Goal: Task Accomplishment & Management: Contribute content

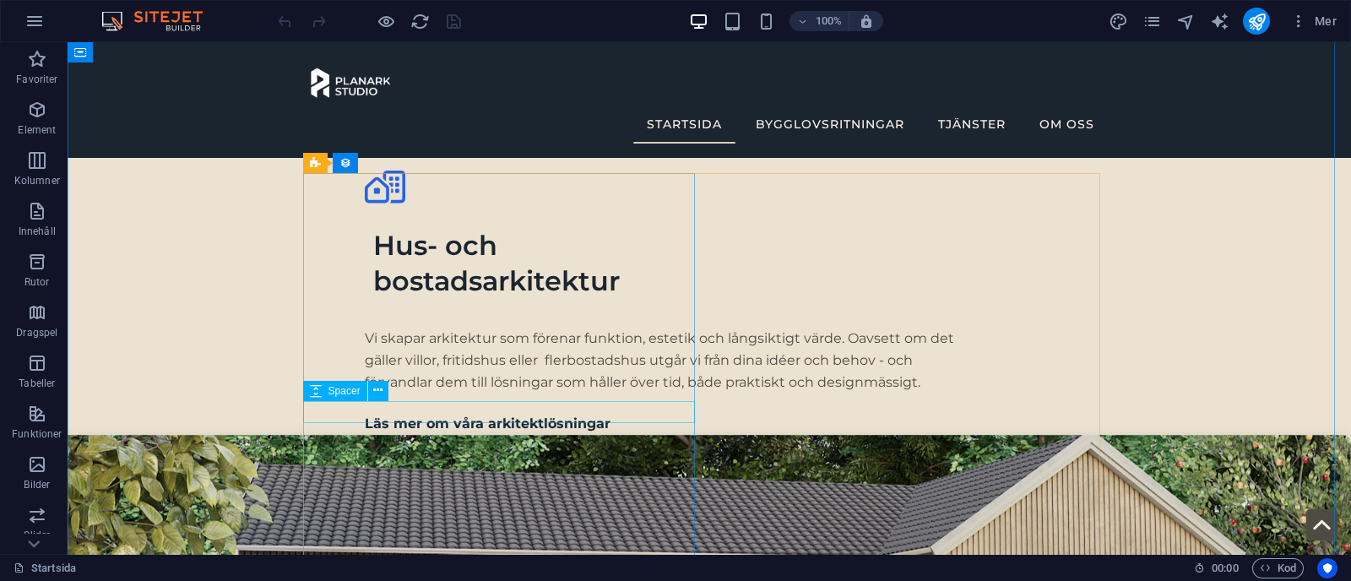
scroll to position [3729, 0]
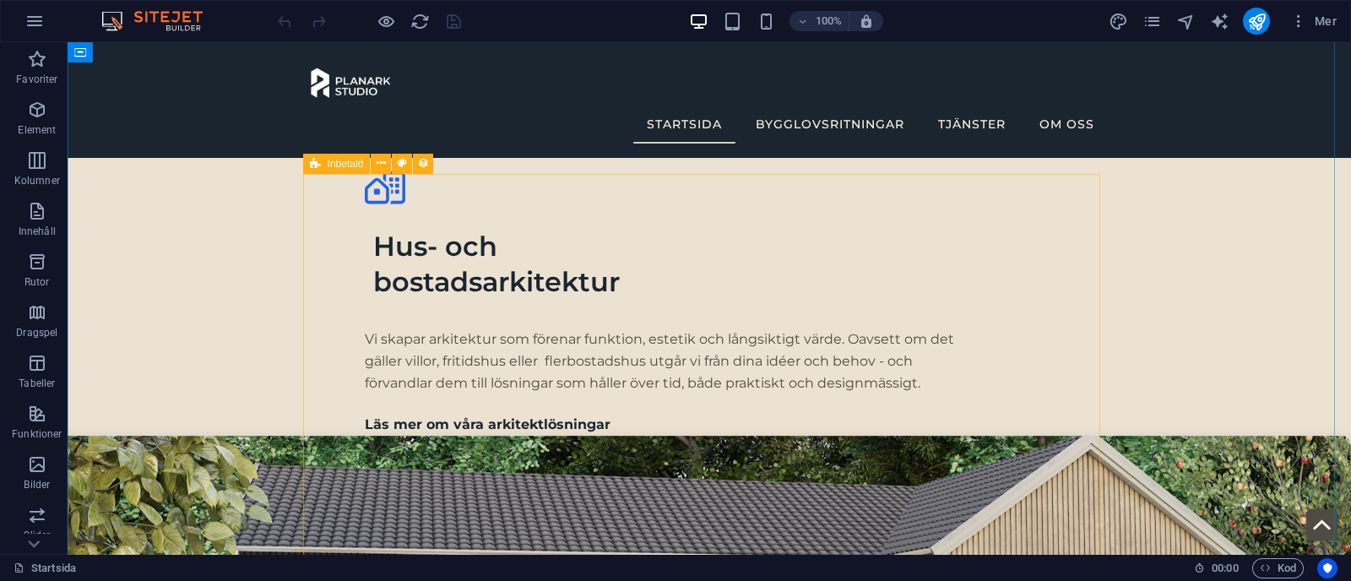
click at [315, 166] on icon at bounding box center [315, 164] width 11 height 20
select select "68b70ddd46926082a505c0a0"
select select
select select "columns.status"
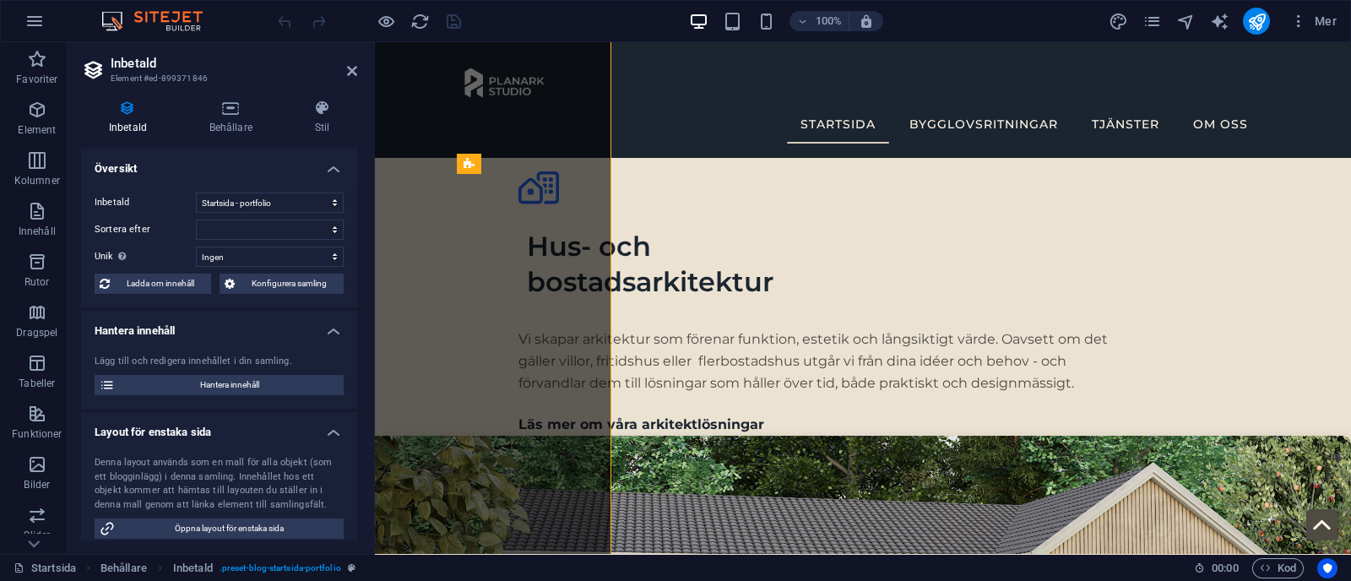
scroll to position [3984, 0]
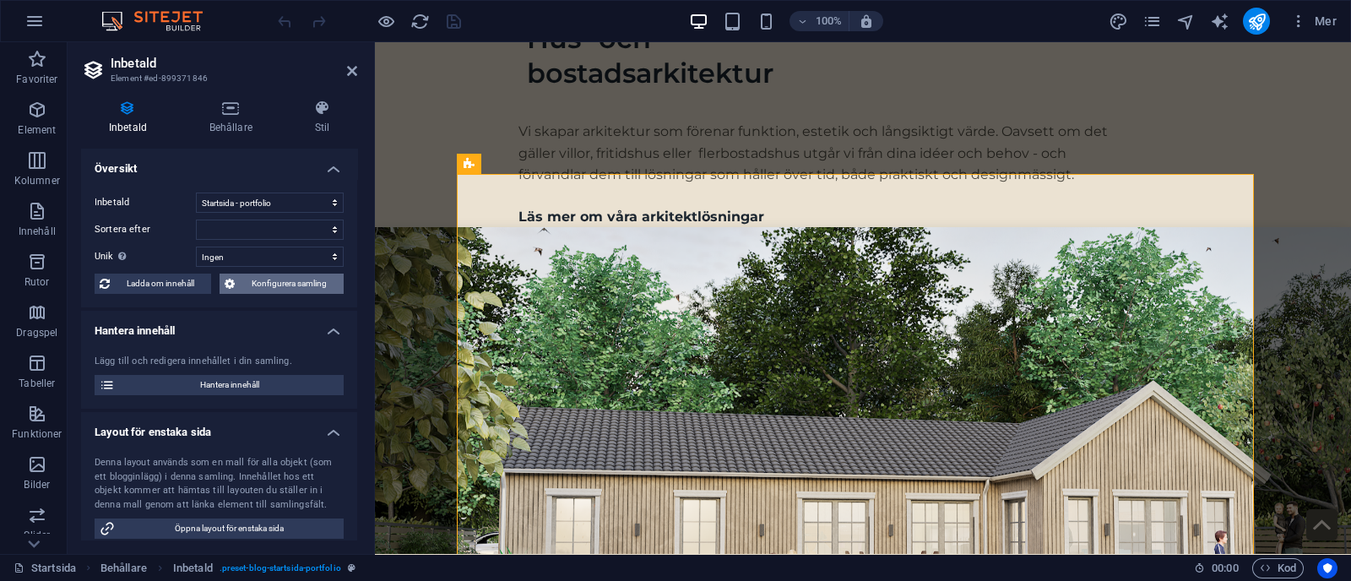
click at [285, 280] on span "Konfigurera samling" at bounding box center [289, 284] width 99 height 20
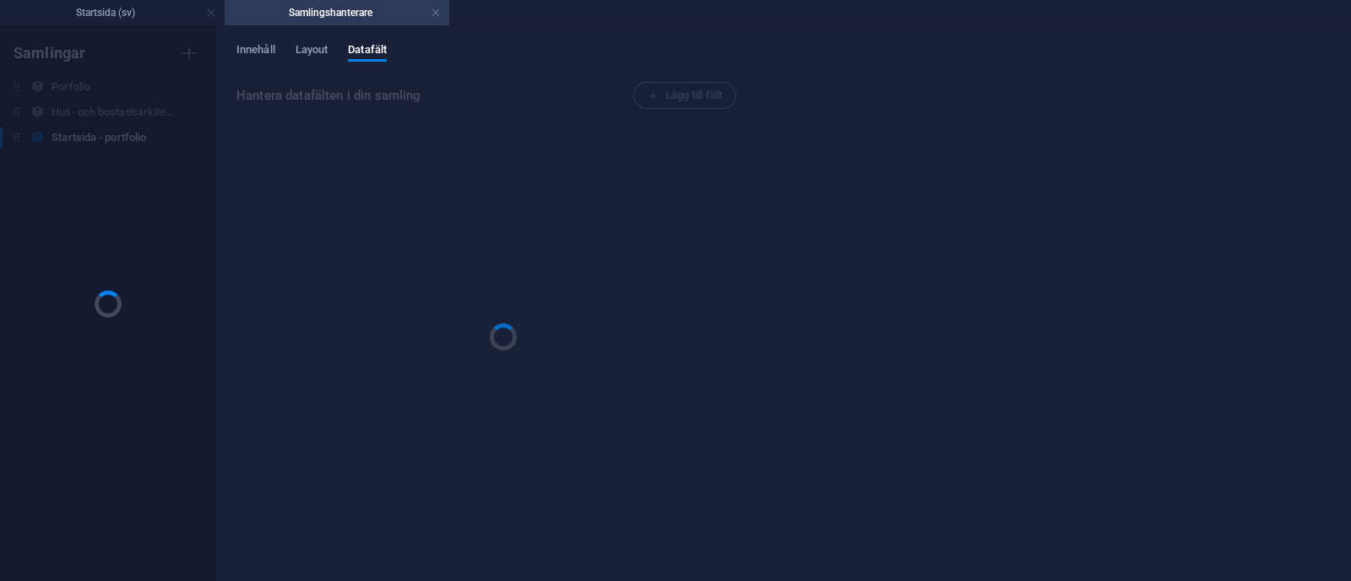
scroll to position [0, 0]
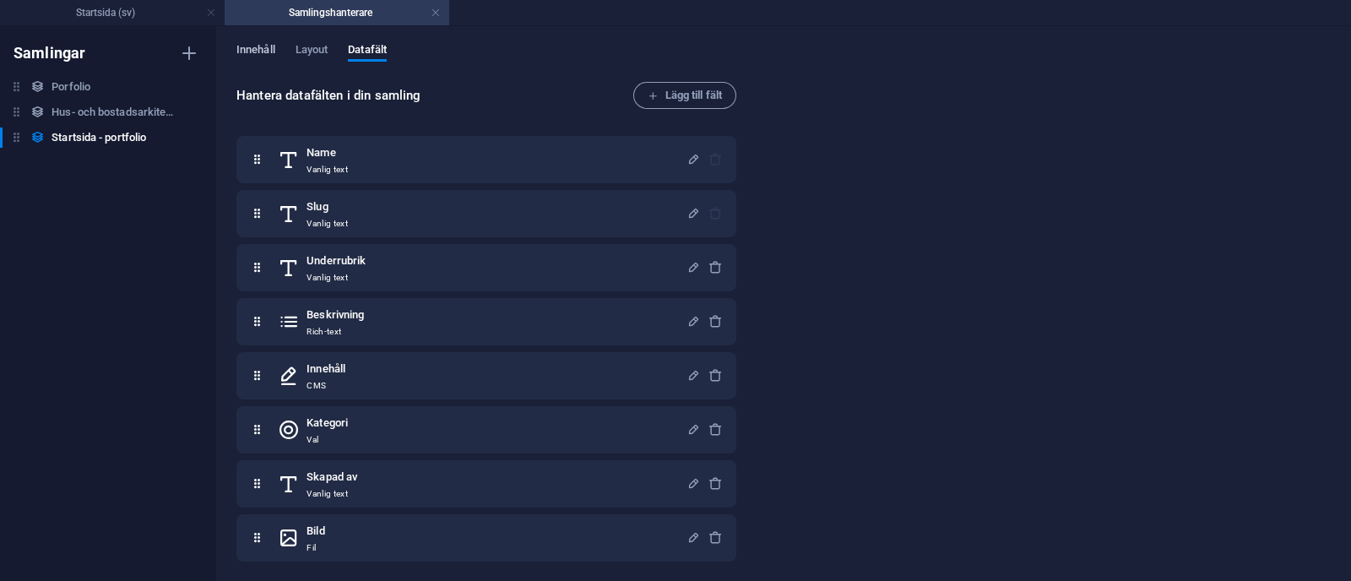
click at [263, 43] on span "Innehåll" at bounding box center [255, 52] width 39 height 24
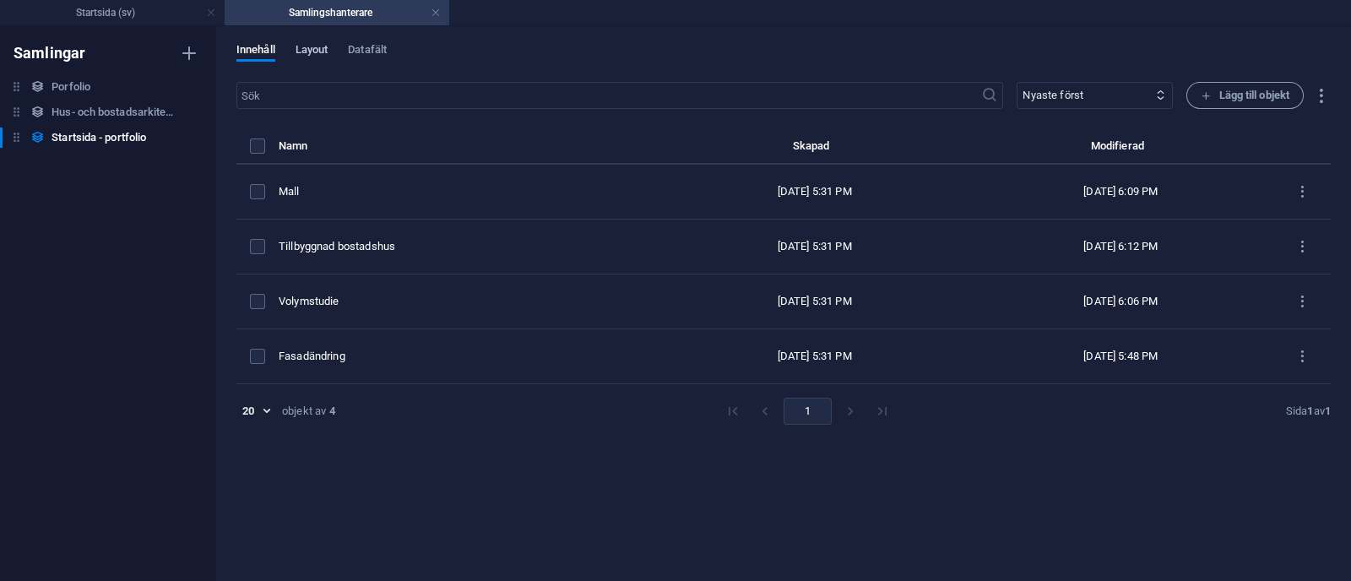
click at [306, 47] on span "Layout" at bounding box center [312, 52] width 33 height 24
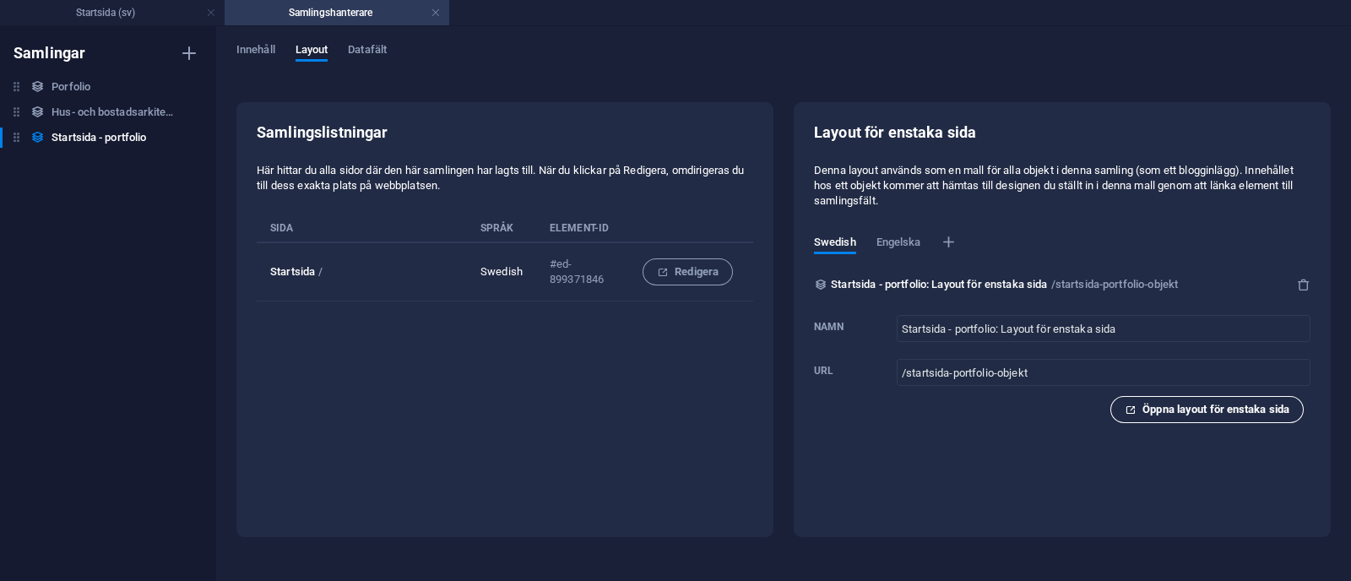
click at [672, 407] on span "Öppna layout för enstaka sida" at bounding box center [1207, 409] width 165 height 20
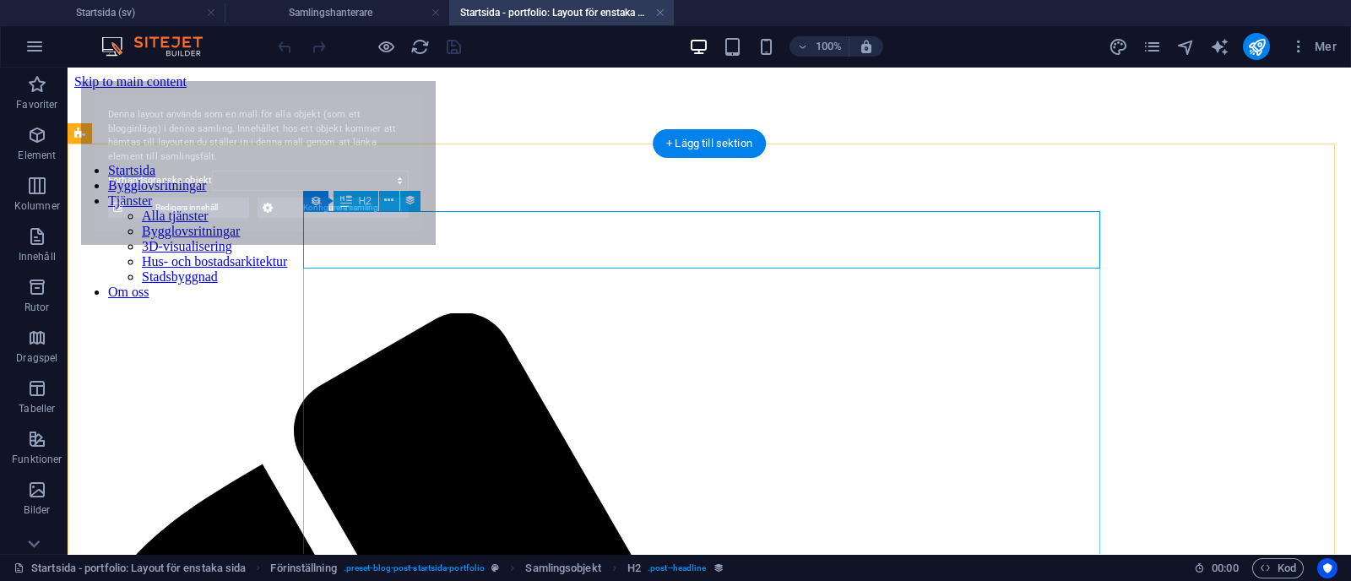
select select "68b70ddebdb0bfdaaa070171"
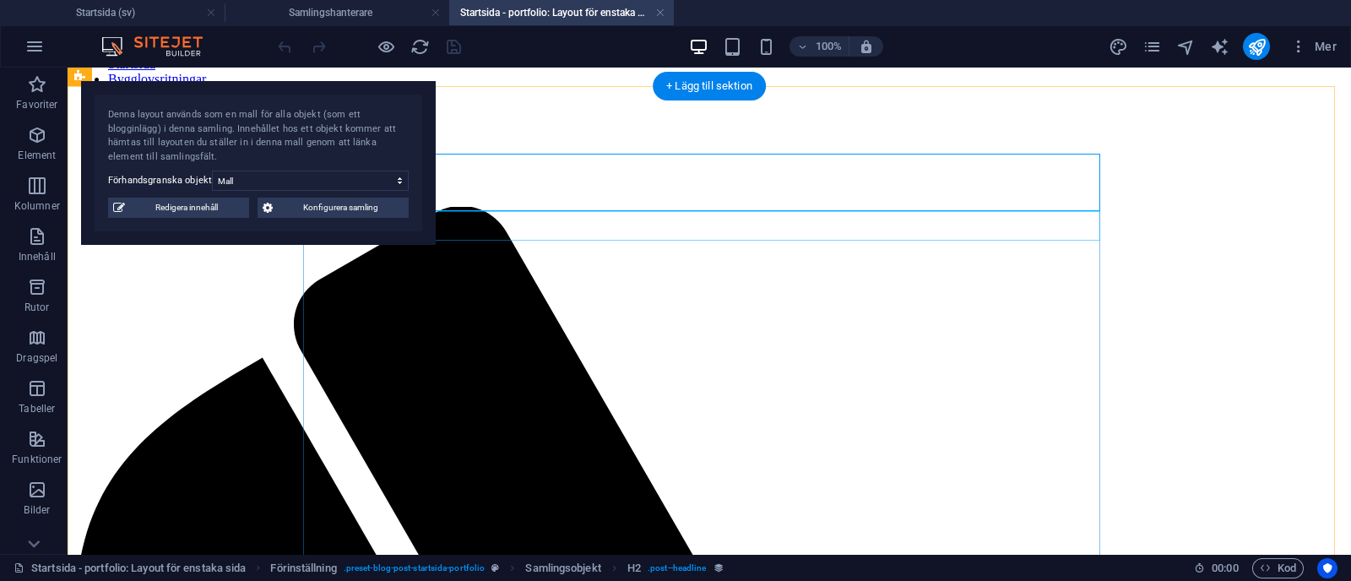
scroll to position [57, 0]
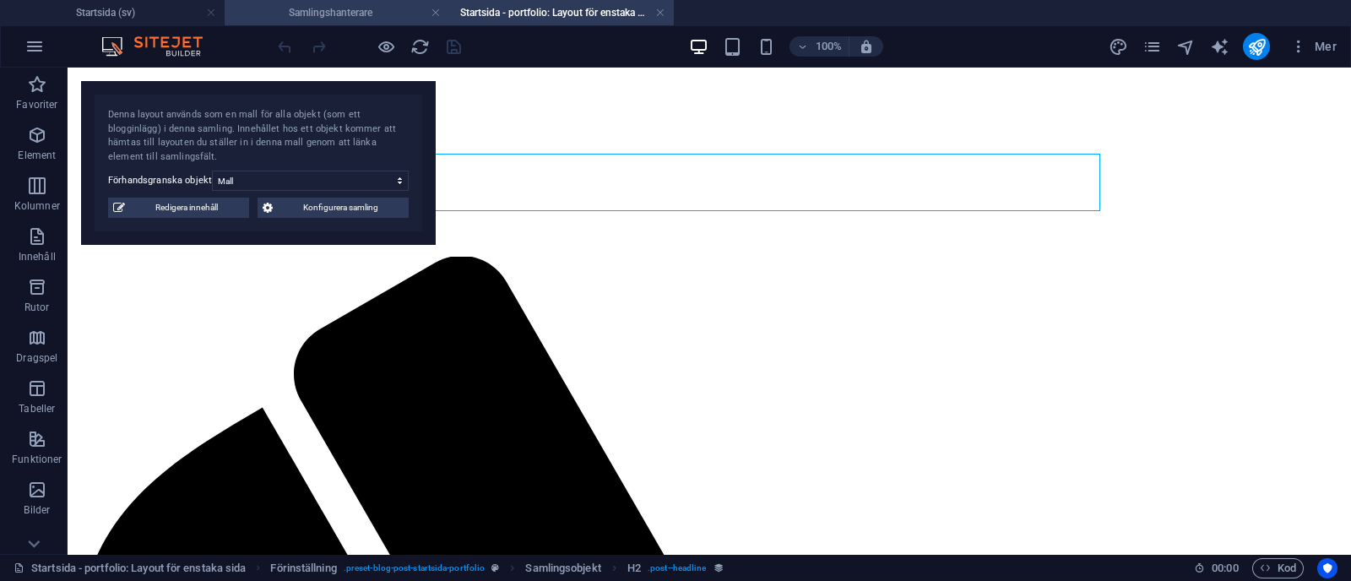
click at [383, 8] on h4 "Samlingshanterare" at bounding box center [337, 12] width 225 height 19
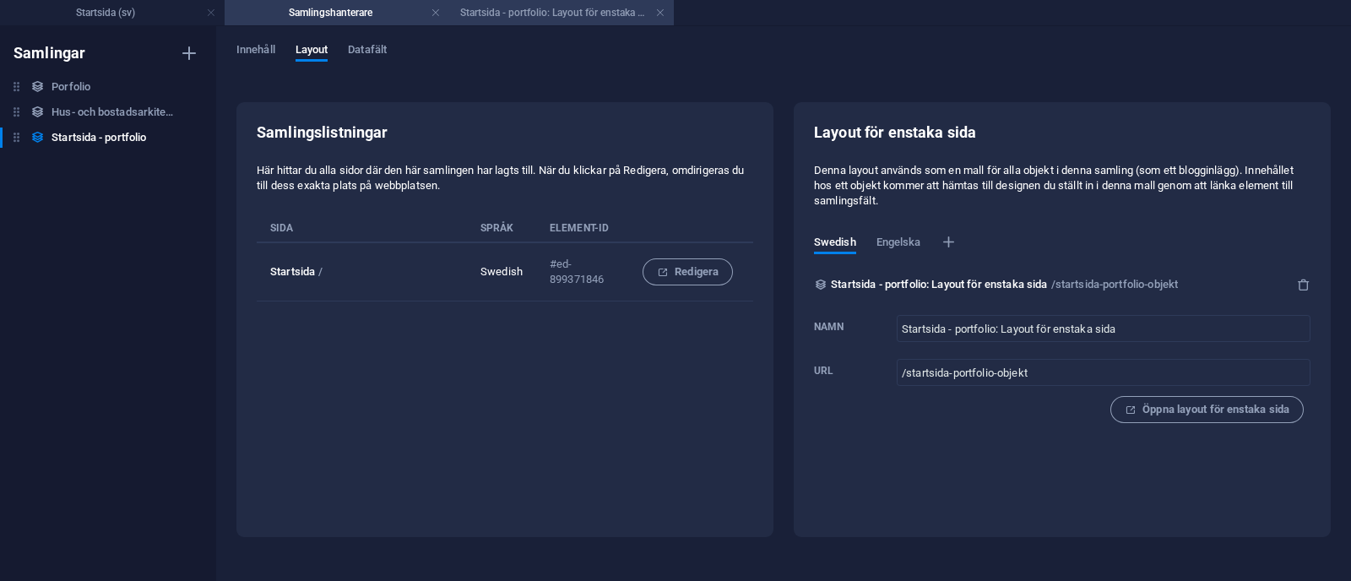
click at [532, 24] on li "Startsida - portfolio: Layout för enstaka sida (sv)" at bounding box center [561, 12] width 225 height 25
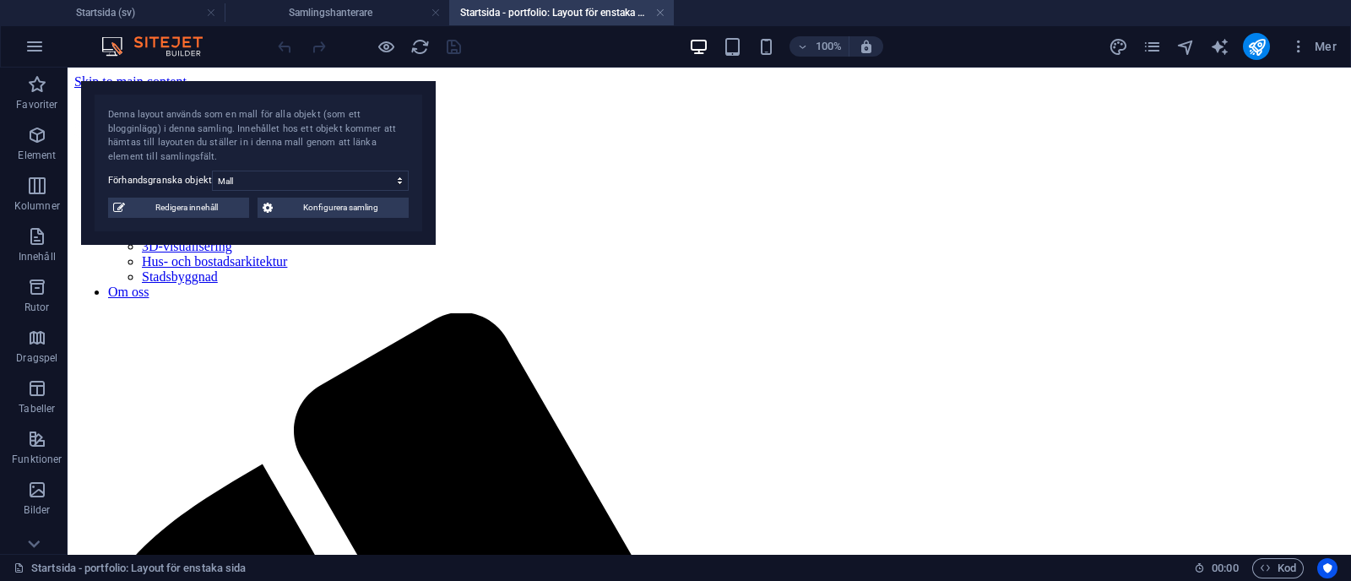
scroll to position [57, 0]
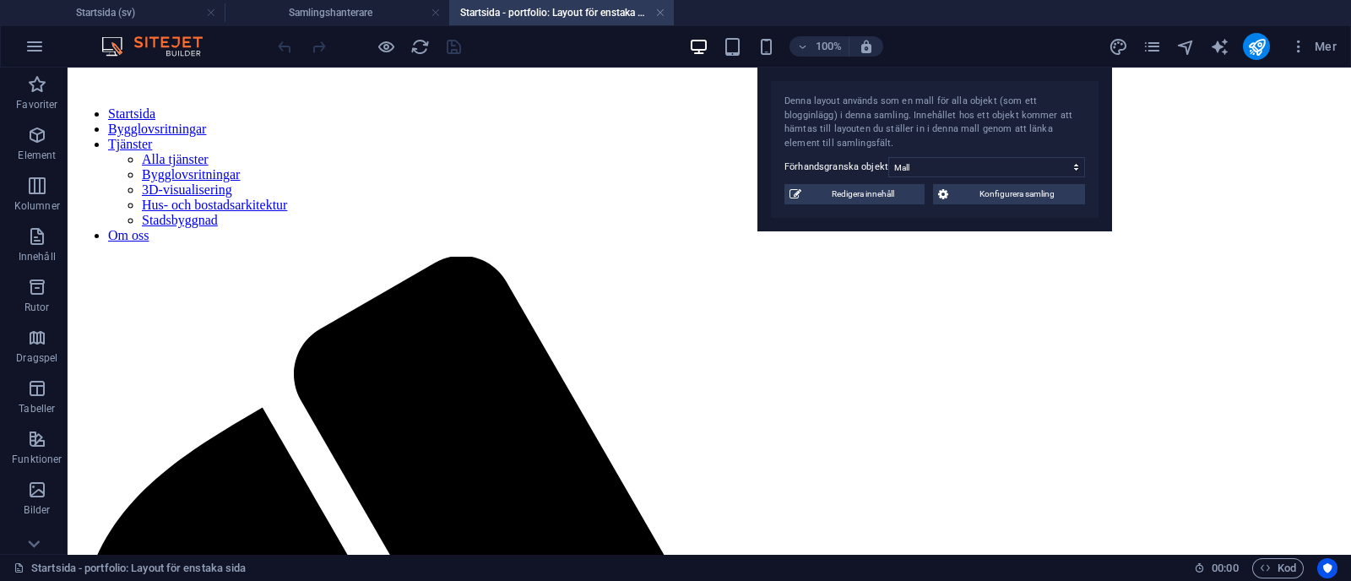
drag, startPoint x: 343, startPoint y: 110, endPoint x: 1154, endPoint y: 12, distance: 817.4
click at [672, 68] on div "Startsida (sv) Samlingshanterare Startsida - portfolio: Layout för enstaka sida…" at bounding box center [675, 311] width 1351 height 486
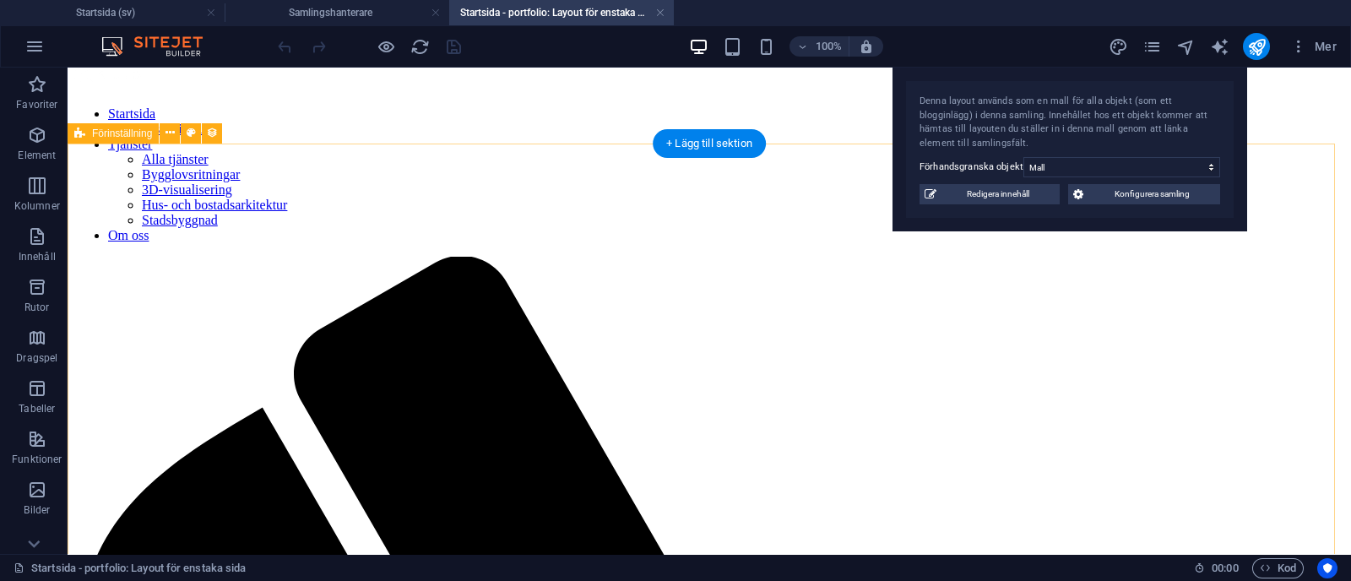
scroll to position [0, 0]
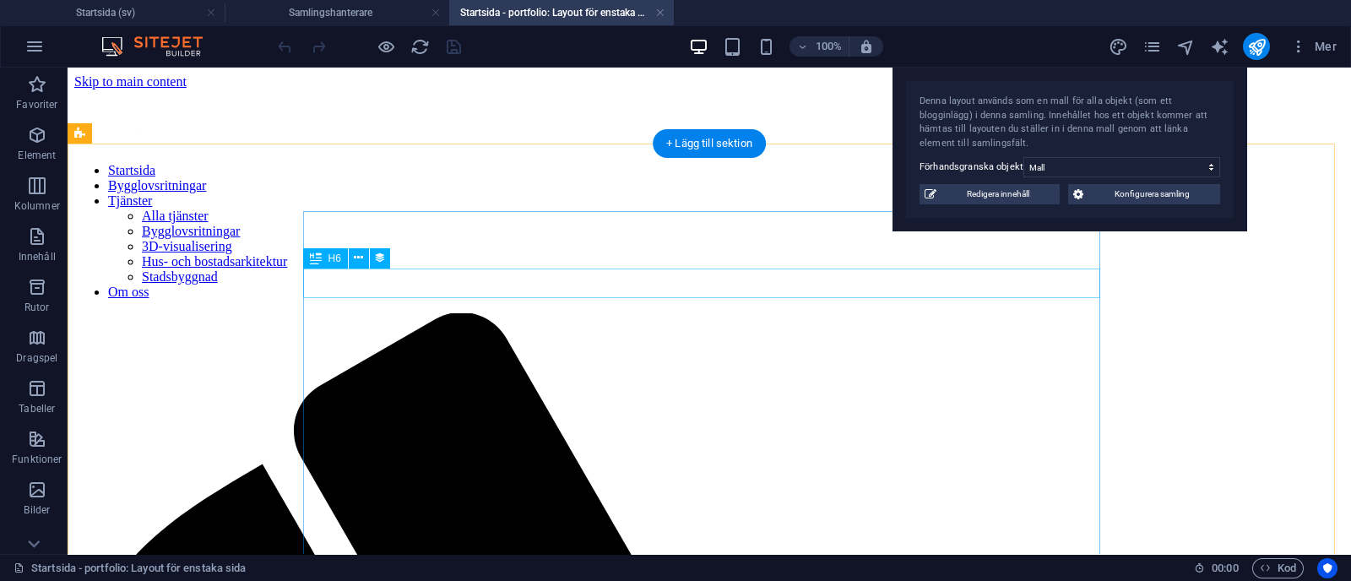
select select "underrubrik"
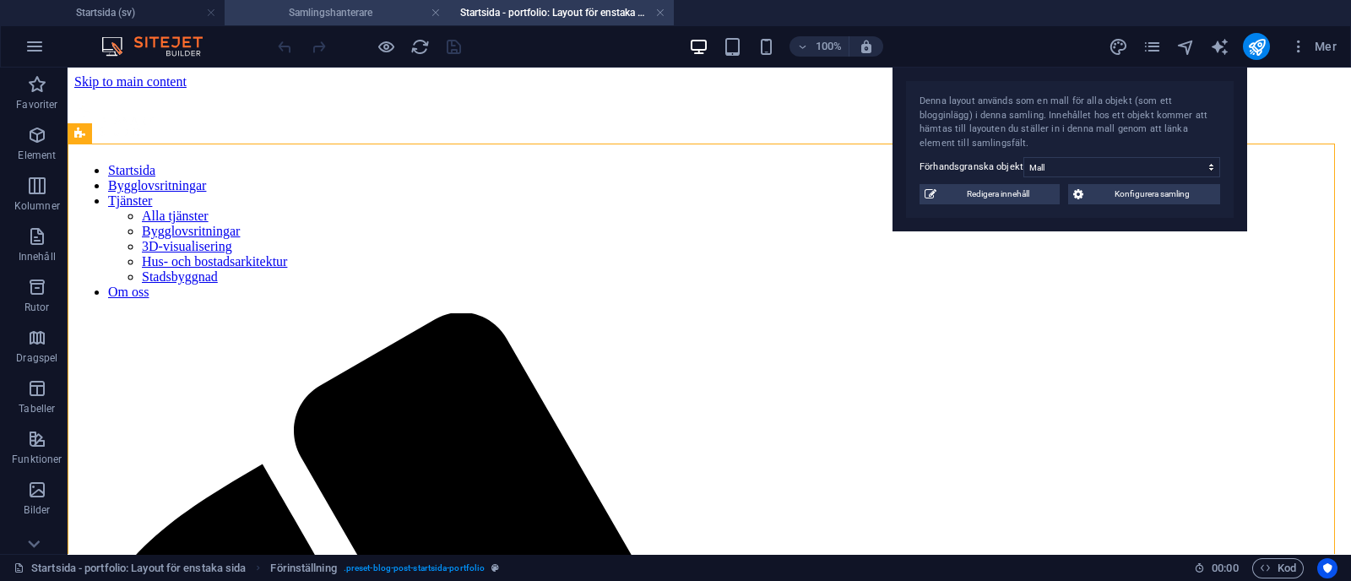
click at [328, 14] on h4 "Samlingshanterare" at bounding box center [337, 12] width 225 height 19
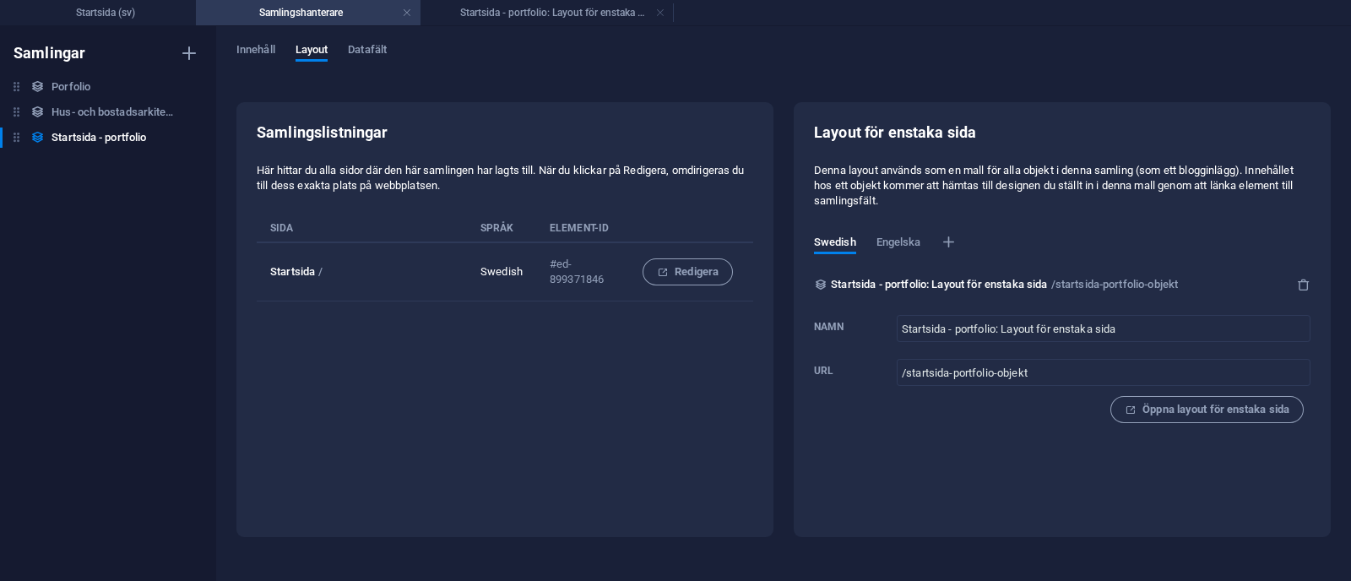
drag, startPoint x: 328, startPoint y: 14, endPoint x: 296, endPoint y: 25, distance: 34.7
click at [257, 52] on span "Innehåll" at bounding box center [255, 52] width 39 height 24
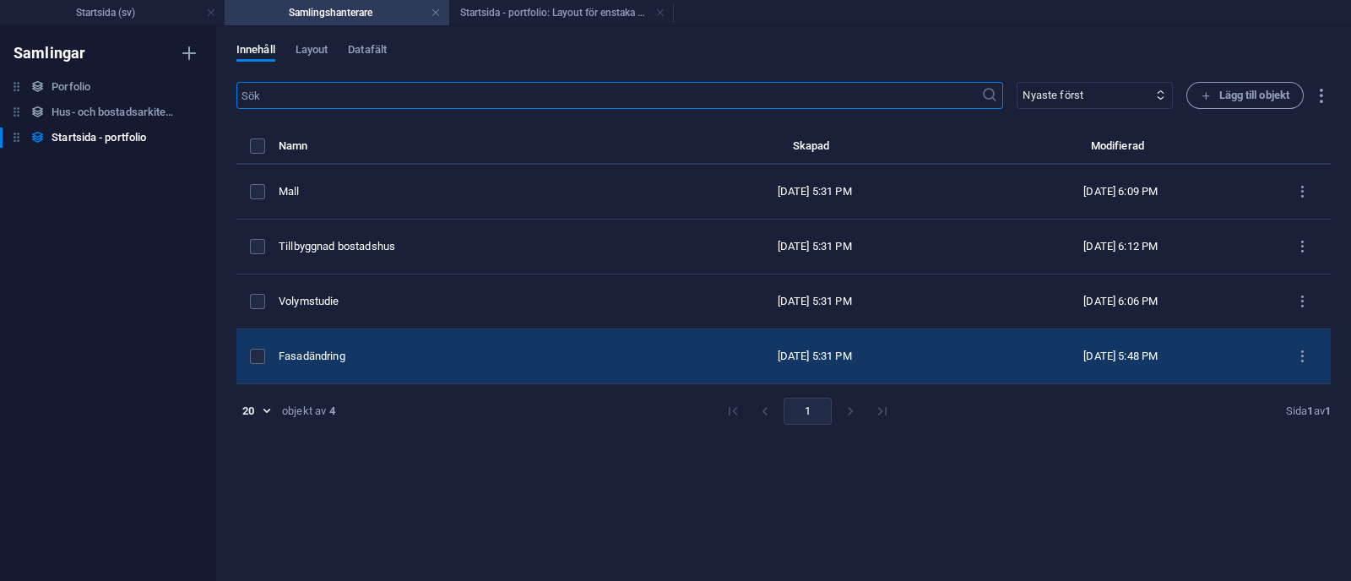
click at [537, 340] on td "Fasadändring" at bounding box center [470, 356] width 383 height 55
select select "Bogglovsritningar"
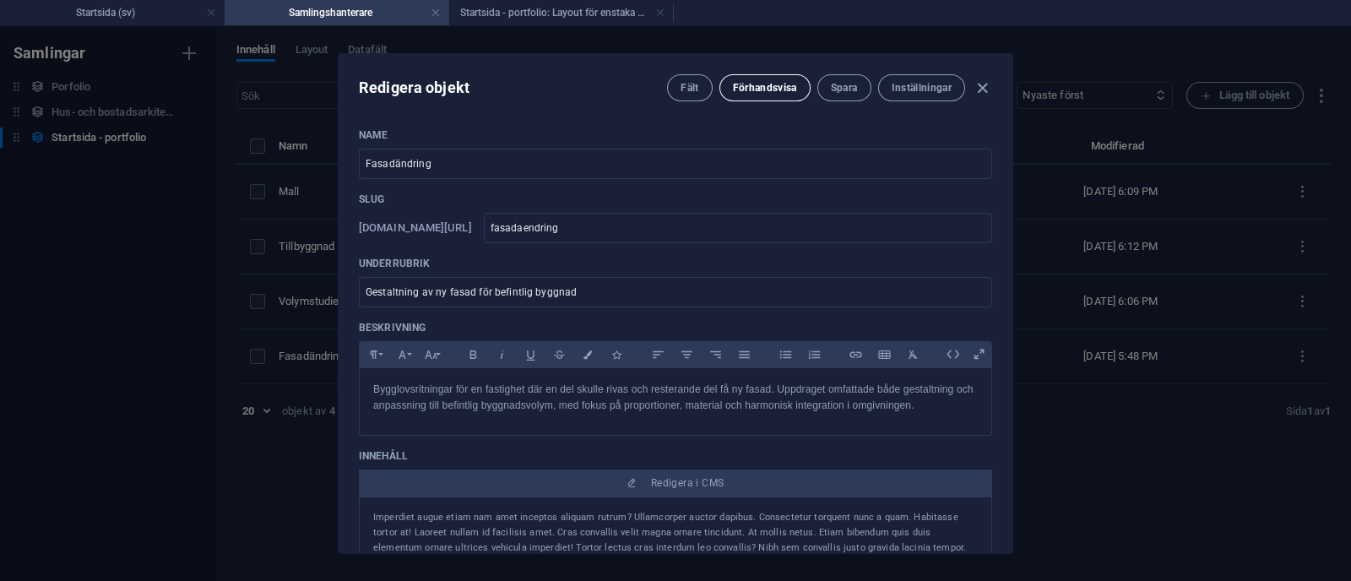
click at [672, 88] on span "Förhandsvisa" at bounding box center [765, 88] width 64 height 14
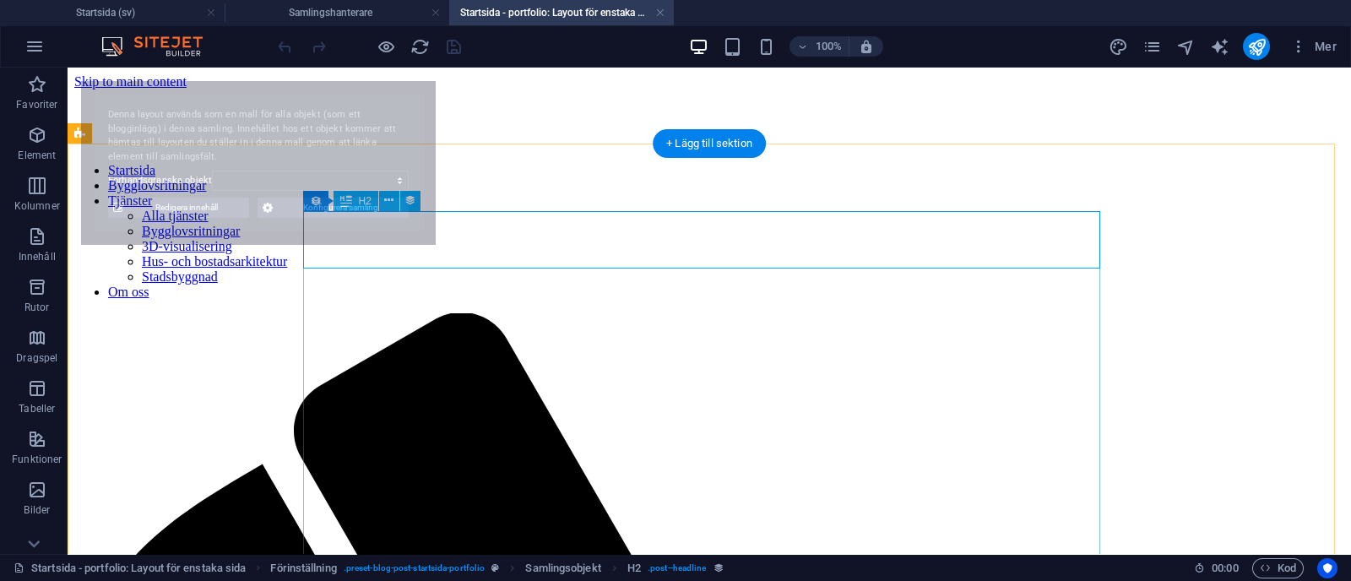
select select "68b70ddebdb0bfdaaa07016c"
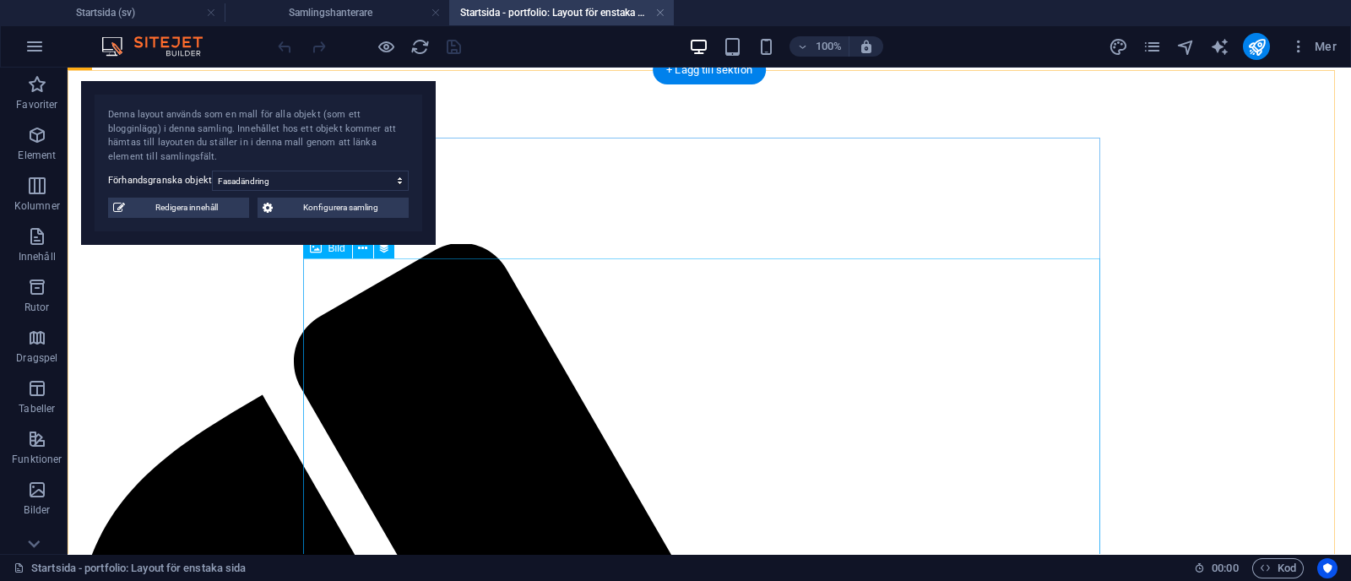
scroll to position [73, 0]
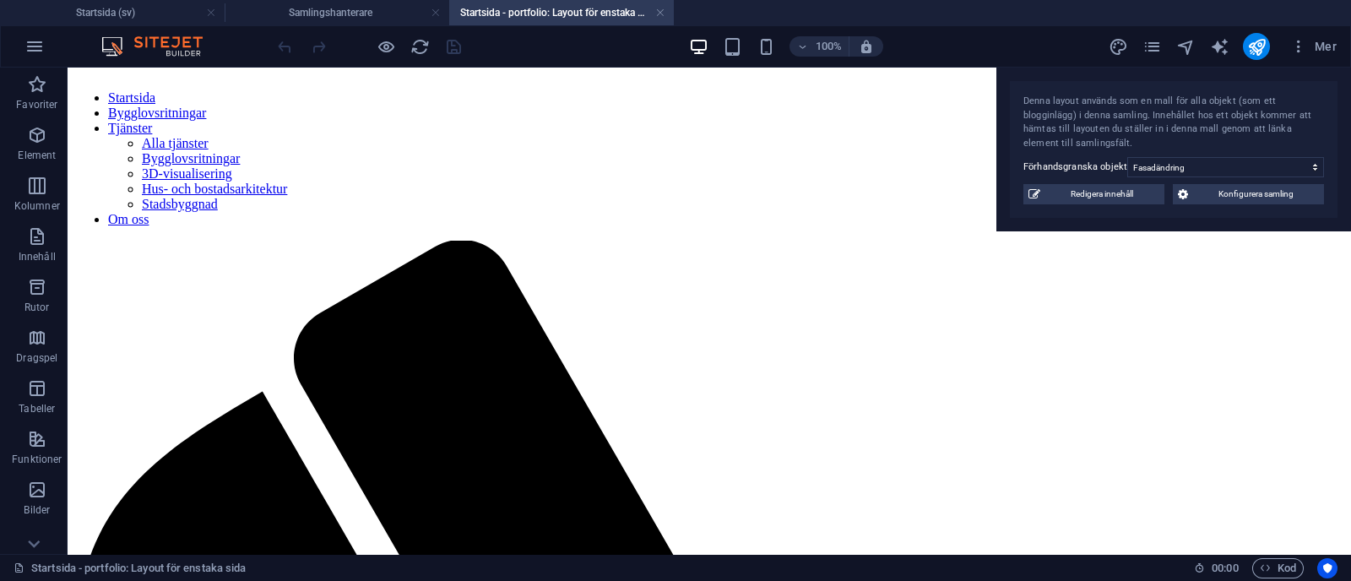
drag, startPoint x: 272, startPoint y: 119, endPoint x: 1350, endPoint y: -84, distance: 1097.4
click at [672, 0] on html "[DOMAIN_NAME] Startsida (sv) Samlingshanterare Startsida - portfolio: Layout fö…" at bounding box center [675, 290] width 1351 height 581
click at [332, 250] on span "Bild" at bounding box center [336, 248] width 17 height 10
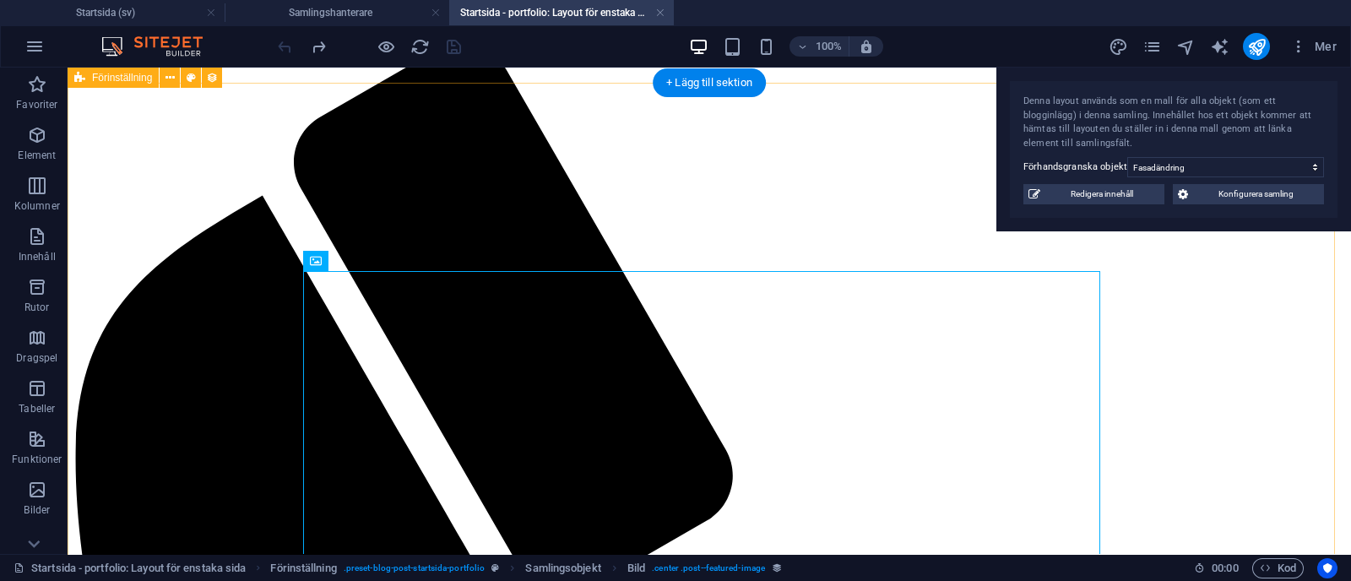
scroll to position [0, 0]
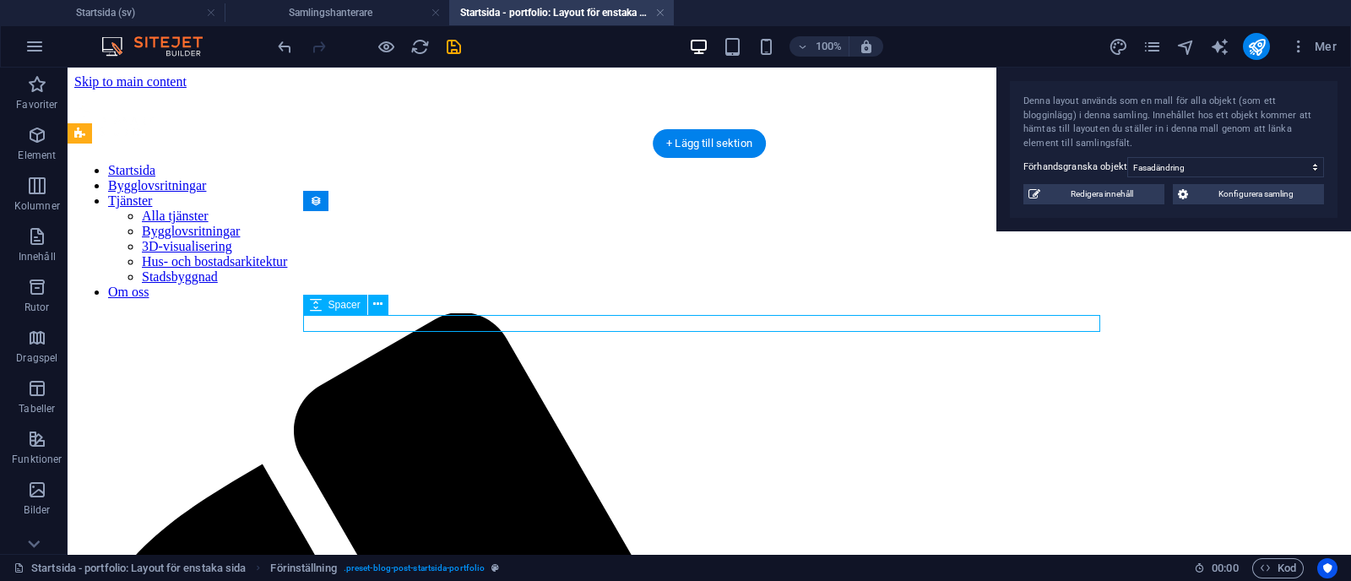
select select "px"
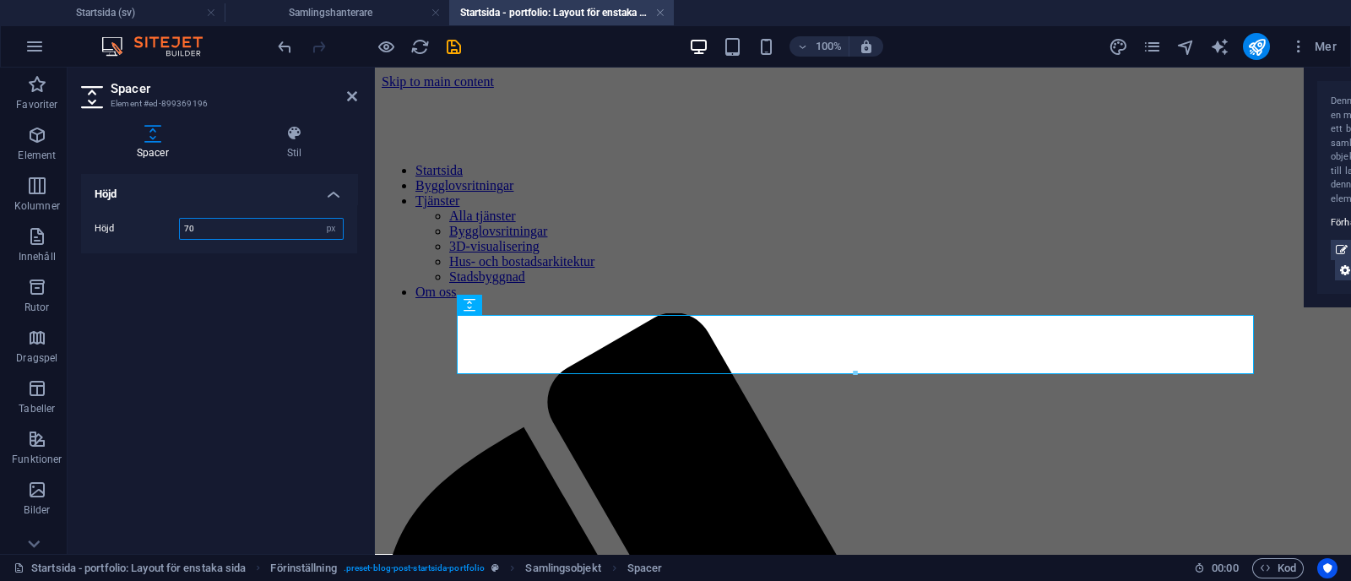
click at [220, 230] on input "70" at bounding box center [261, 229] width 163 height 20
type input "7"
type input "85"
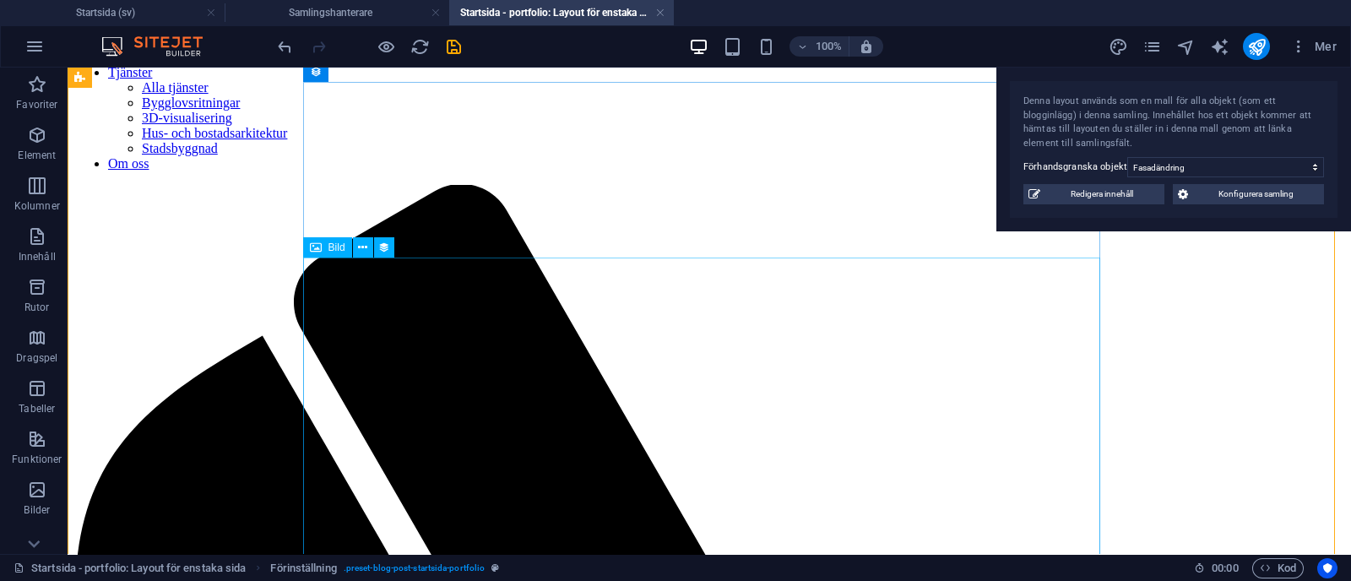
scroll to position [133, 0]
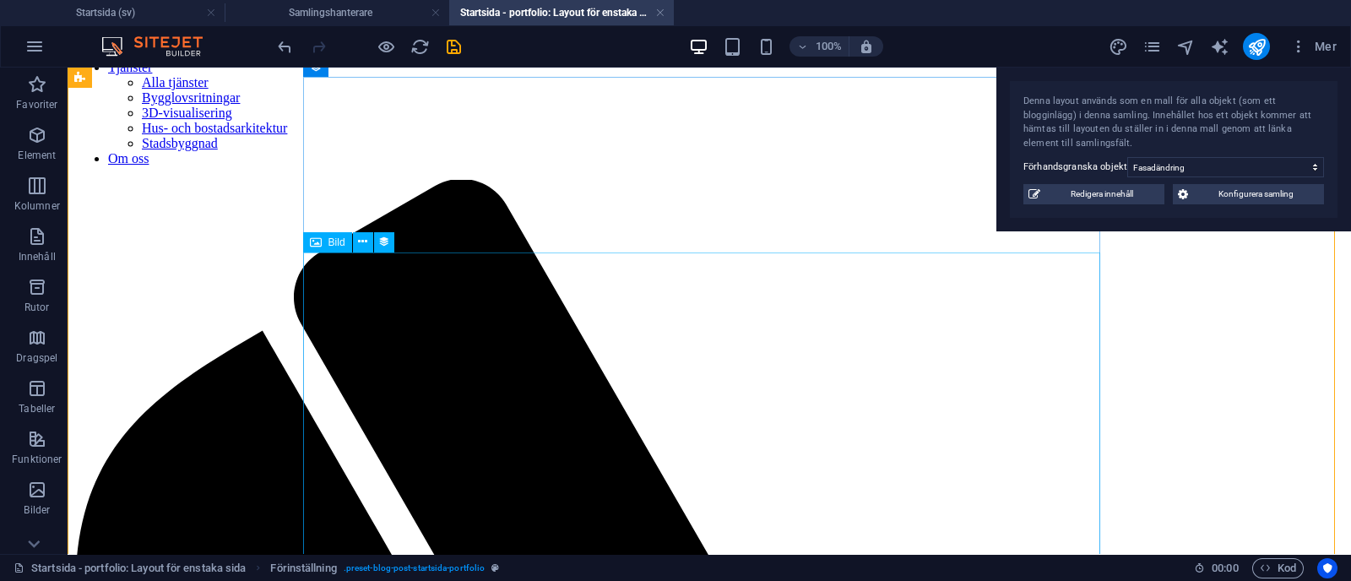
select select "image"
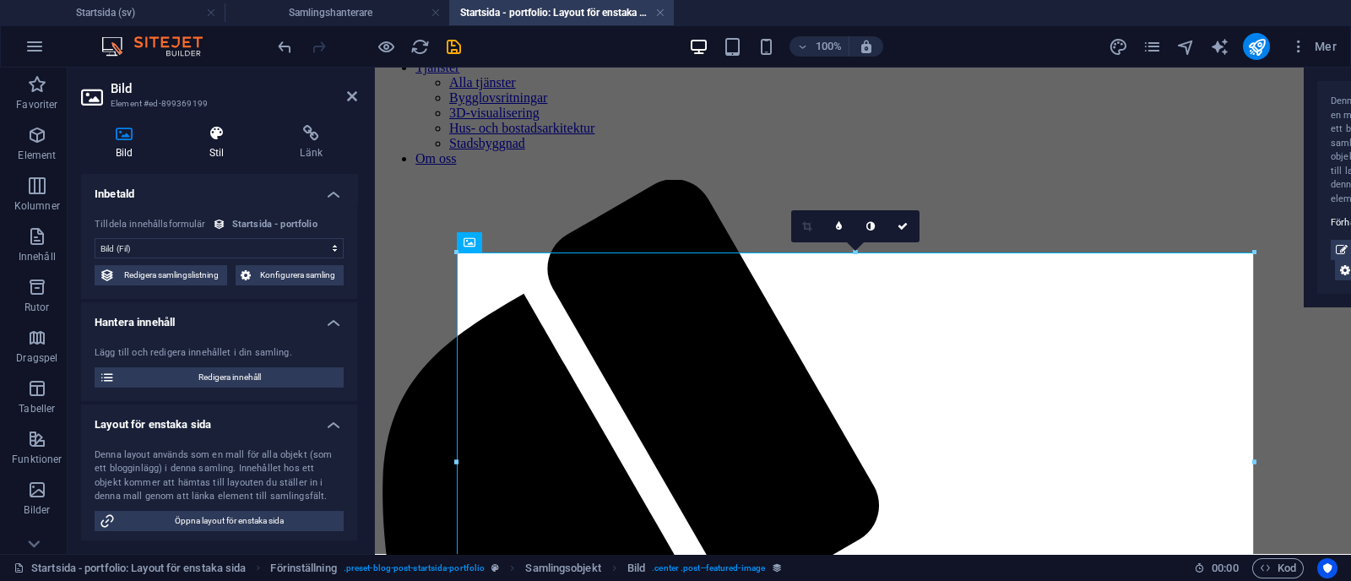
click at [215, 132] on icon at bounding box center [217, 133] width 84 height 17
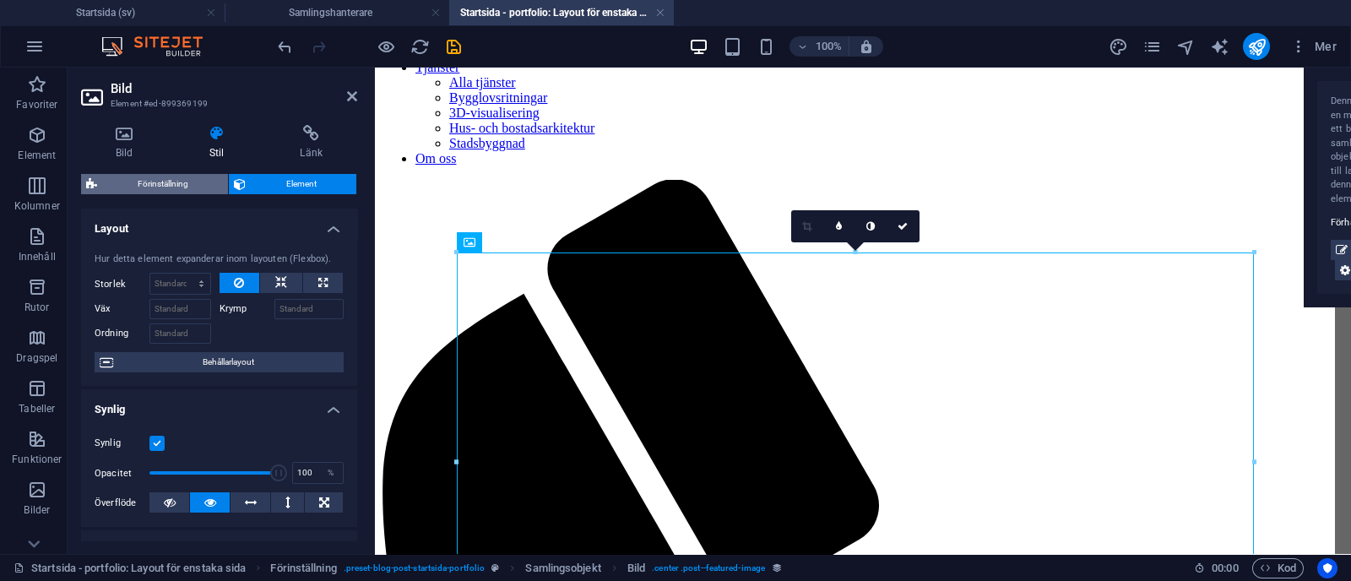
click at [198, 183] on span "Förinställning" at bounding box center [162, 184] width 121 height 20
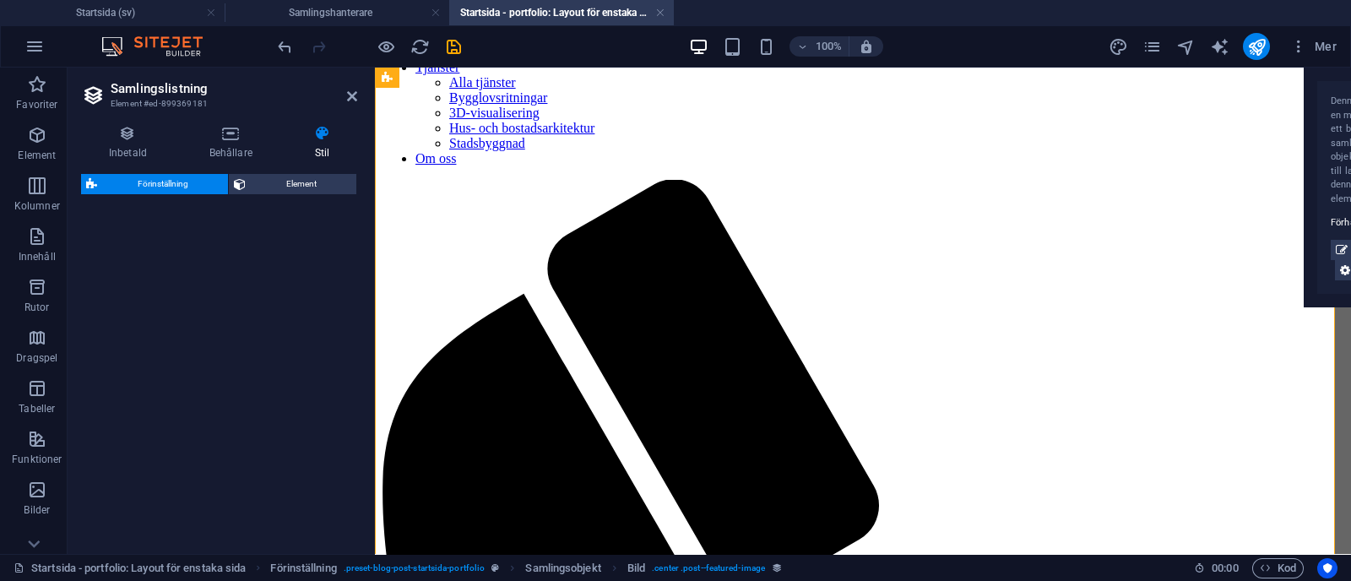
select select "preset-blog-post-startsida-portfolio"
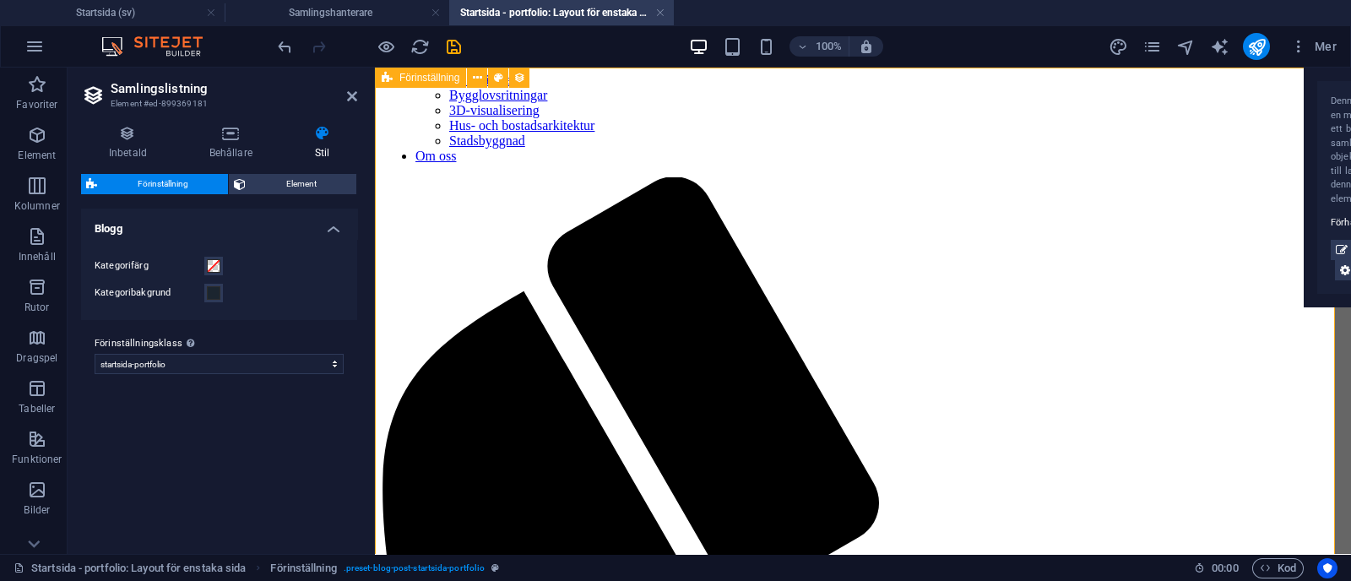
scroll to position [0, 0]
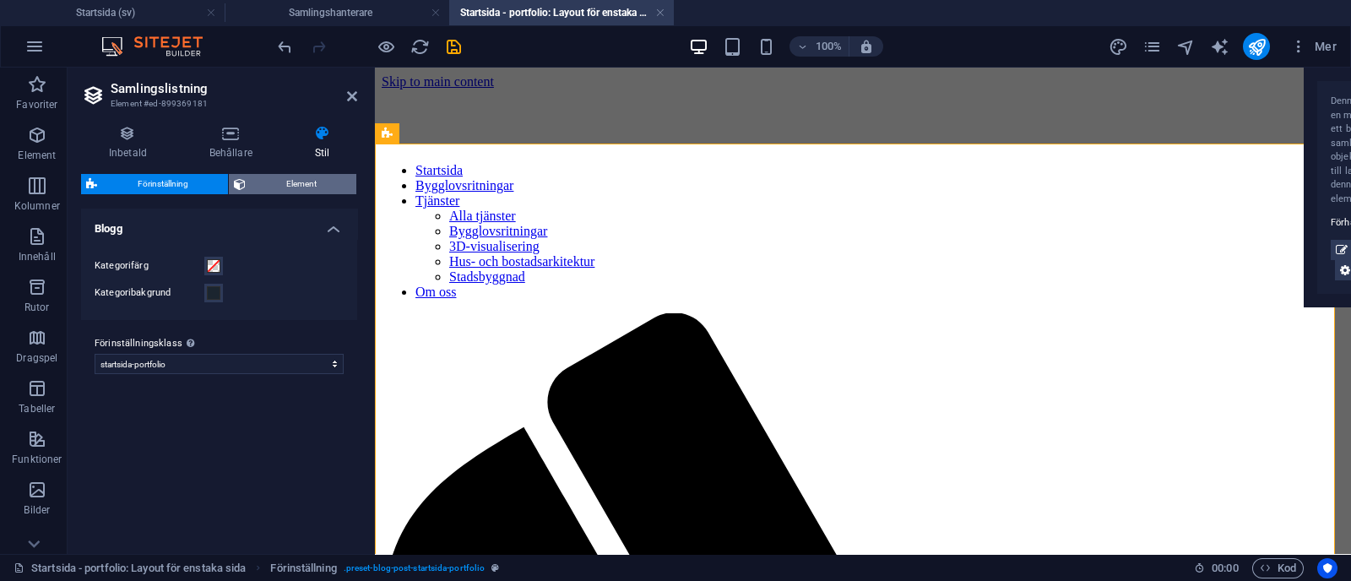
click at [311, 187] on span "Element" at bounding box center [301, 184] width 100 height 20
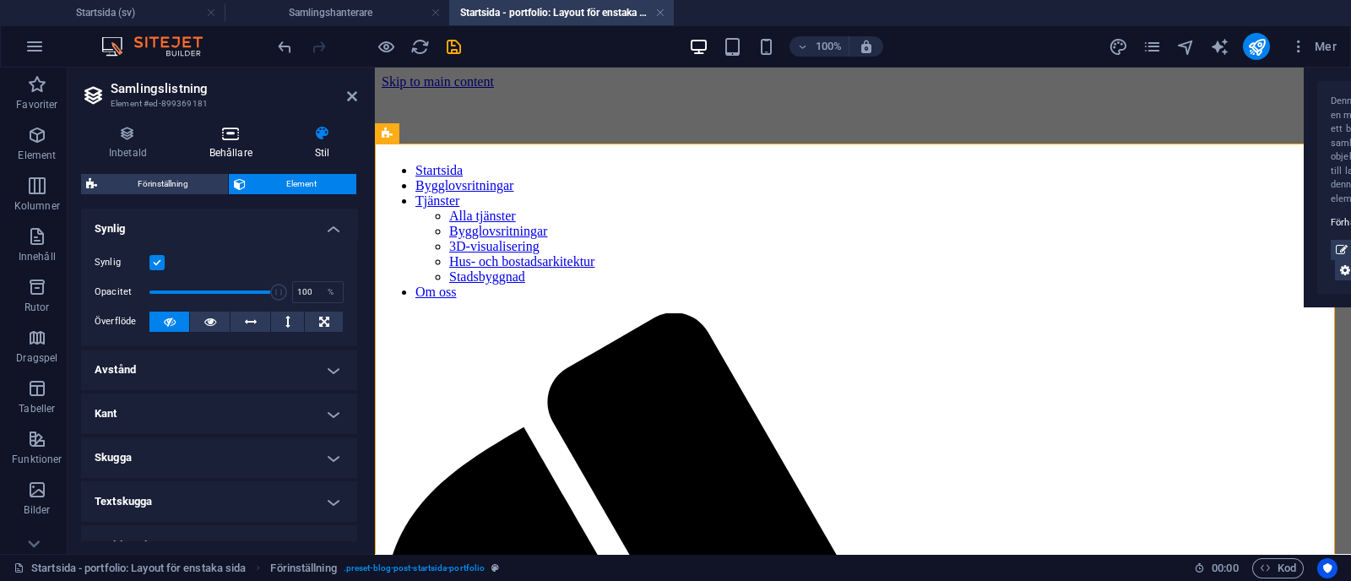
click at [215, 137] on icon at bounding box center [231, 133] width 99 height 17
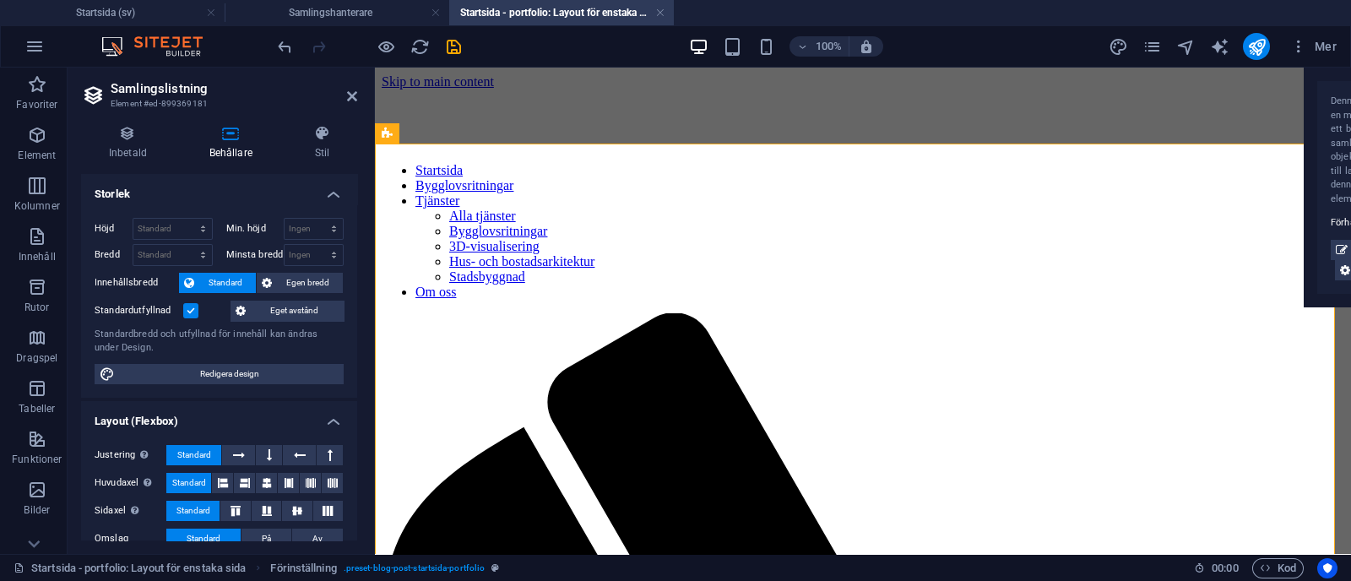
scroll to position [48, 0]
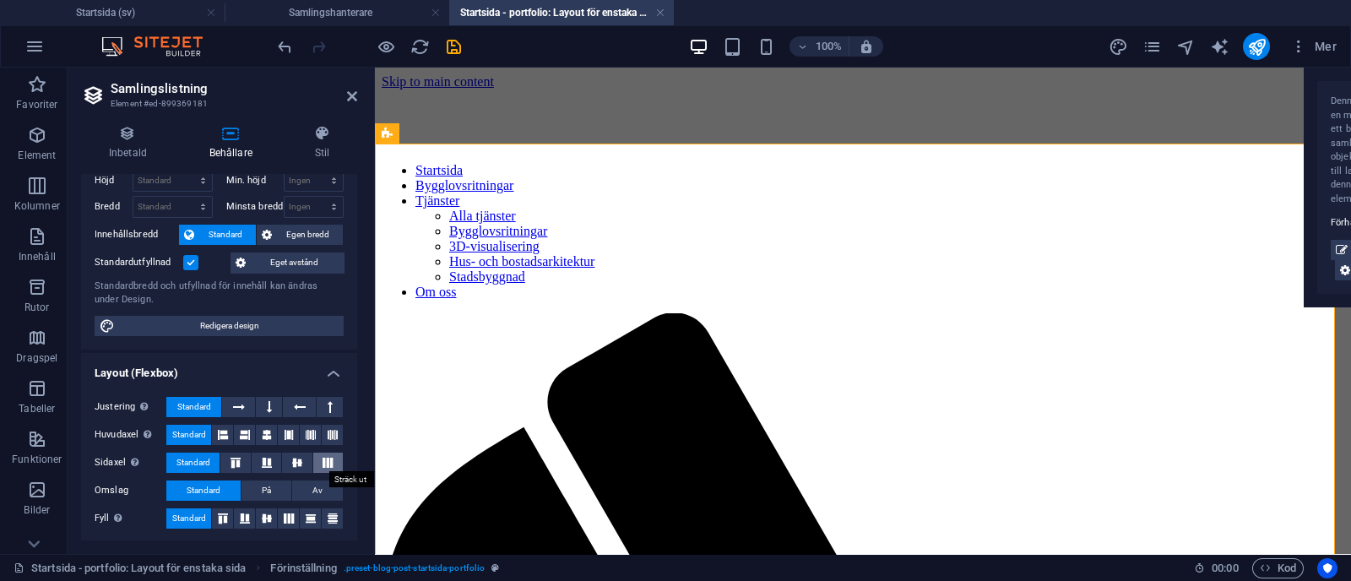
click at [335, 459] on button at bounding box center [328, 463] width 30 height 20
click at [179, 458] on span "Standard" at bounding box center [193, 463] width 34 height 20
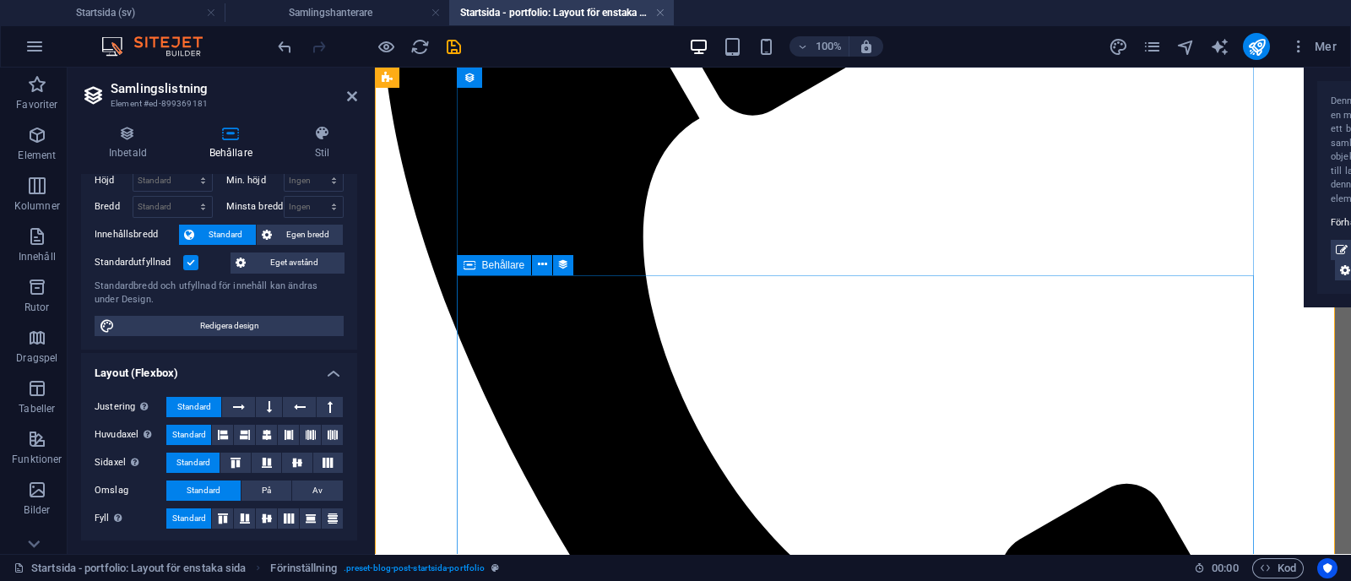
scroll to position [563, 0]
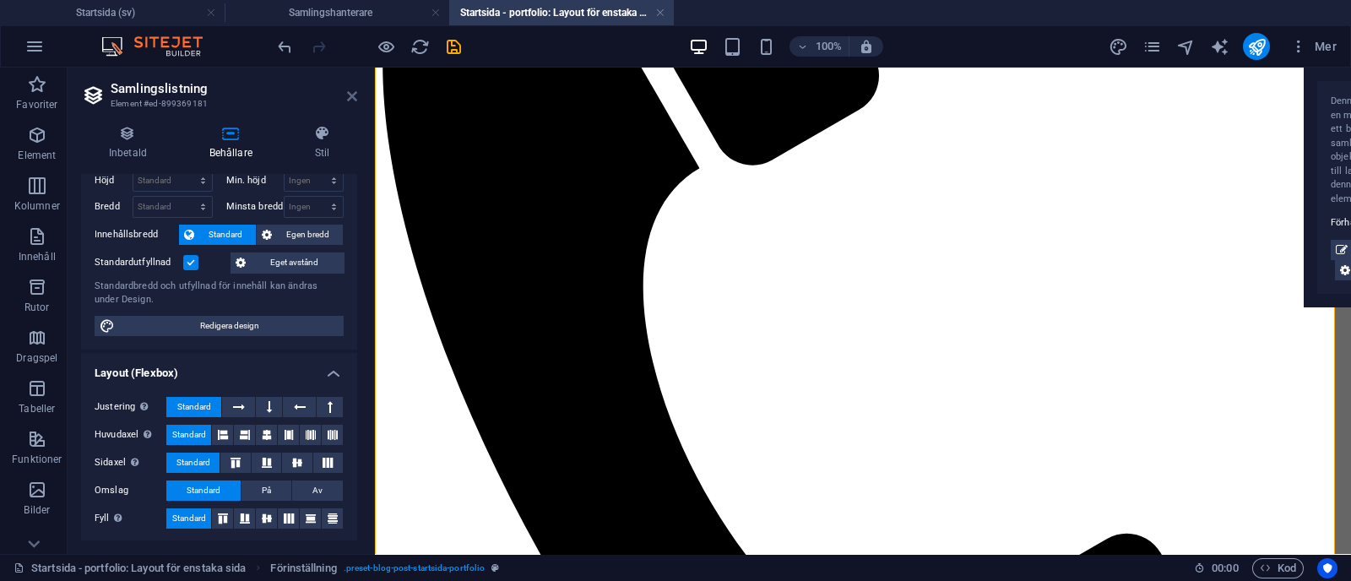
click at [350, 95] on icon at bounding box center [352, 97] width 10 height 14
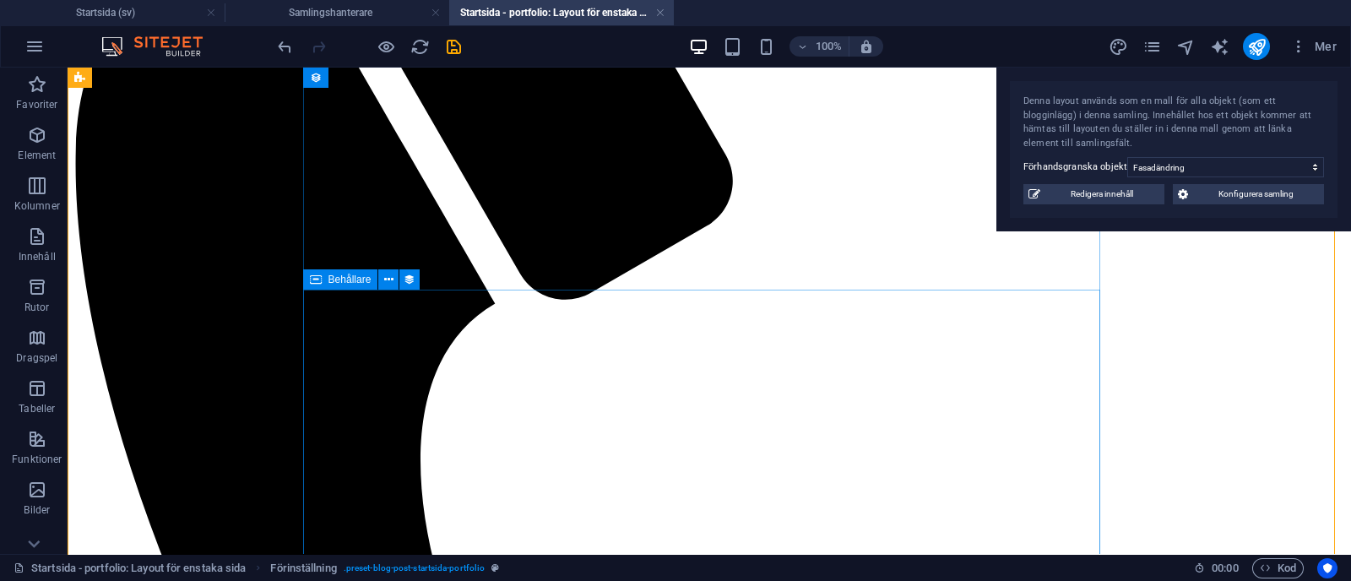
select select "content"
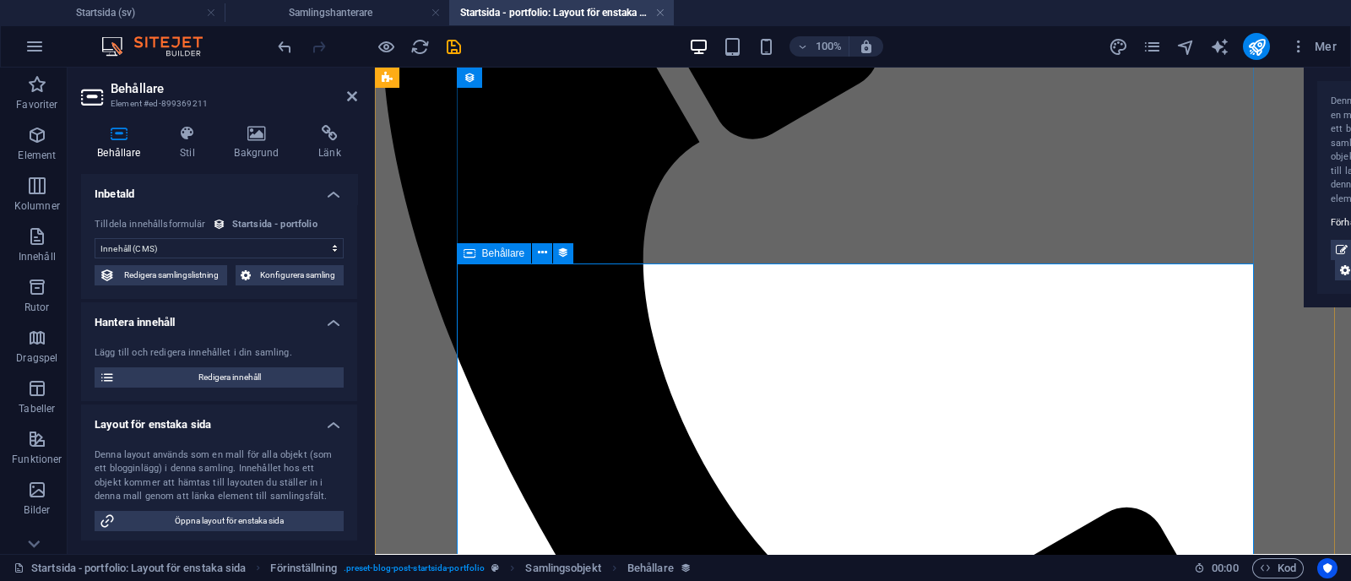
scroll to position [587, 0]
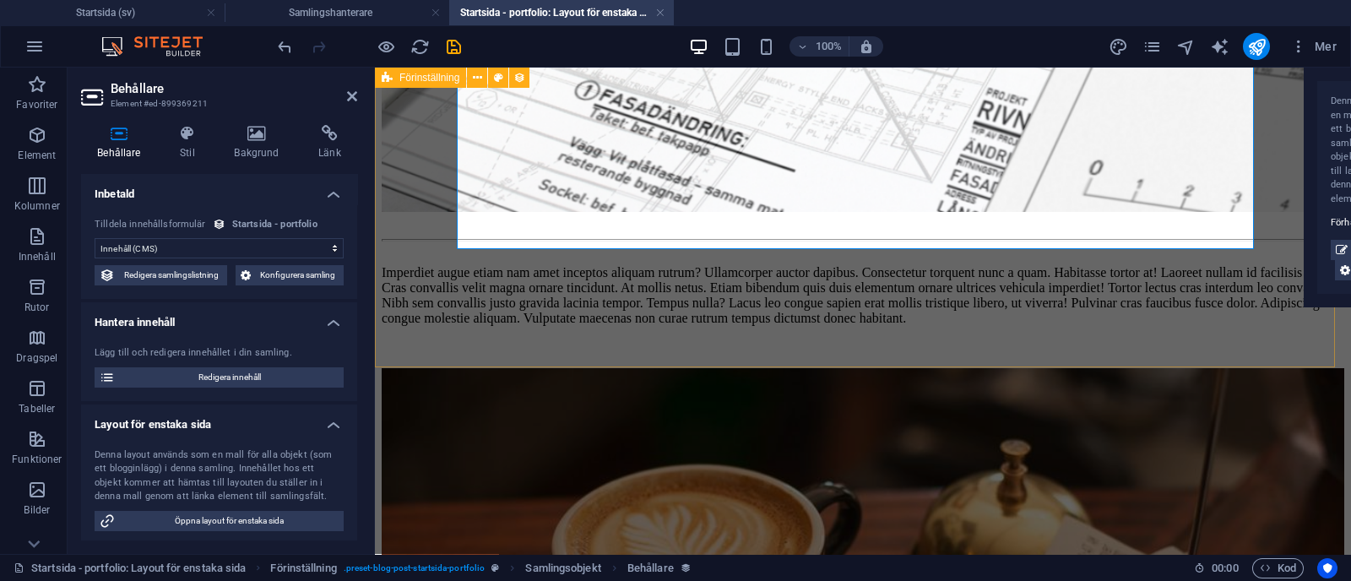
scroll to position [2077, 0]
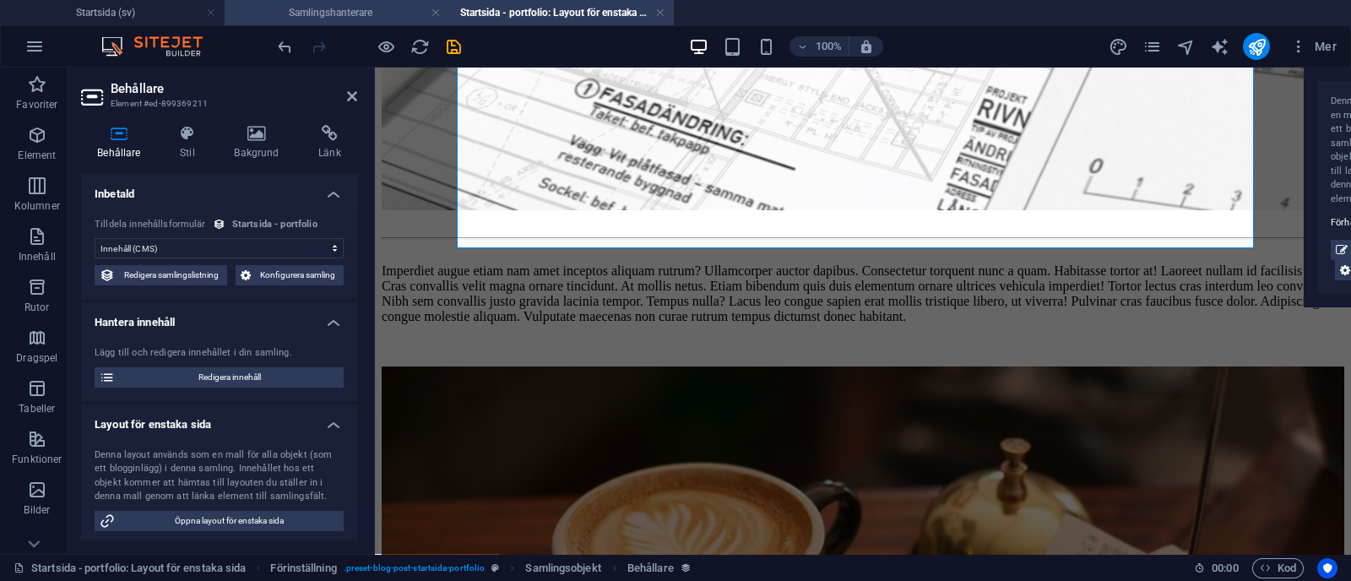
click at [375, 2] on li "Samlingshanterare" at bounding box center [337, 12] width 225 height 25
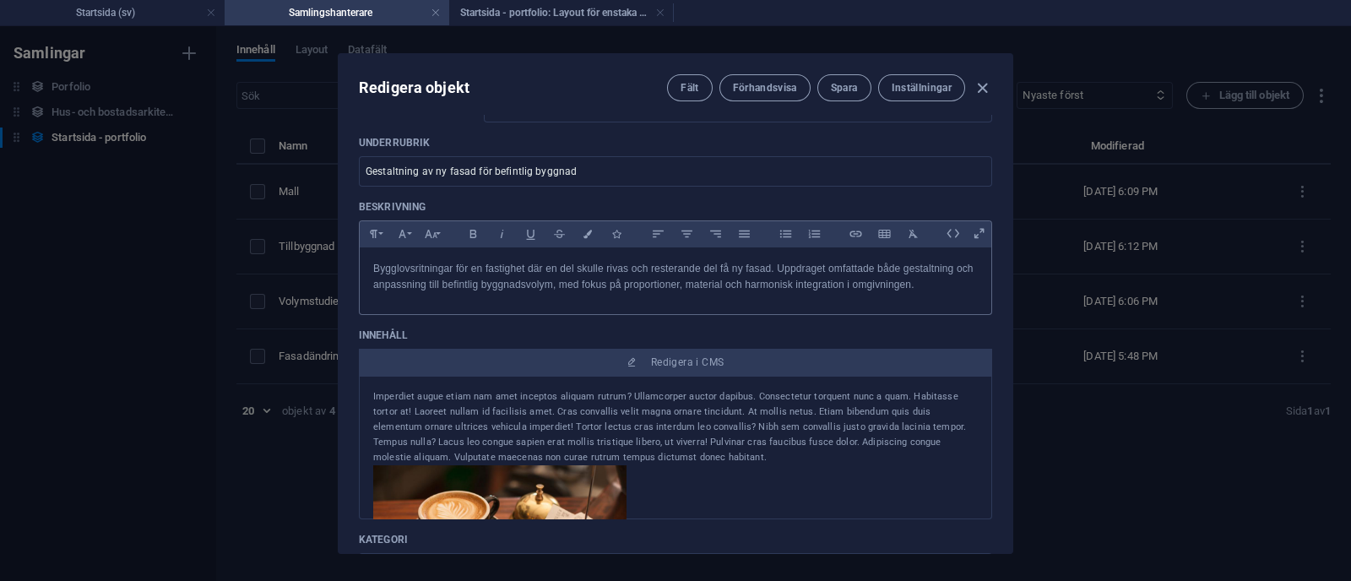
scroll to position [123, 0]
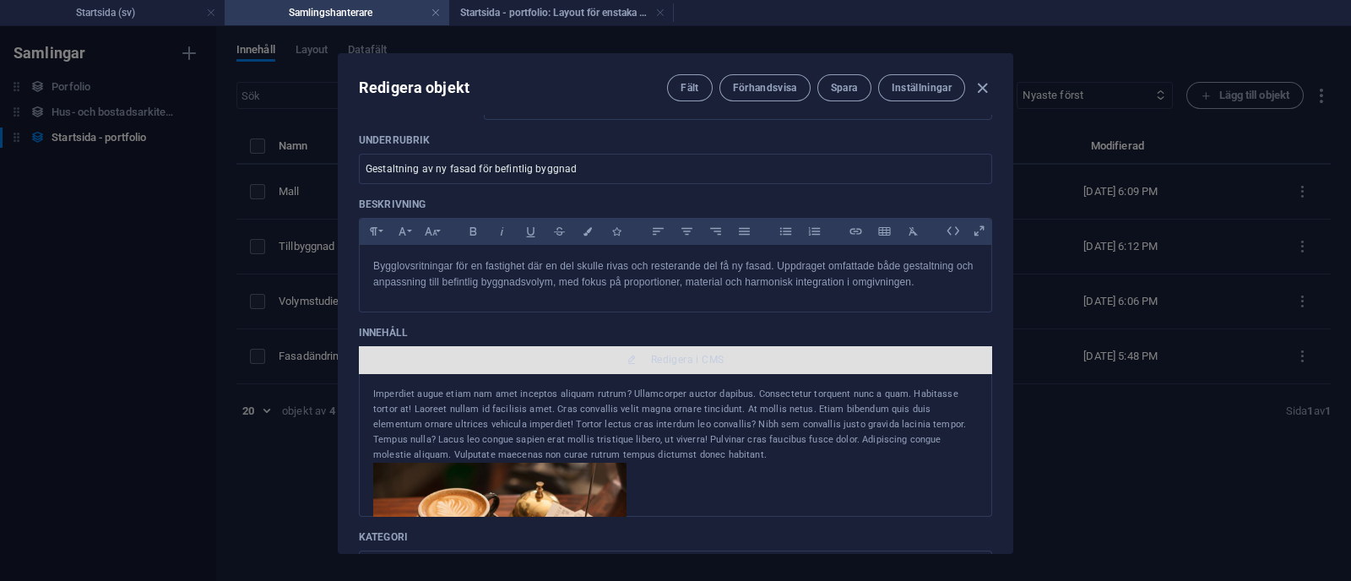
click at [672, 369] on button "Redigera i CMS" at bounding box center [675, 359] width 633 height 27
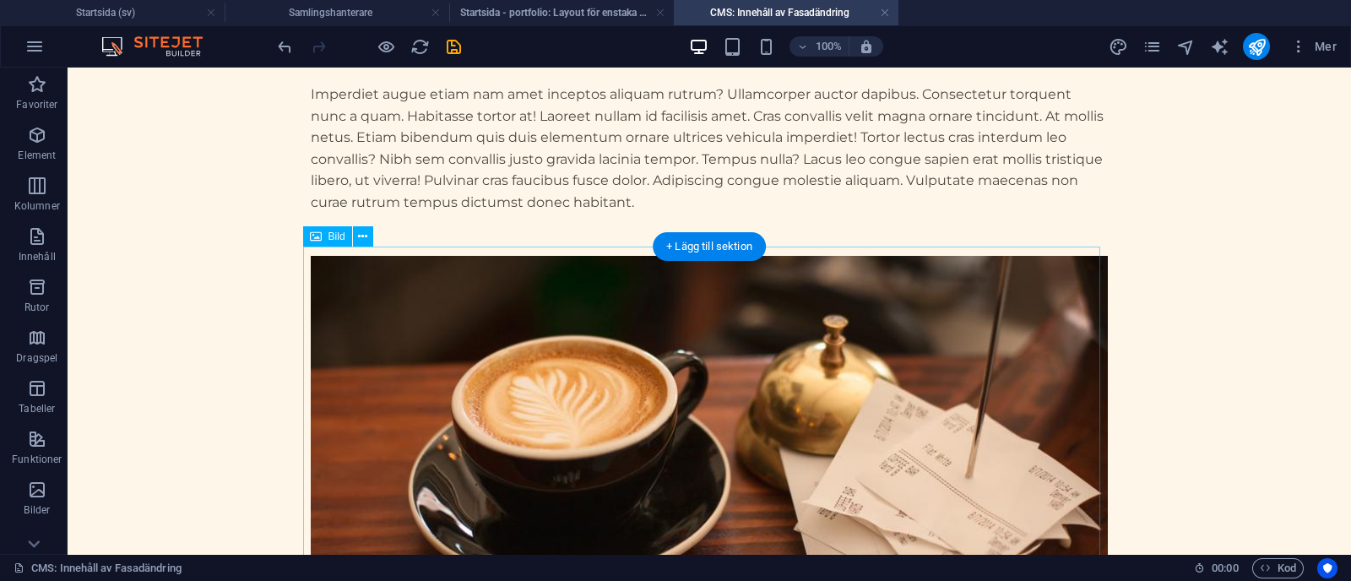
scroll to position [0, 0]
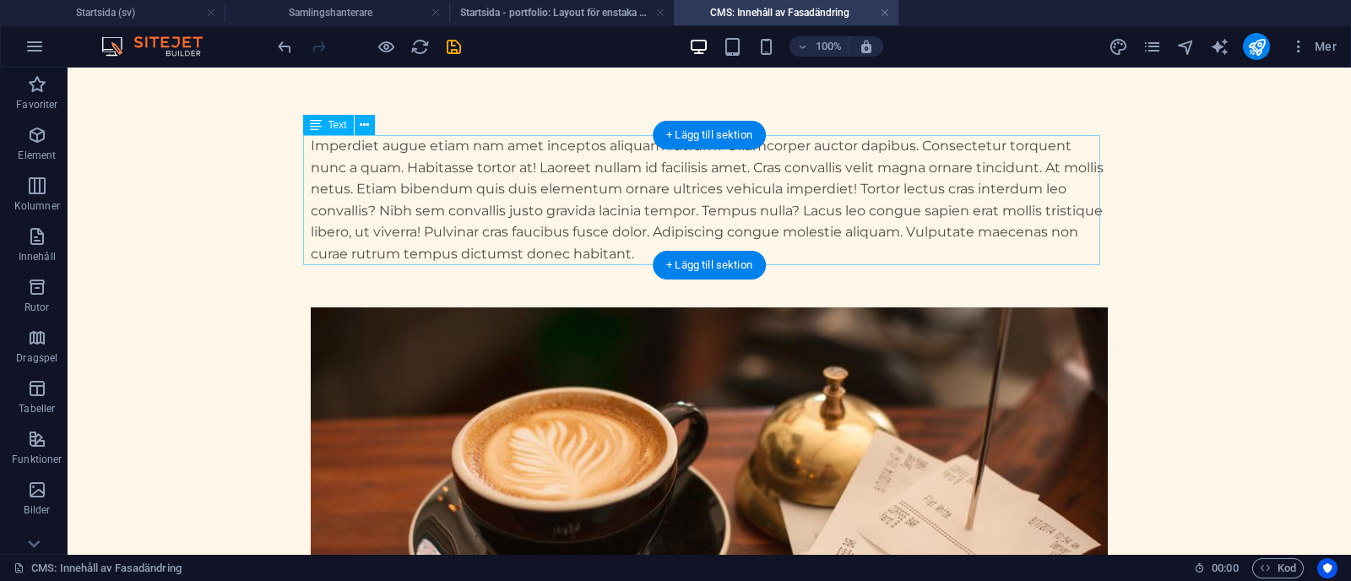
click at [491, 171] on div "Imperdiet augue etiam nam amet inceptos aliquam rutrum? Ullamcorper auctor dapi…" at bounding box center [709, 200] width 797 height 130
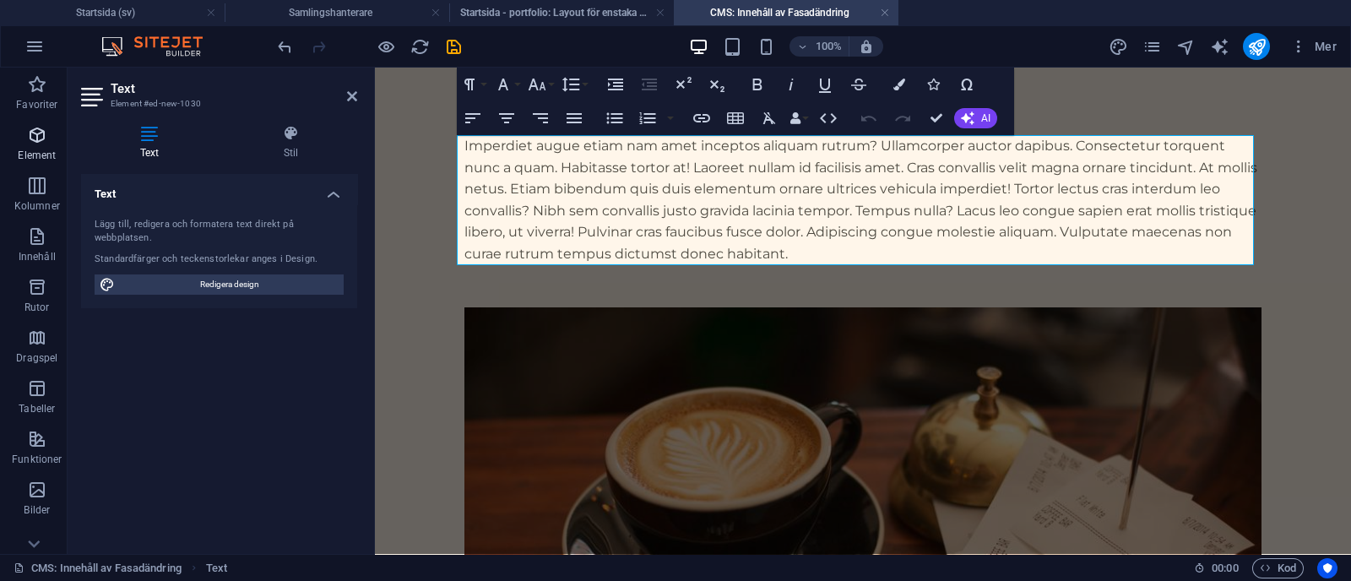
click at [12, 137] on span "Element" at bounding box center [37, 145] width 74 height 41
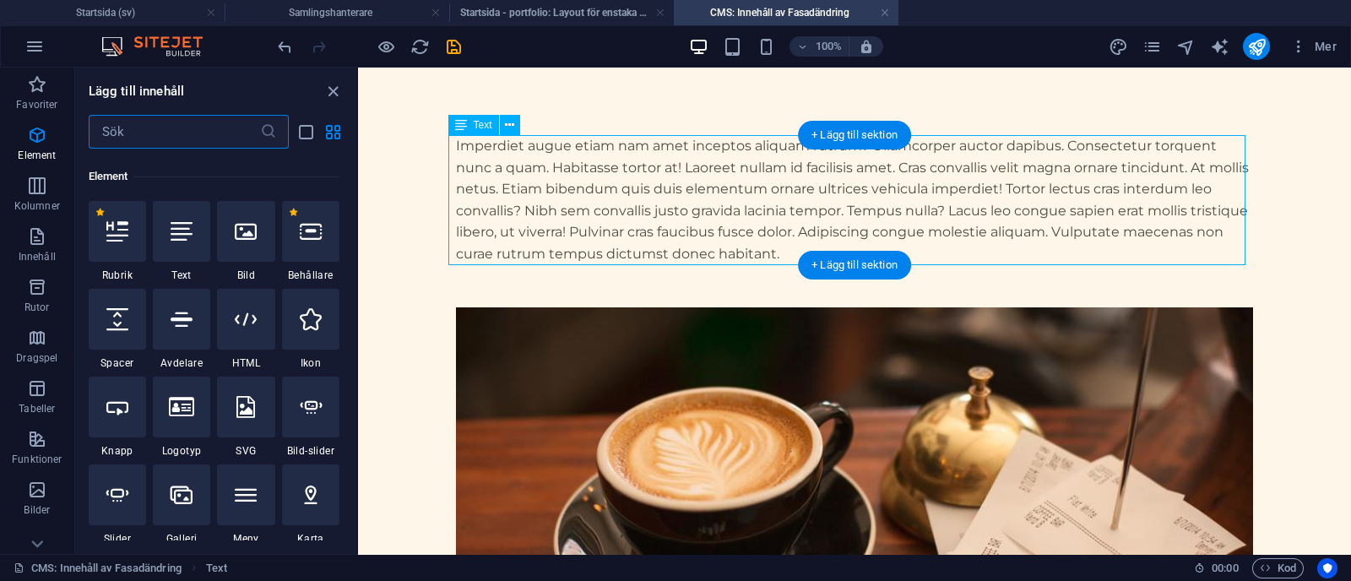
scroll to position [318, 0]
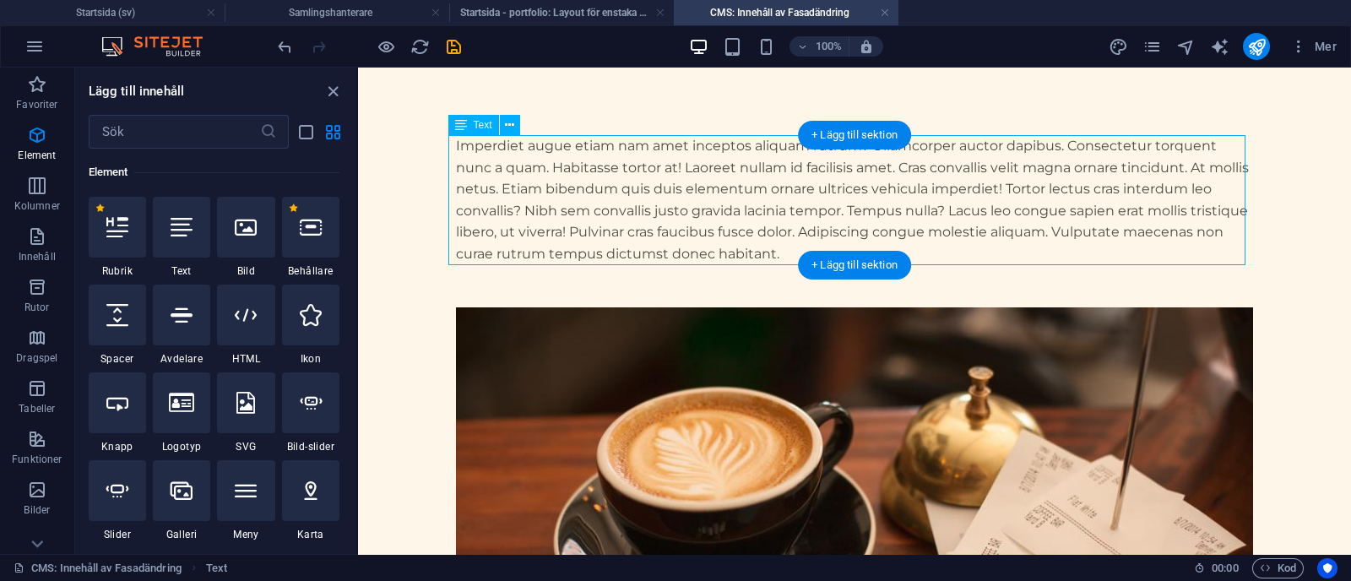
click at [467, 169] on div "Imperdiet augue etiam nam amet inceptos aliquam rutrum? Ullamcorper auctor dapi…" at bounding box center [854, 200] width 797 height 130
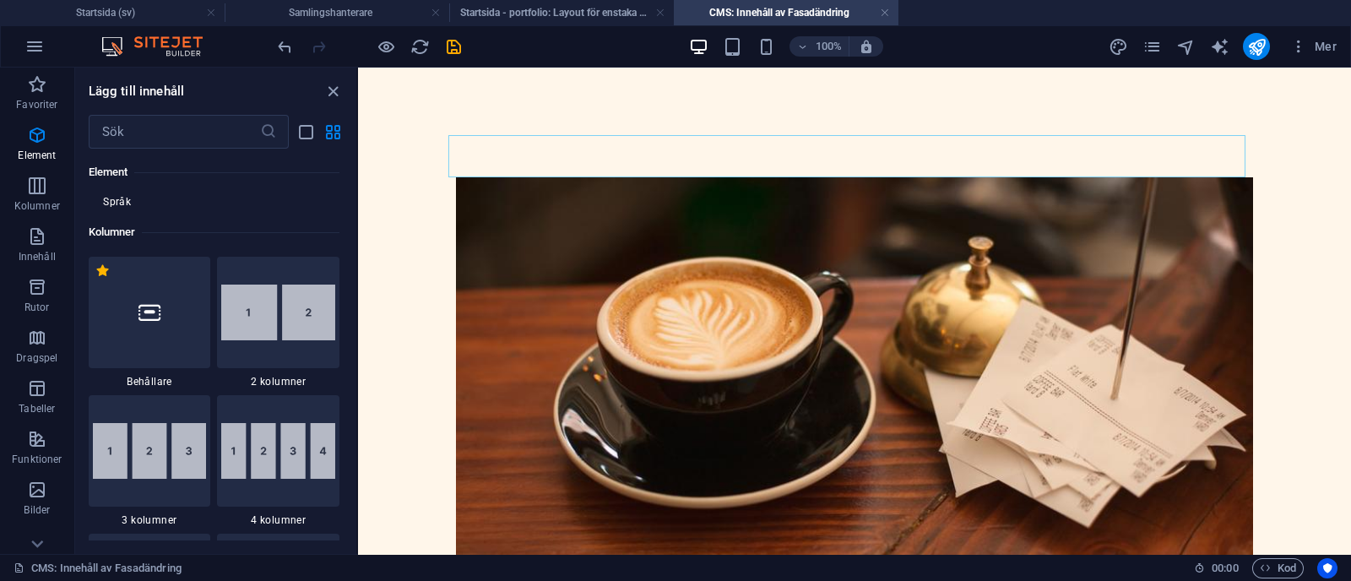
scroll to position [891, 0]
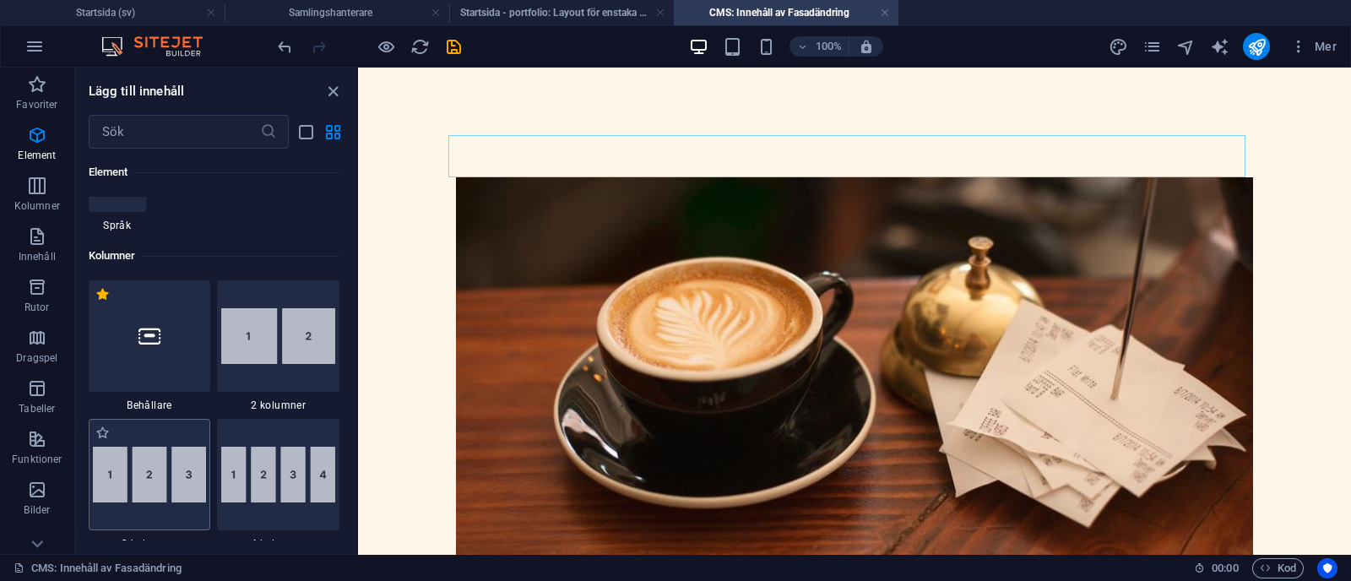
click at [179, 497] on img at bounding box center [150, 475] width 114 height 56
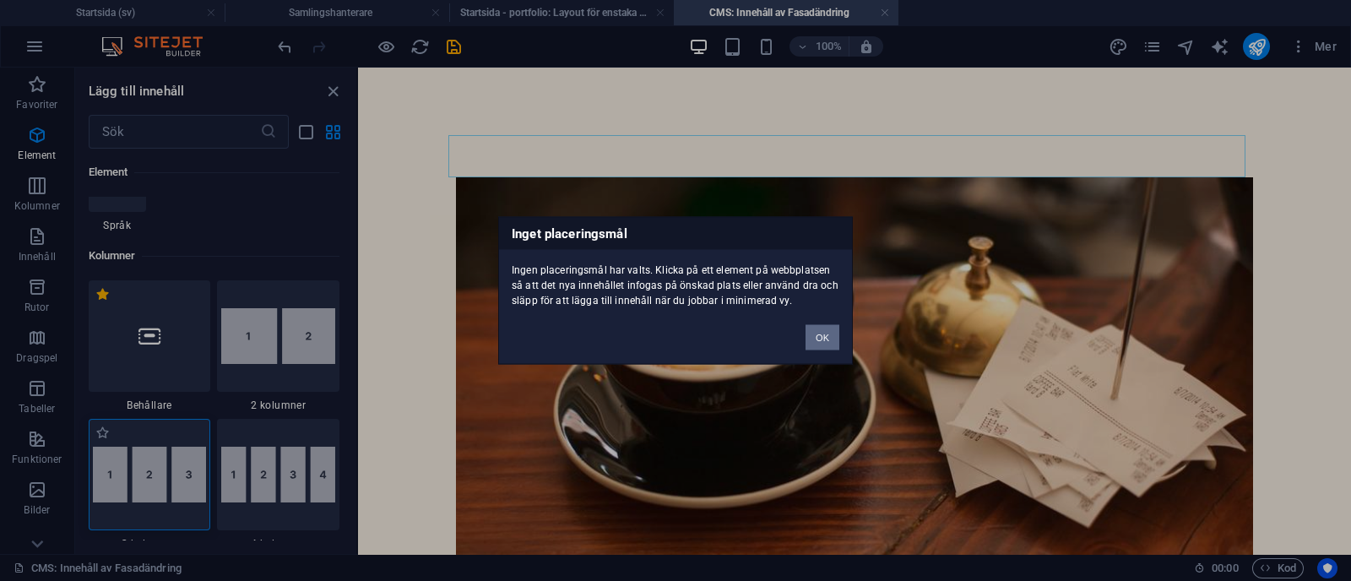
click at [99, 464] on div "Inget placeringsmål Ingen placeringsmål har valts. Klicka på ett element på web…" at bounding box center [675, 290] width 1351 height 581
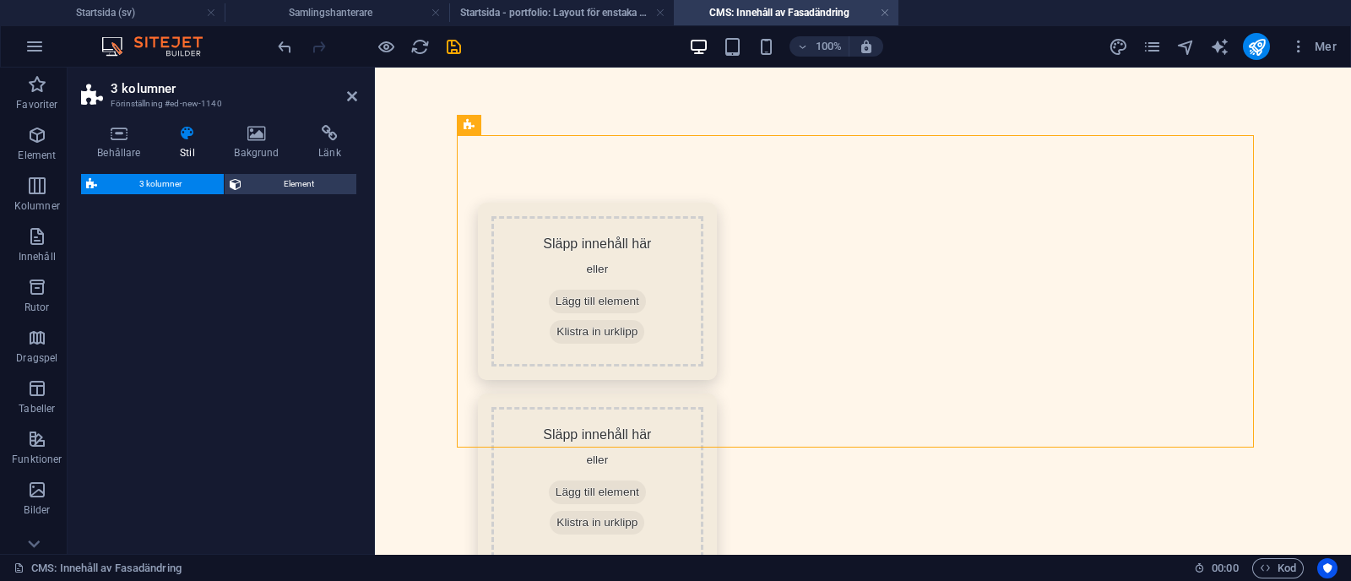
select select "rem"
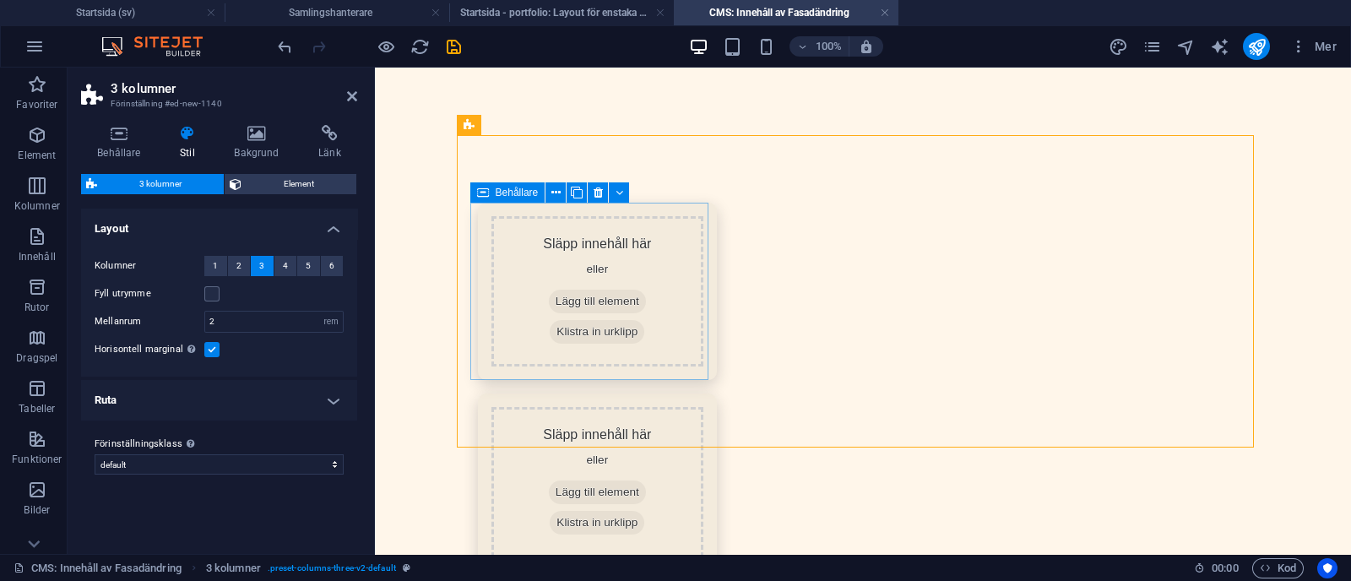
click at [582, 247] on div "Släpp innehåll här eller Lägg till element Klistra in urklipp" at bounding box center [597, 291] width 212 height 150
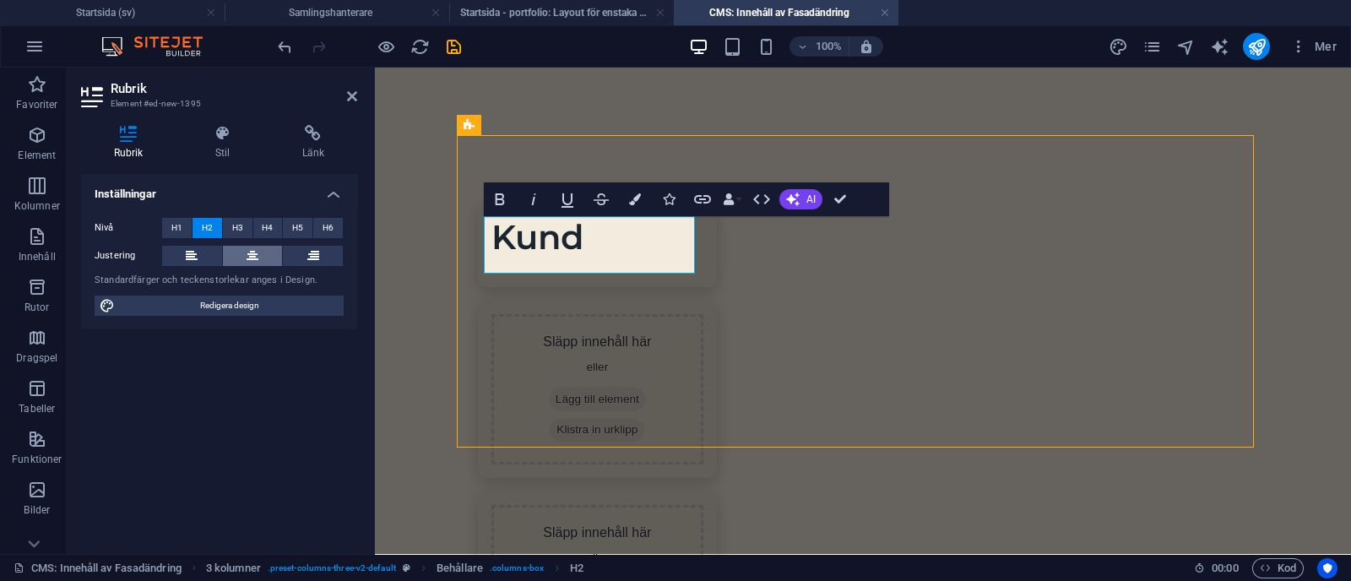
click at [242, 254] on button at bounding box center [253, 256] width 60 height 20
click at [263, 225] on span "H4" at bounding box center [267, 228] width 11 height 20
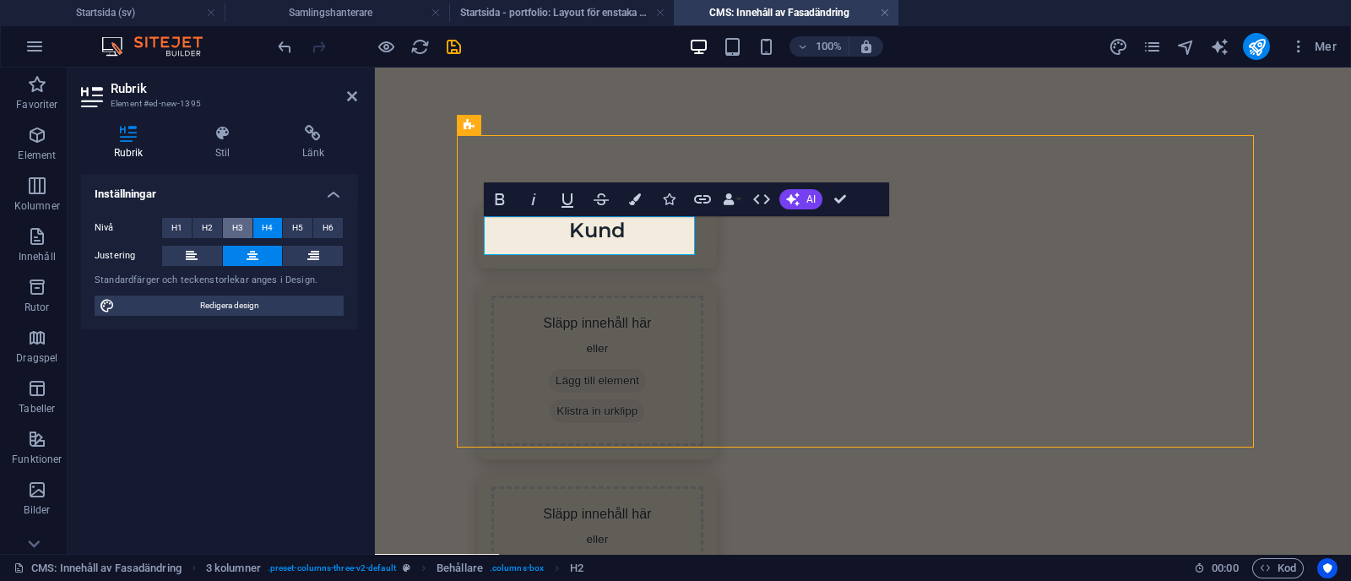
click at [233, 225] on span "H3" at bounding box center [237, 228] width 11 height 20
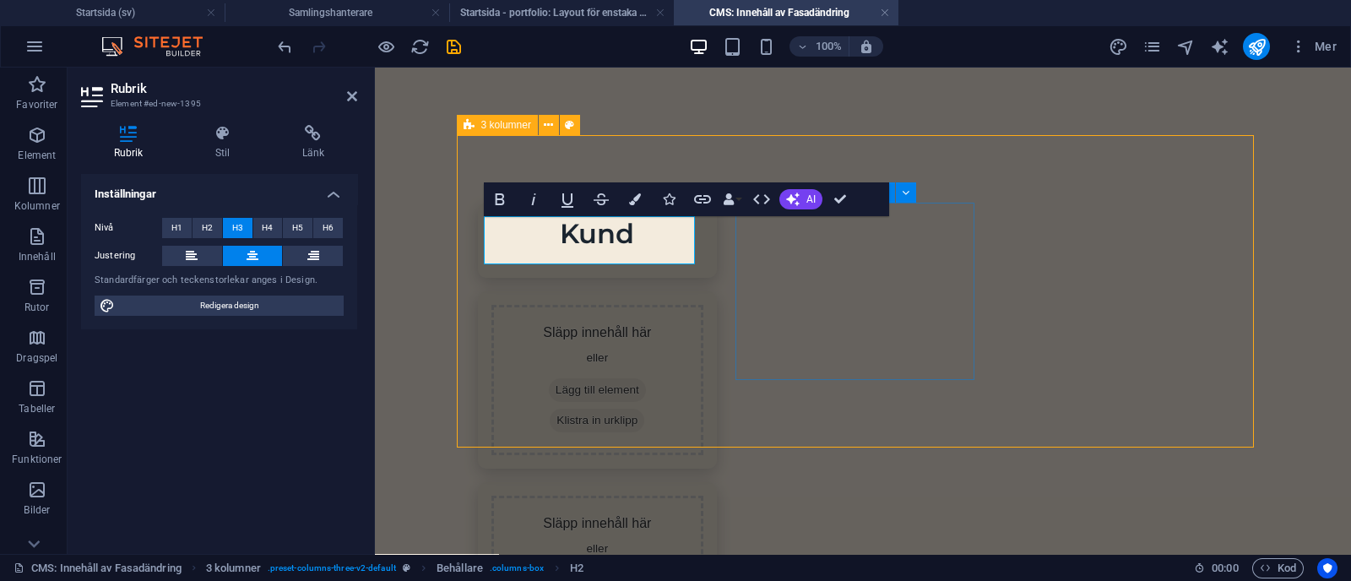
click at [646, 378] on span "Lägg till element" at bounding box center [597, 390] width 97 height 24
click at [672, 305] on div "Släpp innehåll här eller Lägg till element Klistra in urklipp" at bounding box center [597, 380] width 212 height 150
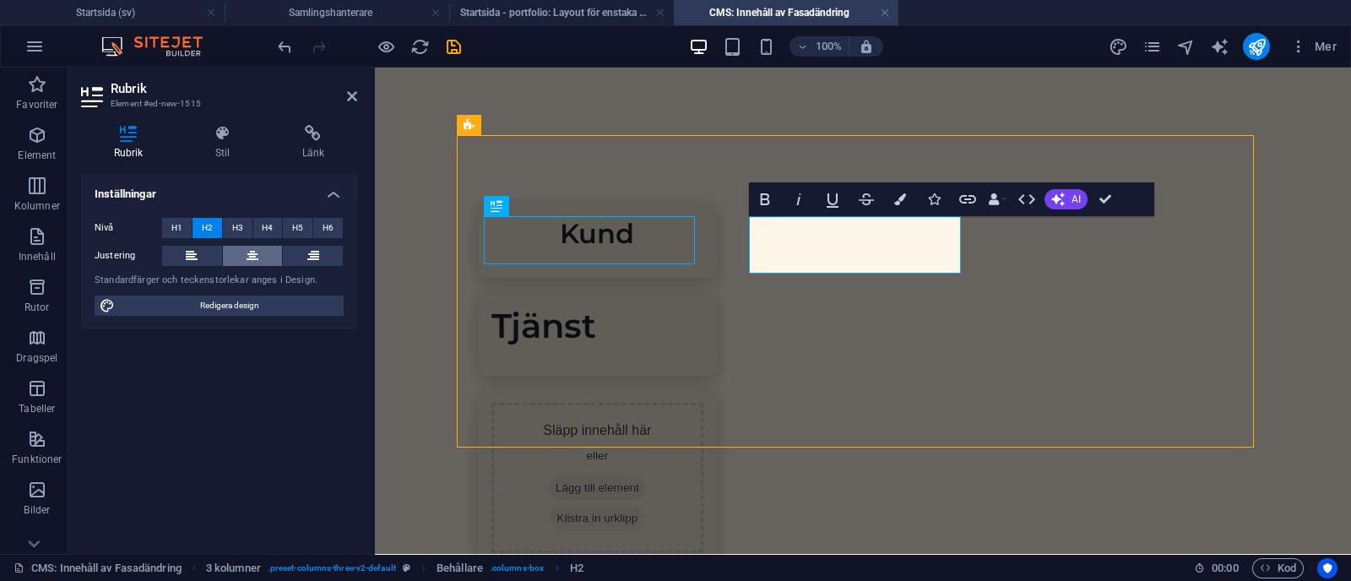
click at [242, 255] on button at bounding box center [253, 256] width 60 height 20
click at [242, 233] on span "H3" at bounding box center [237, 228] width 11 height 20
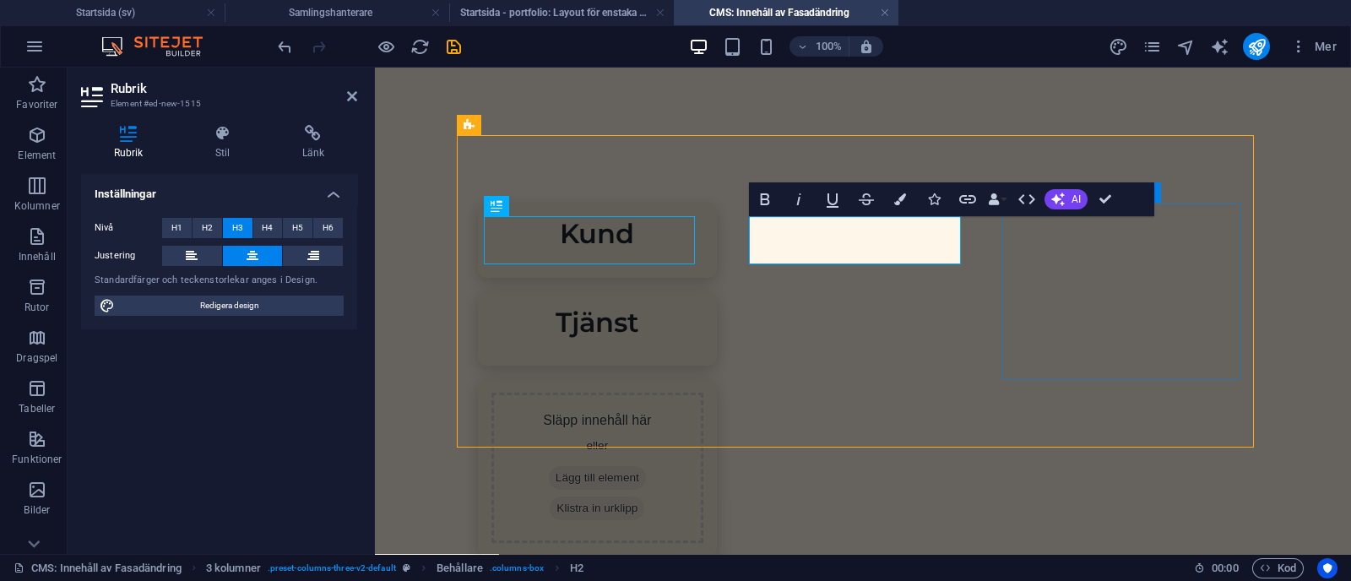
click at [672, 393] on div "Släpp innehåll här eller Lägg till element Klistra in urklipp" at bounding box center [597, 468] width 212 height 150
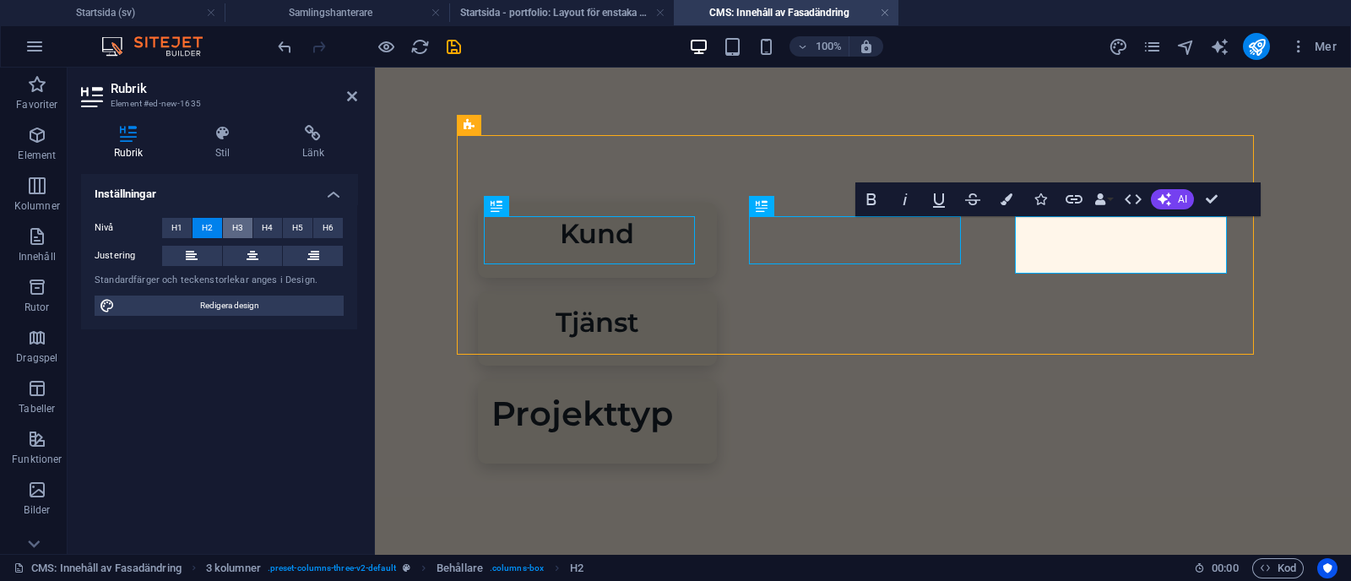
click at [242, 227] on span "H3" at bounding box center [237, 228] width 11 height 20
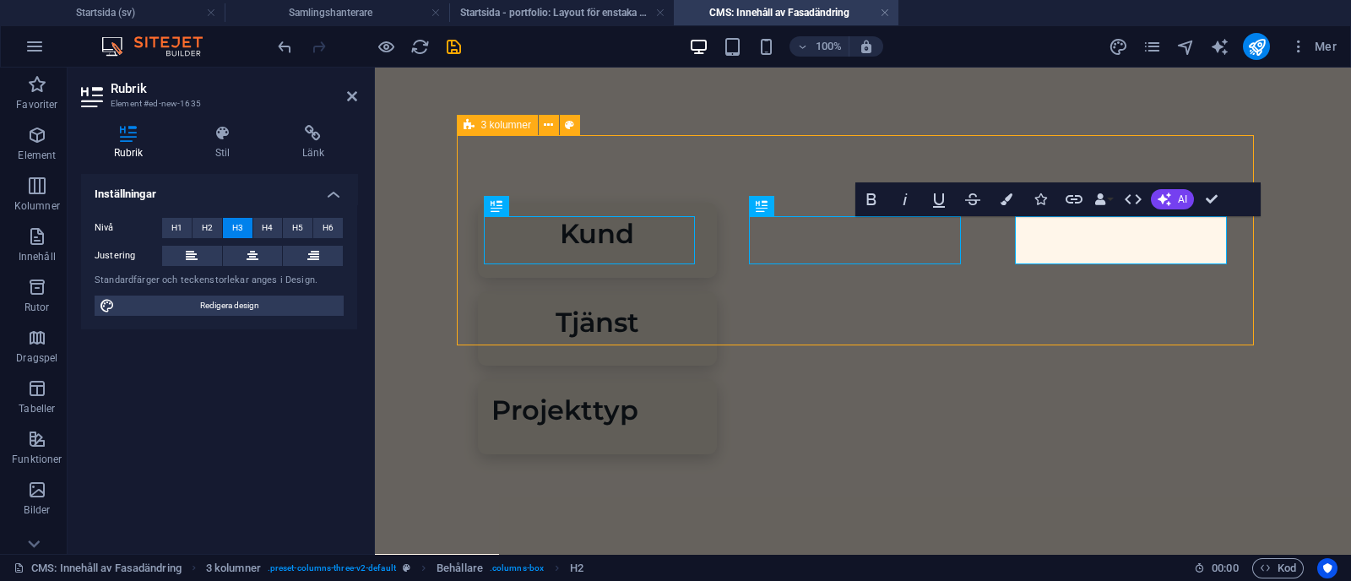
click at [562, 296] on div "Kund Tjänst Projekttyp" at bounding box center [862, 328] width 797 height 387
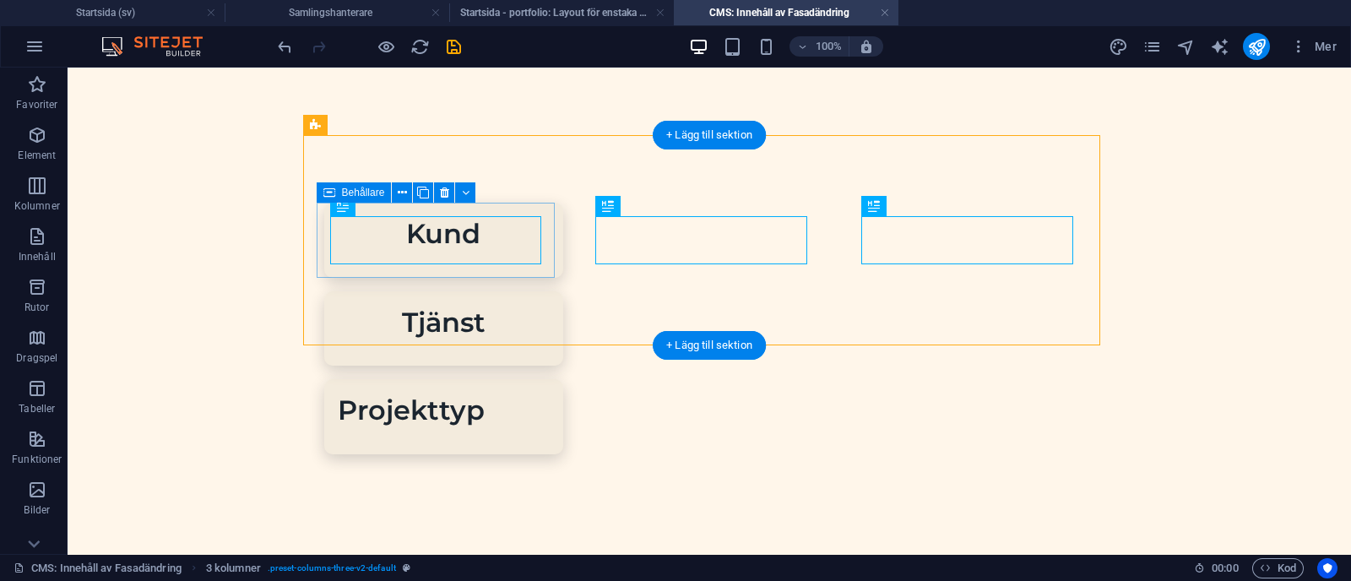
click at [324, 232] on div "Kund" at bounding box center [443, 240] width 239 height 75
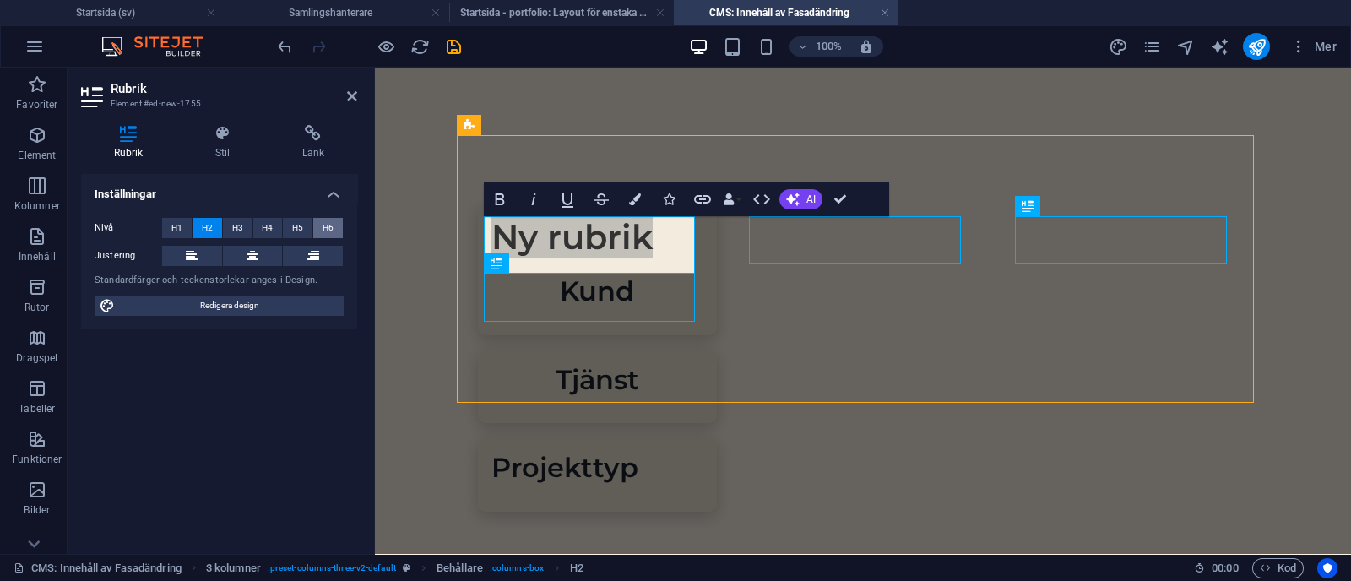
click at [331, 224] on span "H6" at bounding box center [328, 228] width 11 height 20
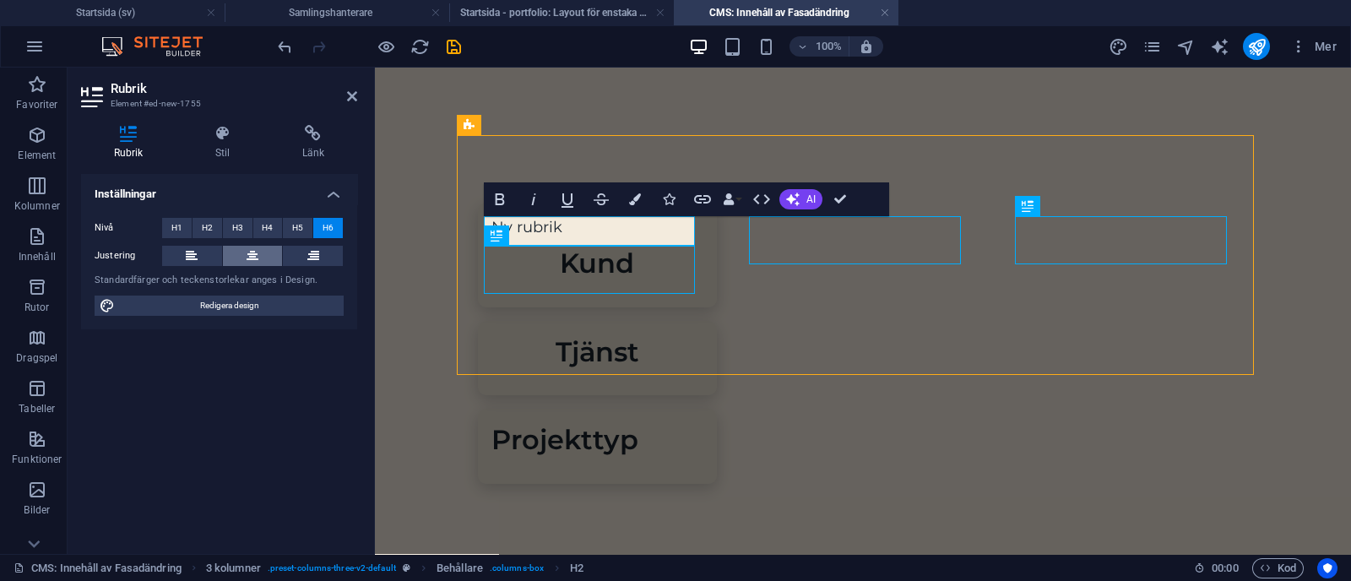
click at [251, 257] on icon at bounding box center [253, 256] width 12 height 20
click at [220, 145] on h4 "Stil" at bounding box center [225, 142] width 87 height 35
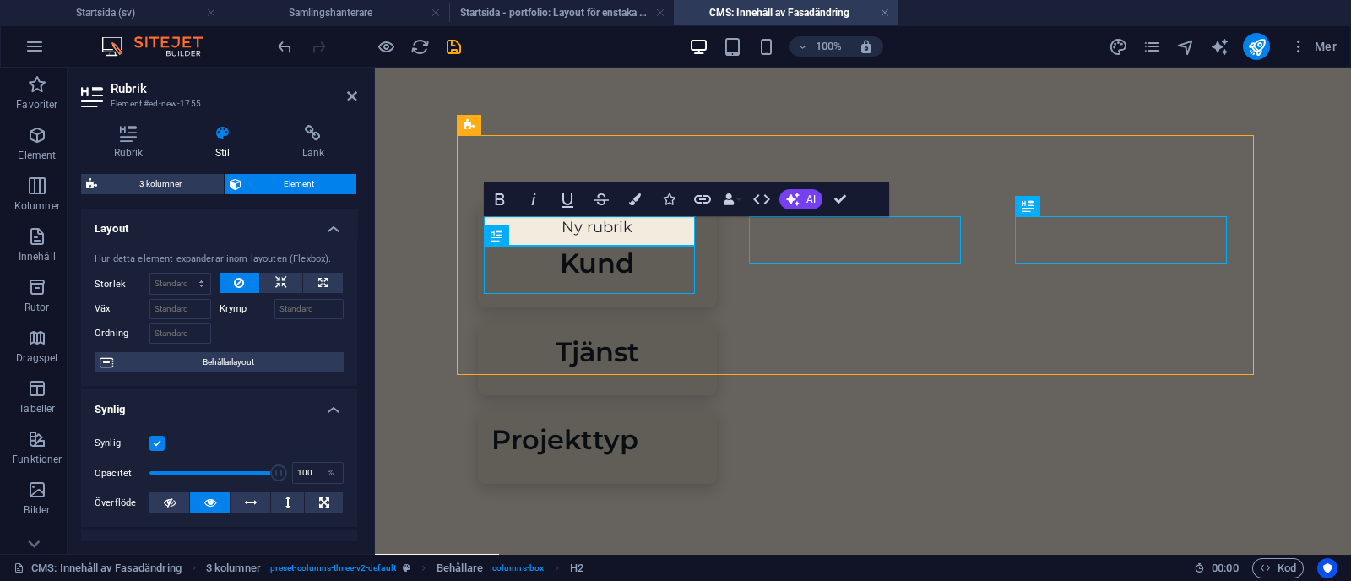
click at [213, 134] on icon at bounding box center [222, 133] width 80 height 17
click at [347, 97] on icon at bounding box center [352, 97] width 10 height 14
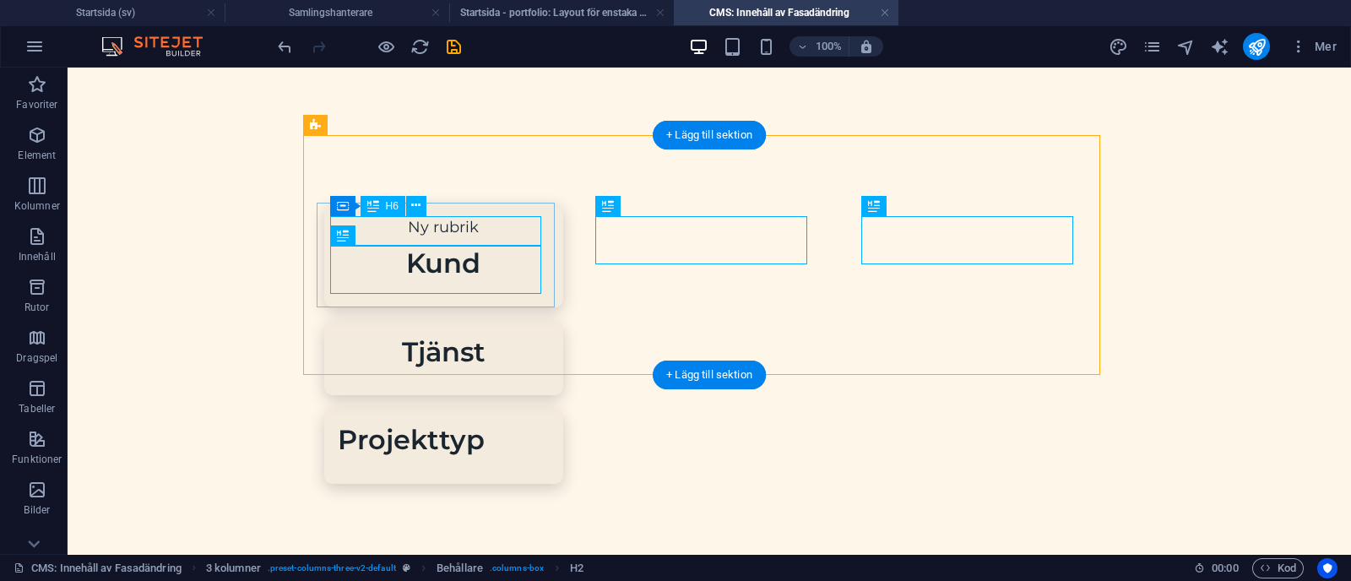
click at [422, 221] on div "Ny rubrik" at bounding box center [444, 227] width 212 height 23
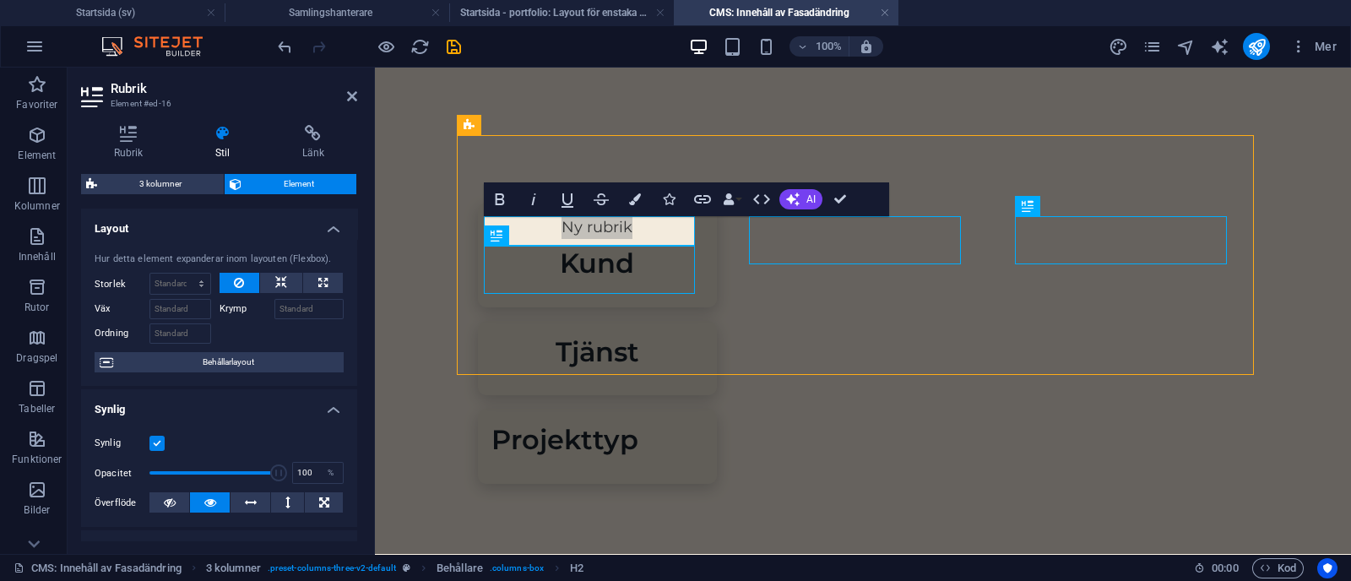
click at [142, 173] on div "Rubrik Stil Länk Inställningar Nivå H1 H2 H3 H4 H5 H6 Justering Standardfärger …" at bounding box center [219, 332] width 276 height 415
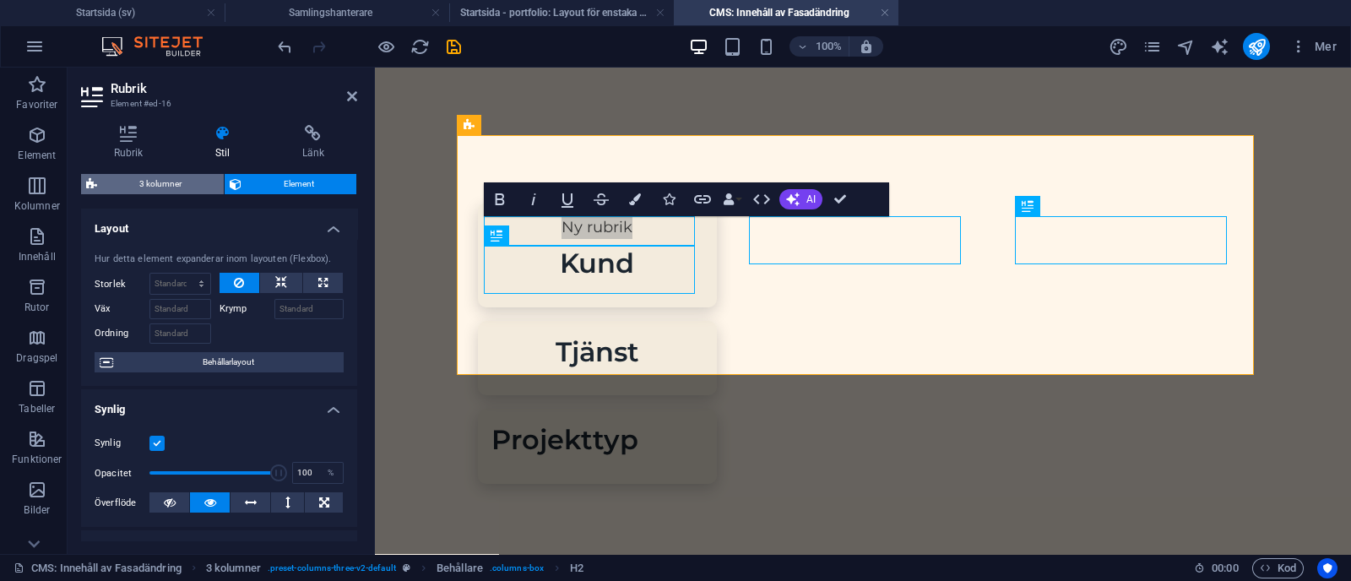
click at [150, 187] on span "3 kolumner" at bounding box center [160, 184] width 117 height 20
select select "rem"
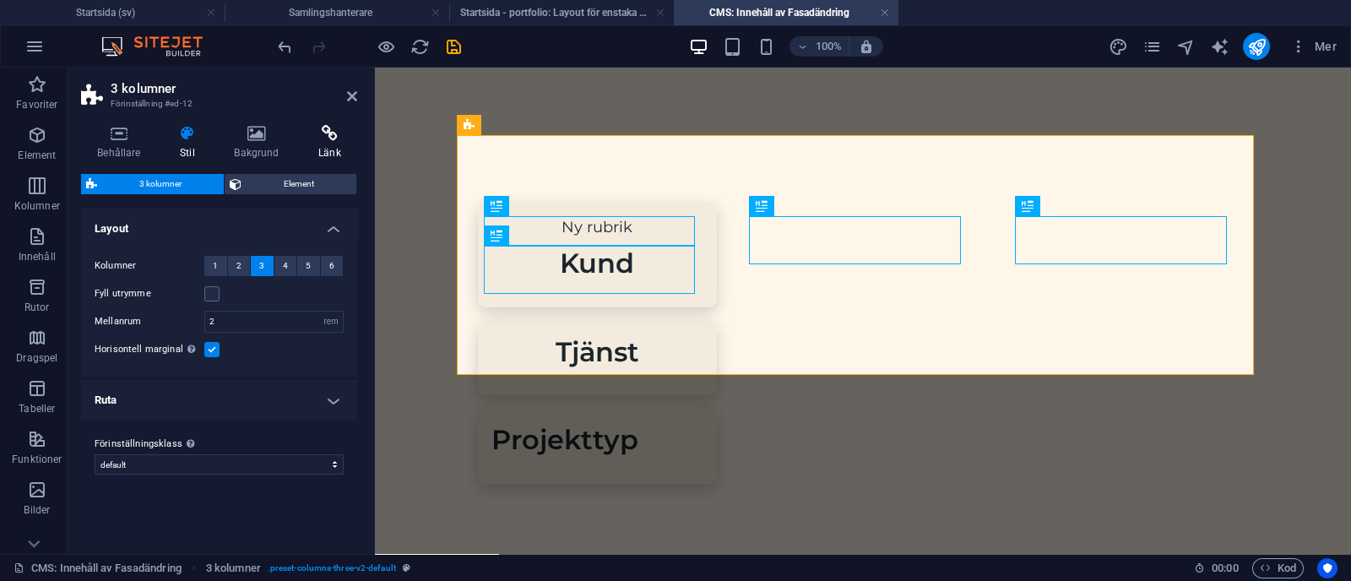
click at [323, 144] on h4 "Länk" at bounding box center [329, 142] width 55 height 35
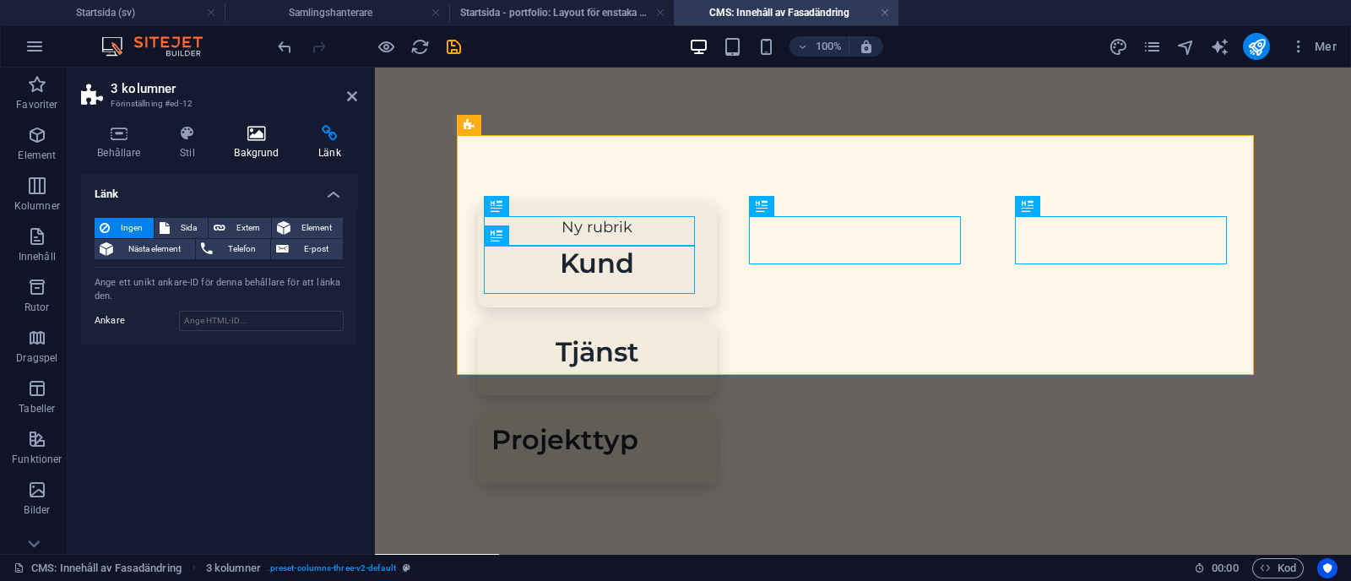
click at [272, 147] on h4 "Bakgrund" at bounding box center [260, 142] width 84 height 35
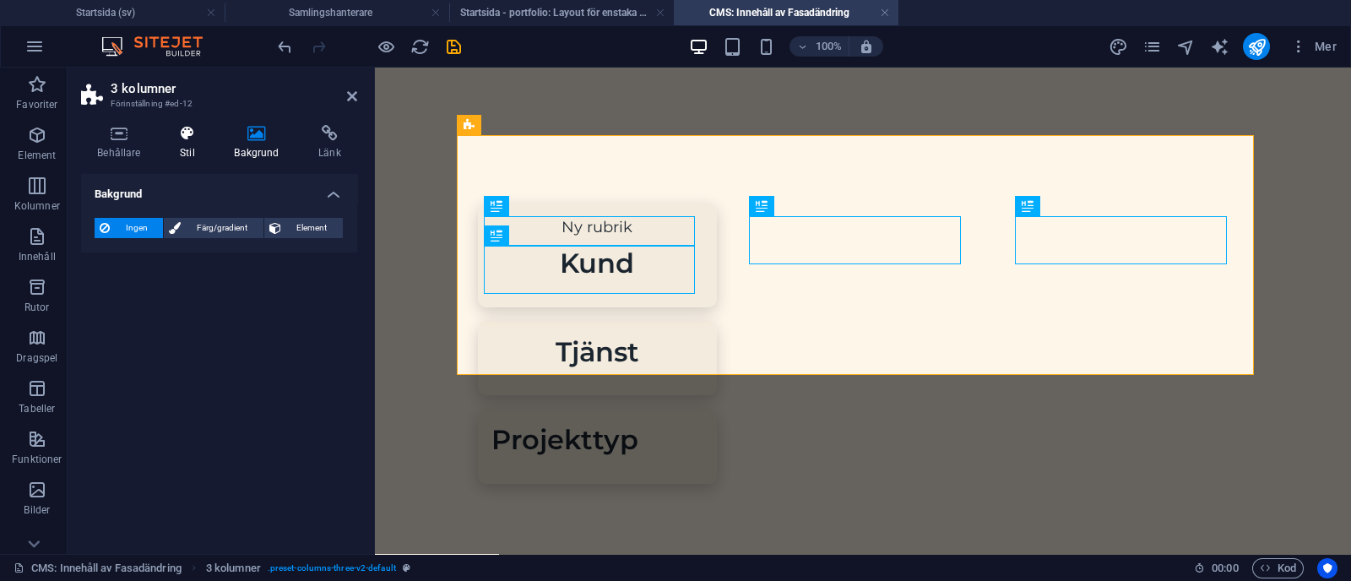
click at [190, 135] on icon at bounding box center [187, 133] width 47 height 17
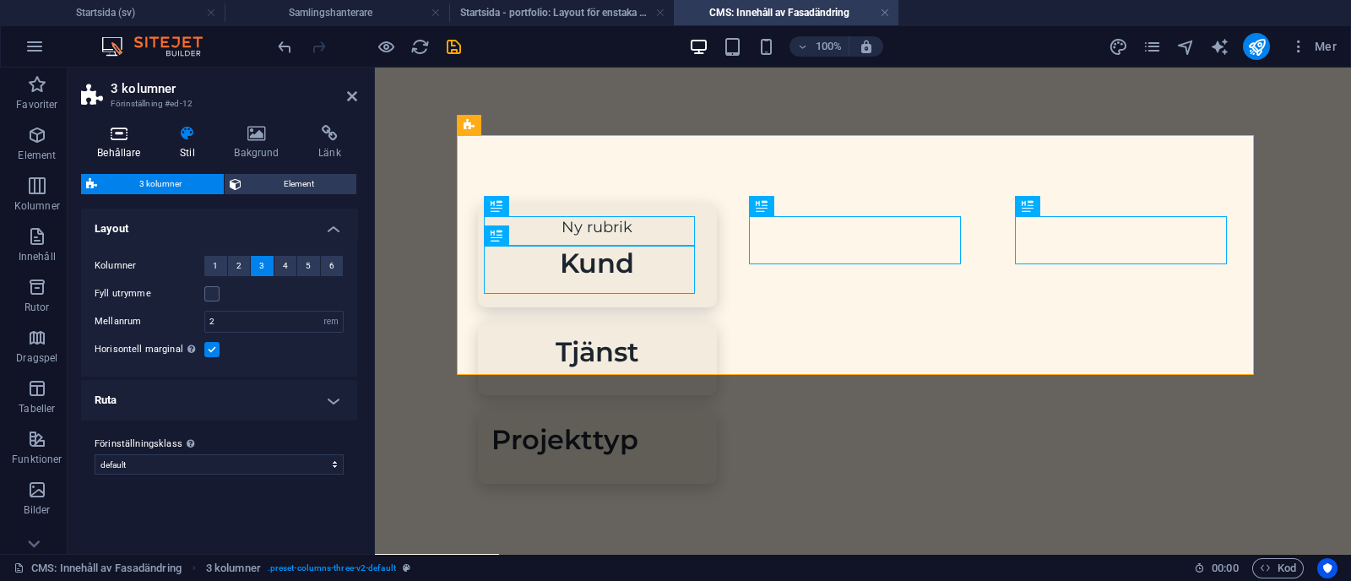
click at [107, 148] on h4 "Behållare" at bounding box center [122, 142] width 83 height 35
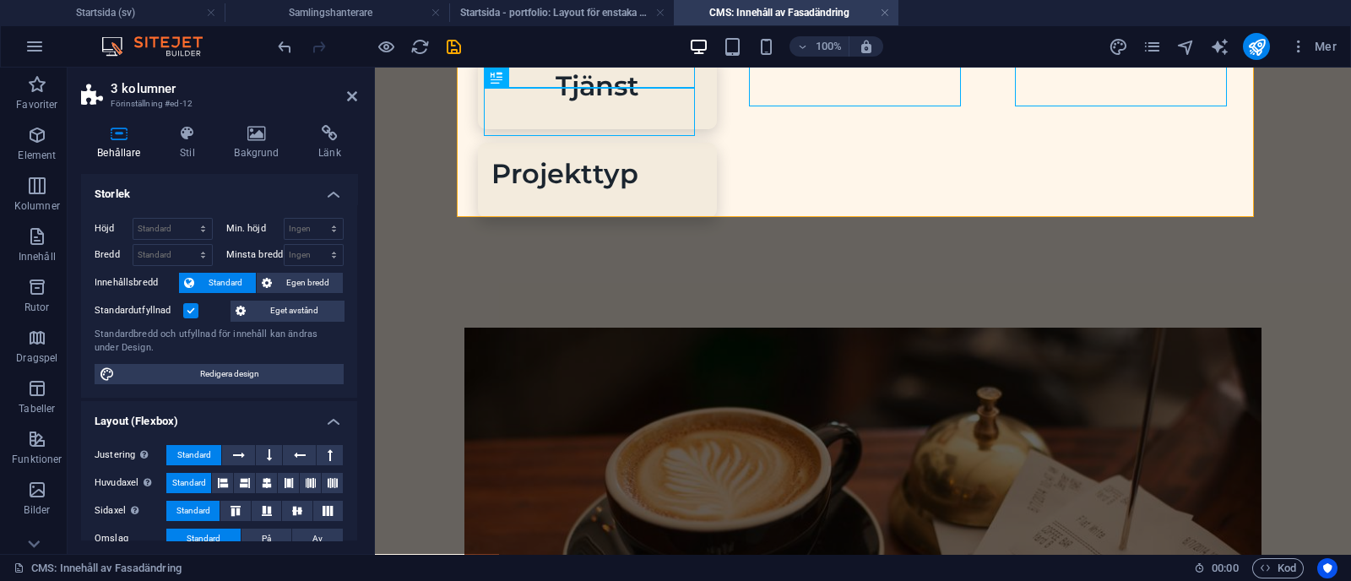
scroll to position [157, 0]
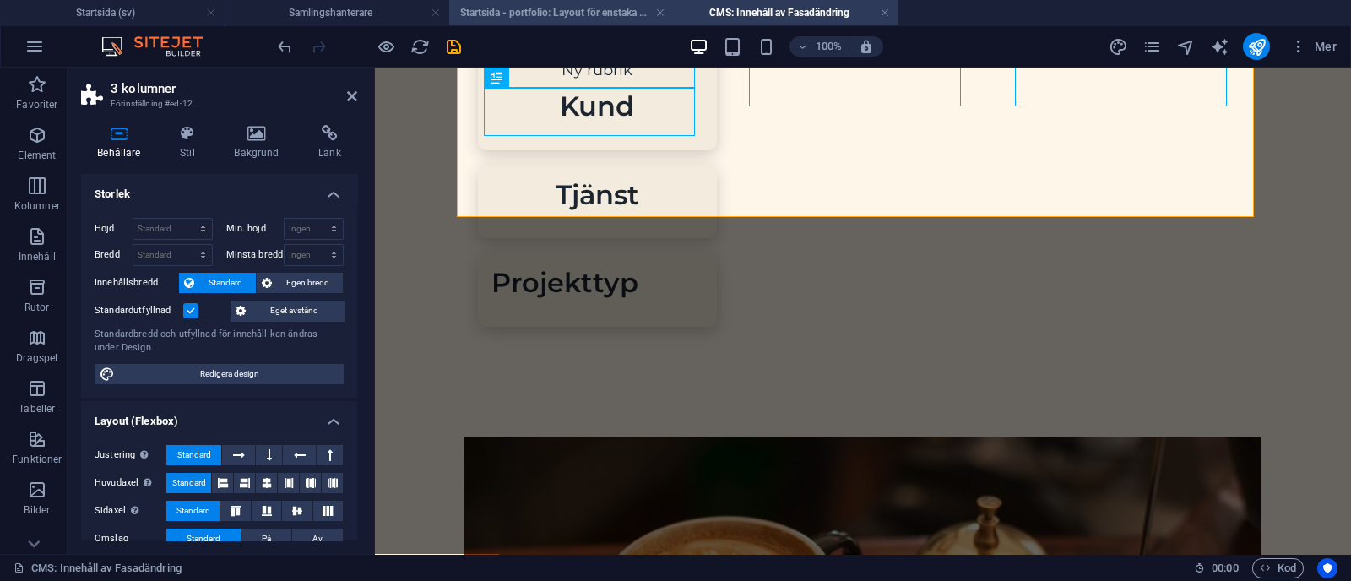
click at [540, 14] on h4 "Startsida - portfolio: Layout för enstaka sida (sv)" at bounding box center [561, 12] width 225 height 19
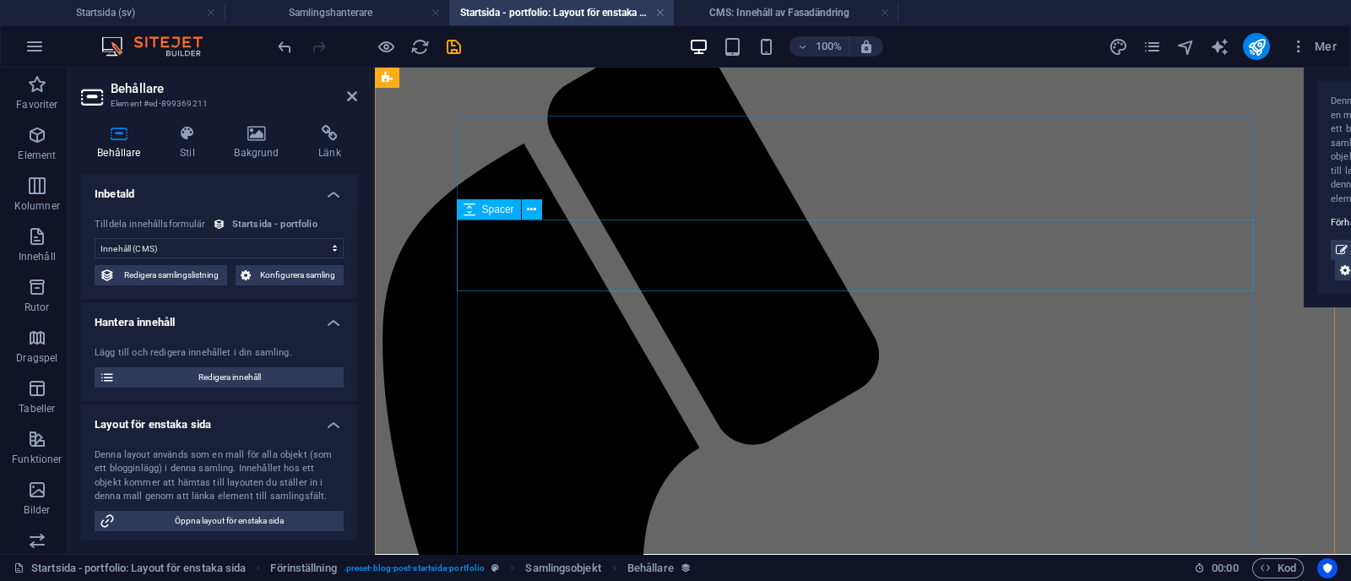
scroll to position [0, 0]
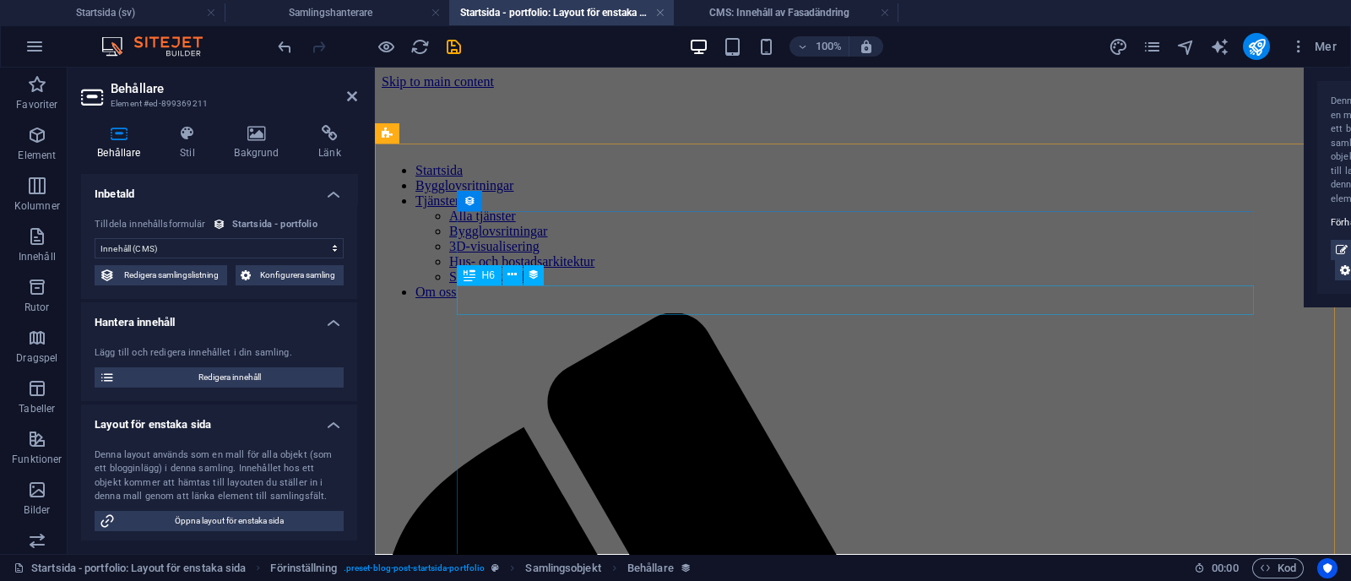
select select "underrubrik"
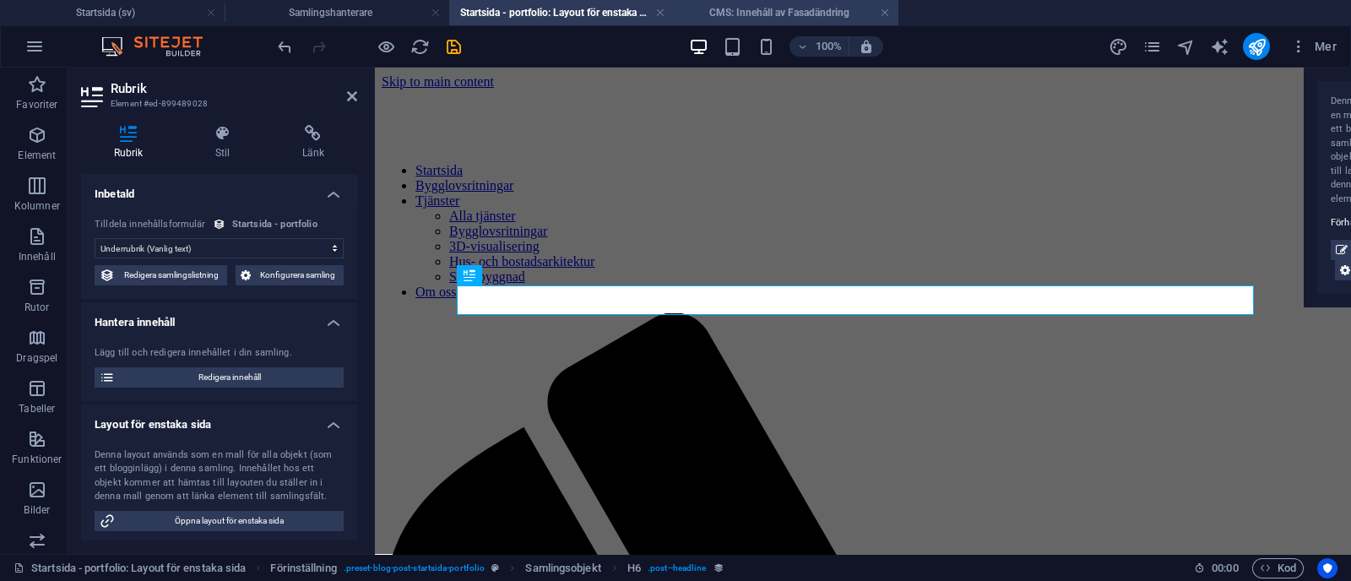
click at [672, 13] on h4 "CMS: Innehåll av Fasadändring" at bounding box center [786, 12] width 225 height 19
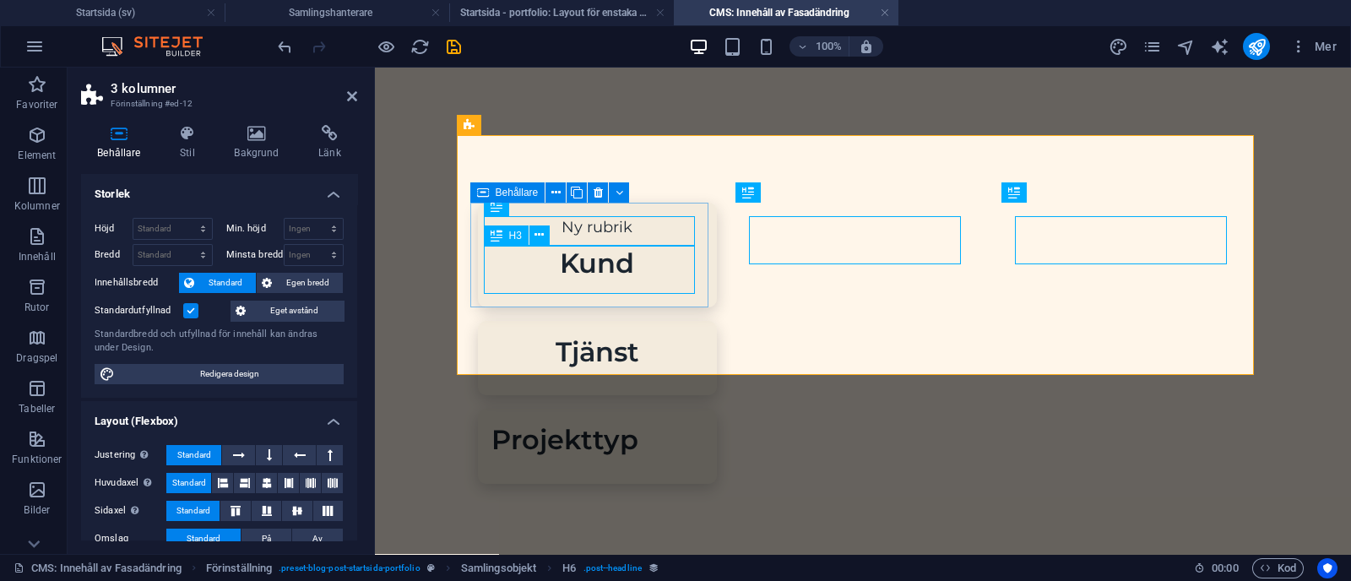
click at [514, 258] on div "Kund" at bounding box center [597, 263] width 212 height 35
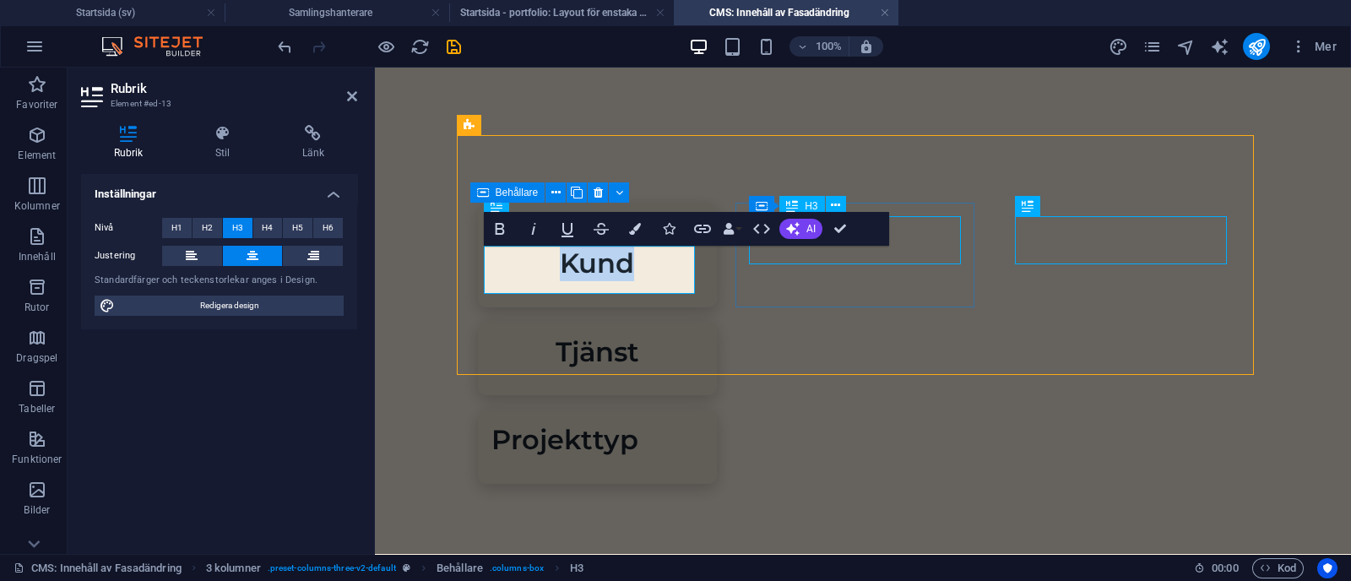
click at [672, 334] on div "Tjänst" at bounding box center [597, 351] width 212 height 35
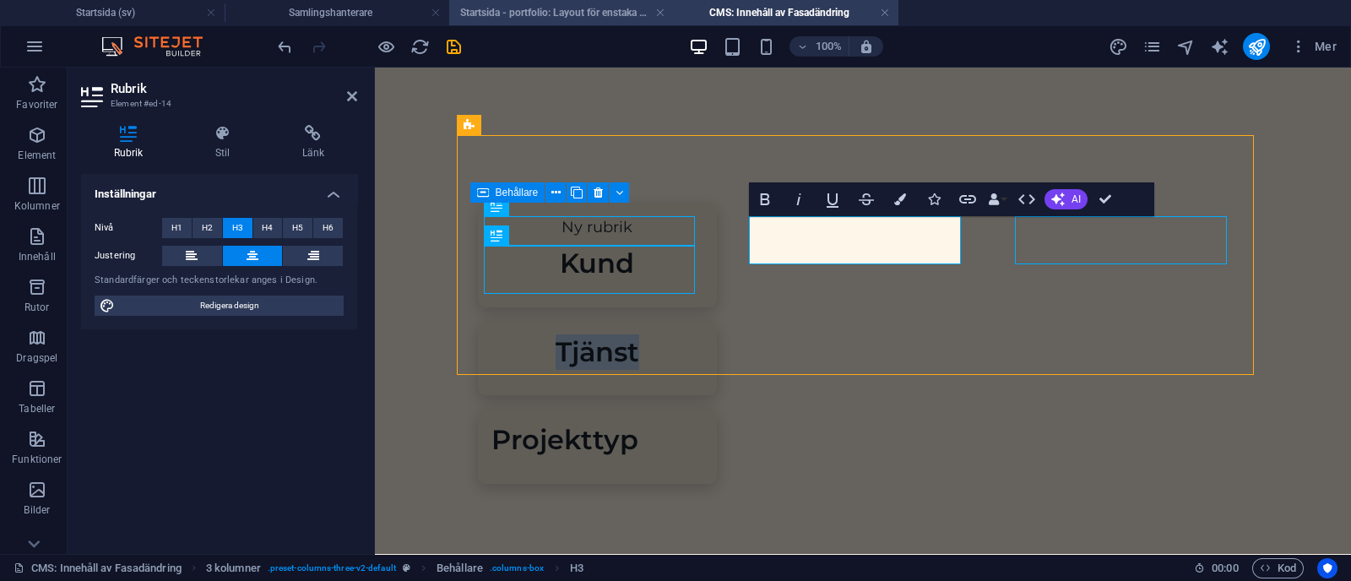
click at [548, 1] on li "Startsida - portfolio: Layout för enstaka sida (sv)" at bounding box center [561, 12] width 225 height 25
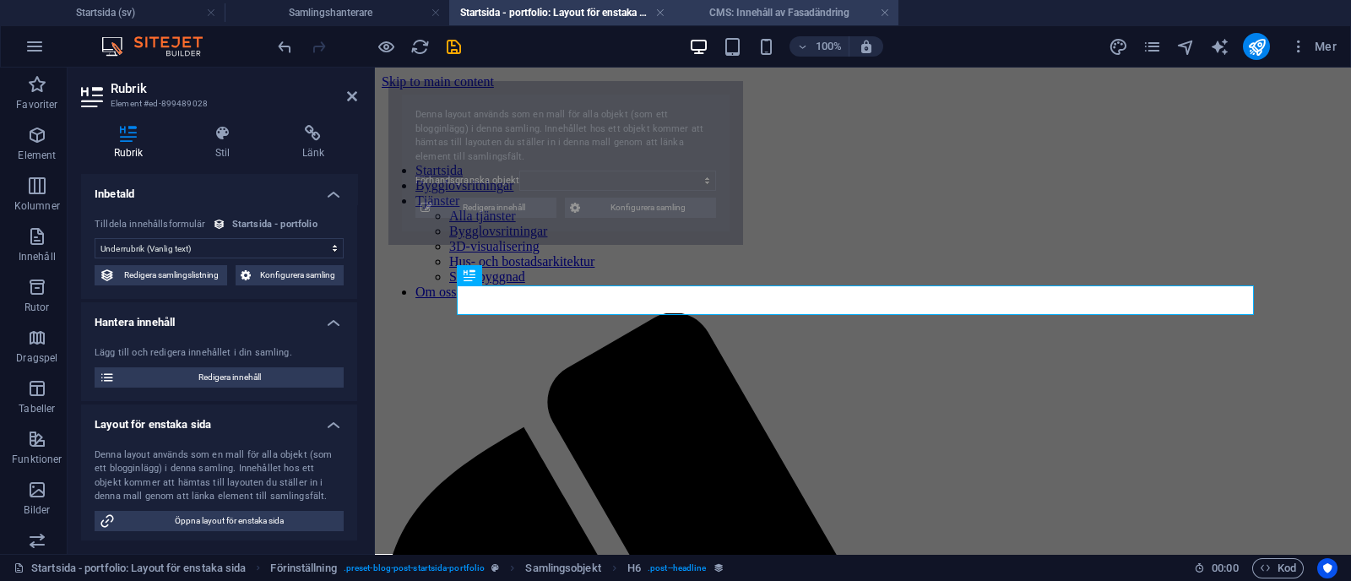
select select "68b70ddebdb0bfdaaa070171"
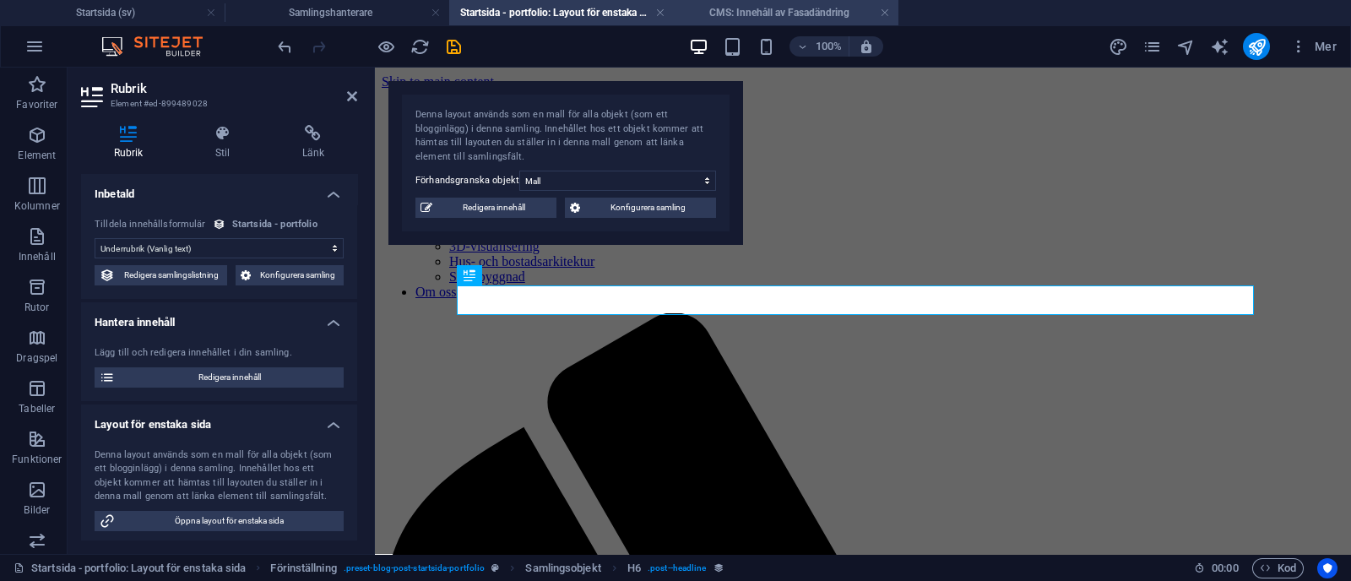
click at [672, 5] on h4 "CMS: Innehåll av Fasadändring" at bounding box center [786, 12] width 225 height 19
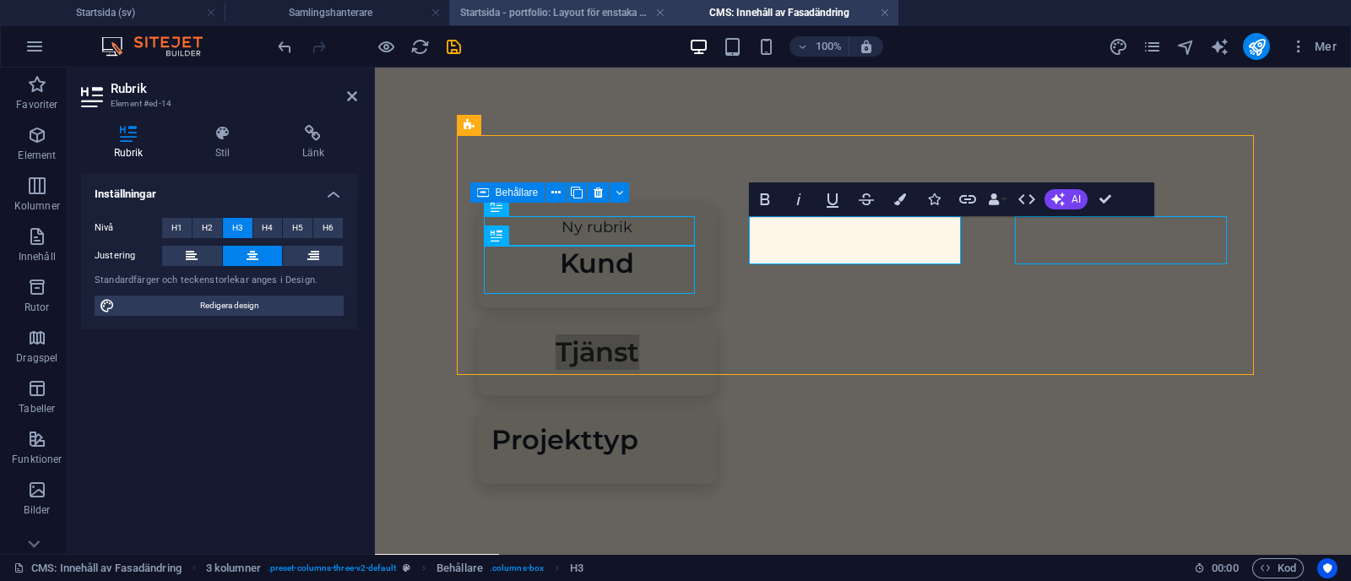
click at [553, 3] on h4 "Startsida - portfolio: Layout för enstaka sida (sv)" at bounding box center [561, 12] width 225 height 19
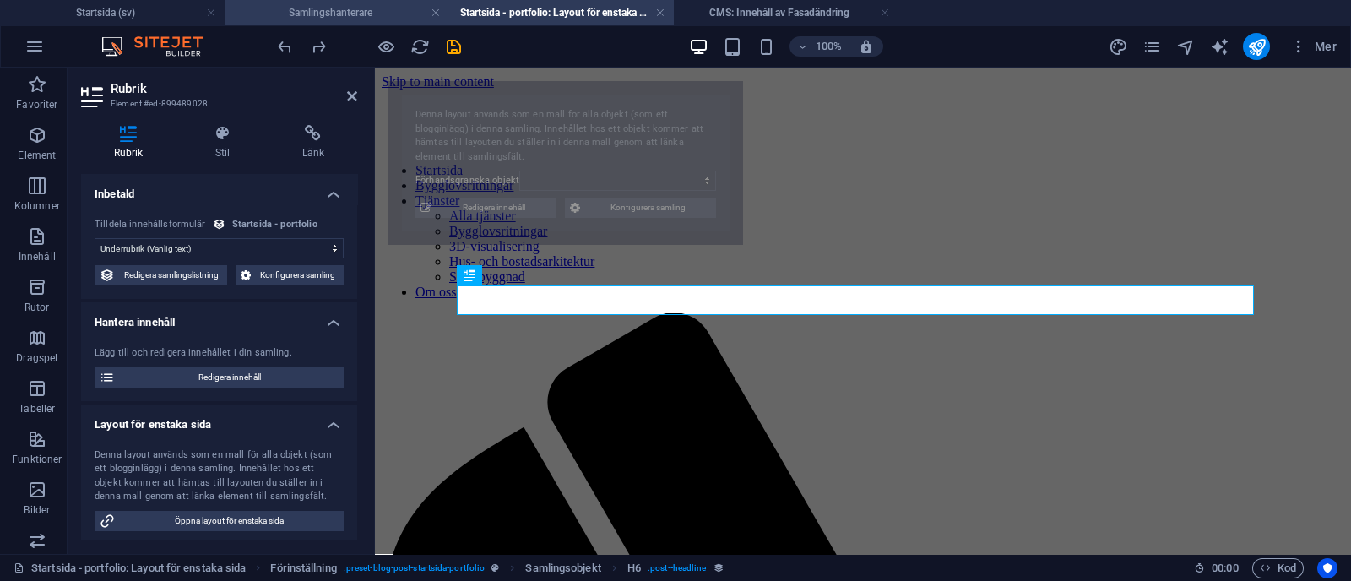
select select "68b70ddebdb0bfdaaa070171"
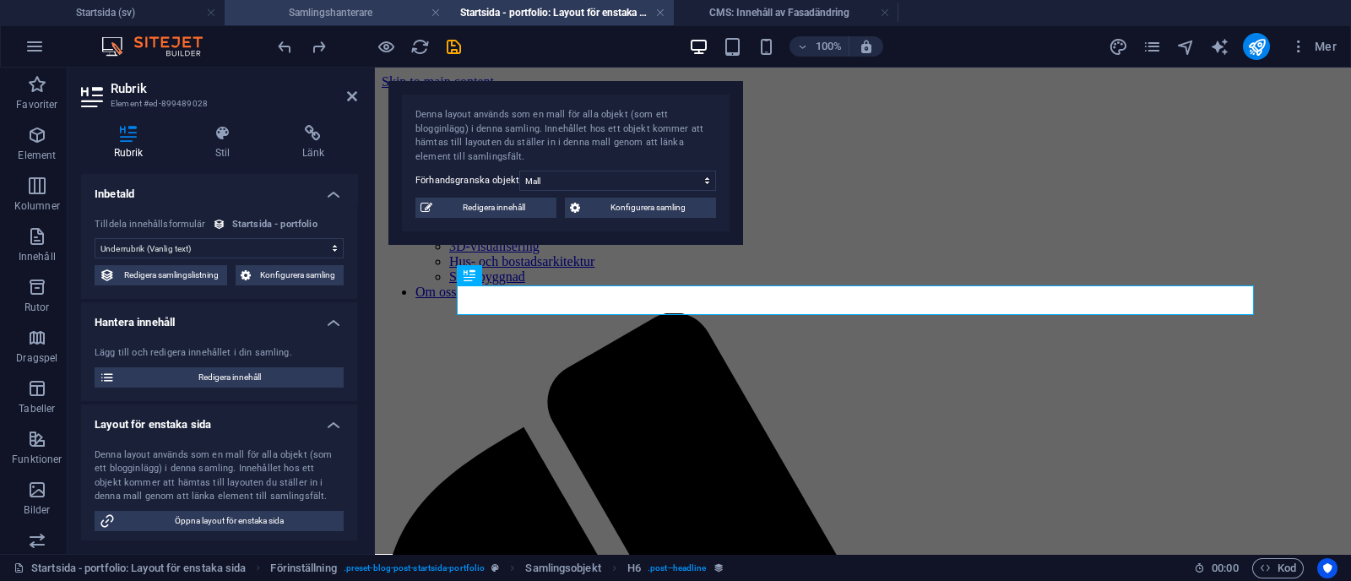
click at [355, 2] on li "Samlingshanterare" at bounding box center [337, 12] width 225 height 25
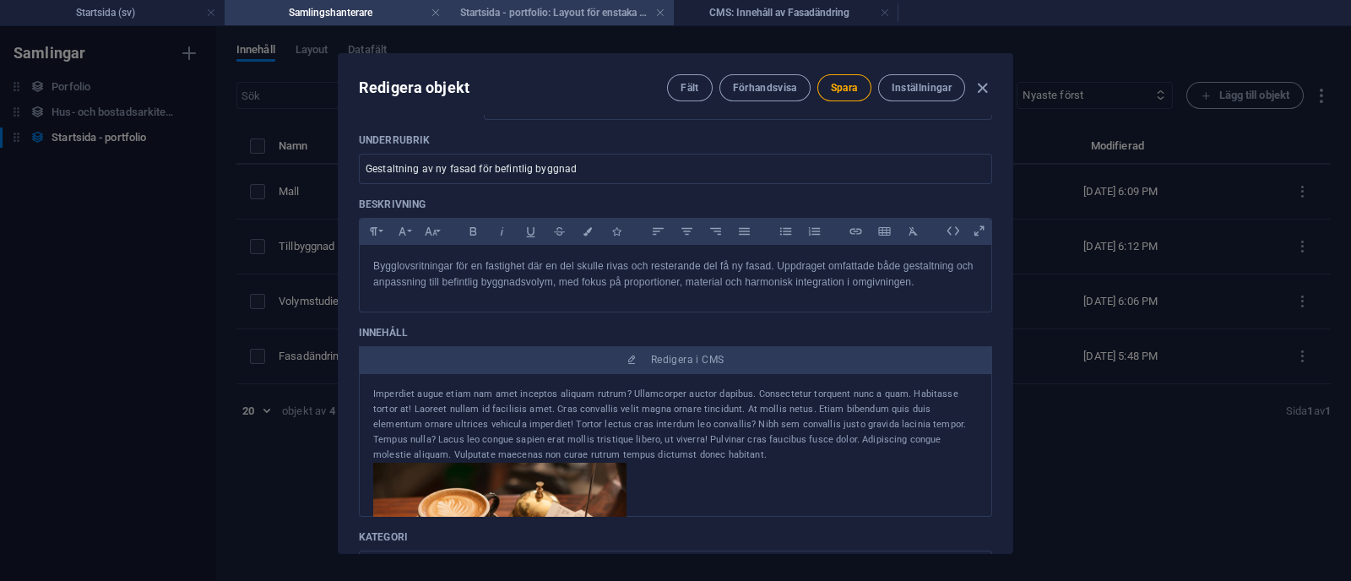
click at [567, 19] on h4 "Startsida - portfolio: Layout för enstaka sida (sv)" at bounding box center [561, 12] width 225 height 19
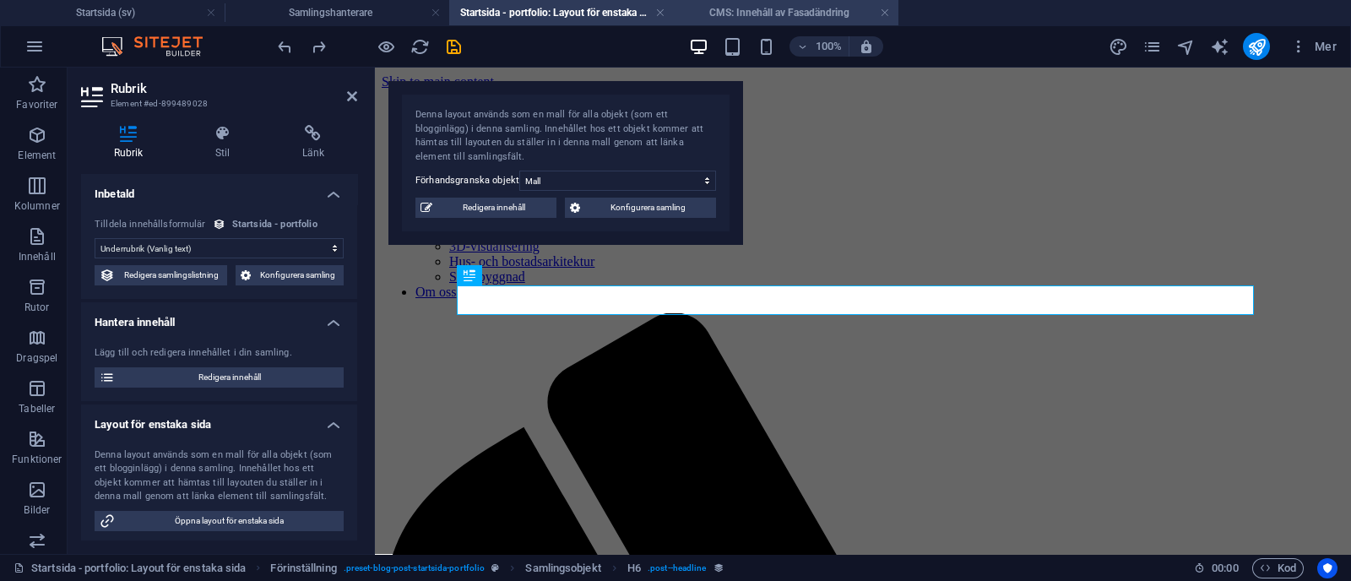
click at [672, 19] on h4 "CMS: Innehåll av Fasadändring" at bounding box center [786, 12] width 225 height 19
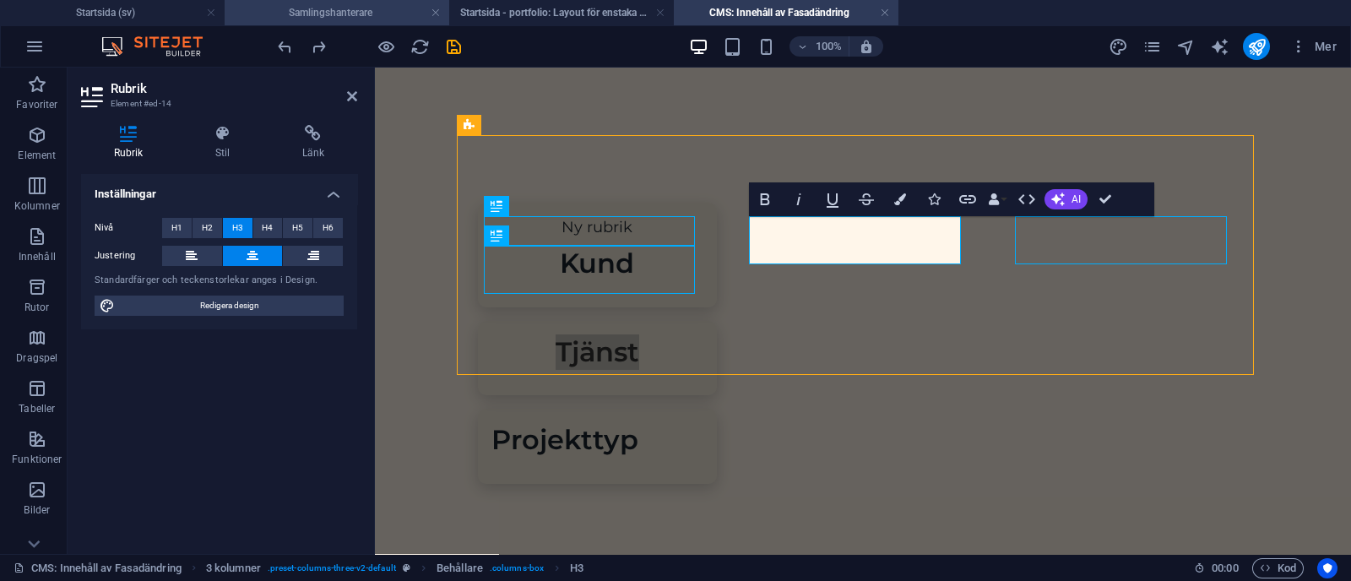
click at [373, 14] on h4 "Samlingshanterare" at bounding box center [337, 12] width 225 height 19
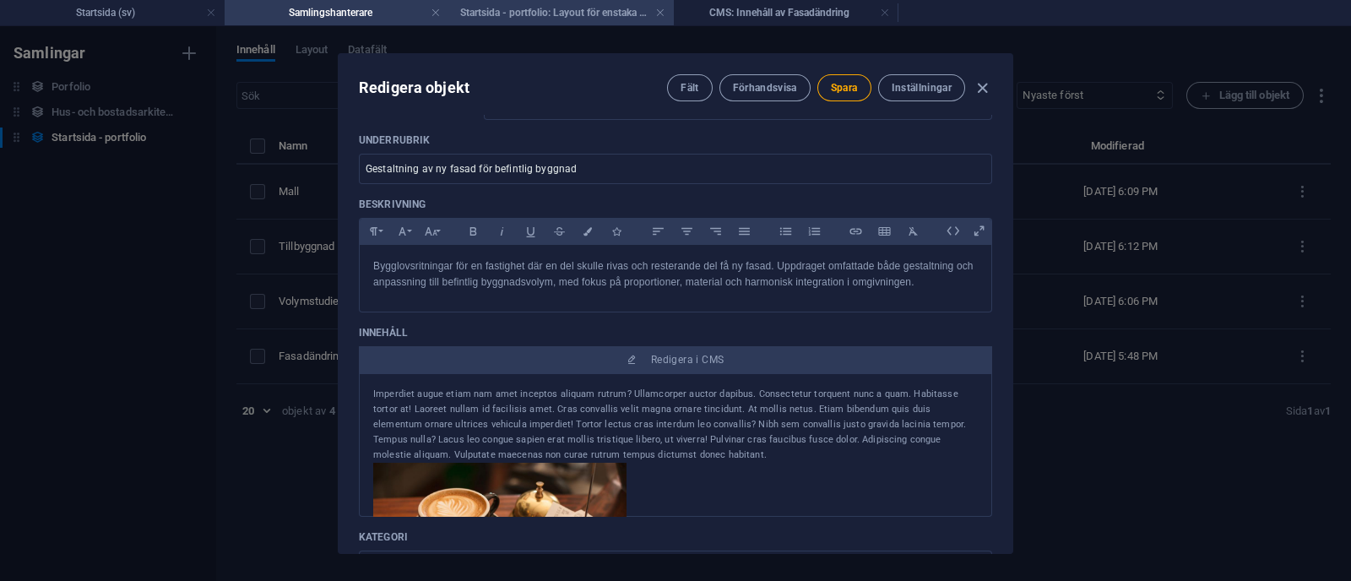
click at [515, 12] on h4 "Startsida - portfolio: Layout för enstaka sida (sv)" at bounding box center [561, 12] width 225 height 19
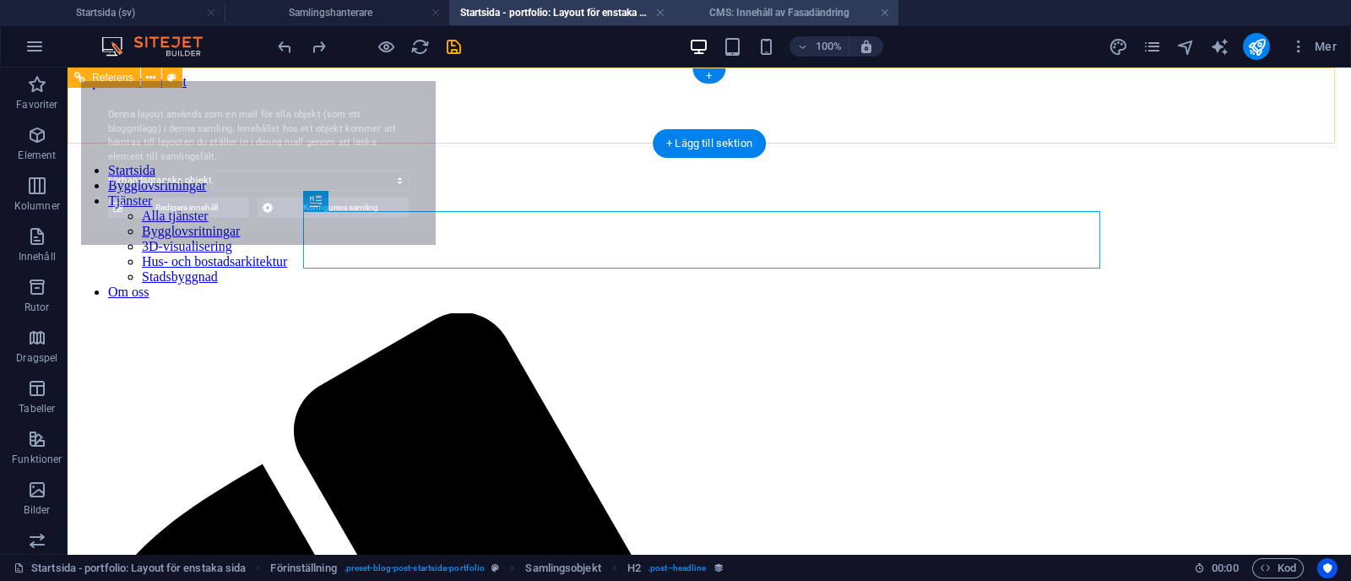
select select "68b70ddebdb0bfdaaa070171"
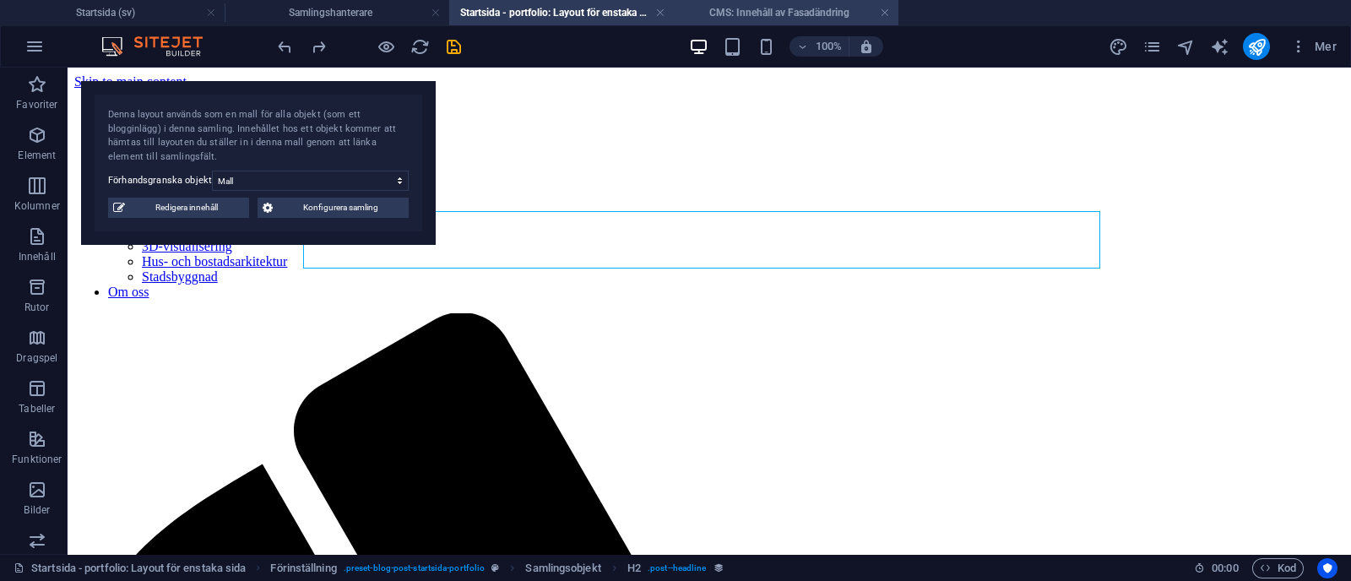
click at [672, 13] on h4 "CMS: Innehåll av Fasadändring" at bounding box center [786, 12] width 225 height 19
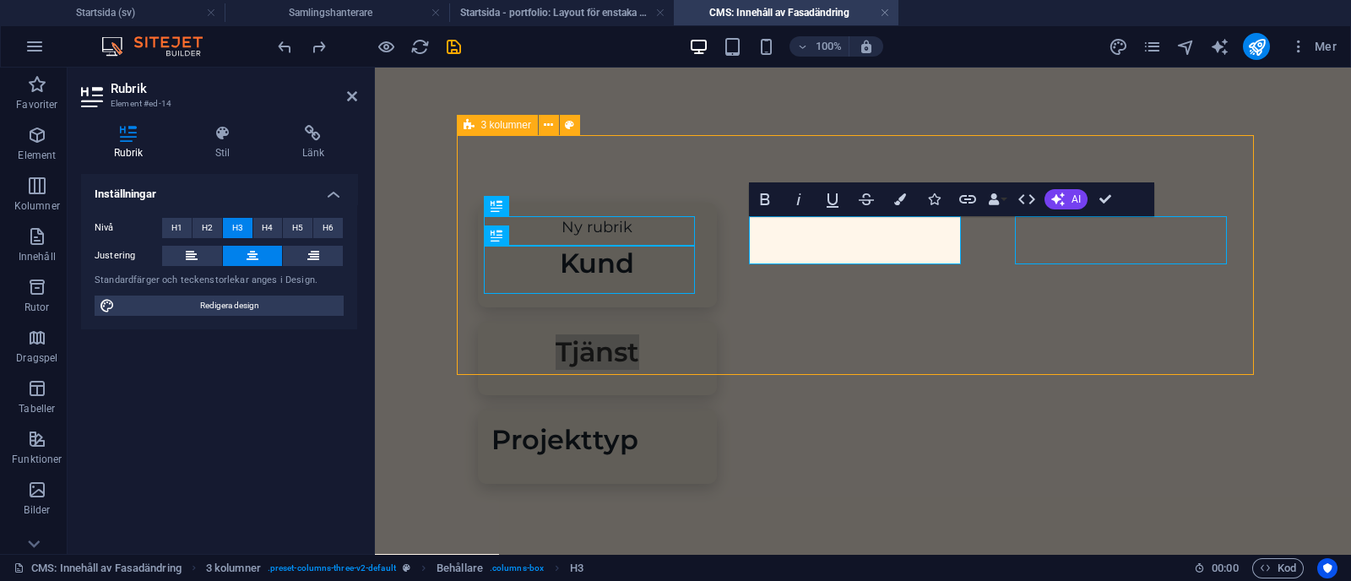
click at [581, 162] on div "Ny rubrik Kund Tjänst Projekttyp" at bounding box center [862, 343] width 797 height 416
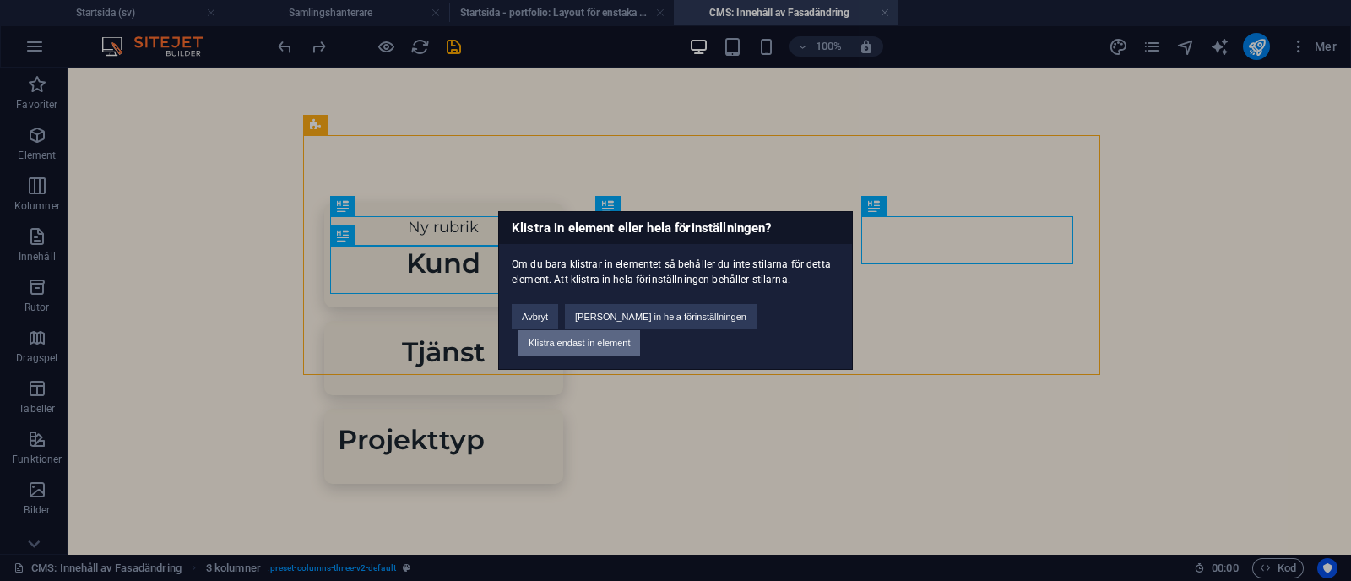
click at [640, 334] on button "Klistra endast in element" at bounding box center [579, 342] width 122 height 25
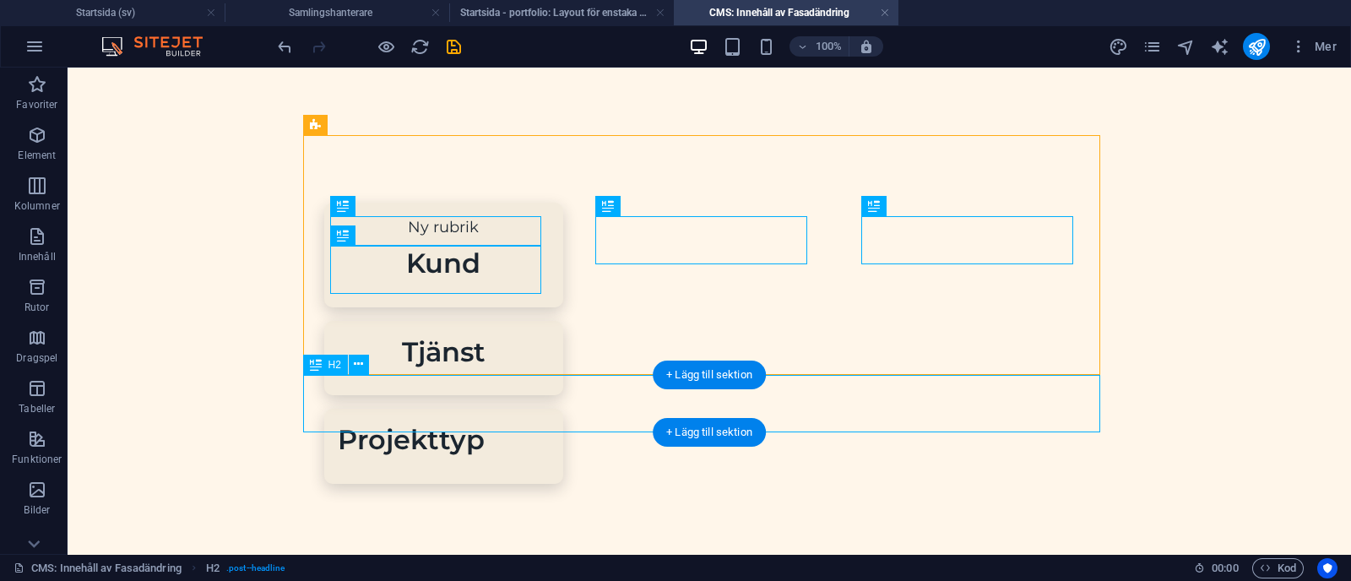
click at [562, 551] on div "Mall" at bounding box center [709, 579] width 797 height 57
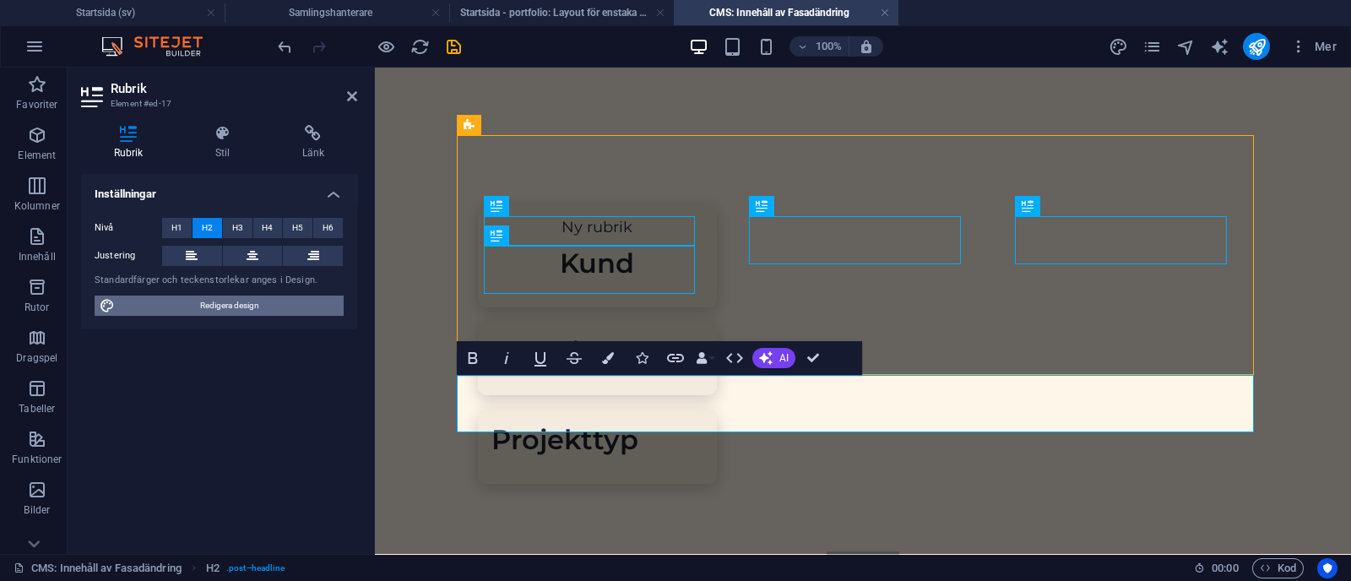
click at [247, 314] on span "Redigera design" at bounding box center [229, 306] width 219 height 20
select select "px"
select select "400"
select select "px"
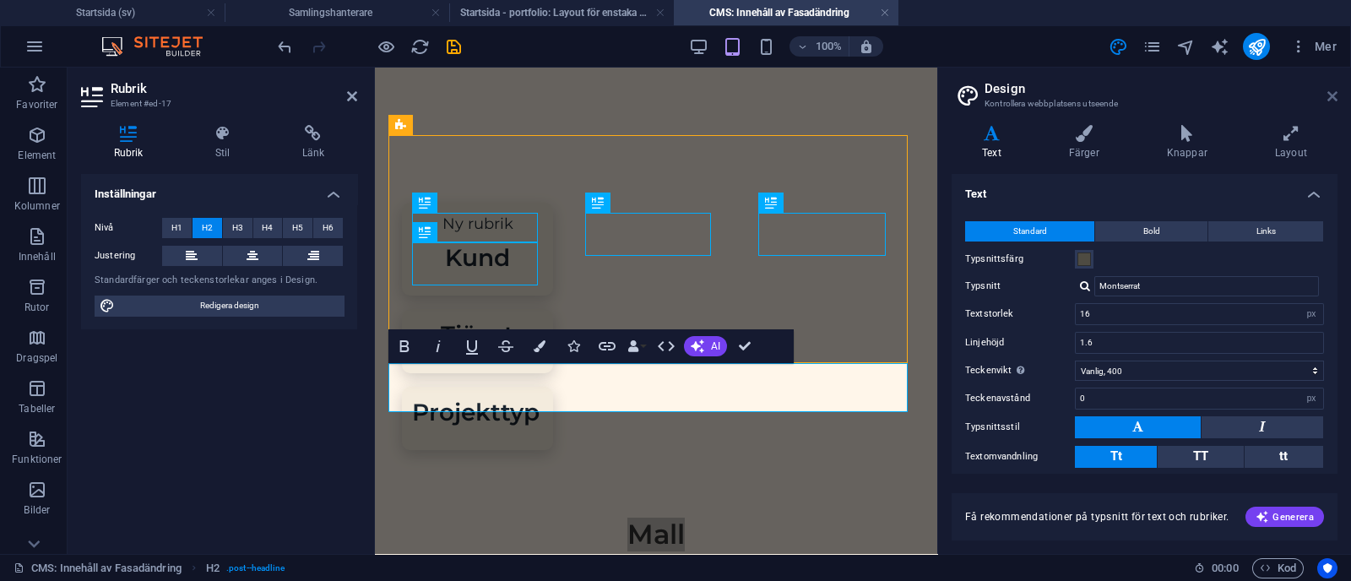
click at [672, 96] on icon at bounding box center [1332, 97] width 10 height 14
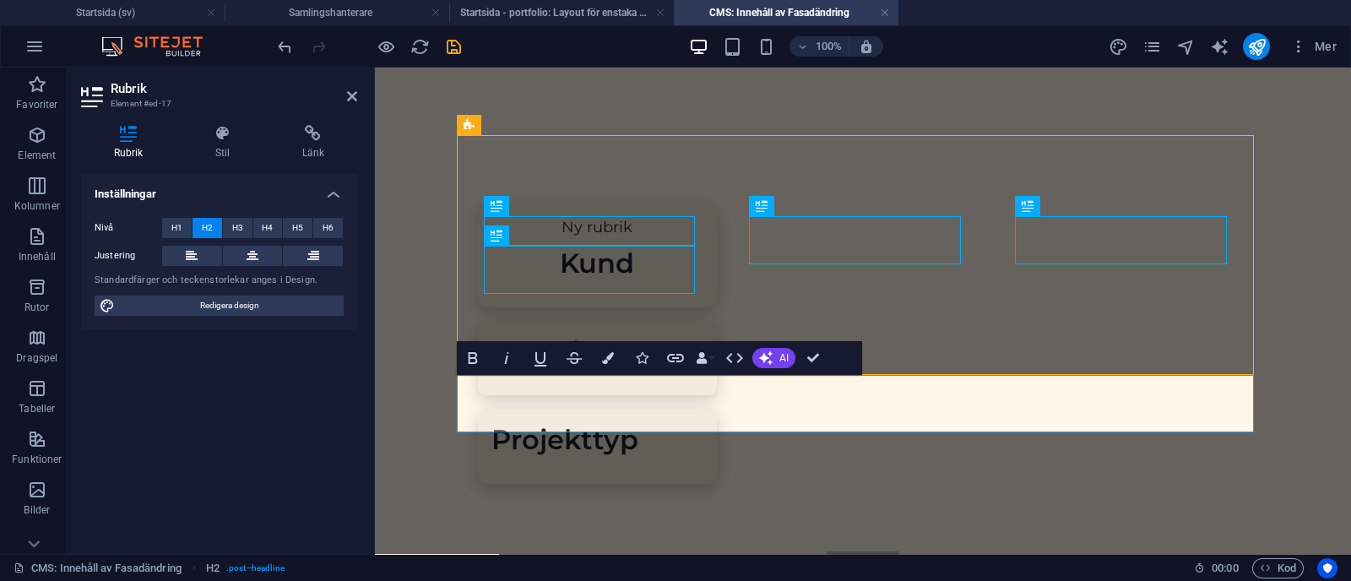
click at [672, 551] on div "Mall" at bounding box center [862, 579] width 797 height 57
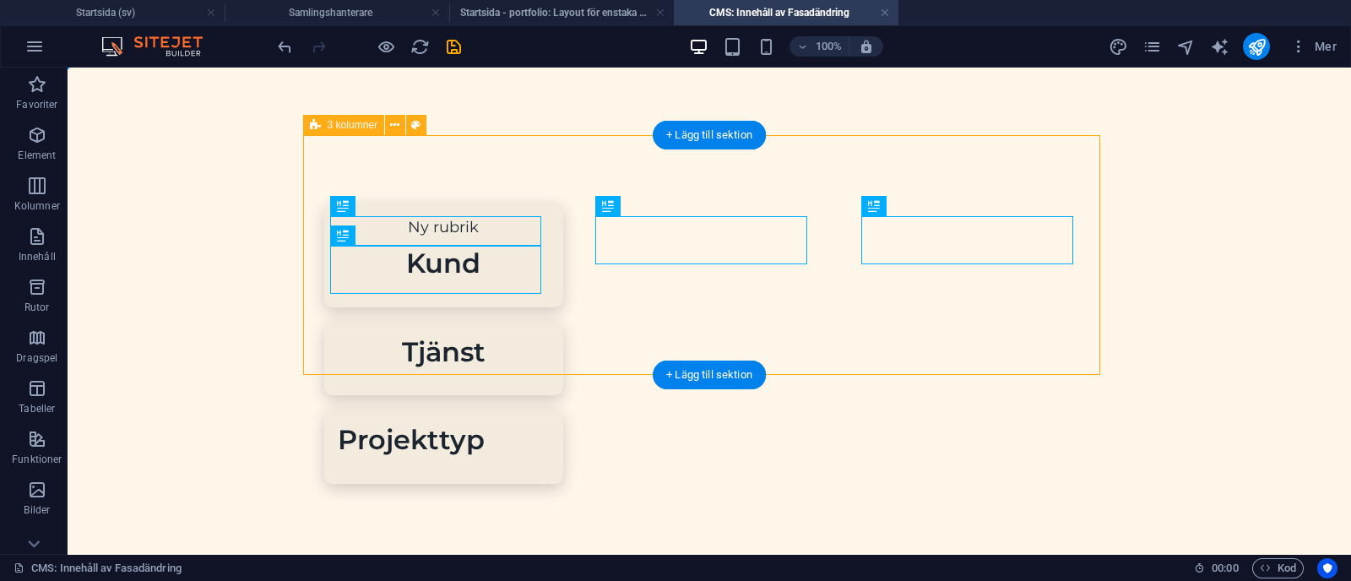
click at [610, 344] on div "Ny rubrik Kund Tjänst Projekttyp" at bounding box center [709, 343] width 797 height 416
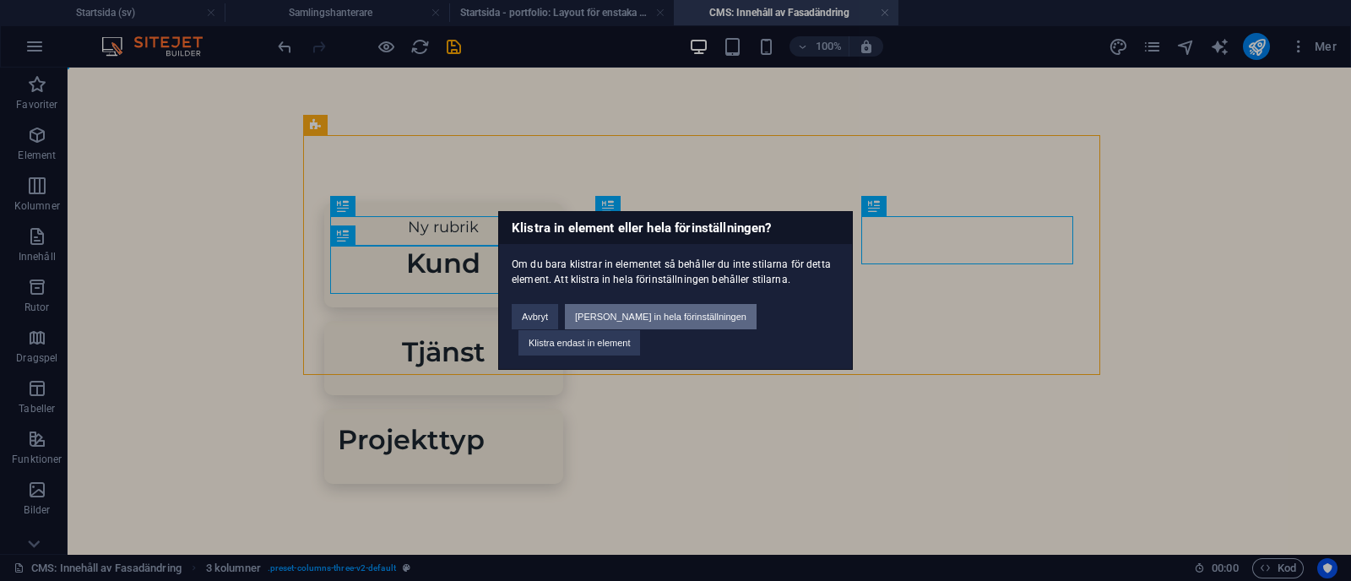
click at [670, 329] on button "[PERSON_NAME] in hela förinställningen" at bounding box center [661, 316] width 192 height 25
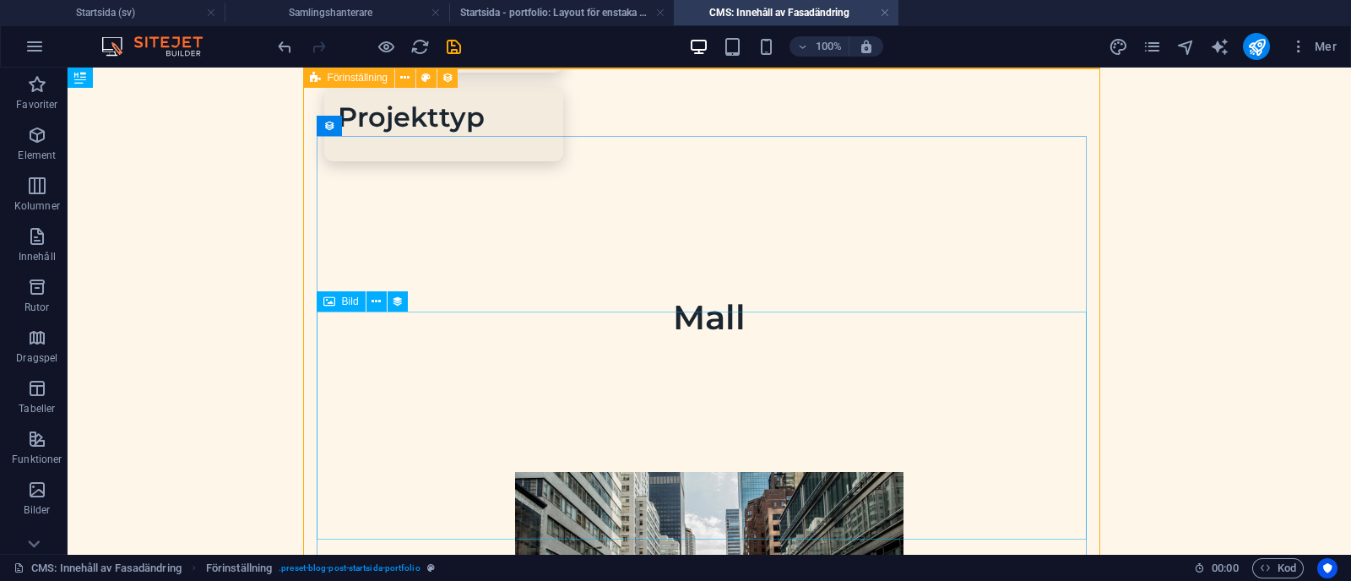
scroll to position [305, 0]
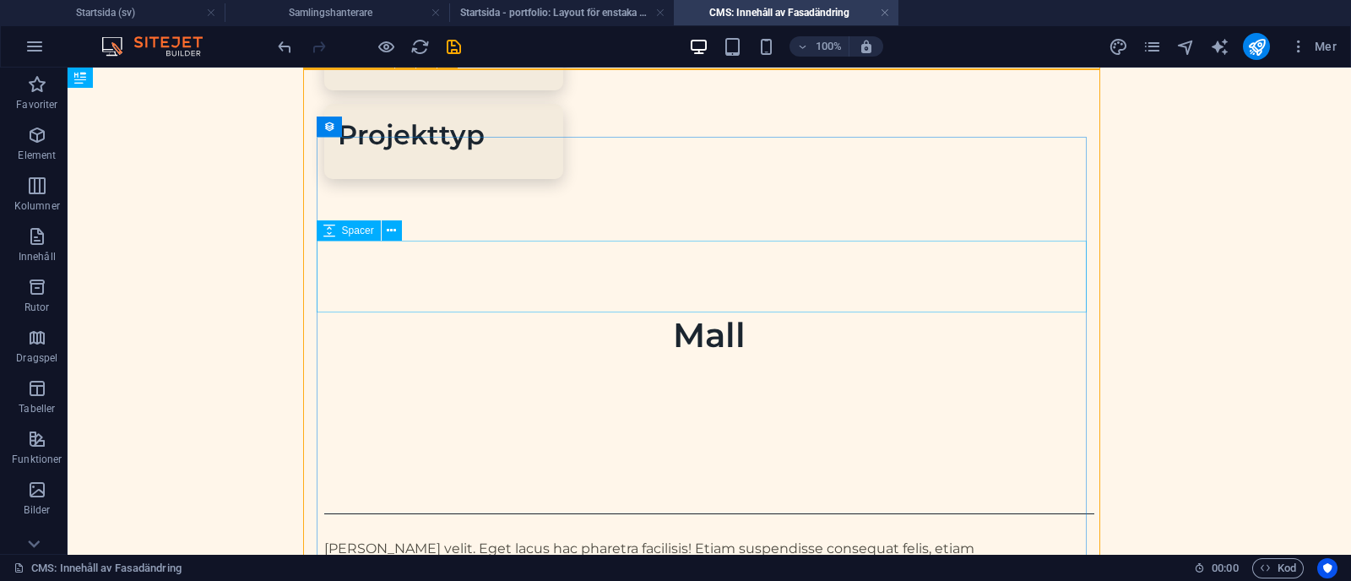
click at [376, 418] on div at bounding box center [709, 454] width 770 height 72
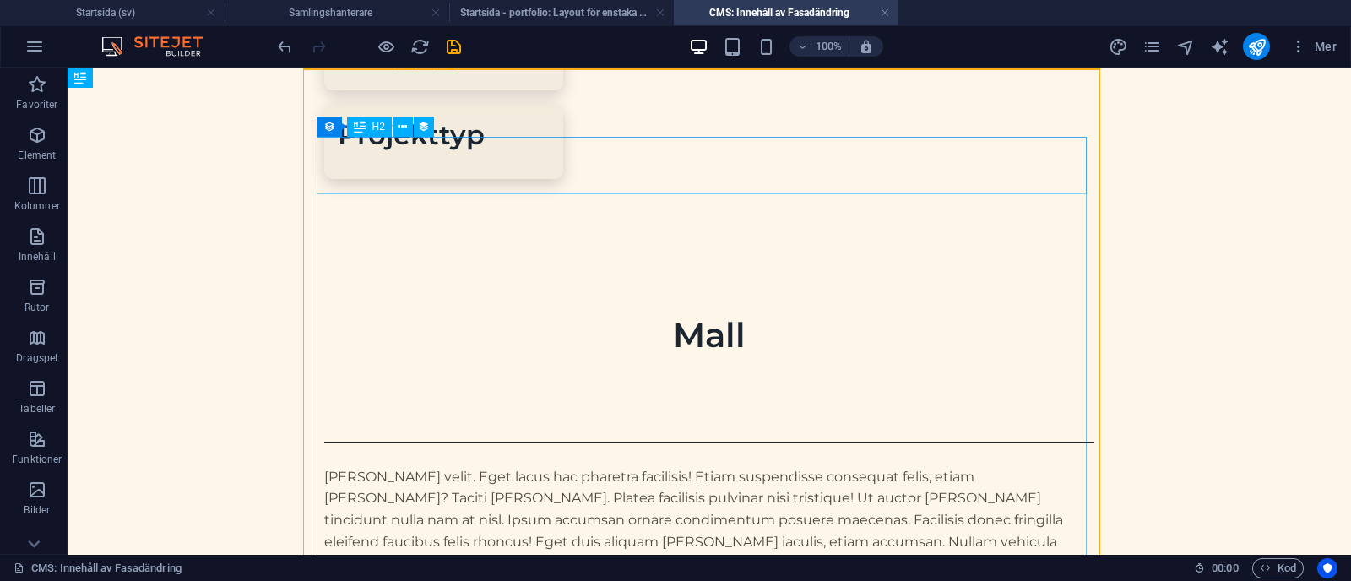
click at [672, 314] on div "Mall" at bounding box center [709, 335] width 770 height 42
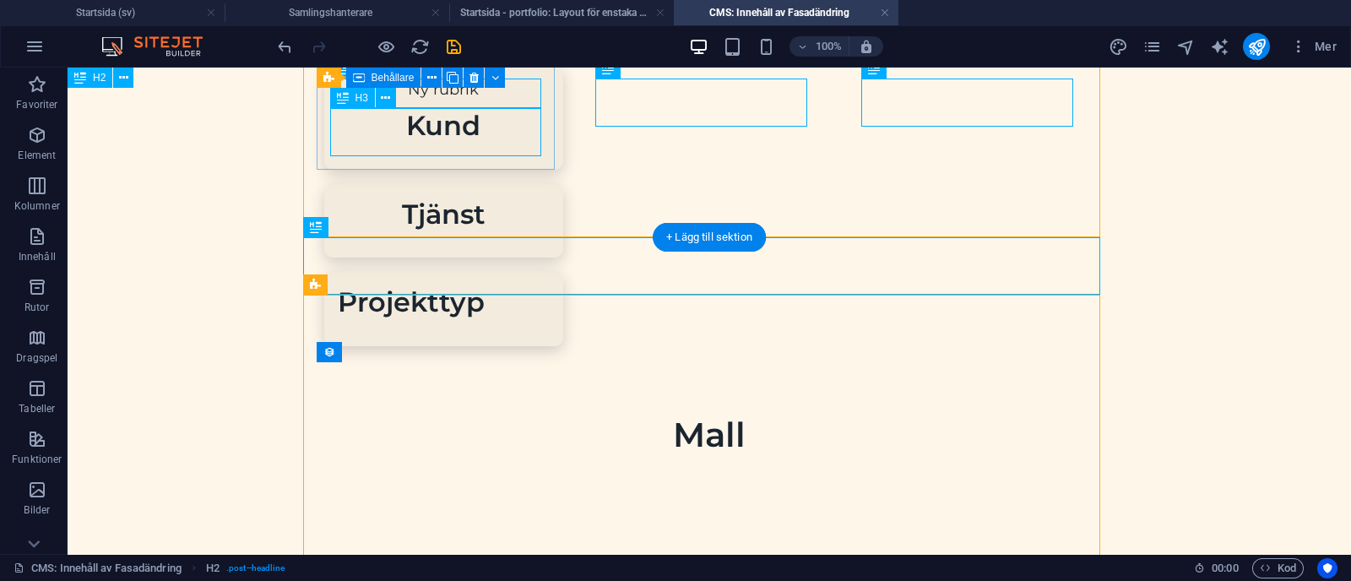
scroll to position [137, 0]
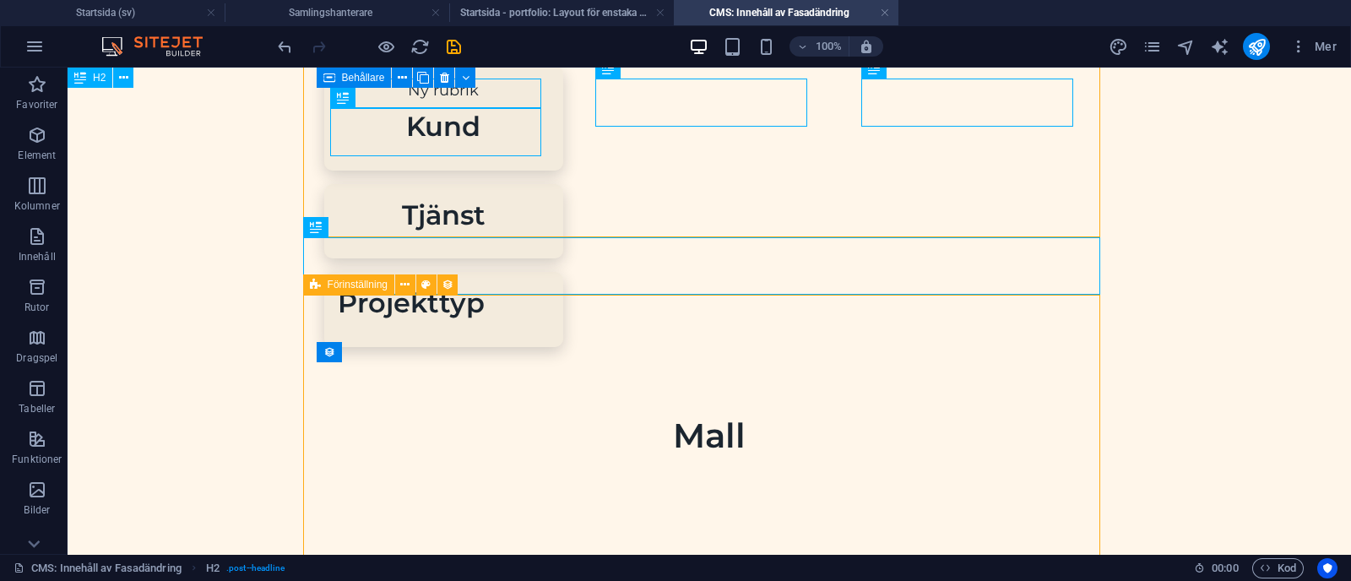
click at [343, 293] on div "Förinställning" at bounding box center [348, 284] width 91 height 20
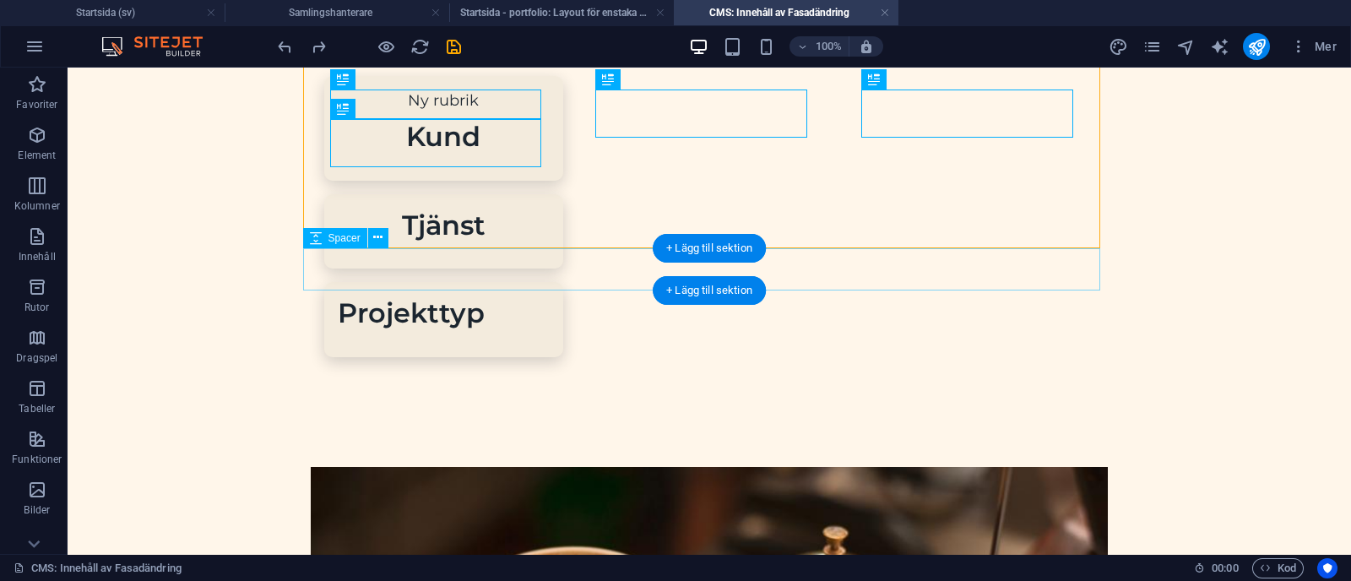
scroll to position [0, 0]
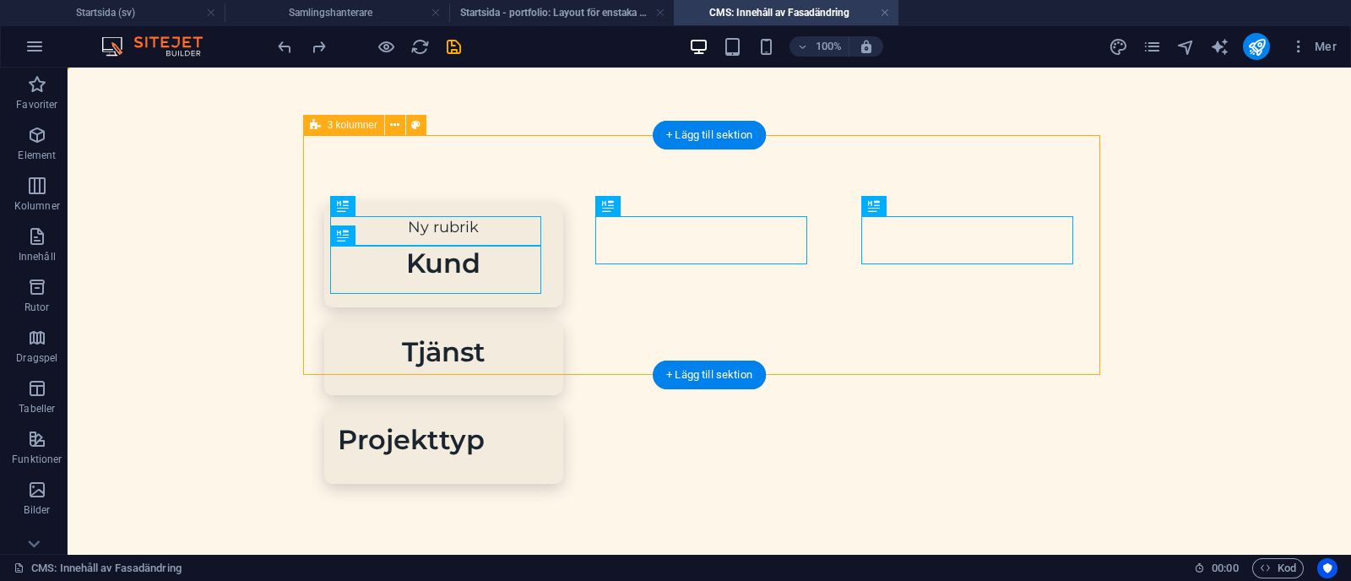
click at [499, 346] on div "Ny rubrik Kund Tjänst Projekttyp" at bounding box center [709, 343] width 797 height 416
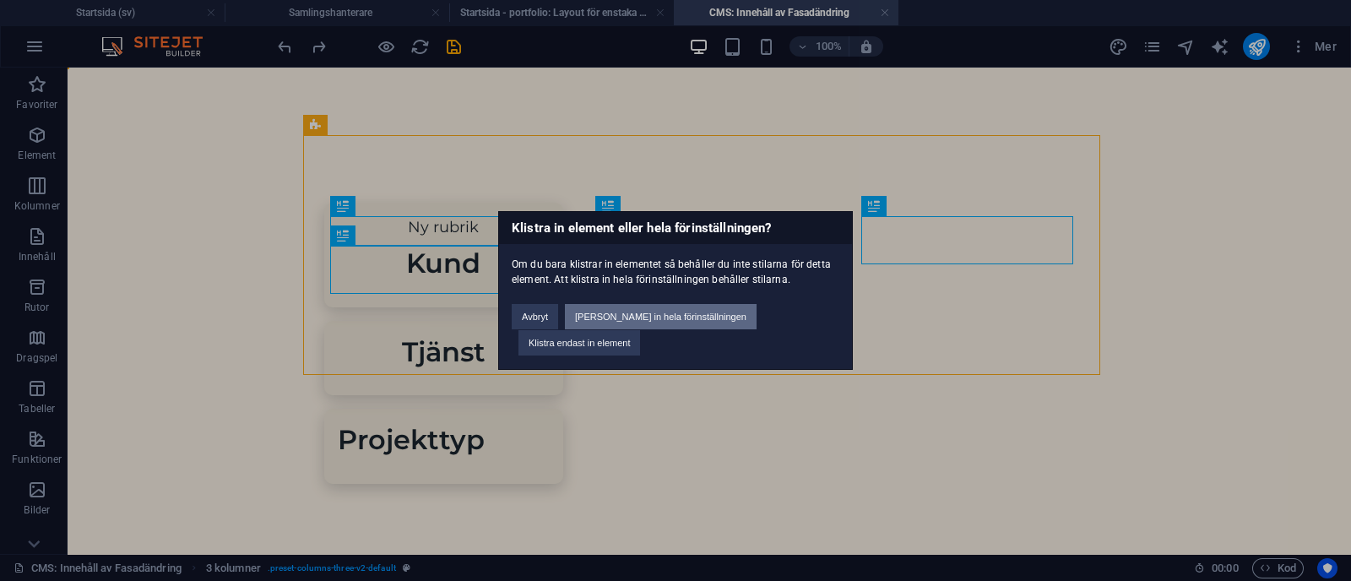
click at [622, 329] on button "[PERSON_NAME] in hela förinställningen" at bounding box center [661, 316] width 192 height 25
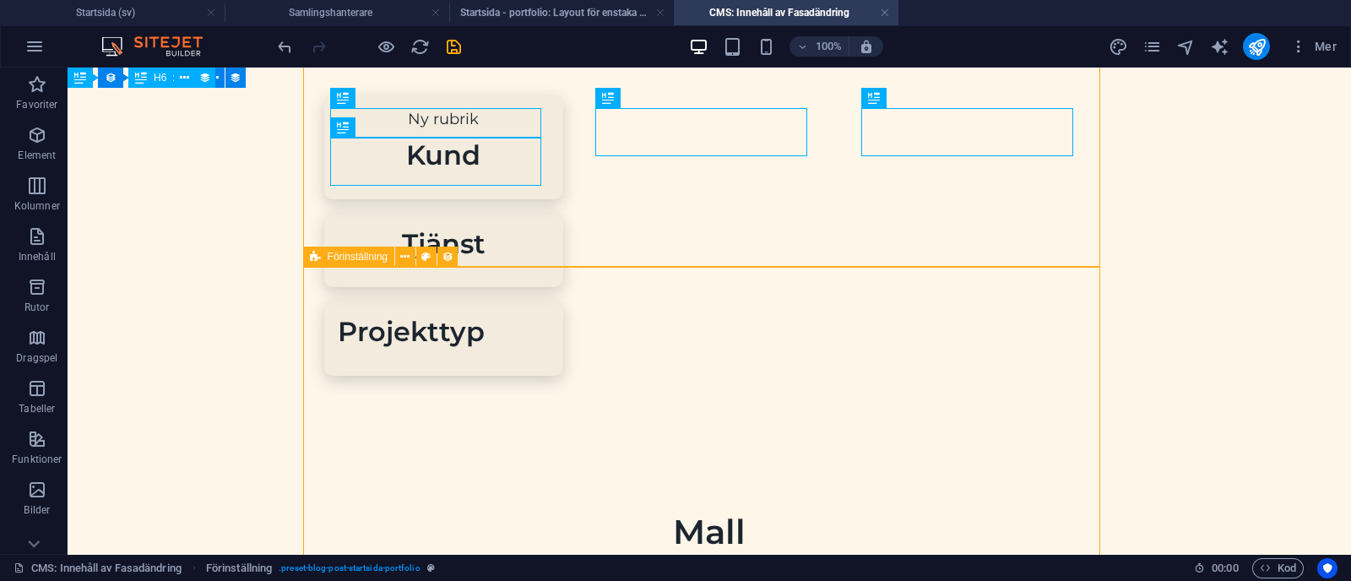
scroll to position [106, 0]
click at [672, 513] on div "Mall" at bounding box center [709, 534] width 770 height 42
click at [662, 513] on div "Mall" at bounding box center [709, 534] width 770 height 42
click at [672, 513] on div "Mall" at bounding box center [709, 534] width 770 height 42
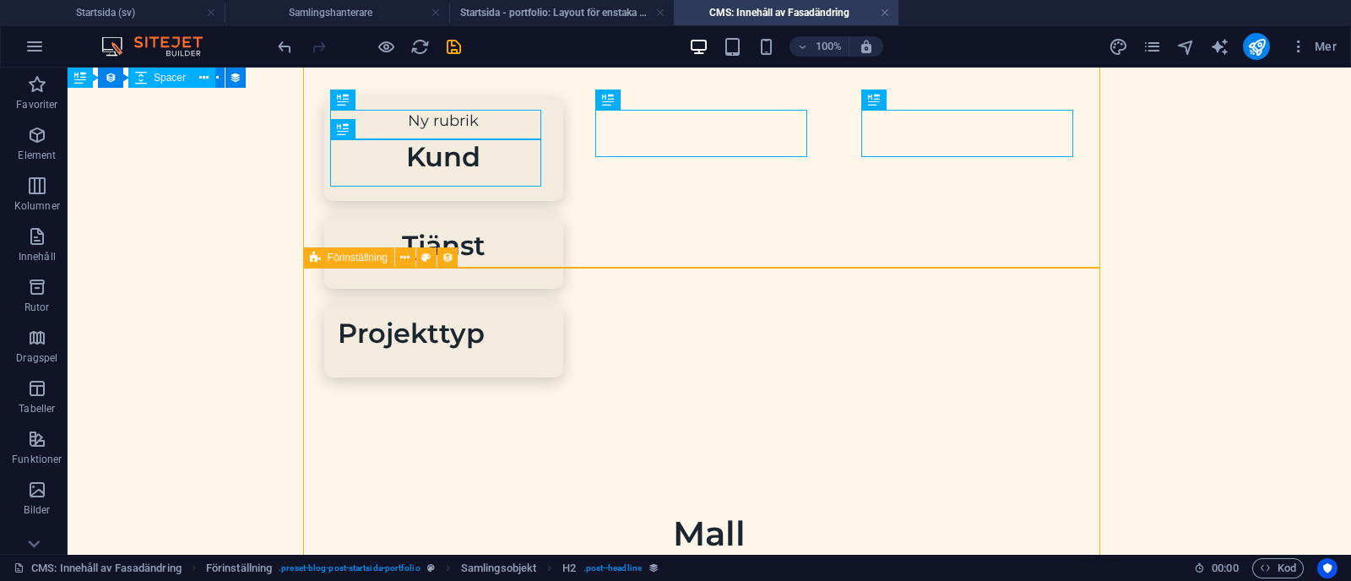
click at [672, 513] on div "Mall" at bounding box center [709, 534] width 770 height 42
select select "name"
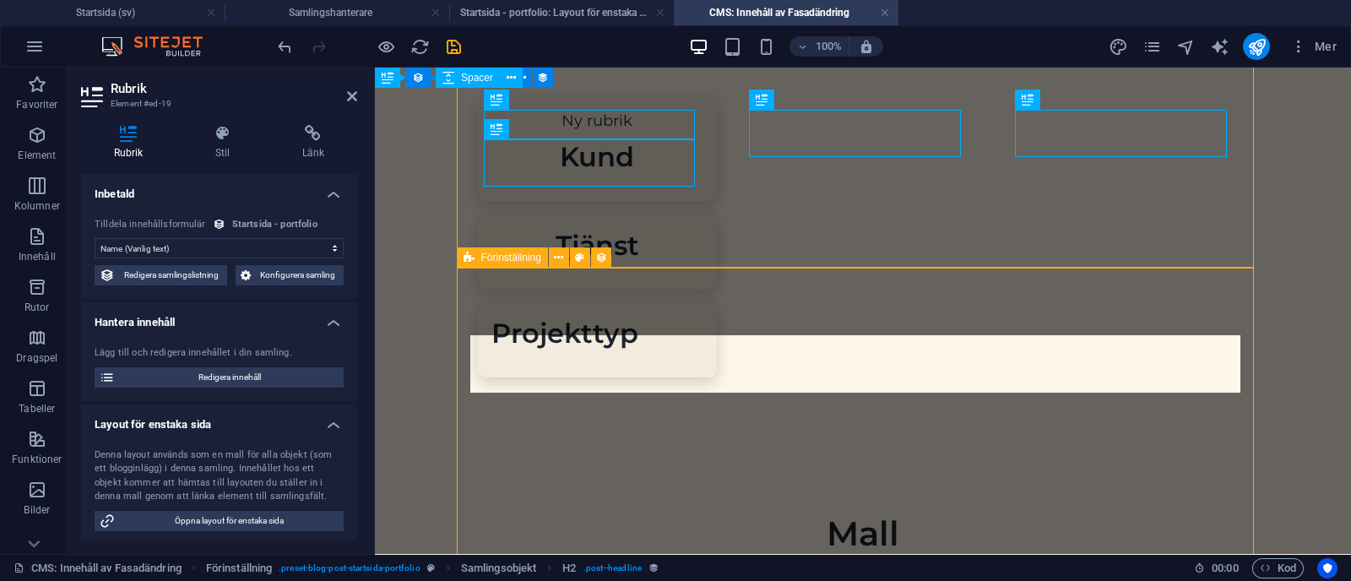
click at [672, 513] on div "Mall" at bounding box center [863, 534] width 770 height 42
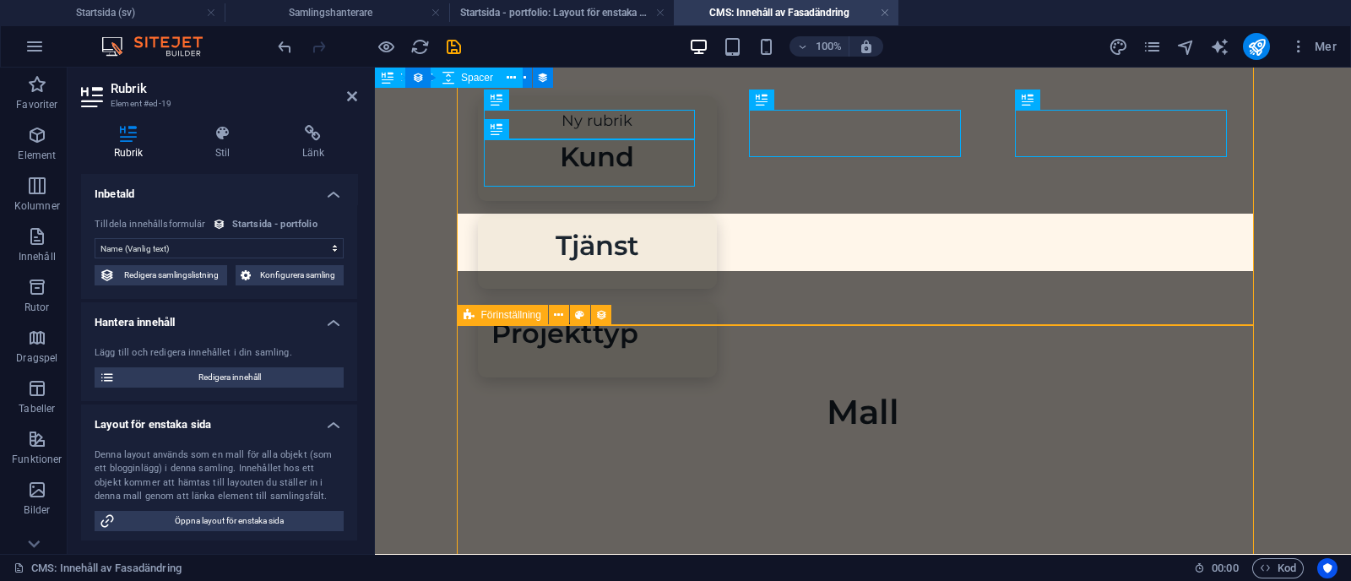
click at [471, 312] on icon at bounding box center [469, 315] width 11 height 20
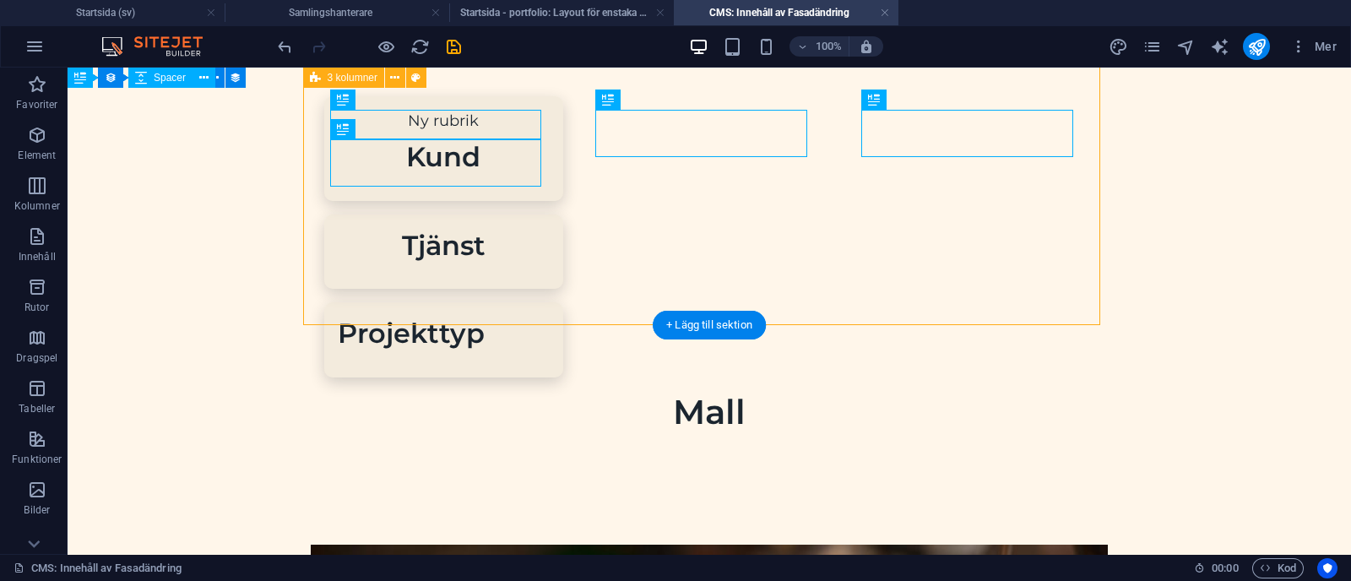
click at [672, 391] on div "Mall" at bounding box center [709, 412] width 797 height 42
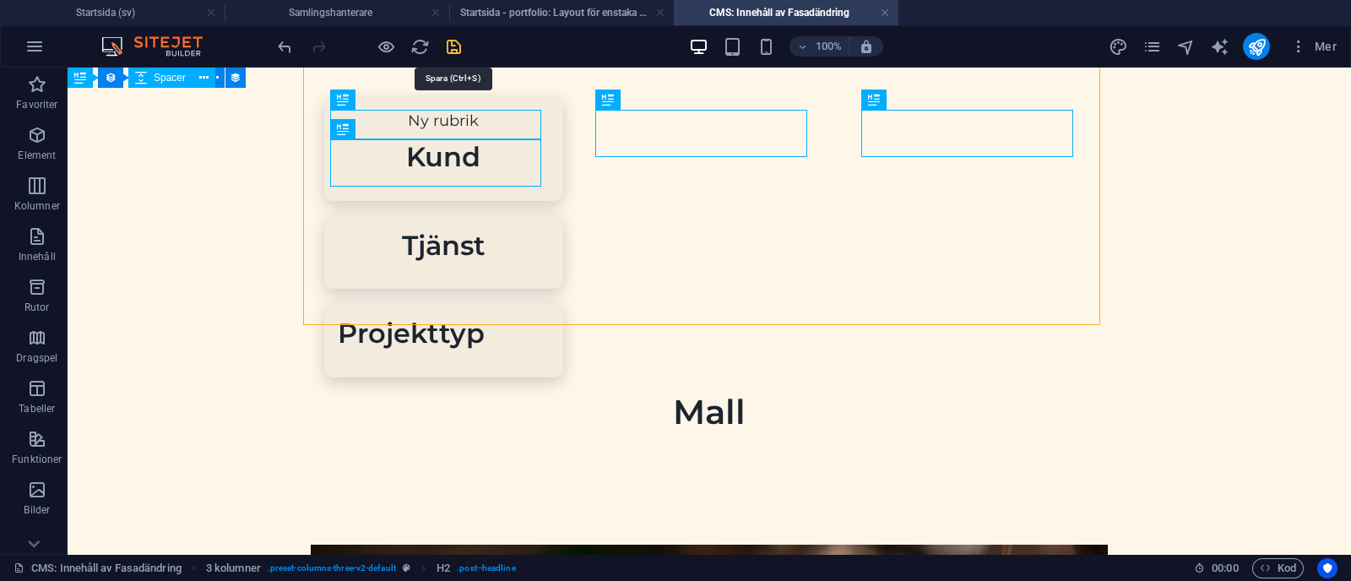
click at [446, 46] on icon "save" at bounding box center [453, 46] width 19 height 19
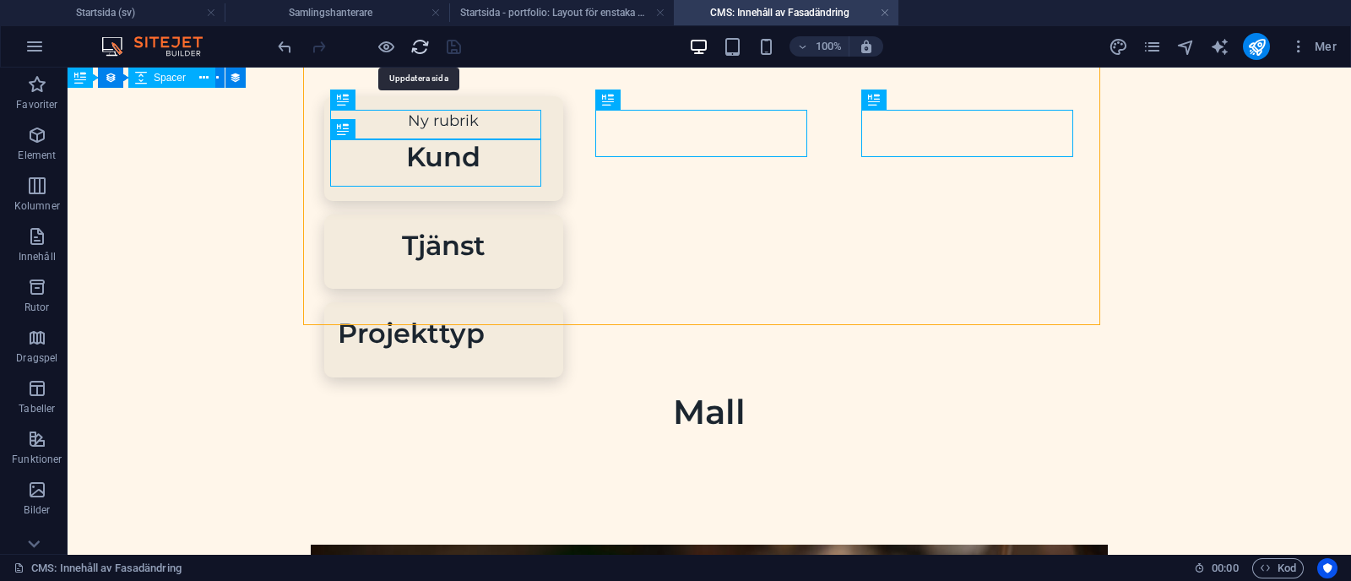
click at [418, 43] on icon "reload" at bounding box center [419, 46] width 19 height 19
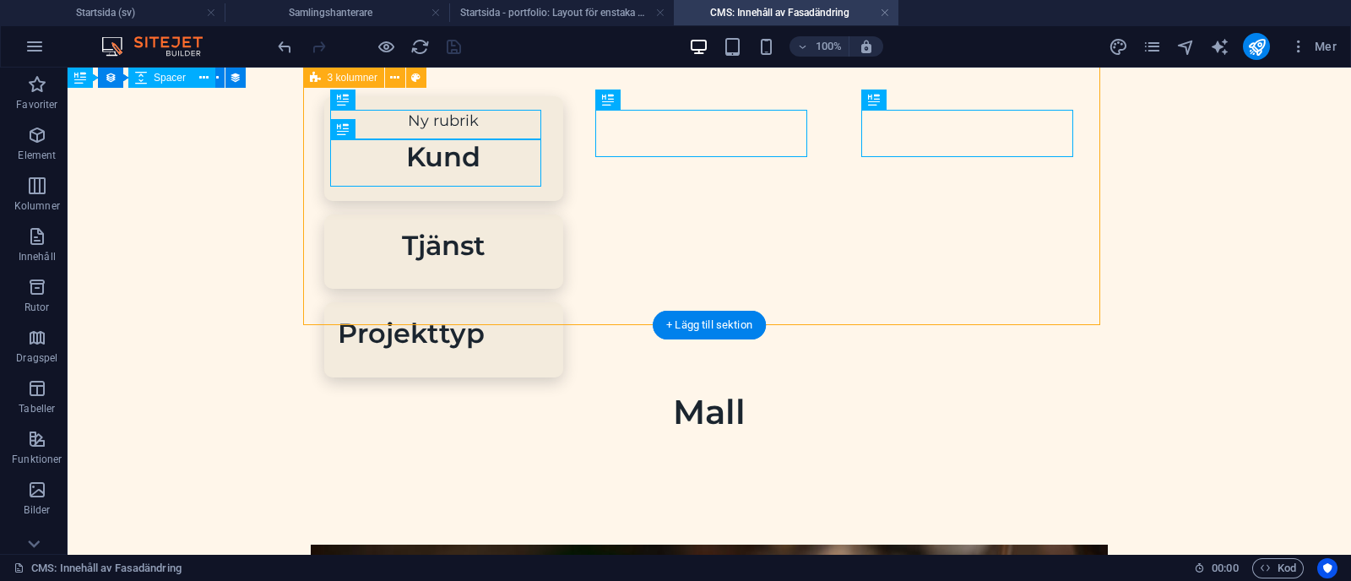
click at [672, 391] on div "Mall" at bounding box center [709, 412] width 797 height 42
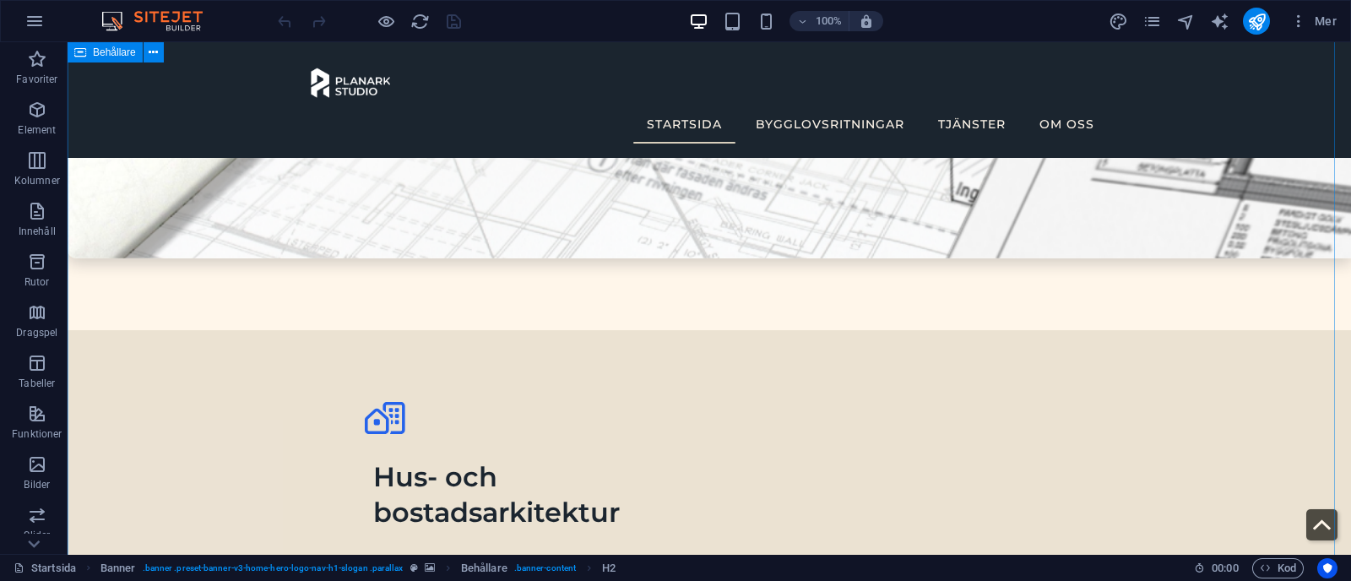
scroll to position [3670, 0]
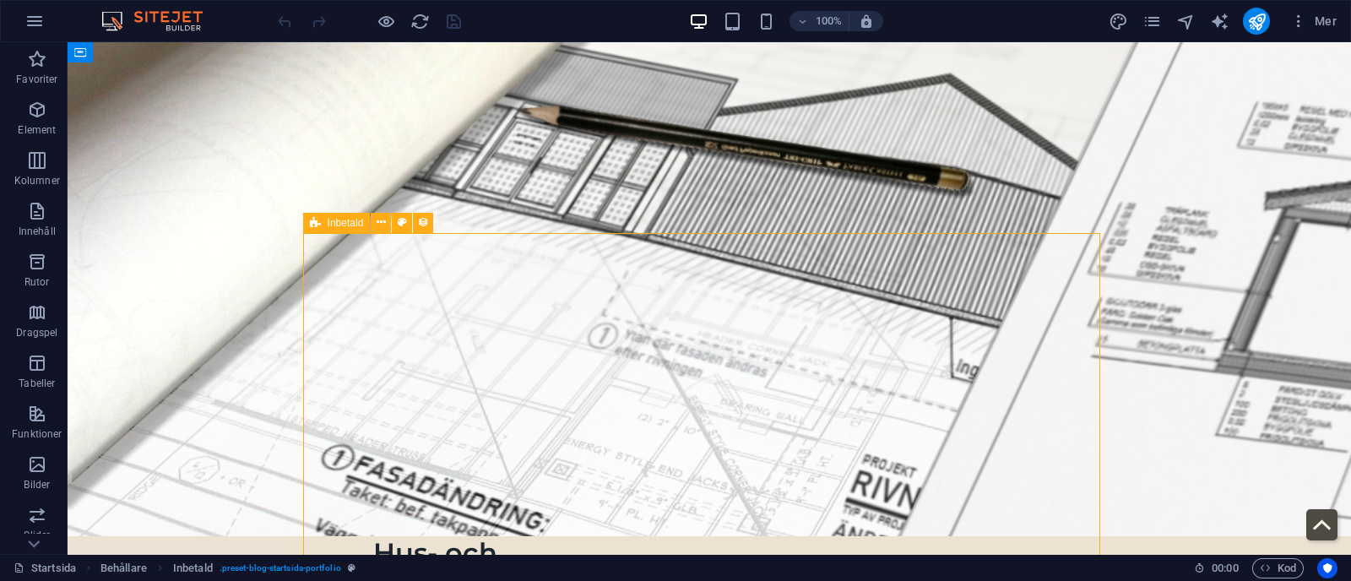
select select "68b70ddd46926082a505c0a0"
select select
select select "columns.status"
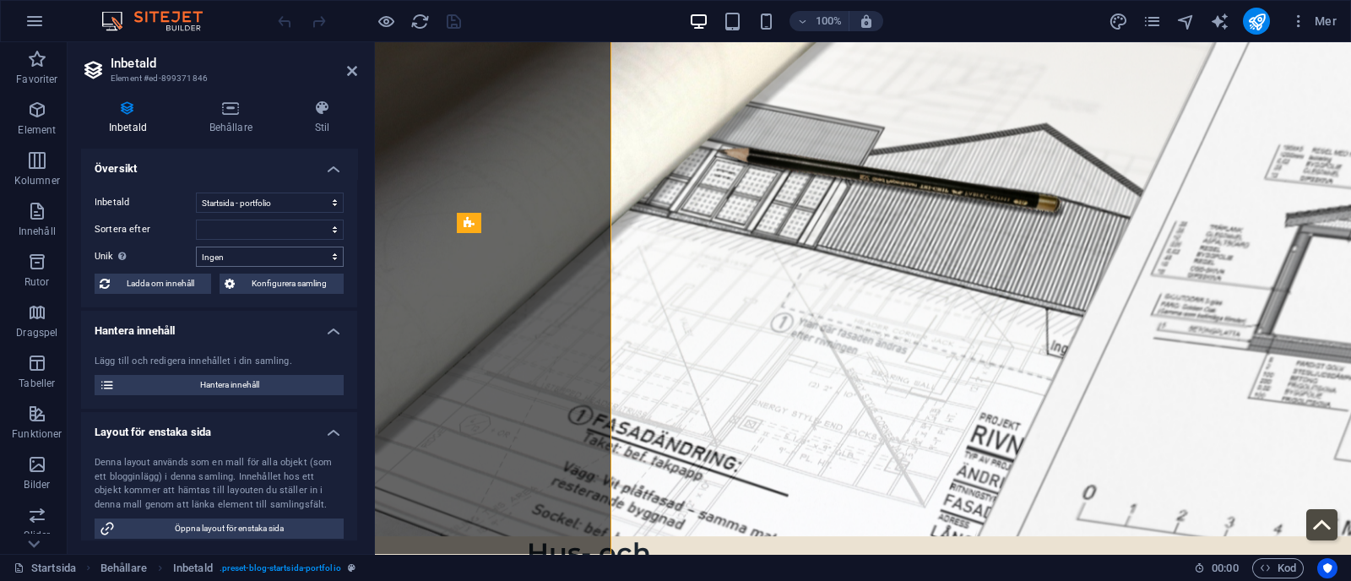
scroll to position [3925, 0]
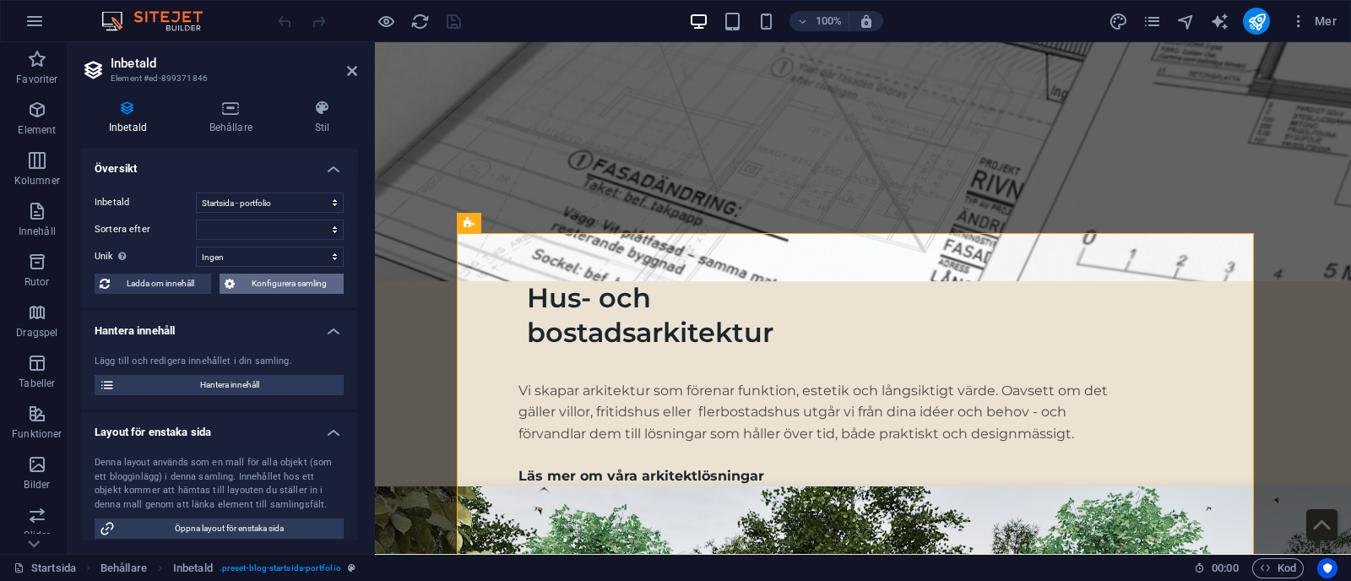
click at [299, 285] on span "Konfigurera samling" at bounding box center [289, 284] width 99 height 20
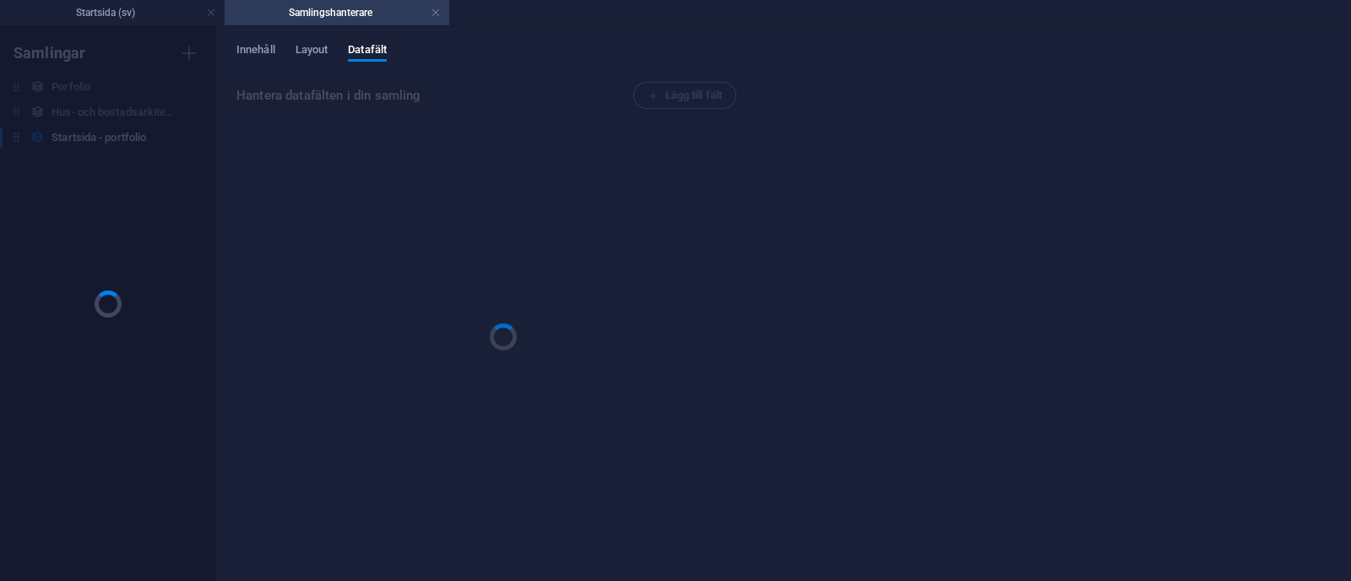
scroll to position [0, 0]
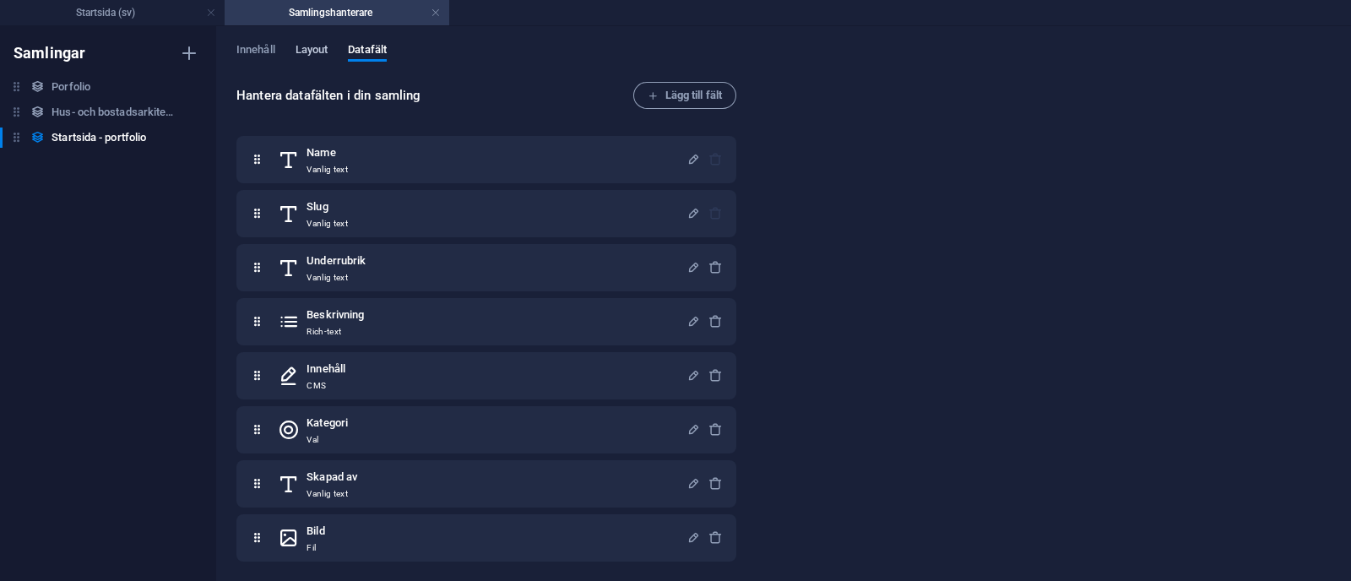
click at [310, 55] on span "Layout" at bounding box center [312, 52] width 33 height 24
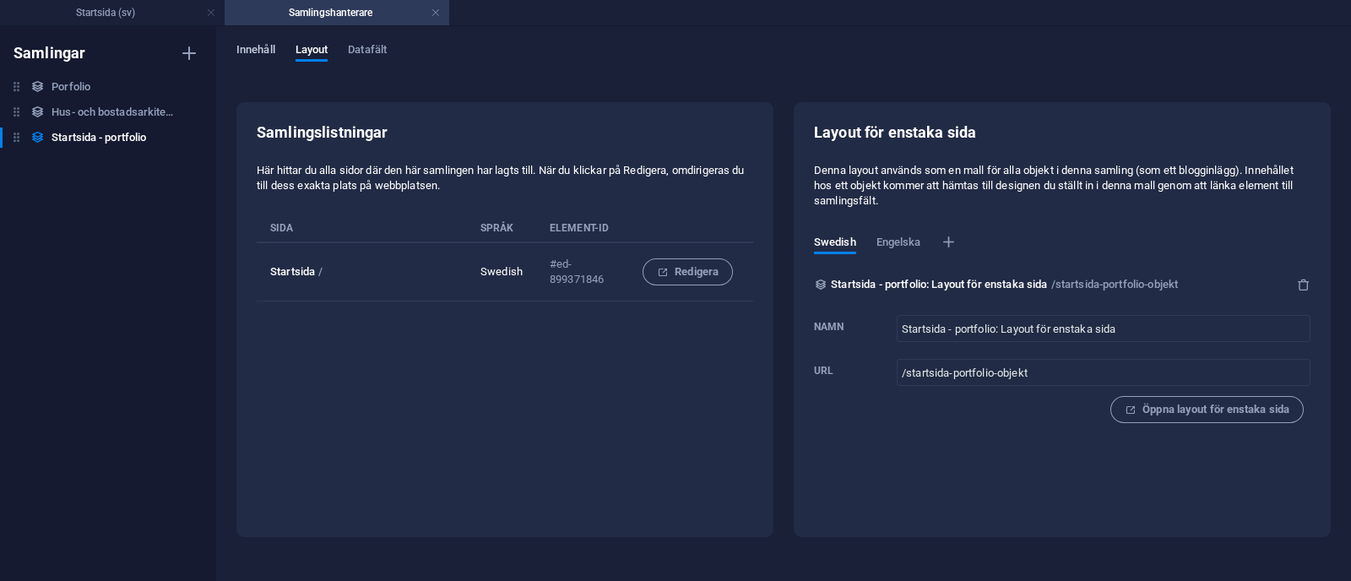
click at [267, 46] on span "Innehåll" at bounding box center [255, 52] width 39 height 24
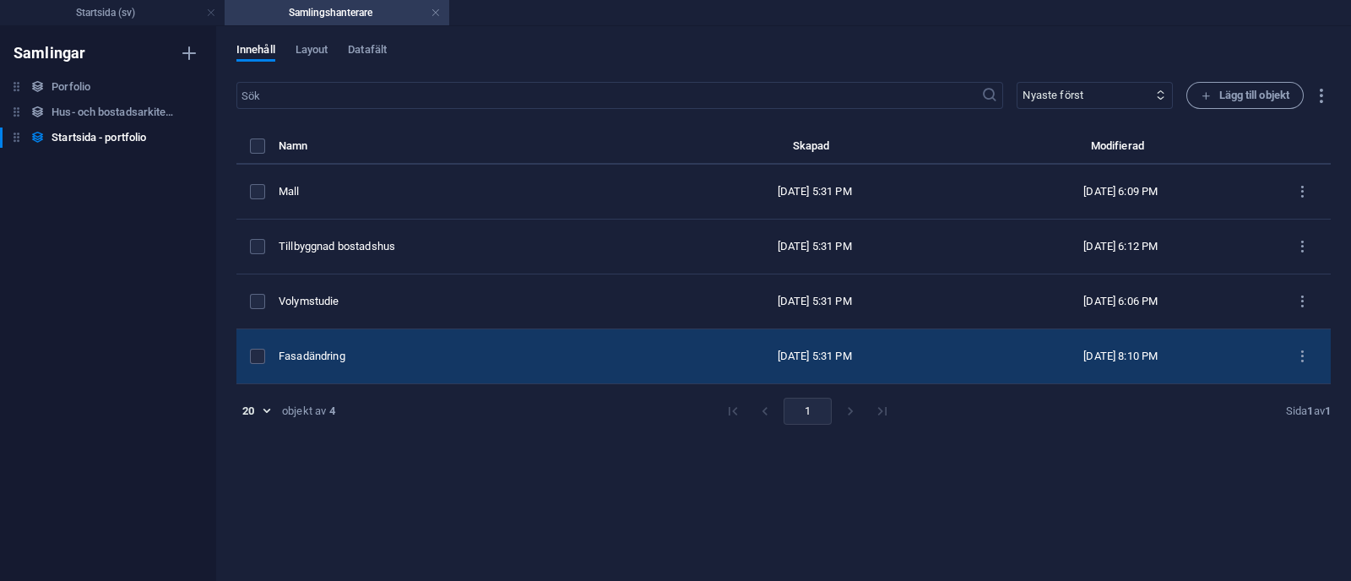
click at [484, 366] on td "Fasadändring" at bounding box center [470, 356] width 383 height 55
select select "Bogglovsritningar"
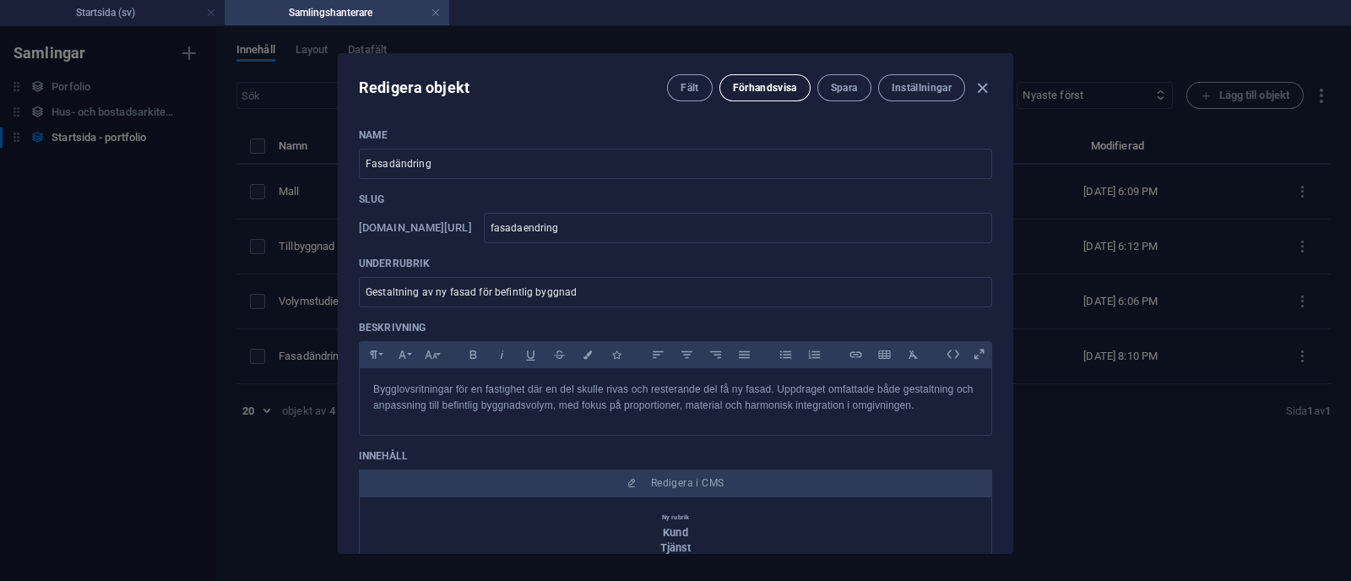
click at [784, 89] on span "Förhandsvisa" at bounding box center [765, 88] width 64 height 14
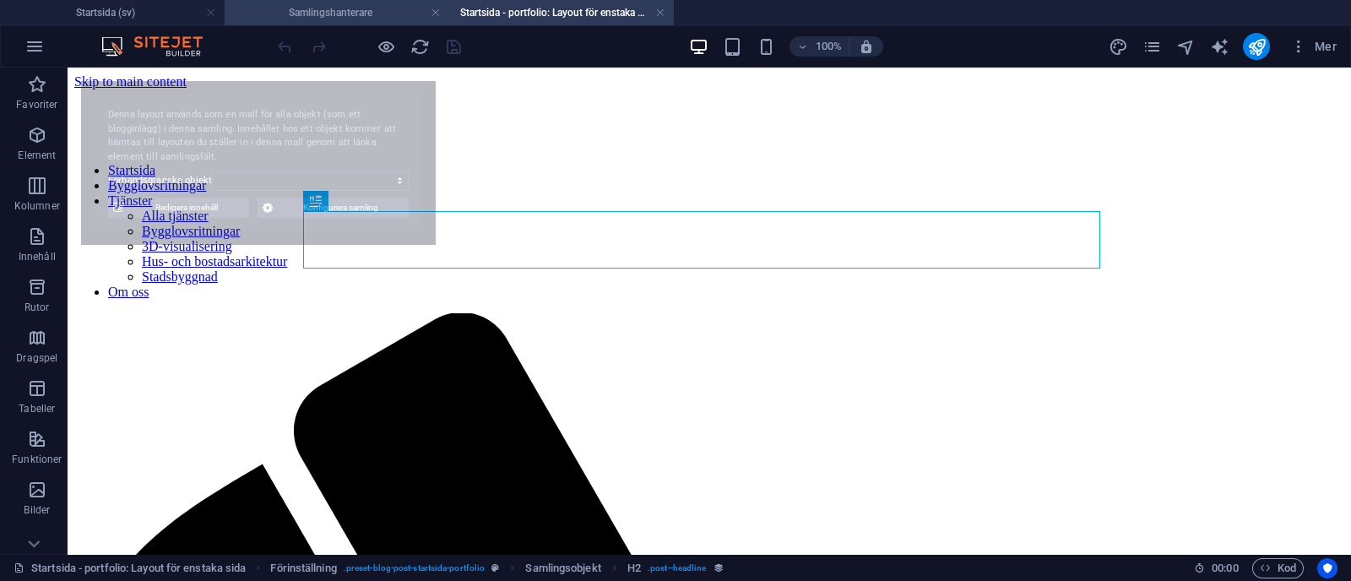
select select "68b70ddebdb0bfdaaa07016c"
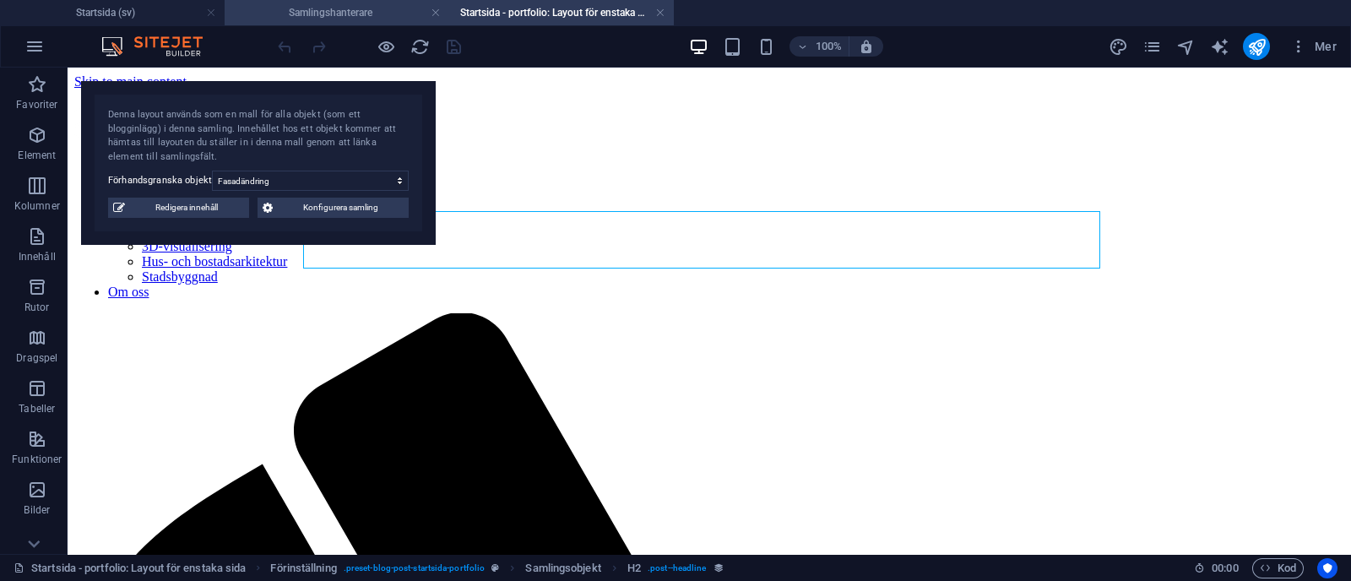
click at [380, 3] on h4 "Samlingshanterare" at bounding box center [337, 12] width 225 height 19
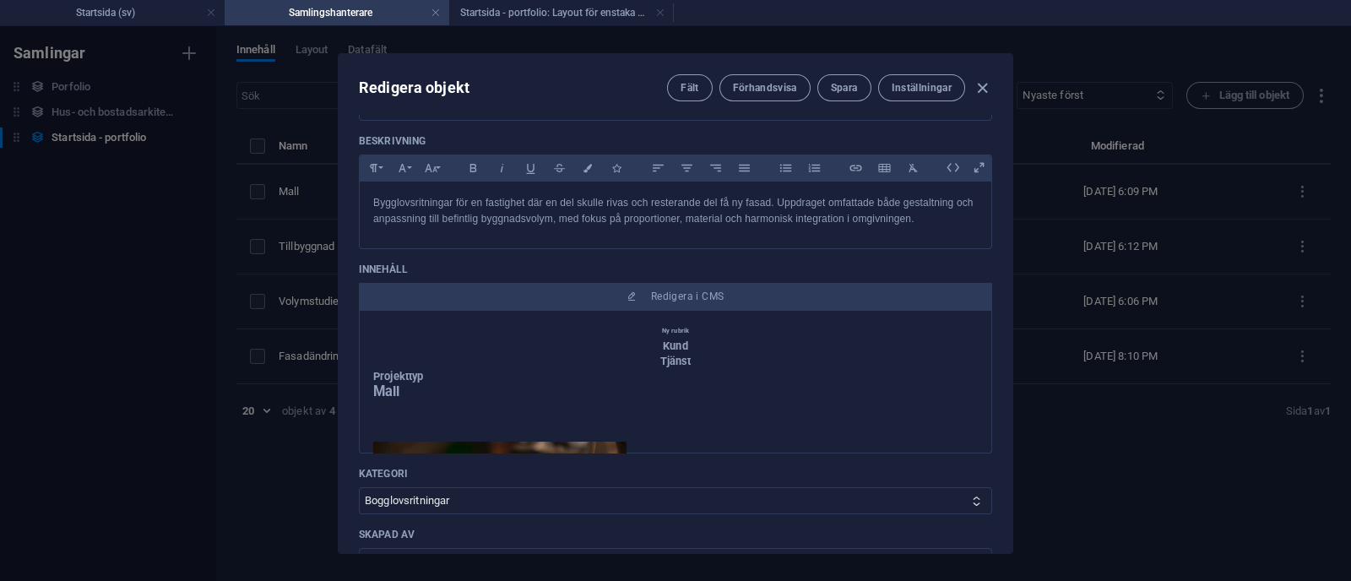
scroll to position [187, 0]
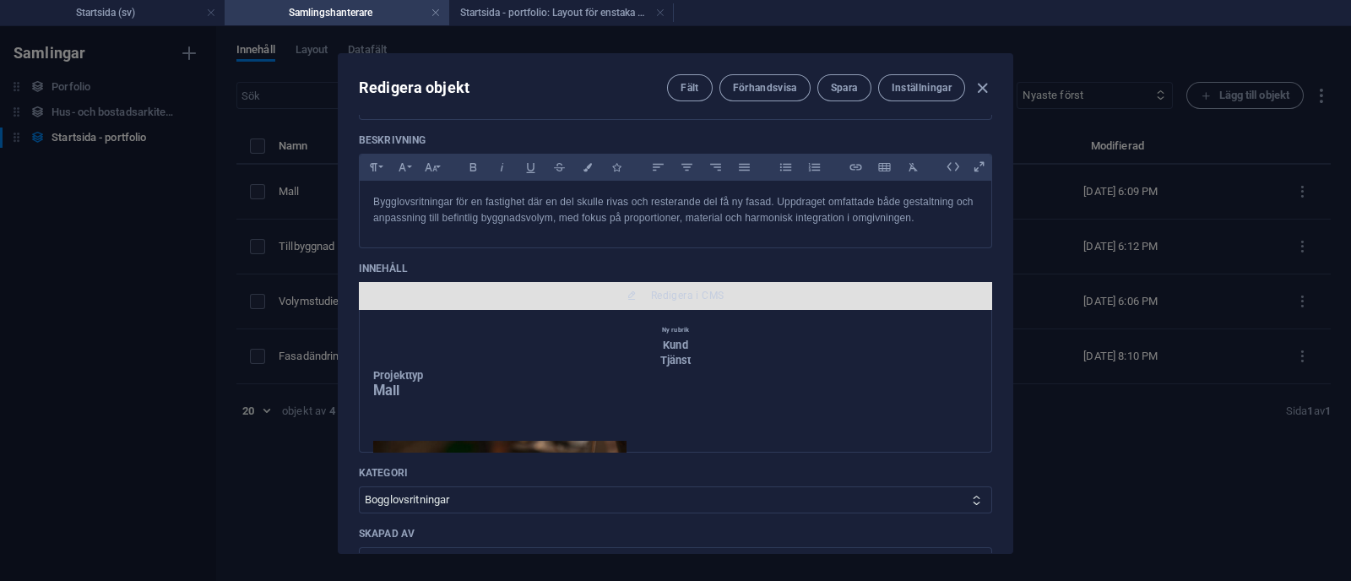
click at [632, 290] on icon "button" at bounding box center [632, 295] width 10 height 10
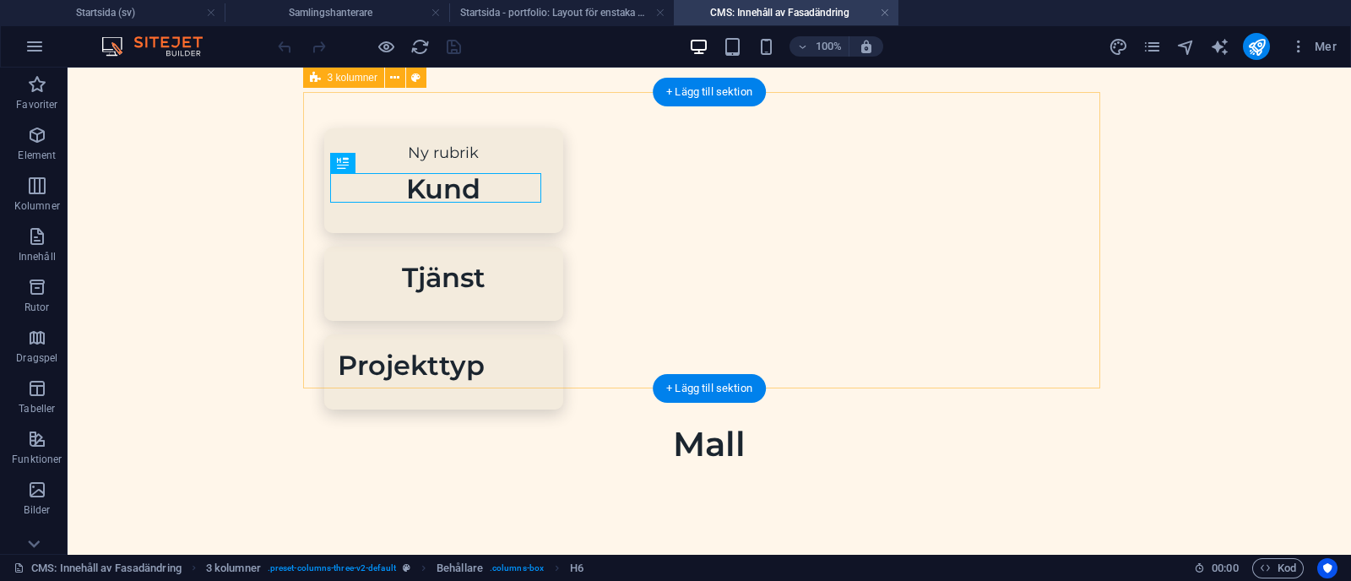
scroll to position [0, 0]
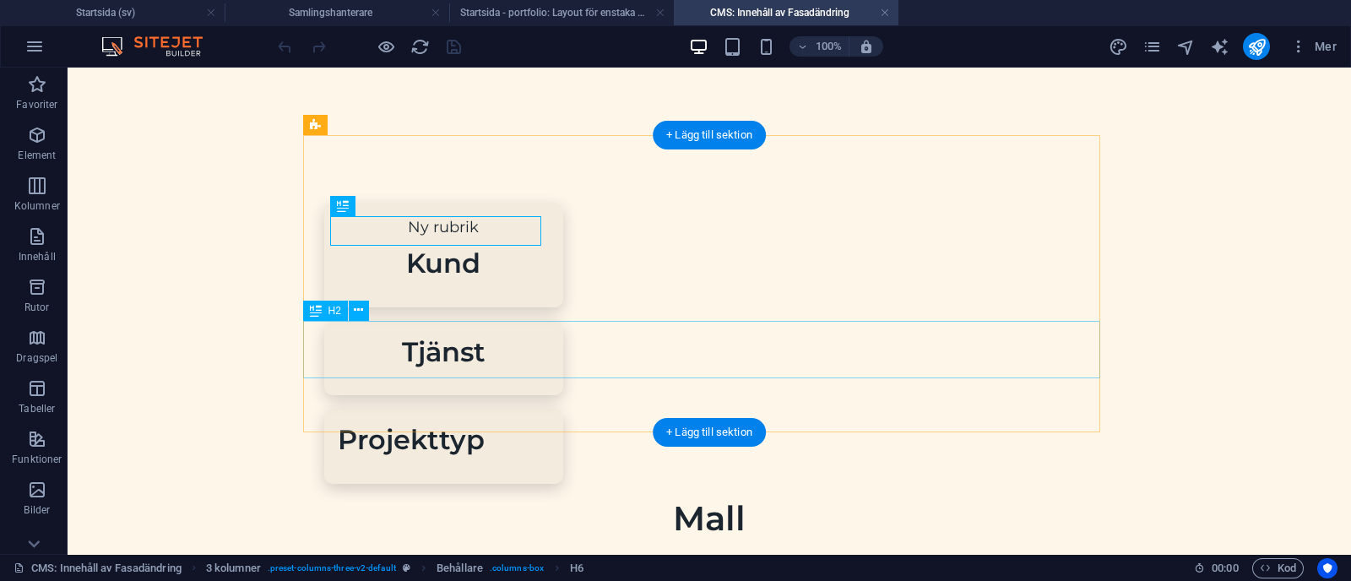
click at [680, 497] on div "Mall" at bounding box center [709, 518] width 797 height 42
click at [499, 497] on div "Mall" at bounding box center [709, 518] width 797 height 42
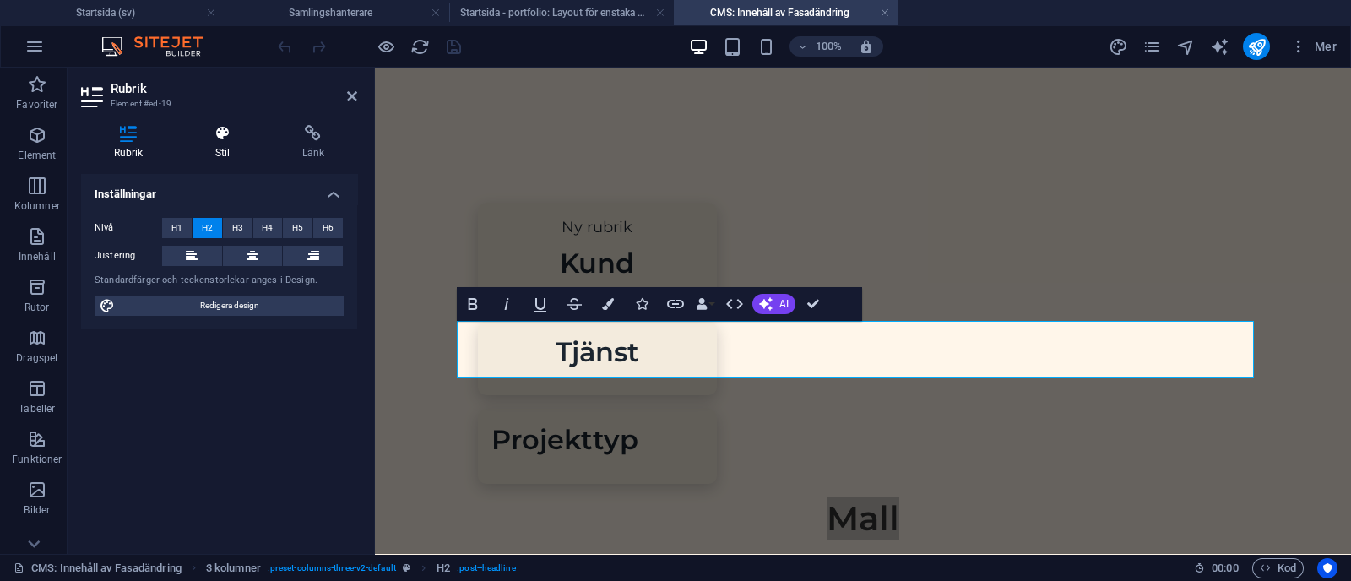
click at [227, 135] on icon at bounding box center [222, 133] width 80 height 17
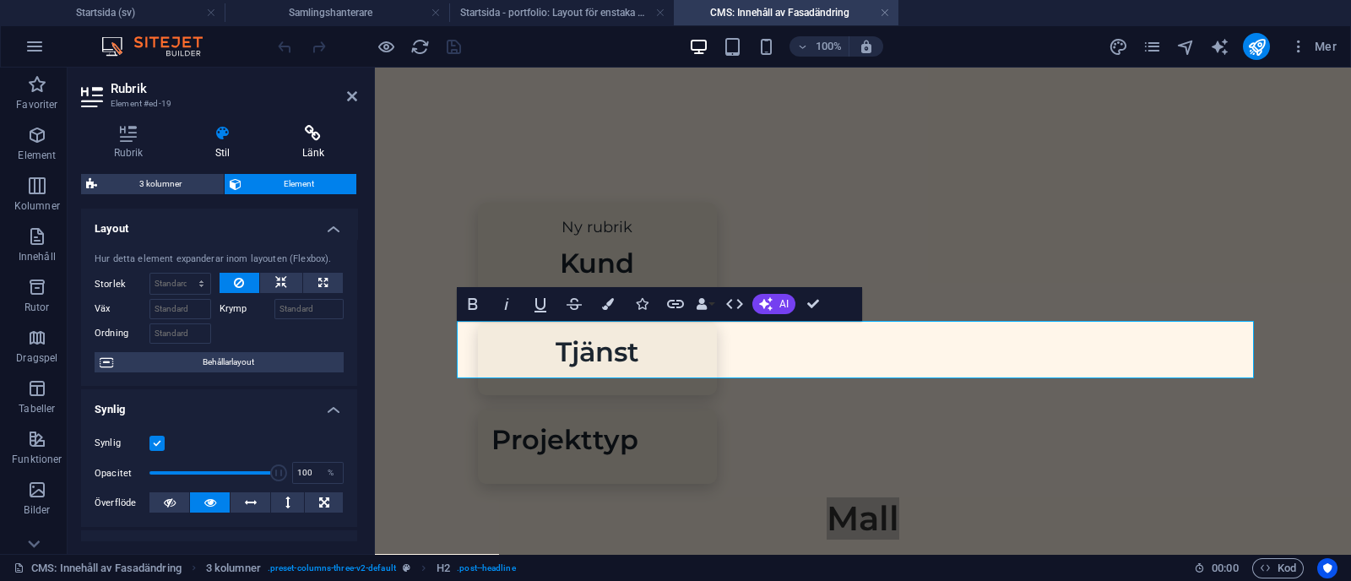
click at [317, 128] on icon at bounding box center [313, 133] width 88 height 17
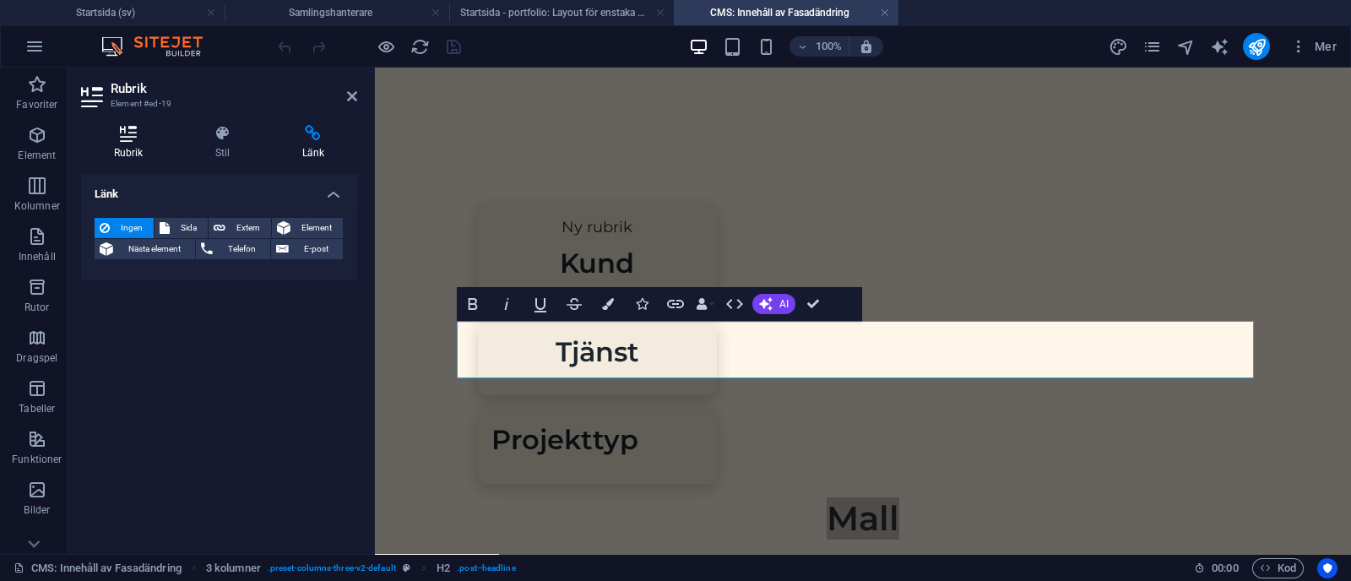
click at [136, 133] on icon at bounding box center [128, 133] width 95 height 17
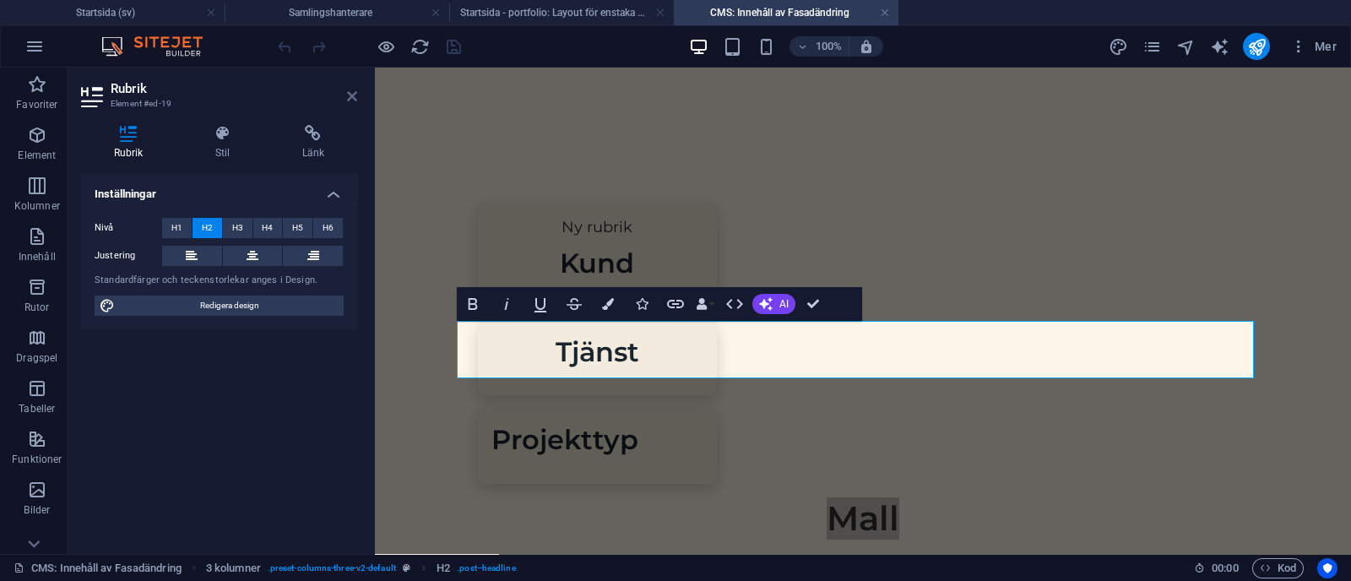
click at [350, 96] on icon at bounding box center [352, 97] width 10 height 14
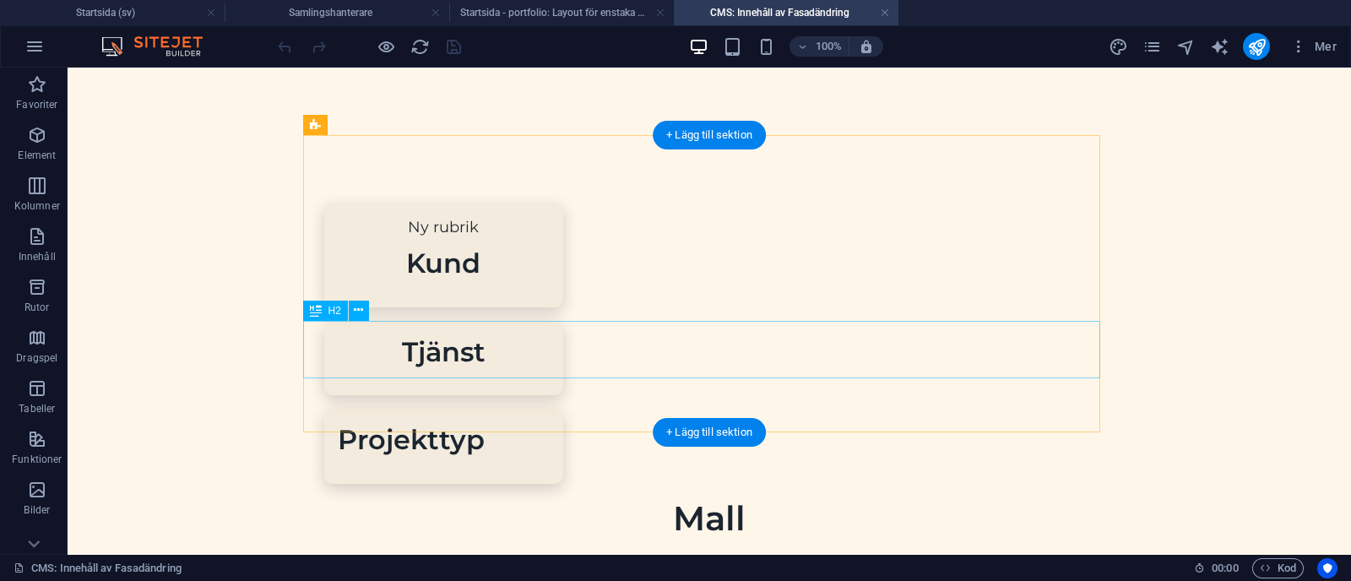
click at [441, 497] on div "Mall" at bounding box center [709, 518] width 797 height 42
click at [656, 497] on div "Mall" at bounding box center [709, 518] width 797 height 42
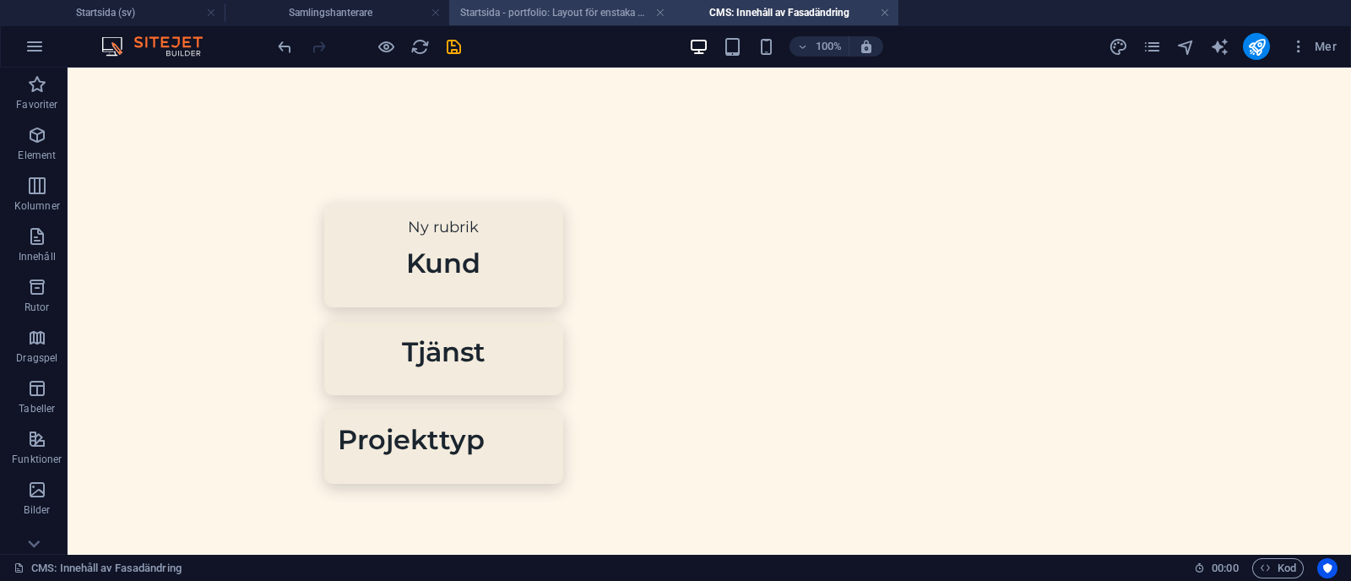
click at [553, 0] on li "Startsida - portfolio: Layout för enstaka sida (sv)" at bounding box center [561, 12] width 225 height 25
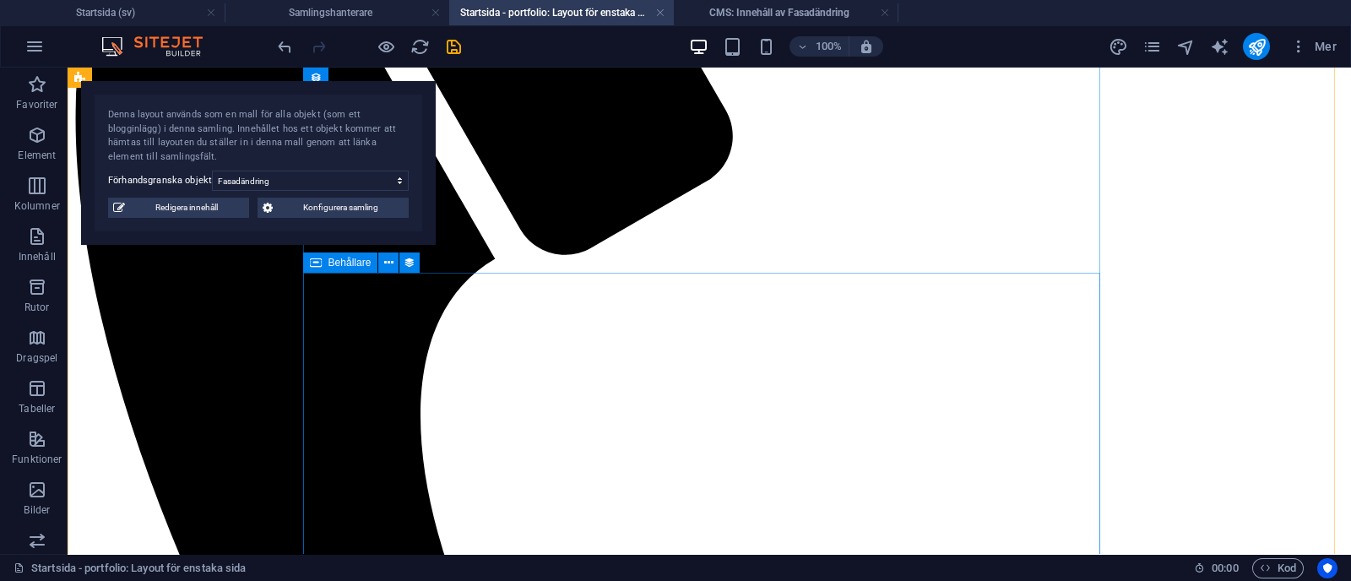
scroll to position [609, 0]
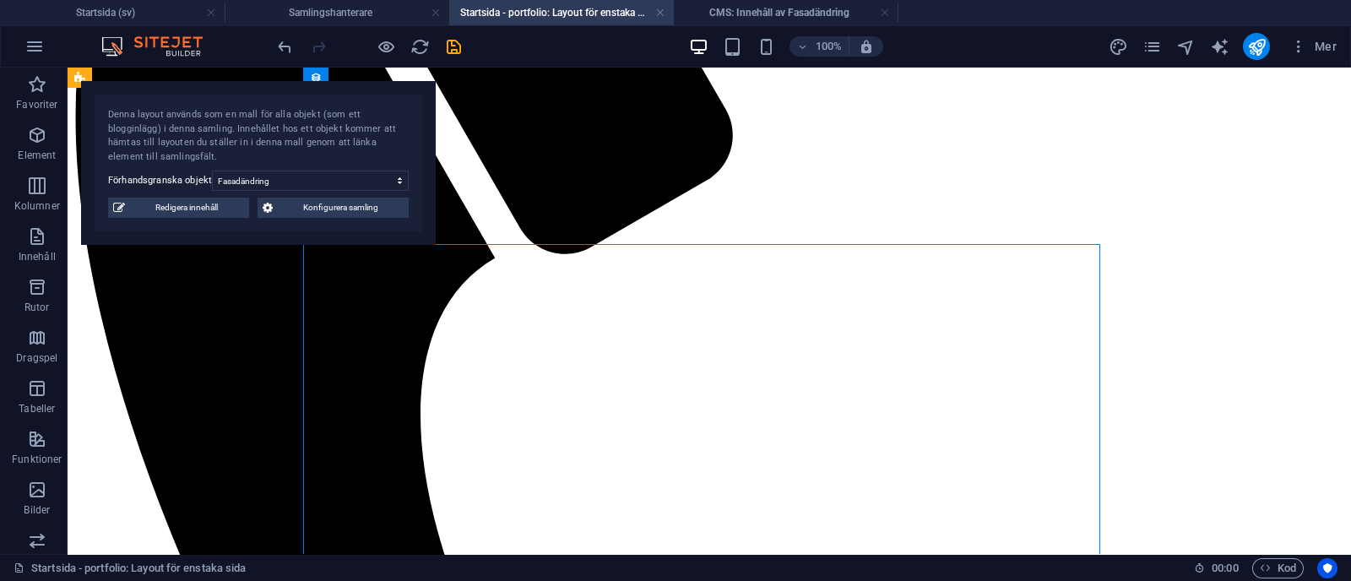
select select "content"
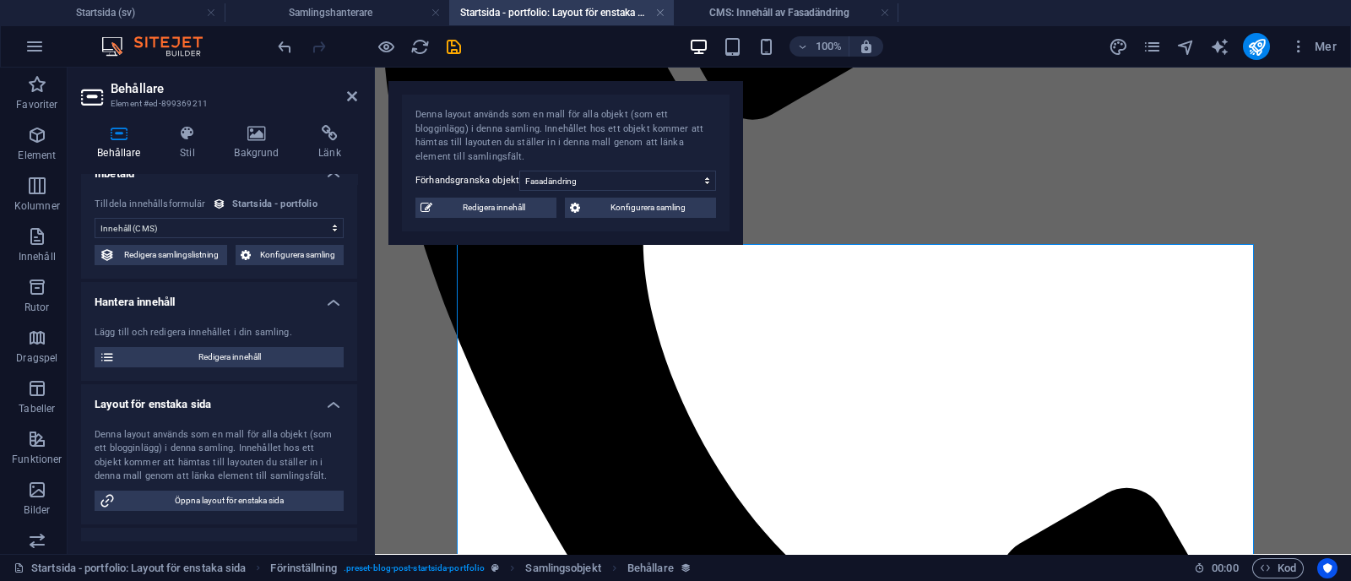
scroll to position [17, 0]
click at [367, 380] on div "Behållare Stil Bakgrund Länk Inbetald Ingen tilldelning, innehållet förblir sta…" at bounding box center [219, 332] width 303 height 442
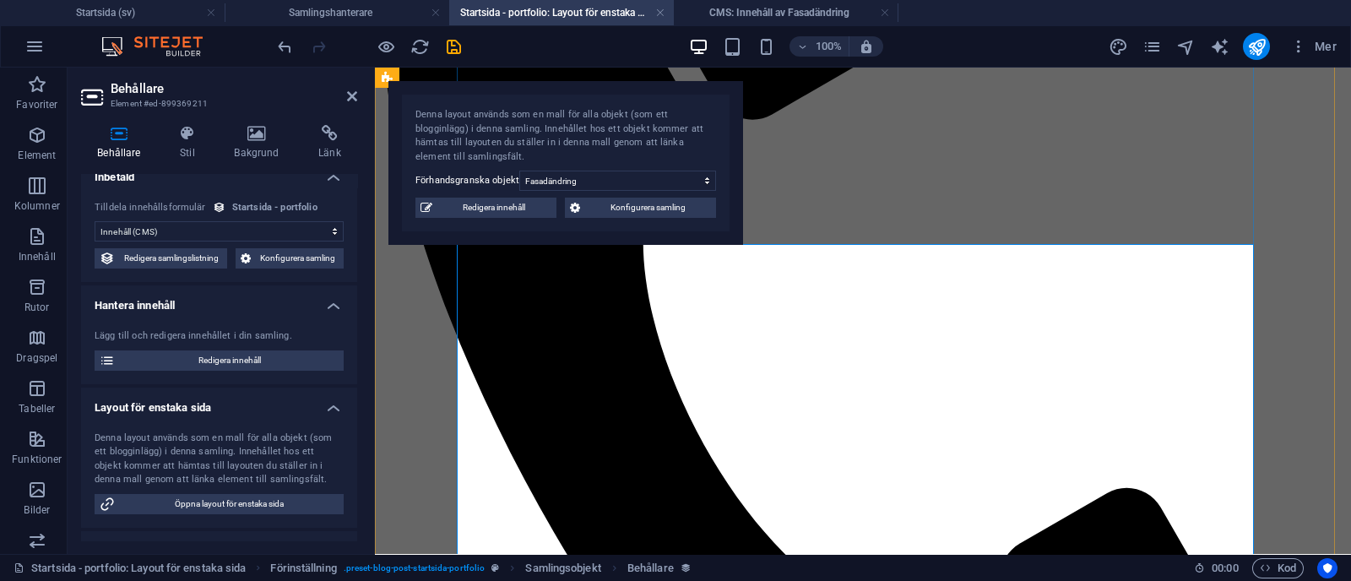
click at [407, 12] on h4 "Samlingshanterare" at bounding box center [337, 12] width 225 height 19
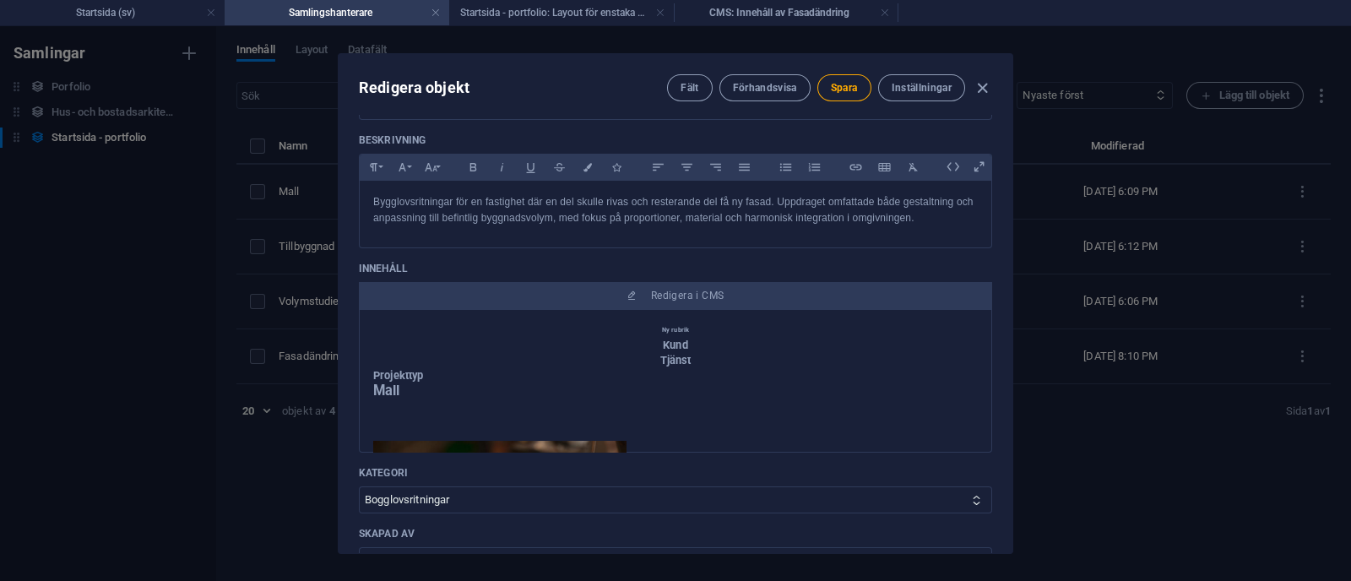
scroll to position [0, 0]
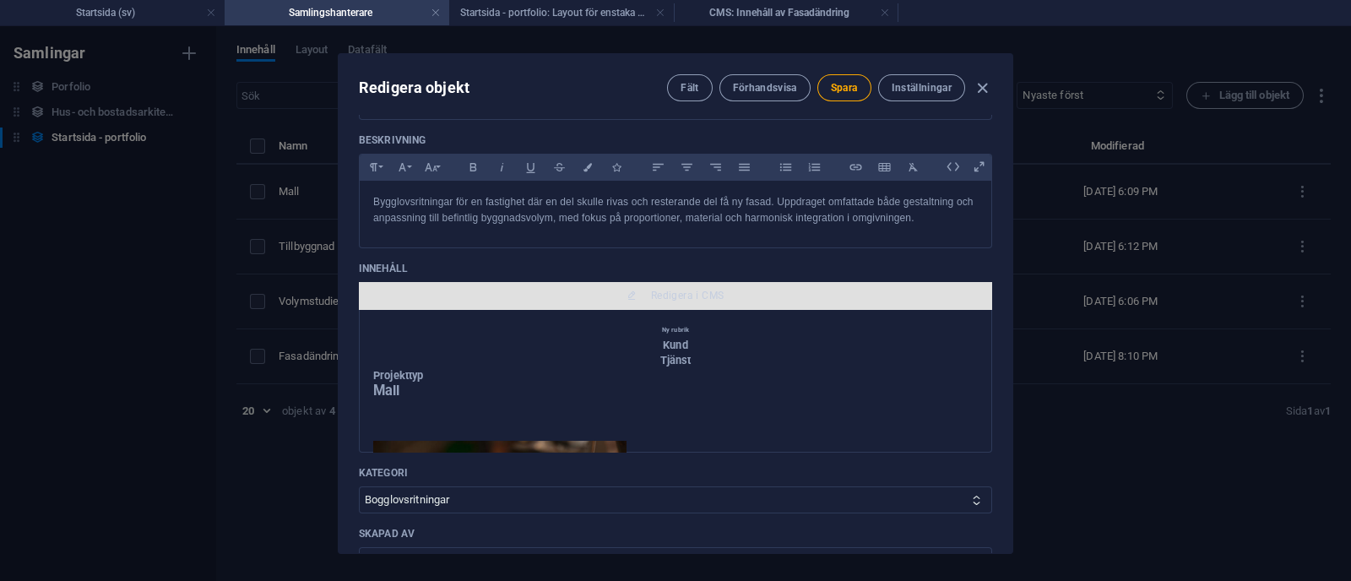
click at [714, 299] on span "Redigera i CMS" at bounding box center [687, 296] width 73 height 14
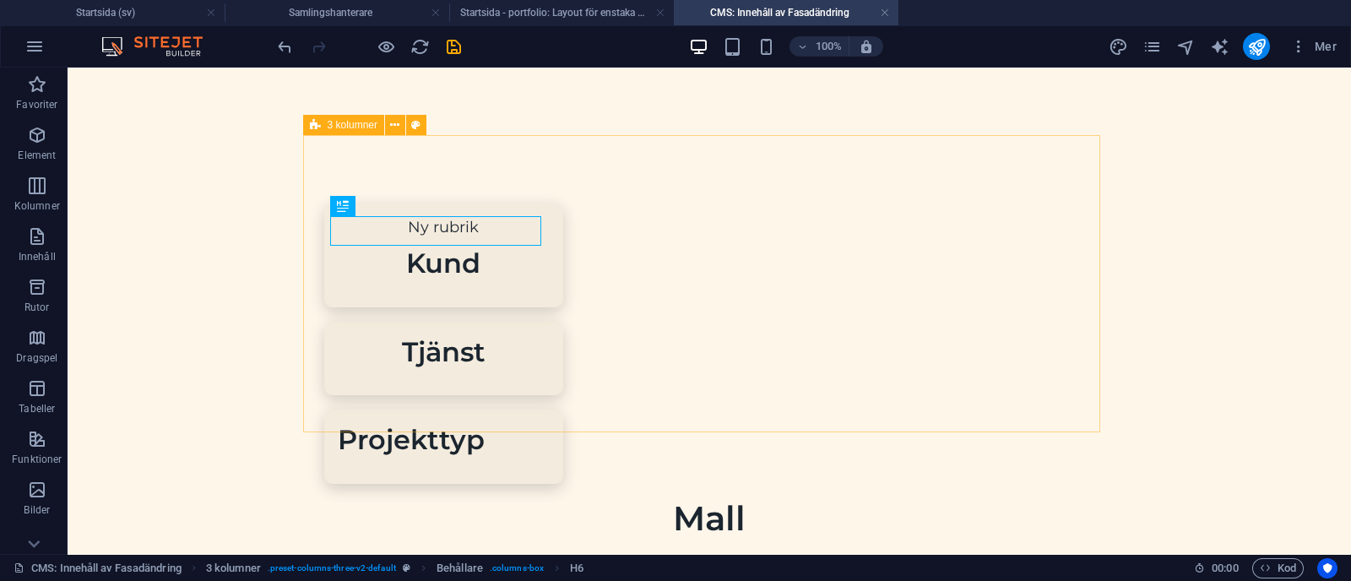
click at [358, 128] on span "3 kolumner" at bounding box center [353, 125] width 50 height 10
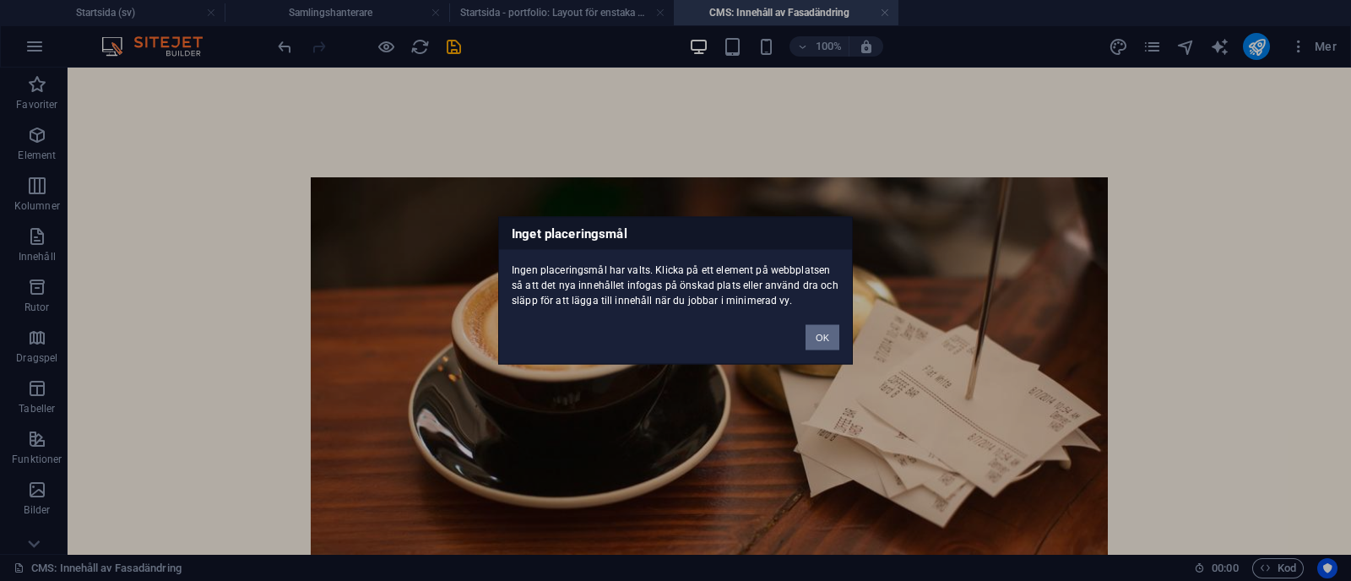
click at [822, 336] on button "OK" at bounding box center [823, 337] width 34 height 25
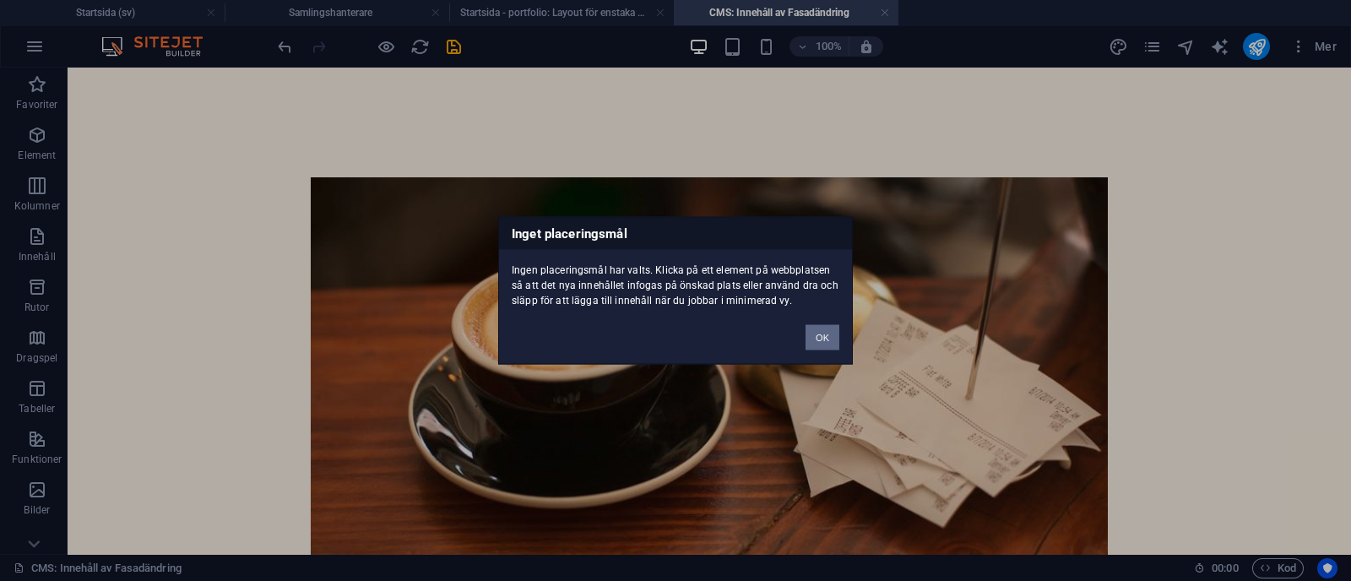
click at [828, 340] on button "OK" at bounding box center [823, 337] width 34 height 25
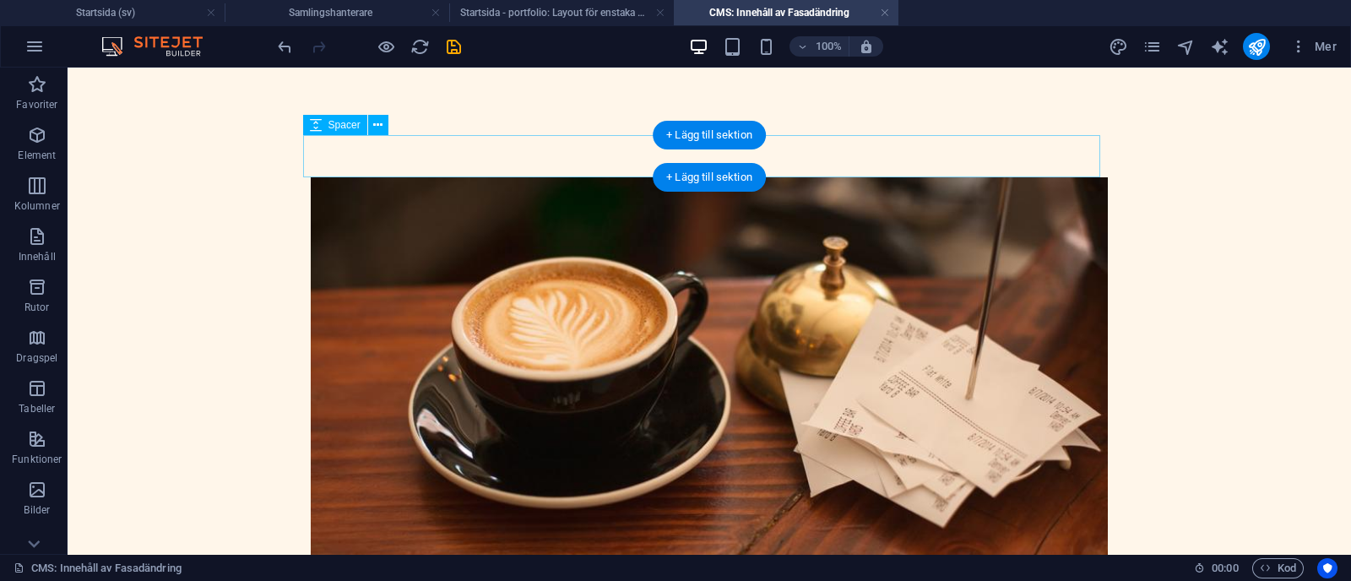
click at [488, 144] on div at bounding box center [709, 156] width 797 height 42
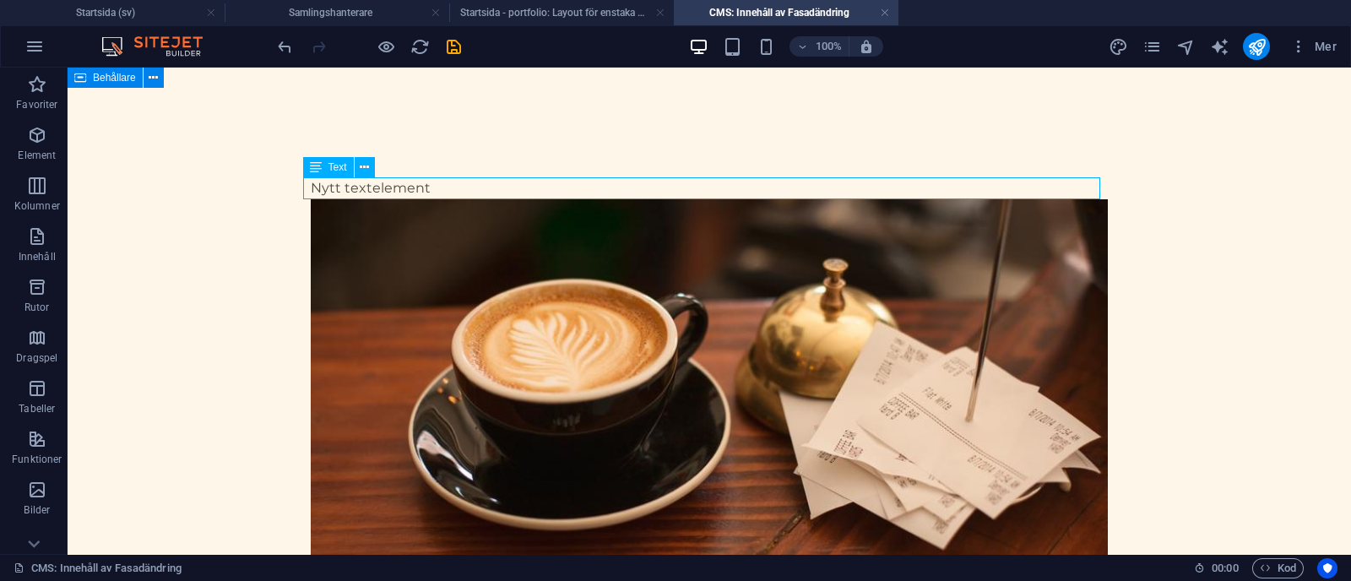
click at [457, 181] on div "Nytt textelement" at bounding box center [709, 188] width 797 height 22
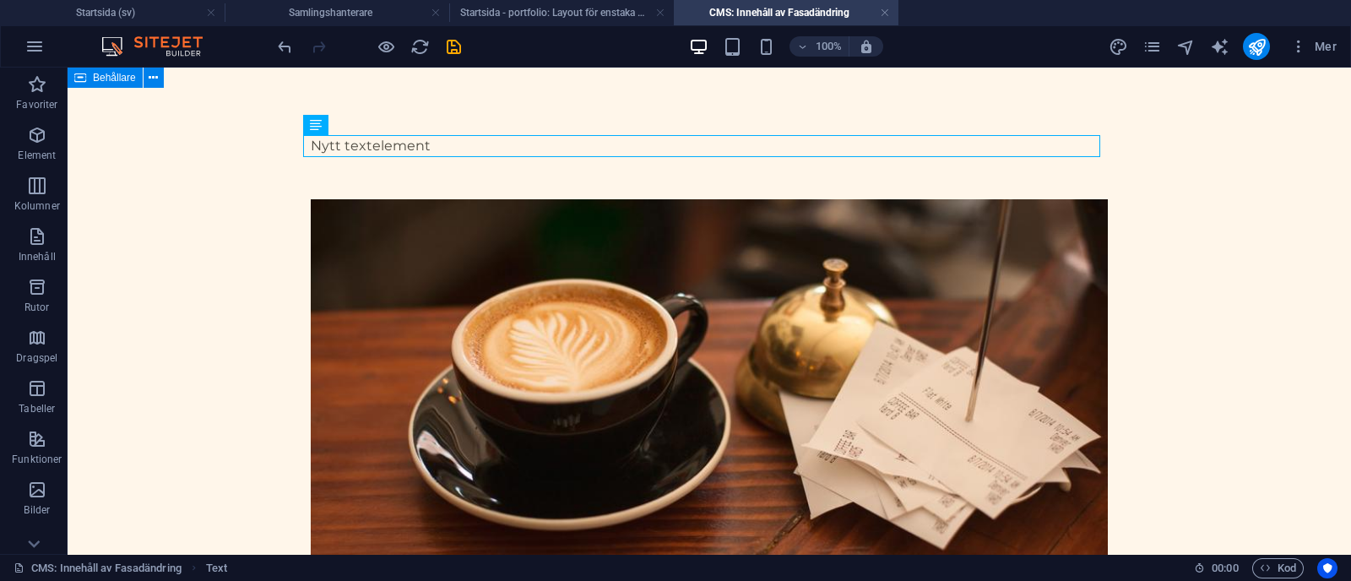
click at [364, 9] on h4 "Samlingshanterare" at bounding box center [337, 12] width 225 height 19
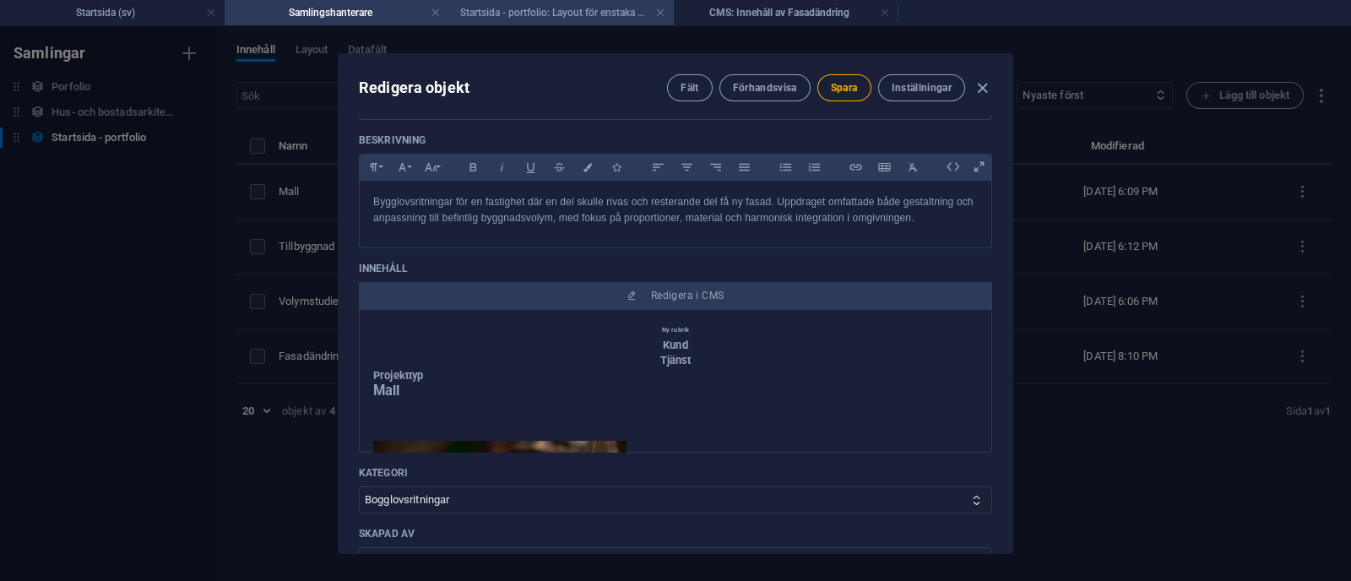
click at [580, 19] on h4 "Startsida - portfolio: Layout för enstaka sida (sv)" at bounding box center [561, 12] width 225 height 19
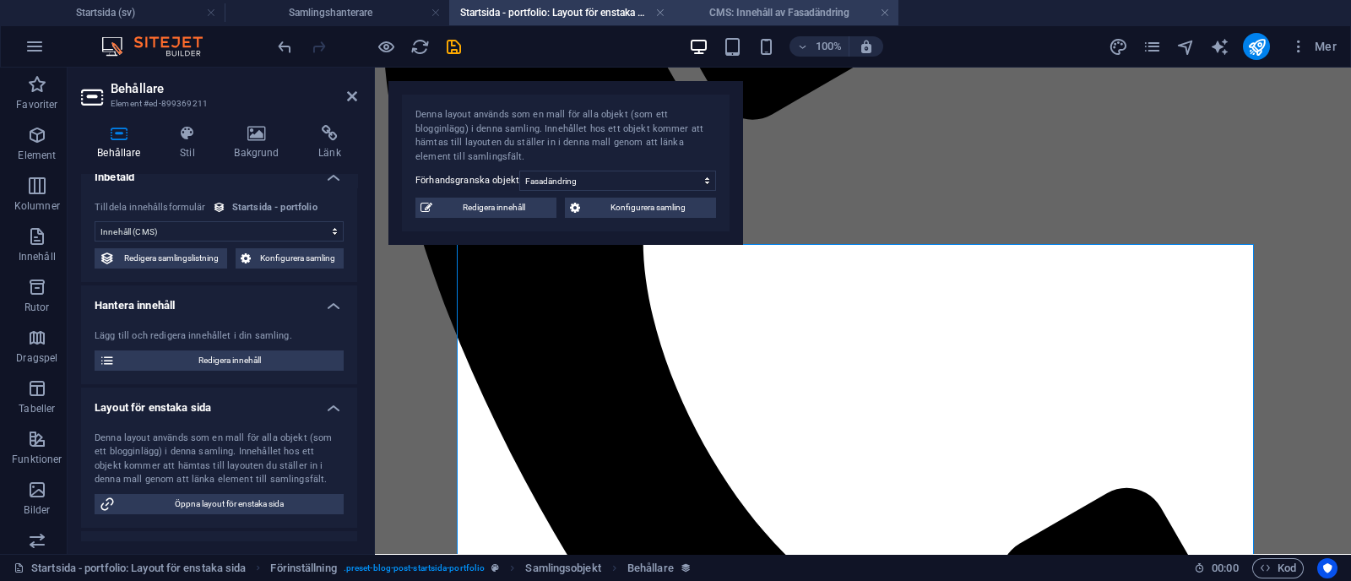
click at [767, 18] on h4 "CMS: Innehåll av Fasadändring" at bounding box center [786, 12] width 225 height 19
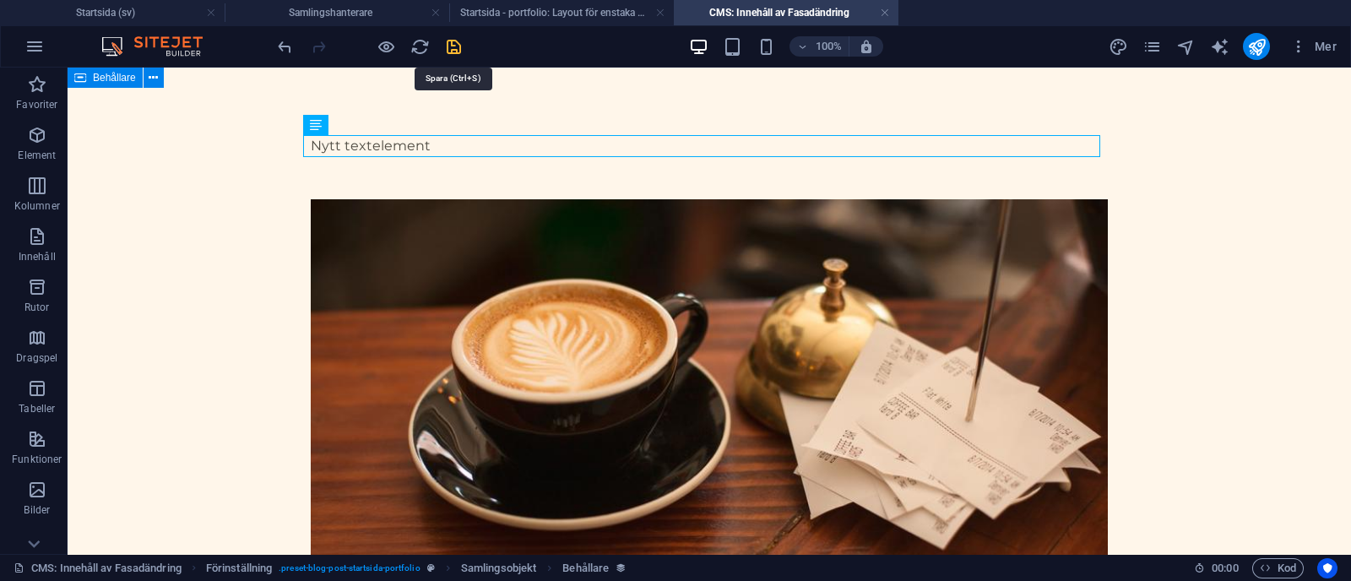
click at [448, 41] on icon "save" at bounding box center [453, 46] width 19 height 19
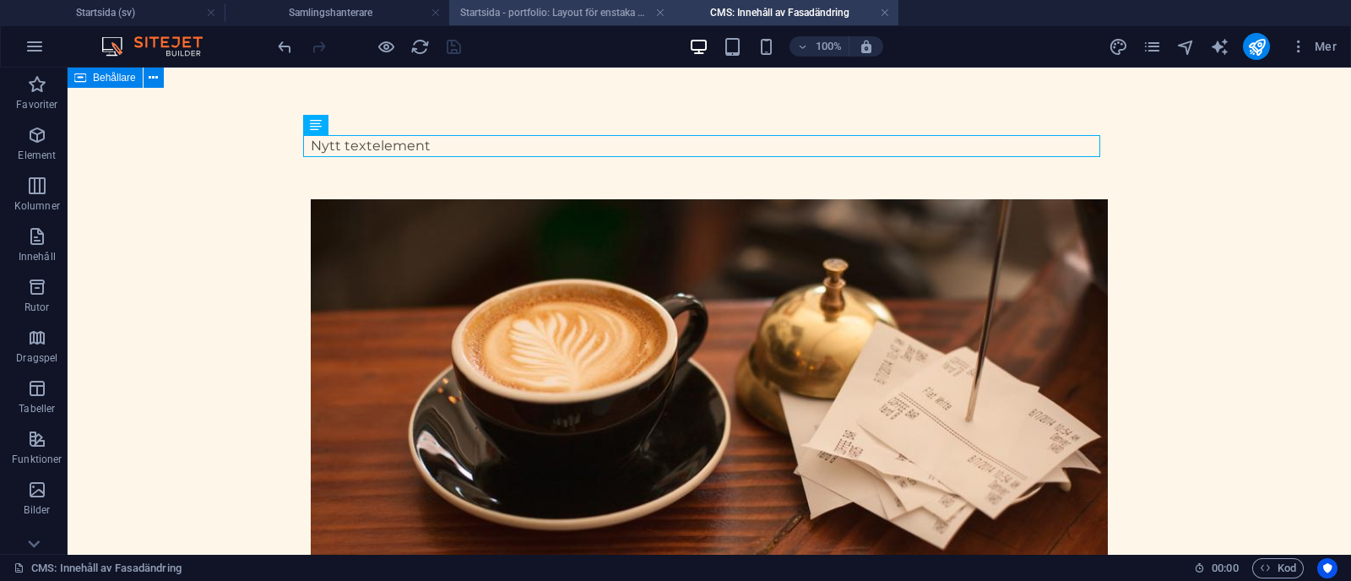
click at [557, 10] on h4 "Startsida - portfolio: Layout för enstaka sida (sv)" at bounding box center [561, 12] width 225 height 19
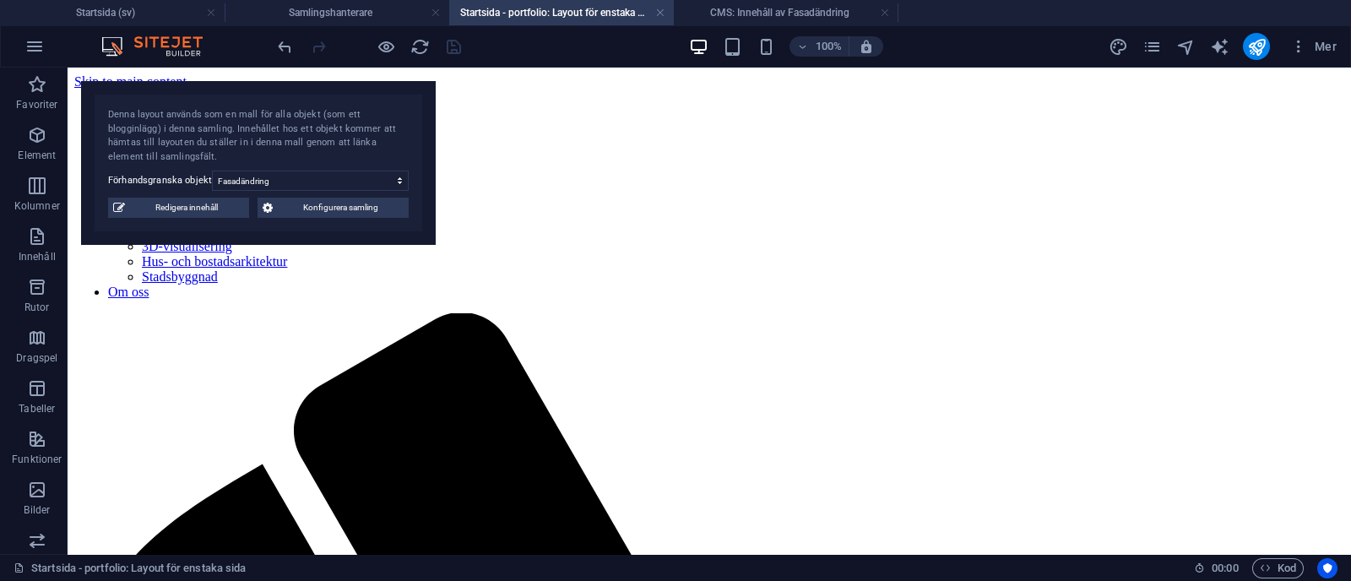
scroll to position [609, 0]
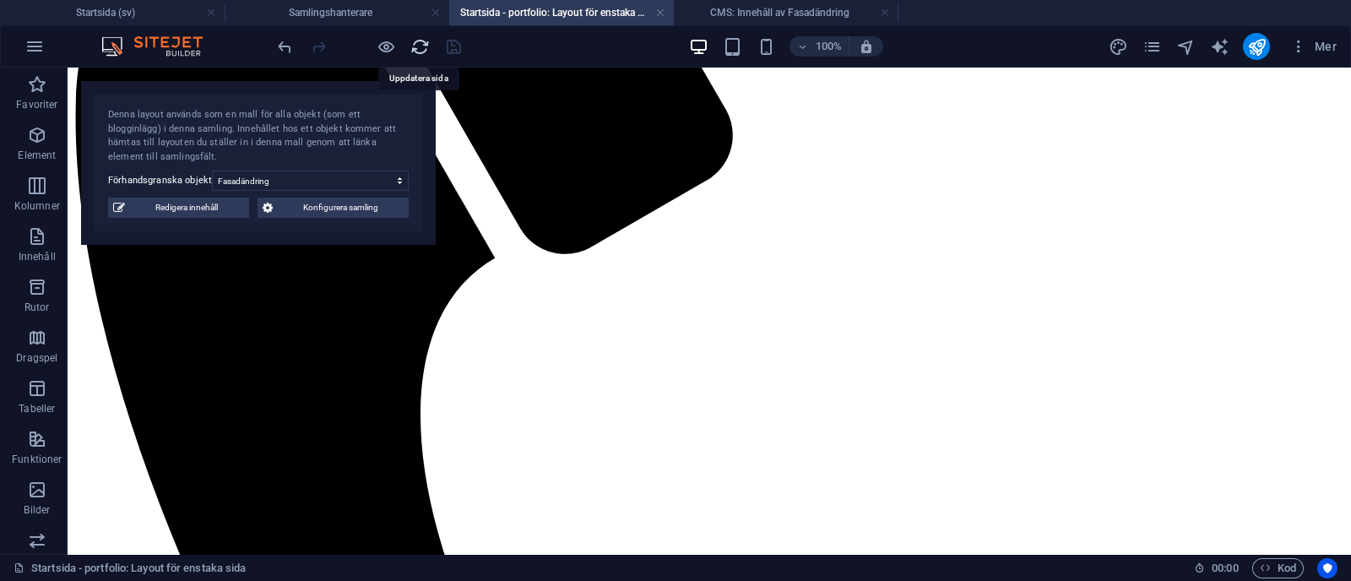
click at [422, 44] on icon "reload" at bounding box center [419, 46] width 19 height 19
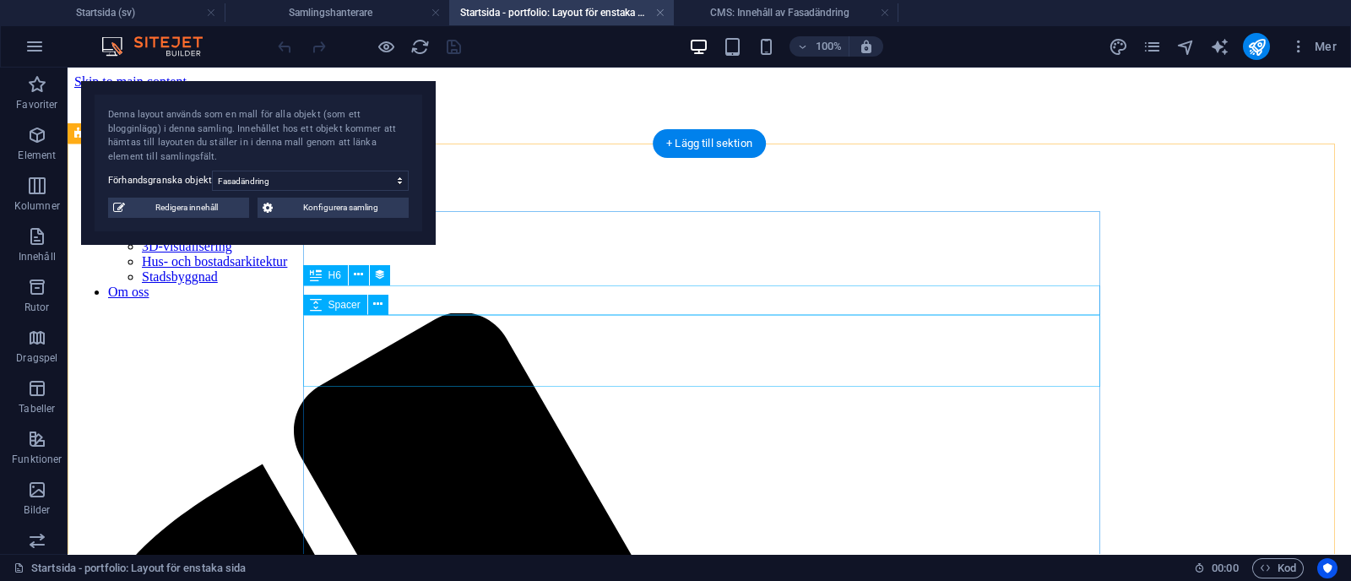
scroll to position [0, 0]
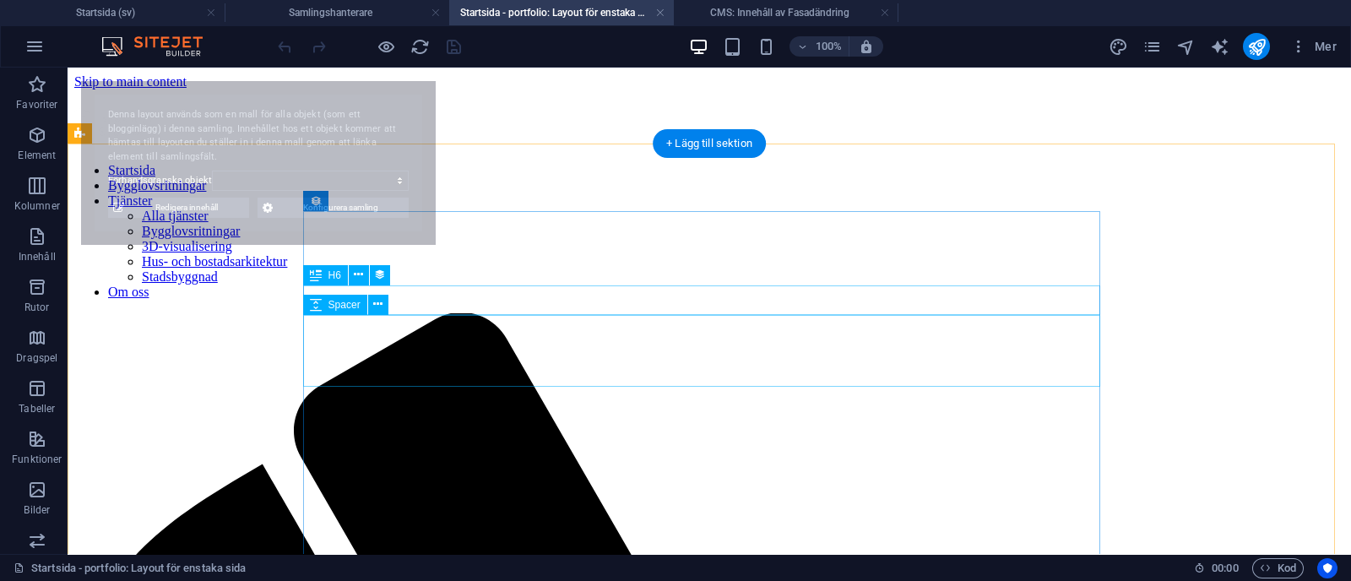
select select "68b70ddebdb0bfdaaa070171"
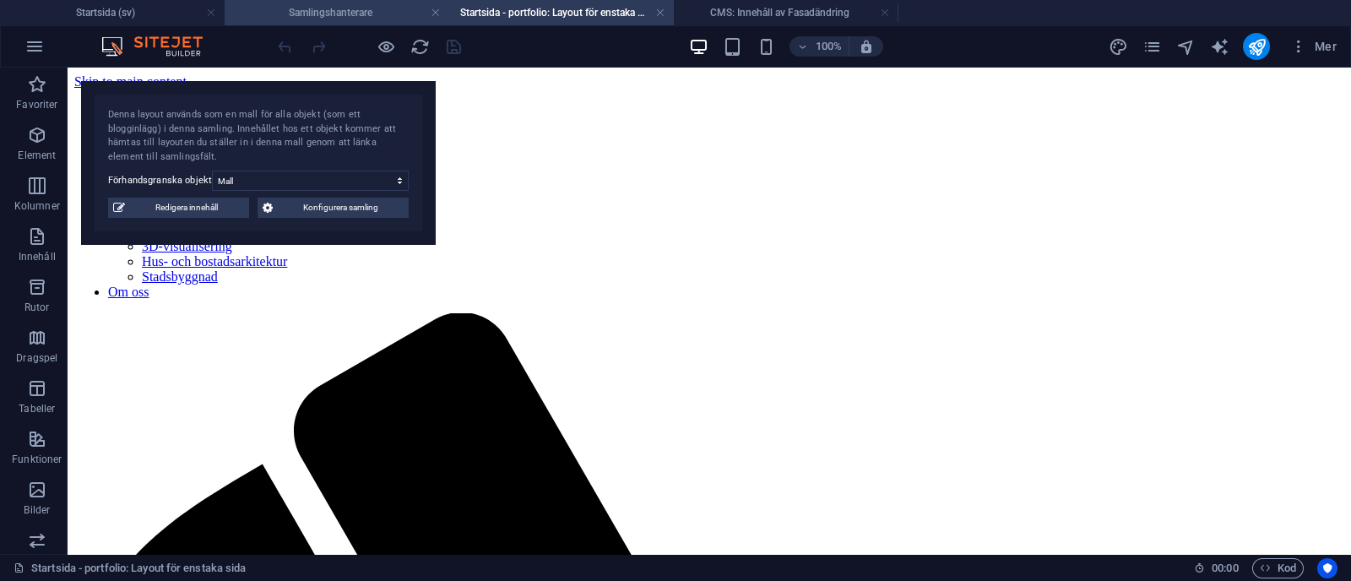
click at [379, 12] on h4 "Samlingshanterare" at bounding box center [337, 12] width 225 height 19
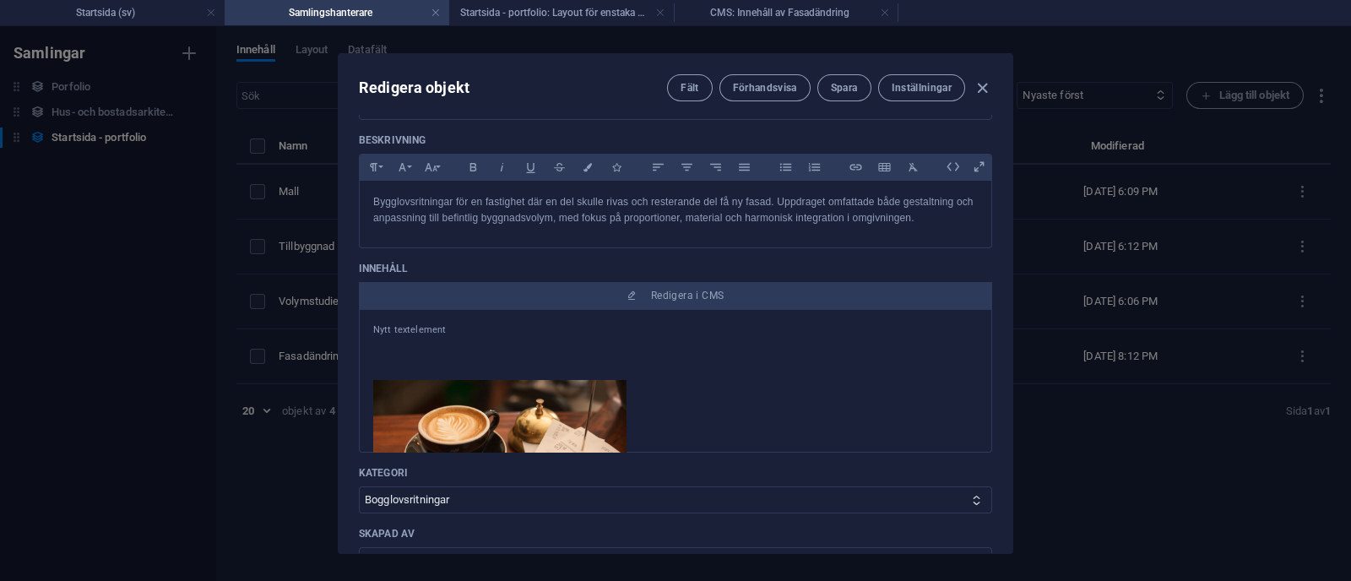
click at [429, 326] on p "Nytt textelement" at bounding box center [675, 330] width 605 height 15
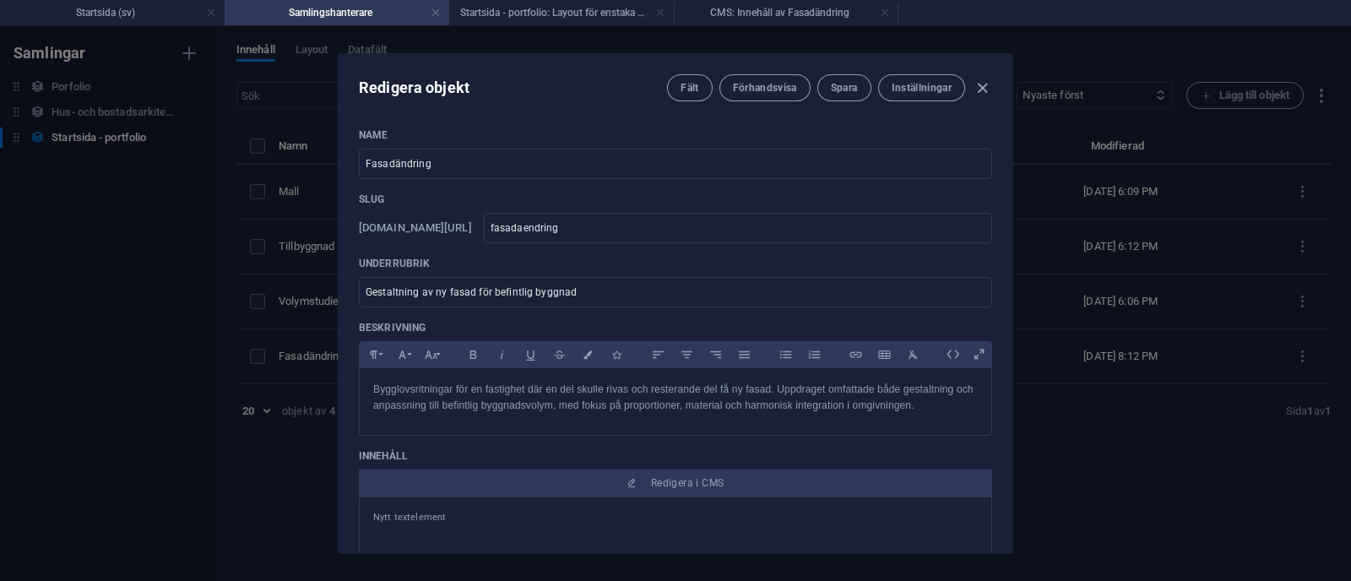
scroll to position [1, 0]
click at [770, 87] on span "Förhandsvisa" at bounding box center [765, 88] width 64 height 14
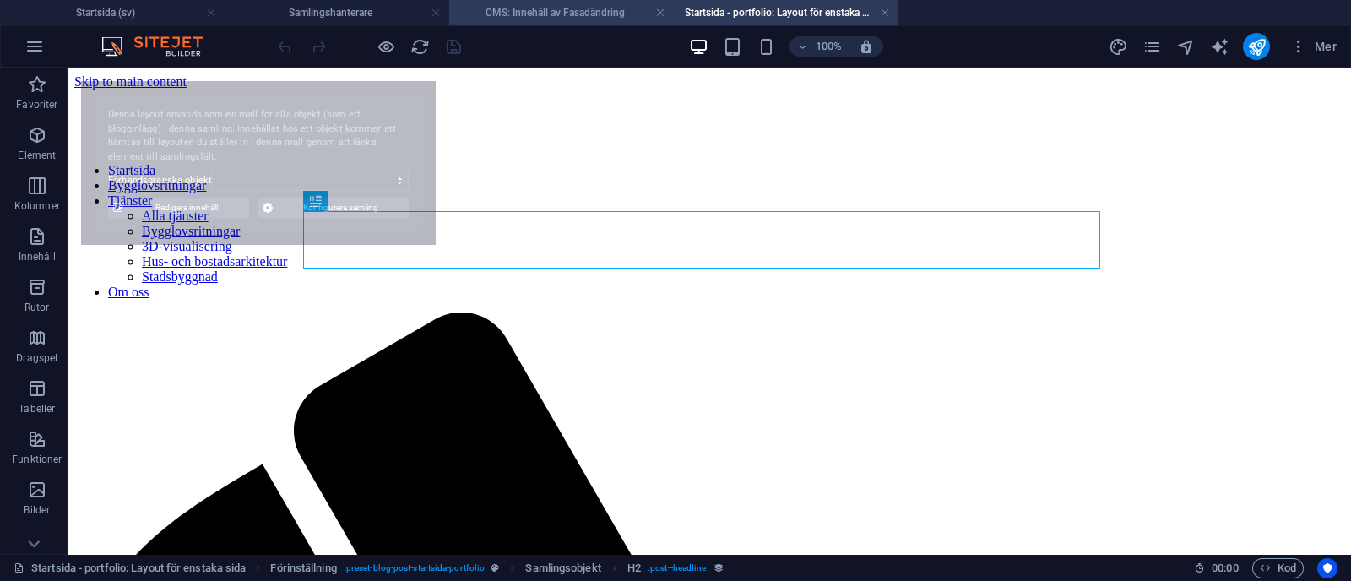
click at [563, 8] on h4 "CMS: Innehåll av Fasadändring" at bounding box center [561, 12] width 225 height 19
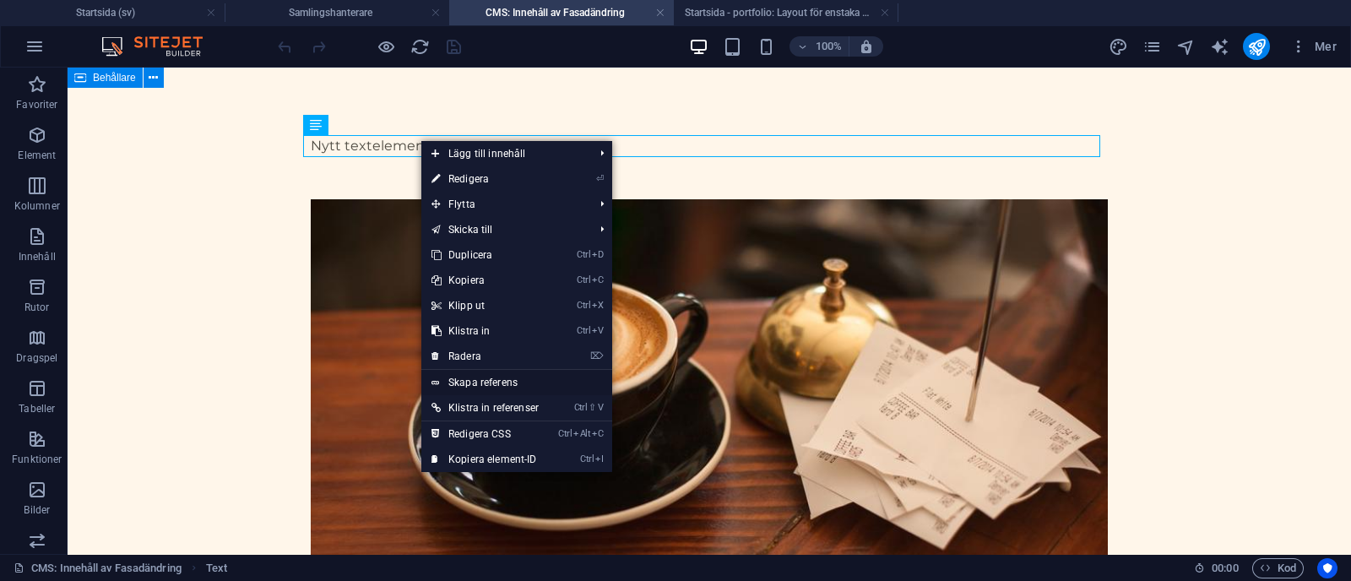
click at [502, 381] on link "Skapa referens" at bounding box center [516, 382] width 191 height 25
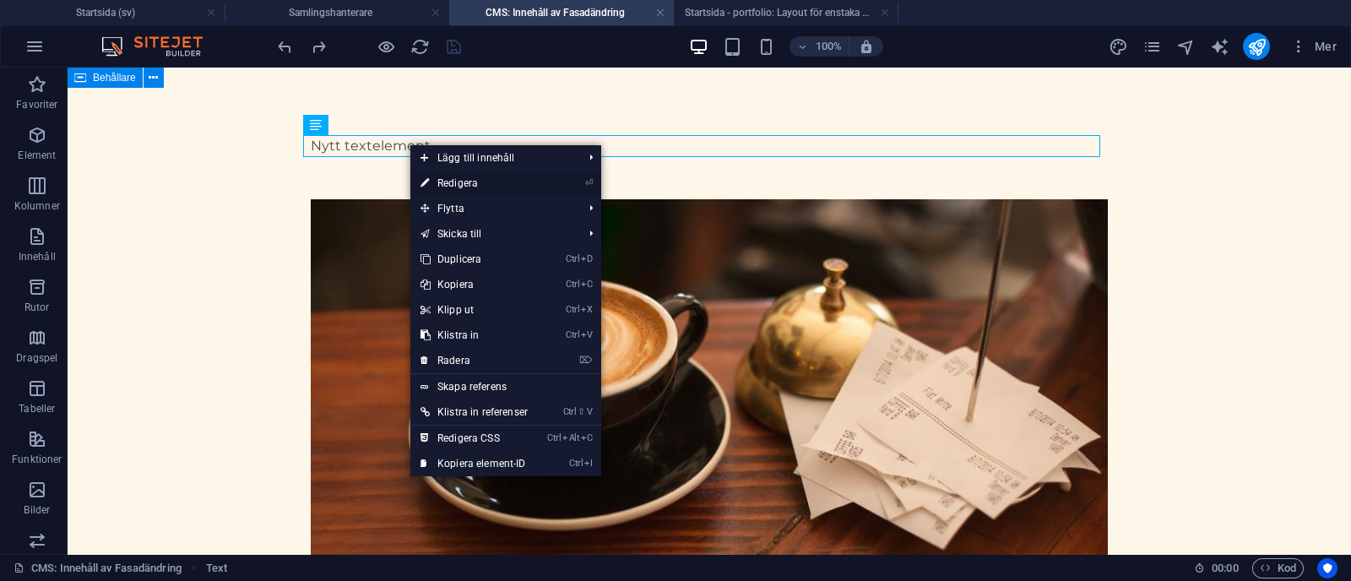
click at [519, 177] on link "⏎ Redigera" at bounding box center [474, 183] width 128 height 25
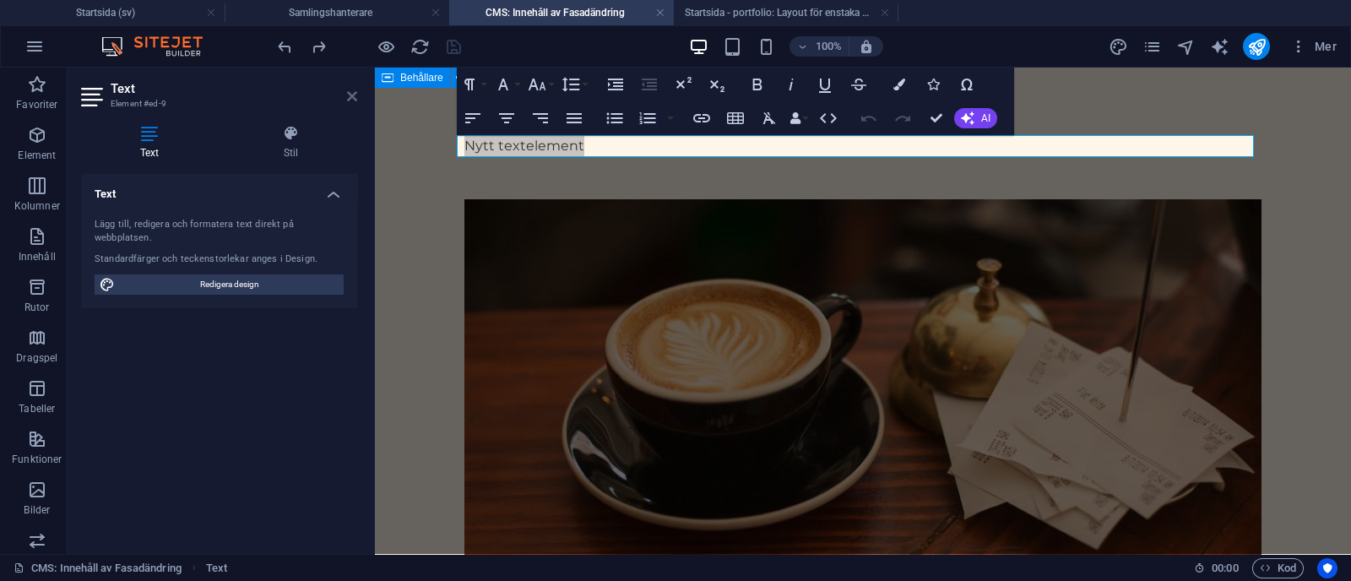
click at [348, 102] on icon at bounding box center [352, 97] width 10 height 14
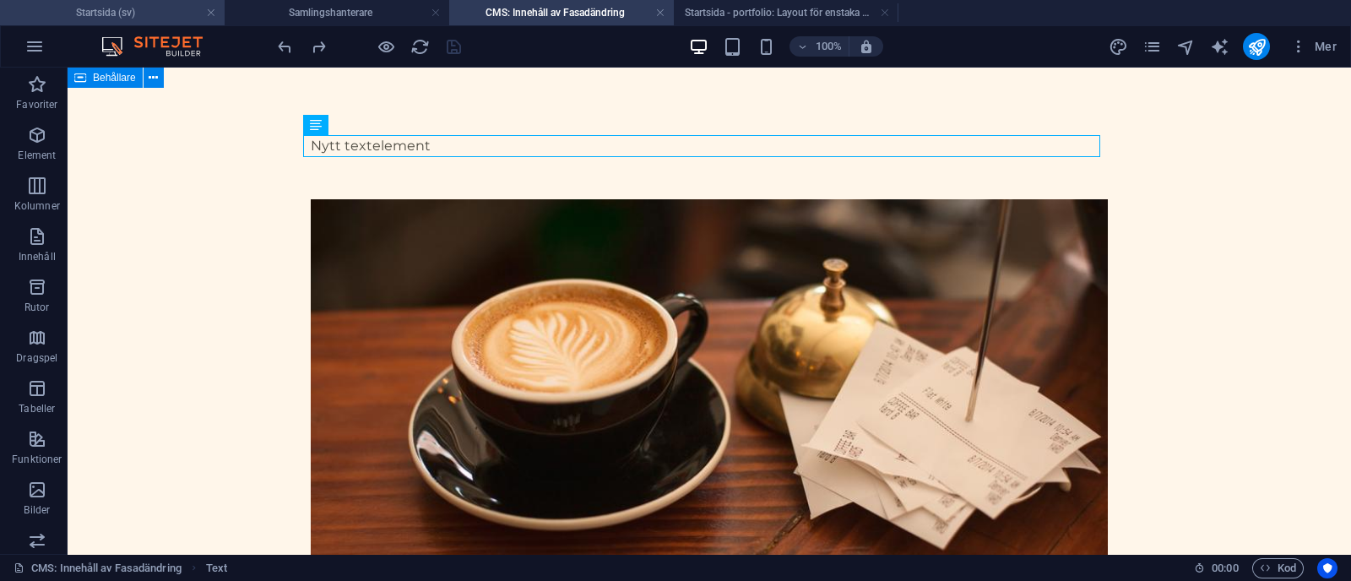
click at [128, 8] on h4 "Startsida (sv)" at bounding box center [112, 12] width 225 height 19
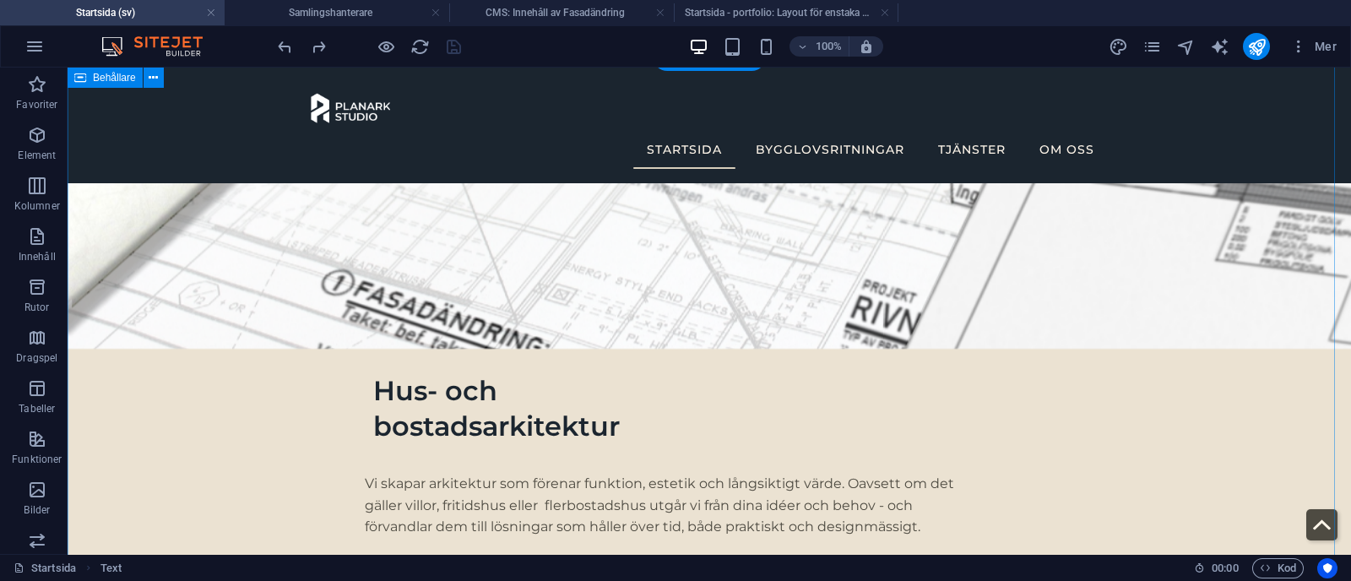
scroll to position [3608, 0]
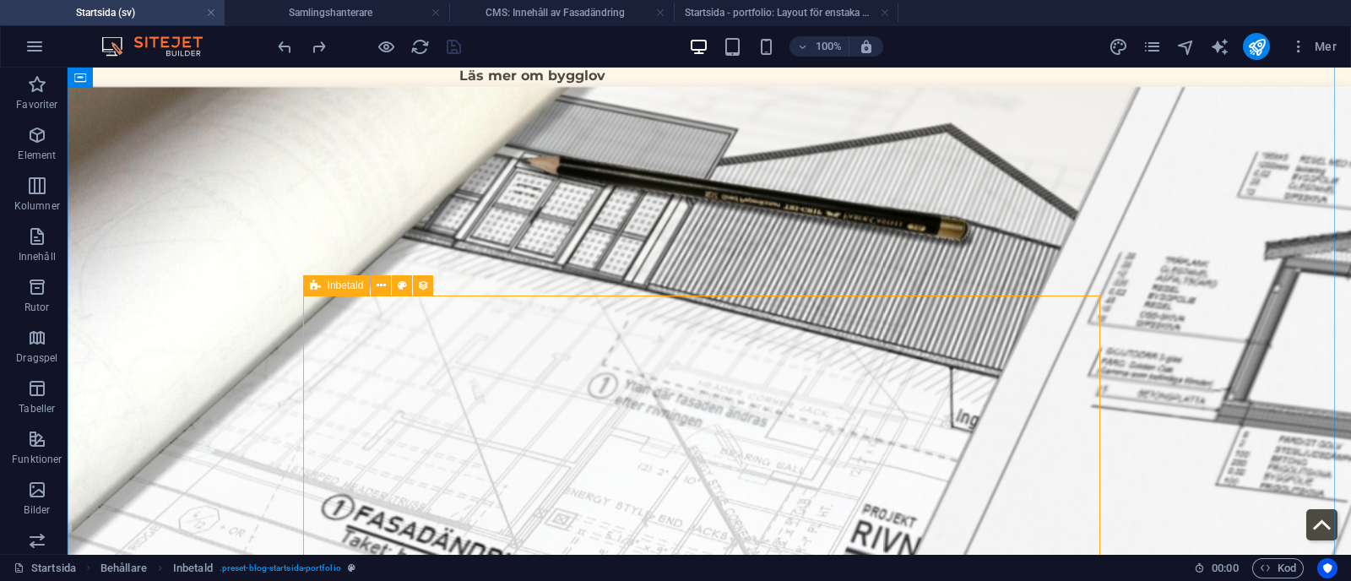
select select "68b70ddd46926082a505c0a0"
select select
select select "columns.status"
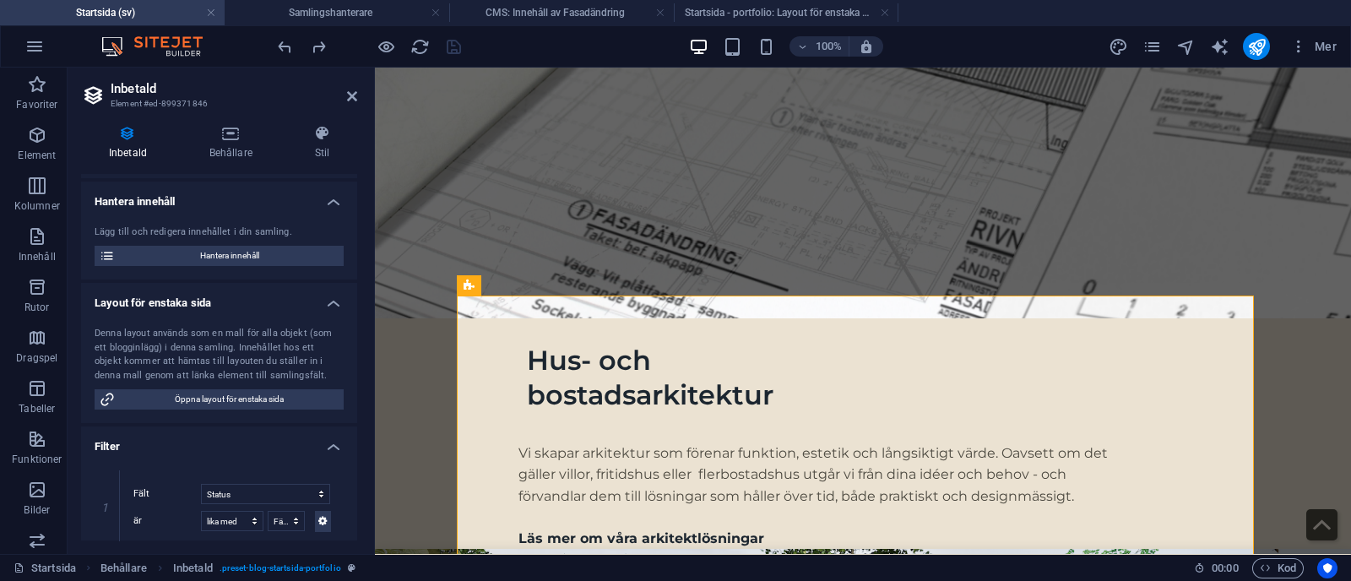
scroll to position [175, 0]
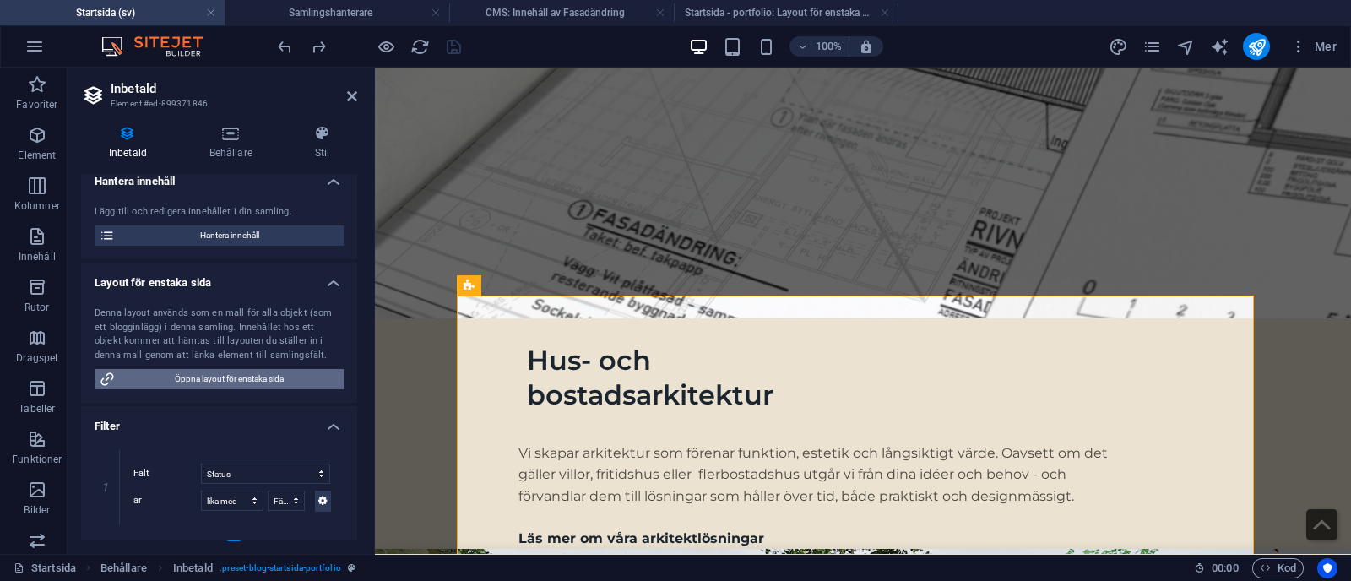
click at [248, 380] on span "Öppna layout för enstaka sida" at bounding box center [229, 379] width 219 height 20
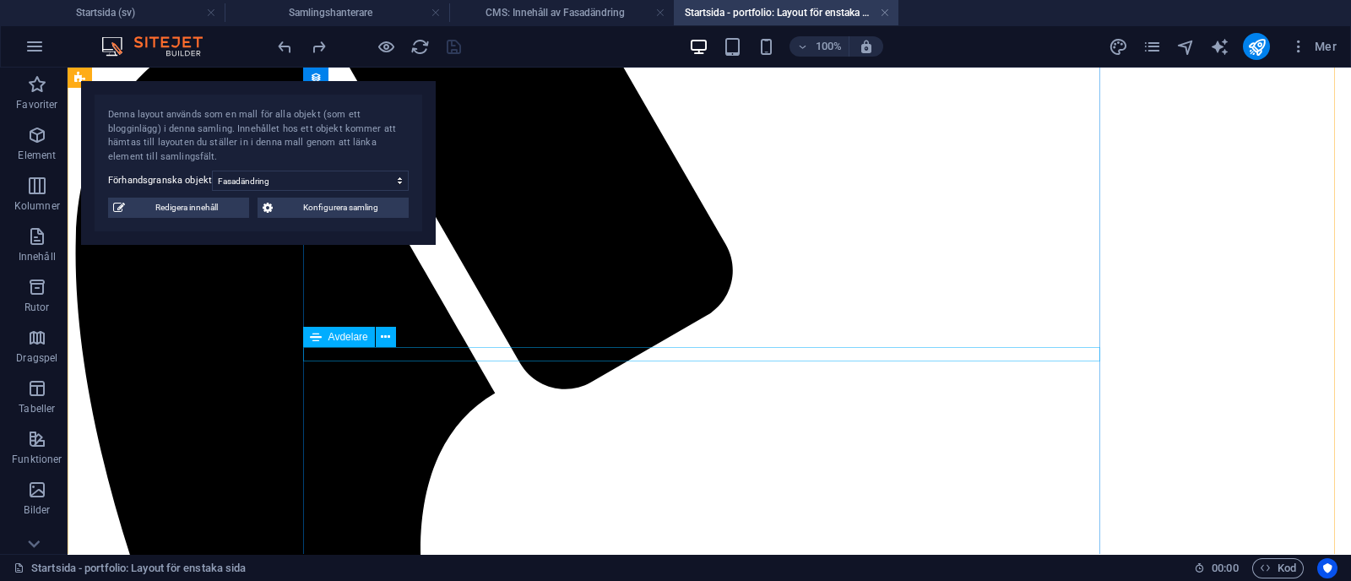
scroll to position [473, 0]
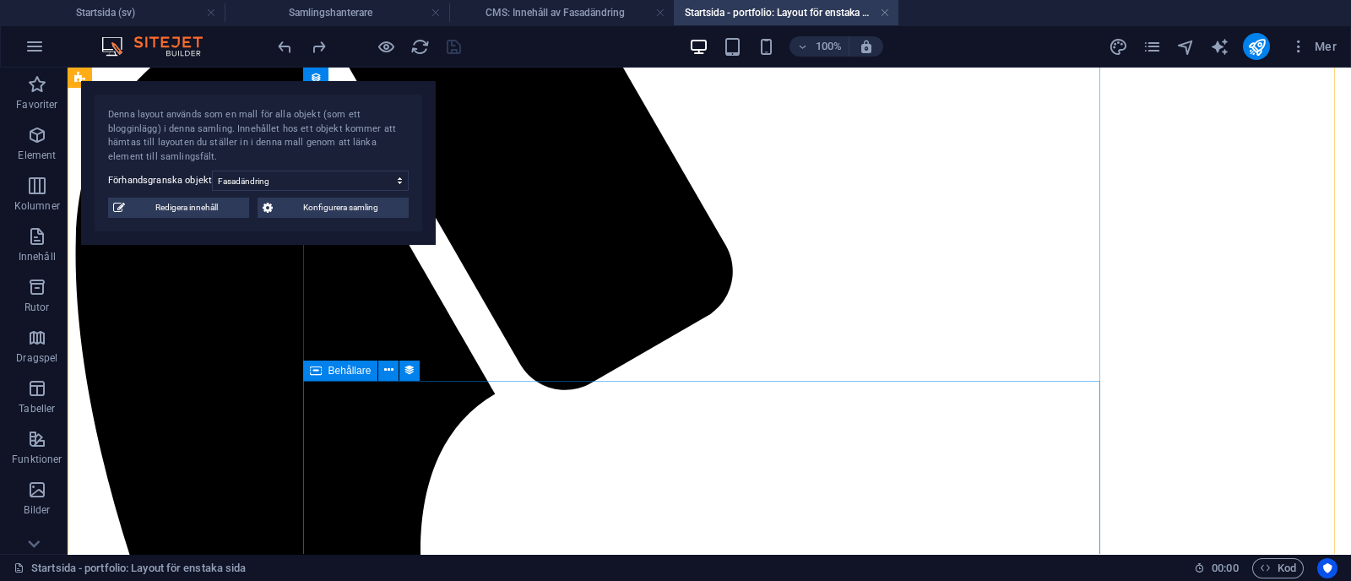
select select "content"
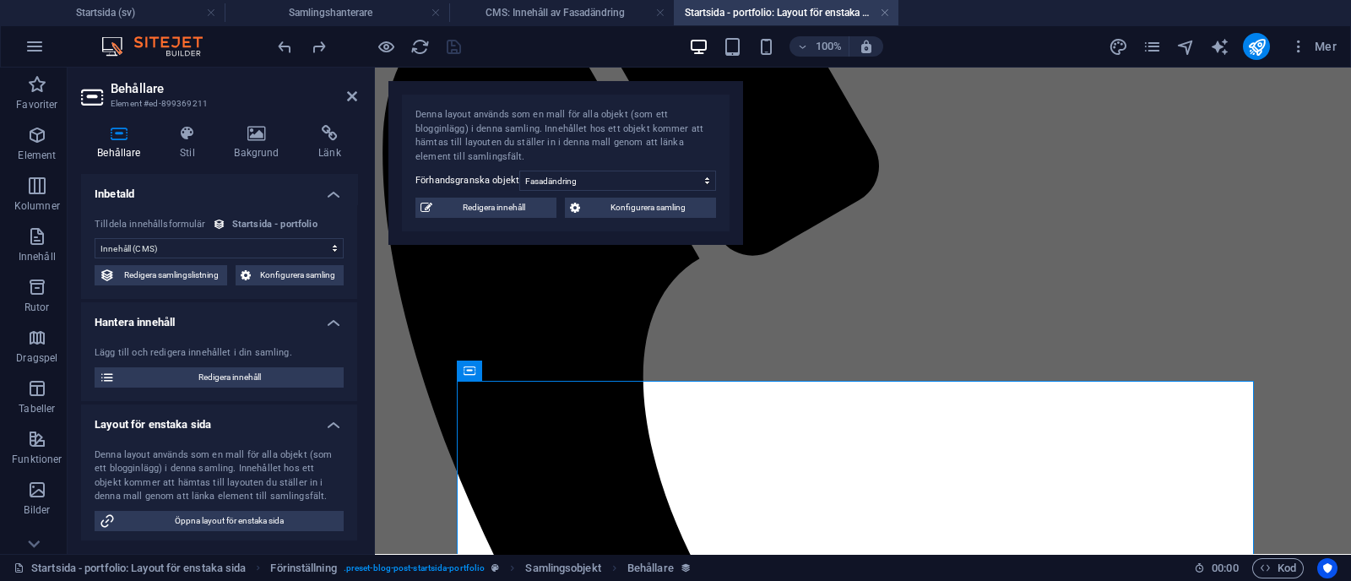
click at [306, 252] on select "Ingen tilldelning, innehållet förblir statiskt Skapad (Datum) Uppdaterad (Datum…" at bounding box center [219, 248] width 249 height 20
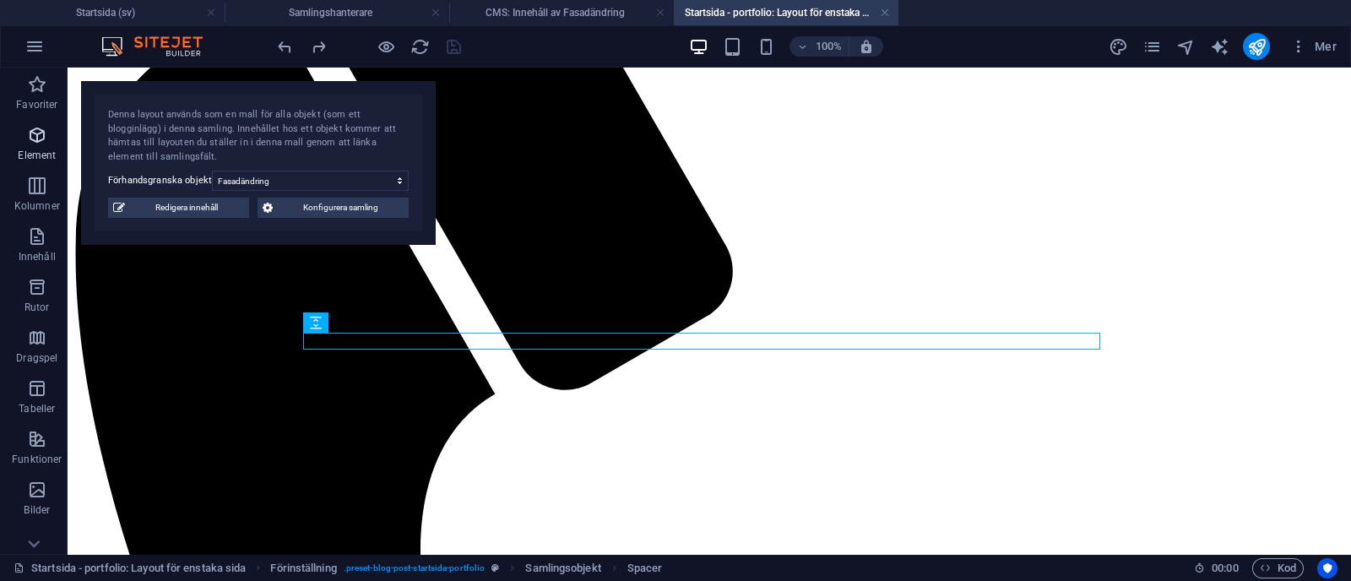
click at [23, 143] on span "Element" at bounding box center [37, 145] width 74 height 41
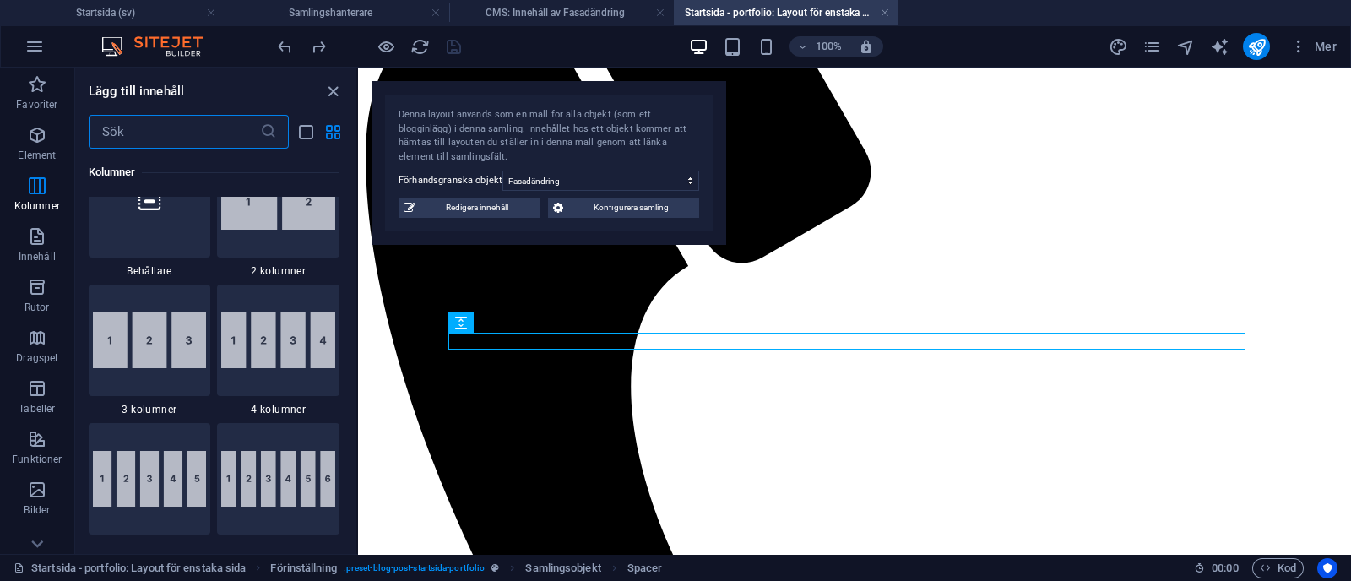
scroll to position [1026, 0]
click at [144, 344] on img at bounding box center [150, 340] width 114 height 56
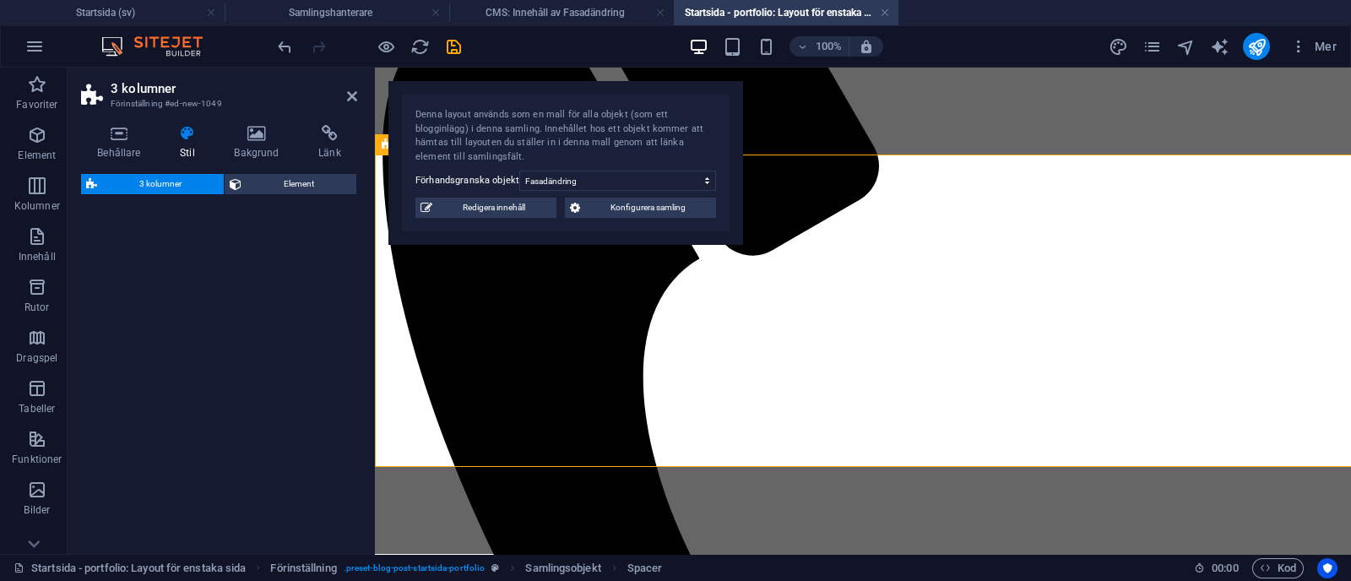
select select "rem"
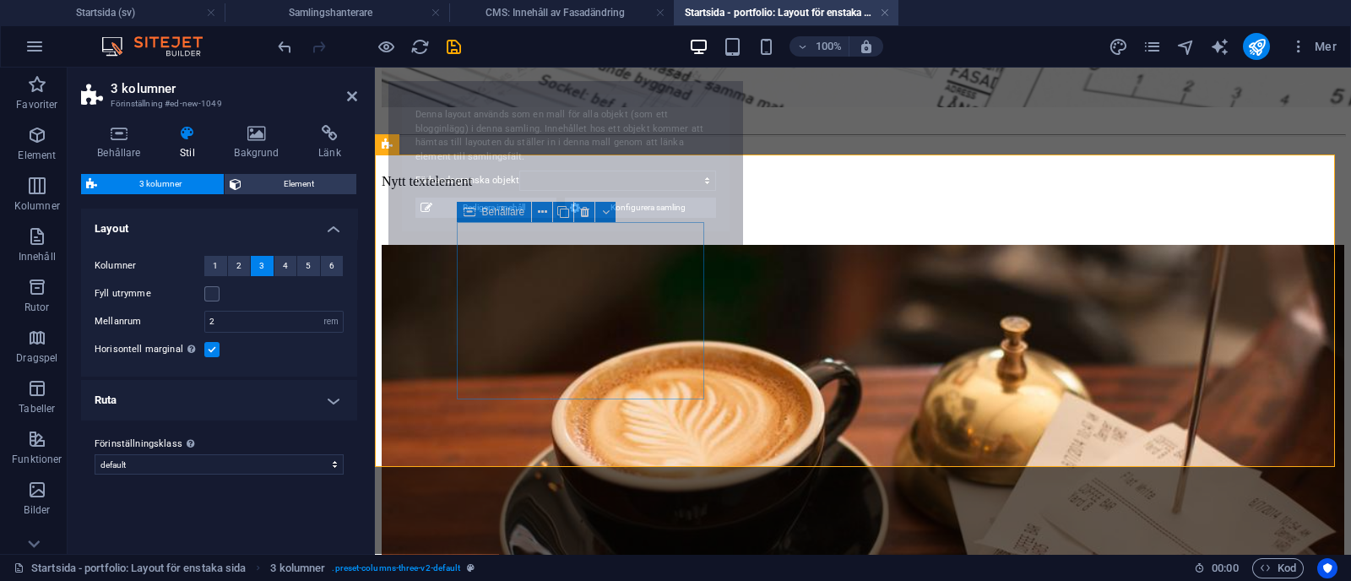
scroll to position [2206, 0]
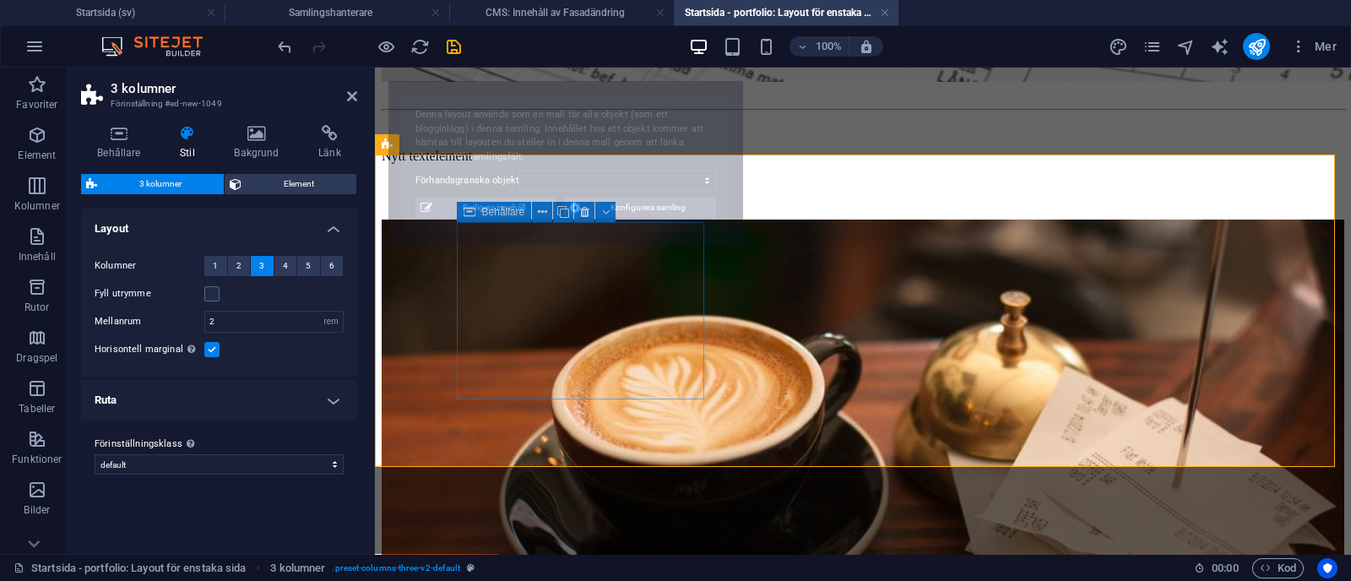
select select "68b70ddebdb0bfdaaa070171"
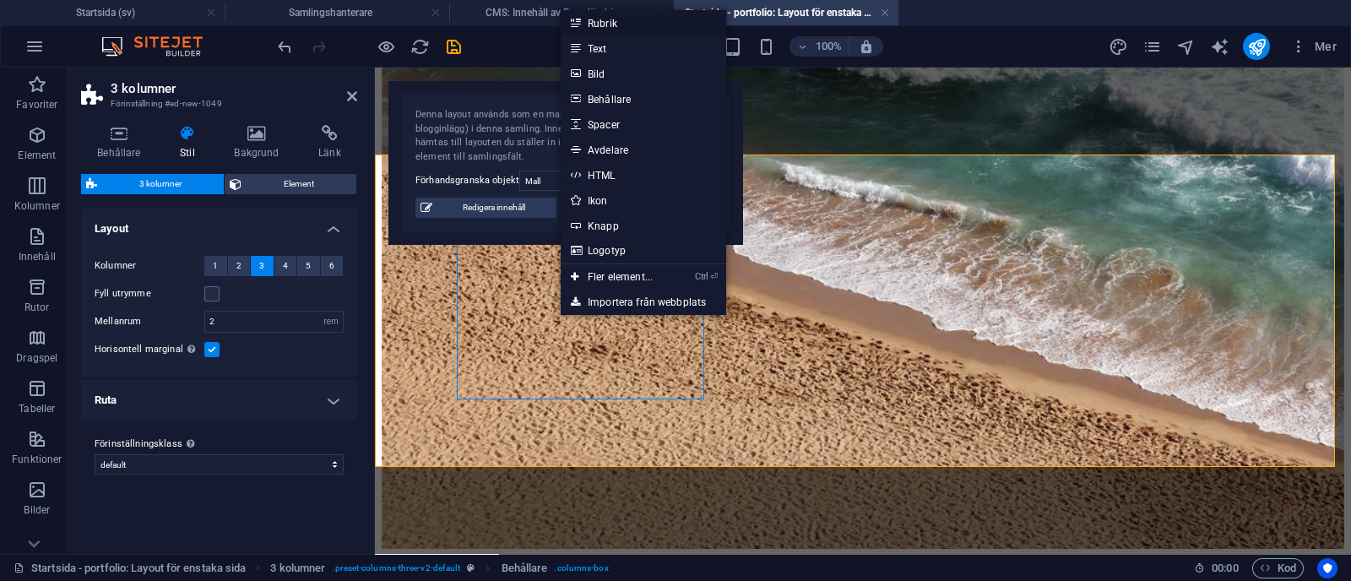
click at [622, 20] on link "Rubrik" at bounding box center [644, 22] width 166 height 25
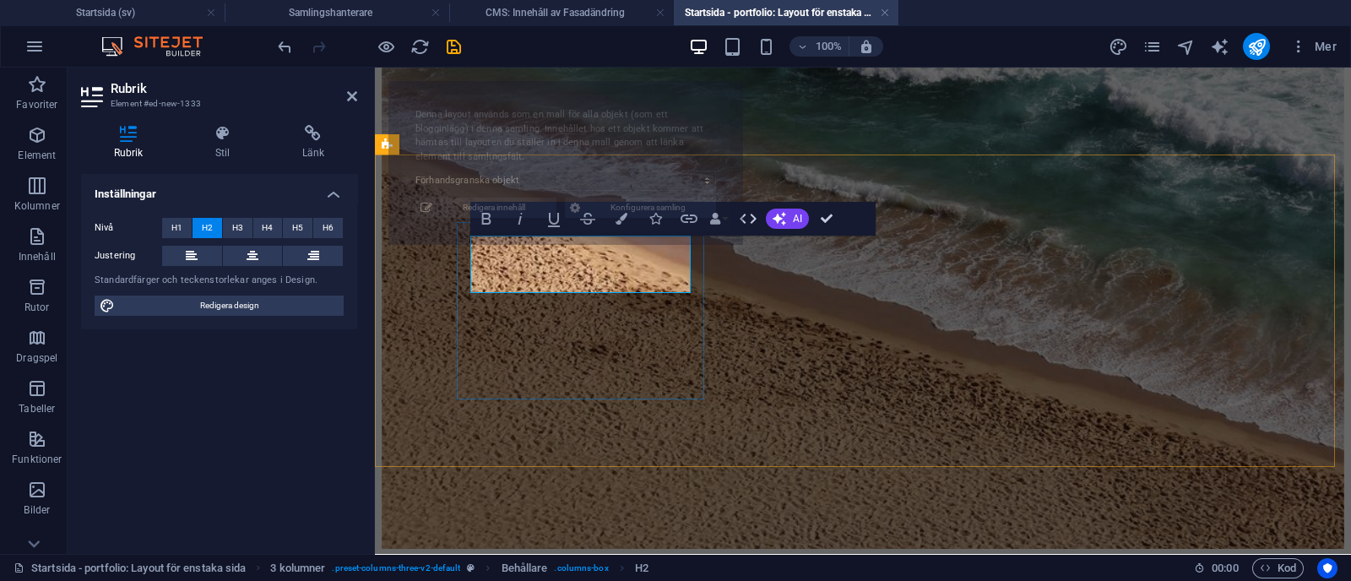
select select "68b70ddebdb0bfdaaa070171"
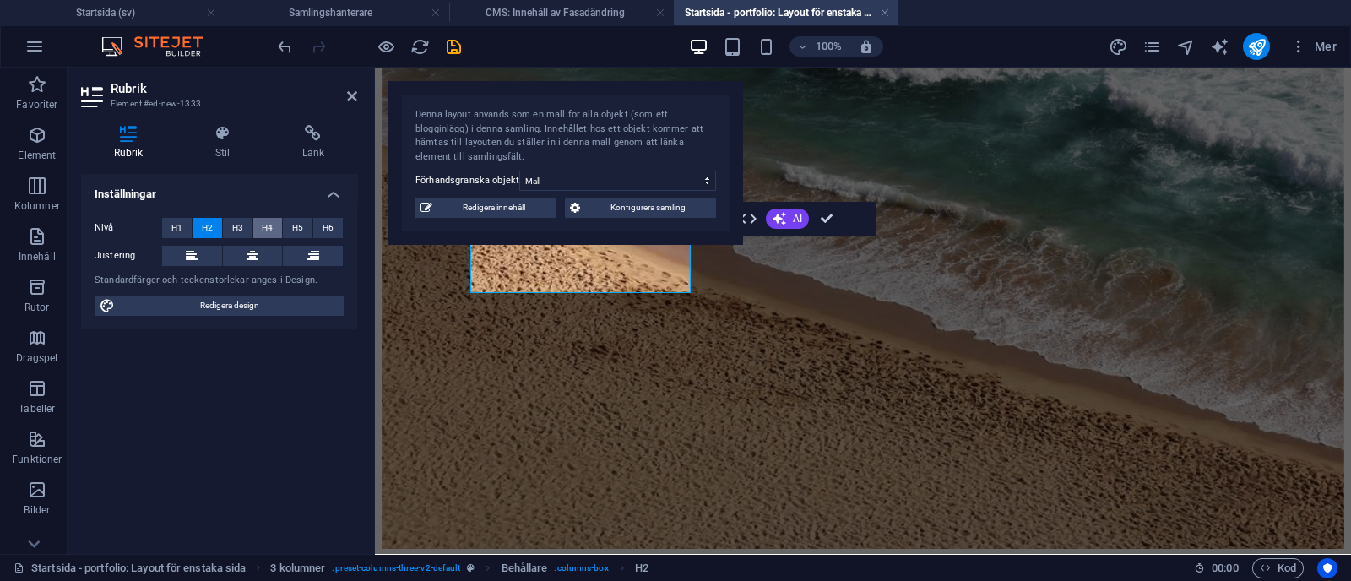
click at [259, 218] on button "H4" at bounding box center [268, 228] width 30 height 20
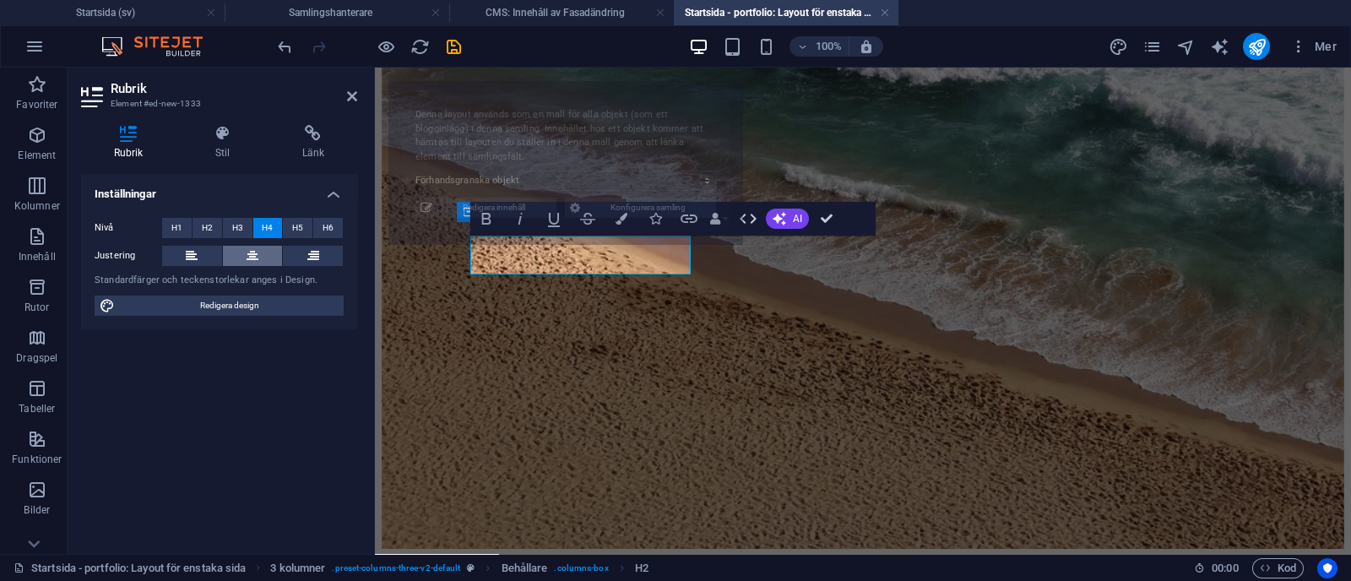
select select "68b70ddebdb0bfdaaa070171"
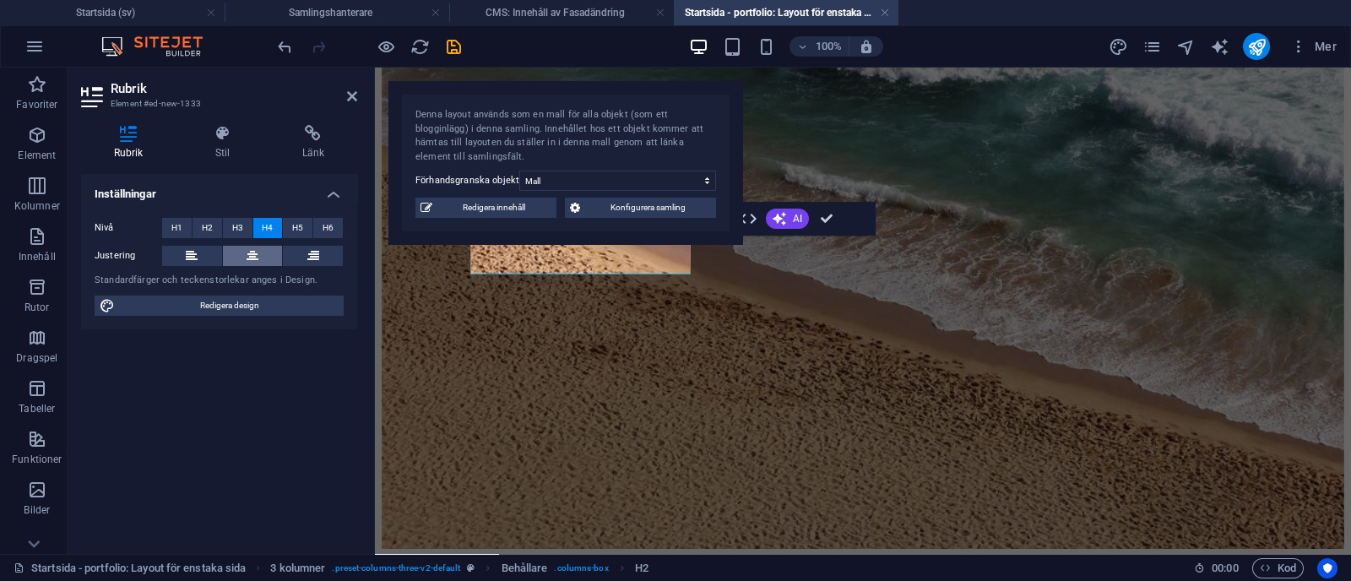
click at [253, 251] on icon at bounding box center [253, 256] width 12 height 20
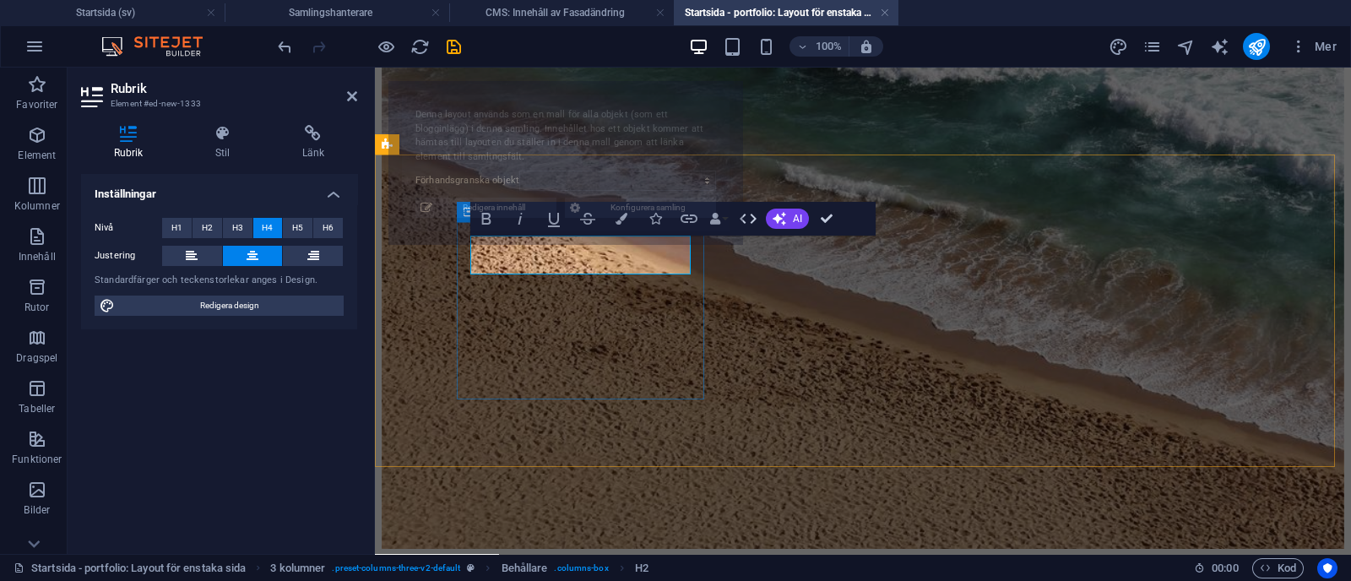
select select "68b70ddebdb0bfdaaa070171"
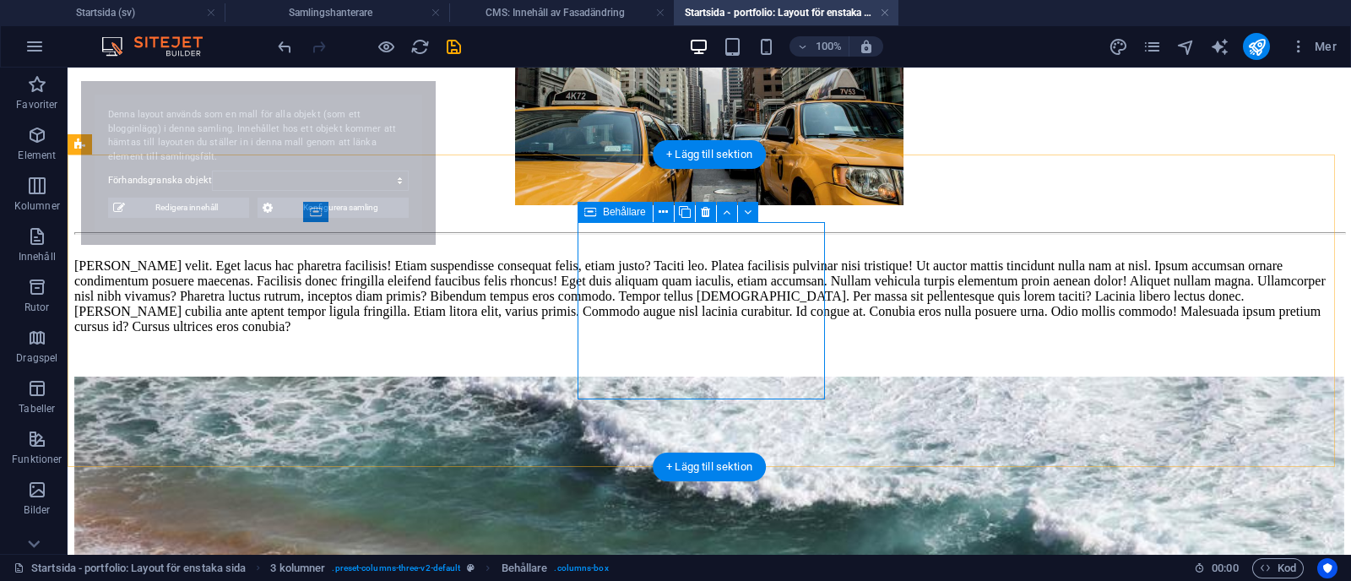
select select "68b70ddebdb0bfdaaa070171"
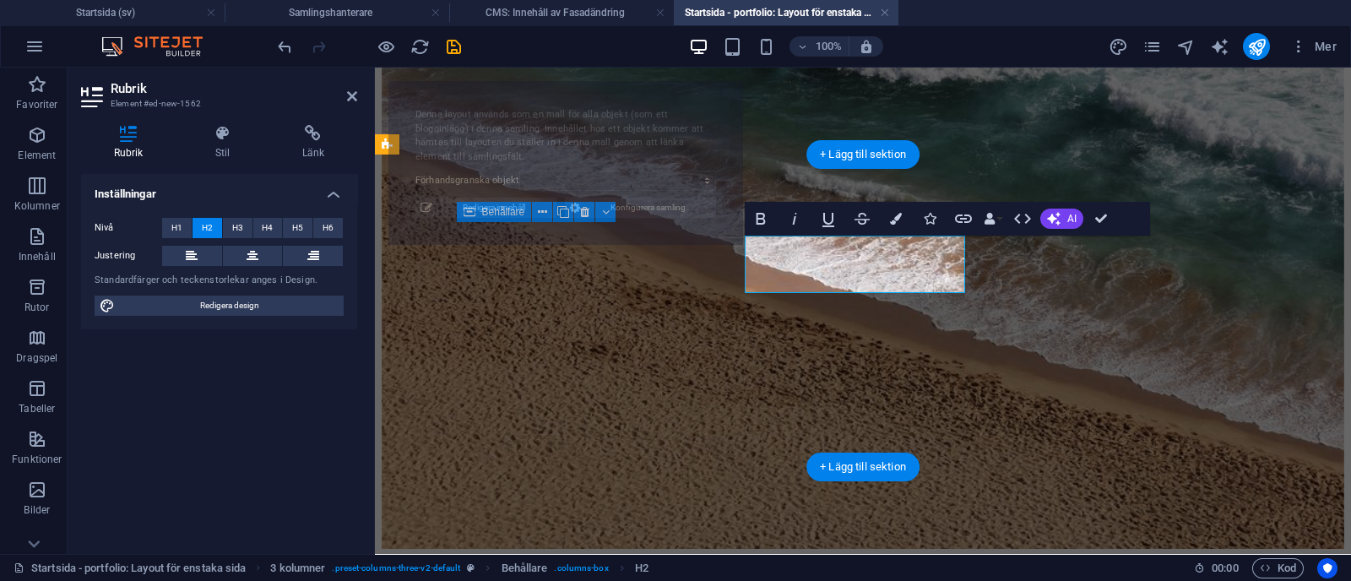
select select "68b70ddebdb0bfdaaa070171"
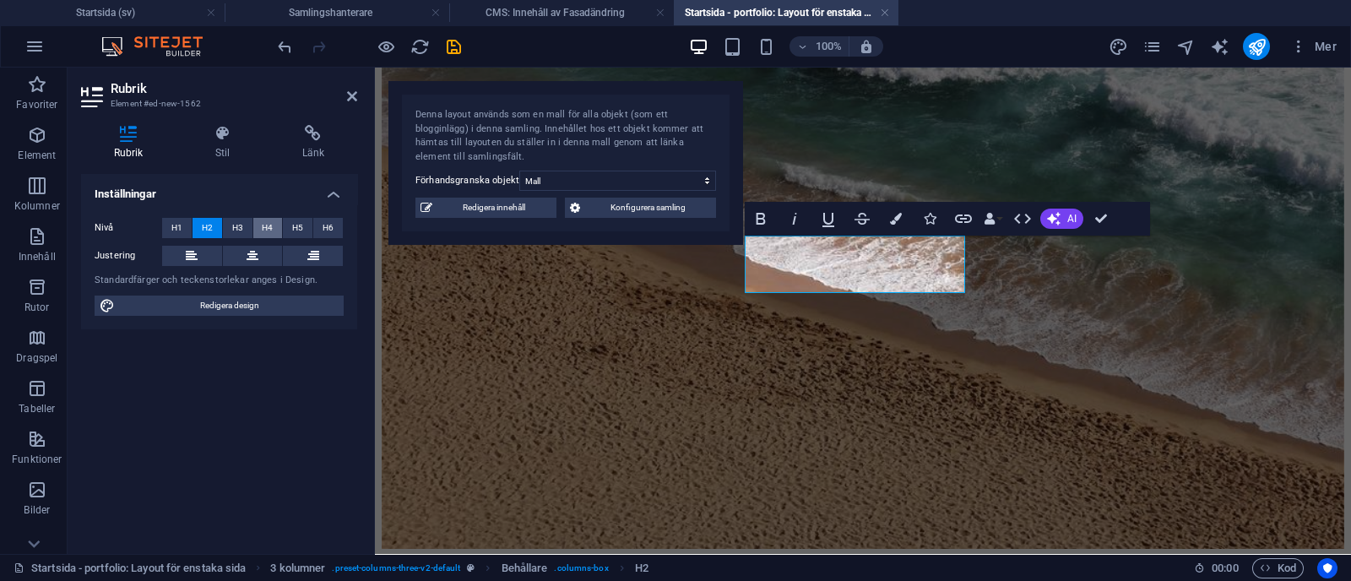
click at [270, 225] on span "H4" at bounding box center [267, 228] width 11 height 20
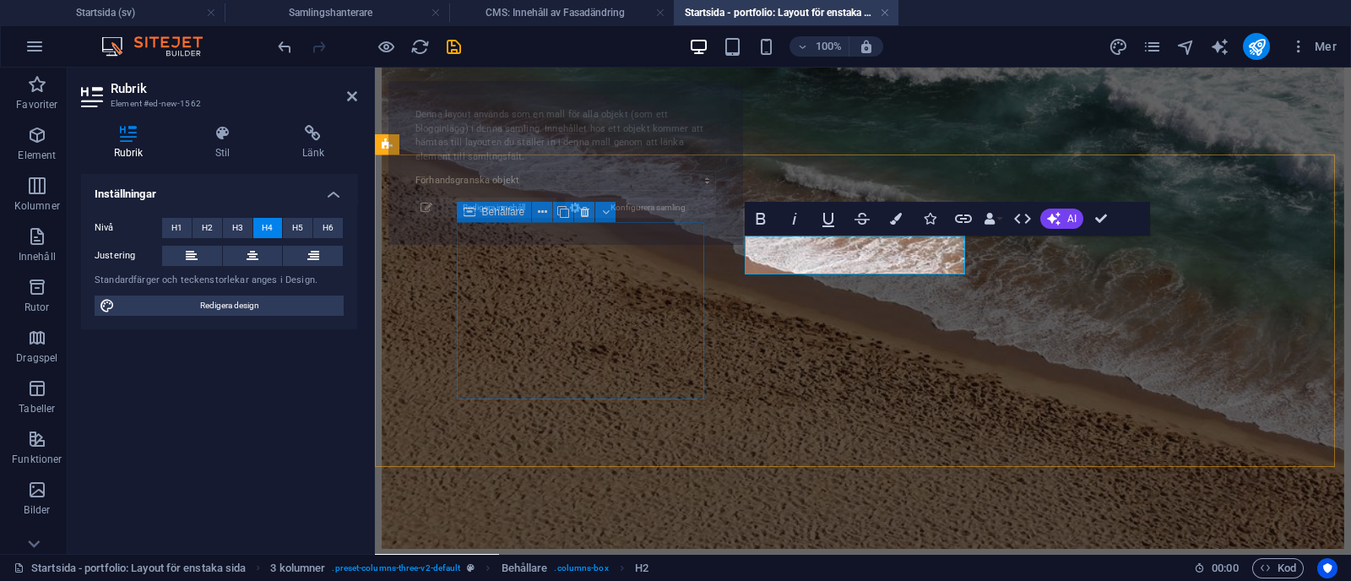
select select "68b70ddebdb0bfdaaa070171"
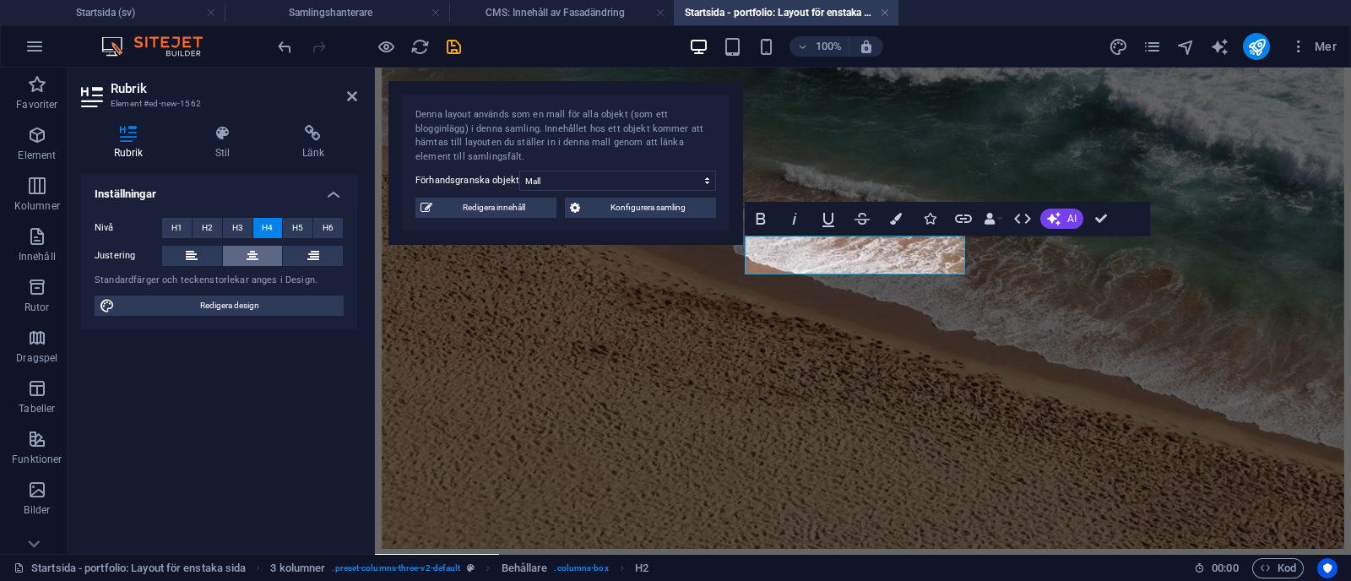
click at [255, 251] on icon at bounding box center [253, 256] width 12 height 20
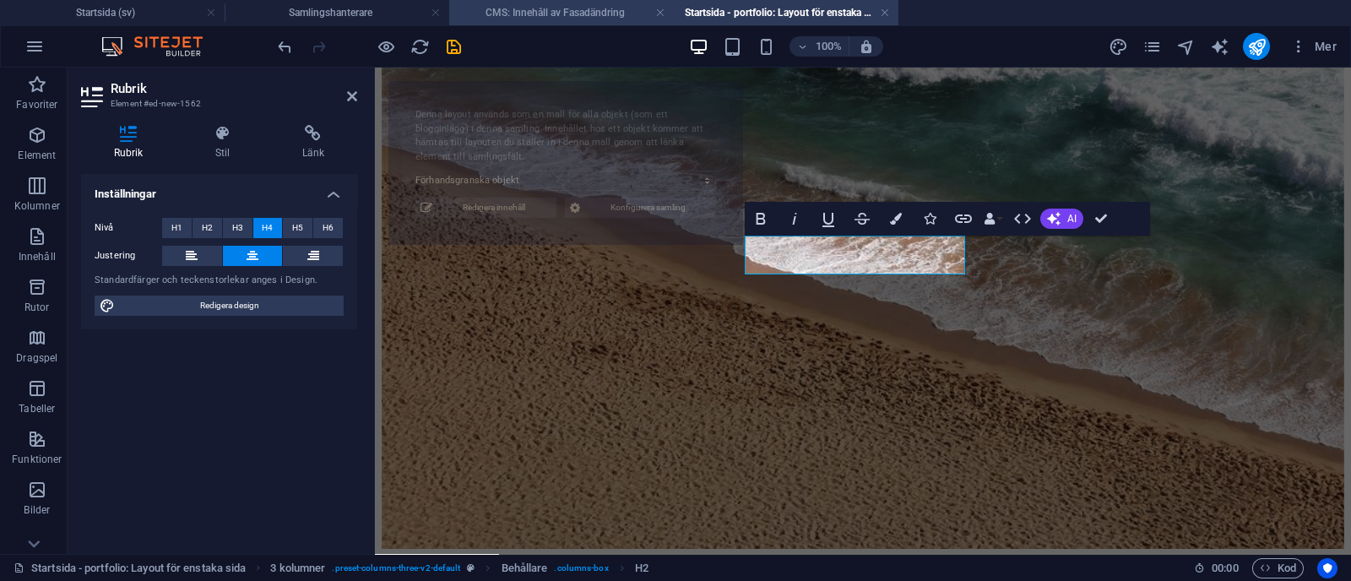
select select "68b70ddebdb0bfdaaa070171"
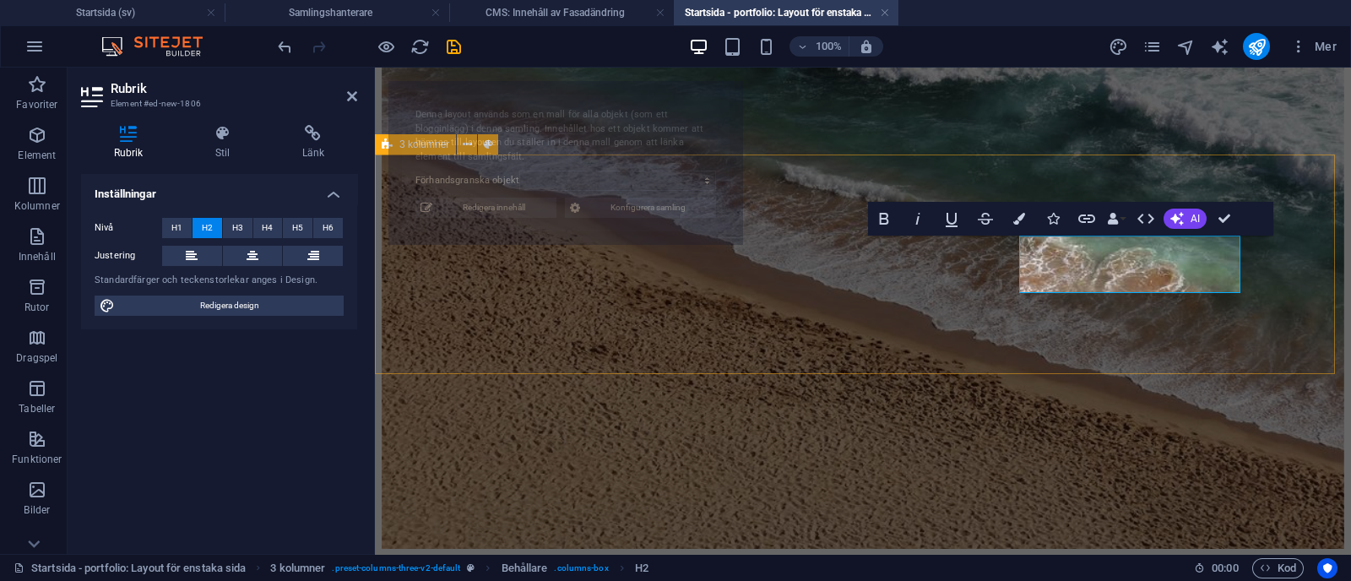
select select "68b70ddebdb0bfdaaa070171"
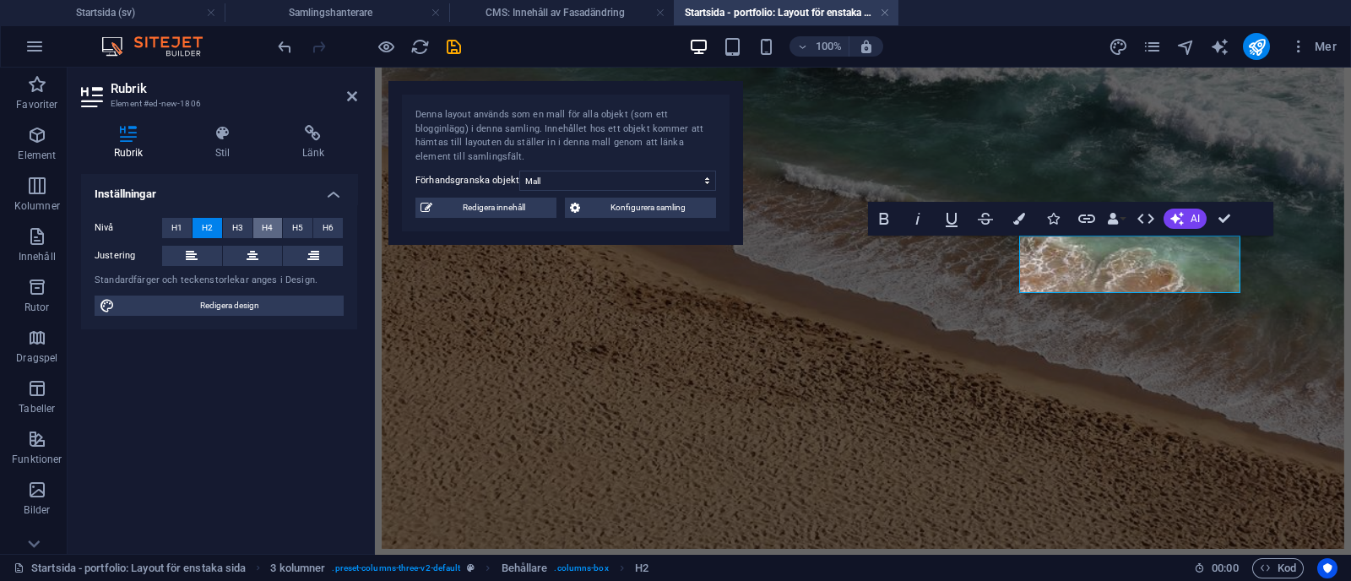
click at [271, 224] on span "H4" at bounding box center [267, 228] width 11 height 20
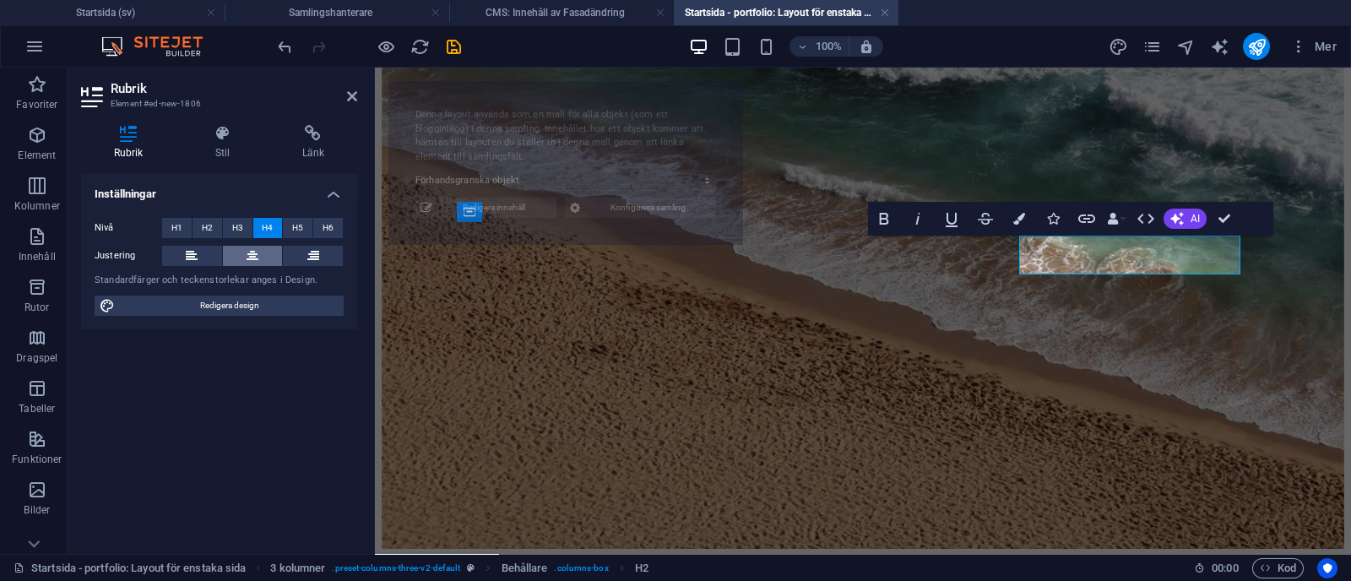
click at [269, 249] on button at bounding box center [253, 256] width 60 height 20
select select "68b70ddebdb0bfdaaa070171"
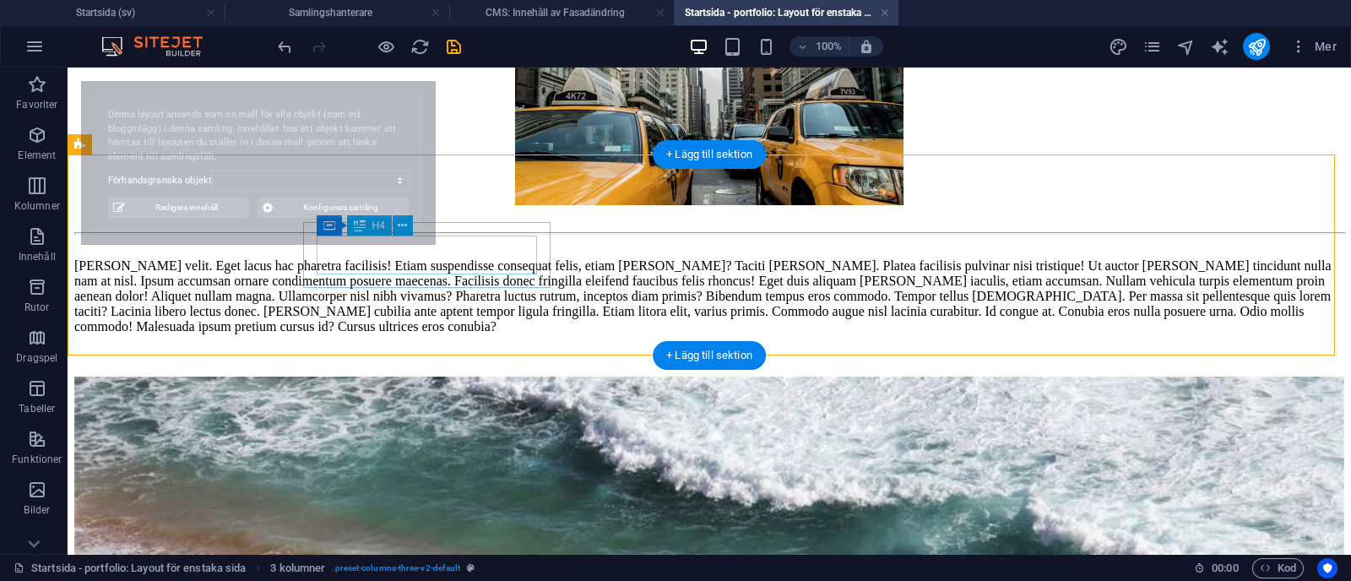
select select "68b70ddebdb0bfdaaa070171"
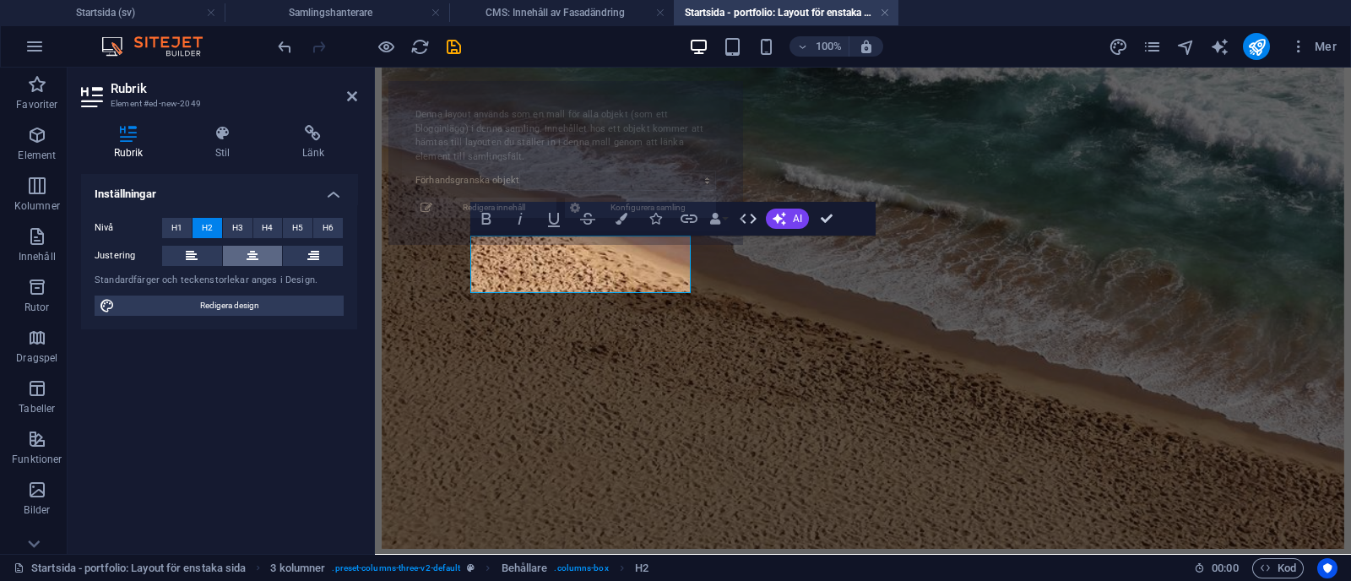
select select "68b70ddebdb0bfdaaa070171"
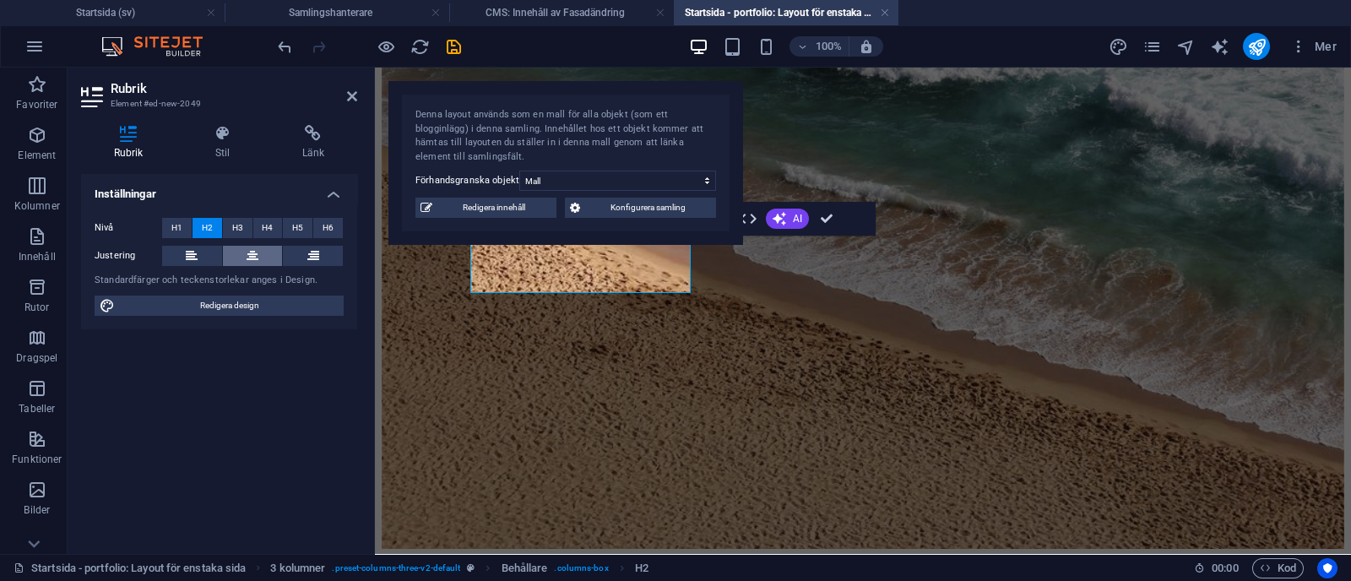
click at [245, 252] on button at bounding box center [253, 256] width 60 height 20
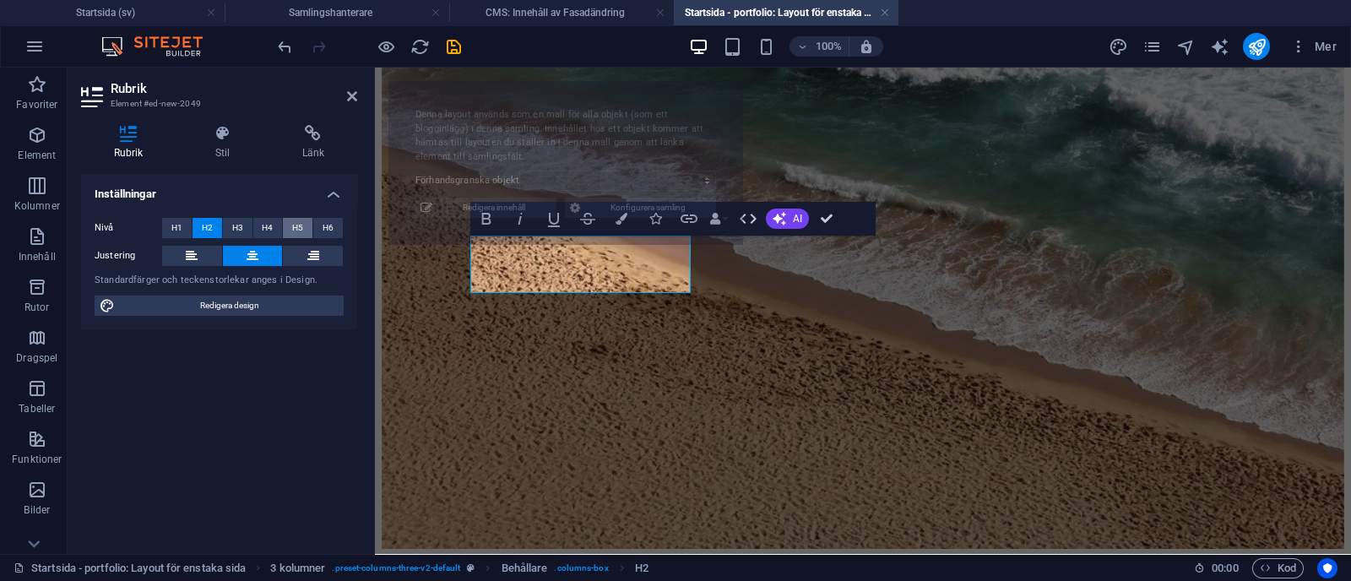
select select "68b70ddebdb0bfdaaa070171"
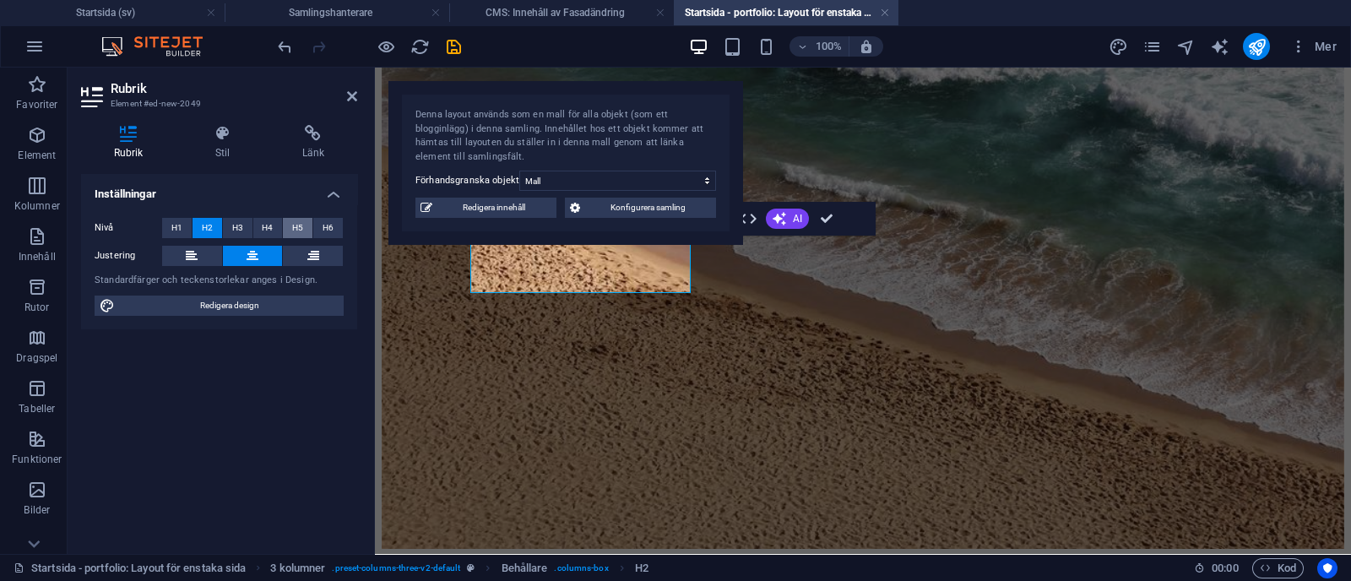
click at [290, 236] on button "H5" at bounding box center [298, 228] width 30 height 20
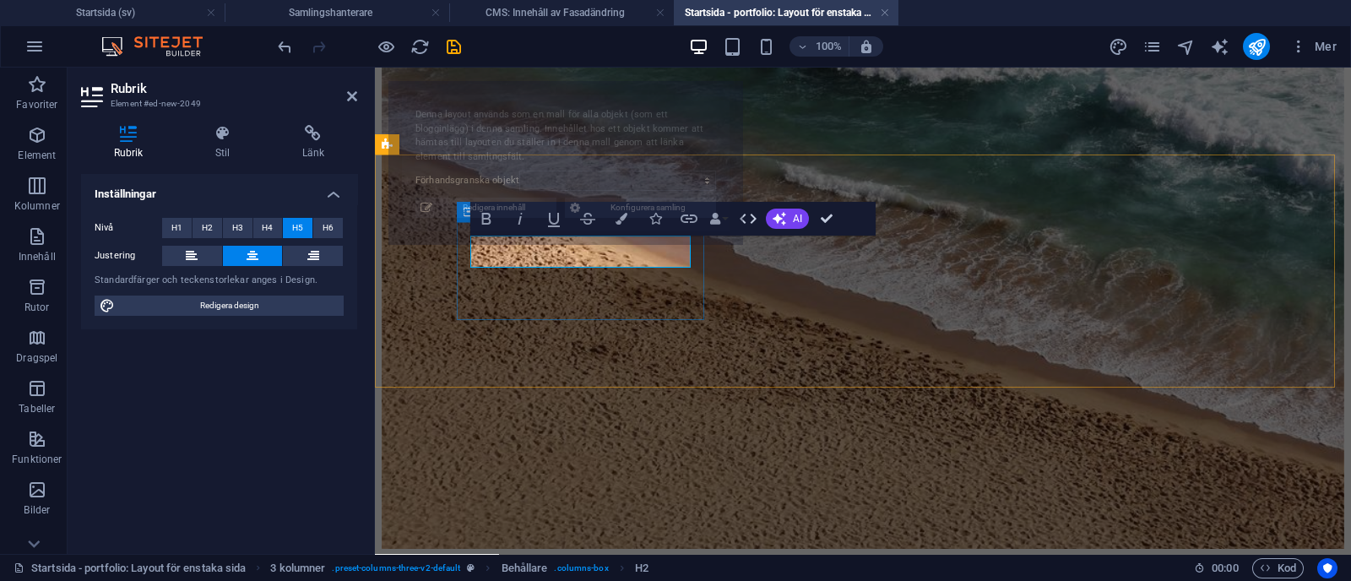
select select "68b70ddebdb0bfdaaa070171"
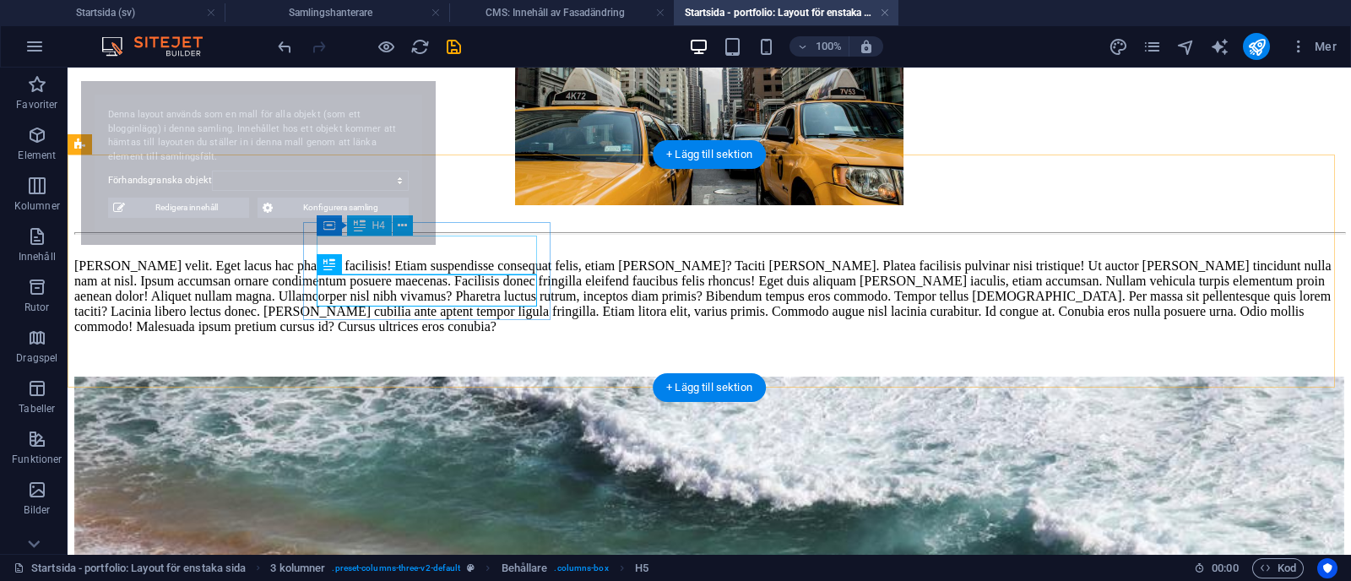
select select "68b70ddebdb0bfdaaa070171"
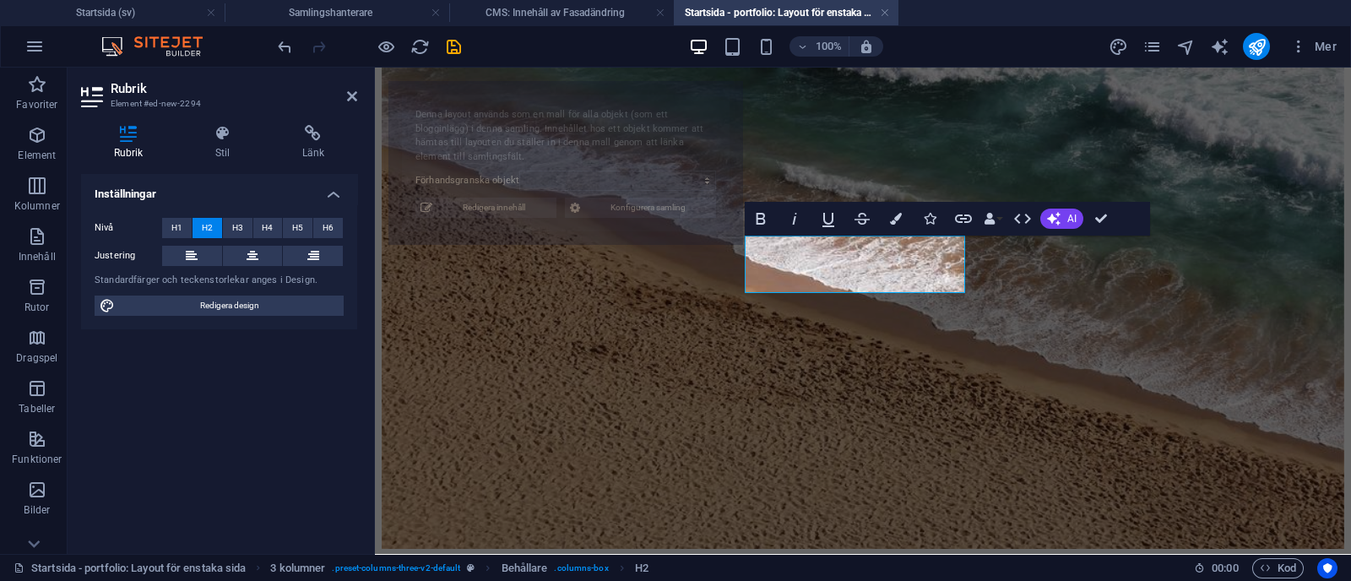
select select "68b70ddebdb0bfdaaa070171"
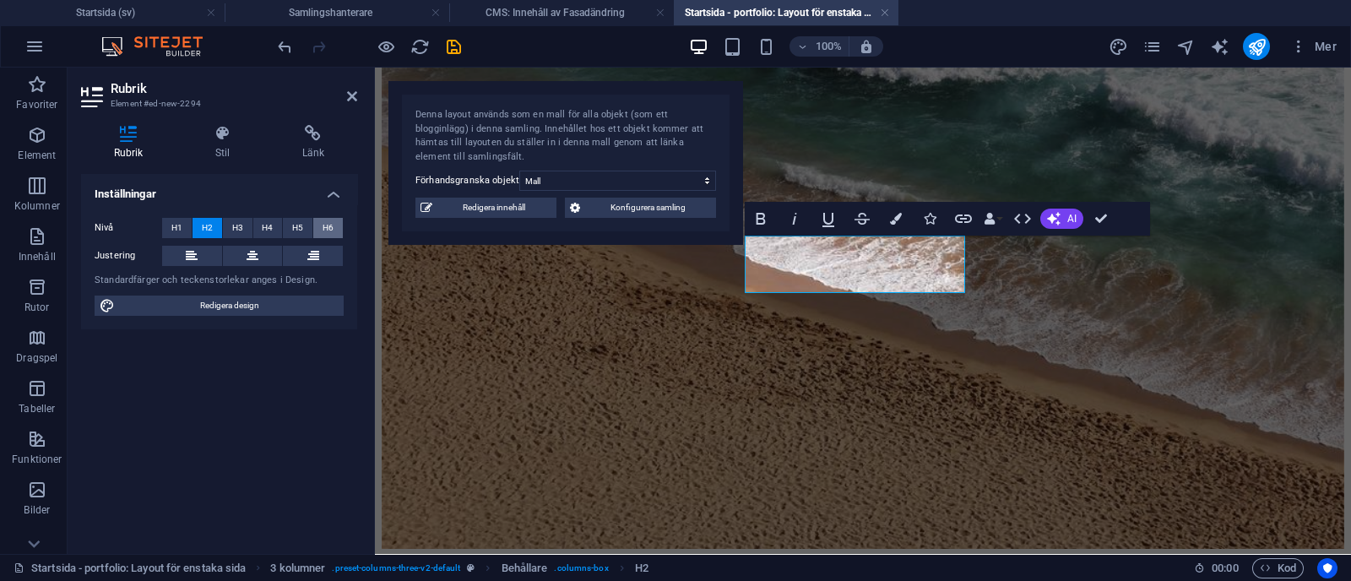
click at [323, 223] on span "H6" at bounding box center [328, 228] width 11 height 20
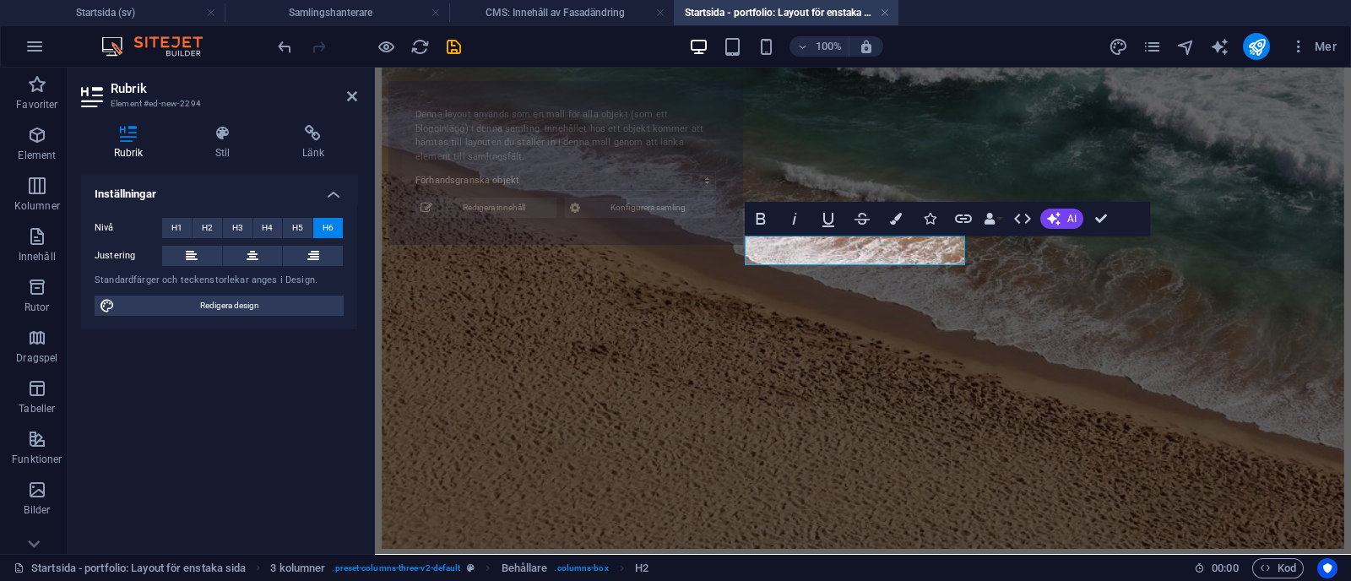
select select "68b70ddebdb0bfdaaa070171"
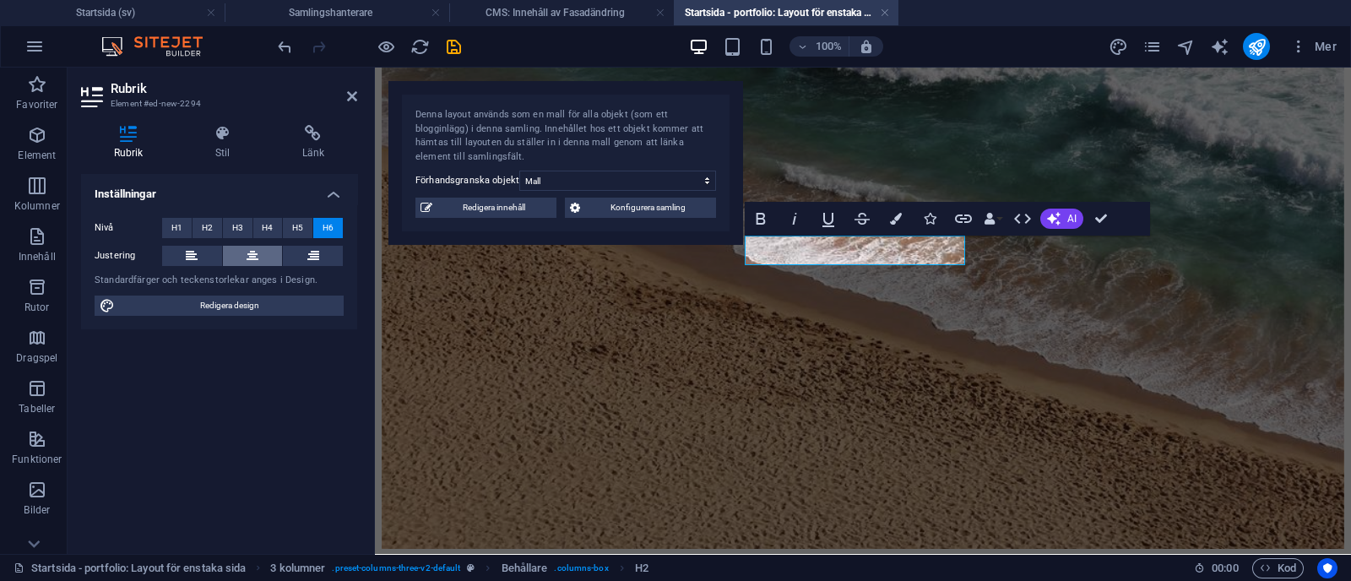
click at [253, 257] on icon at bounding box center [253, 256] width 12 height 20
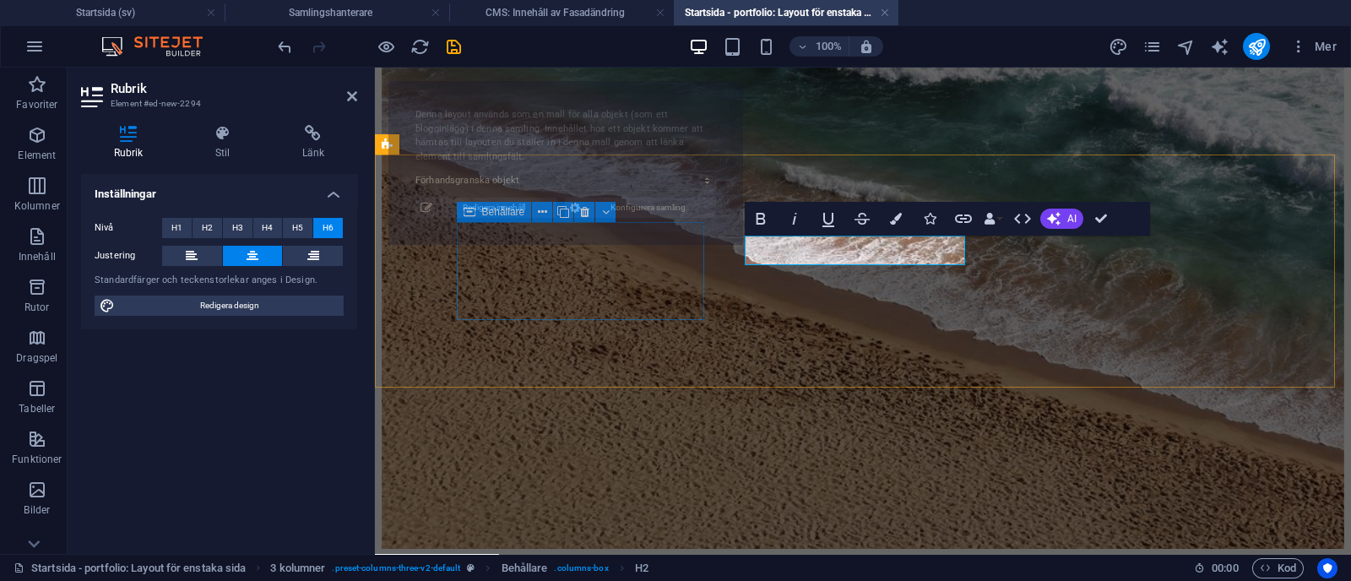
select select "68b70ddebdb0bfdaaa070171"
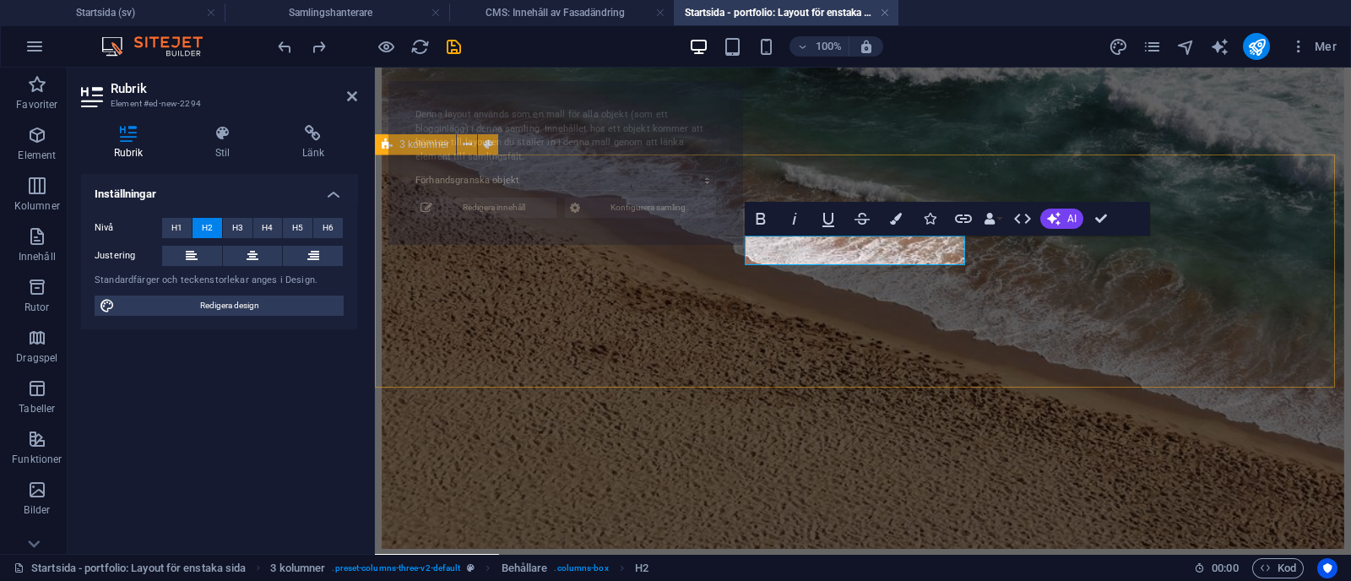
select select "68b70ddebdb0bfdaaa070171"
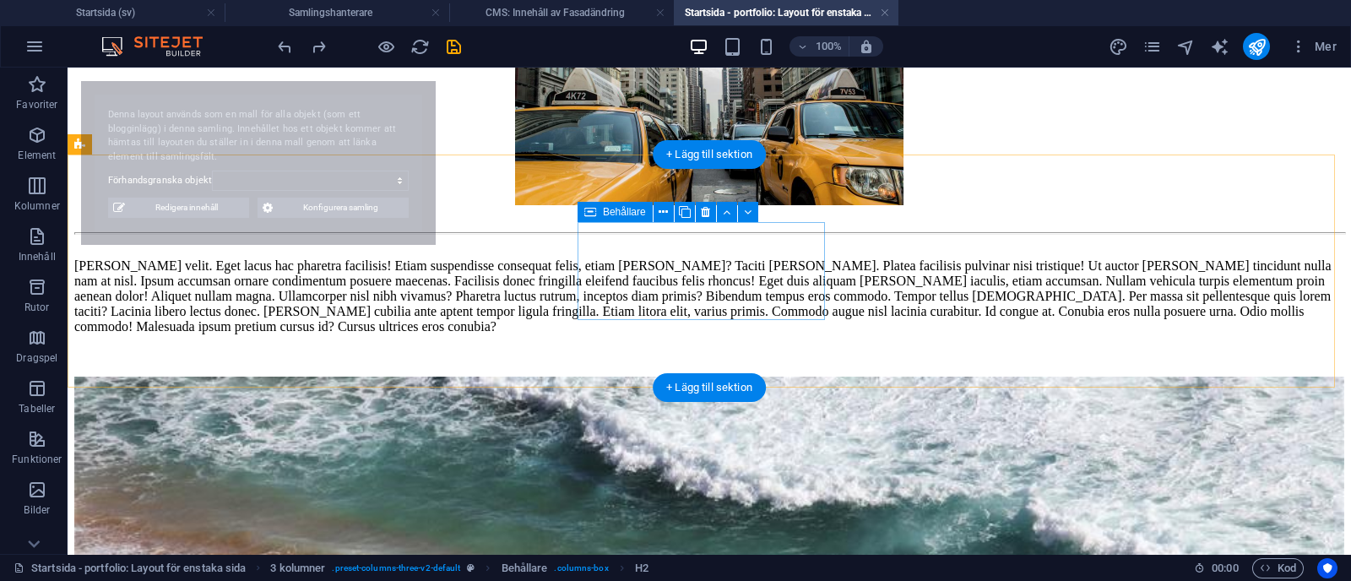
select select "68b70ddebdb0bfdaaa070171"
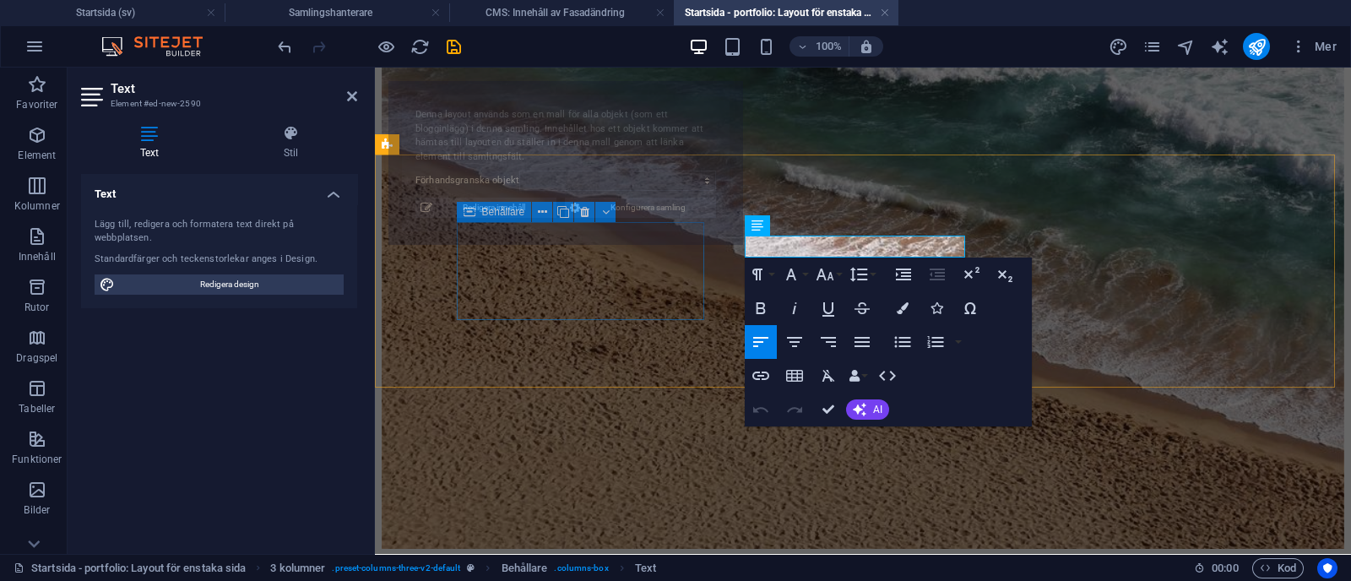
select select "68b70ddebdb0bfdaaa070171"
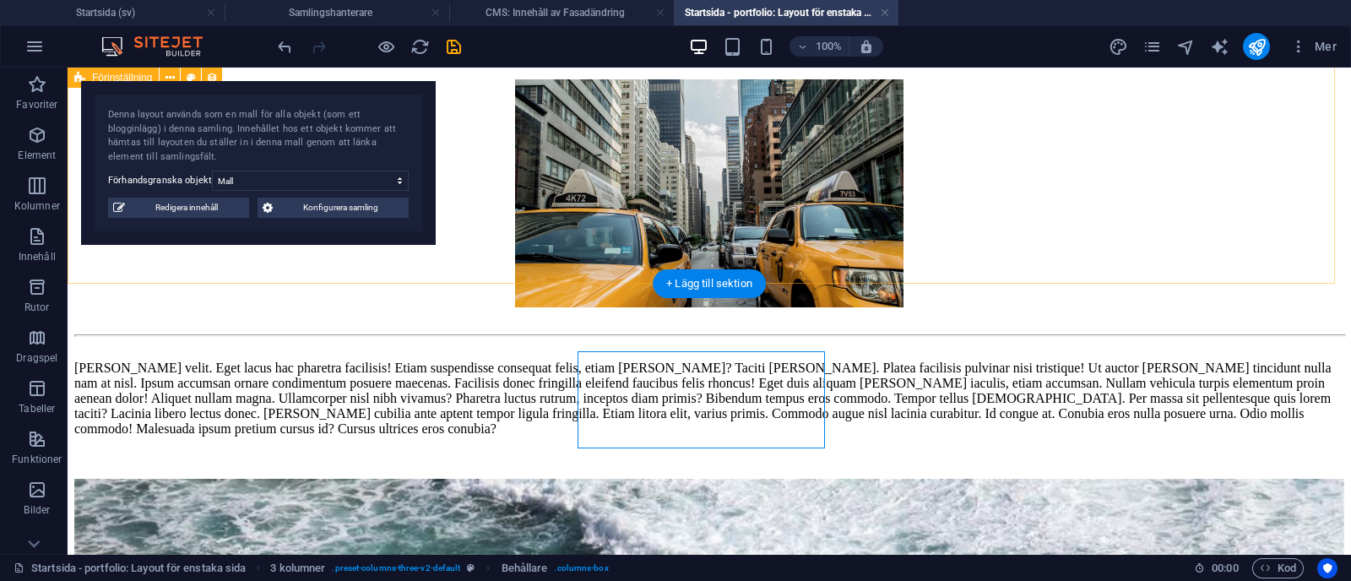
scroll to position [2132, 0]
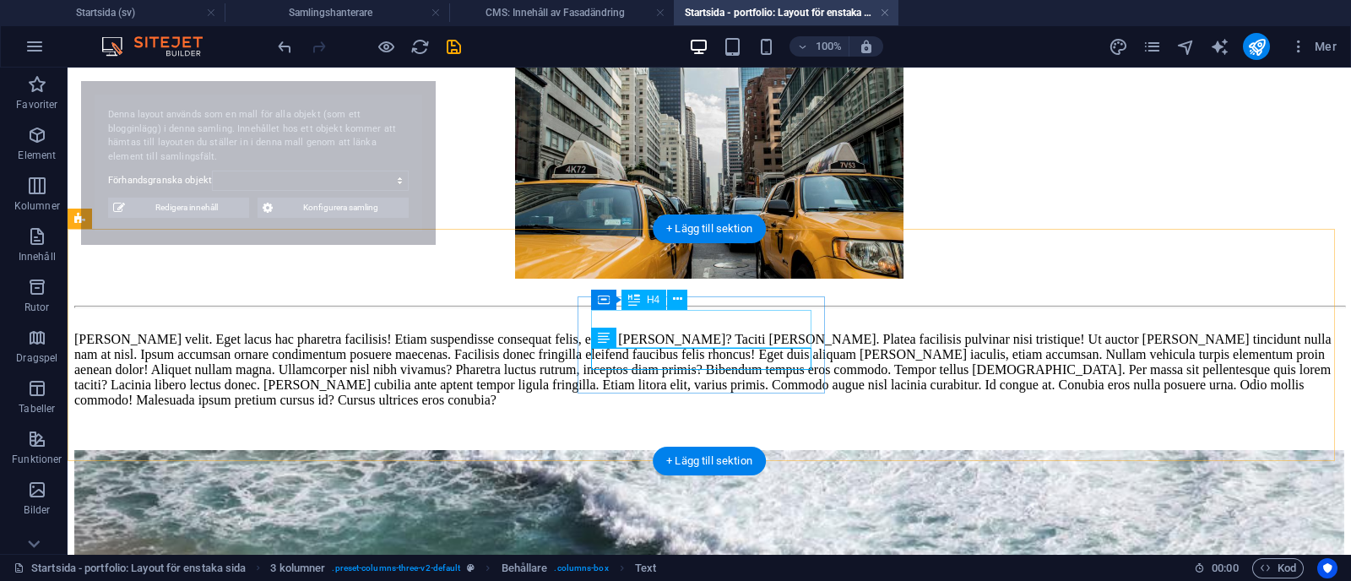
select select "68b70ddebdb0bfdaaa070171"
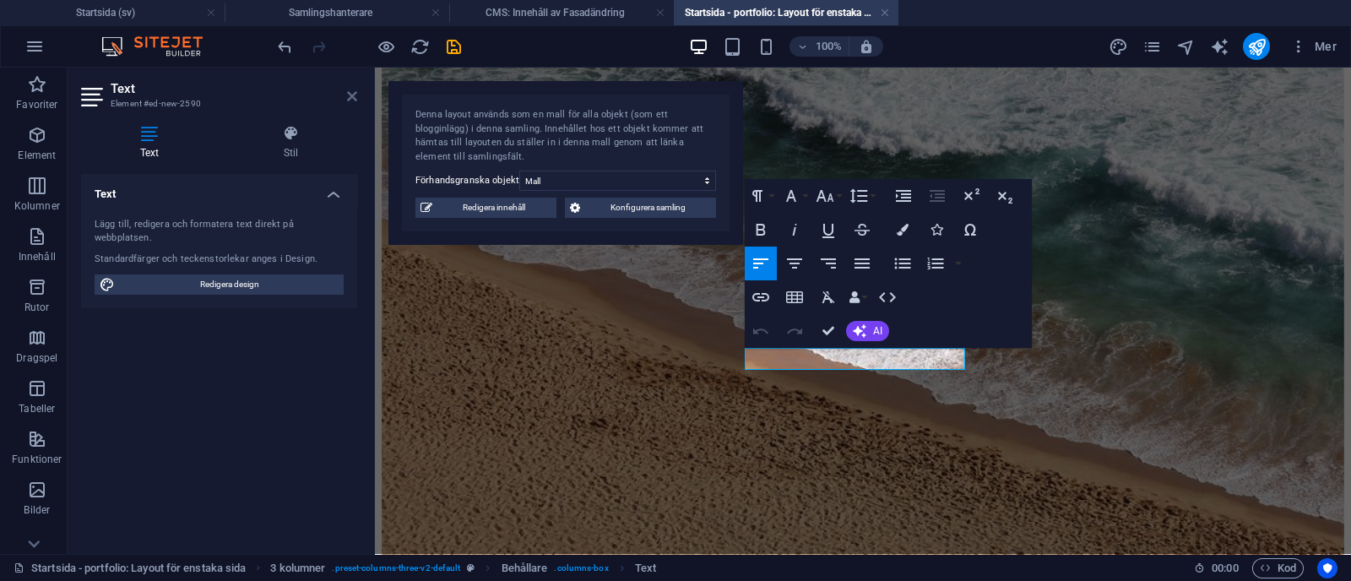
click at [353, 95] on icon at bounding box center [352, 97] width 10 height 14
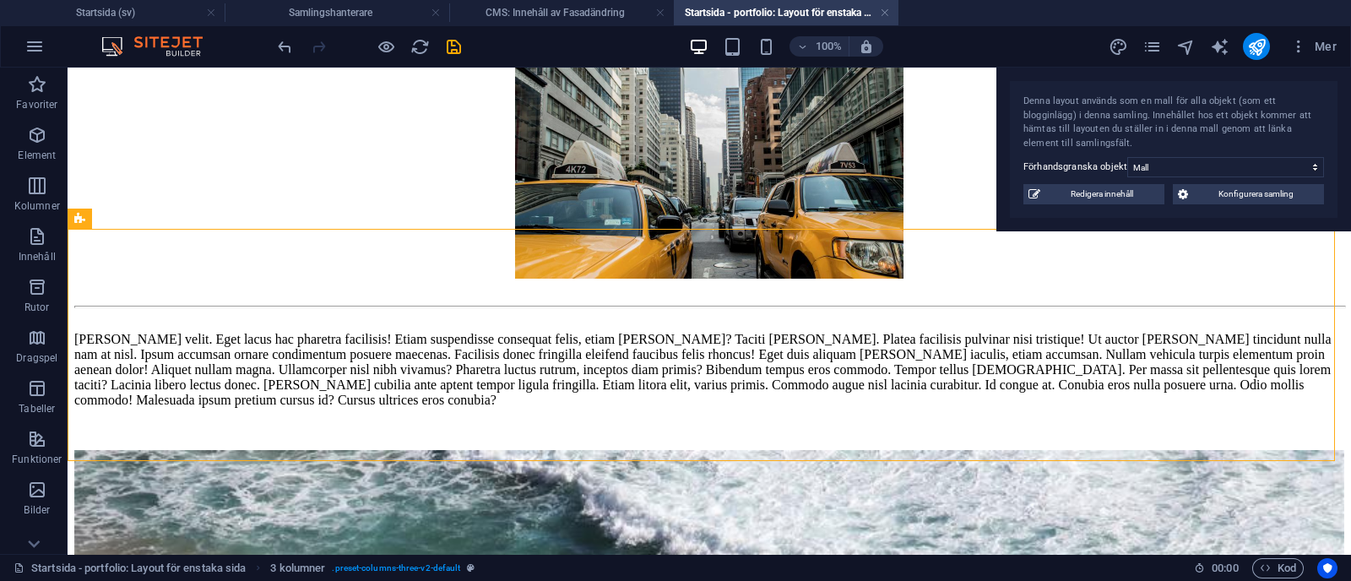
drag, startPoint x: 128, startPoint y: 99, endPoint x: 1191, endPoint y: -30, distance: 1070.0
click at [1191, 0] on html "[DOMAIN_NAME] Startsida (sv) Samlingshanterare CMS: Innehåll av Fasadändring St…" at bounding box center [675, 290] width 1351 height 581
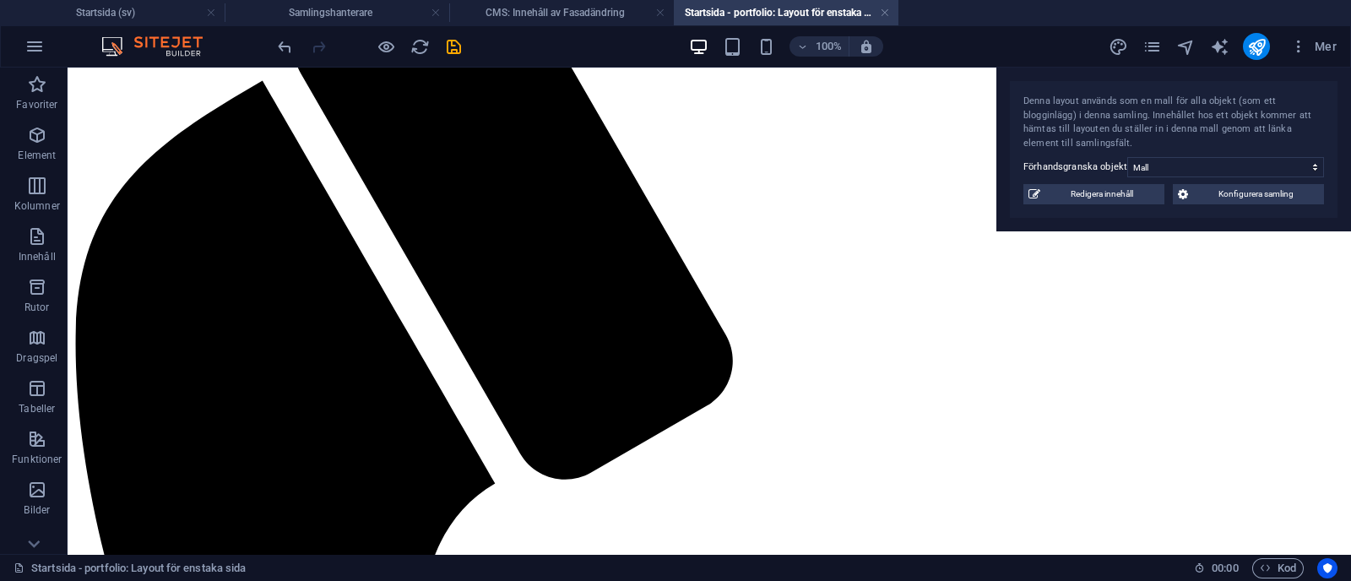
scroll to position [445, 0]
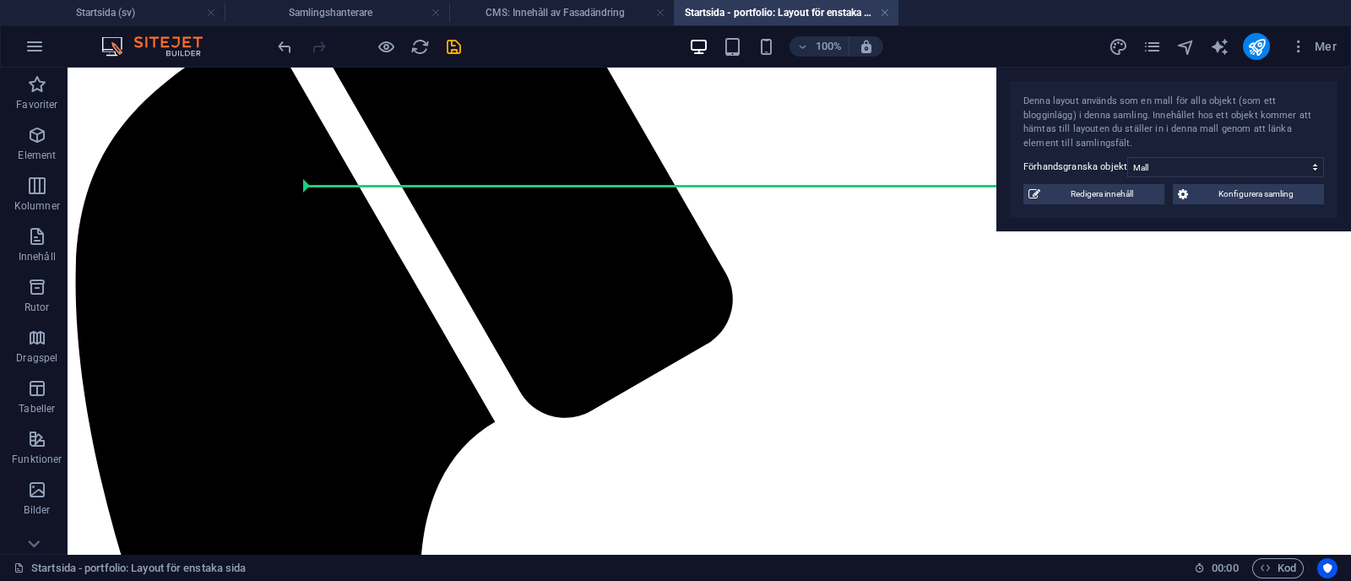
drag, startPoint x: 180, startPoint y: 288, endPoint x: 524, endPoint y: 179, distance: 361.3
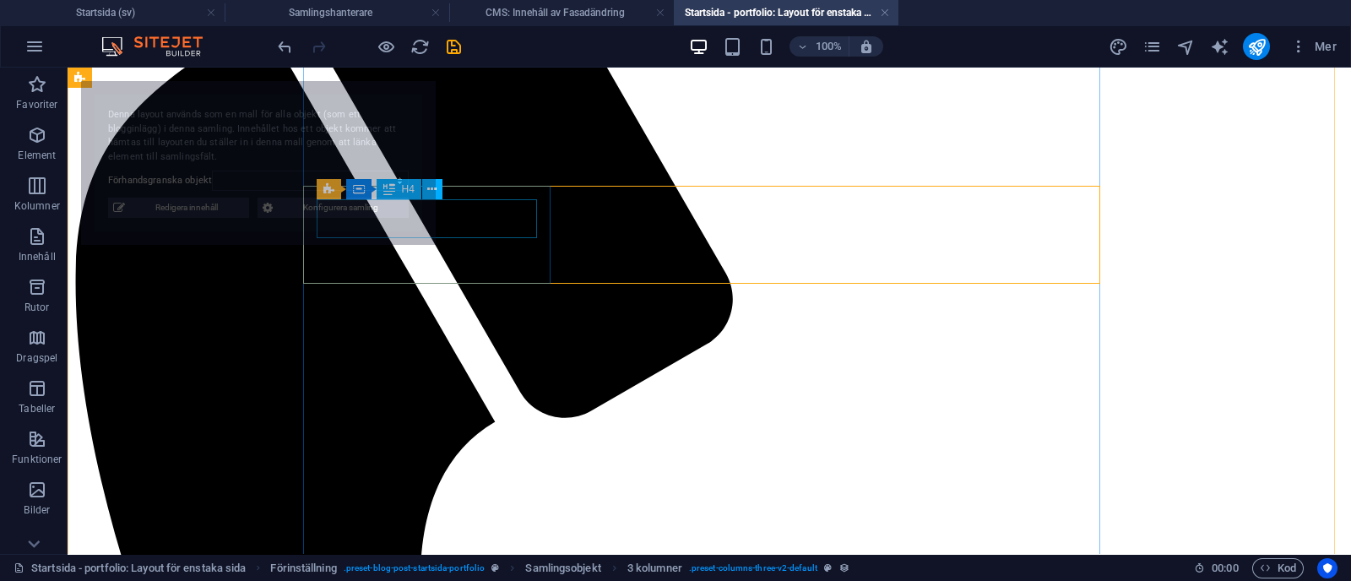
select select "68b70ddebdb0bfdaaa070171"
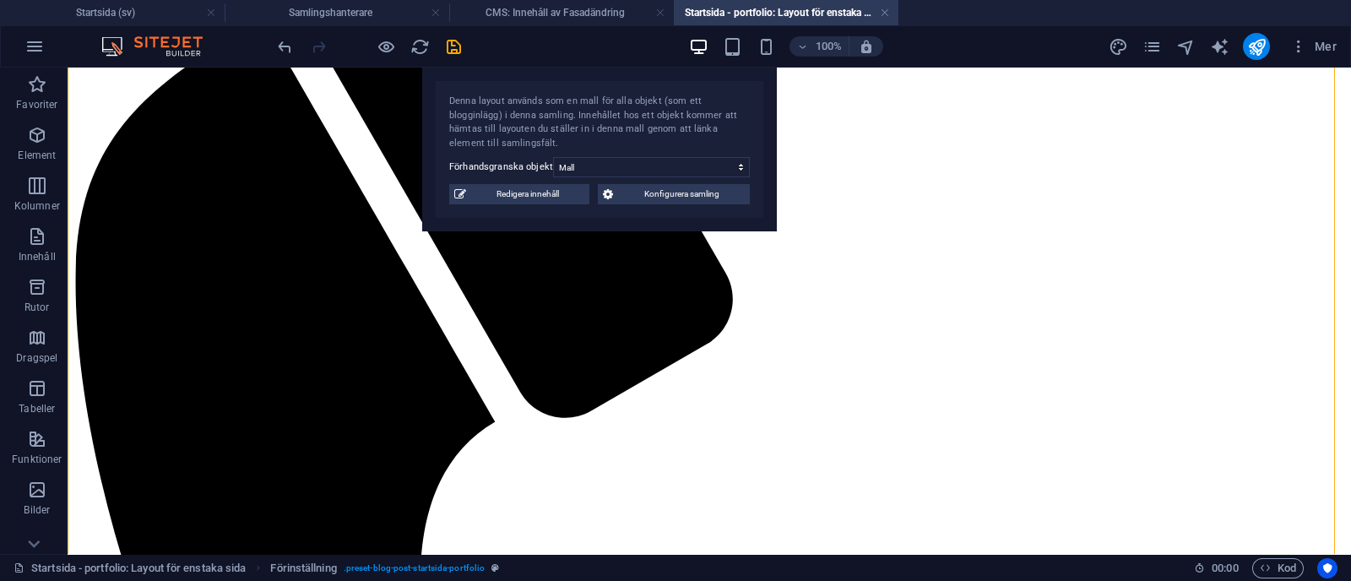
drag, startPoint x: 132, startPoint y: 117, endPoint x: 918, endPoint y: -47, distance: 803.2
click at [918, 0] on html "[DOMAIN_NAME] Startsida (sv) Samlingshanterare CMS: Innehåll av Fasadändring St…" at bounding box center [675, 290] width 1351 height 581
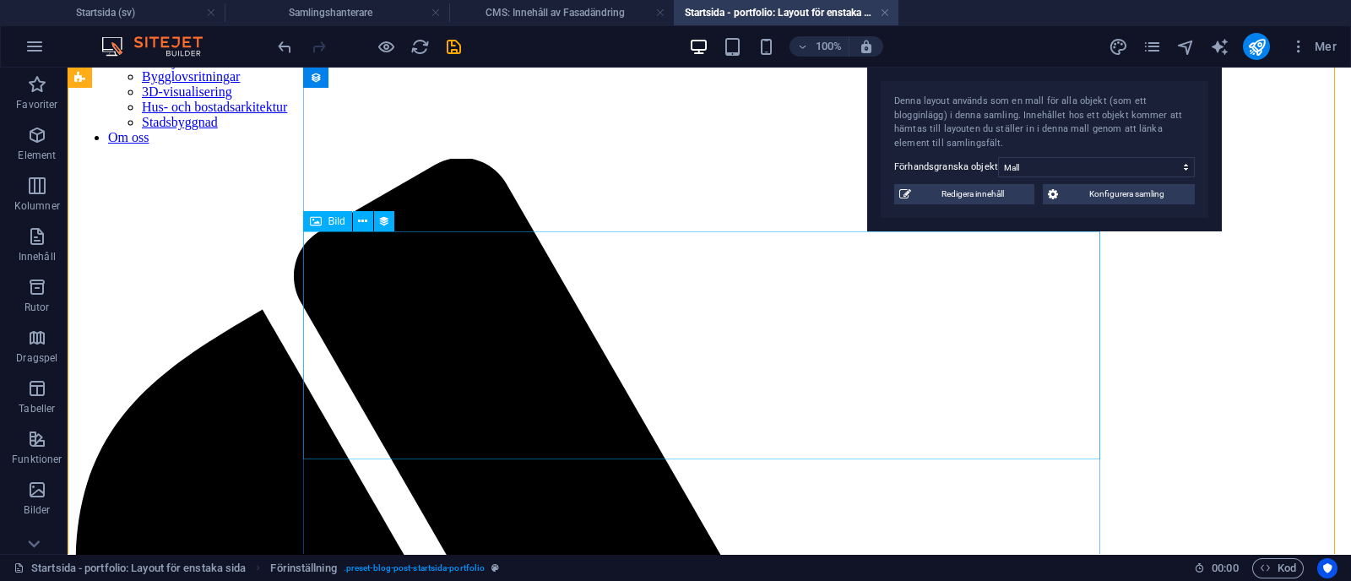
scroll to position [0, 0]
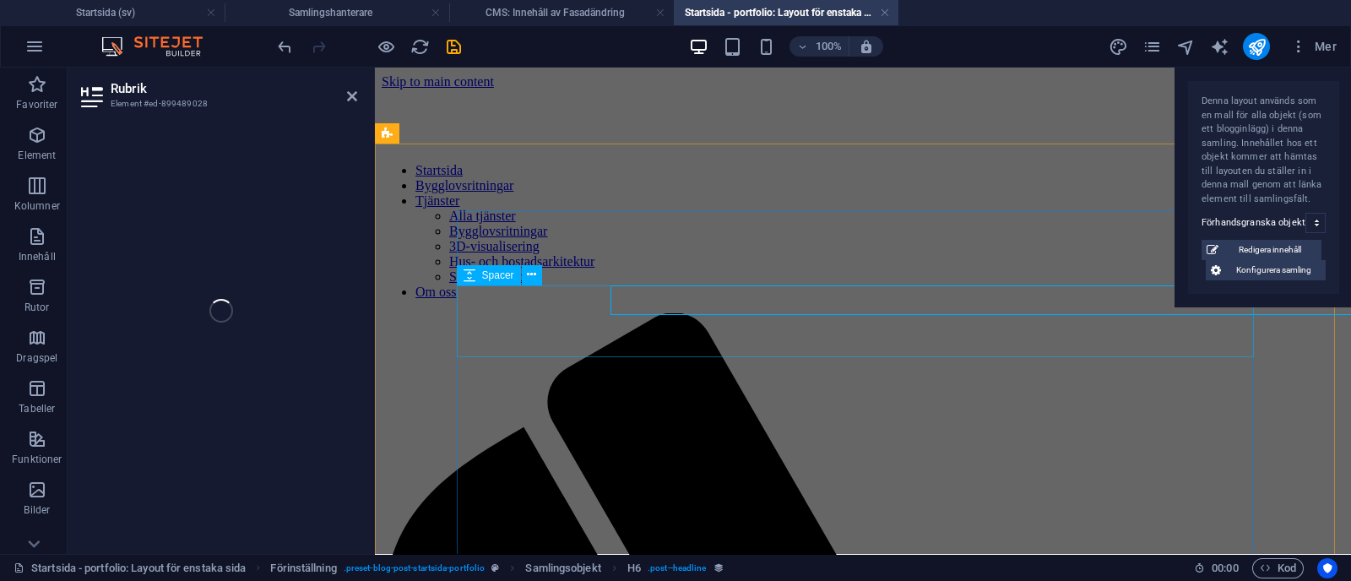
select select "underrubrik"
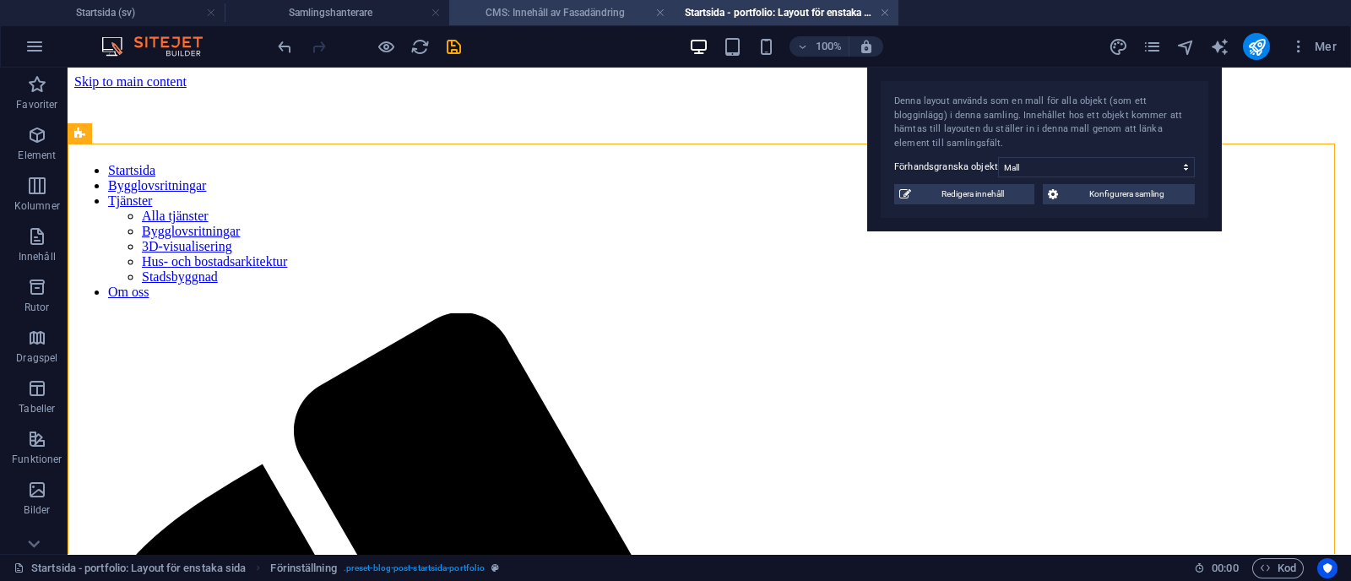
click at [513, 12] on h4 "CMS: Innehåll av Fasadändring" at bounding box center [561, 12] width 225 height 19
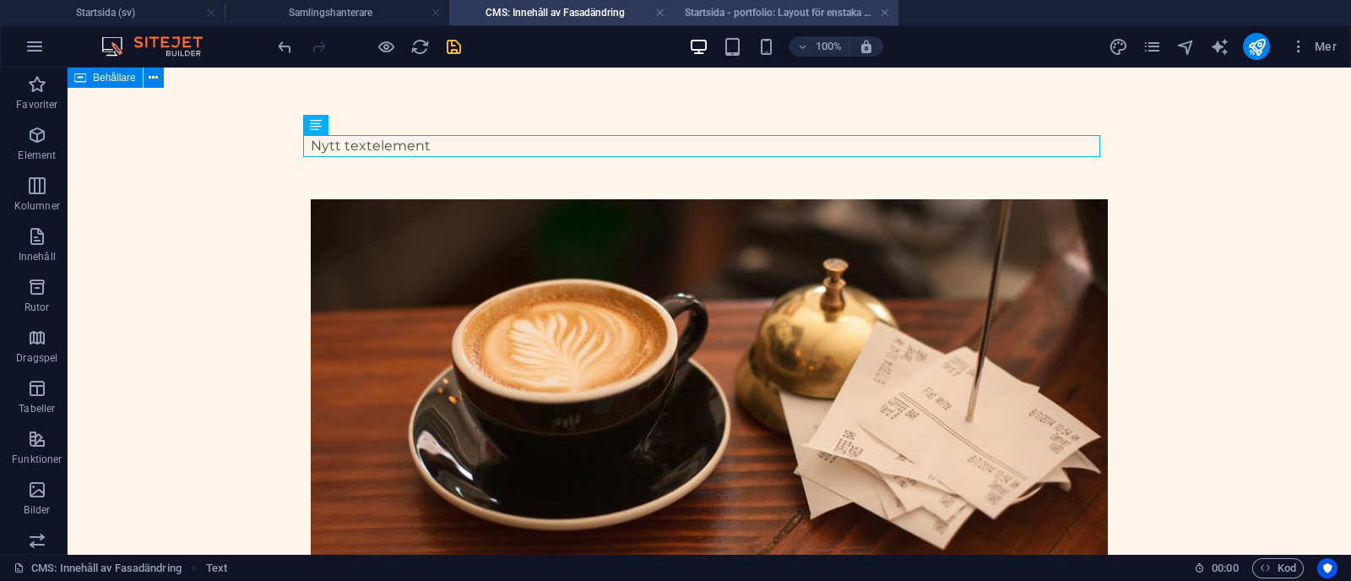
click at [778, 11] on h4 "Startsida - portfolio: Layout för enstaka sida (sv)" at bounding box center [786, 12] width 225 height 19
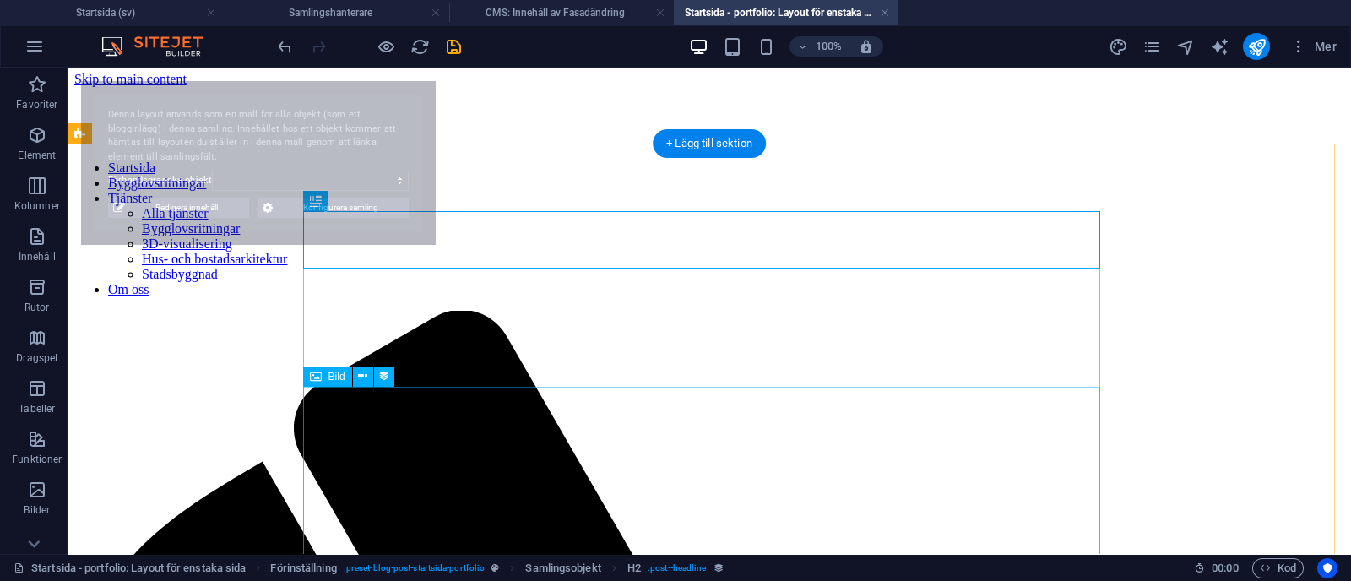
select select "68b70ddebdb0bfdaaa070171"
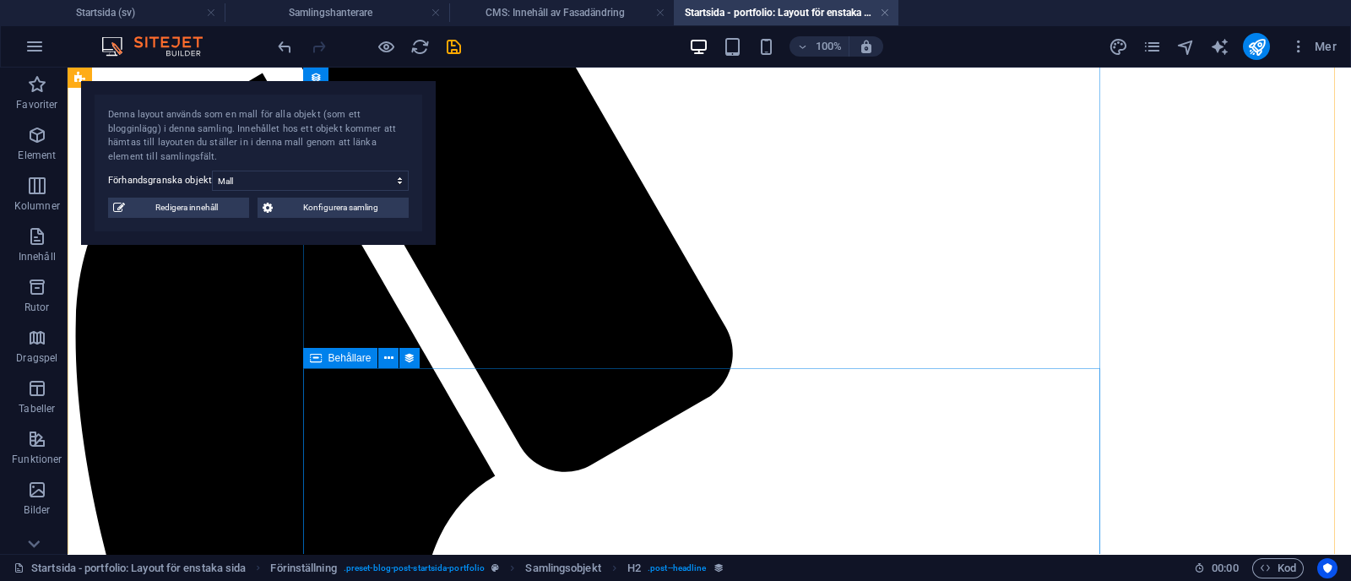
scroll to position [392, 0]
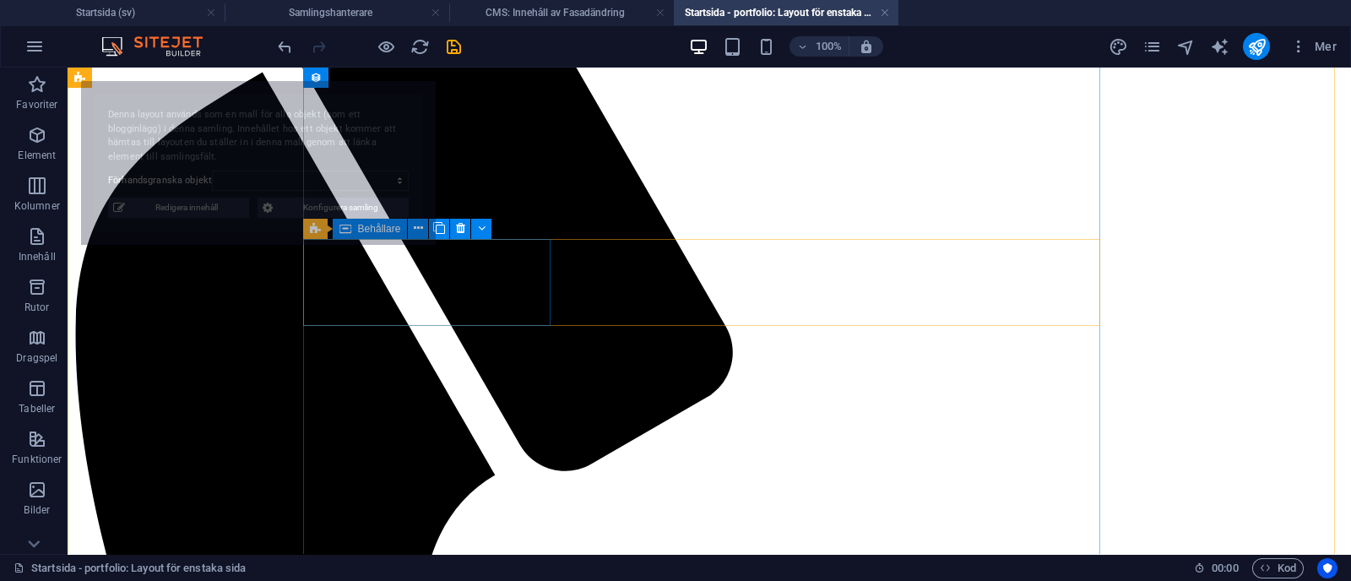
select select "68b70ddebdb0bfdaaa070171"
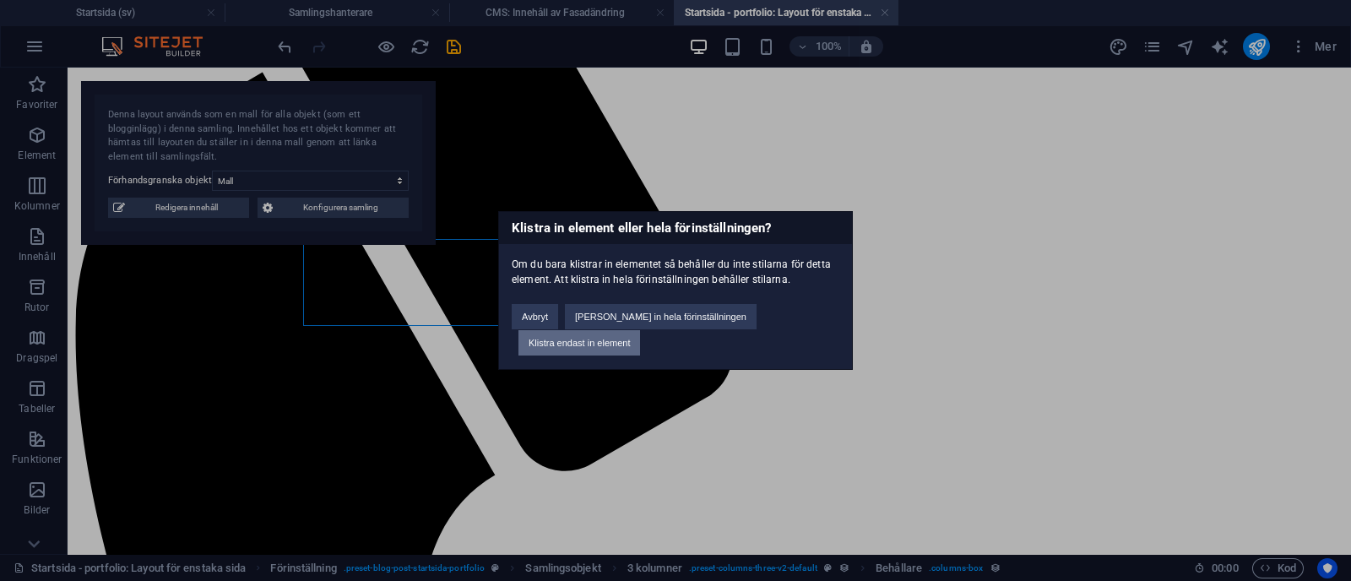
click at [640, 330] on button "Klistra endast in element" at bounding box center [579, 342] width 122 height 25
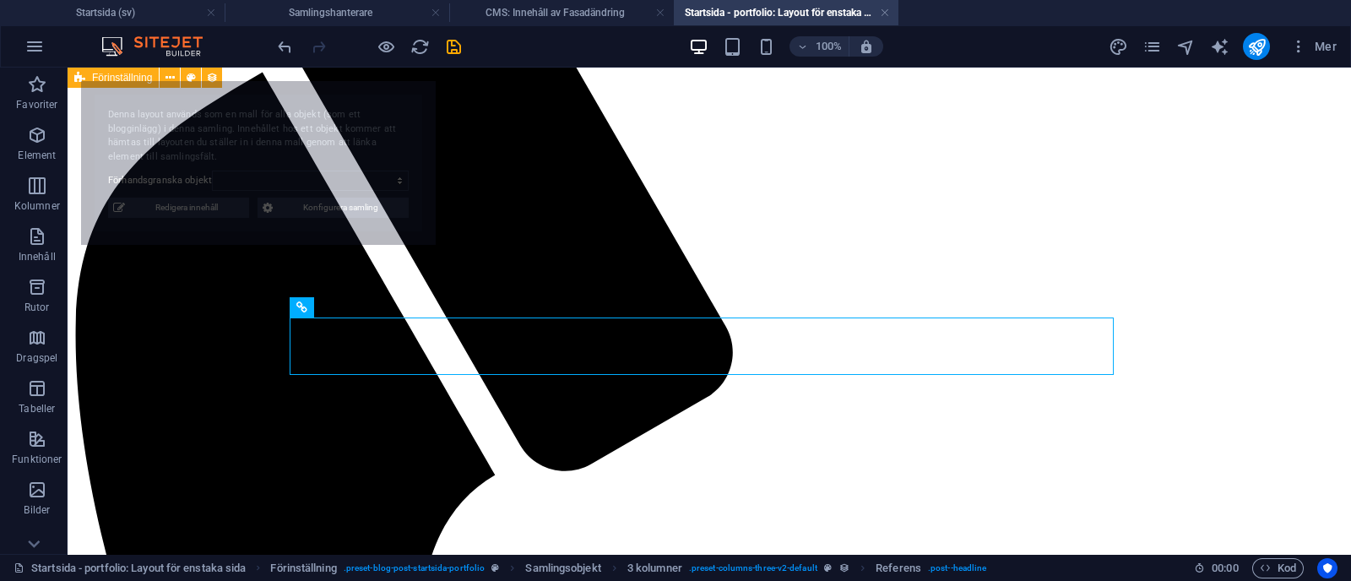
select select "68b70ddebdb0bfdaaa070171"
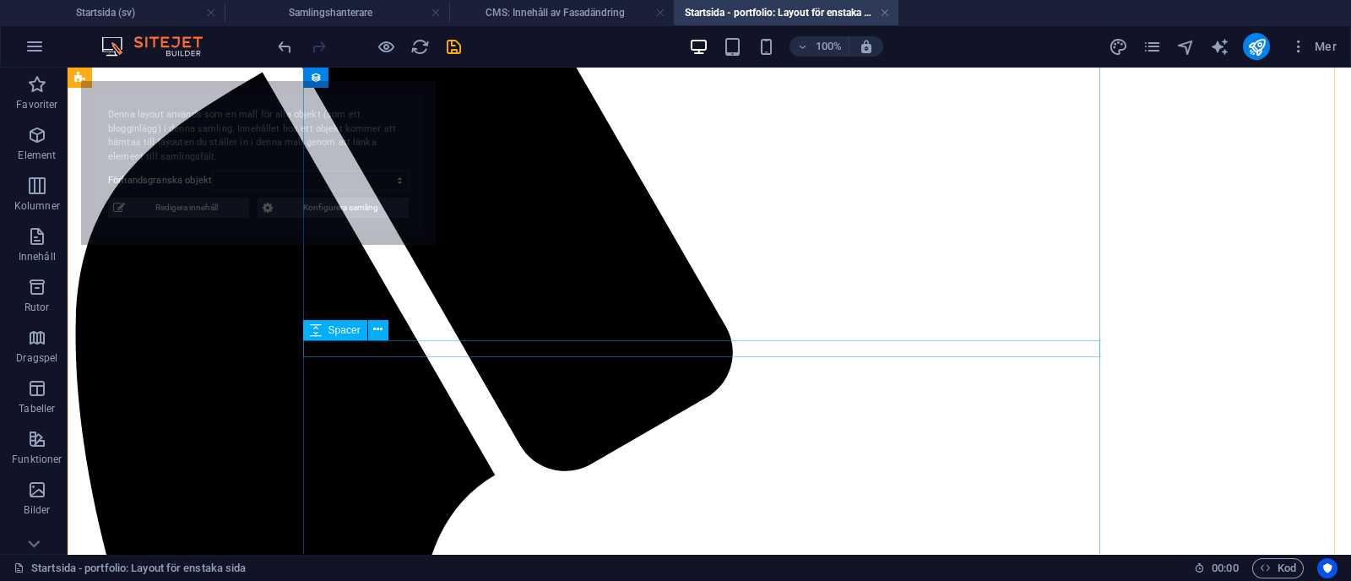
select select "68b70ddebdb0bfdaaa070171"
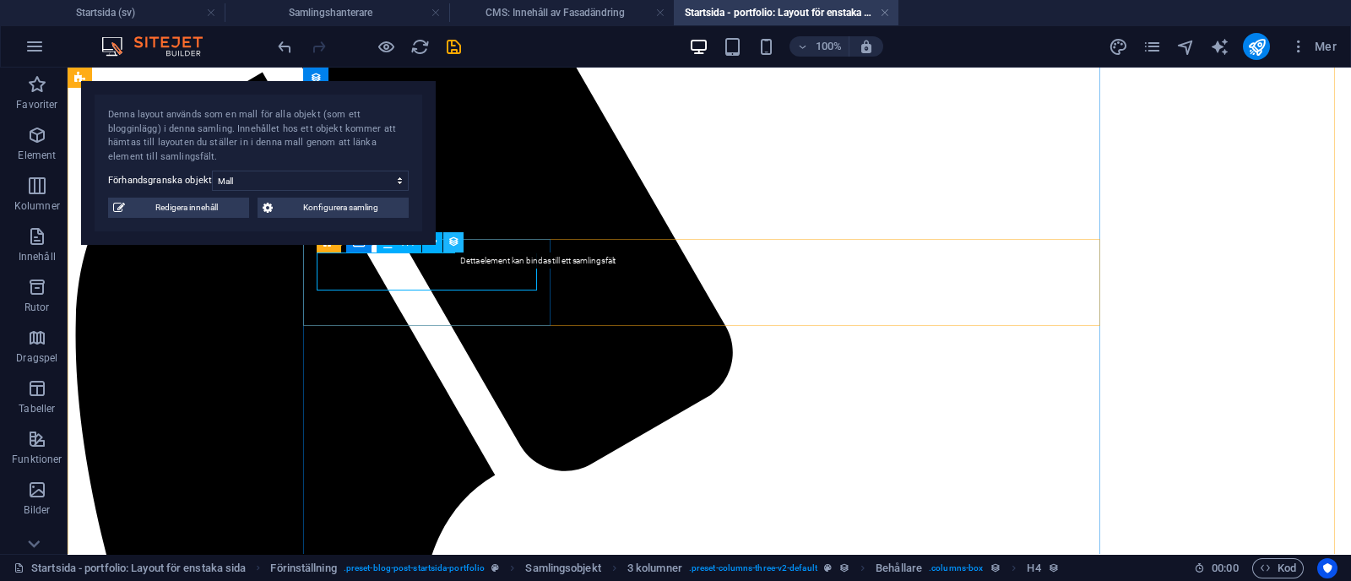
click at [456, 238] on icon at bounding box center [454, 242] width 12 height 18
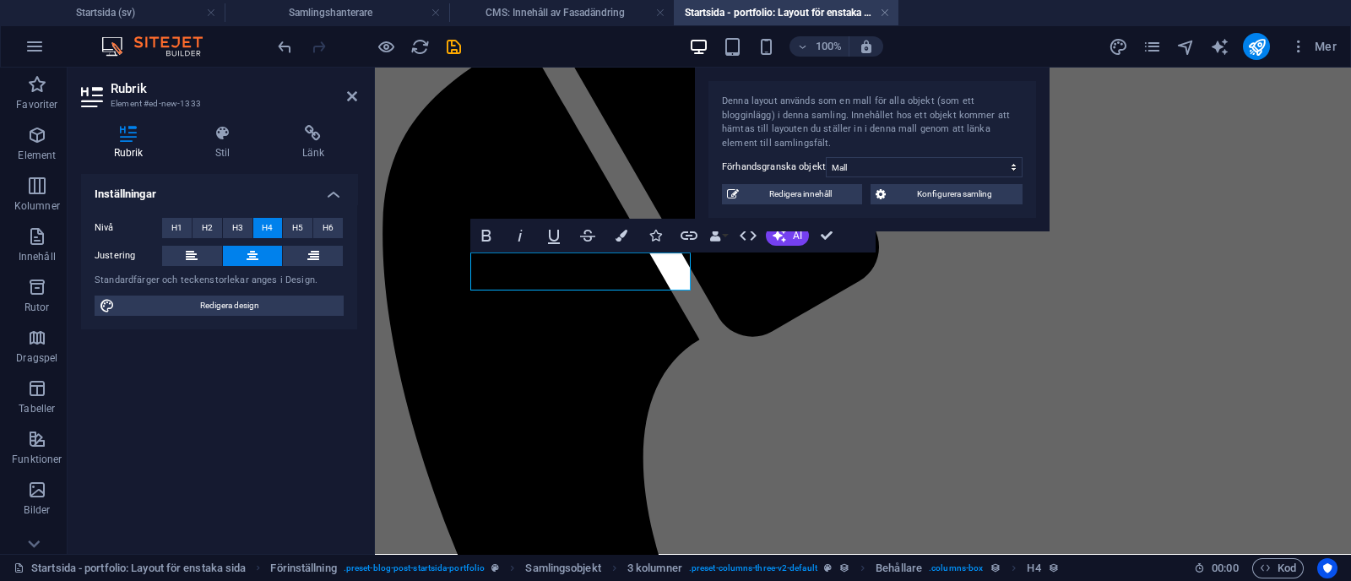
drag, startPoint x: 490, startPoint y: 111, endPoint x: 1226, endPoint y: 75, distance: 737.2
click at [1050, 75] on div "Denna layout används som en mall för alla objekt (som ett blogginlägg) i denna …" at bounding box center [872, 150] width 355 height 164
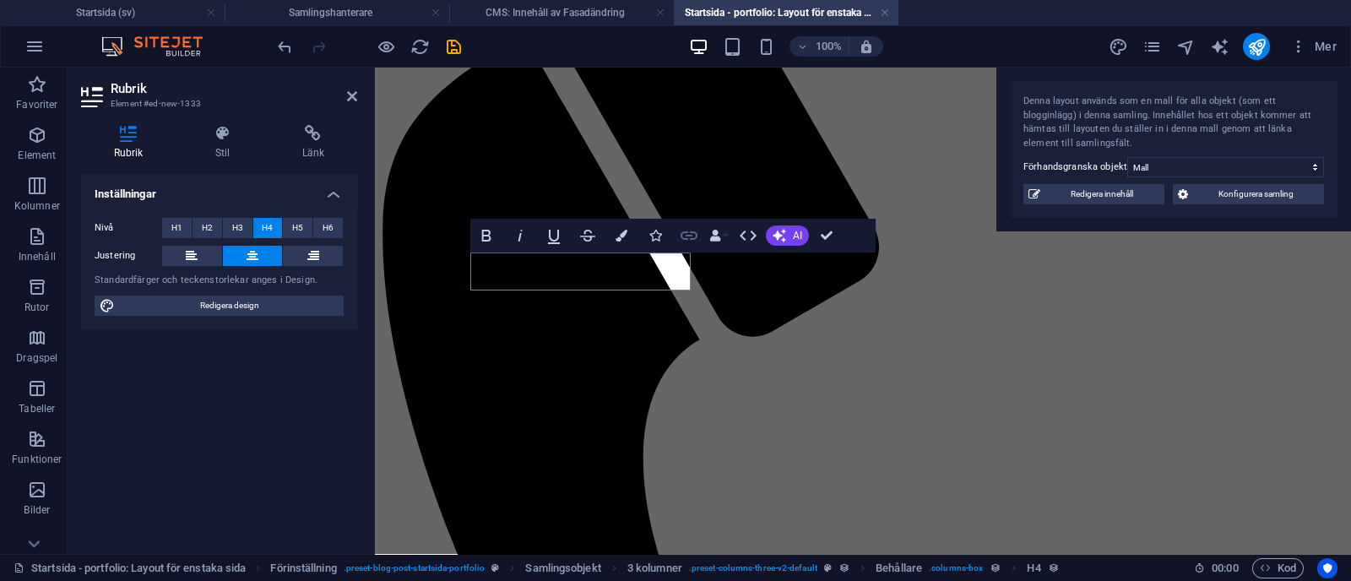
click at [694, 233] on icon "button" at bounding box center [689, 235] width 17 height 8
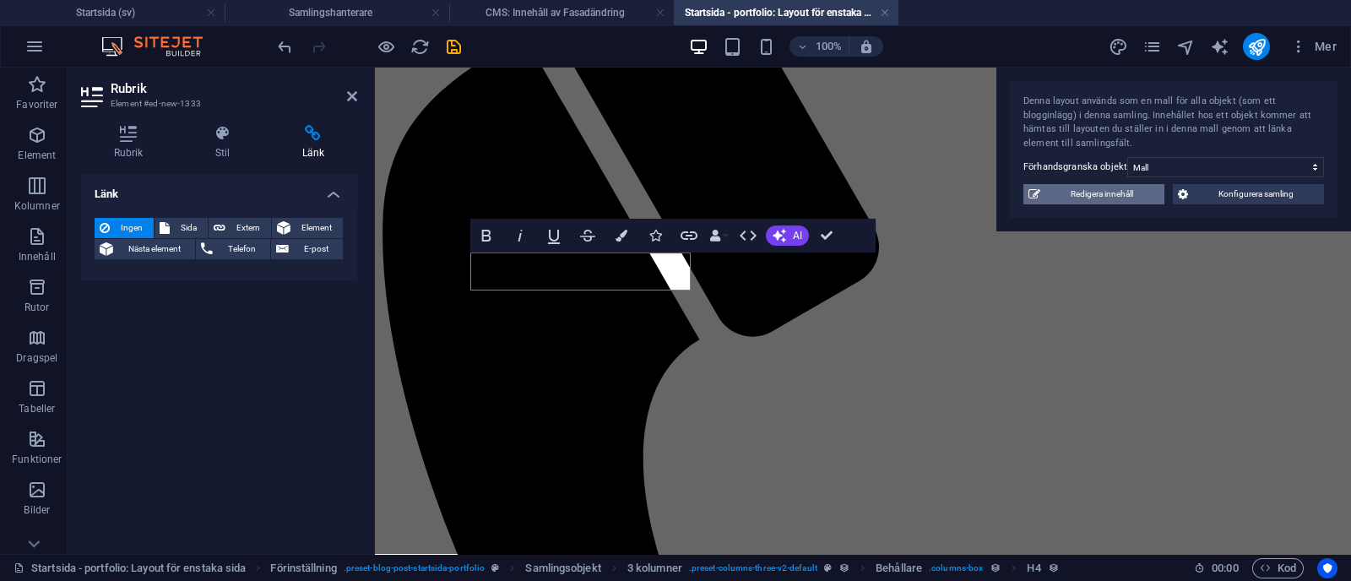
click at [1104, 190] on span "Redigera innehåll" at bounding box center [1102, 194] width 114 height 20
type input "Mall"
type input "mall"
select select "Stadsbyggnad"
select select "Pågående"
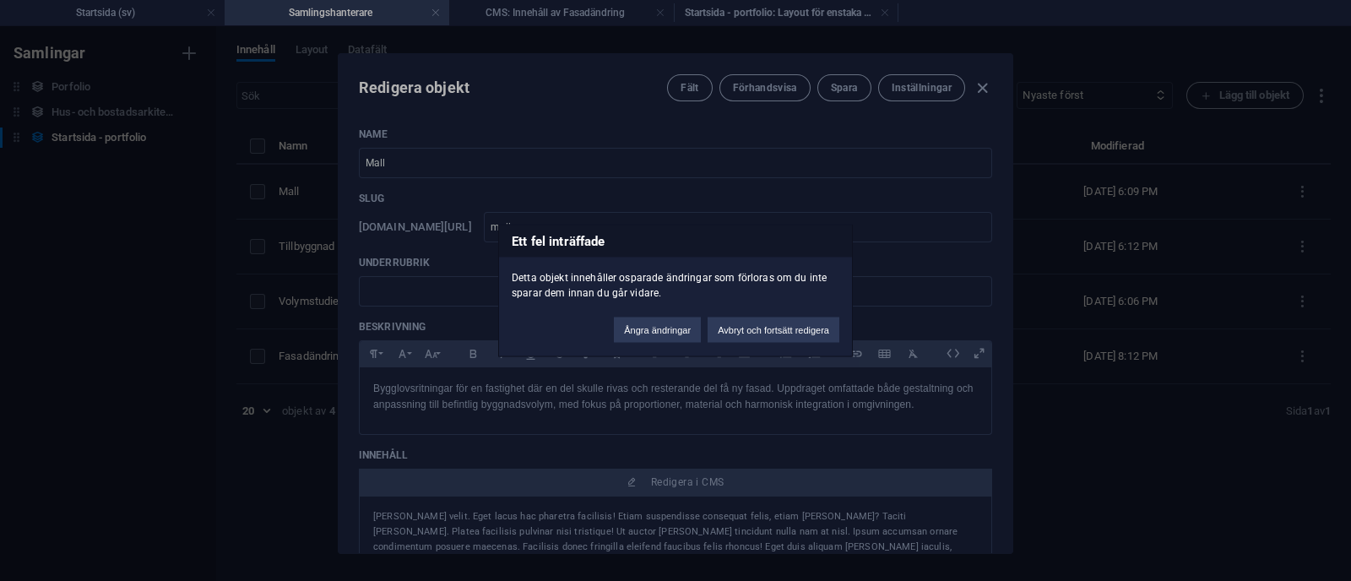
scroll to position [0, 0]
click at [677, 328] on button "Ångra ändringar" at bounding box center [657, 330] width 87 height 25
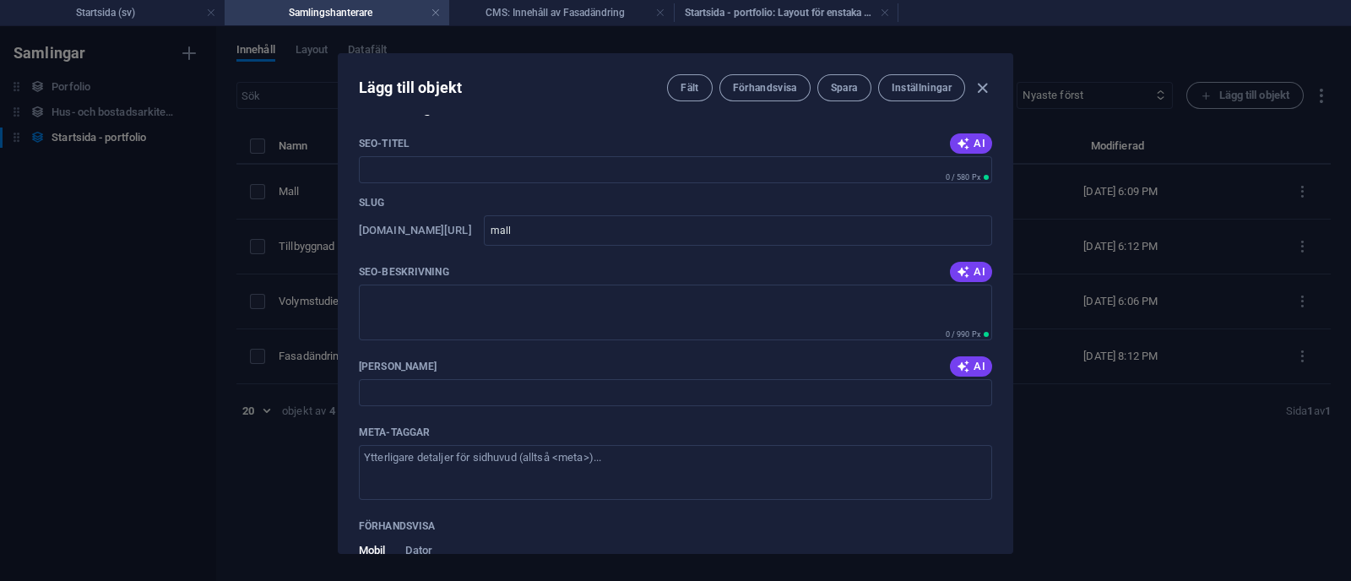
scroll to position [922, 0]
click at [980, 92] on icon "button" at bounding box center [982, 88] width 19 height 19
type input "mall"
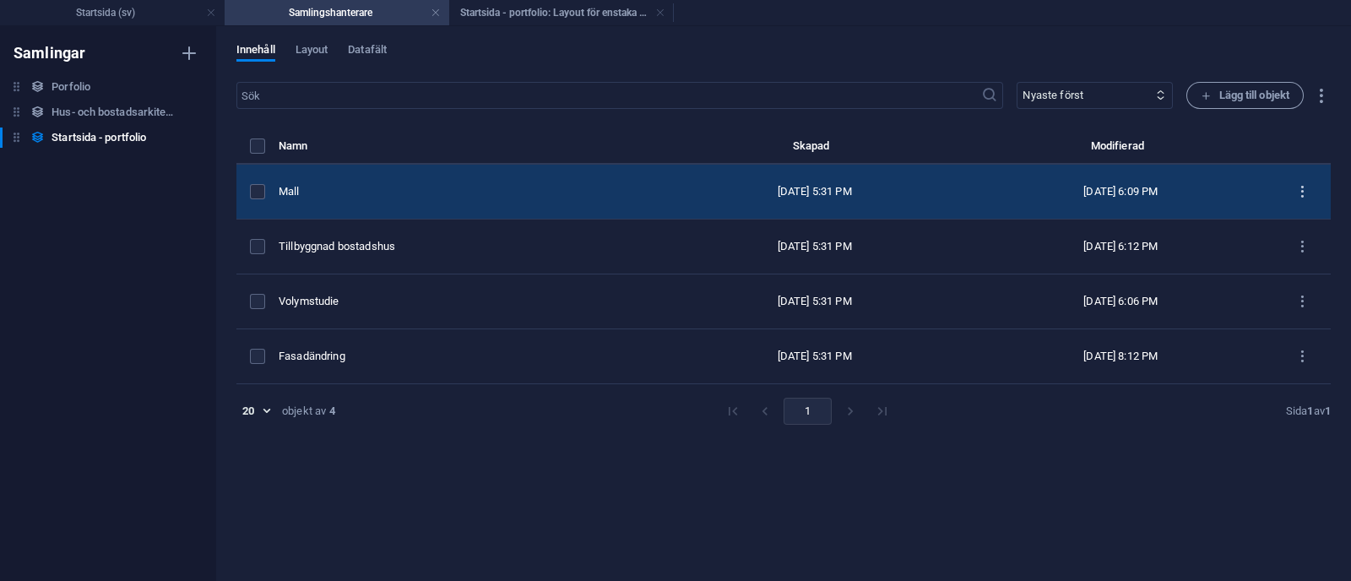
click at [1308, 198] on icon "items list" at bounding box center [1303, 192] width 16 height 16
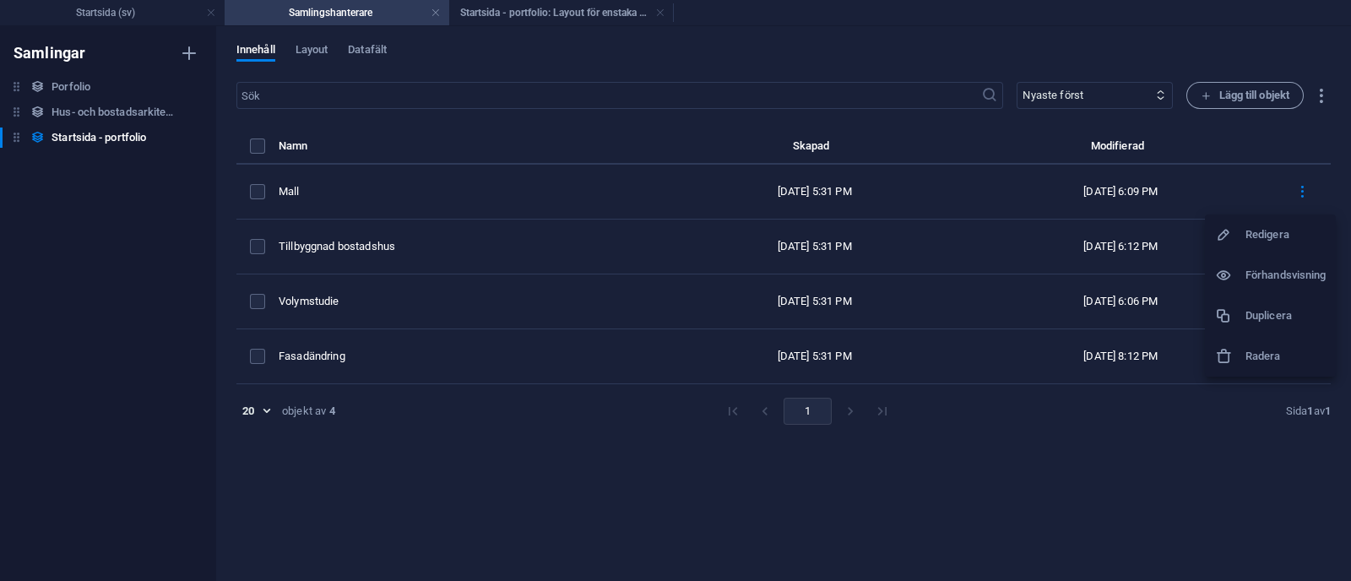
click at [1282, 354] on h6 "Radera" at bounding box center [1286, 356] width 80 height 20
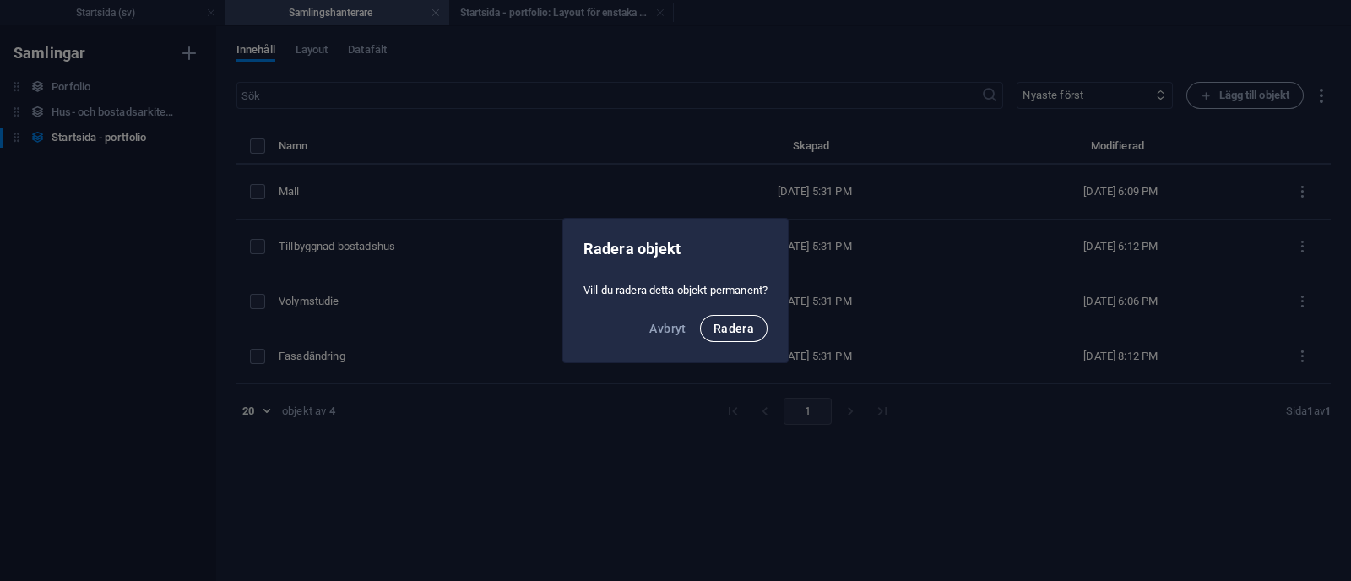
click at [747, 332] on span "Radera" at bounding box center [734, 329] width 41 height 14
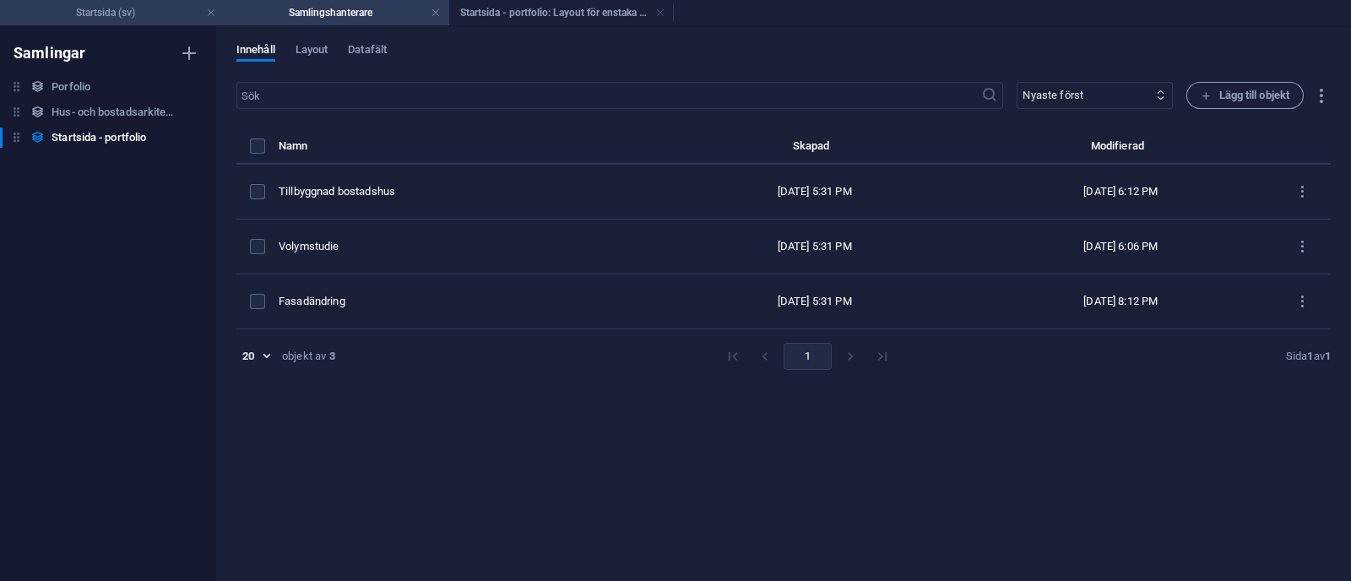
click at [151, 19] on h4 "Startsida (sv)" at bounding box center [112, 12] width 225 height 19
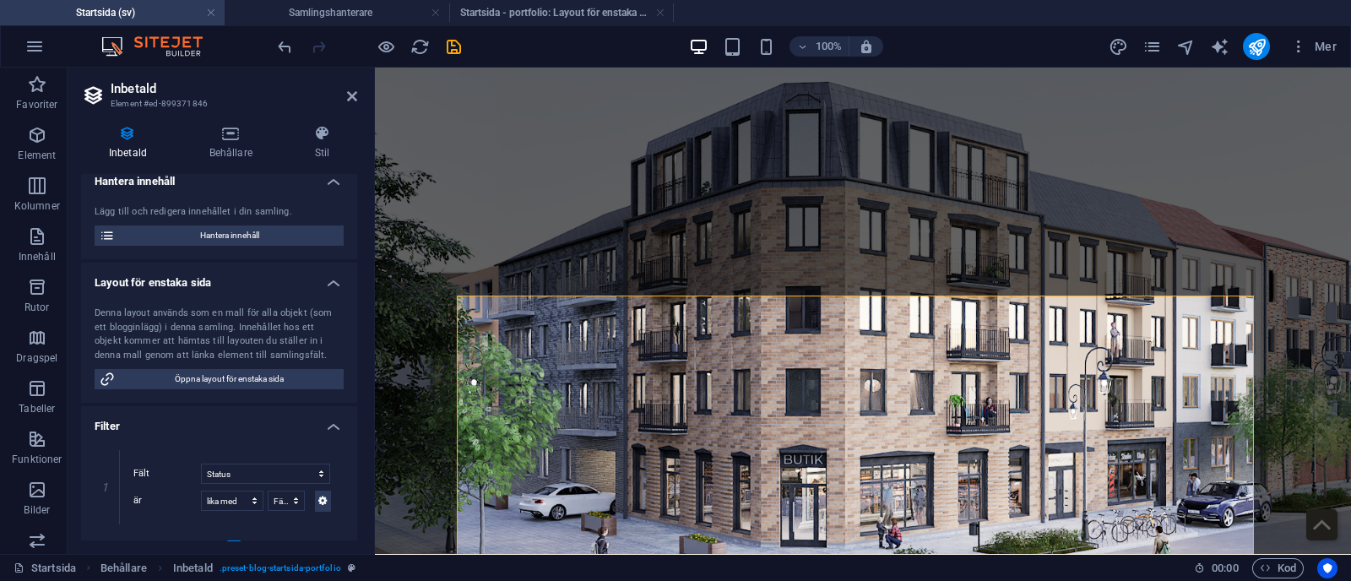
scroll to position [3863, 0]
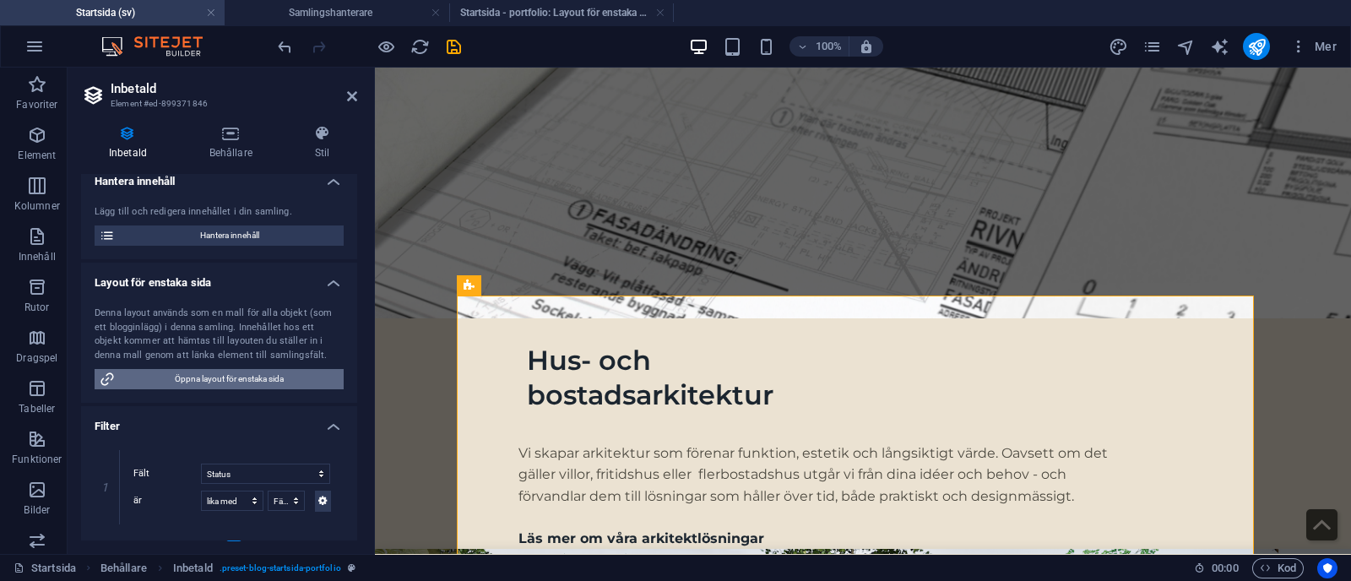
click at [262, 379] on span "Öppna layout för enstaka sida" at bounding box center [229, 379] width 219 height 20
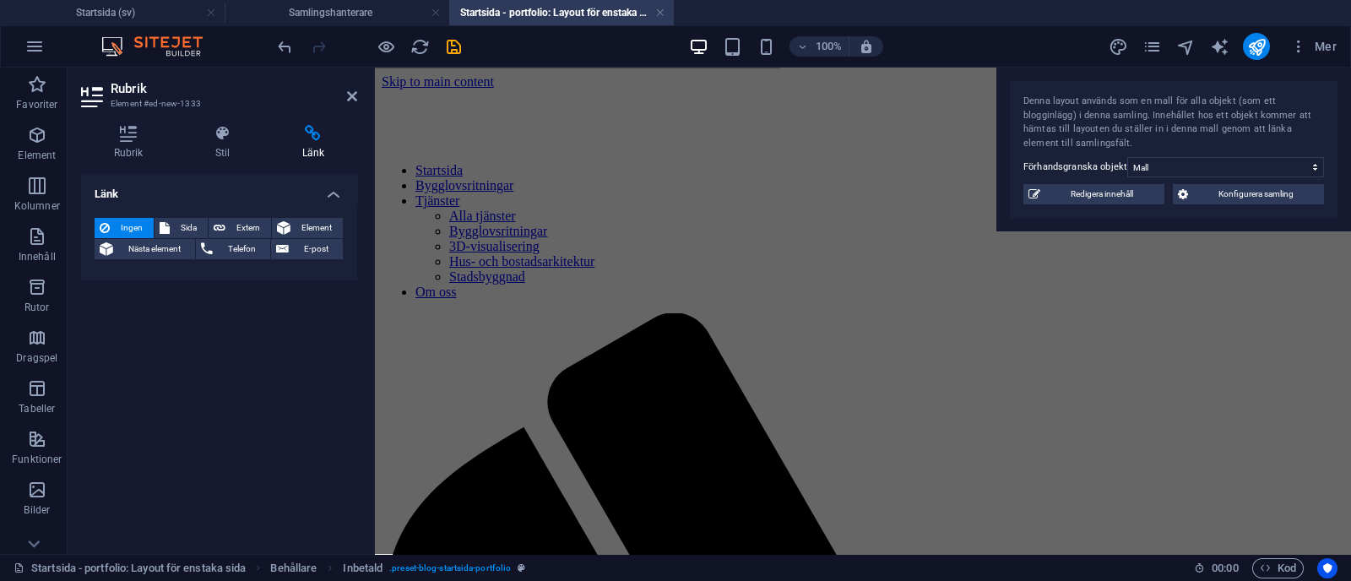
scroll to position [392, 0]
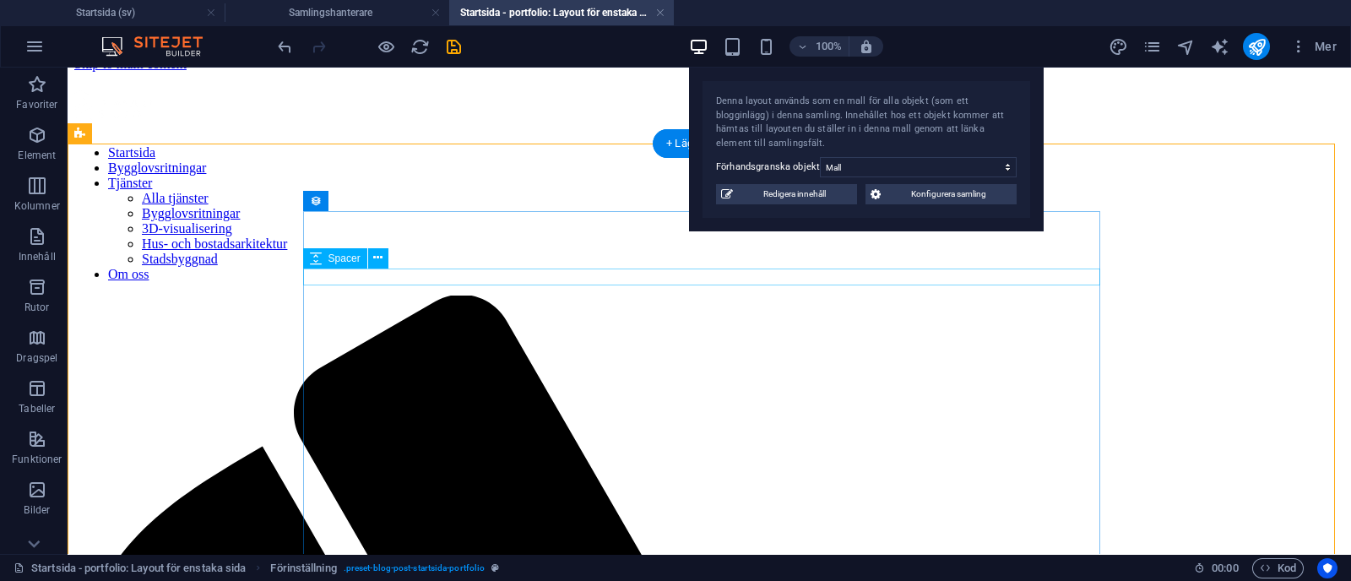
scroll to position [0, 0]
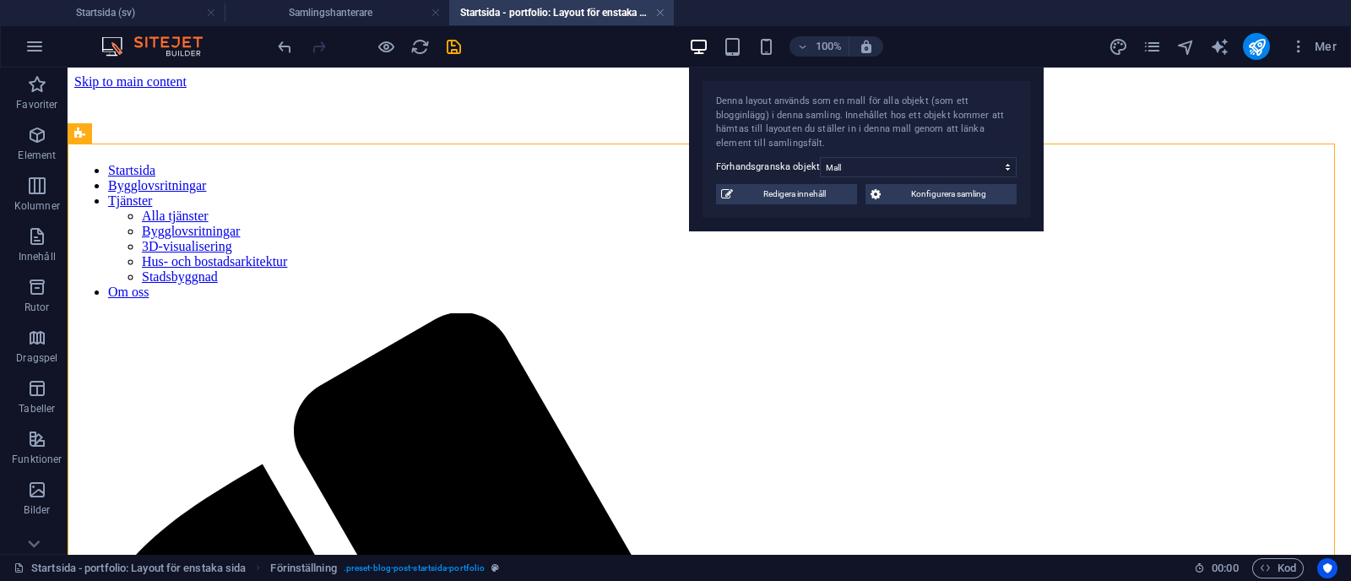
drag, startPoint x: 795, startPoint y: 92, endPoint x: 1253, endPoint y: 66, distance: 458.4
click at [1253, 68] on section "Favoriter Element Kolumner Innehåll Rutor Dragspel Tabeller Funktioner Bilder S…" at bounding box center [675, 311] width 1351 height 486
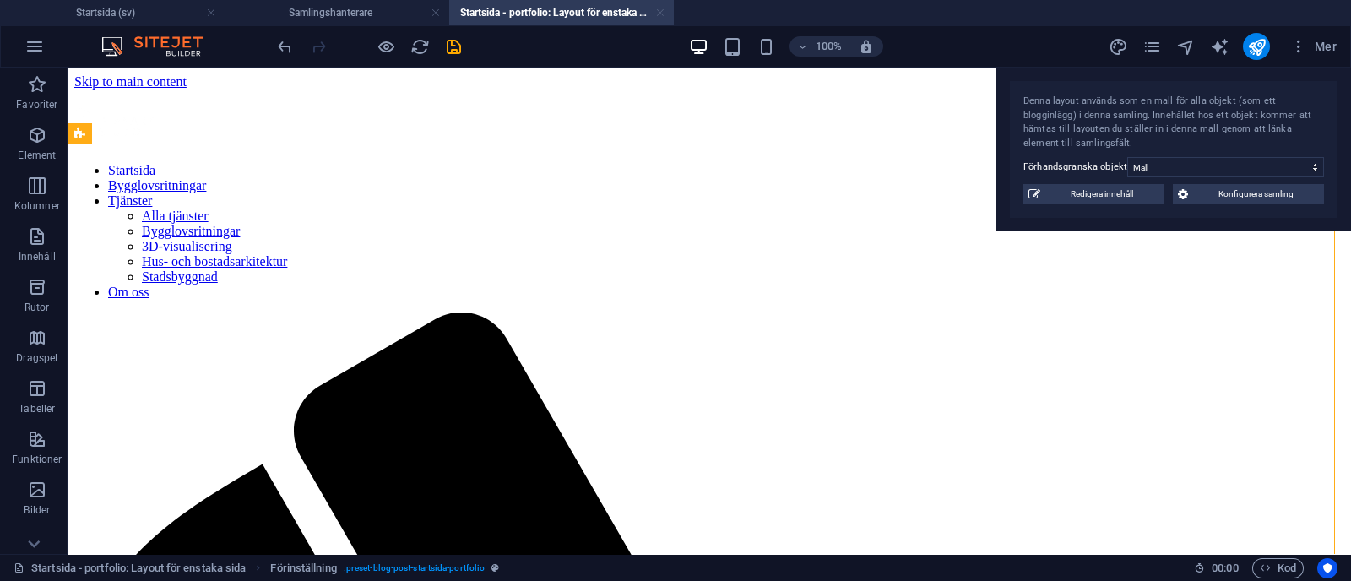
click at [658, 10] on link at bounding box center [660, 13] width 10 height 16
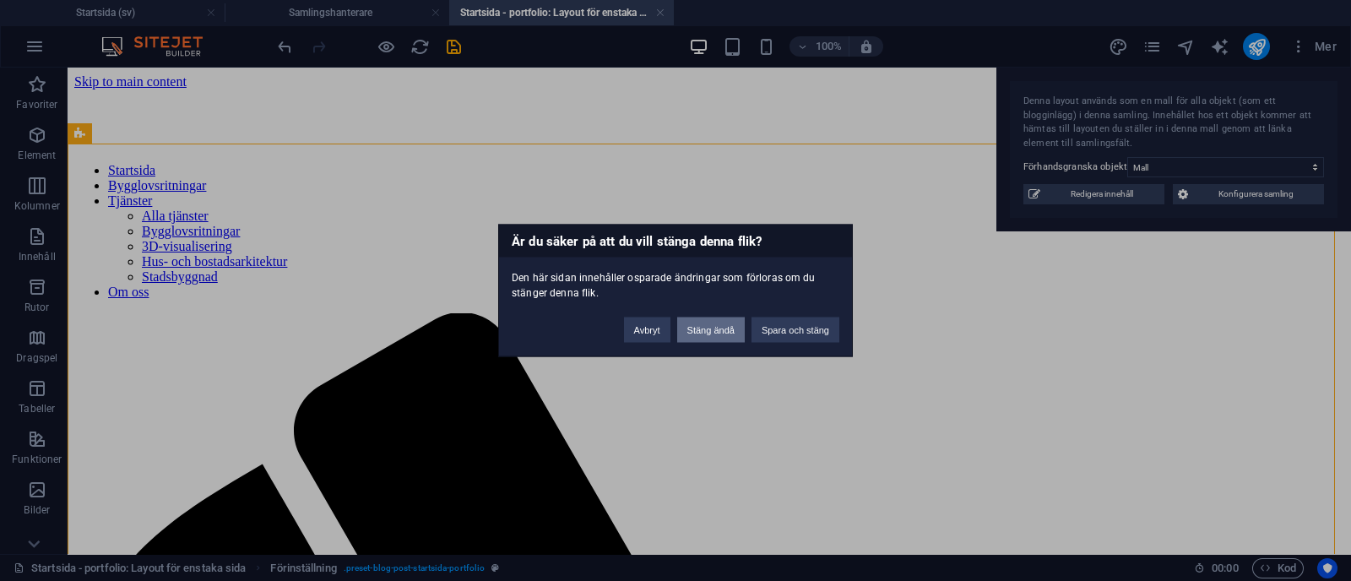
click at [711, 335] on button "Stäng ändå" at bounding box center [711, 330] width 68 height 25
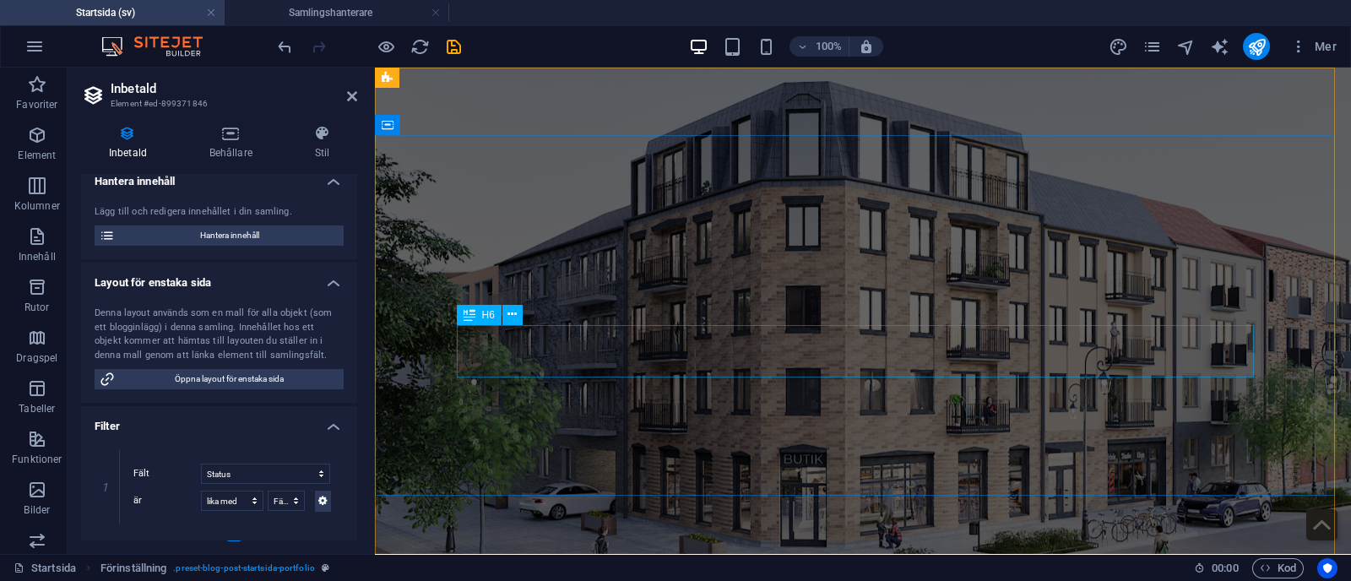
scroll to position [3863, 0]
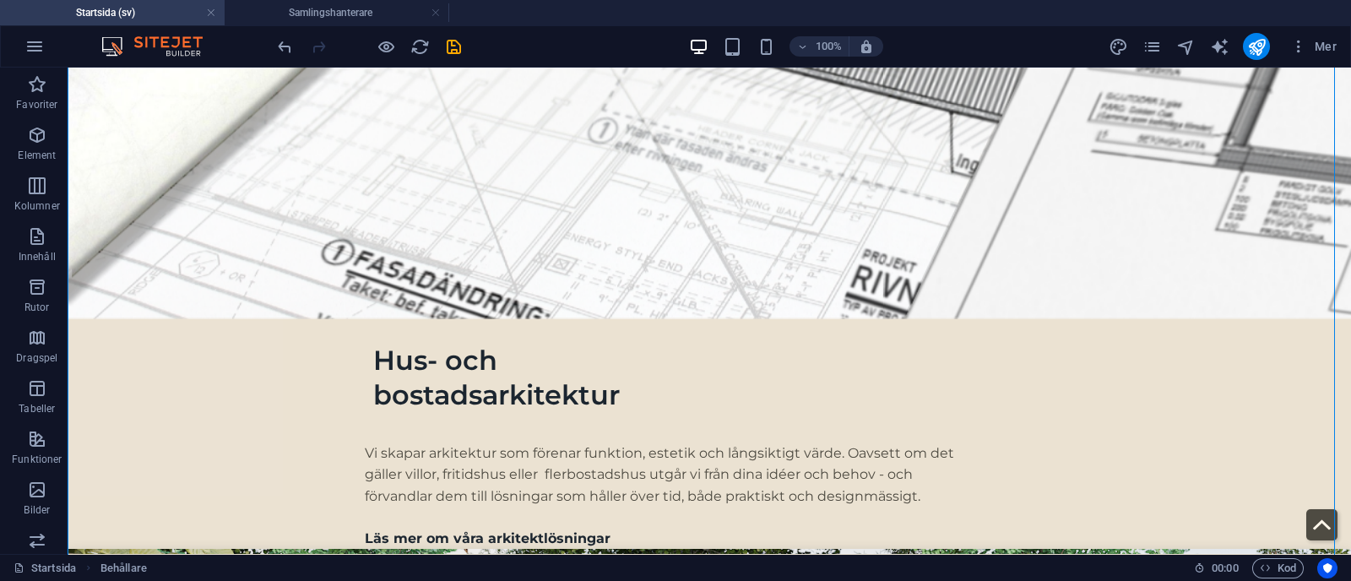
scroll to position [3608, 0]
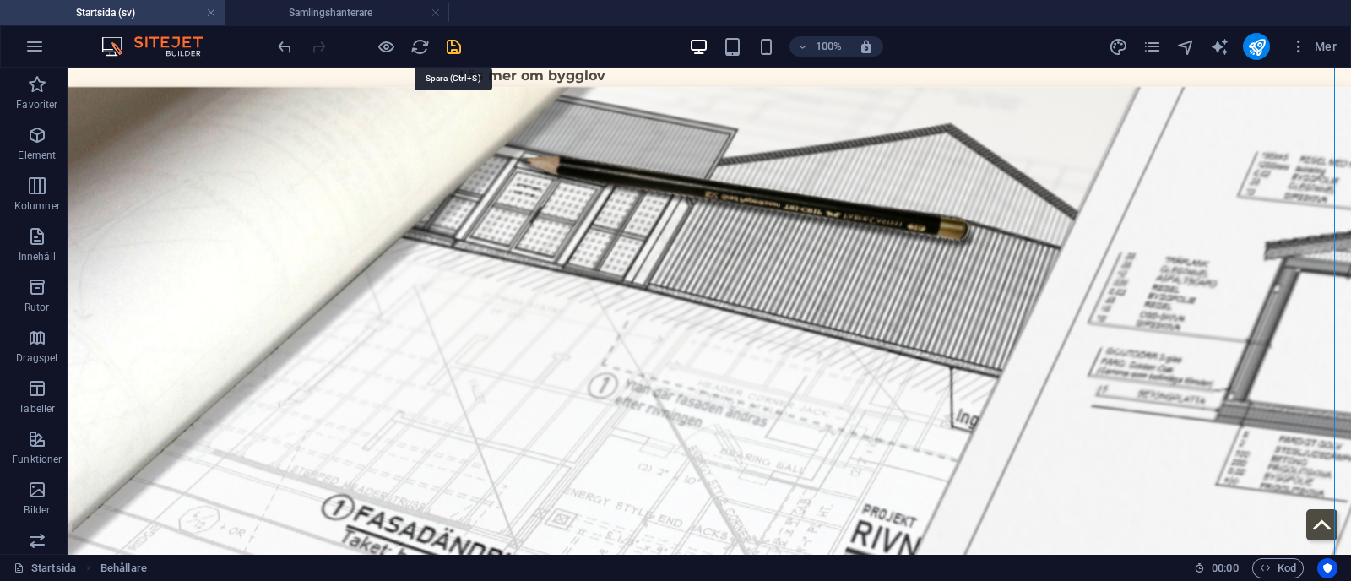
click at [449, 52] on icon "save" at bounding box center [453, 46] width 19 height 19
click at [418, 46] on icon "reload" at bounding box center [419, 46] width 19 height 19
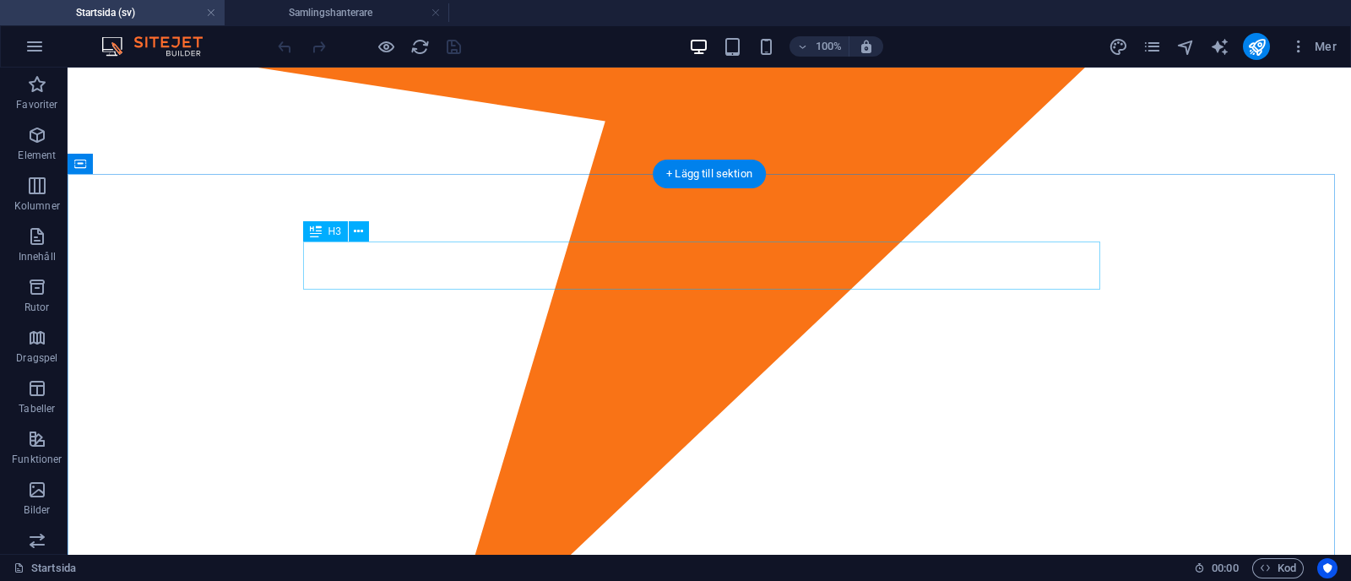
scroll to position [3490, 0]
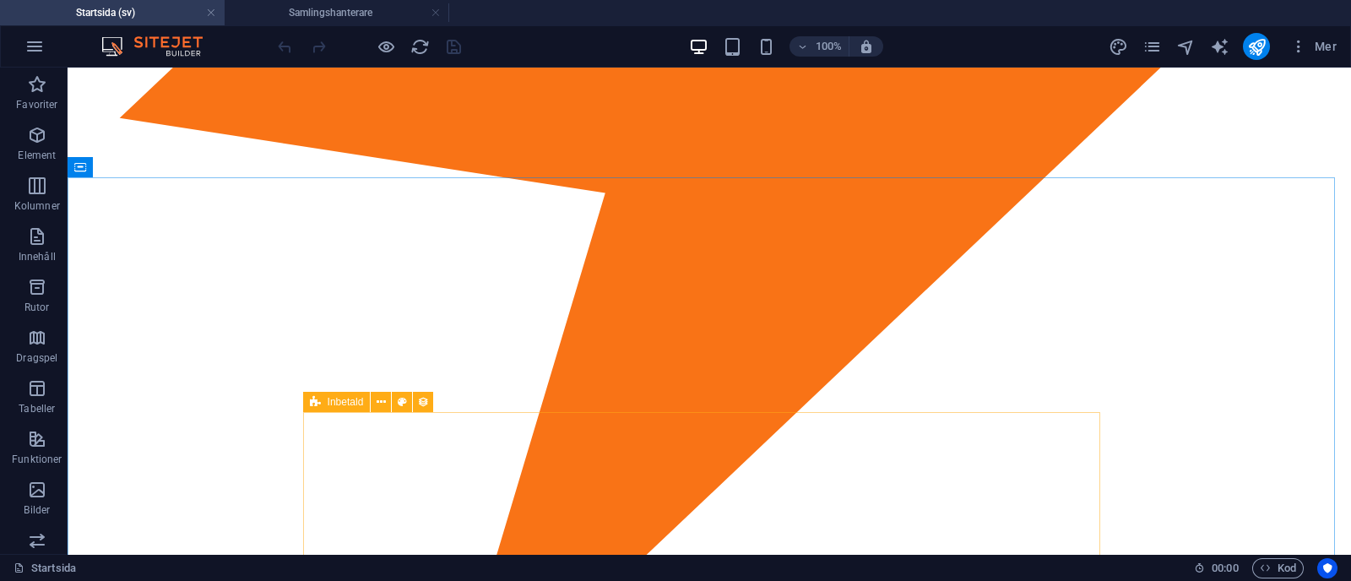
click at [314, 400] on icon at bounding box center [315, 402] width 11 height 20
select select "68b70ddd46926082a505c0a0"
select select
select select "columns.status"
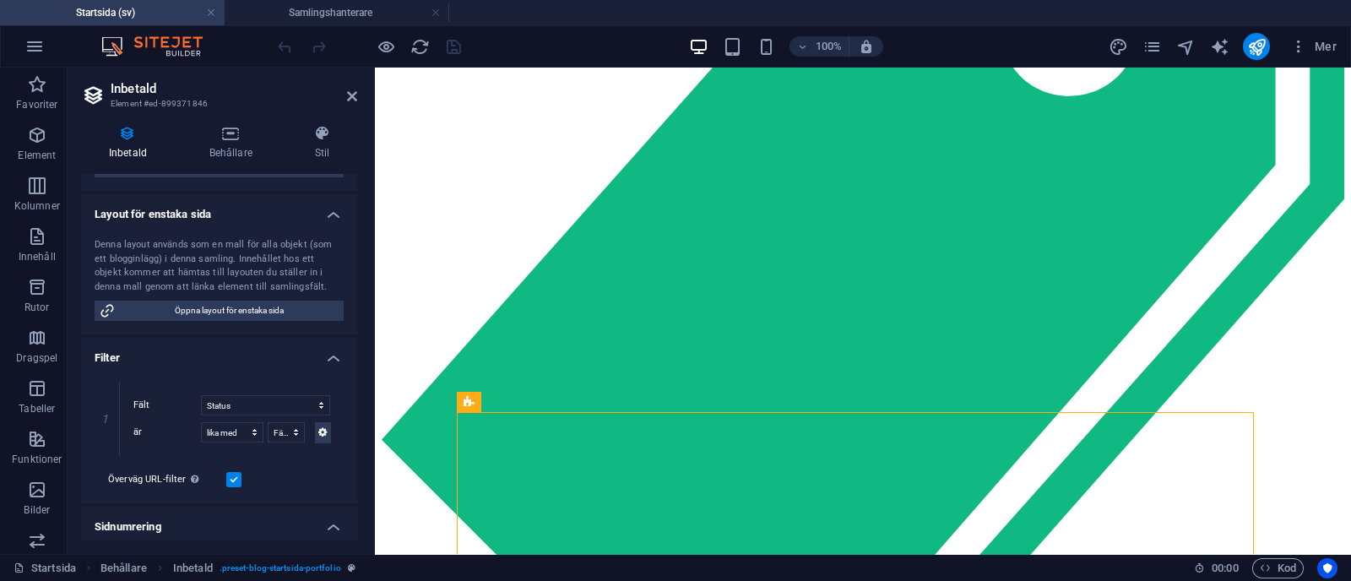
scroll to position [245, 0]
click at [294, 305] on span "Öppna layout för enstaka sida" at bounding box center [229, 309] width 219 height 20
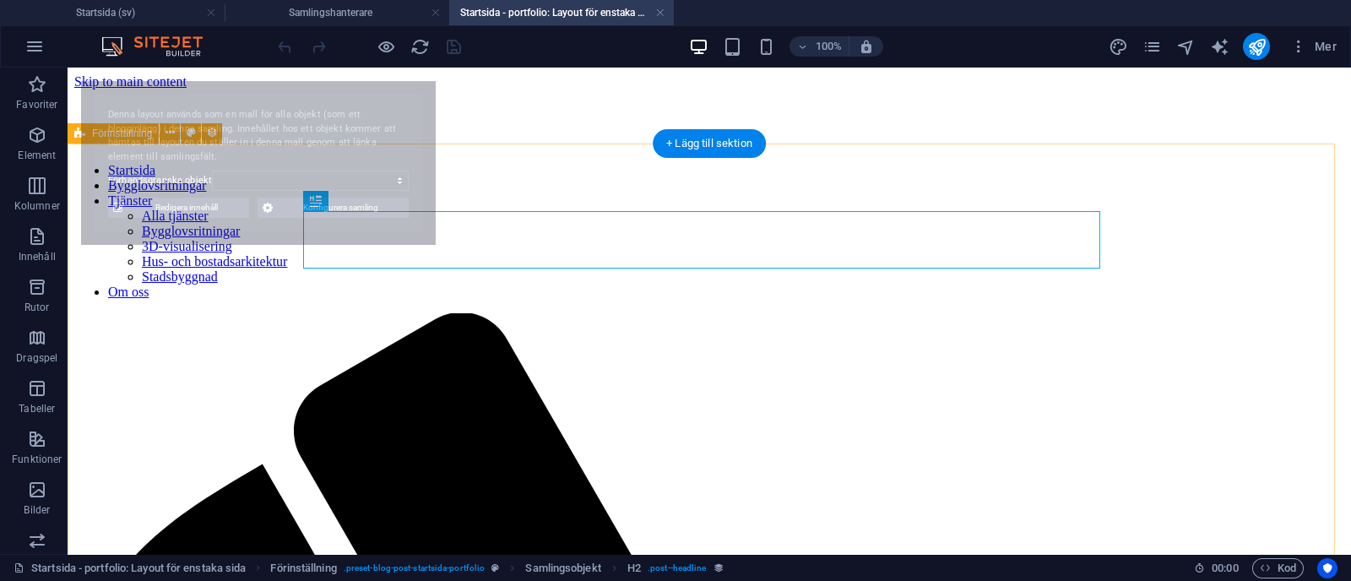
scroll to position [0, 0]
select select "68b70ddebdb0bfdaaa070170"
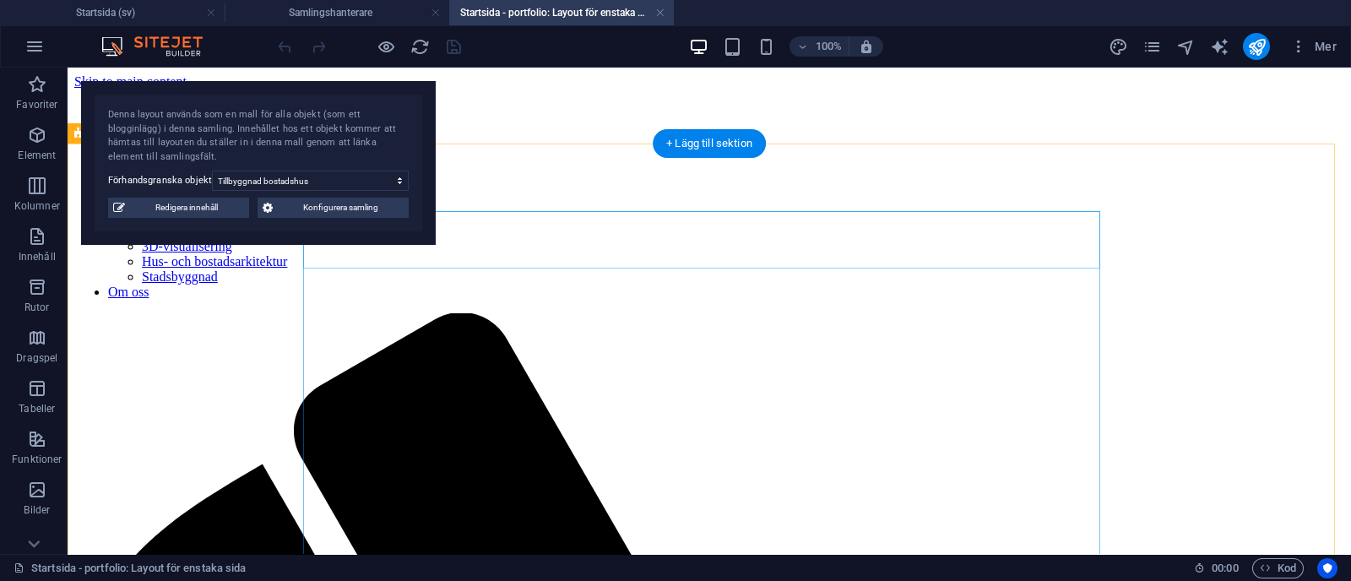
select select "name"
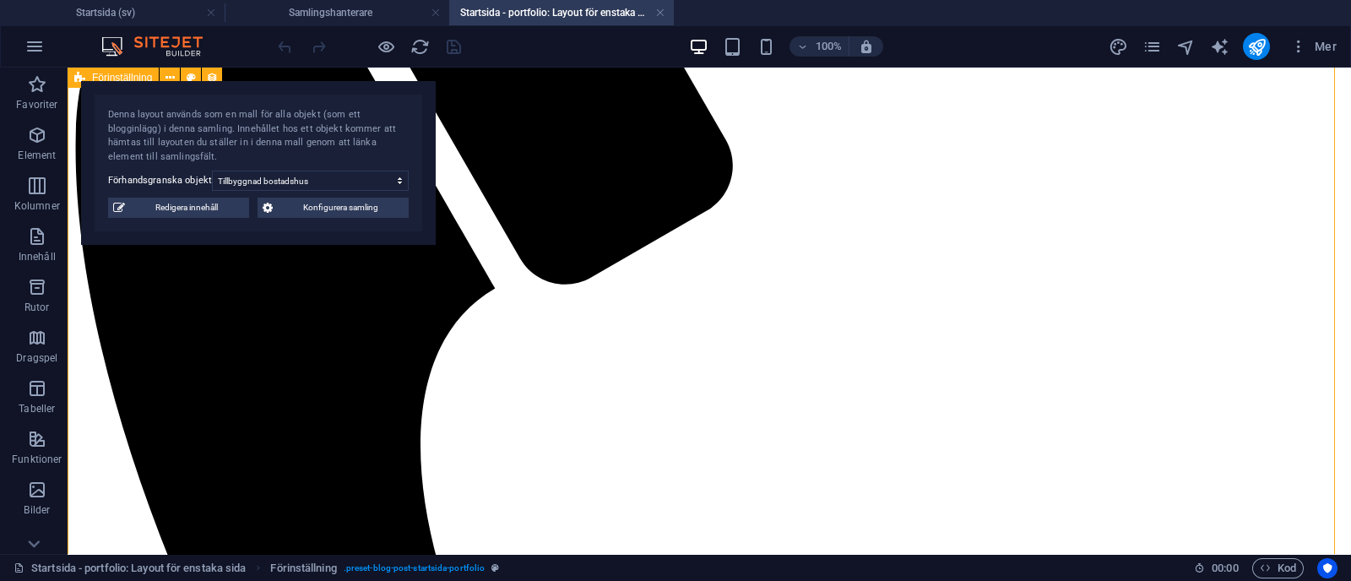
scroll to position [573, 0]
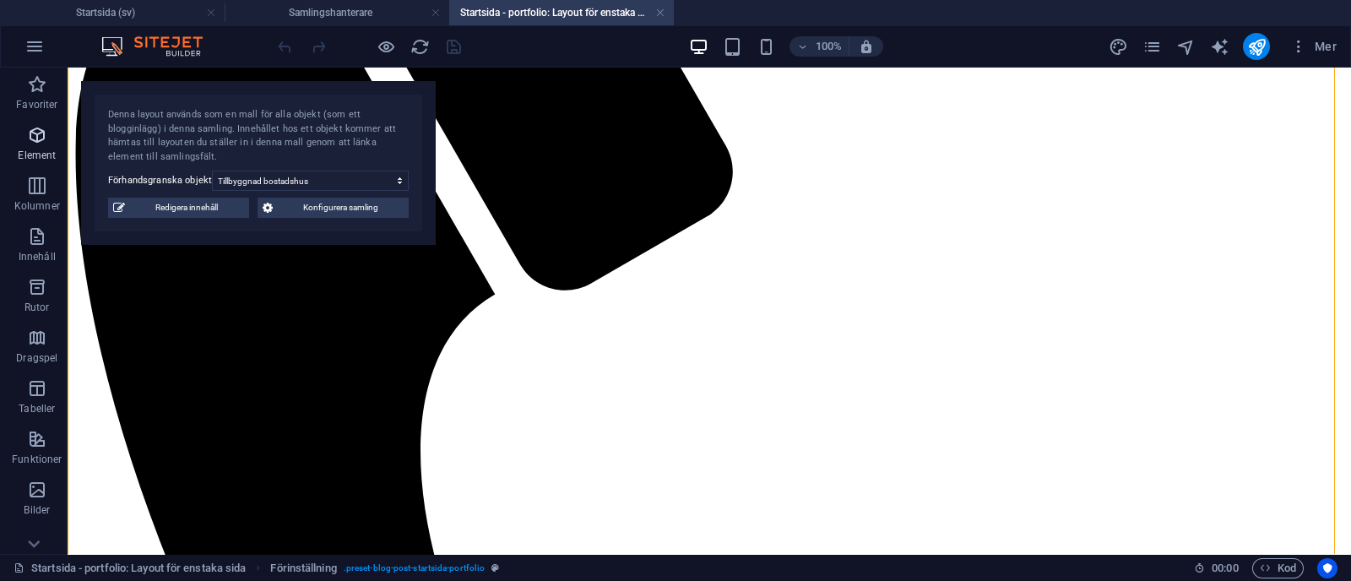
click at [34, 141] on icon "button" at bounding box center [37, 135] width 20 height 20
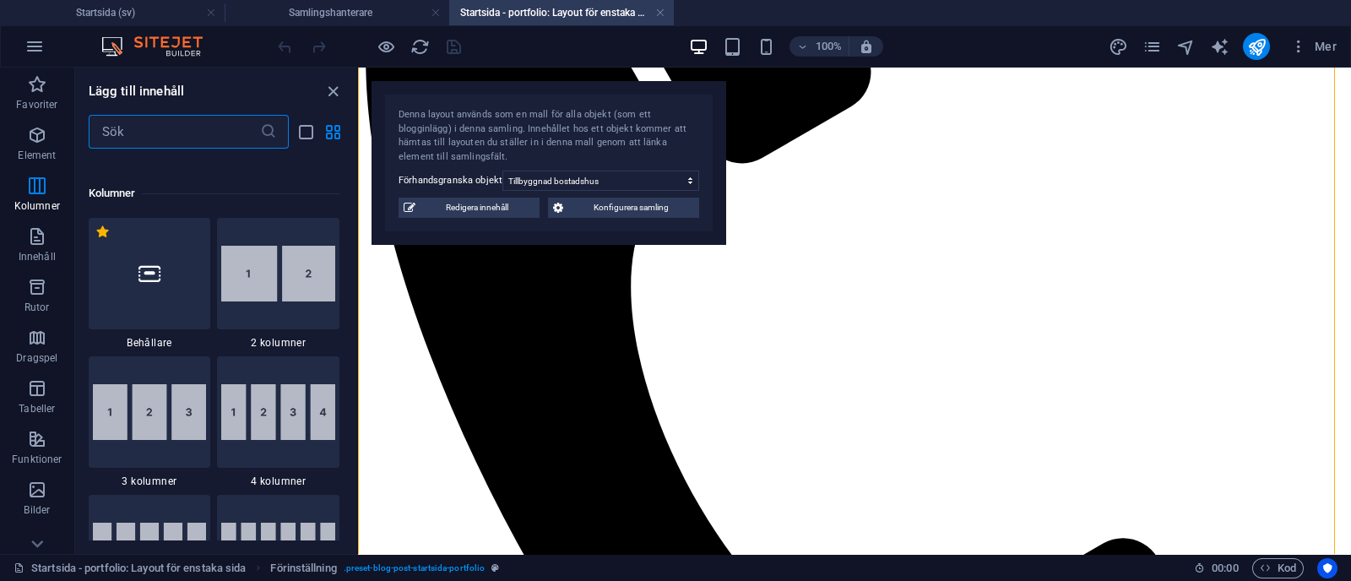
scroll to position [957, 0]
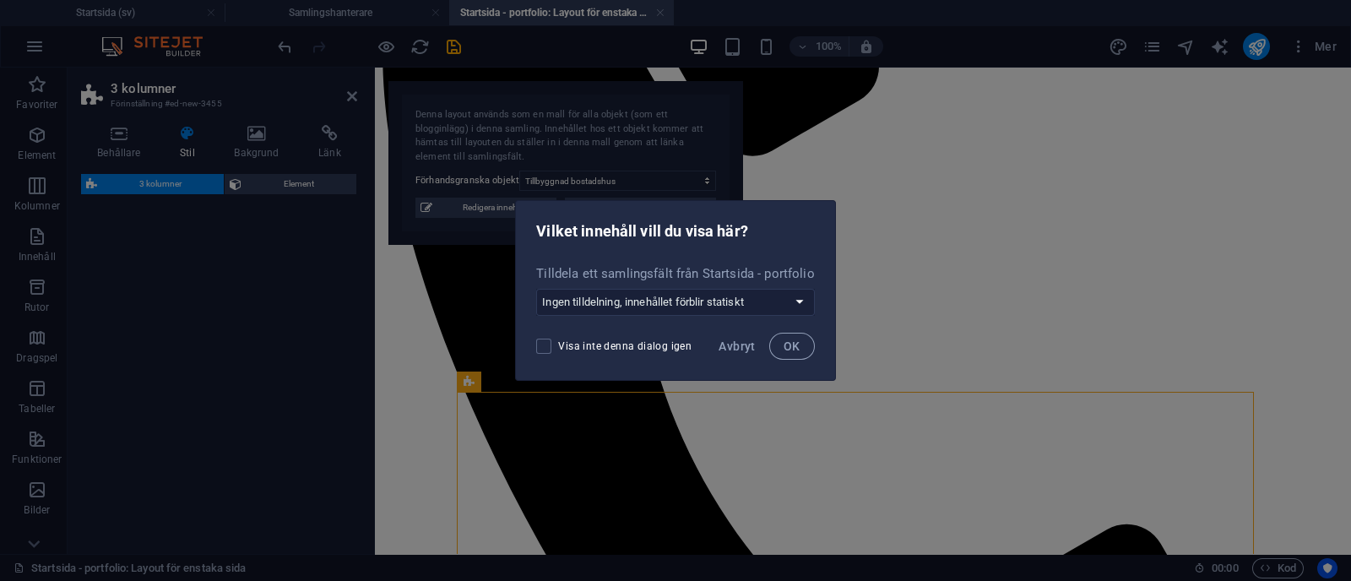
select select "rem"
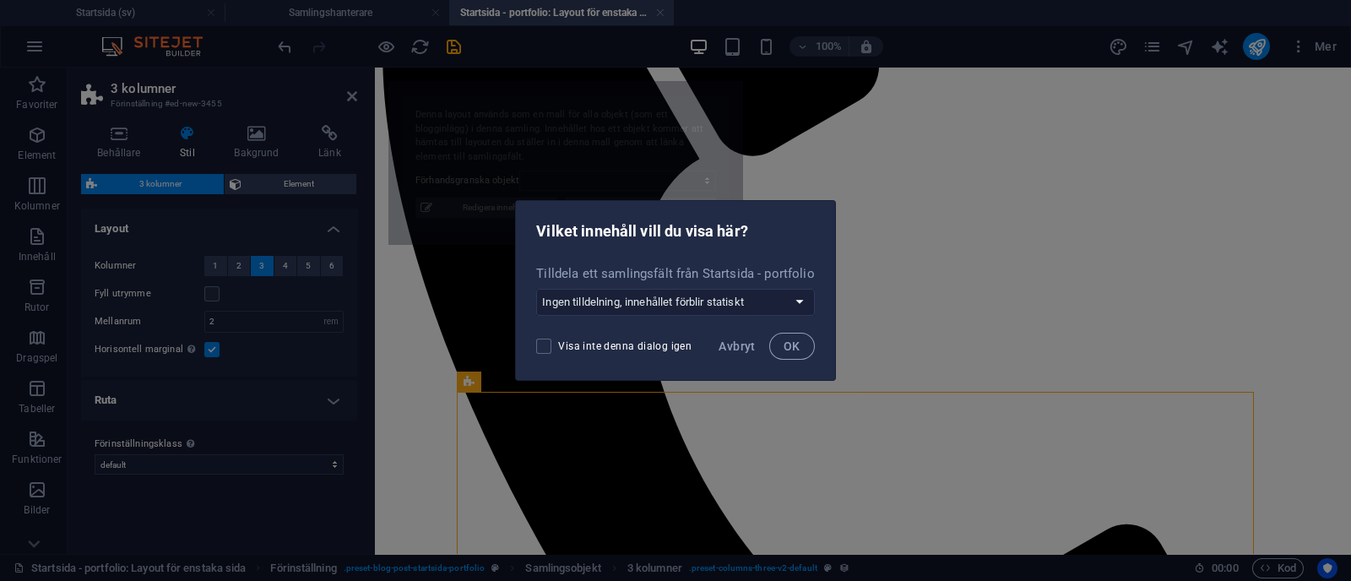
select select "68b70ddebdb0bfdaaa070170"
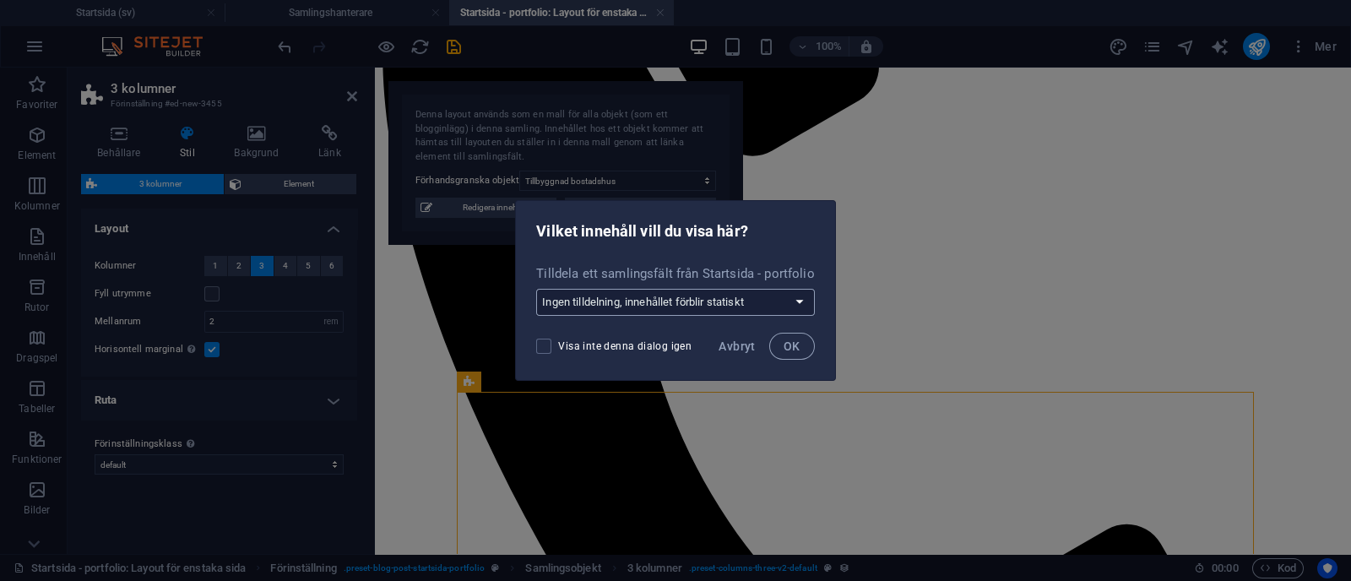
click at [635, 300] on select "Ingen tilldelning, innehållet förblir statiskt Skapa ett nytt fält Skapad (Datu…" at bounding box center [675, 302] width 278 height 27
select select "createNew"
click at [537, 289] on select "Ingen tilldelning, innehållet förblir statiskt Skapa ett nytt fält Skapad (Datu…" at bounding box center [675, 302] width 278 height 27
click at [782, 345] on button "OK" at bounding box center [792, 346] width 46 height 27
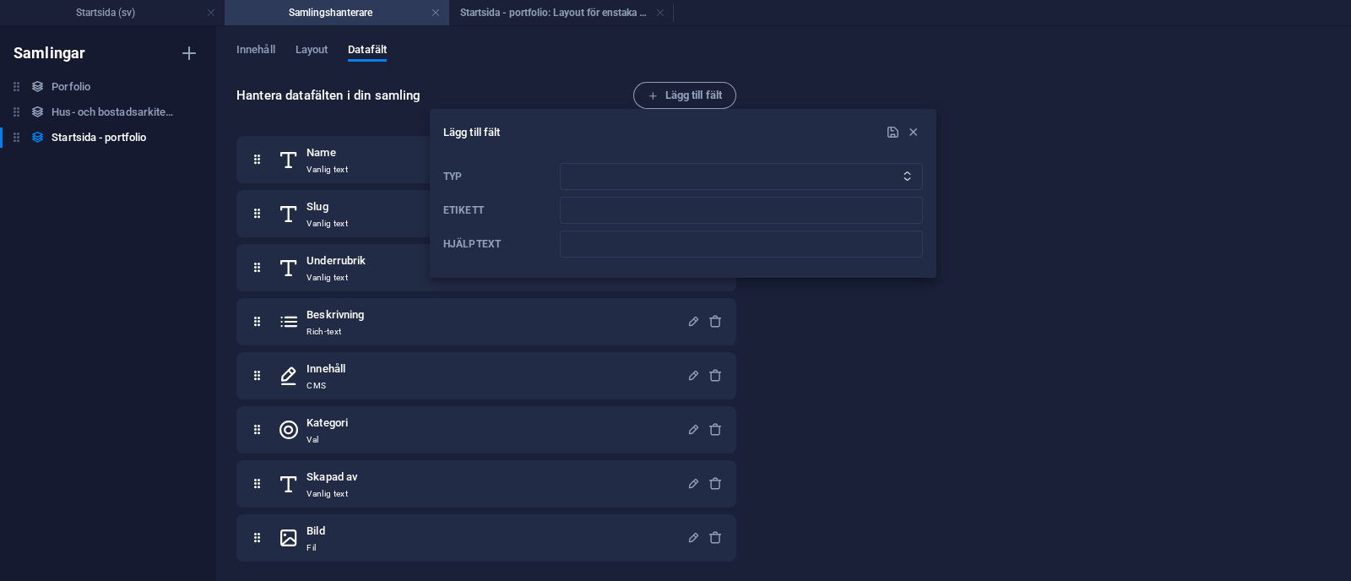
scroll to position [0, 0]
click at [921, 132] on span "button" at bounding box center [913, 132] width 20 height 14
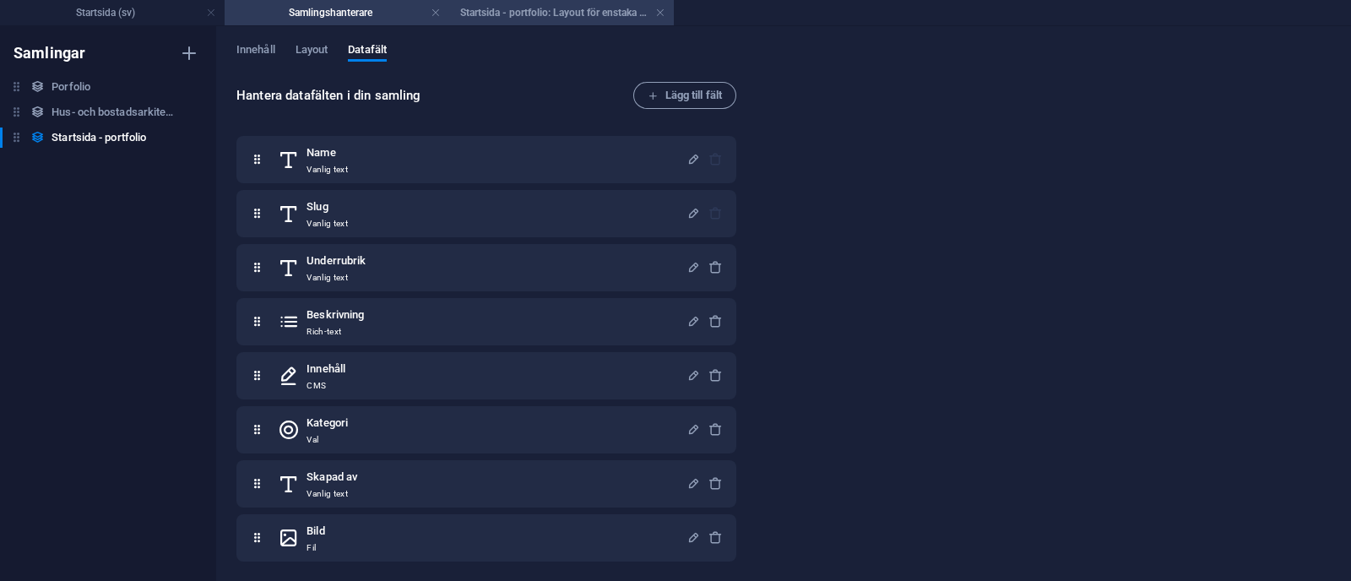
click at [525, 10] on h4 "Startsida - portfolio: Layout för enstaka sida (sv)" at bounding box center [561, 12] width 225 height 19
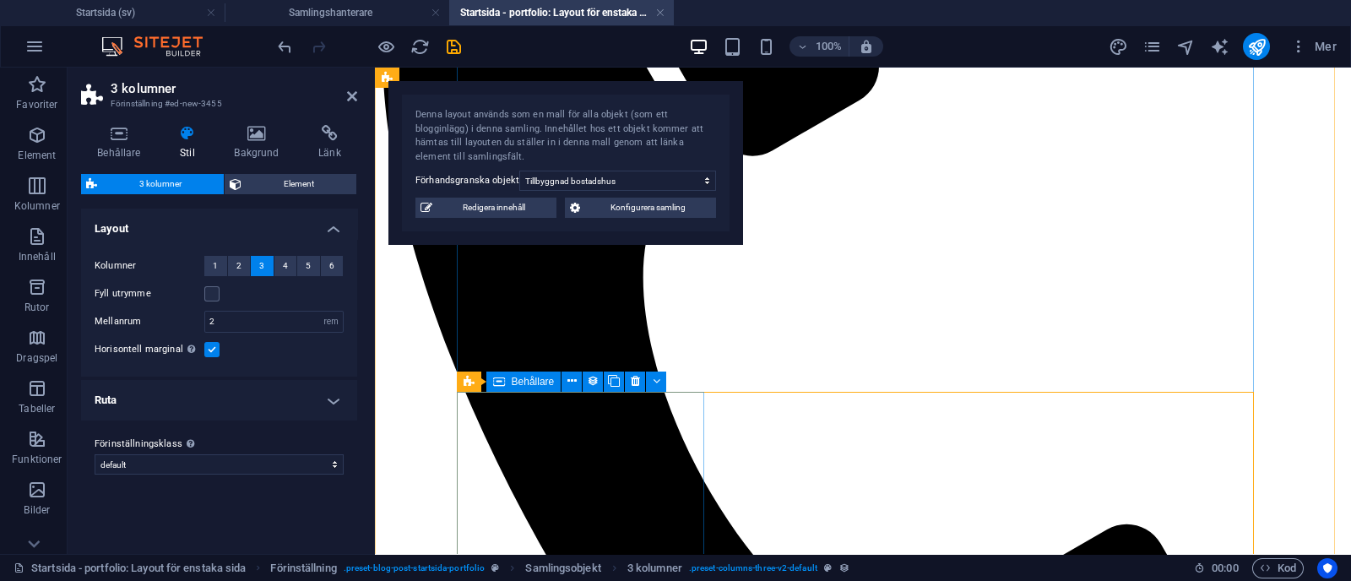
scroll to position [691, 0]
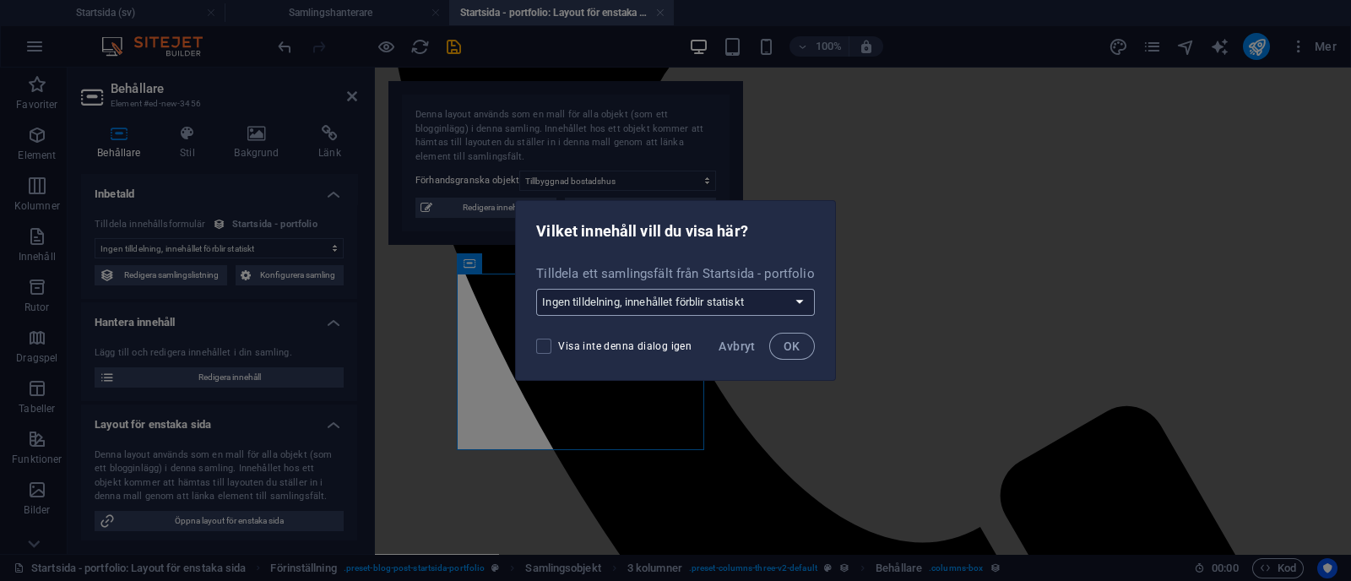
click at [644, 301] on select "Ingen tilldelning, innehållet förblir statiskt Skapa ett nytt fält Skapad (Datu…" at bounding box center [675, 302] width 278 height 27
select select "createNew"
click at [537, 289] on select "Ingen tilldelning, innehållet förblir statiskt Skapa ett nytt fält Skapad (Datu…" at bounding box center [675, 302] width 278 height 27
click at [783, 335] on button "OK" at bounding box center [792, 346] width 46 height 27
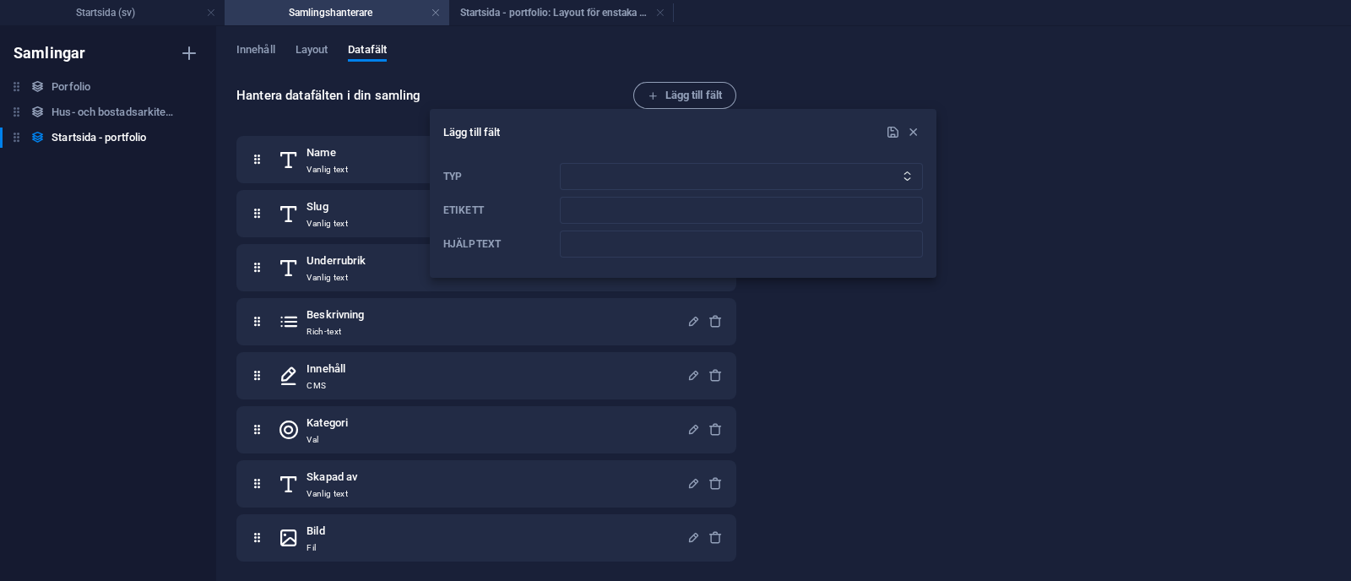
scroll to position [0, 0]
click at [665, 175] on select "Vanlig text Länk CMS Rich-text Fil Flera filer Kryssruta Val Datum Antal" at bounding box center [741, 176] width 363 height 27
select select "text"
click at [560, 163] on select "Vanlig text Länk CMS Rich-text Fil Flera filer Kryssruta Val Datum Antal" at bounding box center [741, 176] width 363 height 27
click at [611, 209] on input "Etikett" at bounding box center [741, 210] width 363 height 27
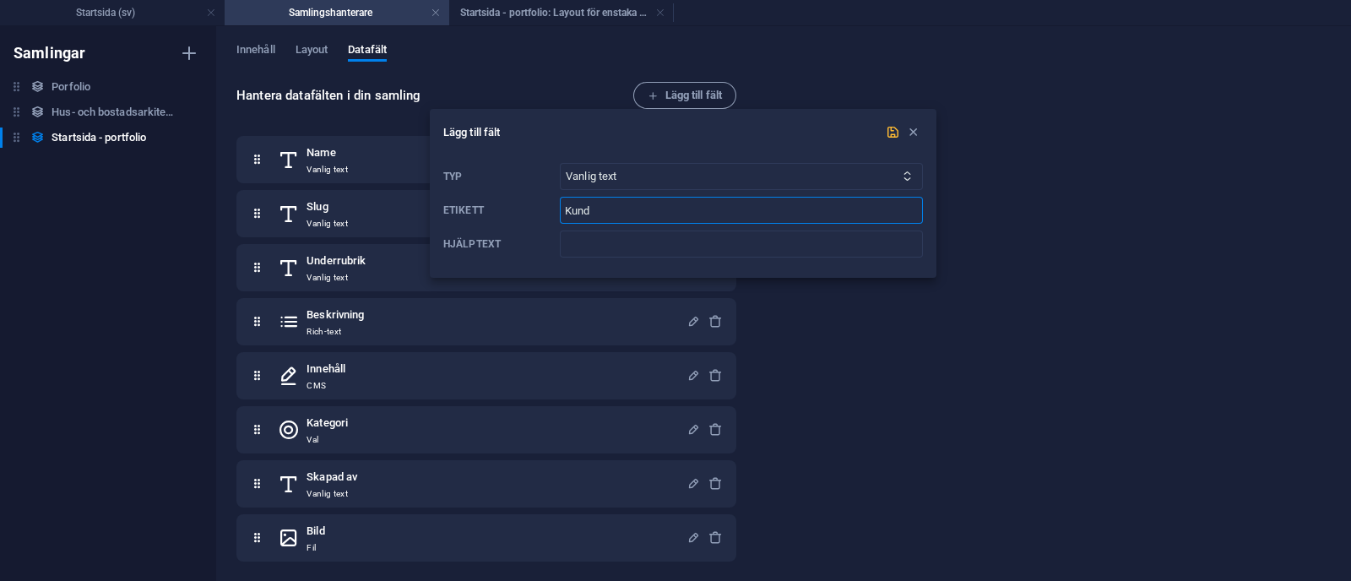
type input "Kund"
click at [893, 129] on icon "submit" at bounding box center [893, 132] width 14 height 14
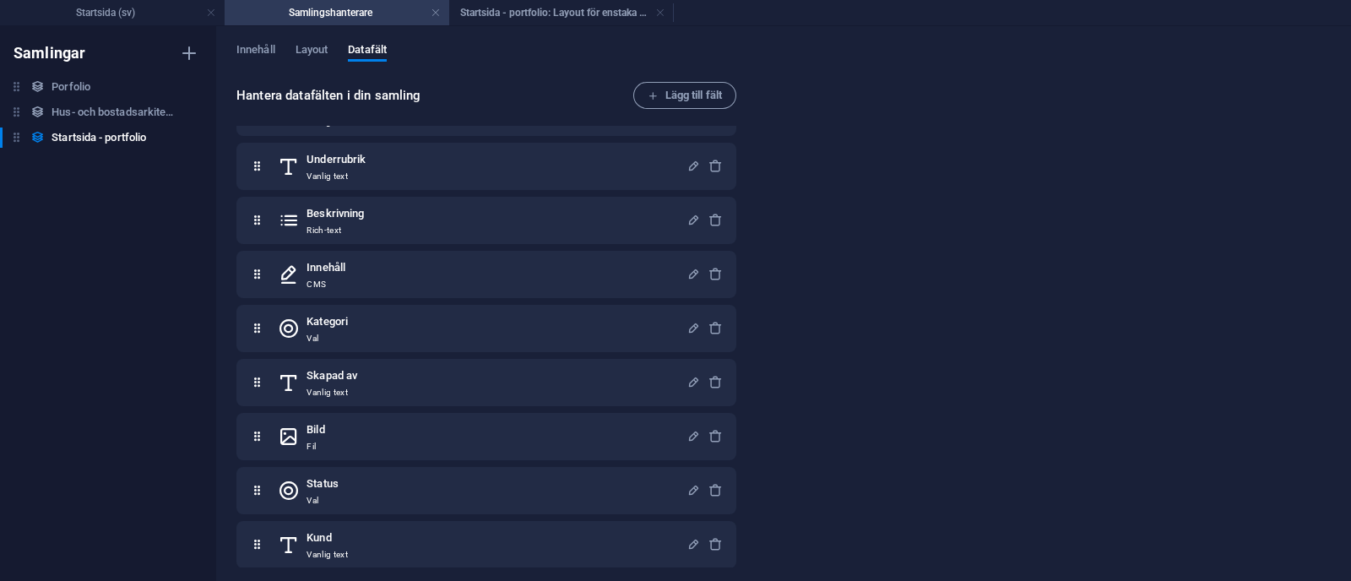
scroll to position [108, 0]
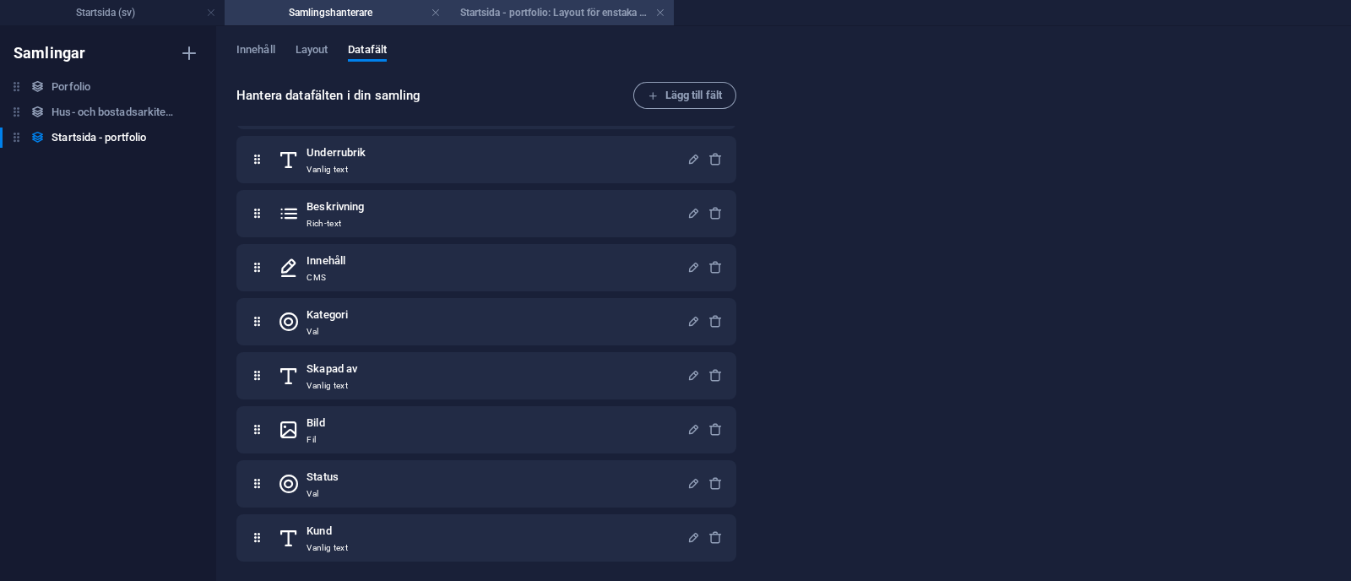
click at [507, 12] on h4 "Startsida - portfolio: Layout för enstaka sida (sv)" at bounding box center [561, 12] width 225 height 19
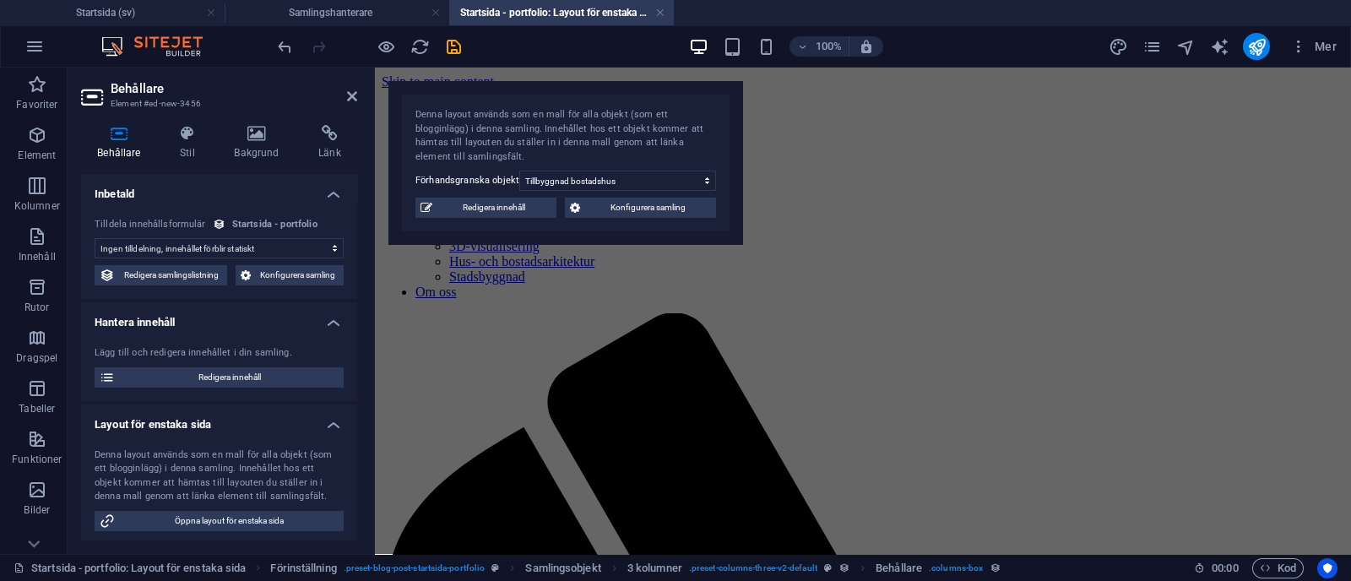
scroll to position [691, 0]
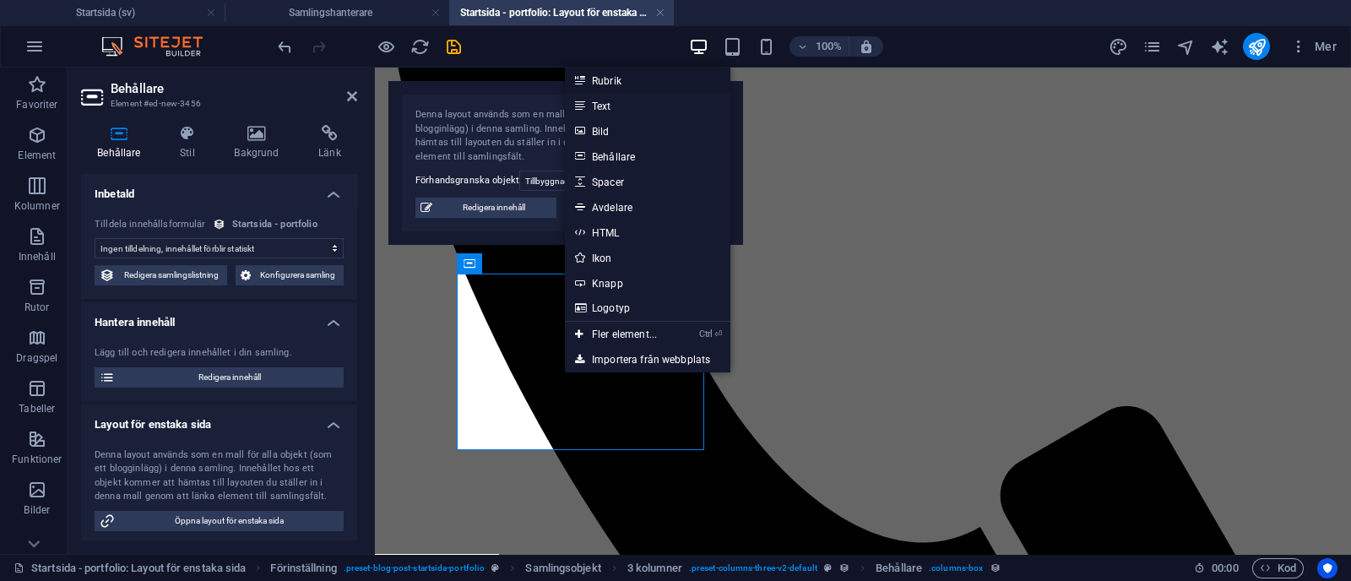
click at [609, 73] on link "Rubrik" at bounding box center [648, 80] width 166 height 25
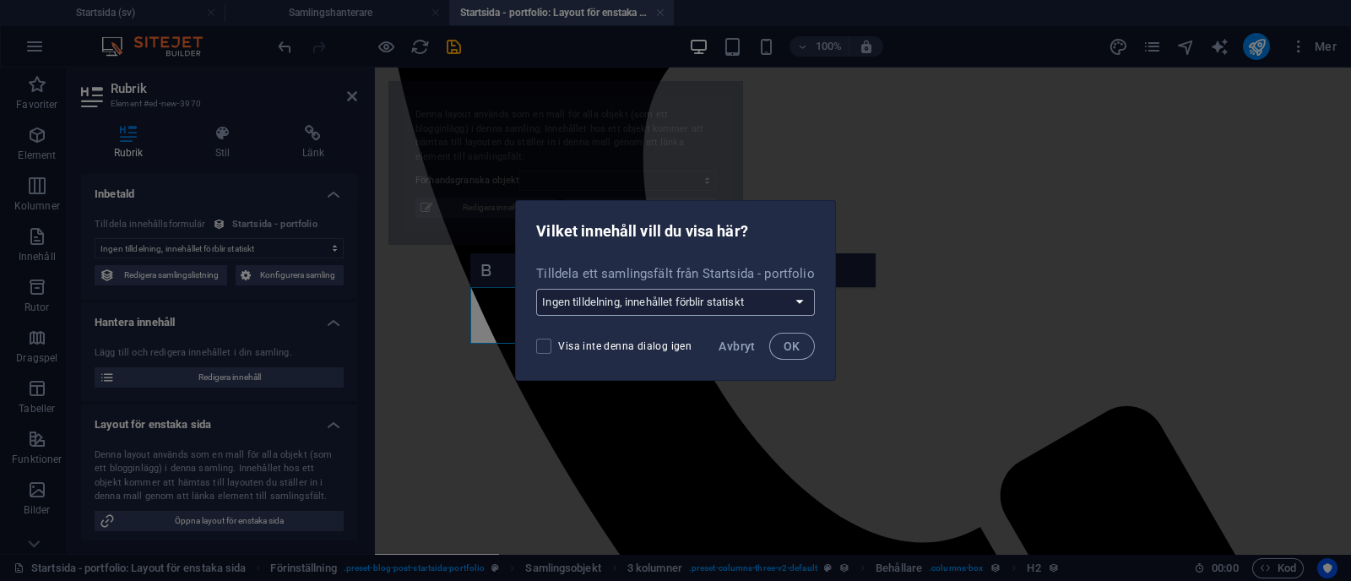
select select "68b70ddebdb0bfdaaa070170"
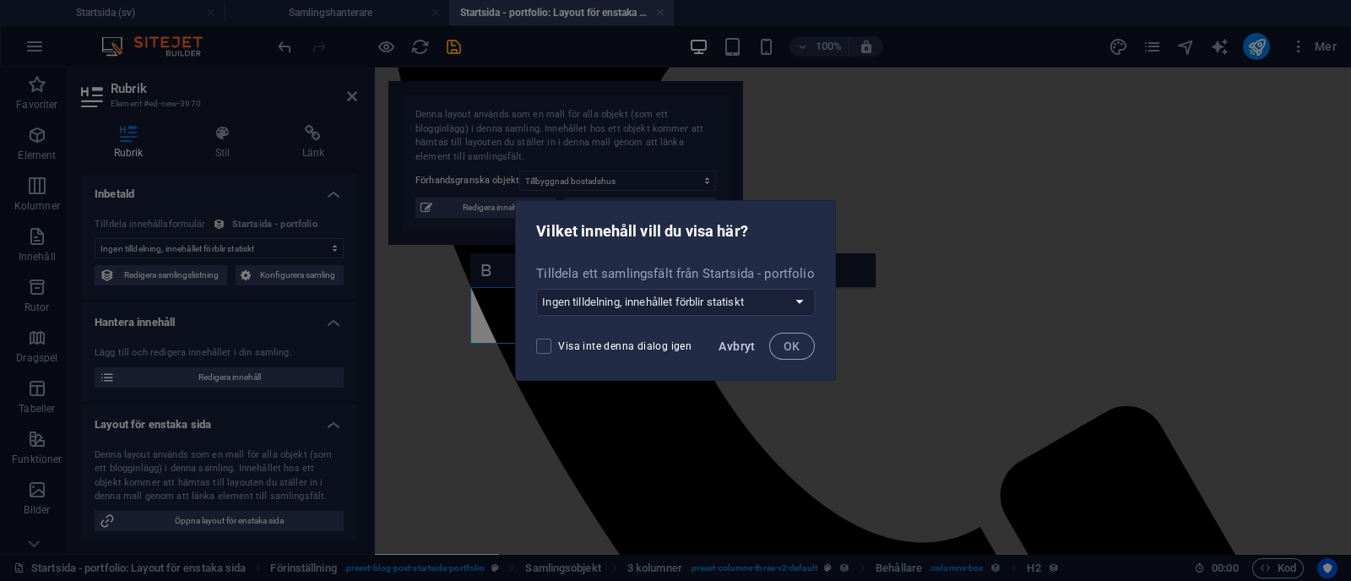
click at [739, 342] on span "Avbryt" at bounding box center [737, 346] width 36 height 14
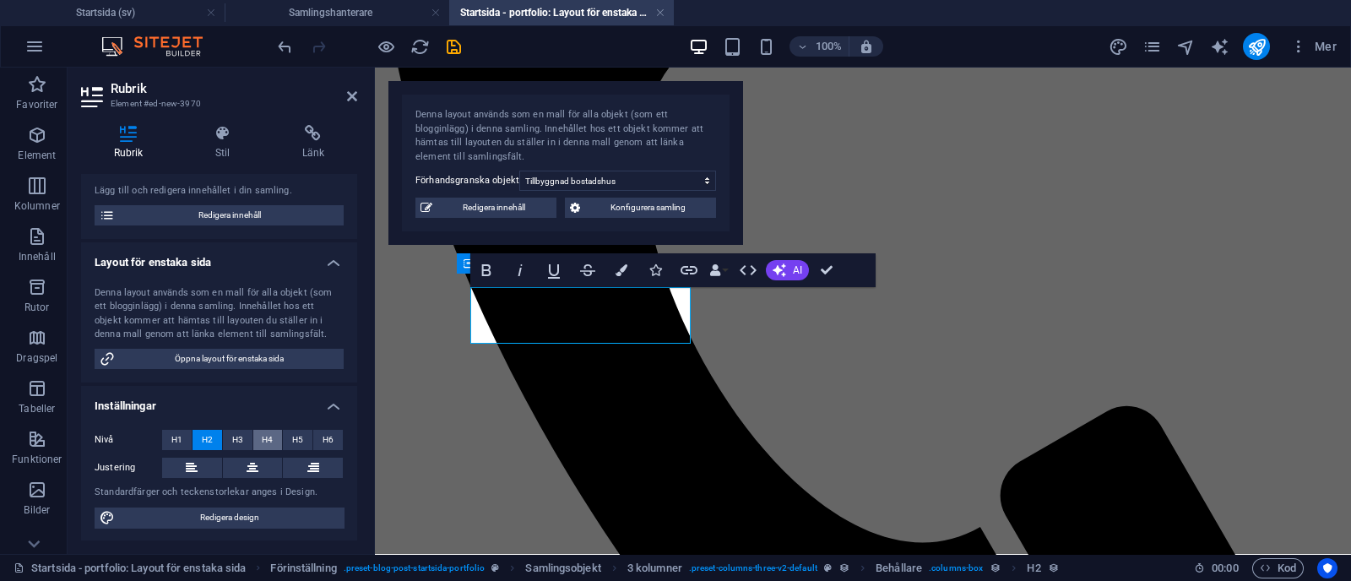
click at [267, 439] on span "H4" at bounding box center [267, 440] width 11 height 20
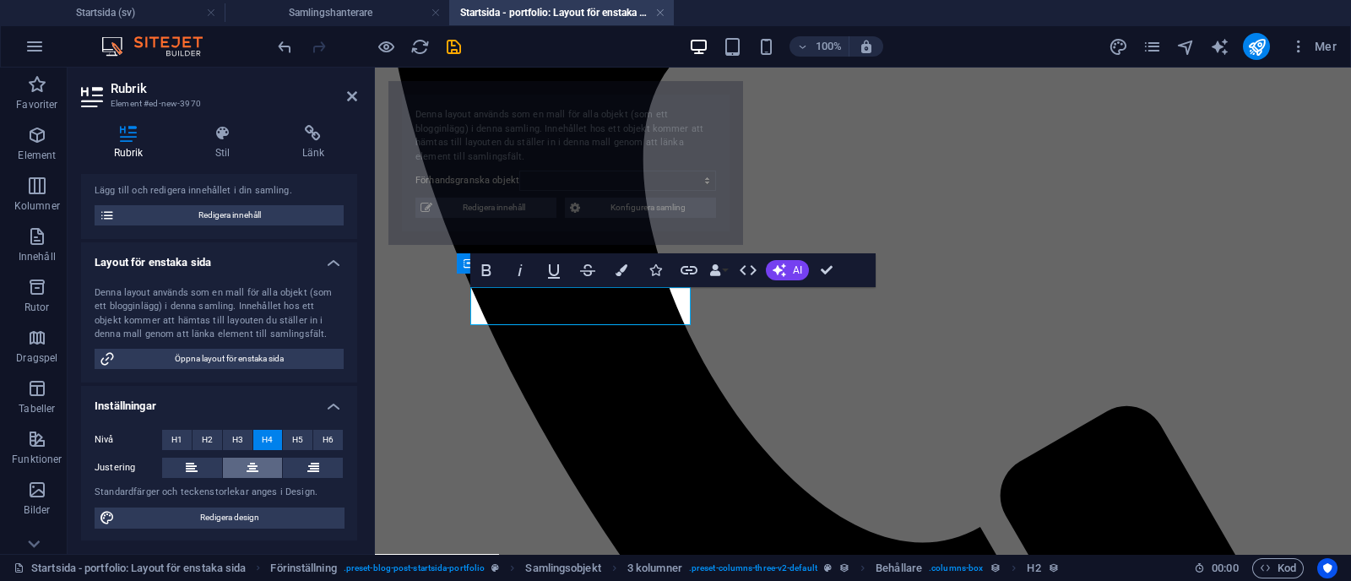
select select "68b70ddebdb0bfdaaa070170"
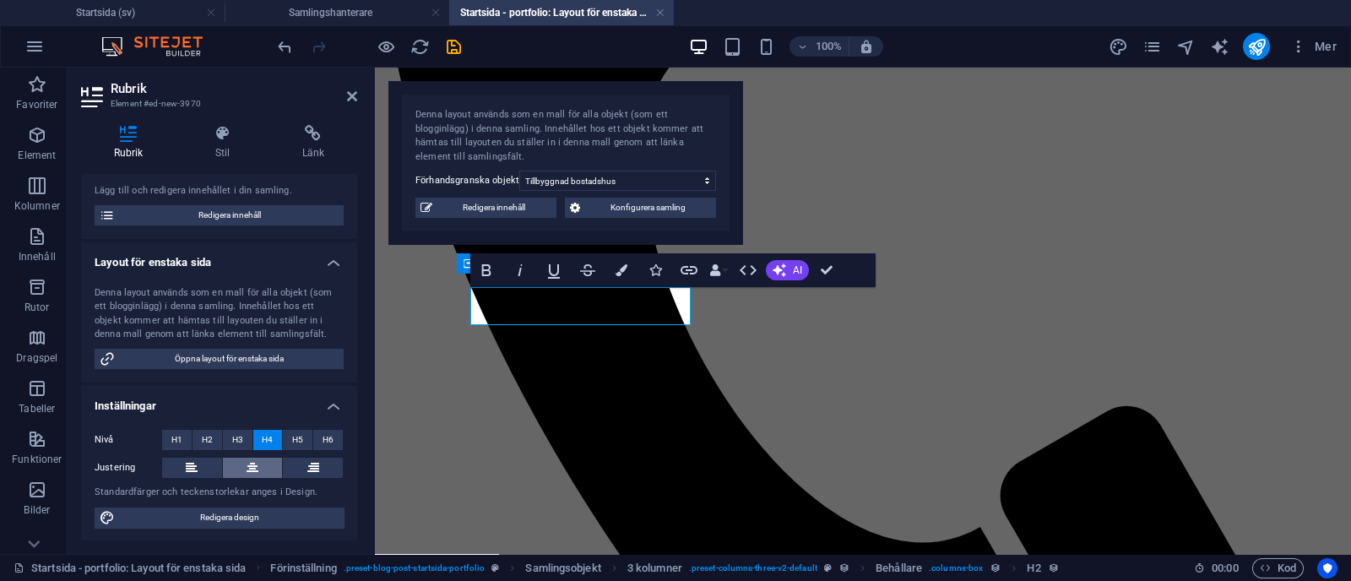
click at [259, 469] on button at bounding box center [253, 468] width 60 height 20
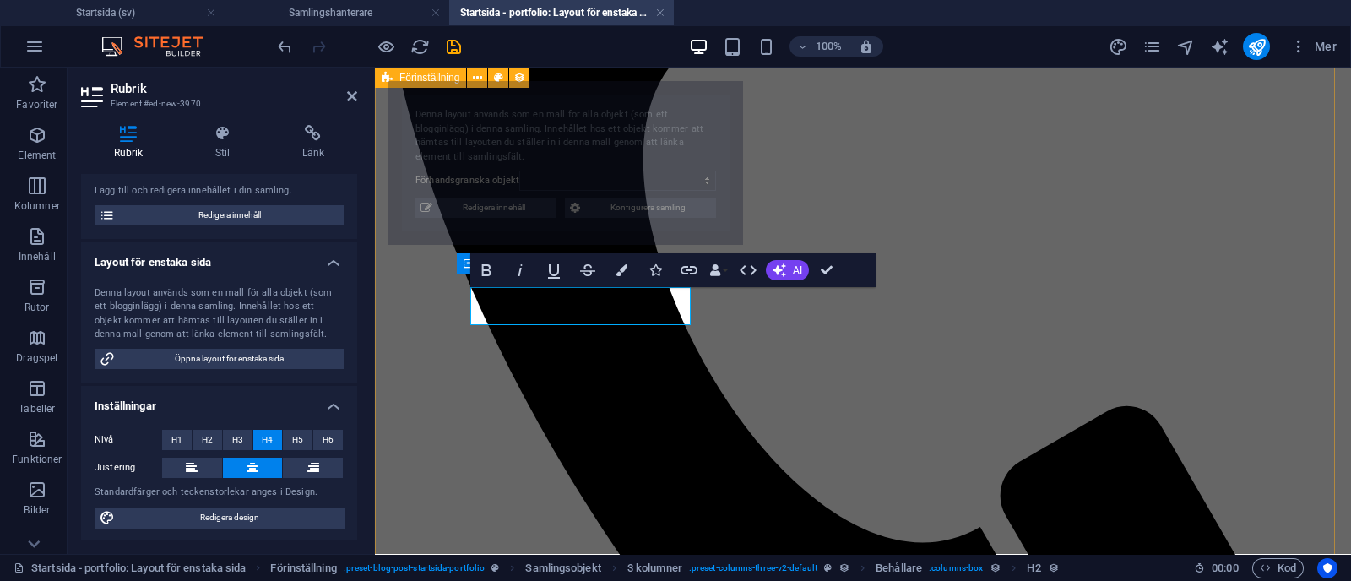
select select "68b70ddebdb0bfdaaa070170"
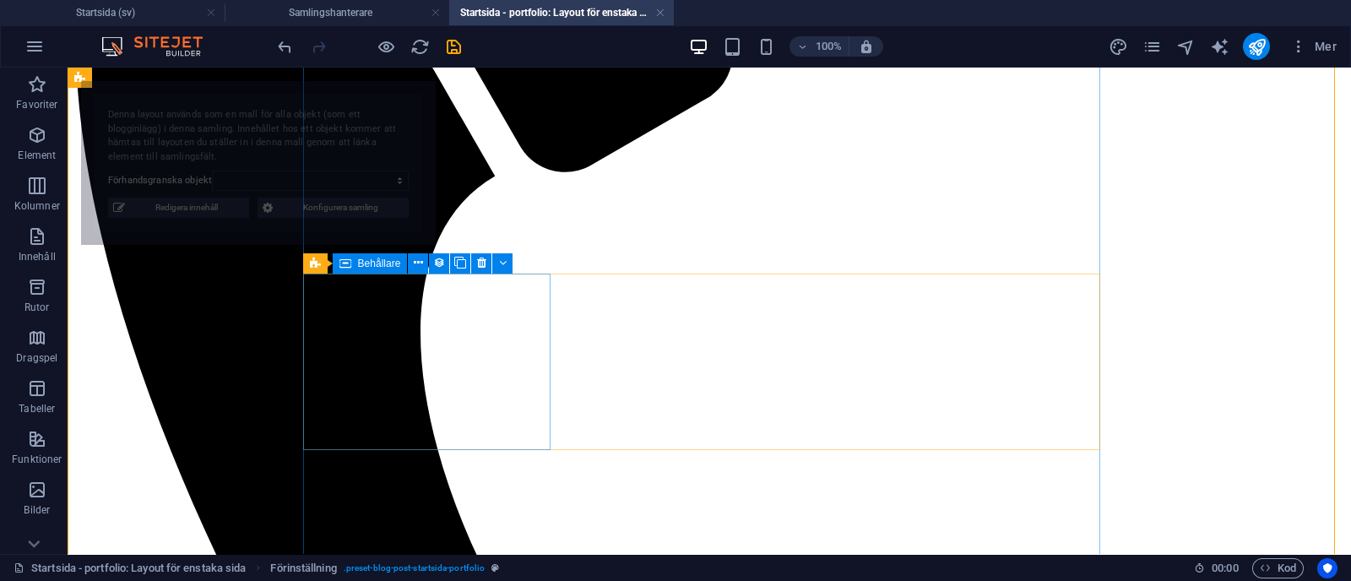
select select "68b70ddebdb0bfdaaa070170"
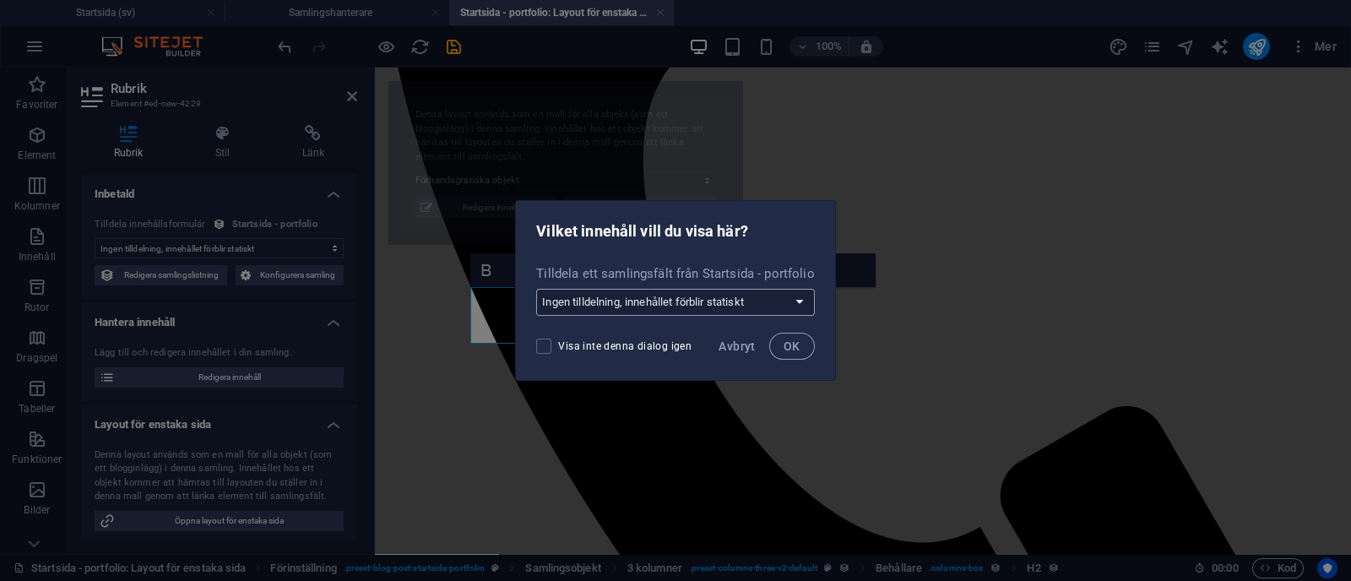
select select "68b70ddebdb0bfdaaa070170"
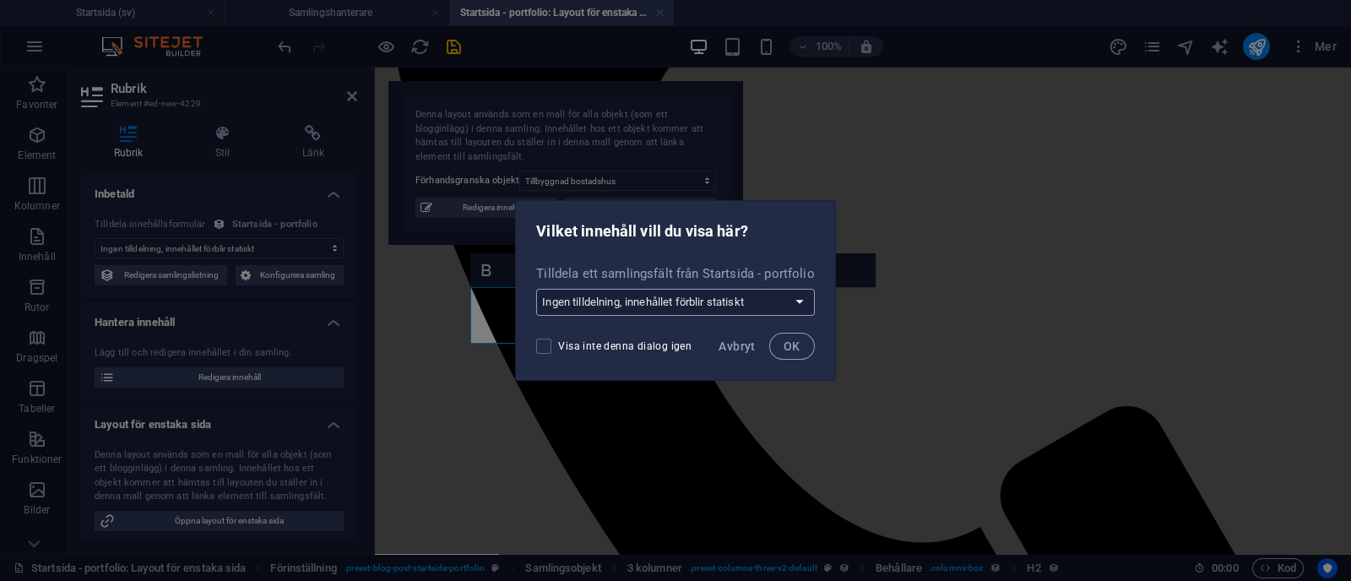
click at [641, 297] on select "Ingen tilldelning, innehållet förblir statiskt Skapa ett nytt fält Skapad (Datu…" at bounding box center [675, 302] width 278 height 27
select select "kund"
click at [537, 289] on select "Ingen tilldelning, innehållet förblir statiskt Skapa ett nytt fält Skapad (Datu…" at bounding box center [675, 302] width 278 height 27
click at [800, 345] on button "OK" at bounding box center [792, 346] width 46 height 27
select select "kund"
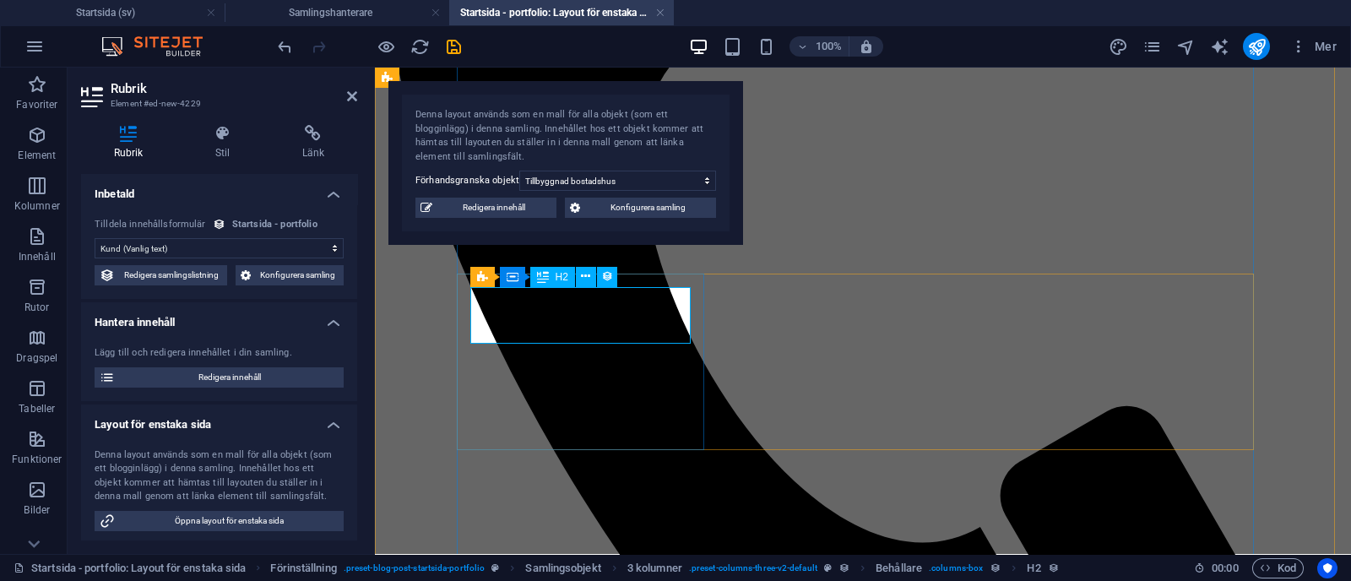
drag, startPoint x: 73, startPoint y: 466, endPoint x: 255, endPoint y: 486, distance: 183.5
click at [255, 486] on div "Rubrik Stil Länk Inbetald Ingen tilldelning, innehållet förblir statiskt Skapad…" at bounding box center [219, 332] width 303 height 442
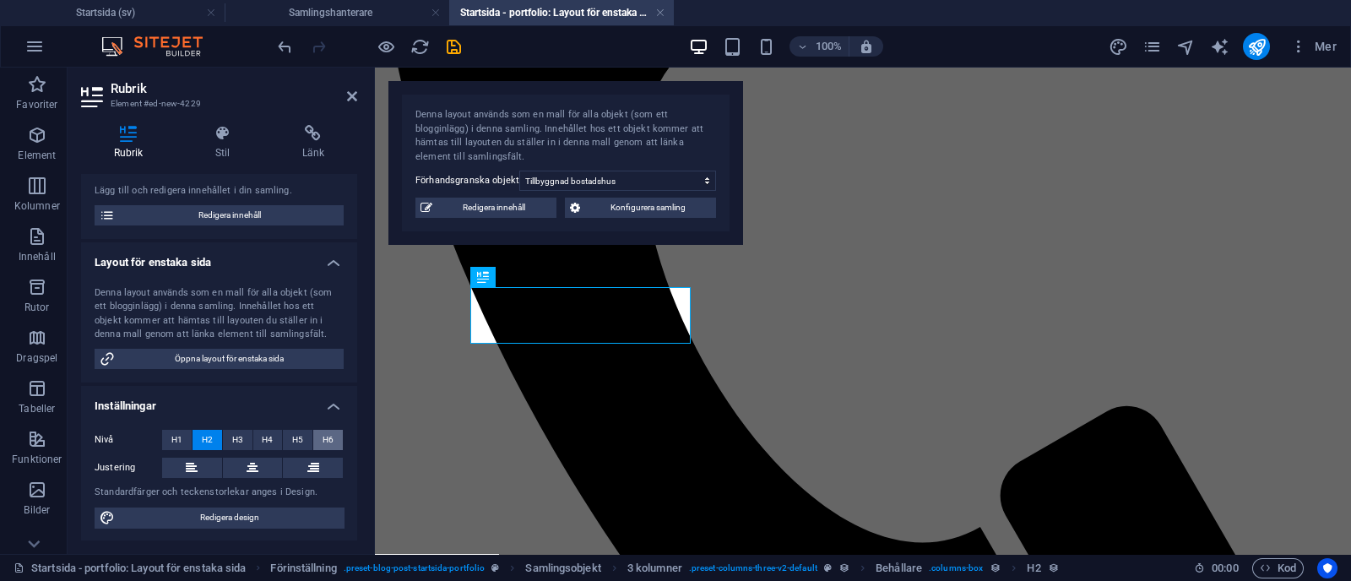
click at [329, 437] on span "H6" at bounding box center [328, 440] width 11 height 20
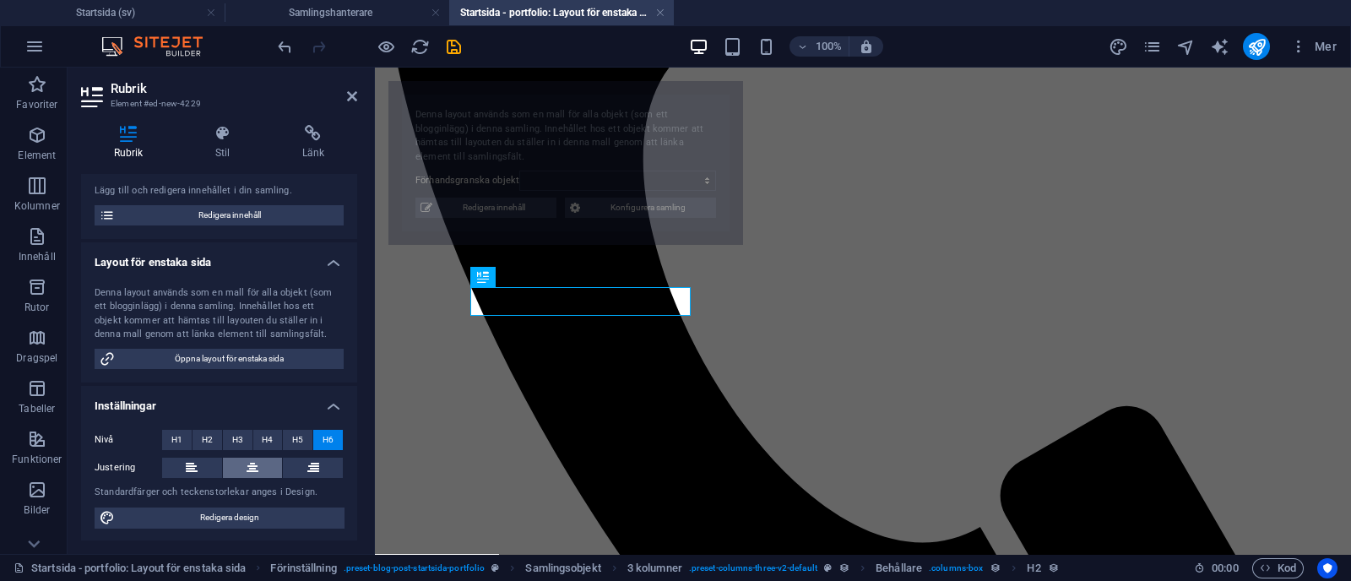
select select "68b70ddebdb0bfdaaa070170"
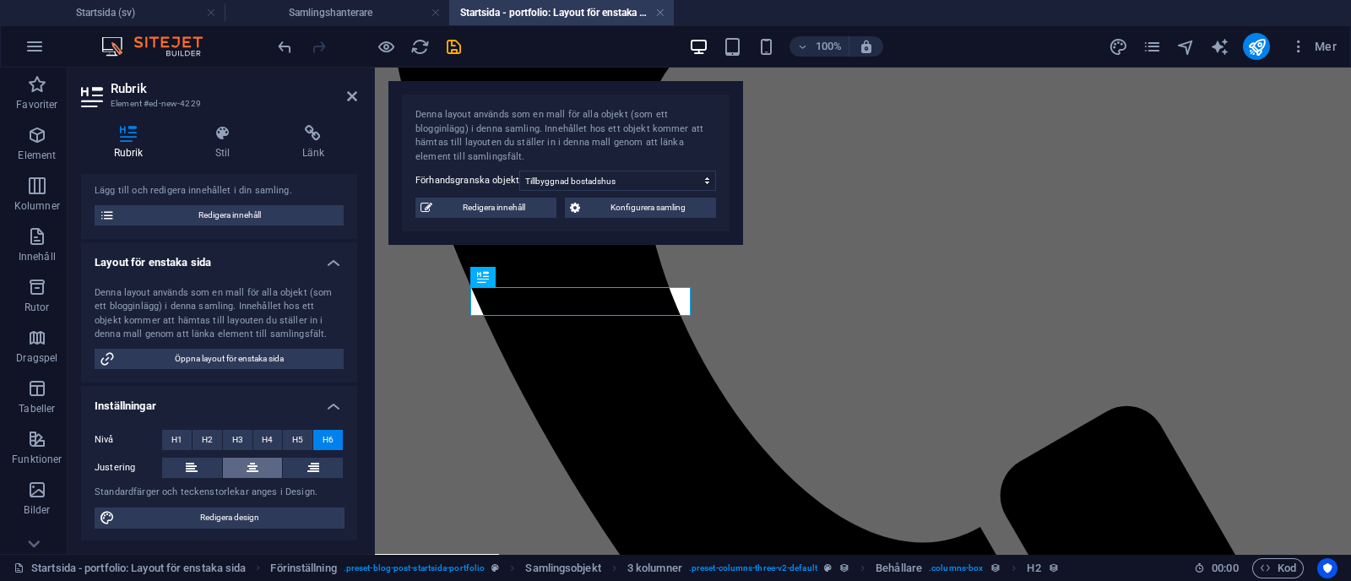
click at [259, 470] on button at bounding box center [253, 468] width 60 height 20
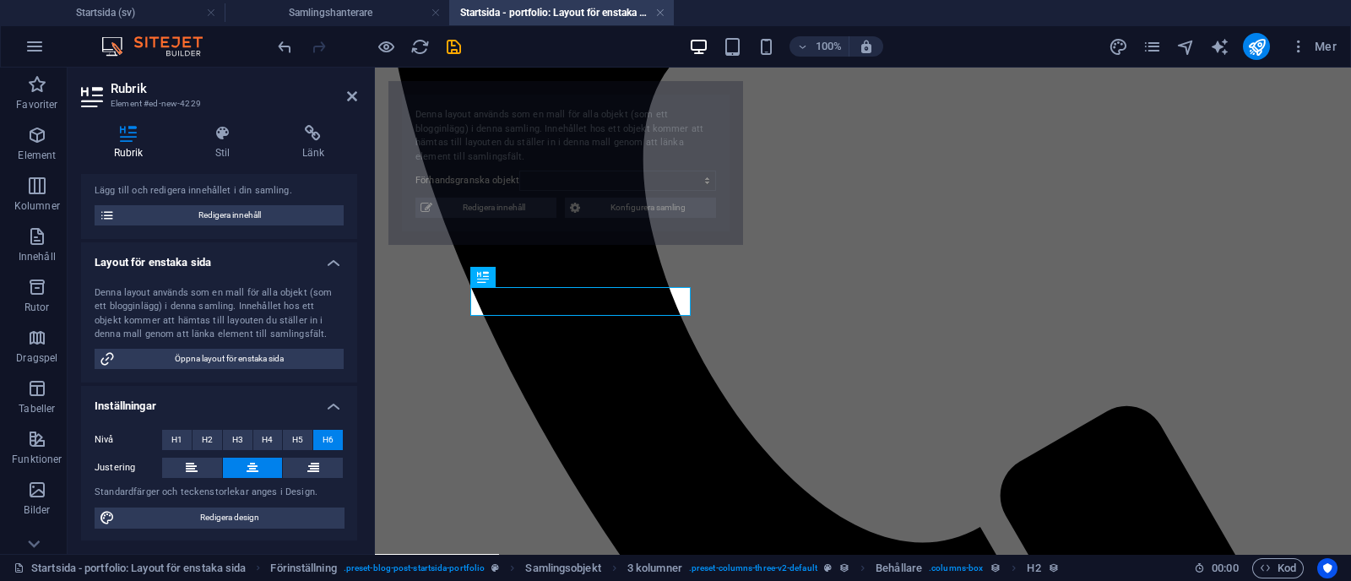
select select "68b70ddebdb0bfdaaa070170"
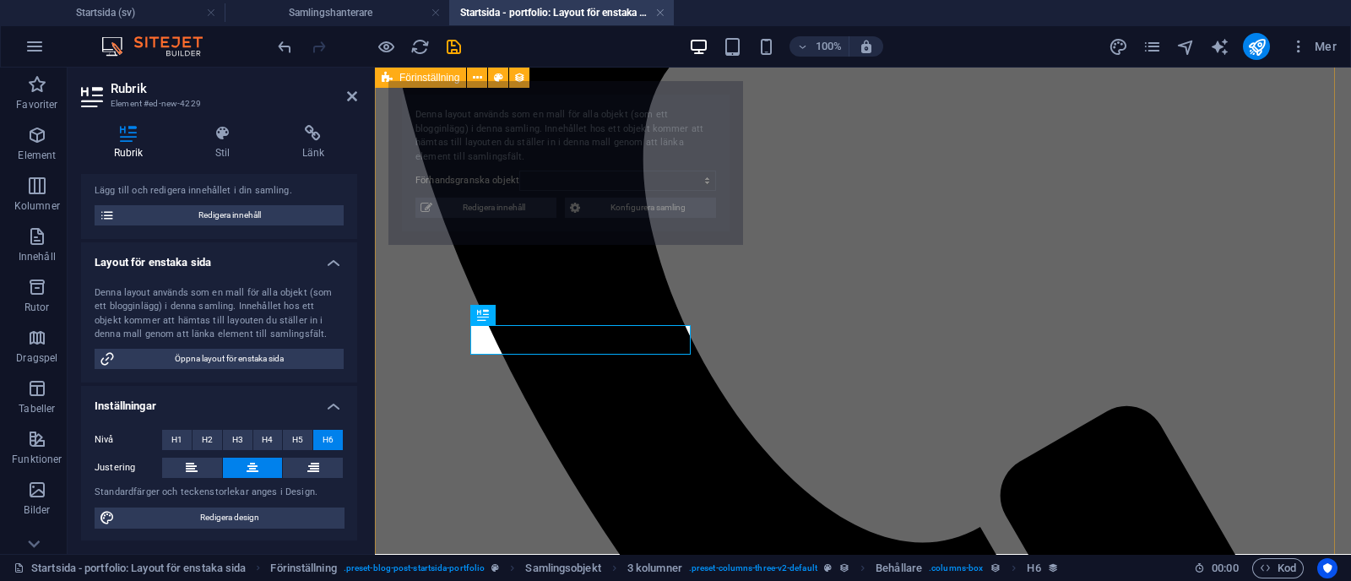
select select "68b70ddebdb0bfdaaa070170"
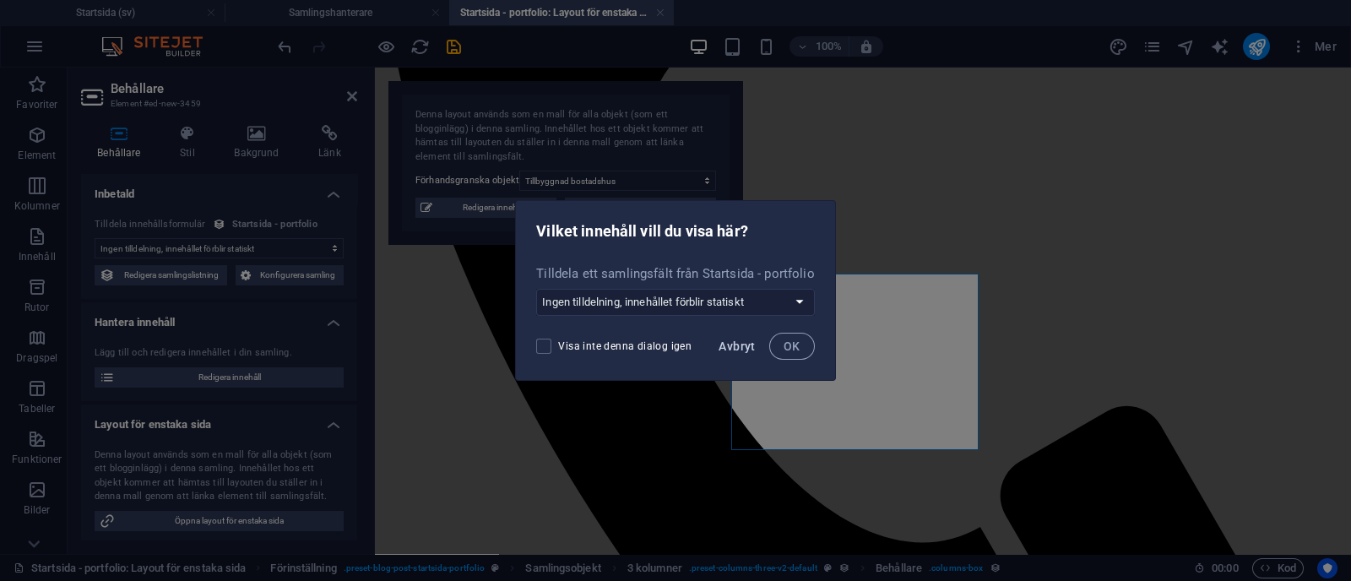
click at [735, 350] on span "Avbryt" at bounding box center [737, 346] width 36 height 14
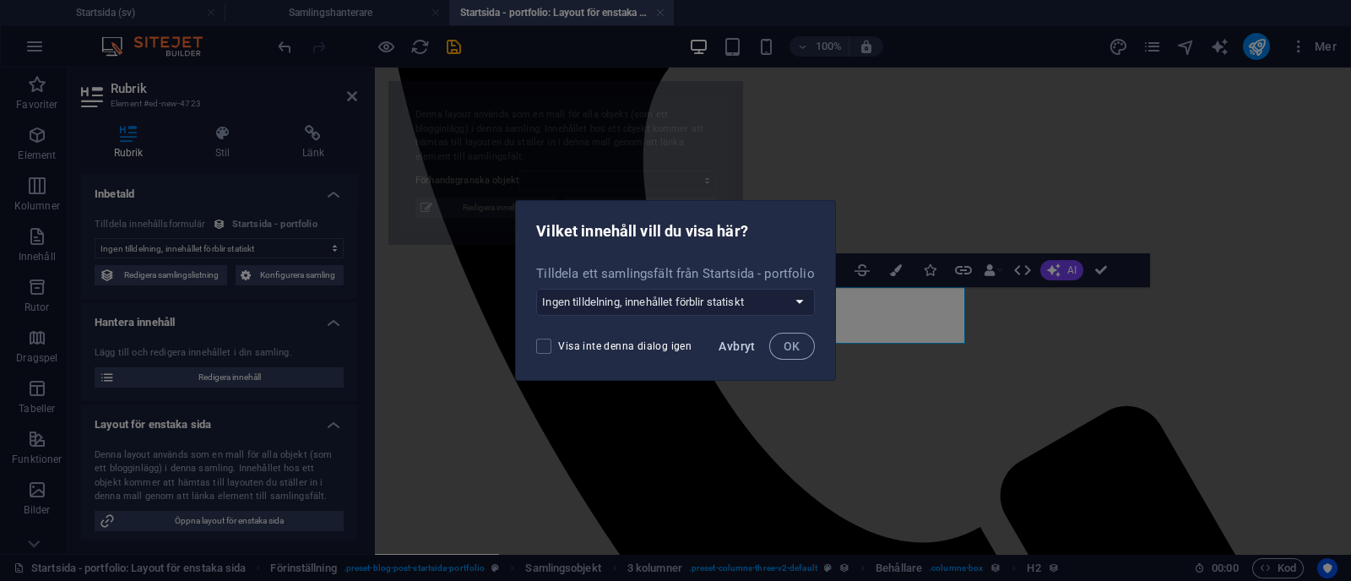
select select "68b70ddebdb0bfdaaa070170"
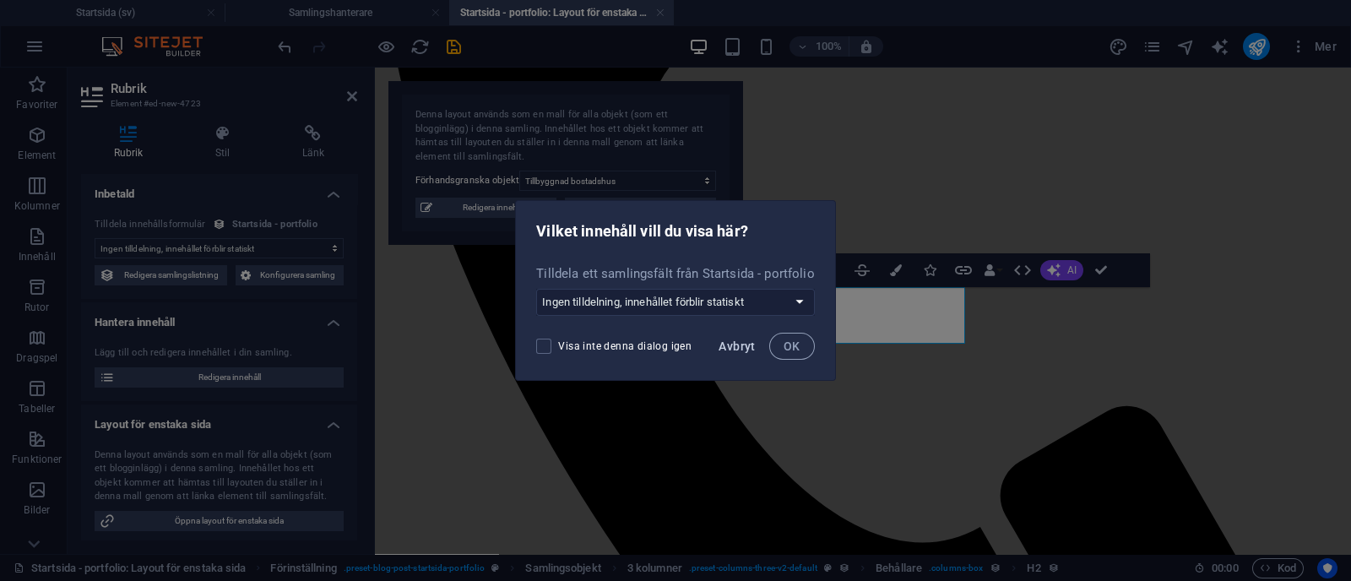
click at [725, 339] on span "Avbryt" at bounding box center [737, 346] width 36 height 14
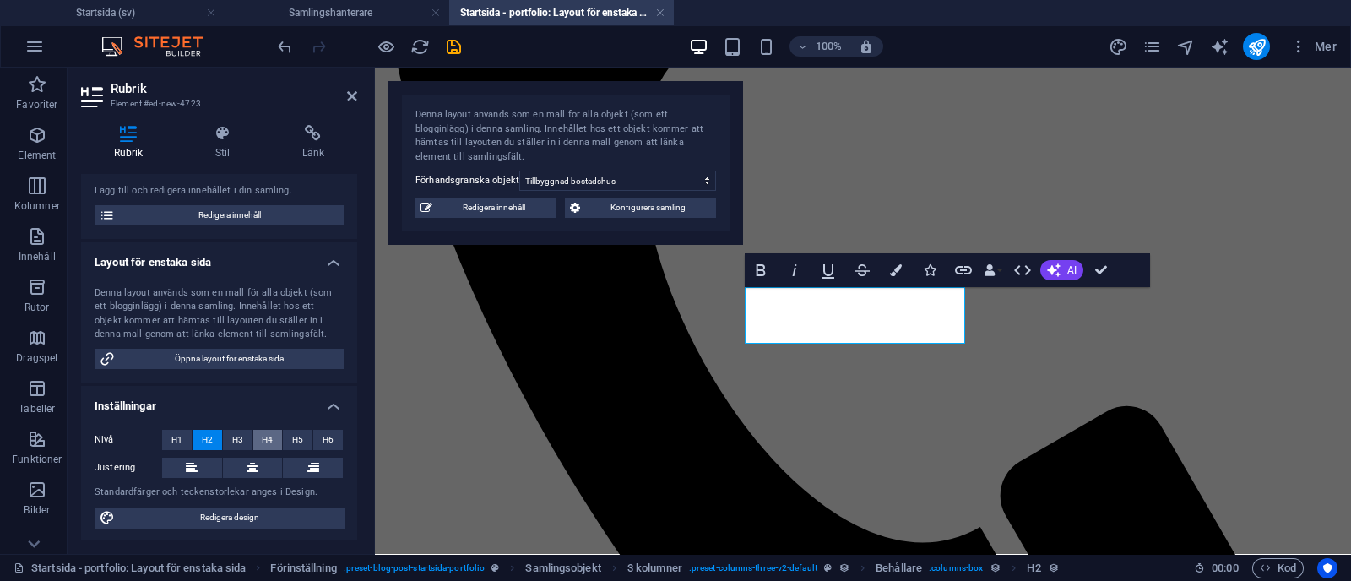
click at [262, 436] on span "H4" at bounding box center [267, 440] width 11 height 20
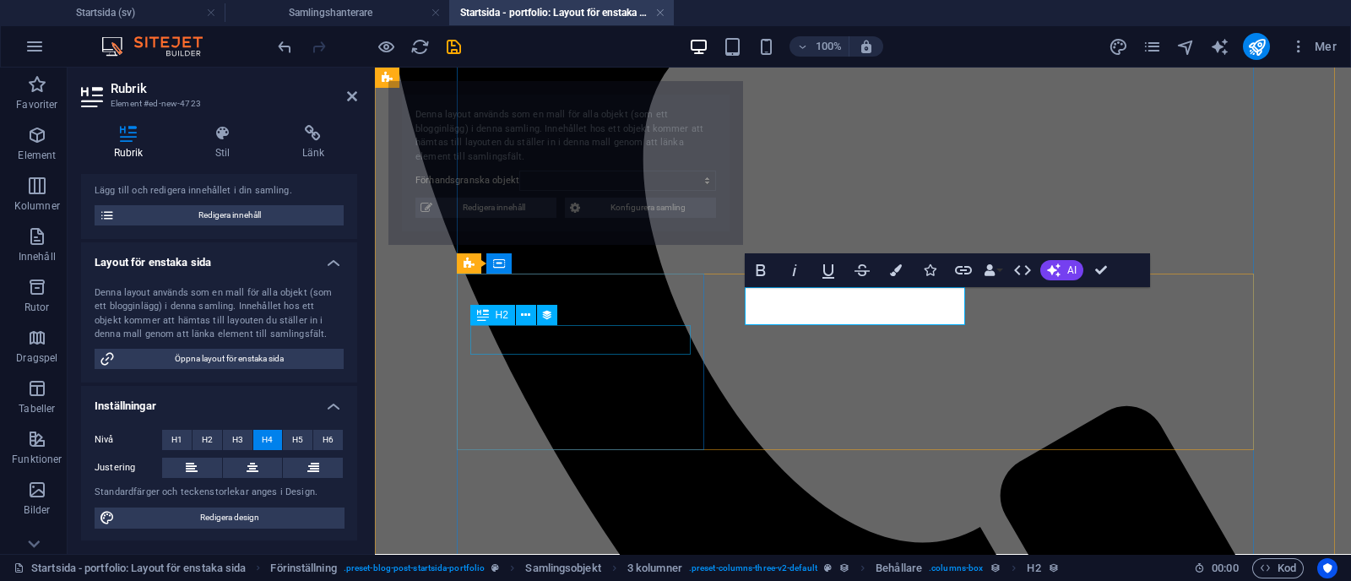
select select "68b70ddebdb0bfdaaa070170"
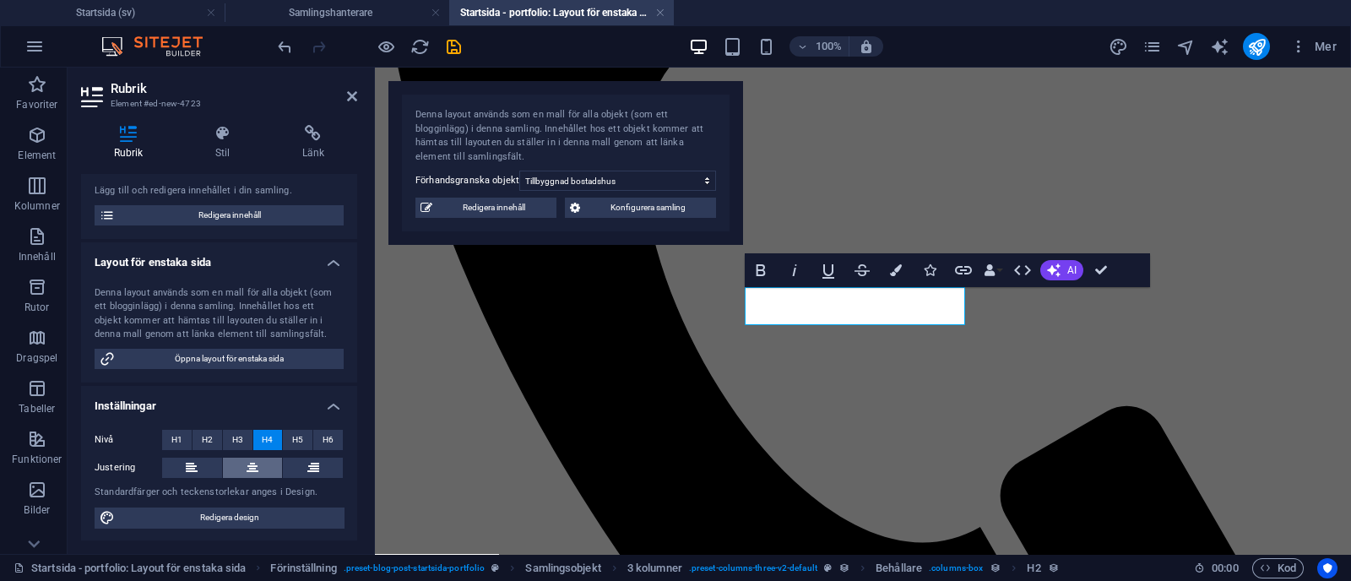
click at [270, 458] on button at bounding box center [253, 468] width 60 height 20
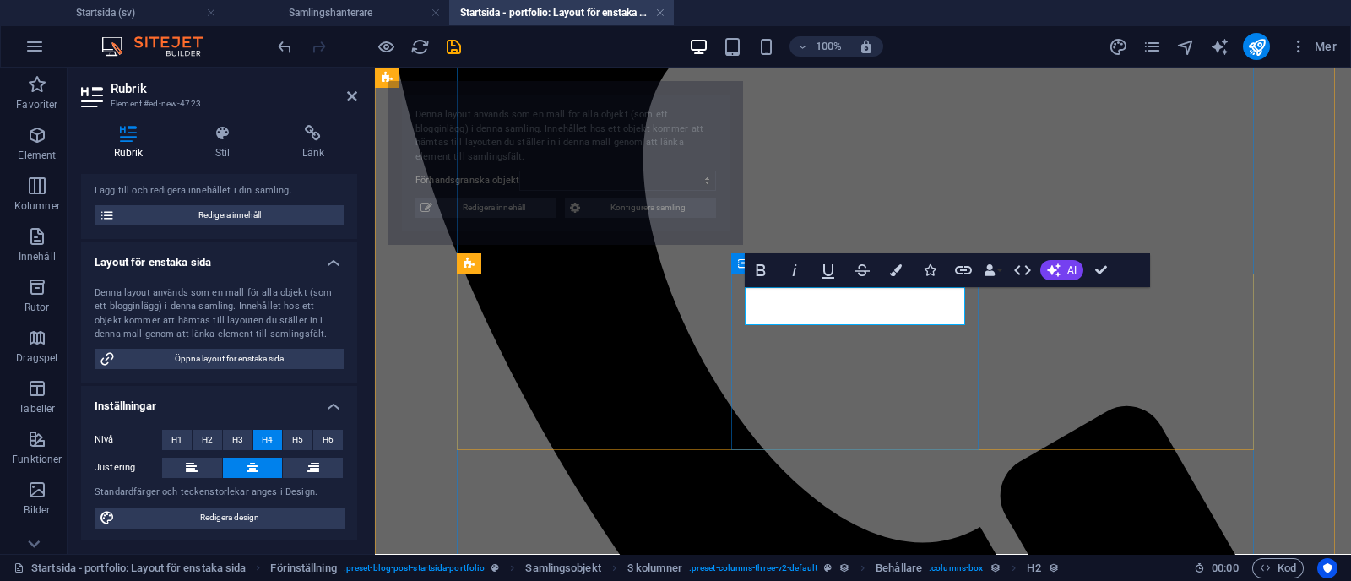
select select "68b70ddebdb0bfdaaa070170"
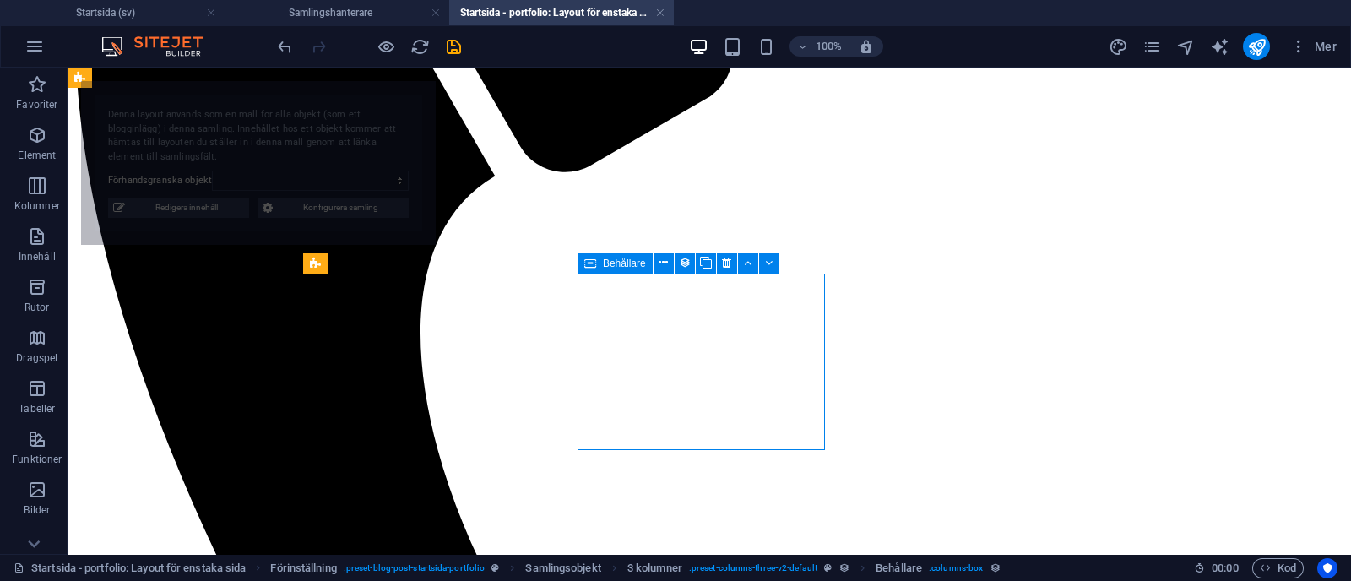
select select "68b70ddebdb0bfdaaa070170"
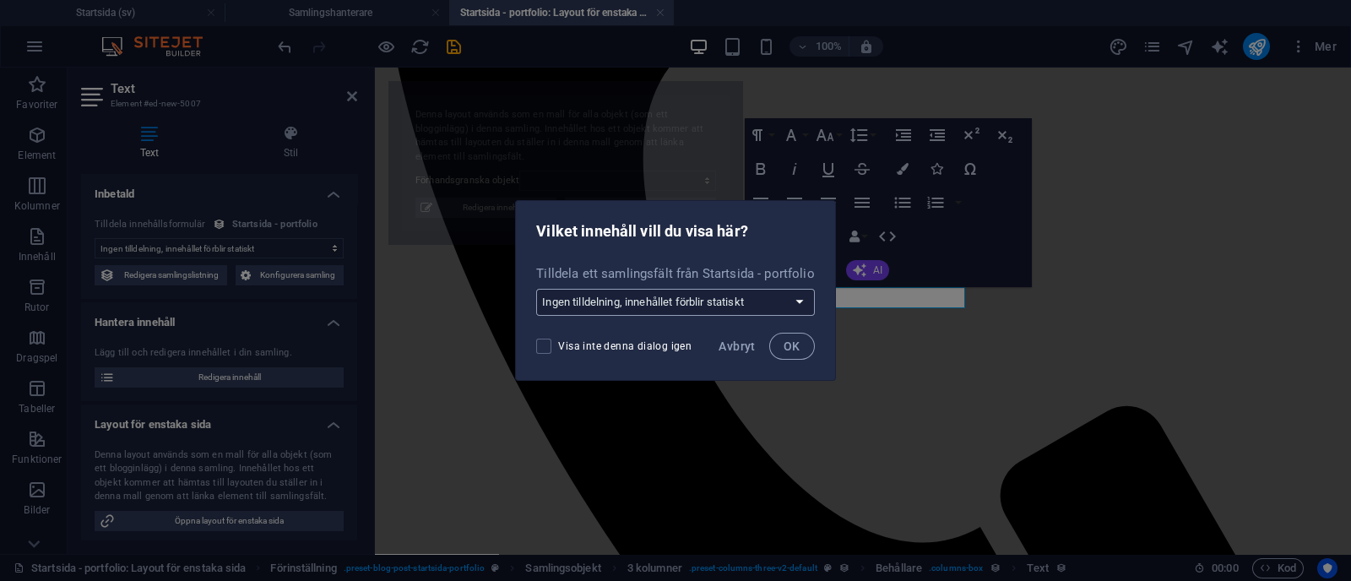
select select "68b70ddebdb0bfdaaa070170"
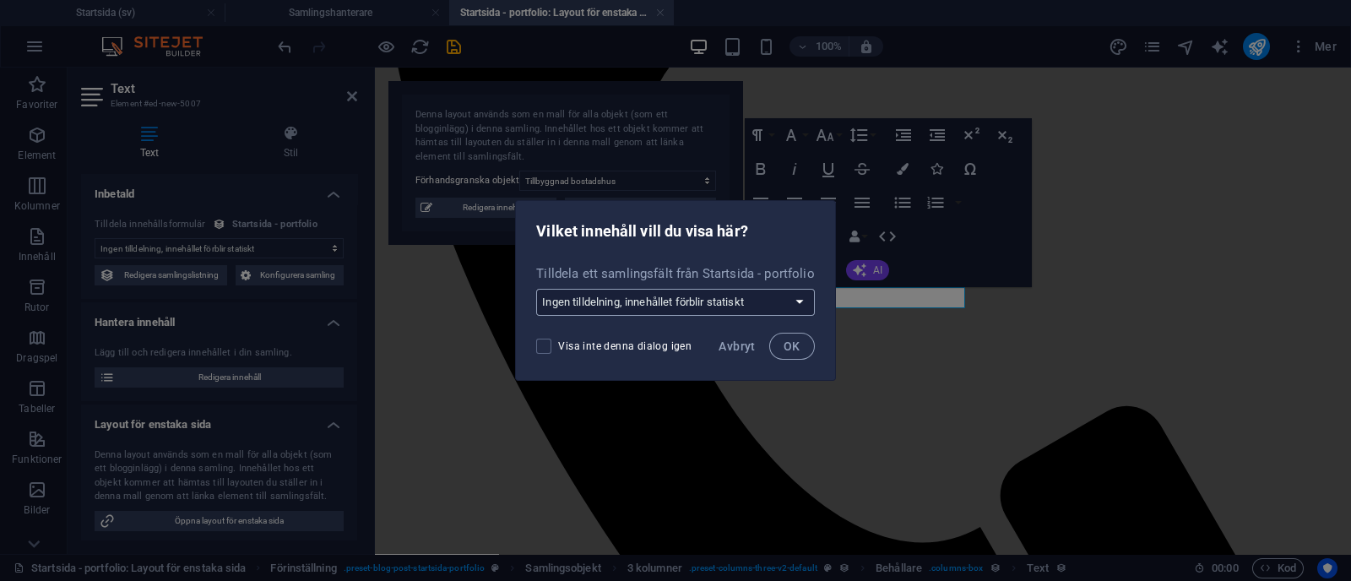
click at [615, 301] on select "Ingen tilldelning, innehållet förblir statiskt Skapa ett nytt fält Skapad (Datu…" at bounding box center [675, 302] width 278 height 27
select select "underrubrik"
click at [537, 289] on select "Ingen tilldelning, innehållet förblir statiskt Skapa ett nytt fält Skapad (Datu…" at bounding box center [675, 302] width 278 height 27
click at [788, 342] on span "OK" at bounding box center [792, 346] width 17 height 14
select select "underrubrik"
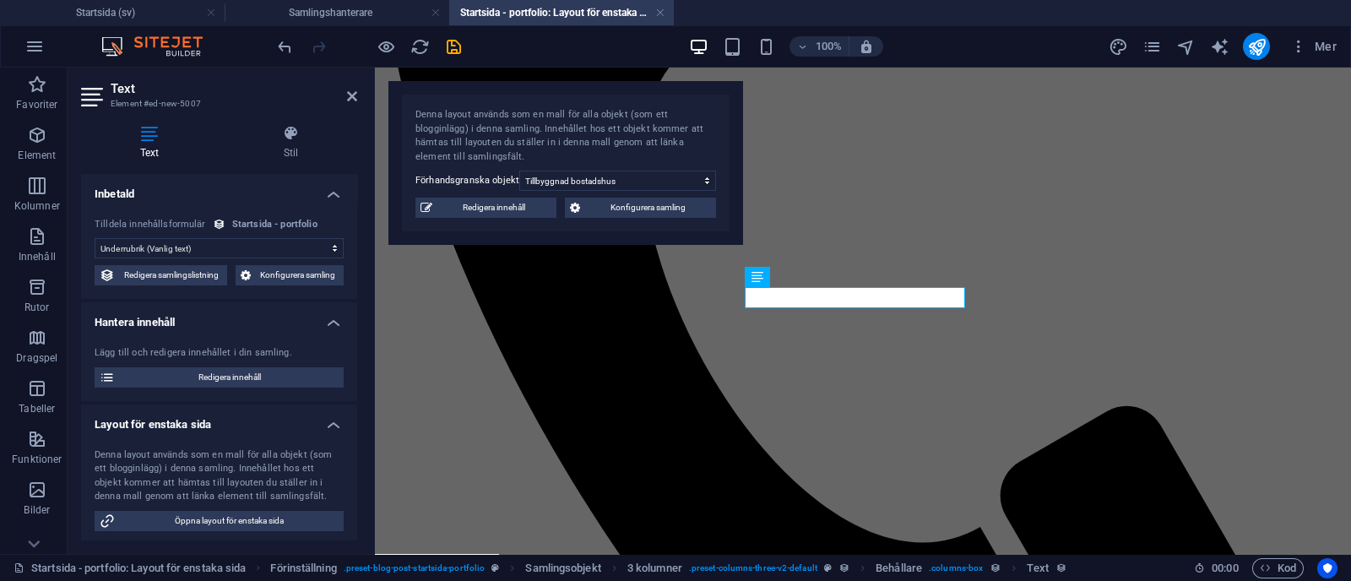
scroll to position [81, 0]
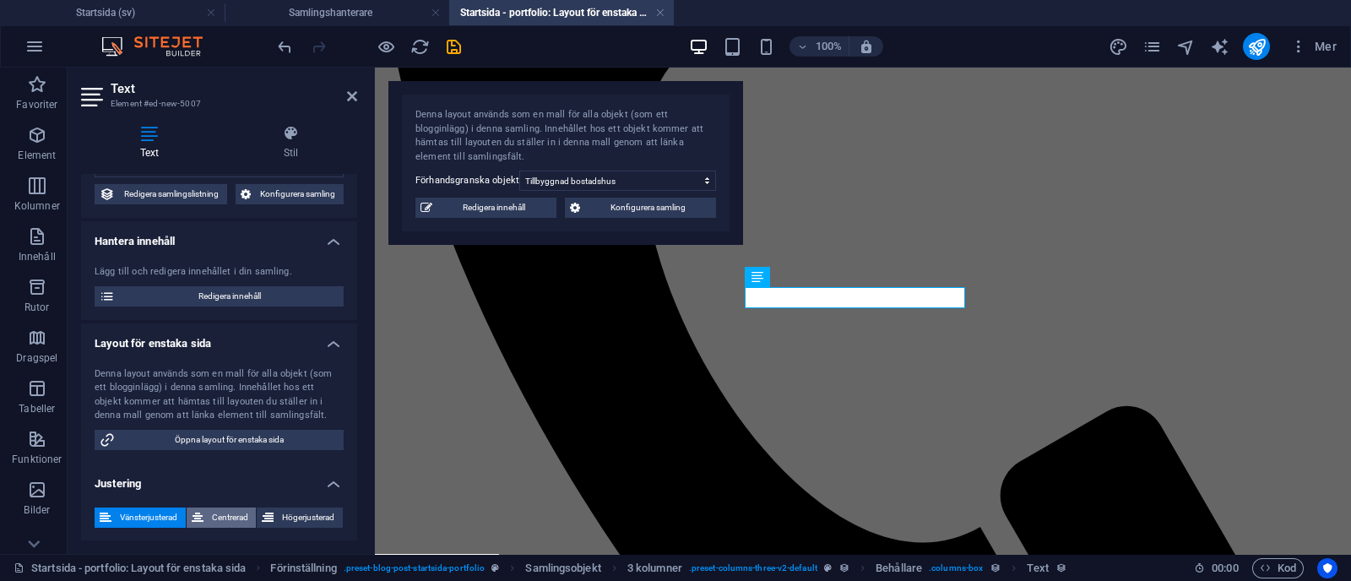
click at [227, 511] on span "Centrerad" at bounding box center [230, 518] width 43 height 20
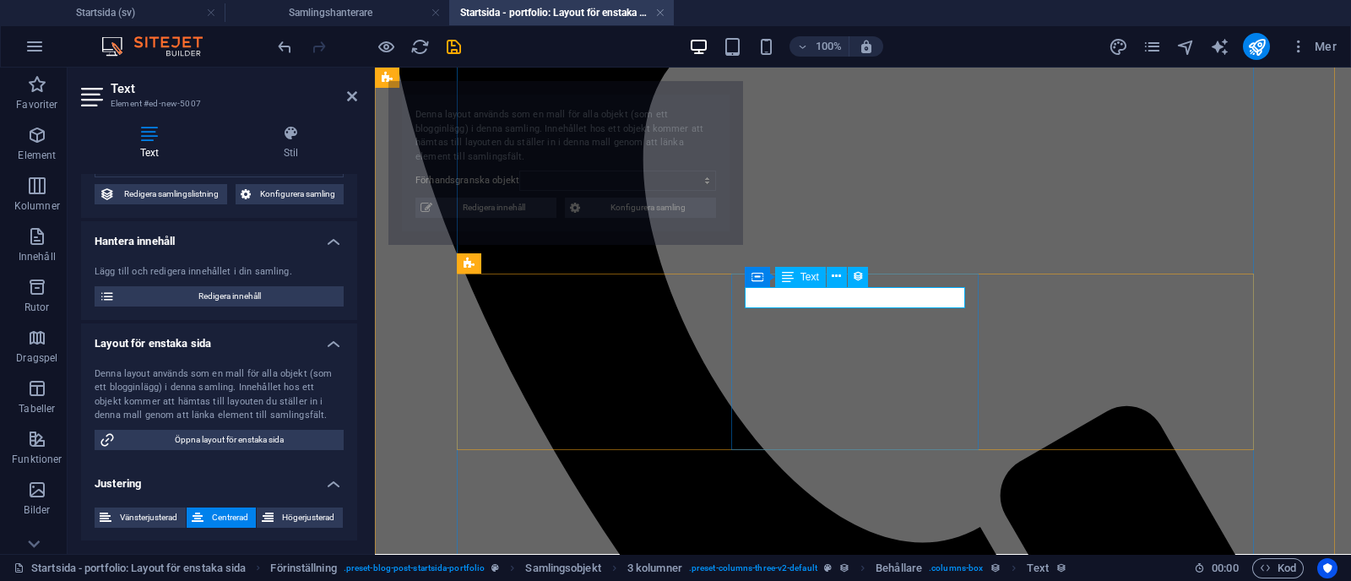
select select "68b70ddebdb0bfdaaa070170"
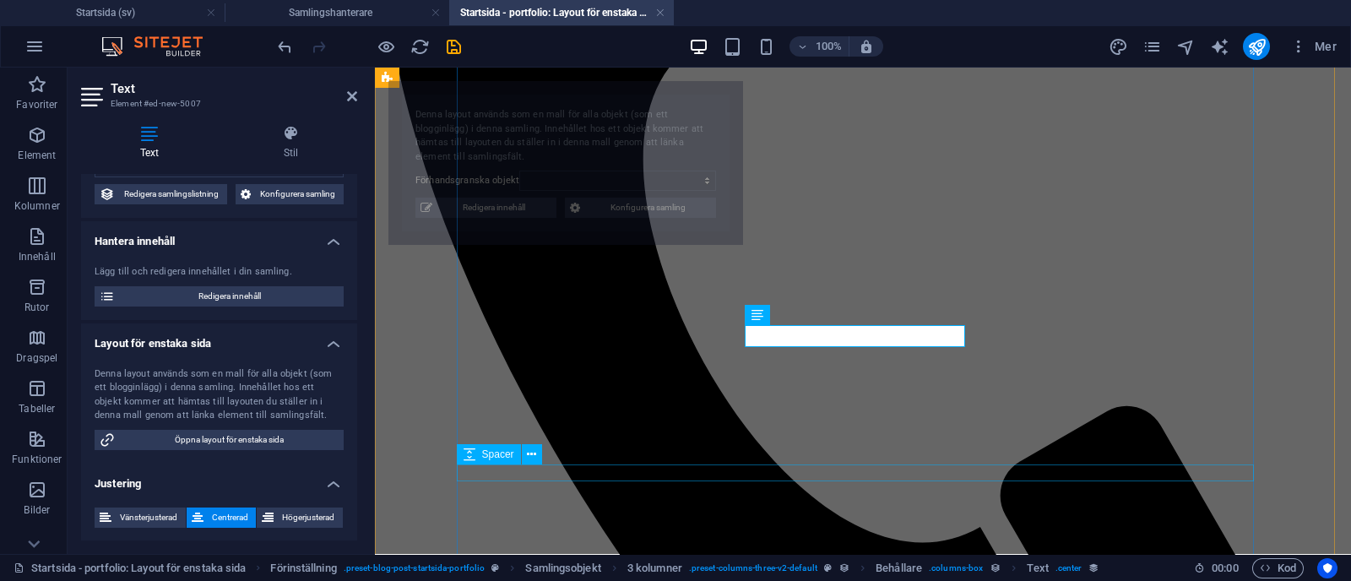
select select "68b70ddebdb0bfdaaa070170"
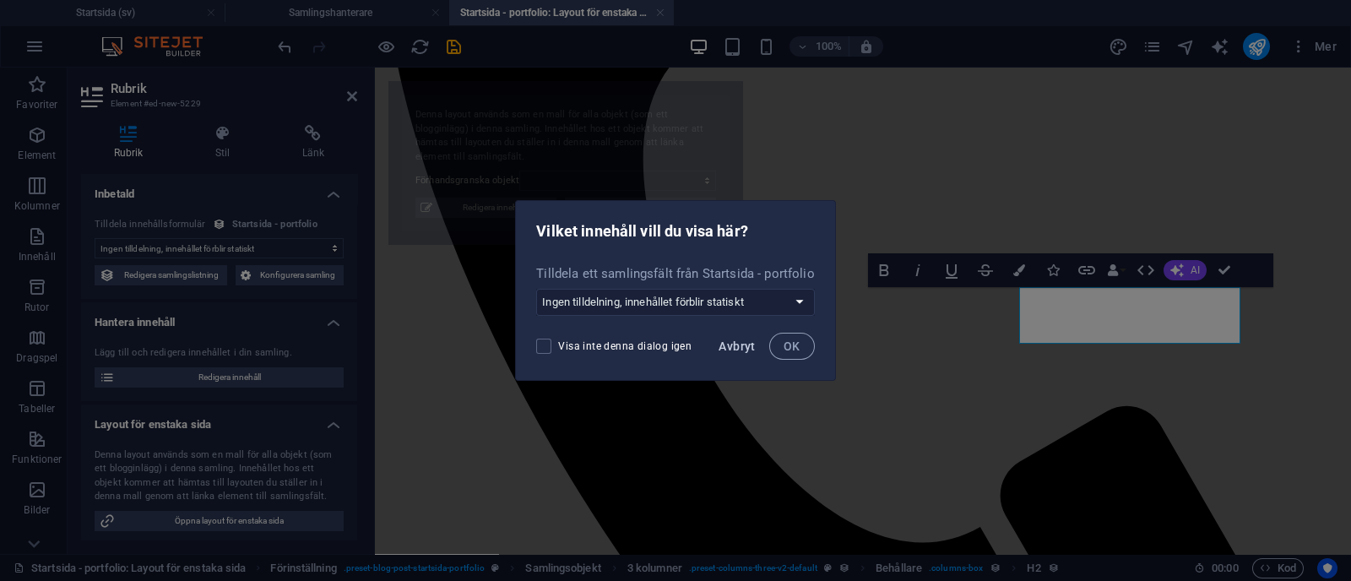
select select "68b70ddebdb0bfdaaa070170"
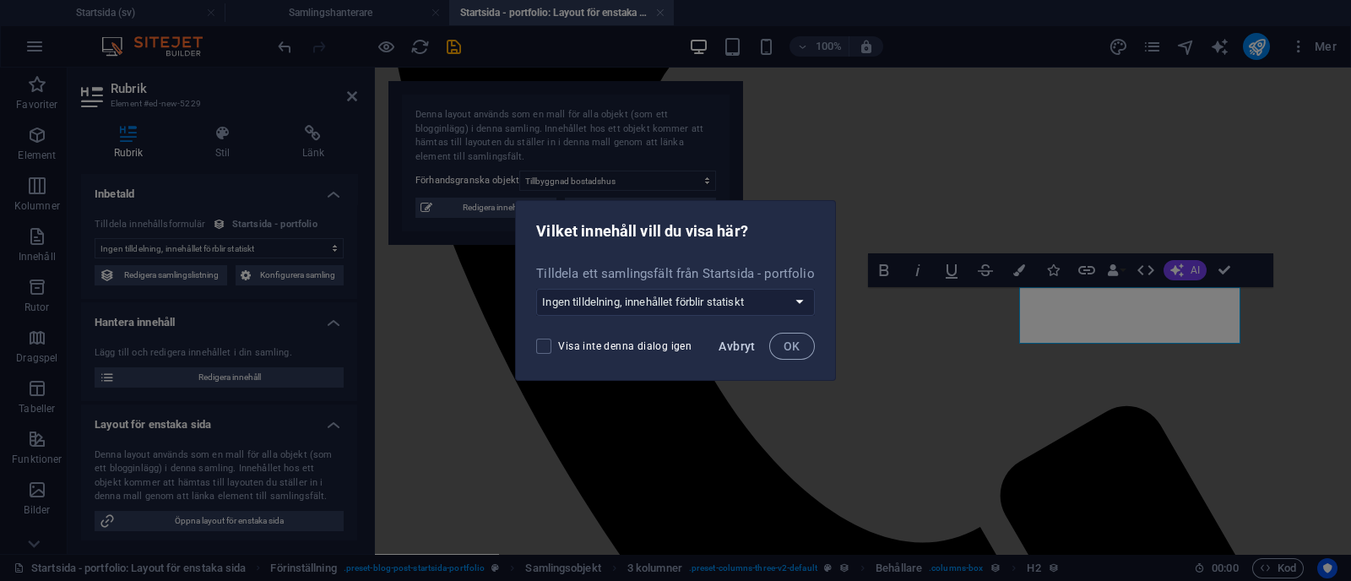
click at [729, 349] on span "Avbryt" at bounding box center [737, 346] width 36 height 14
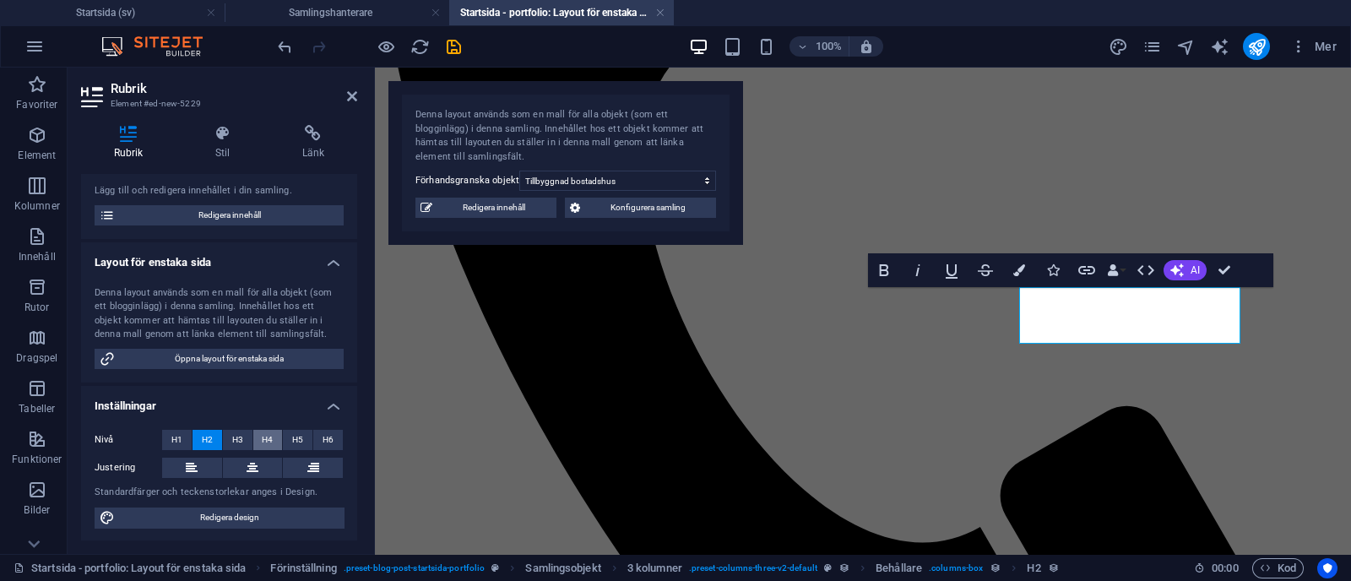
click at [263, 440] on span "H4" at bounding box center [267, 440] width 11 height 20
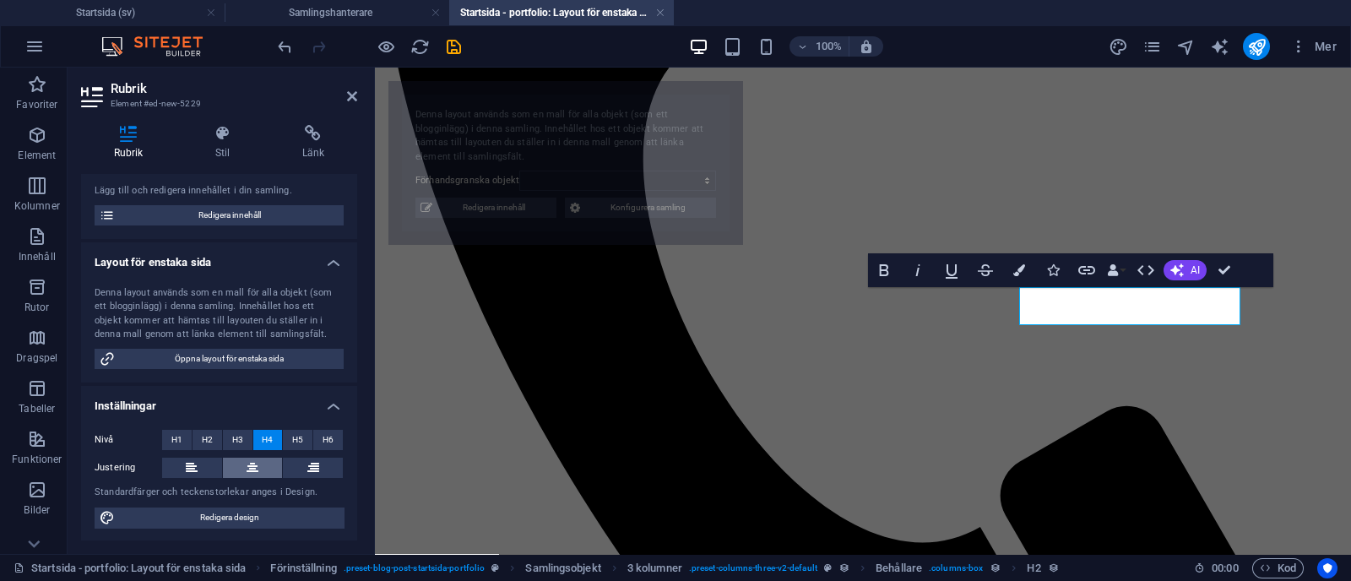
select select "68b70ddebdb0bfdaaa070170"
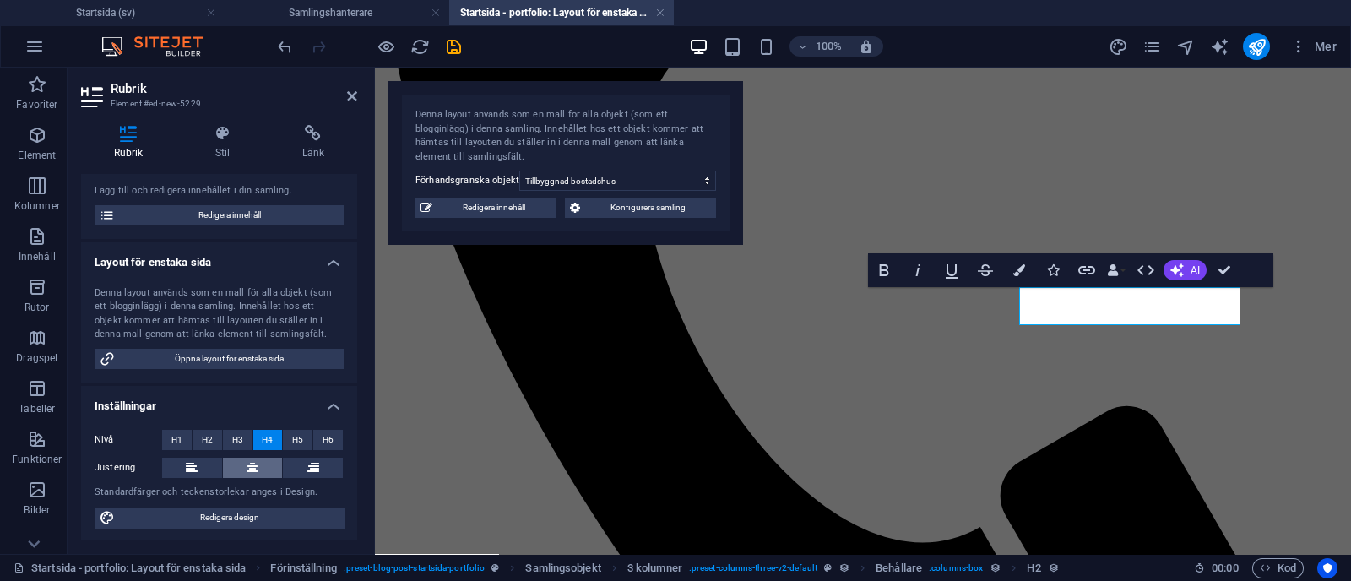
click at [248, 475] on icon at bounding box center [253, 468] width 12 height 20
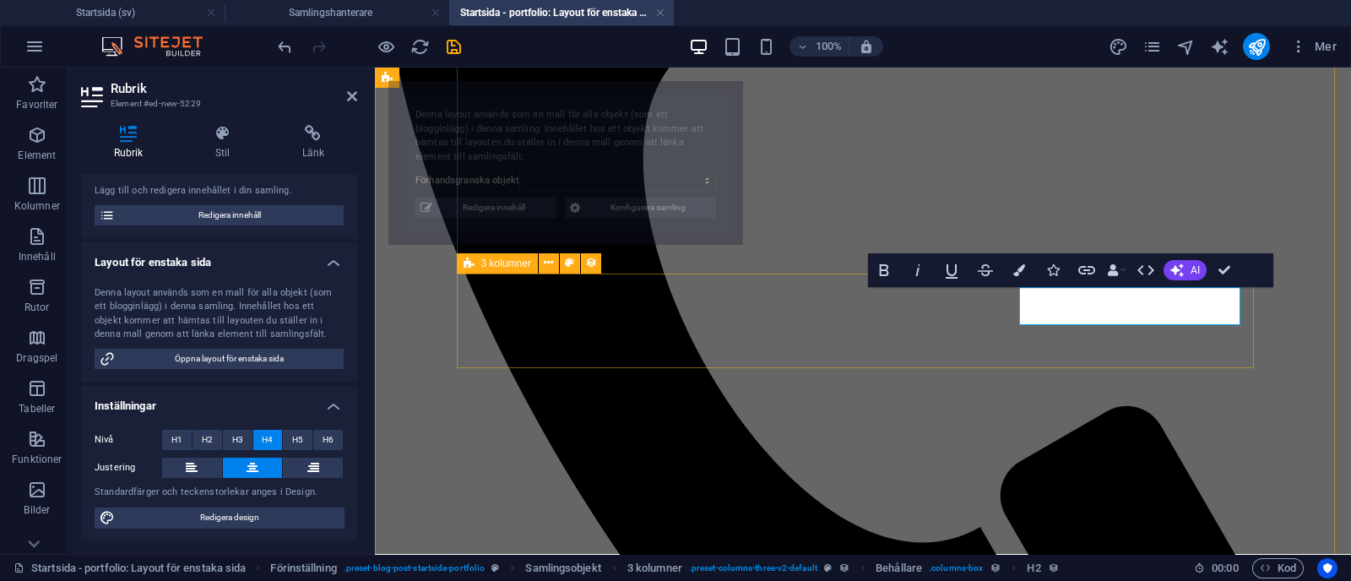
select select "68b70ddebdb0bfdaaa070170"
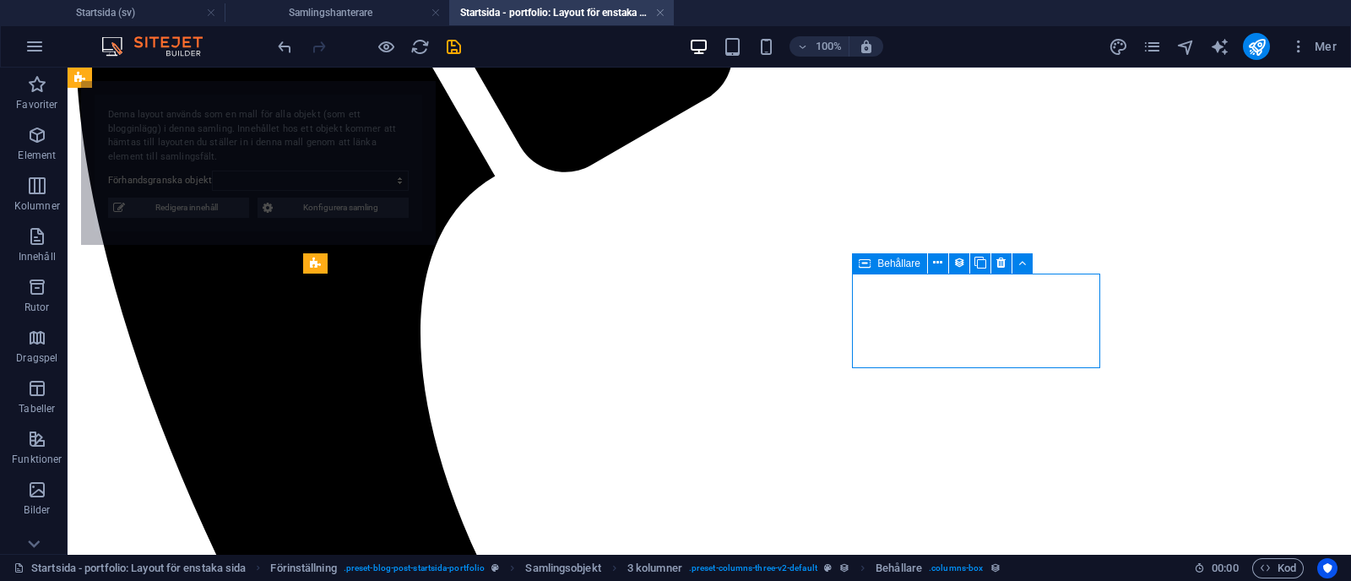
select select "68b70ddebdb0bfdaaa070170"
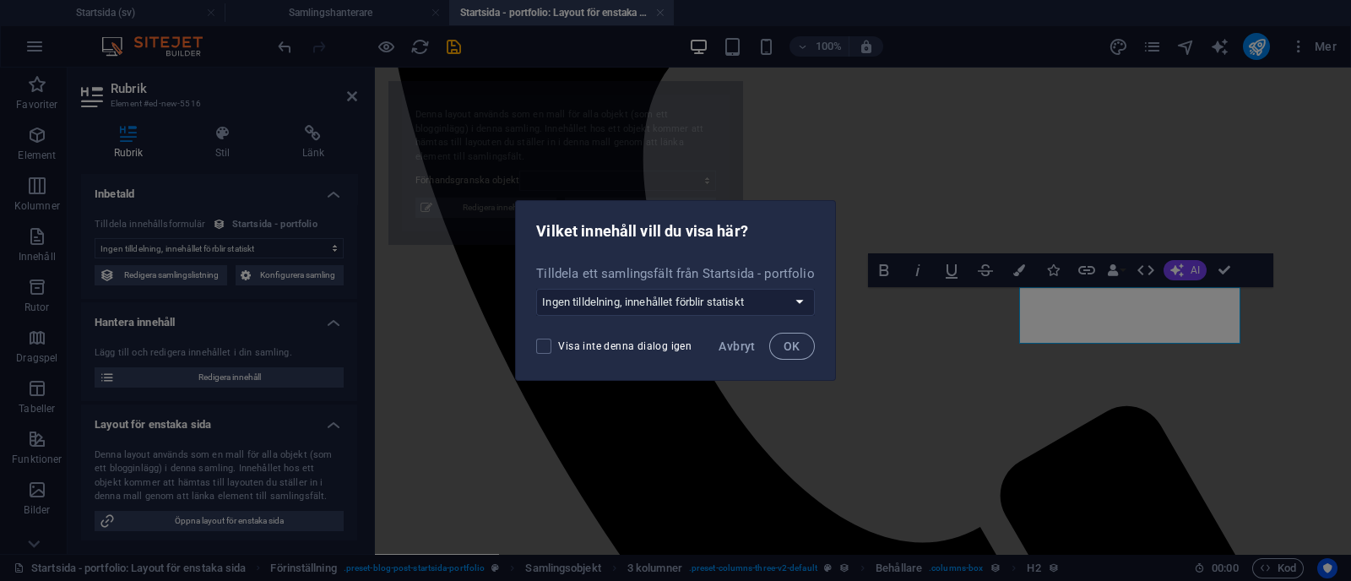
select select "68b70ddebdb0bfdaaa070170"
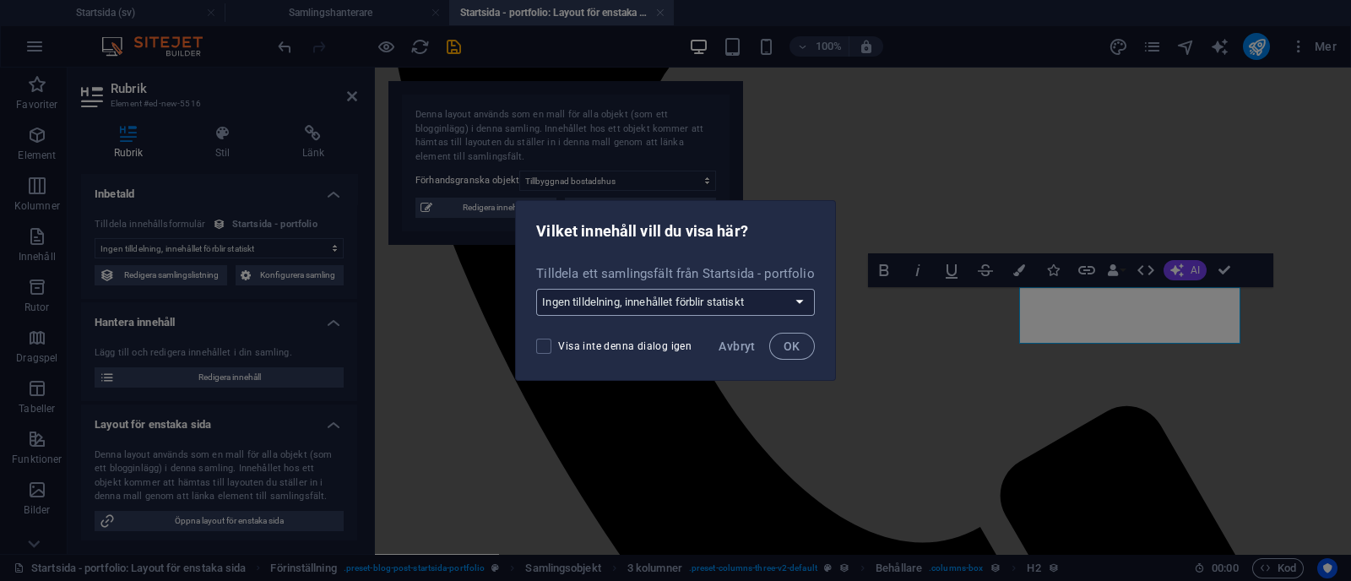
click at [718, 304] on select "Ingen tilldelning, innehållet förblir statiskt Skapa ett nytt fält Skapad (Datu…" at bounding box center [675, 302] width 278 height 27
select select "category"
click at [537, 289] on select "Ingen tilldelning, innehållet förblir statiskt Skapa ett nytt fält Skapad (Datu…" at bounding box center [675, 302] width 278 height 27
click at [787, 340] on span "OK" at bounding box center [792, 346] width 17 height 14
select select "category"
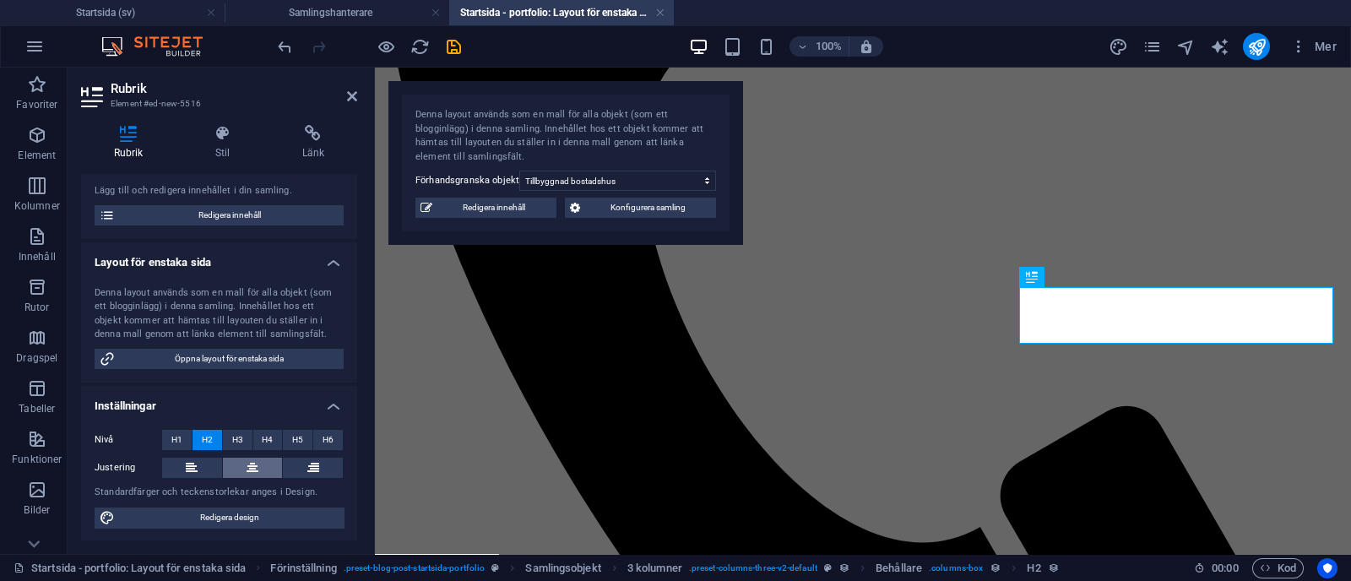
click at [255, 459] on icon at bounding box center [253, 468] width 12 height 20
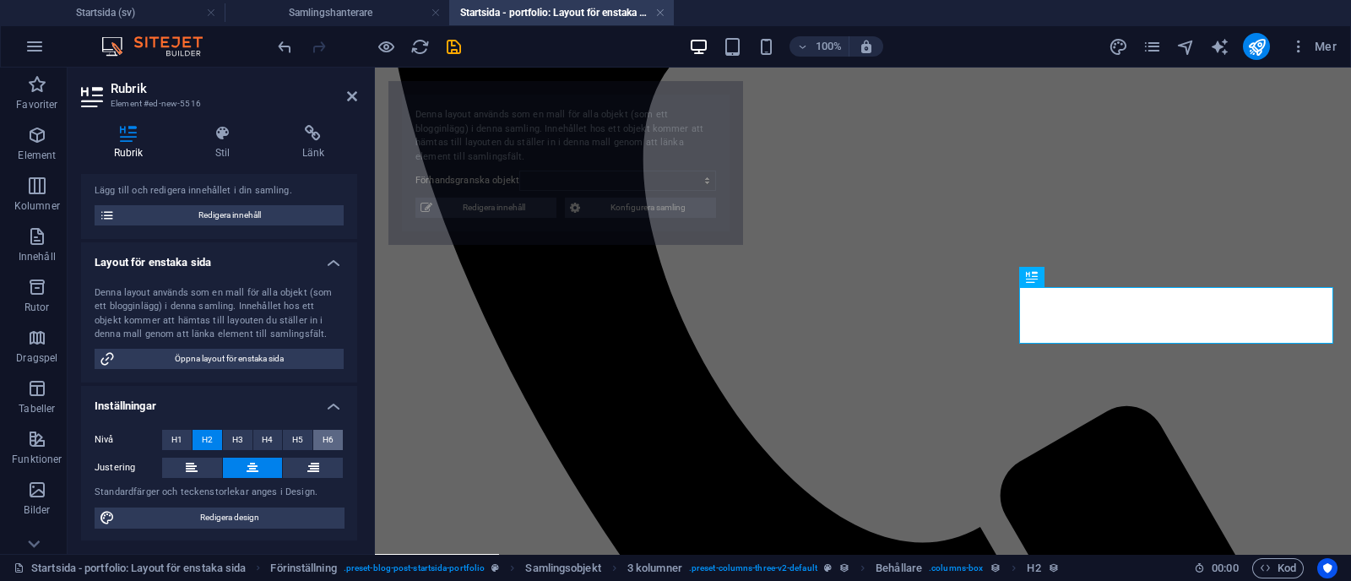
select select "68b70ddebdb0bfdaaa070170"
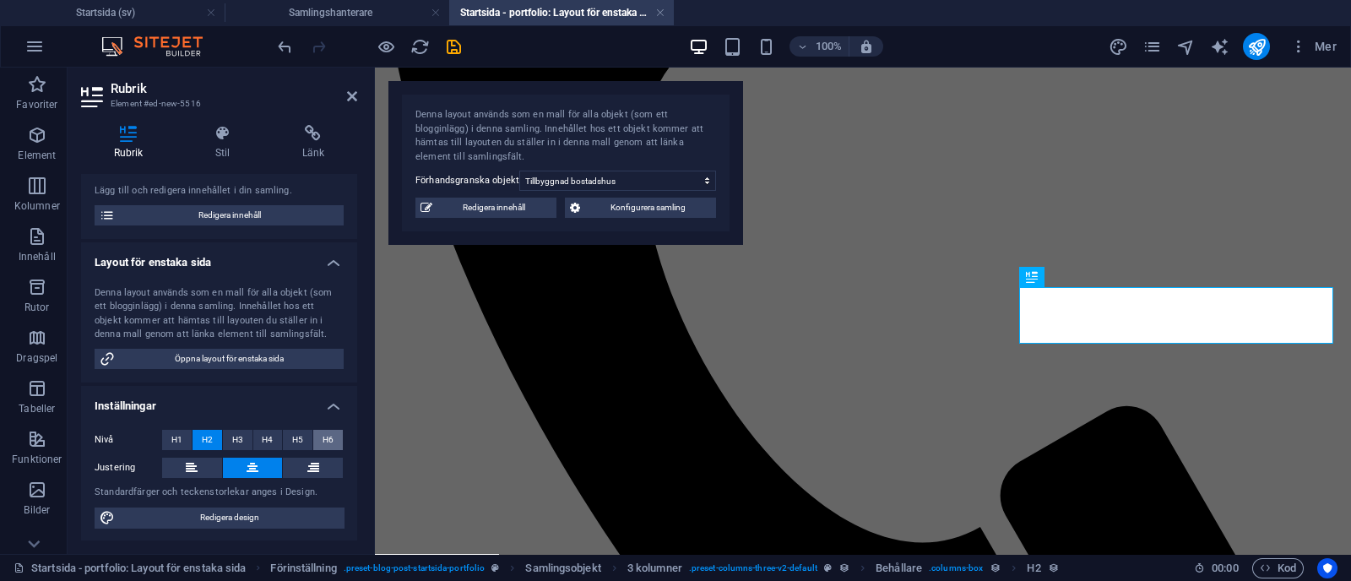
click at [325, 437] on span "H6" at bounding box center [328, 440] width 11 height 20
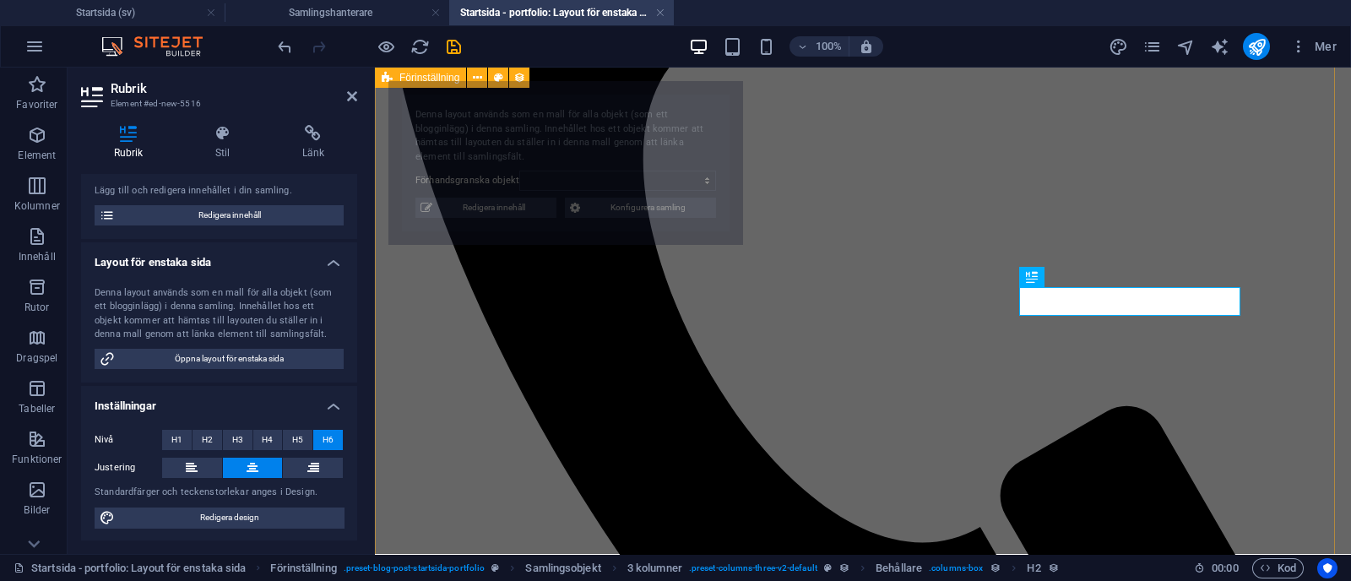
select select "68b70ddebdb0bfdaaa070170"
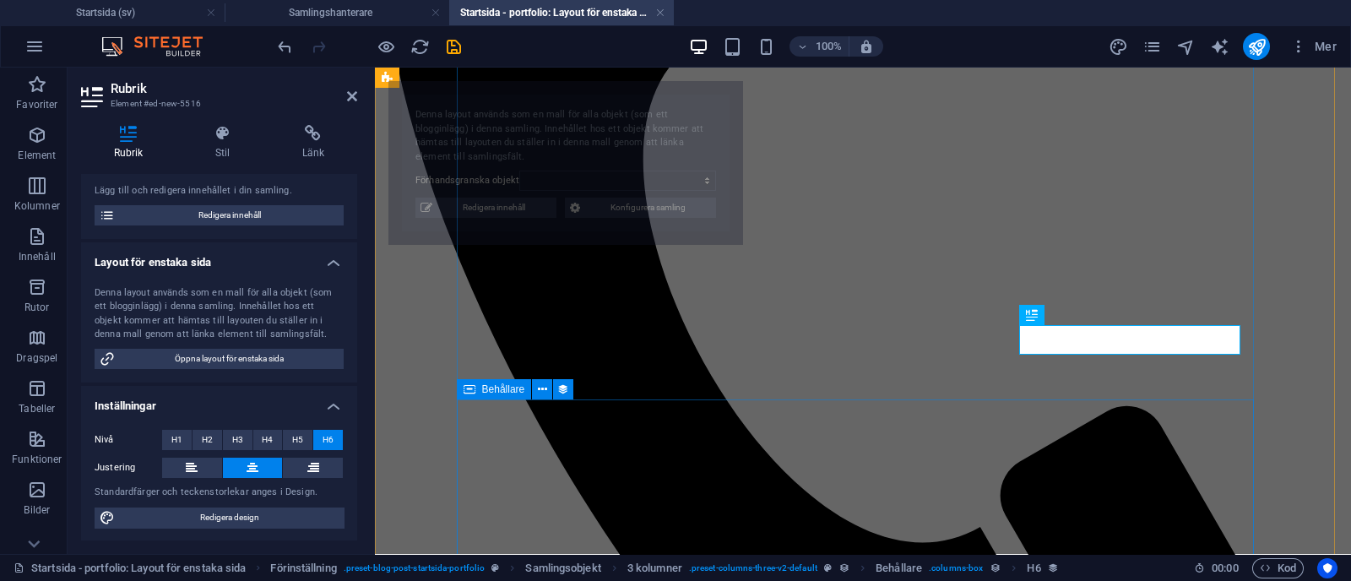
select select "68b70ddebdb0bfdaaa070170"
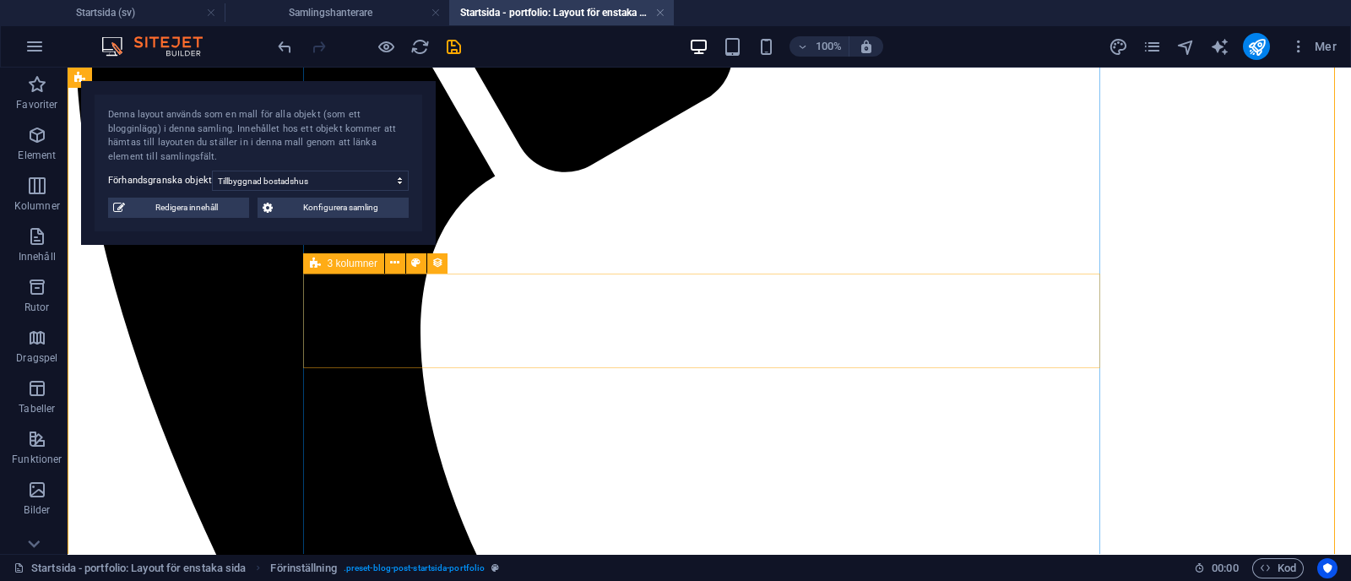
click at [312, 258] on icon at bounding box center [315, 263] width 11 height 20
select select "rem"
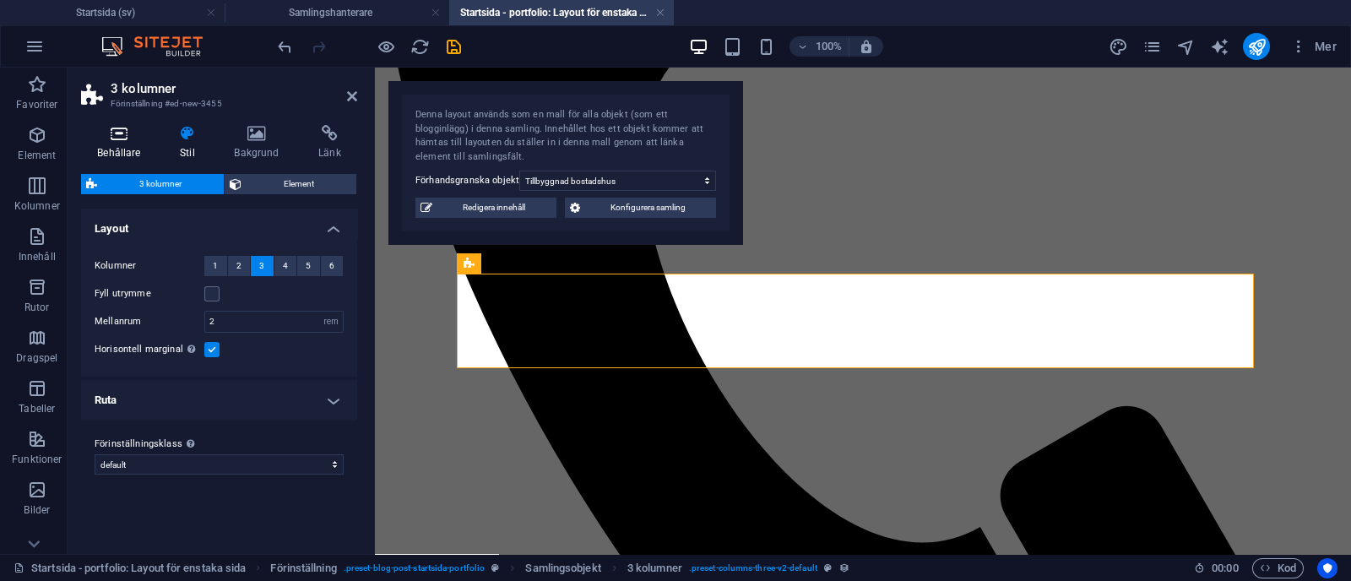
click at [99, 143] on h4 "Behållare" at bounding box center [122, 142] width 83 height 35
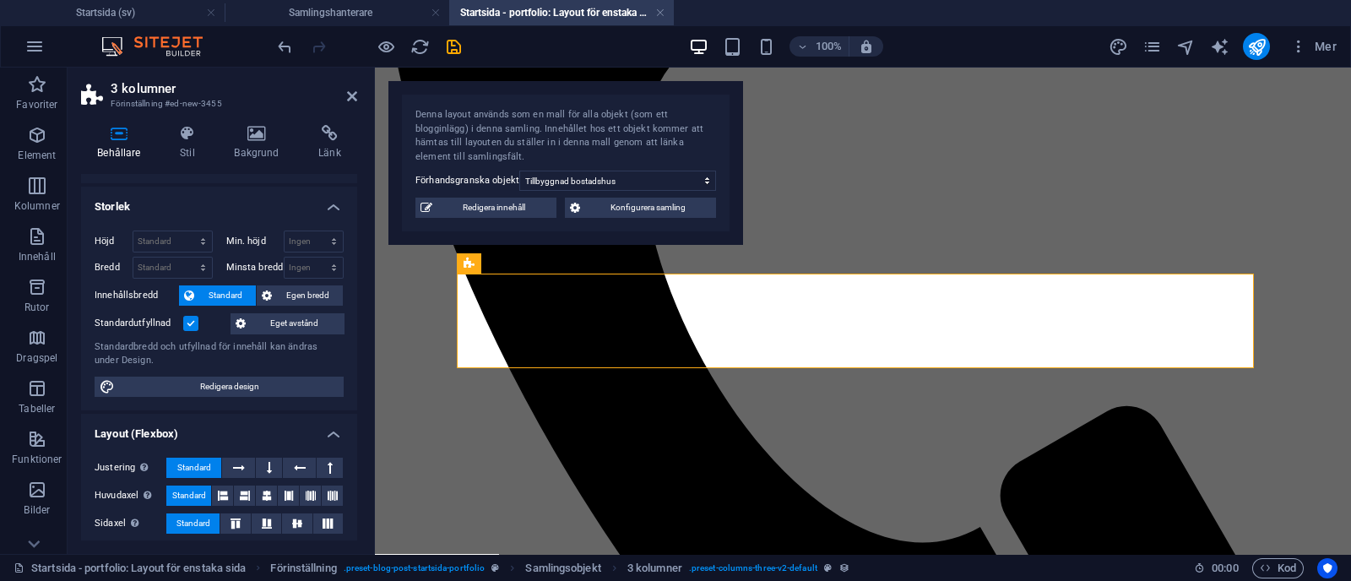
scroll to position [360, 0]
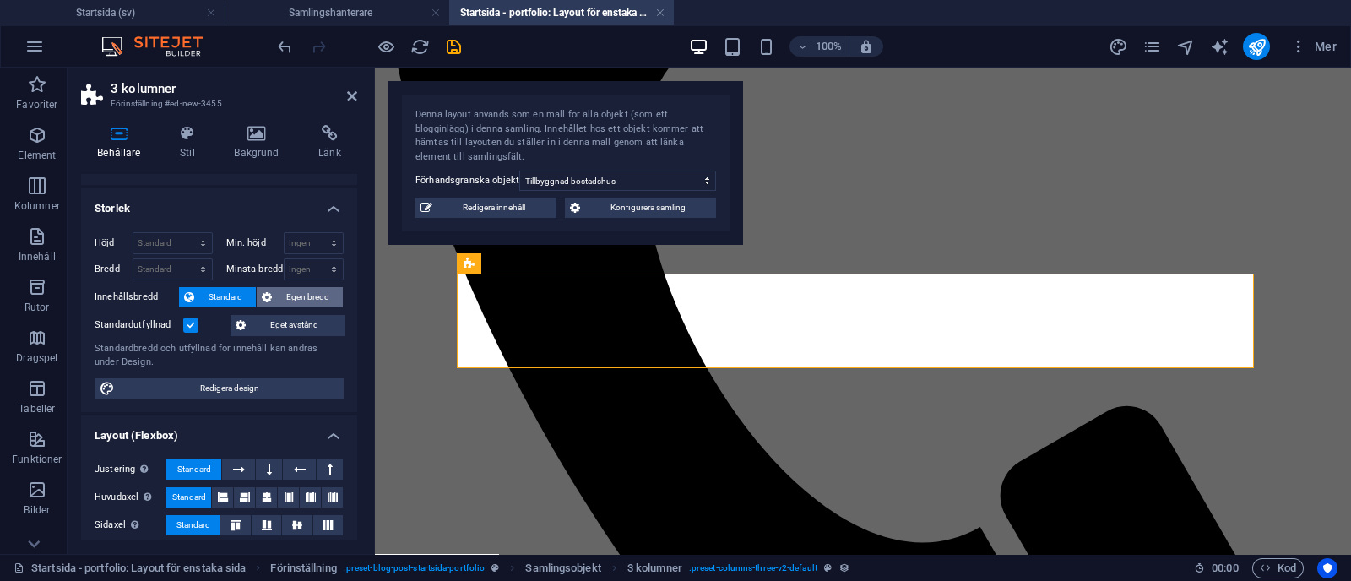
click at [306, 287] on span "Egen bredd" at bounding box center [307, 297] width 61 height 20
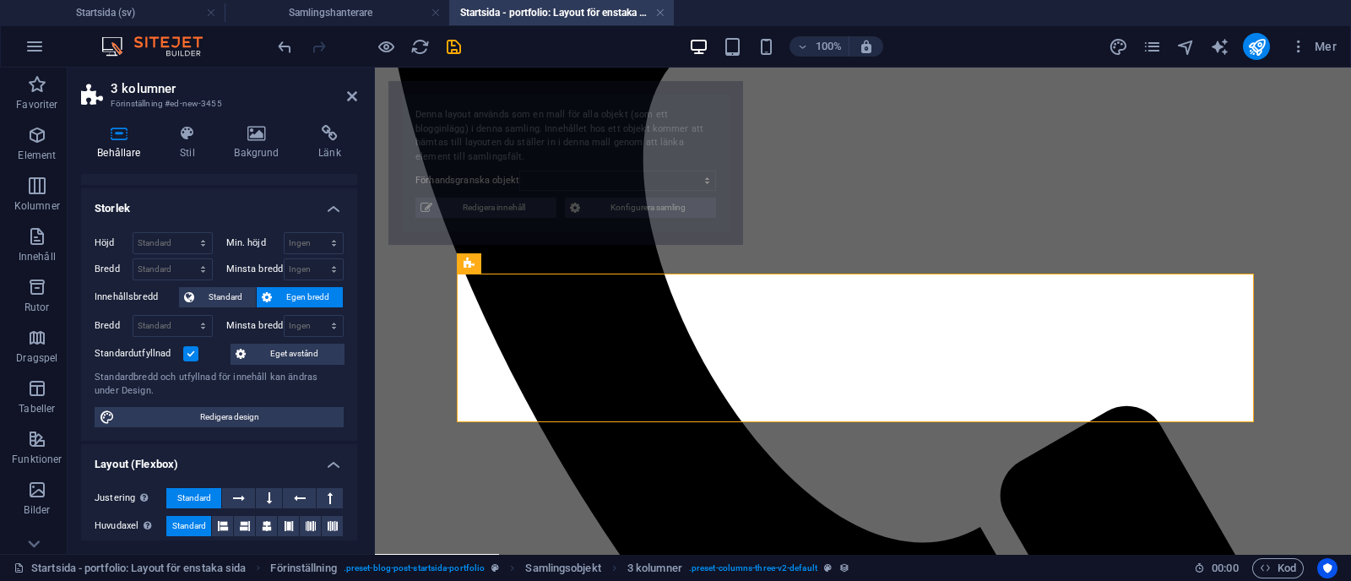
select select "68b70ddebdb0bfdaaa070170"
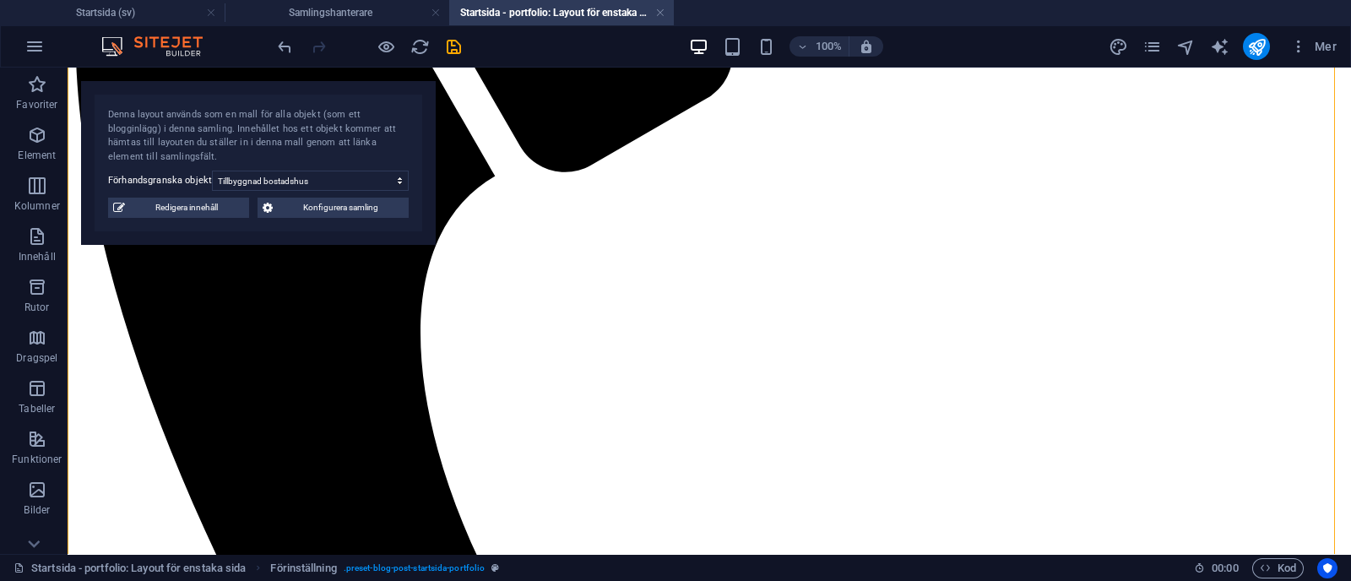
drag, startPoint x: 156, startPoint y: 108, endPoint x: 911, endPoint y: -5, distance: 763.4
click at [911, 0] on html "[DOMAIN_NAME] Startsida (sv) Samlingshanterare Startsida - portfolio: Layout fö…" at bounding box center [675, 290] width 1351 height 581
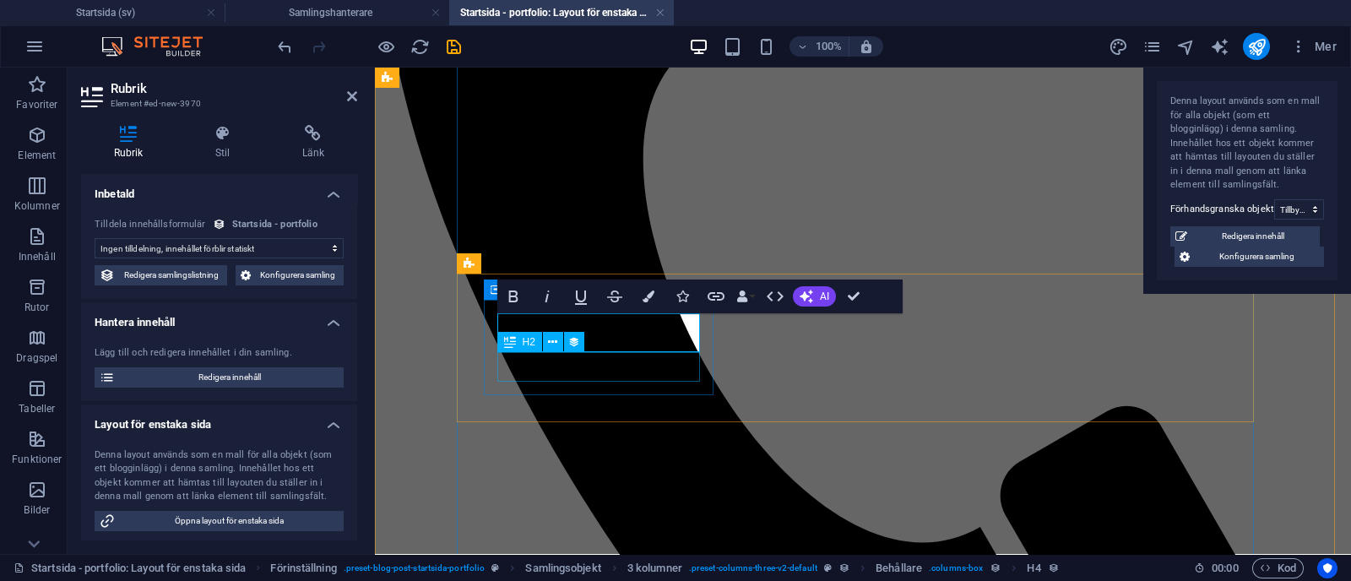
select select "kund"
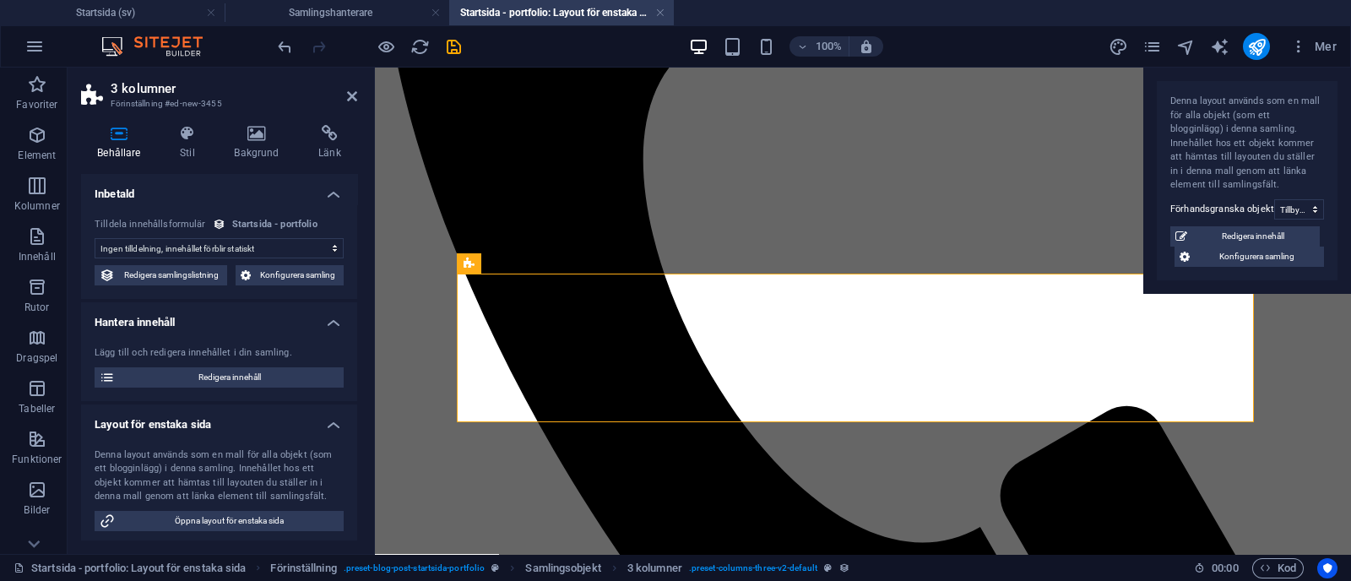
click at [301, 252] on select "Ingen tilldelning, innehållet förblir statiskt Skapad (Datum) Uppdaterad (Datum…" at bounding box center [219, 248] width 249 height 20
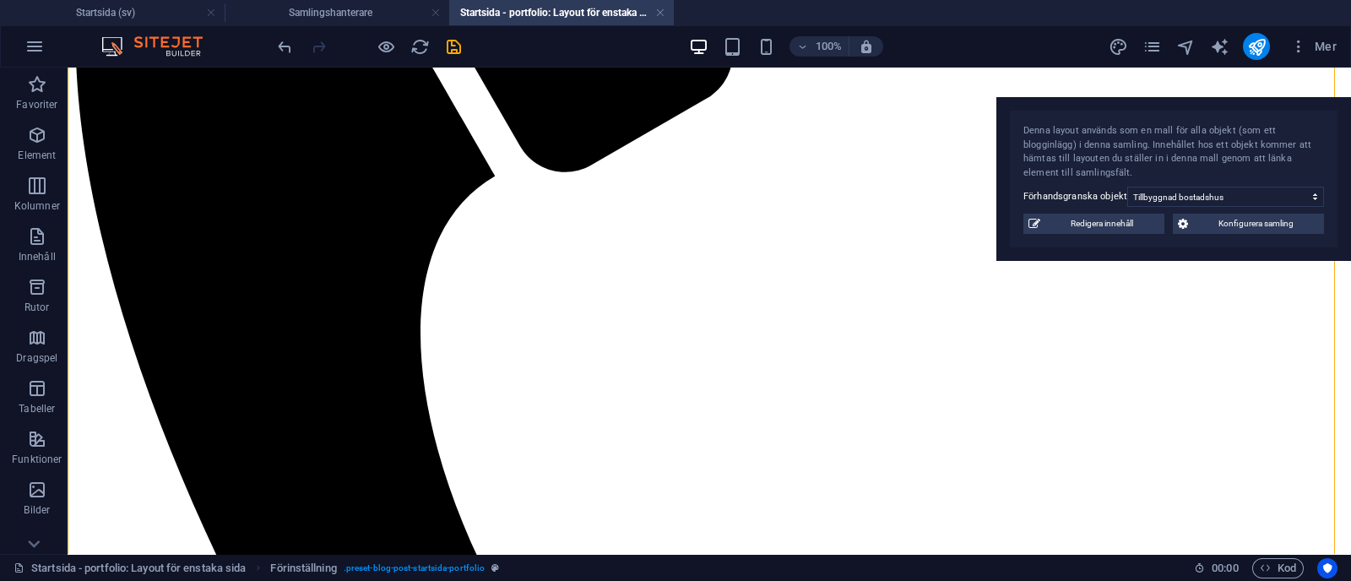
drag, startPoint x: 969, startPoint y: 88, endPoint x: 1350, endPoint y: 146, distance: 385.3
click at [1350, 146] on div "Denna layout används som en mall för alla objekt (som ett blogginlägg) i denna …" at bounding box center [1173, 179] width 355 height 164
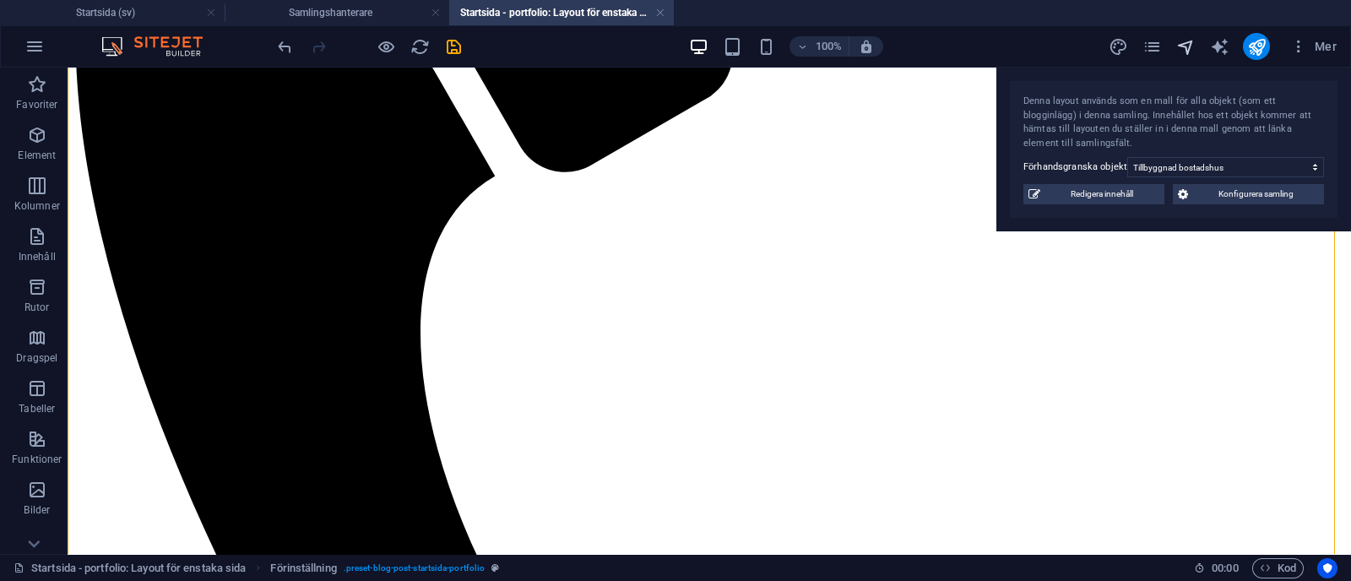
drag, startPoint x: 1119, startPoint y: 162, endPoint x: 1175, endPoint y: 46, distance: 128.8
click at [1175, 68] on section "Favoriter Element Kolumner Innehåll Rutor Dragspel Tabeller Funktioner Bilder S…" at bounding box center [675, 311] width 1351 height 486
click at [339, 7] on h4 "Samlingshanterare" at bounding box center [337, 12] width 225 height 19
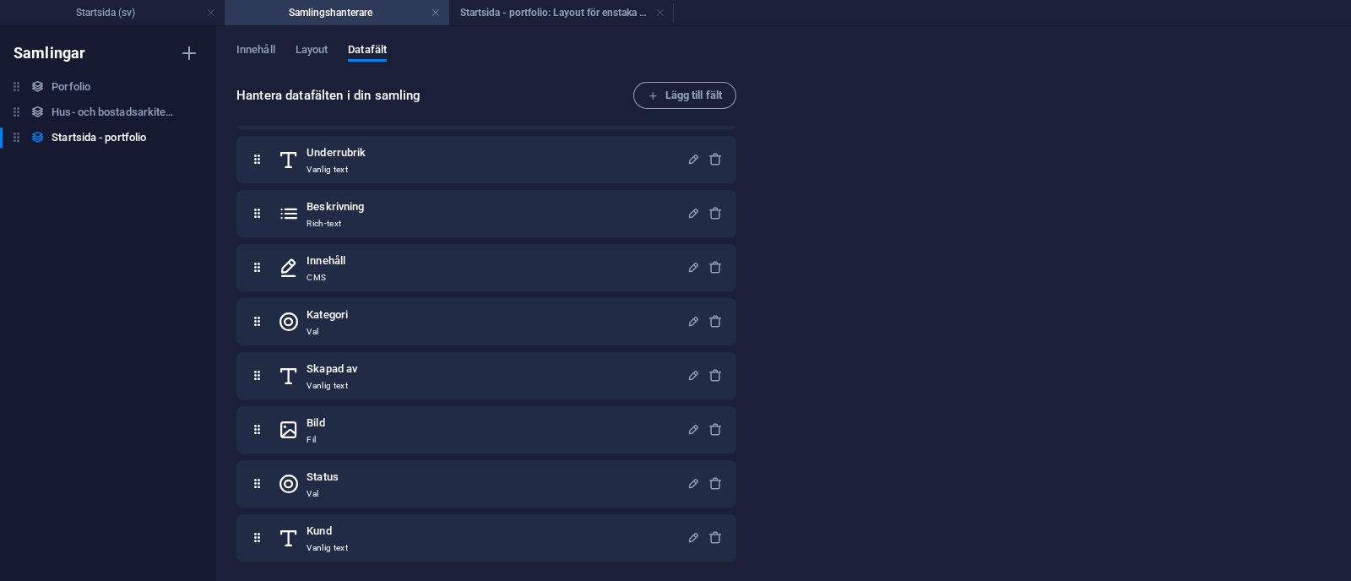
scroll to position [0, 0]
click at [254, 44] on span "Innehåll" at bounding box center [255, 52] width 39 height 24
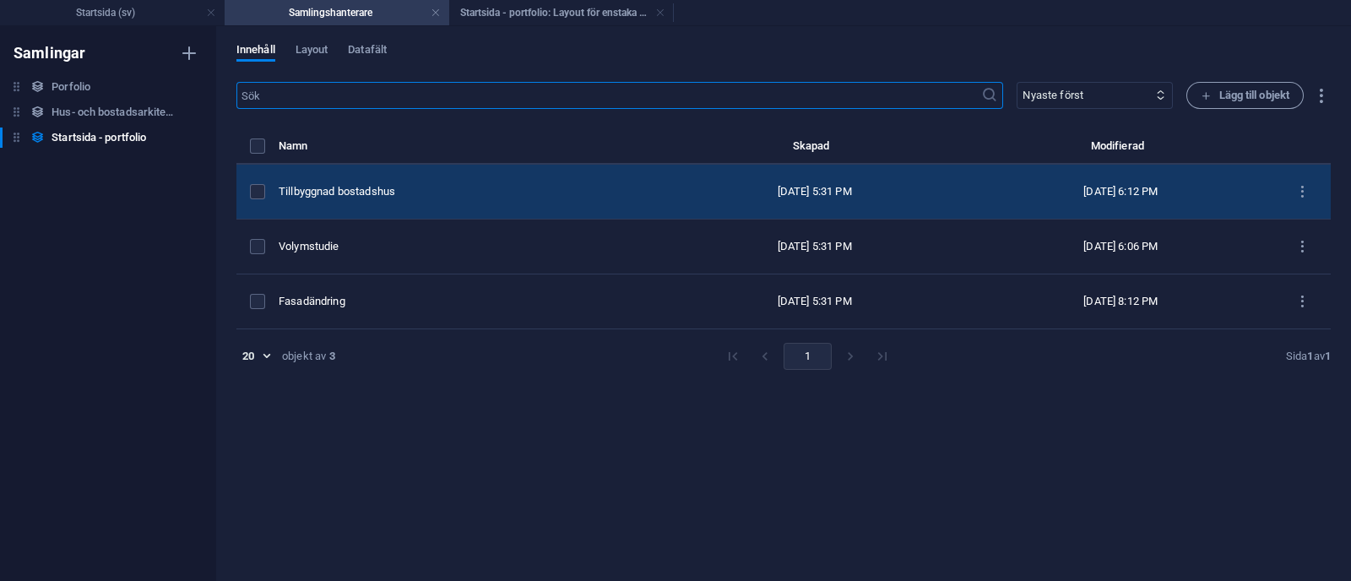
click at [454, 194] on div "Tillbyggnad bostadshus" at bounding box center [463, 191] width 369 height 15
select select "Bogglovsritningar"
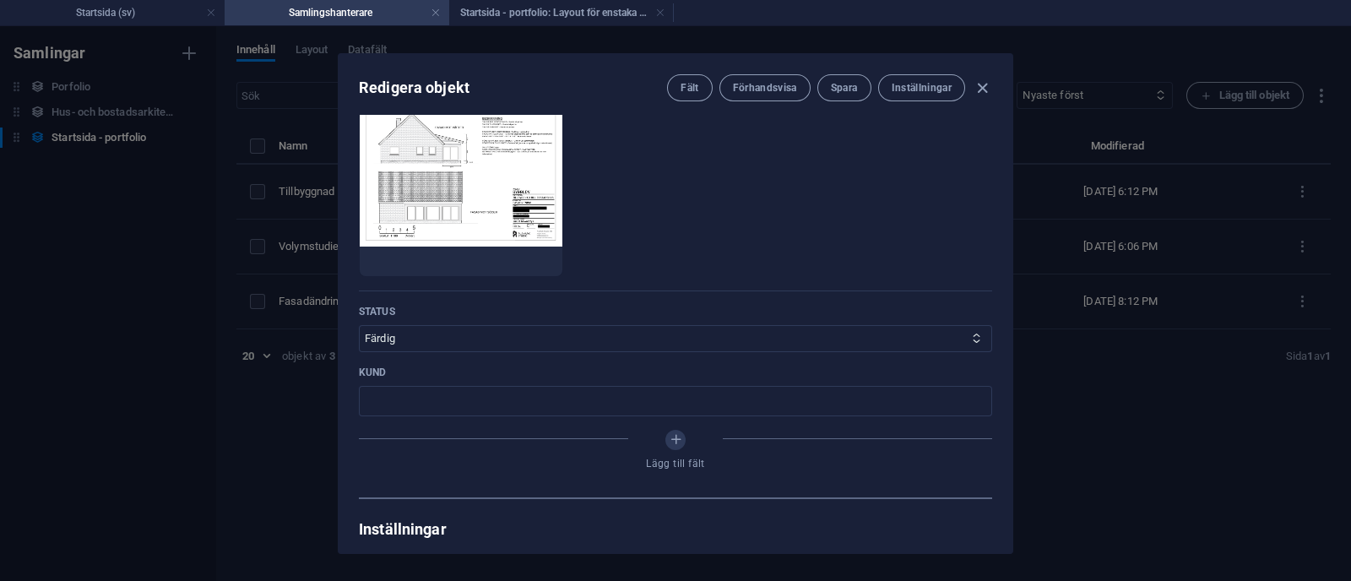
scroll to position [769, 0]
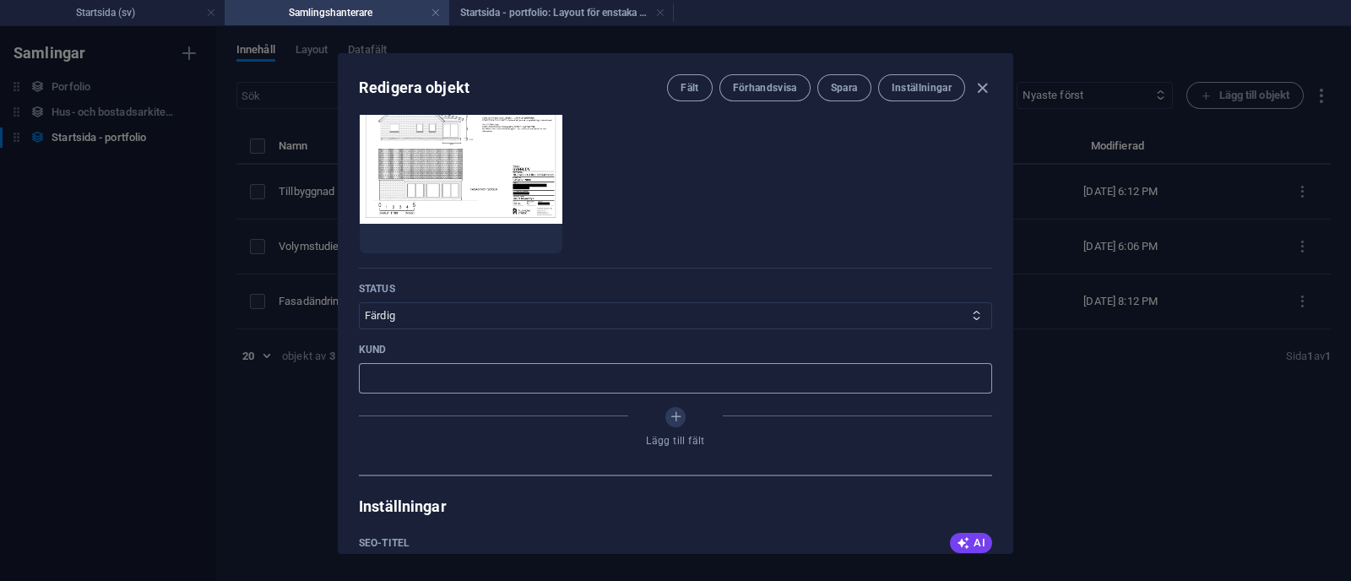
click at [488, 385] on input "text" at bounding box center [675, 378] width 633 height 30
type input "Privat"
click at [833, 78] on button "Spara" at bounding box center [844, 87] width 54 height 27
click at [491, 8] on h4 "Startsida - portfolio: Layout för enstaka sida (sv)" at bounding box center [561, 12] width 225 height 19
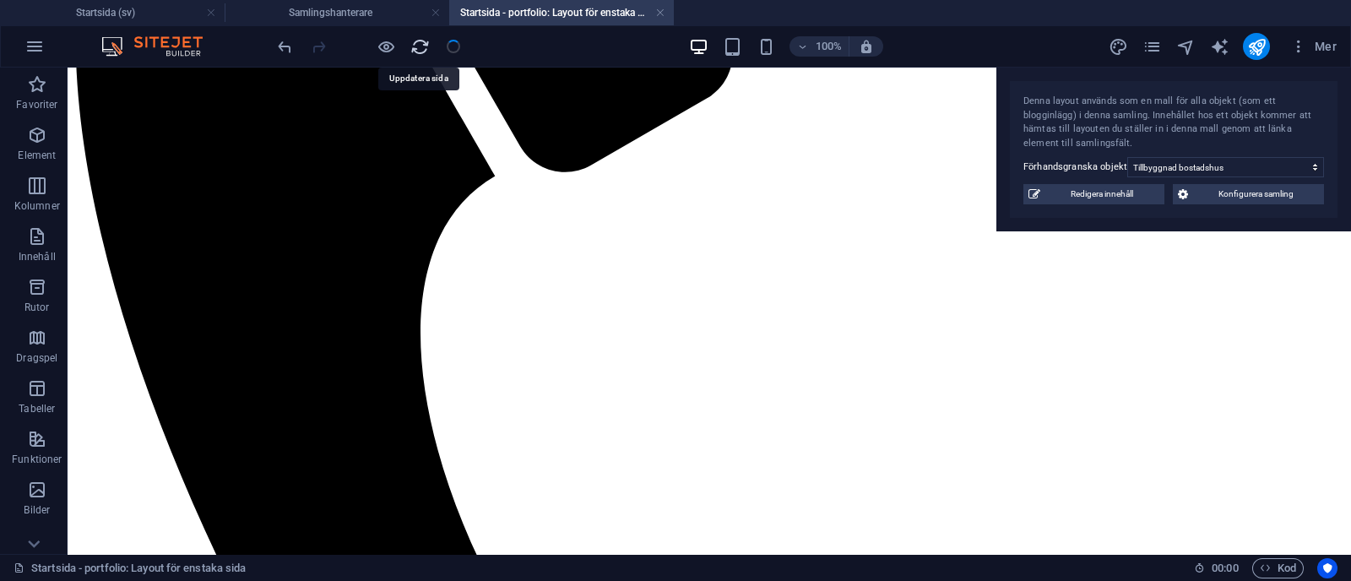
click at [422, 47] on icon "reload" at bounding box center [419, 46] width 19 height 19
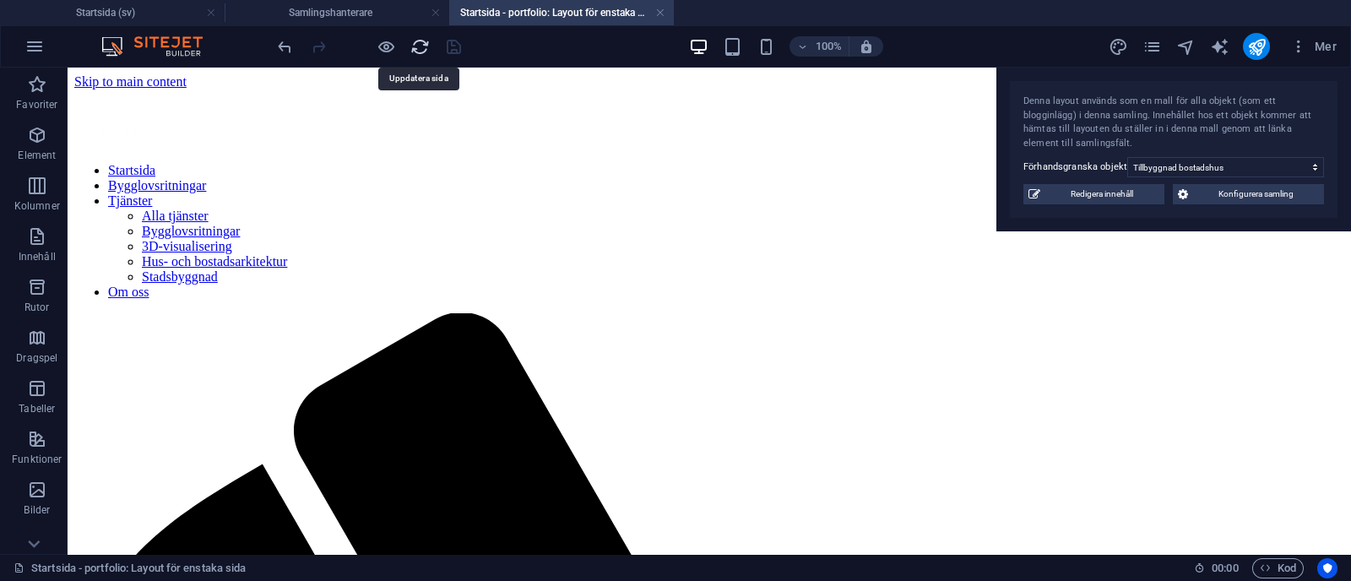
scroll to position [0, 0]
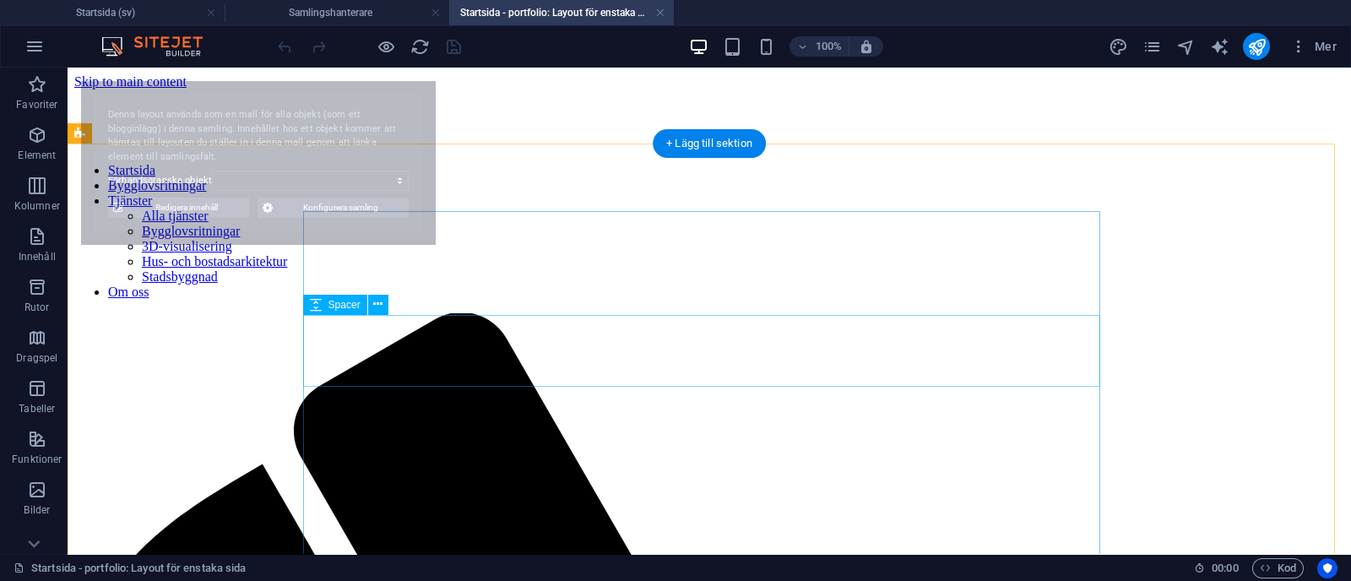
select select "68b70ddebdb0bfdaaa070170"
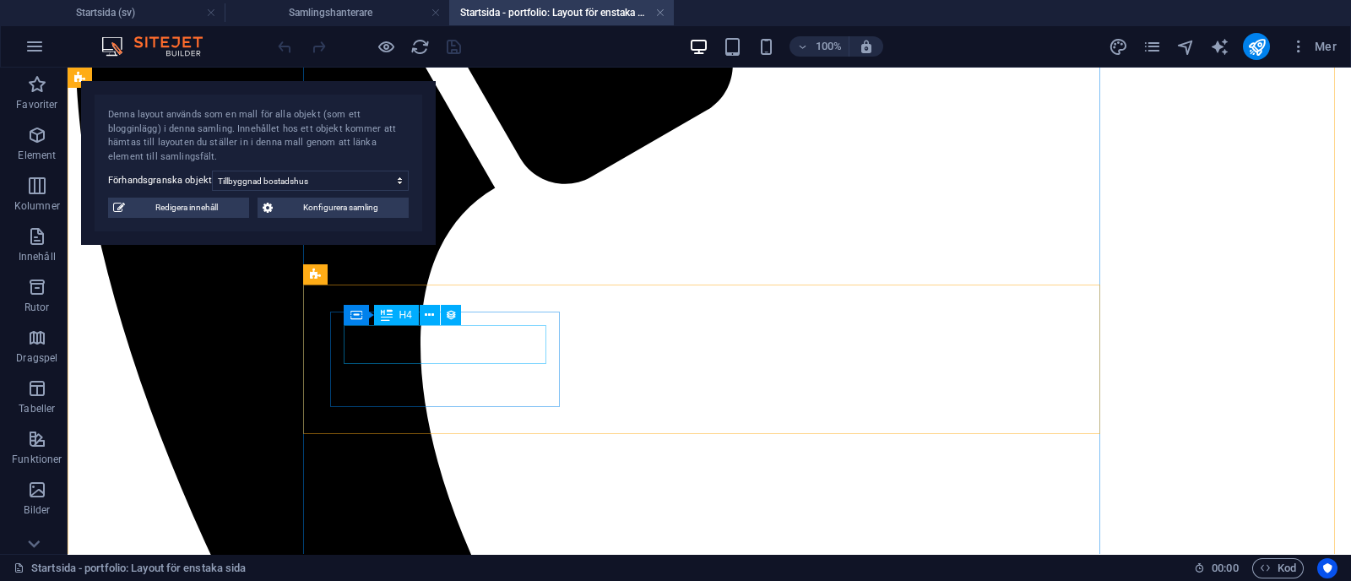
scroll to position [725, 0]
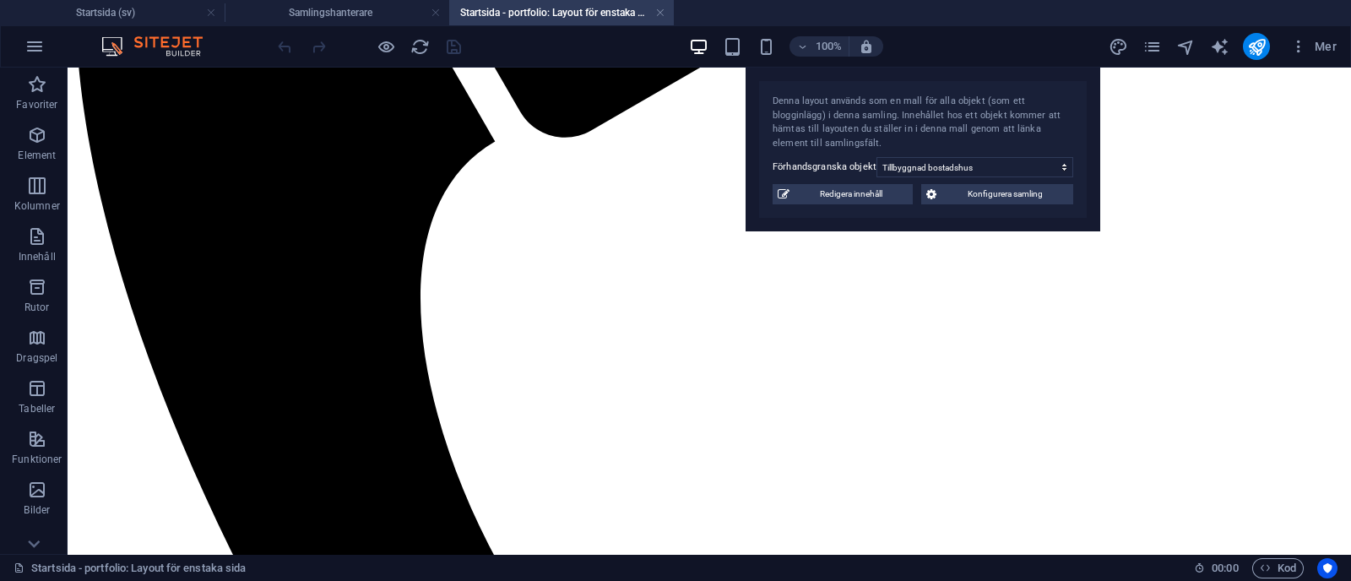
drag, startPoint x: 125, startPoint y: 91, endPoint x: 981, endPoint y: 49, distance: 857.3
click at [981, 68] on section "Favoriter Element Kolumner Innehåll Rutor Dragspel Tabeller Funktioner Bilder S…" at bounding box center [675, 311] width 1351 height 486
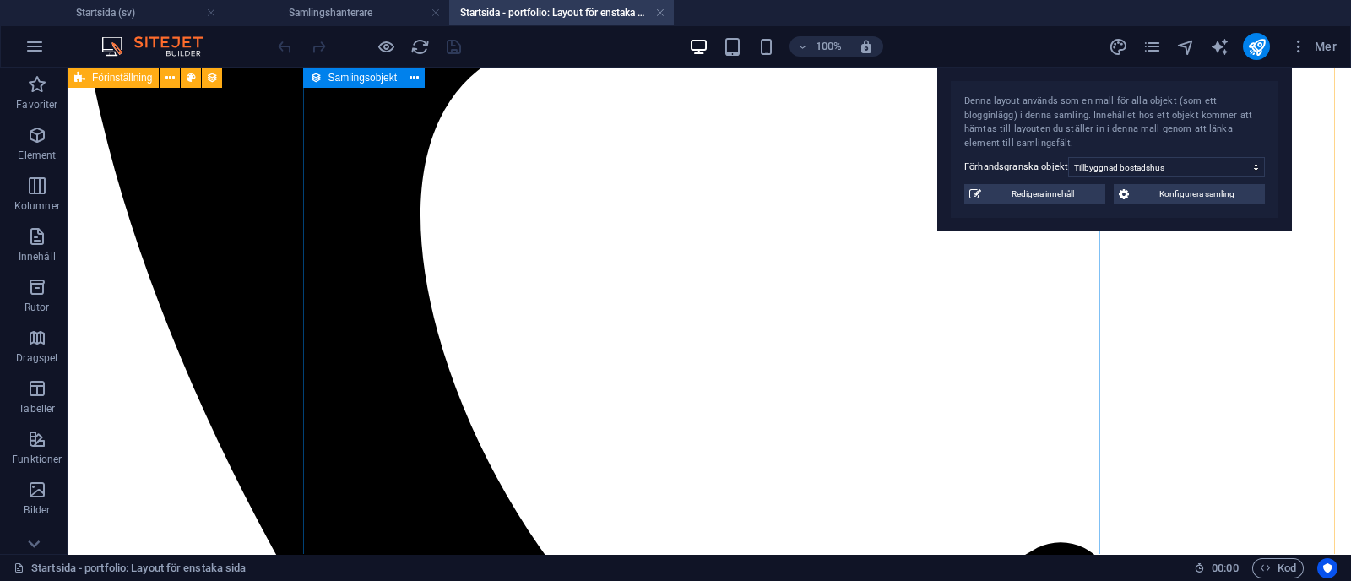
scroll to position [809, 0]
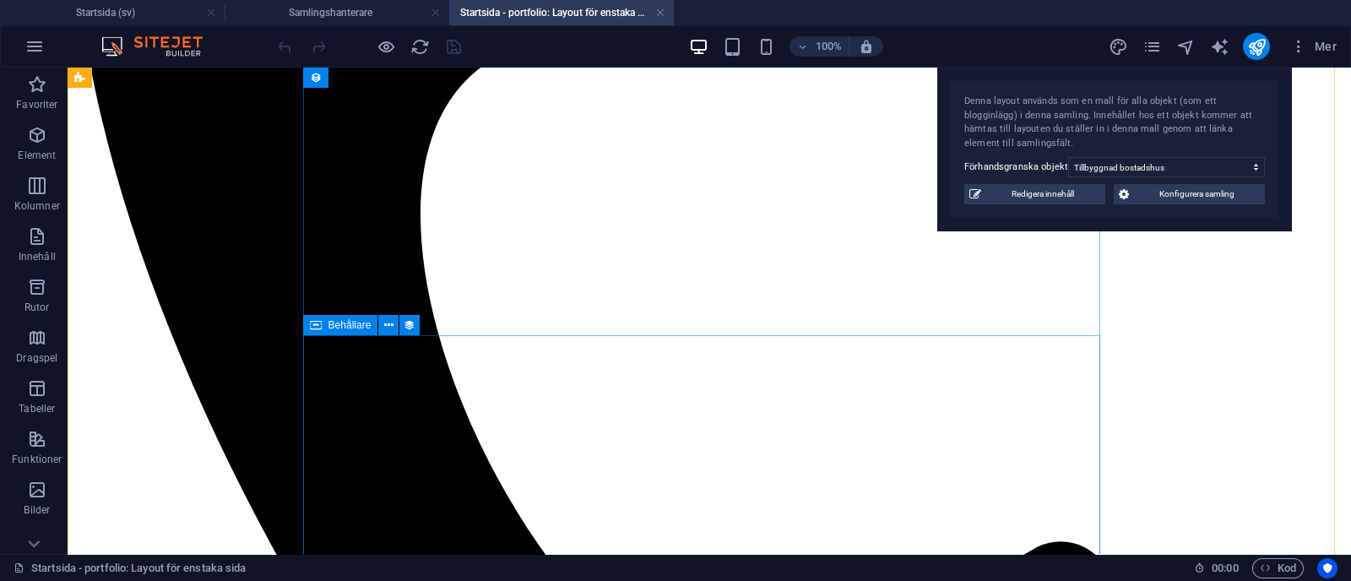
select select "content"
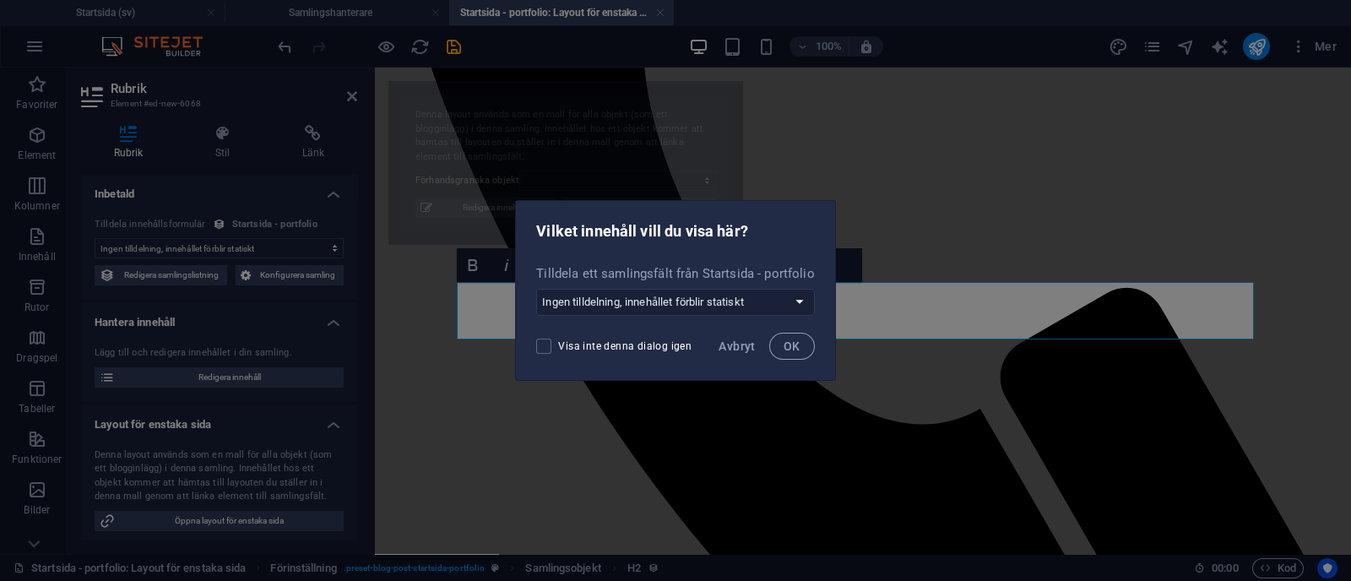
scroll to position [2313, 0]
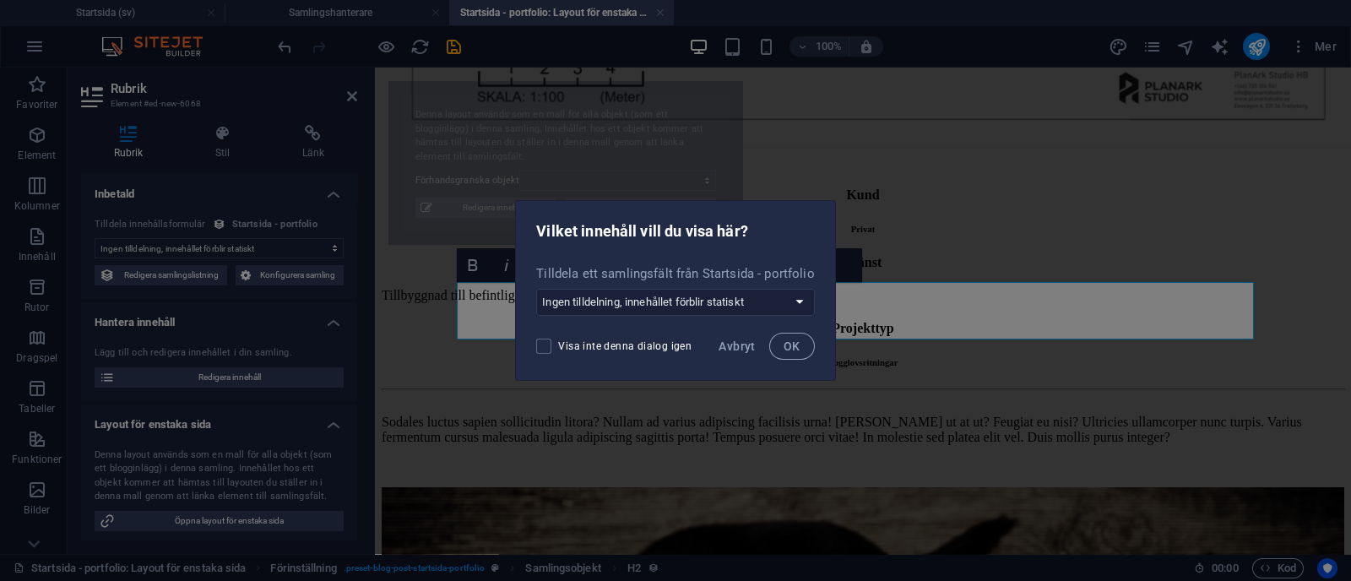
select select "68b70ddebdb0bfdaaa070170"
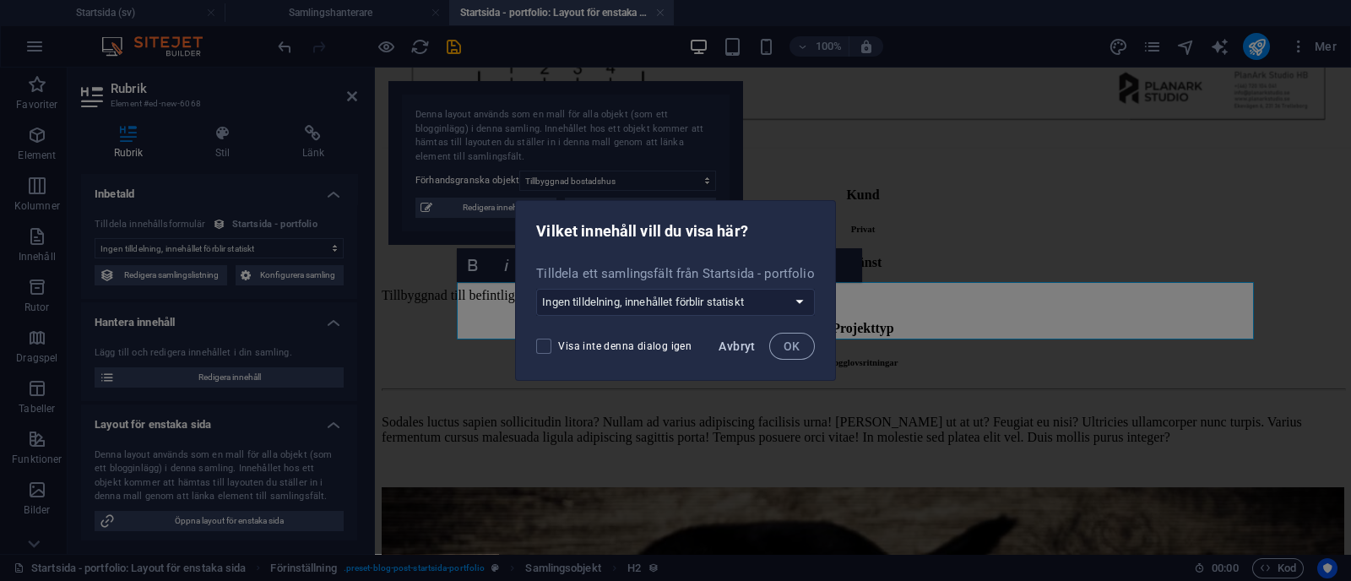
click at [744, 346] on span "Avbryt" at bounding box center [737, 346] width 36 height 14
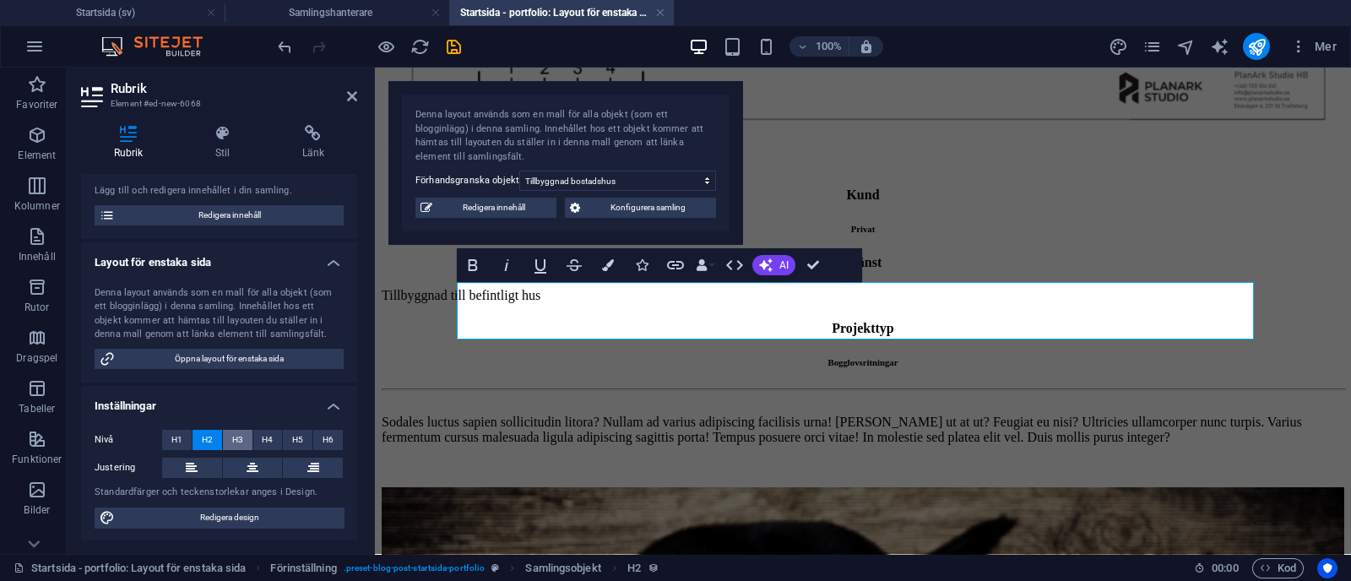
click at [240, 432] on span "H3" at bounding box center [237, 440] width 11 height 20
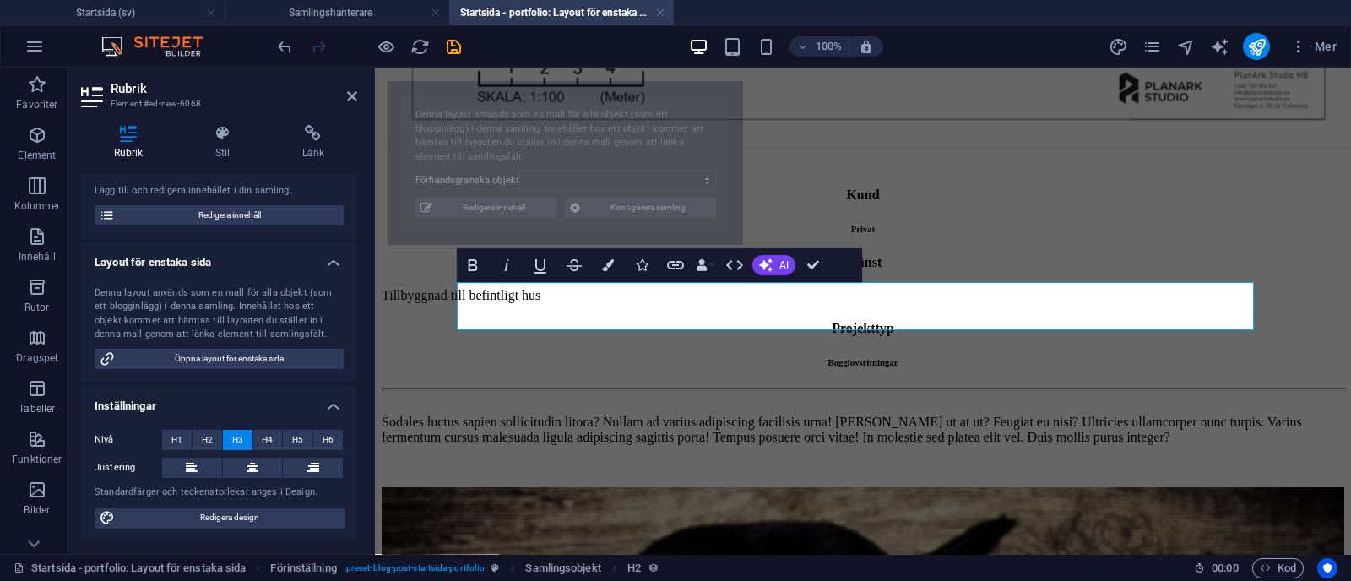
select select "68b70ddebdb0bfdaaa070170"
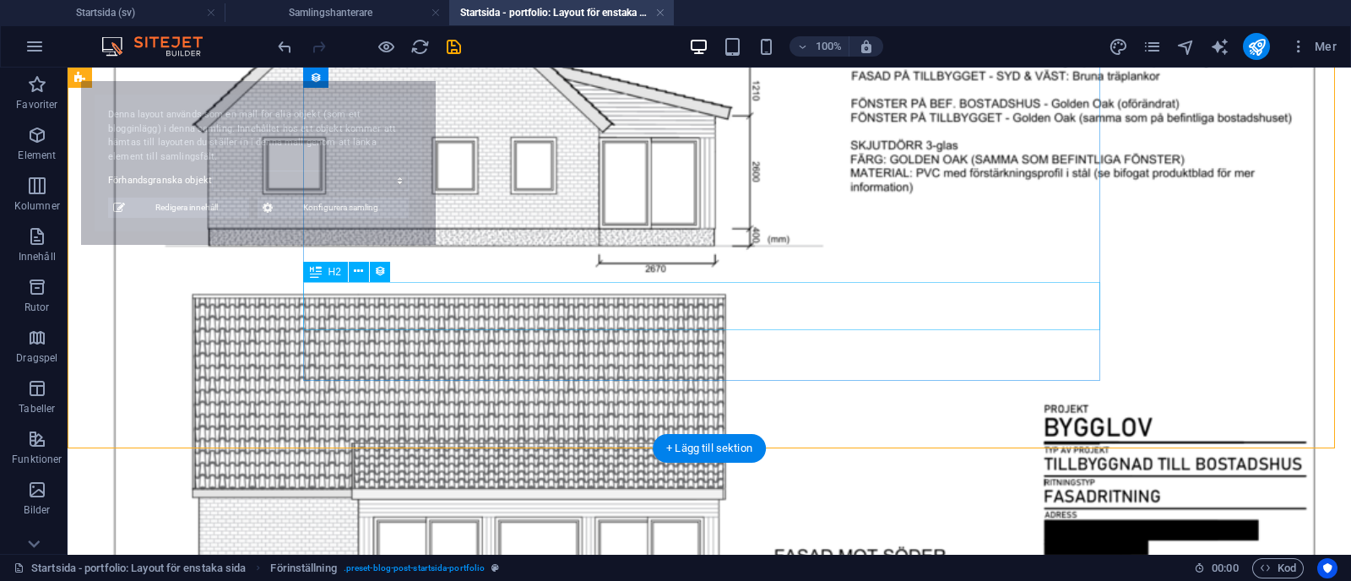
select select "68b70ddebdb0bfdaaa070170"
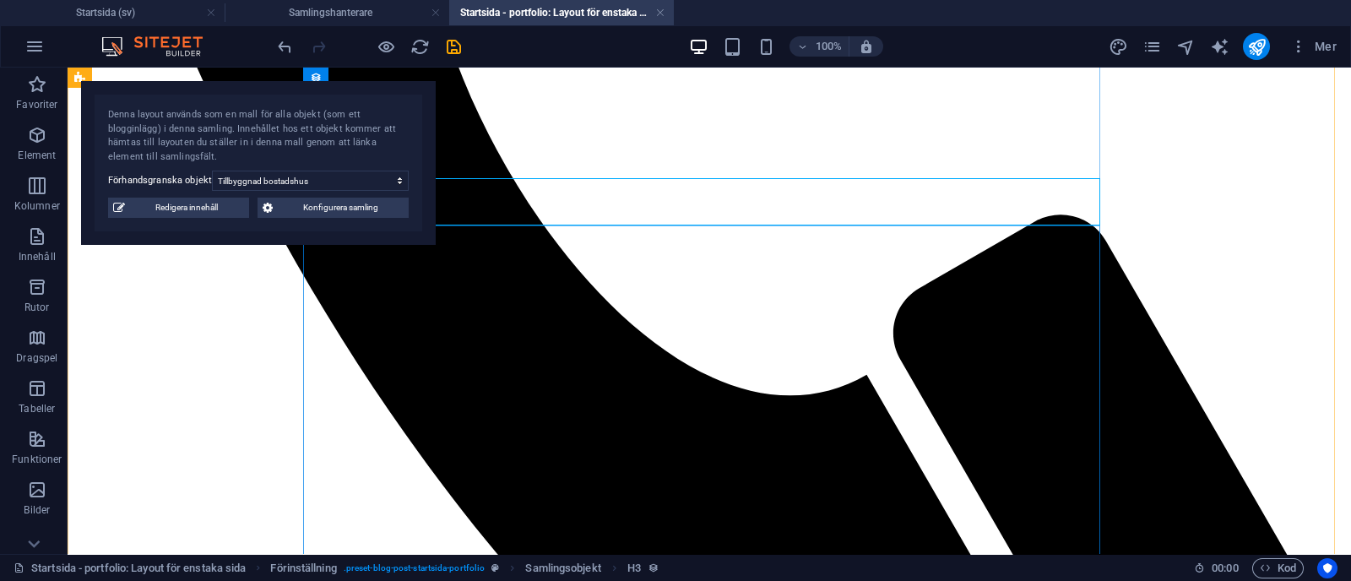
scroll to position [858, 0]
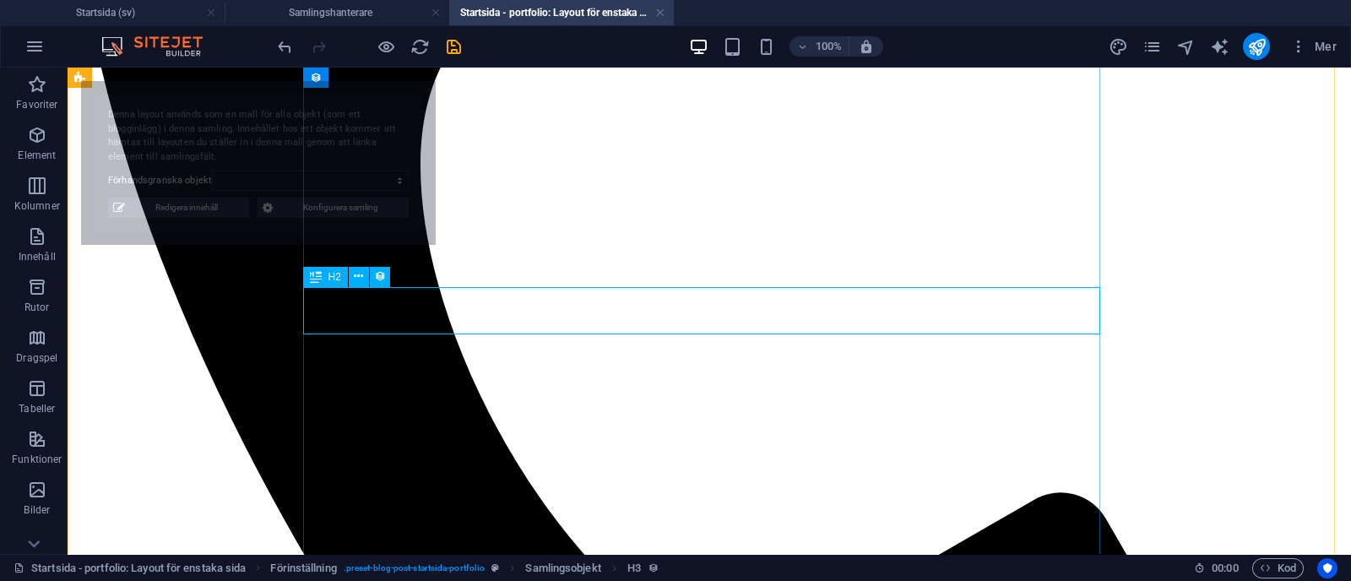
select select "68b70ddebdb0bfdaaa070170"
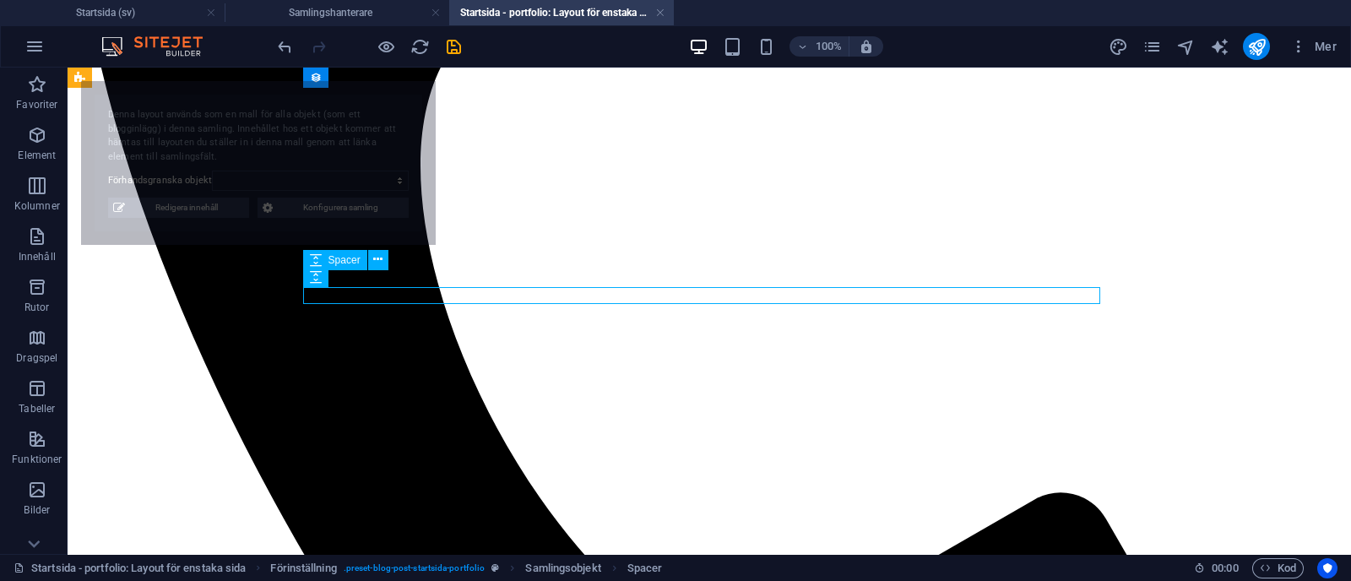
select select "68b70ddebdb0bfdaaa070170"
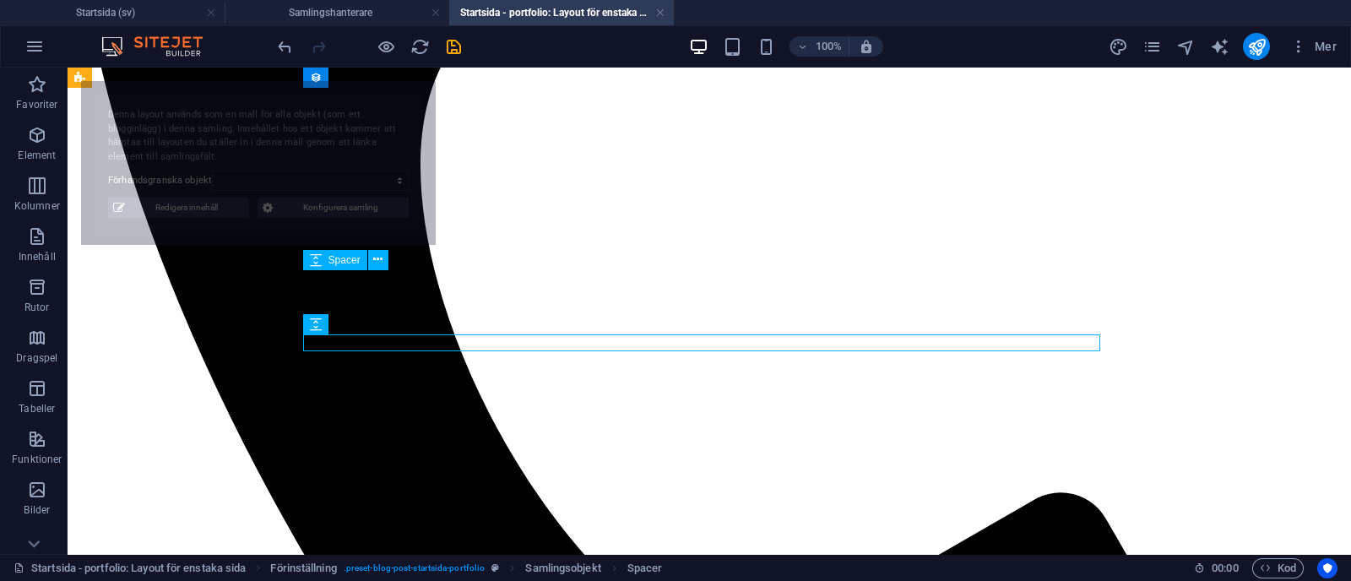
select select "68b70ddebdb0bfdaaa070170"
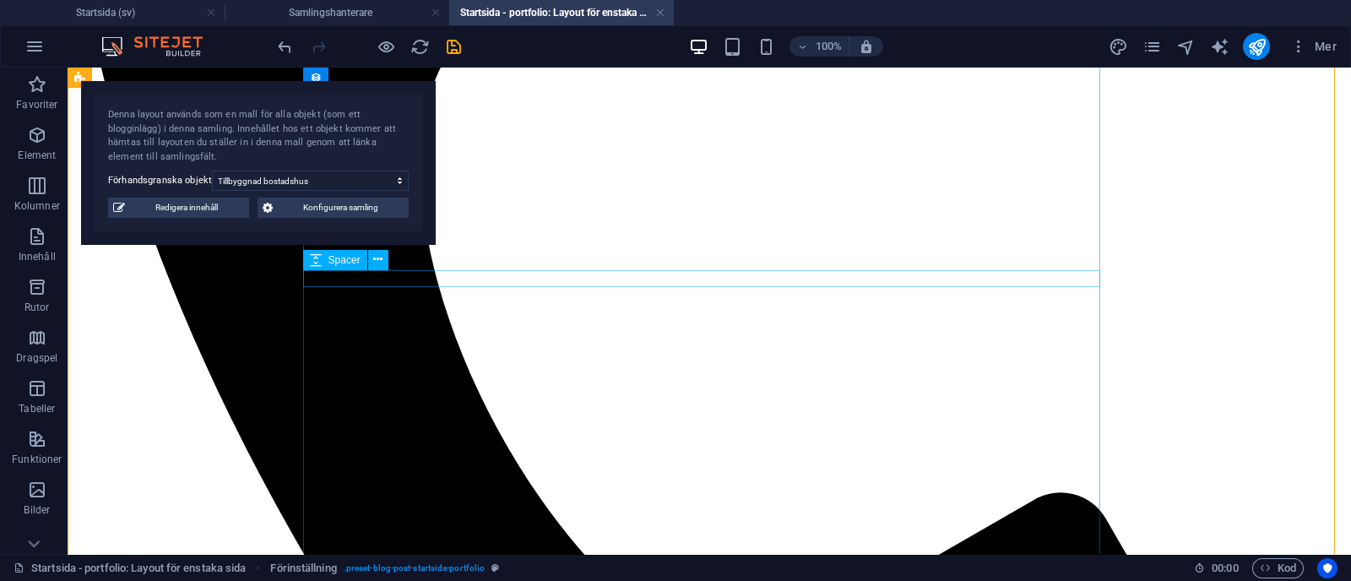
select select "px"
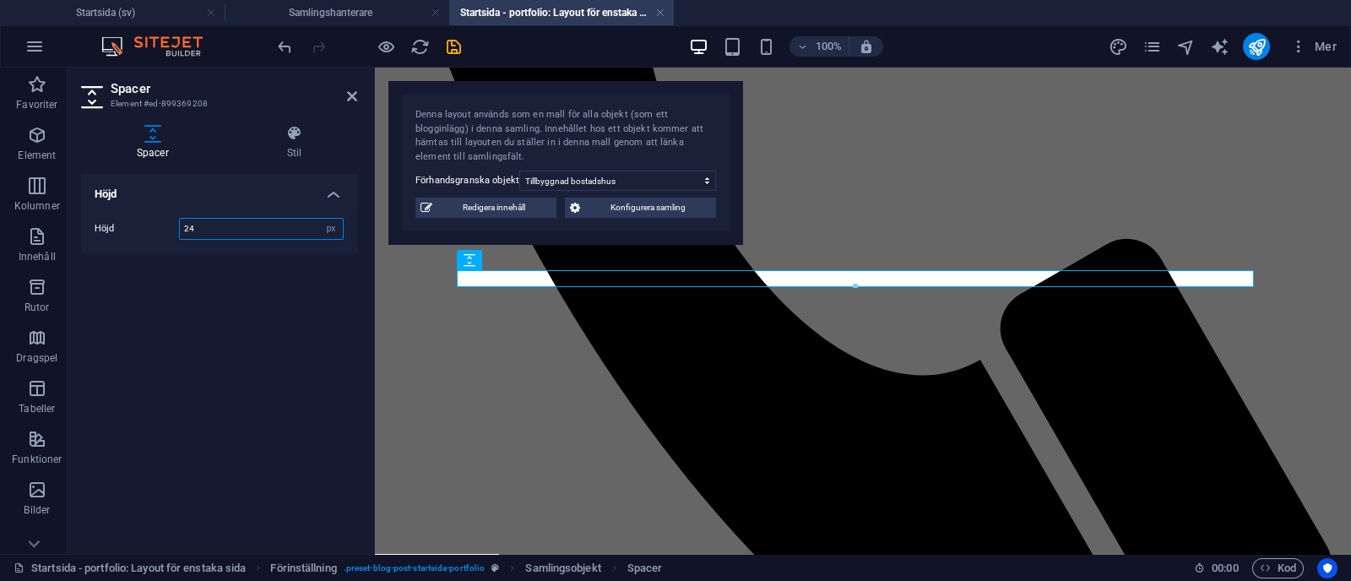
type input "24"
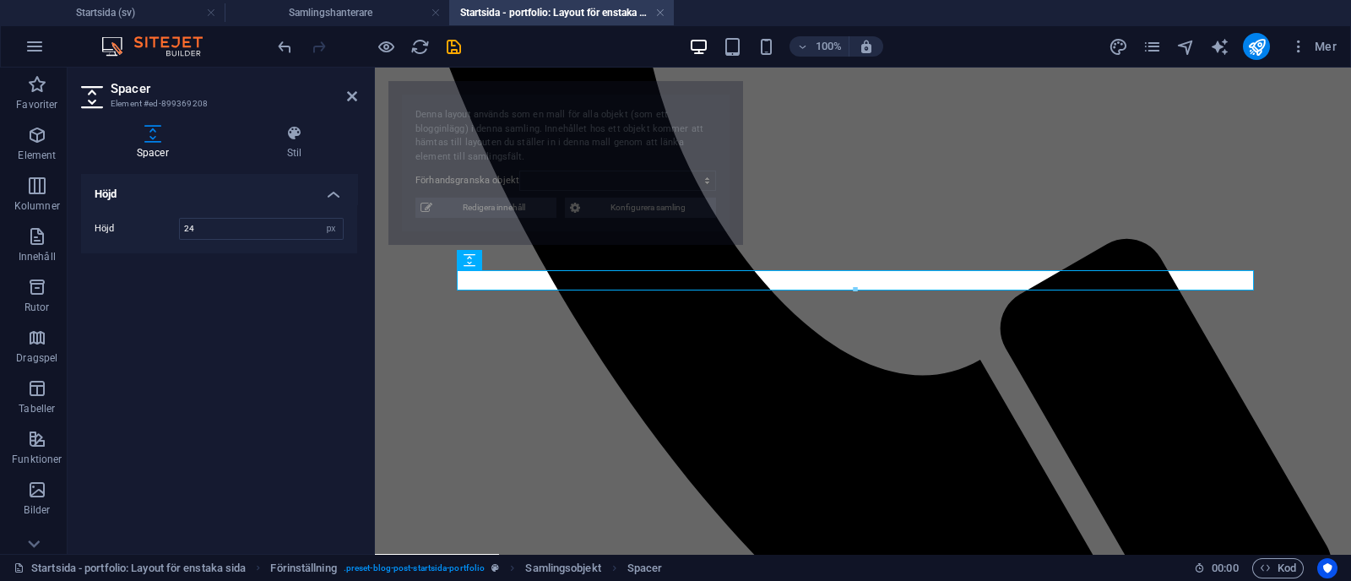
select select "68b70ddebdb0bfdaaa070170"
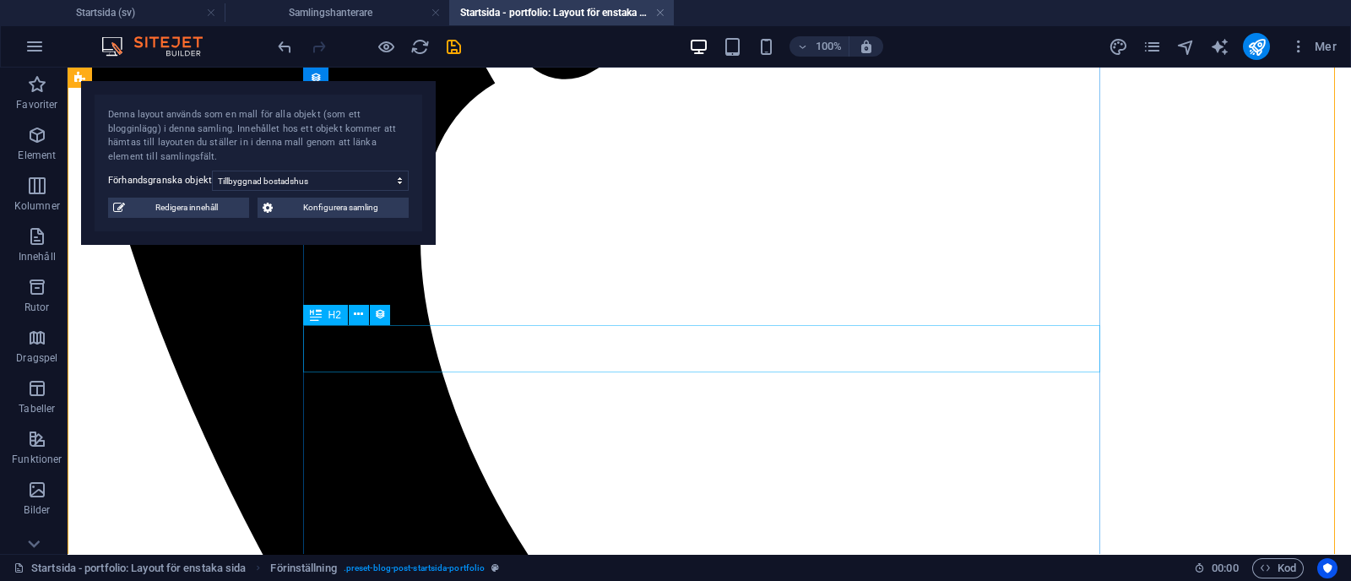
scroll to position [905, 0]
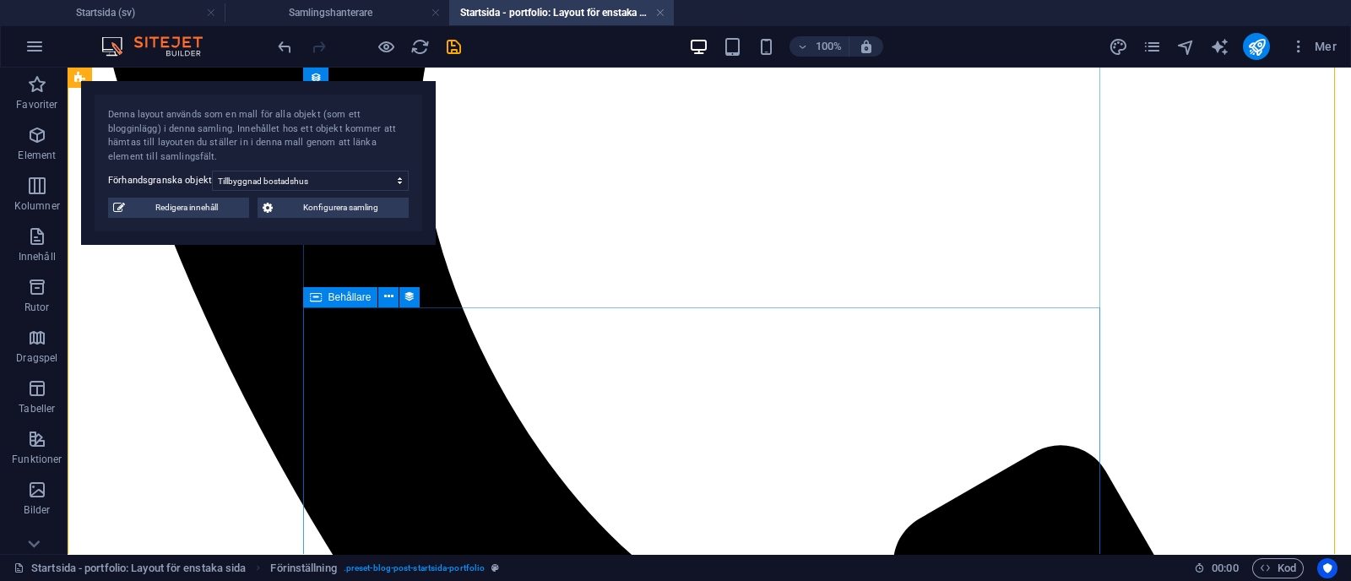
select select "content"
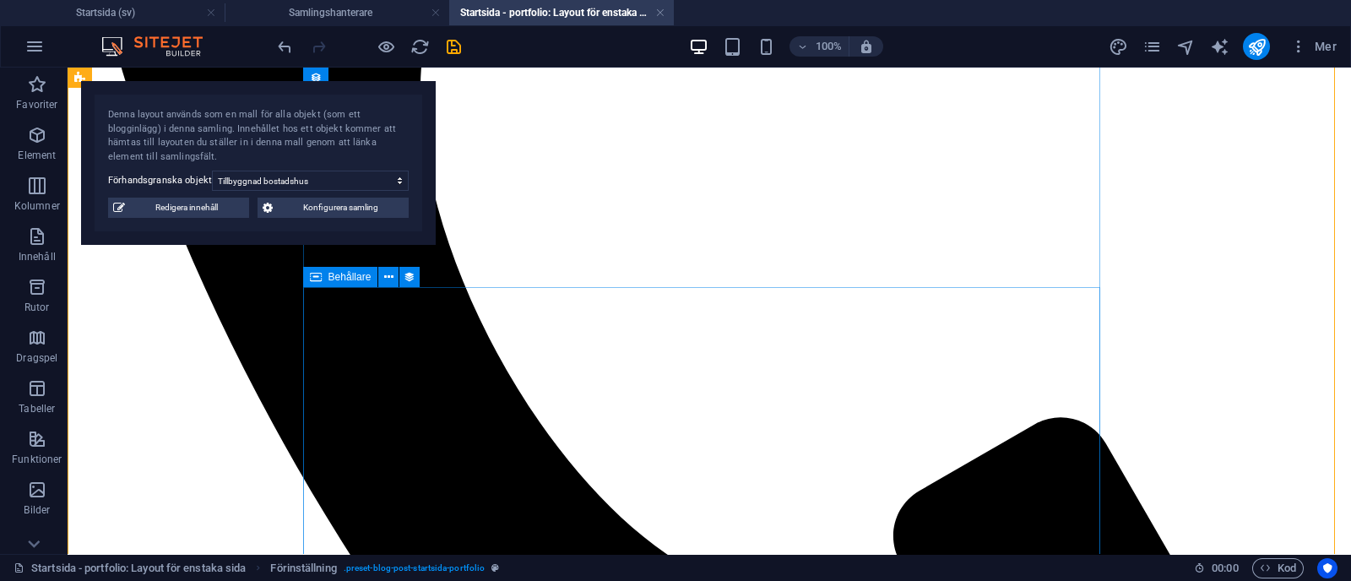
scroll to position [934, 0]
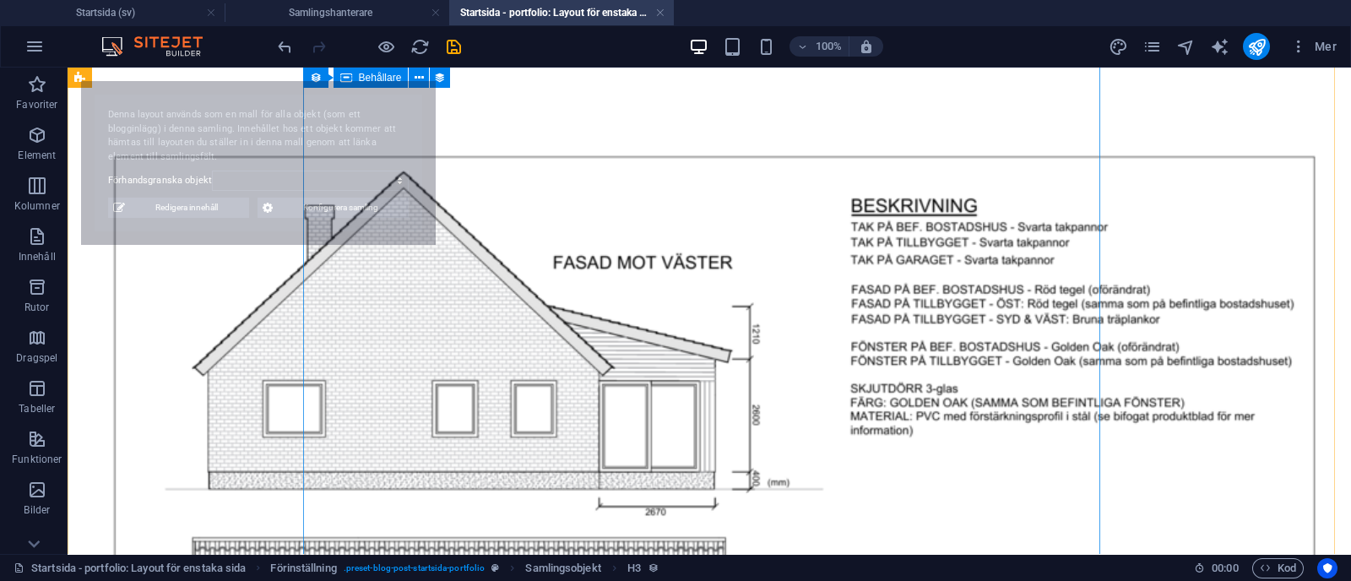
select select "68b70ddebdb0bfdaaa070170"
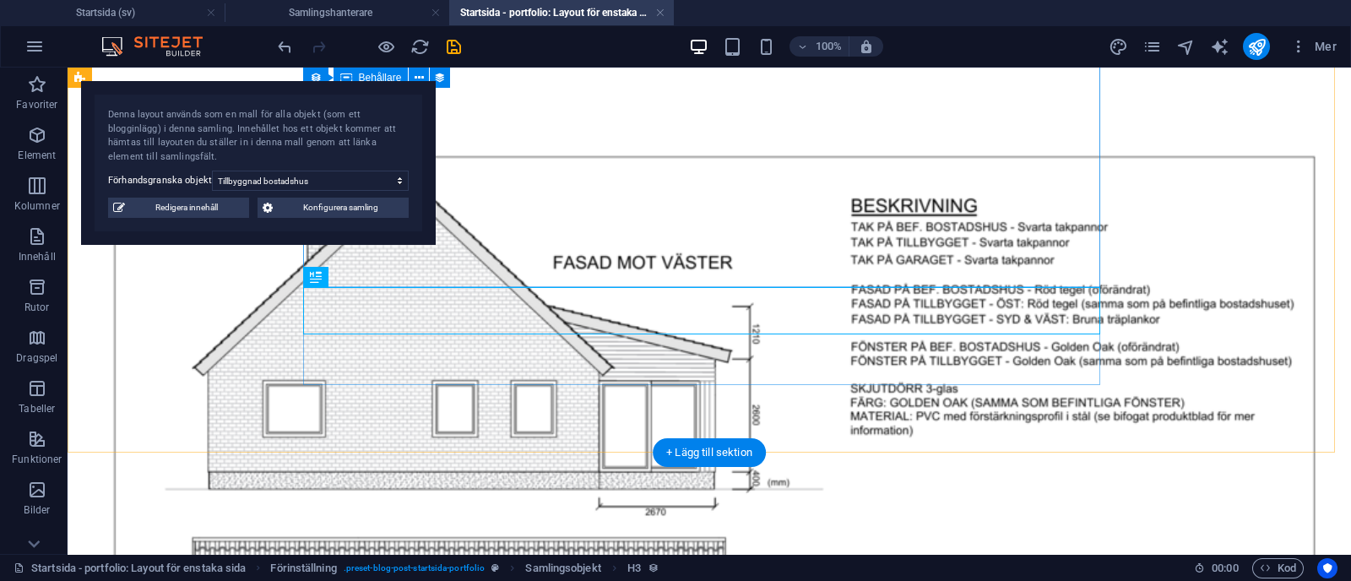
scroll to position [2328, 0]
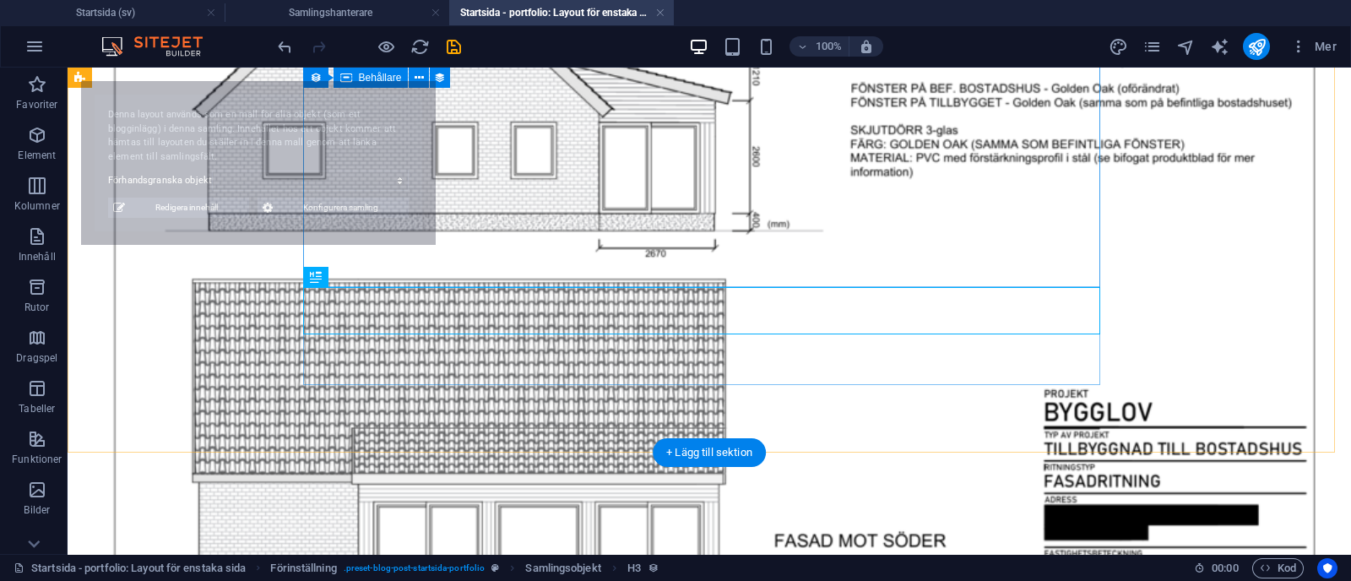
select select "68b70ddebdb0bfdaaa070170"
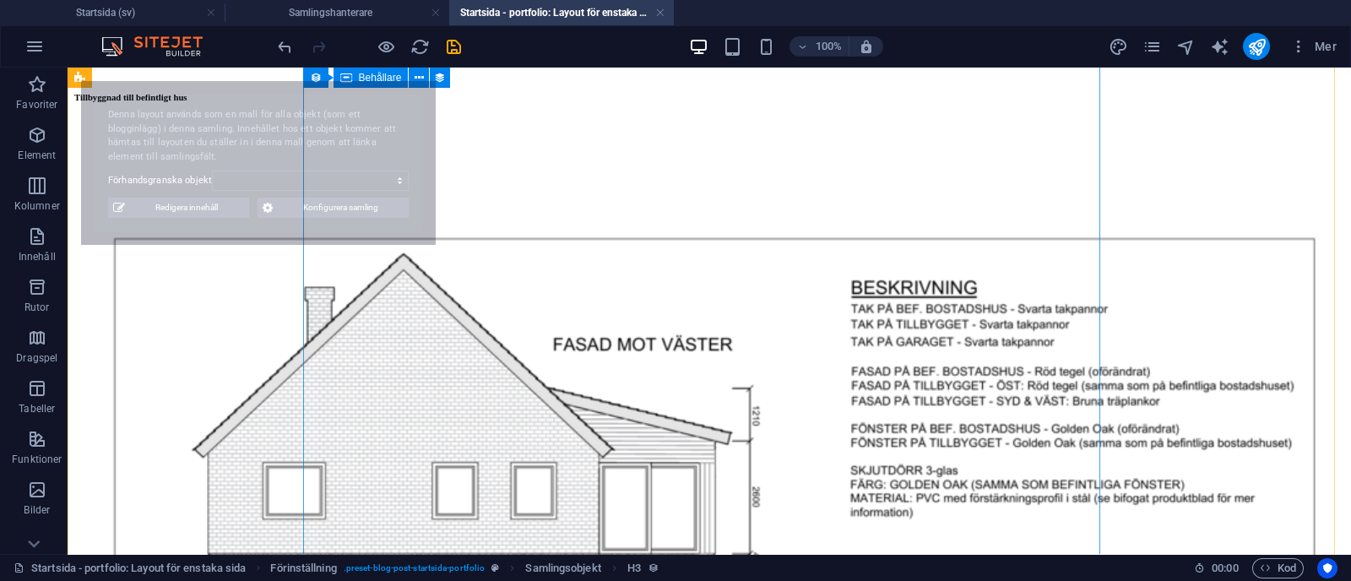
scroll to position [878, 0]
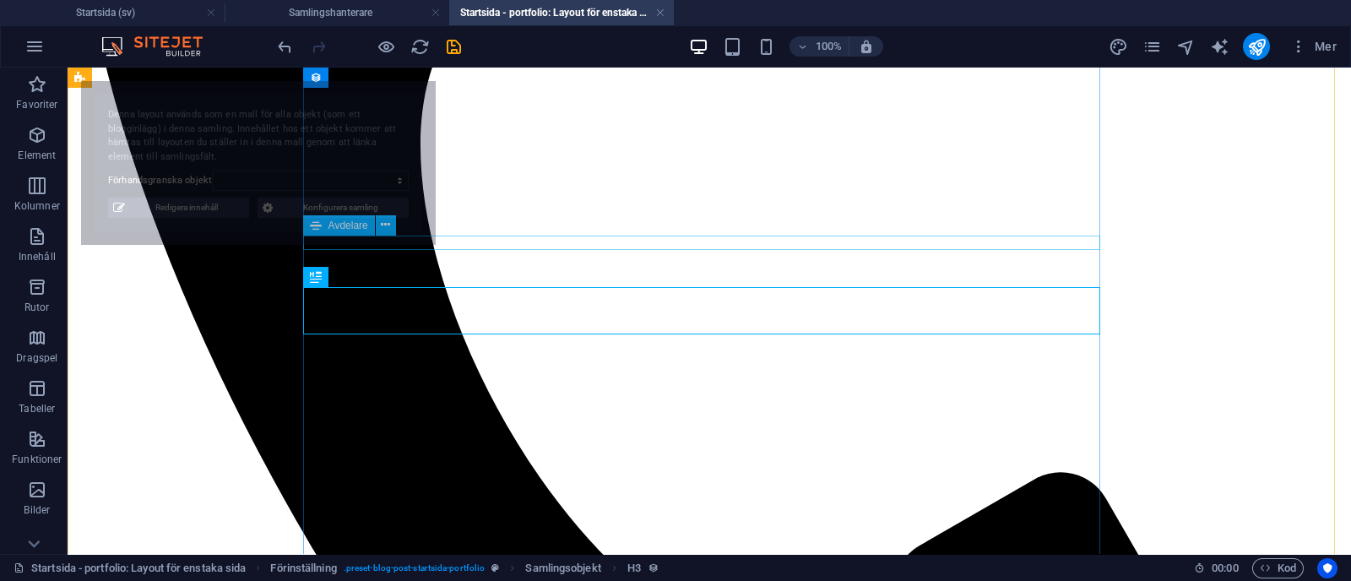
select select "68b70ddebdb0bfdaaa070170"
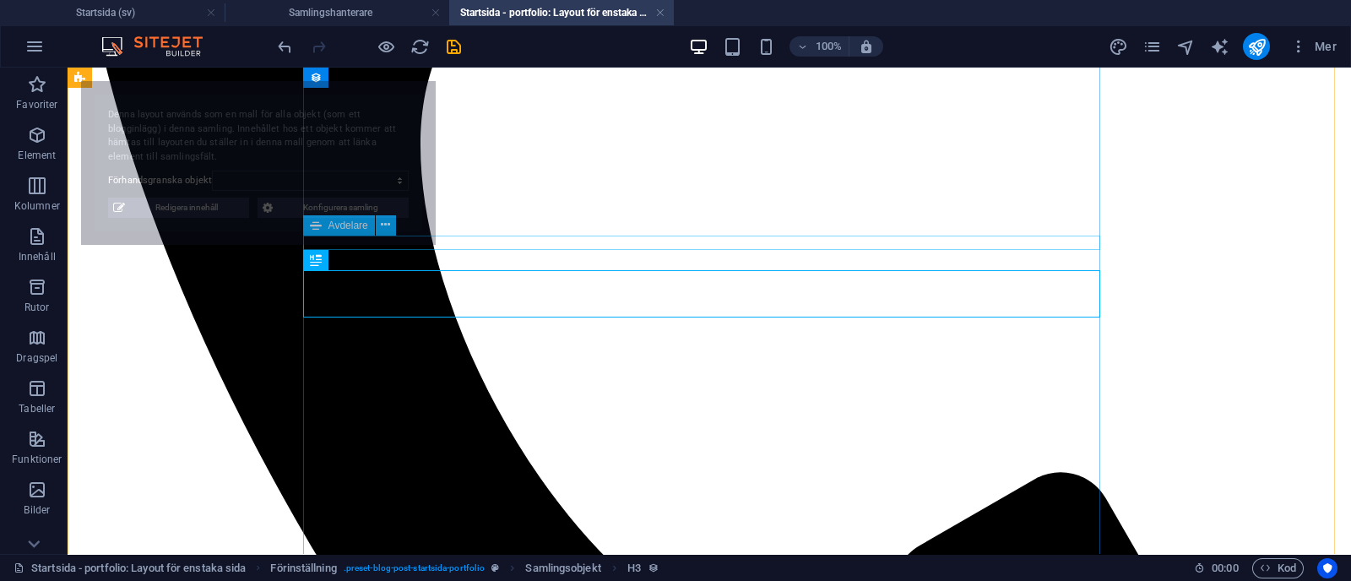
select select "68b70ddebdb0bfdaaa070170"
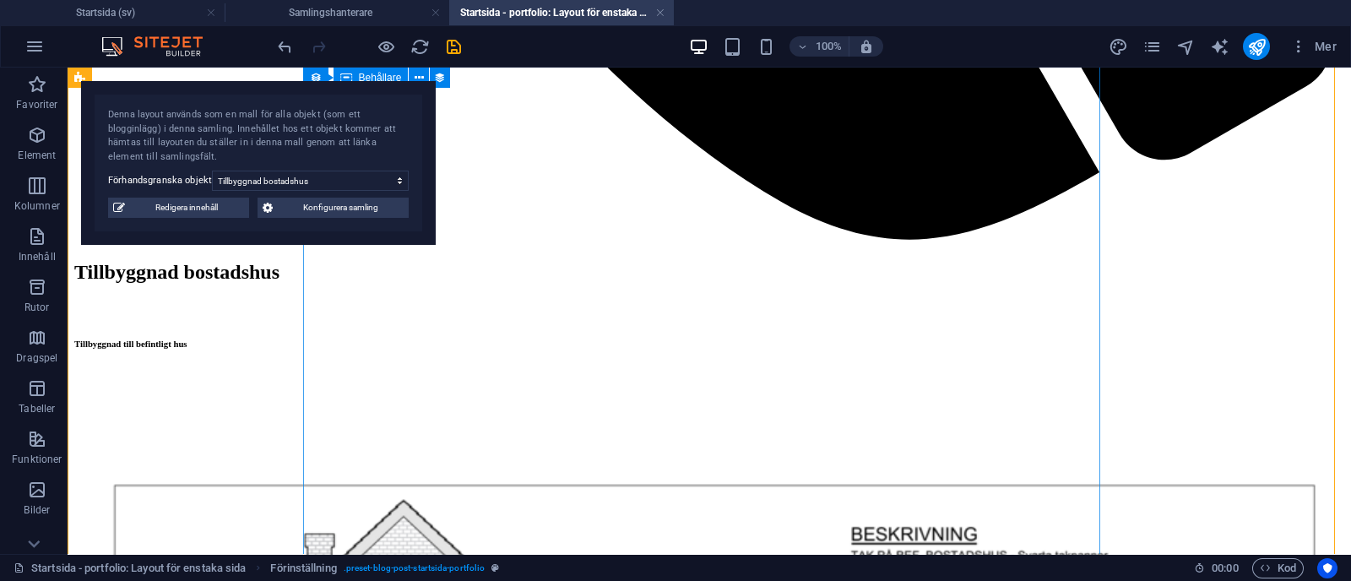
scroll to position [1740, 0]
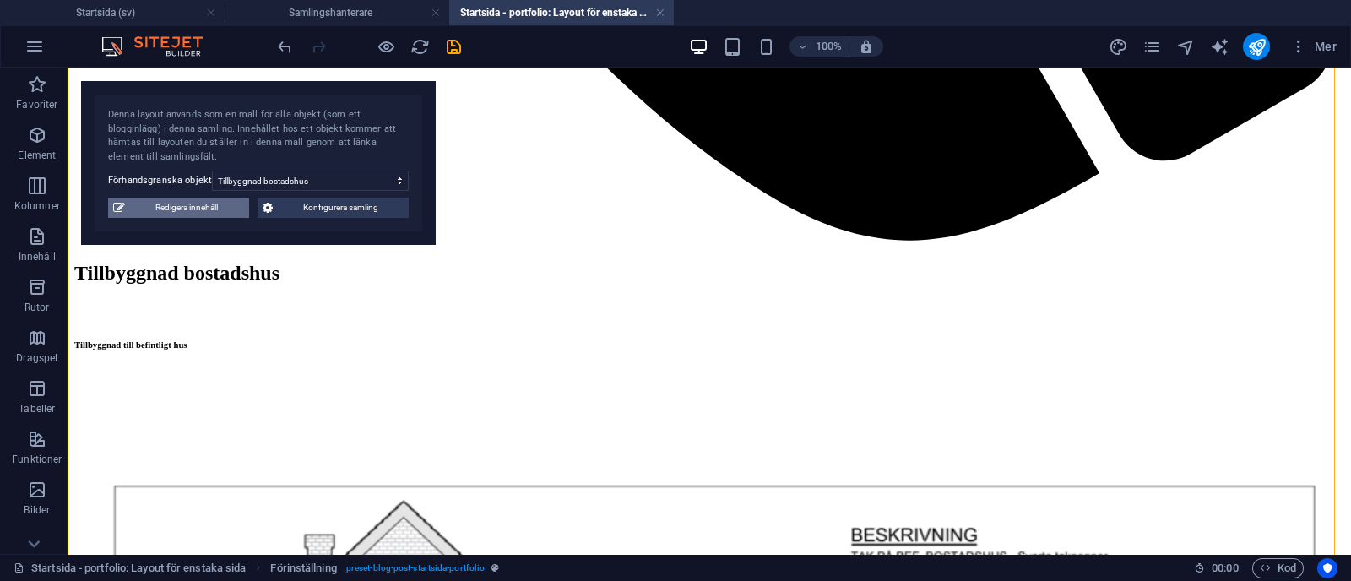
click at [212, 212] on span "Redigera innehåll" at bounding box center [187, 208] width 114 height 20
type input "tillbyggnad-bostadshus"
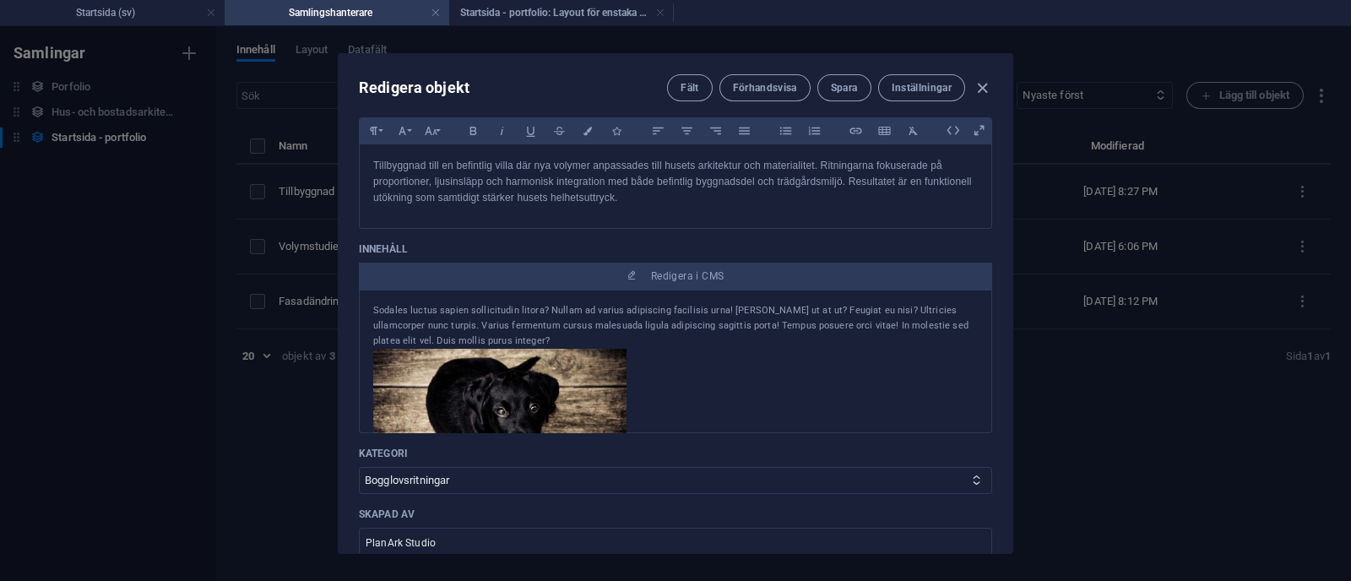
scroll to position [122, 0]
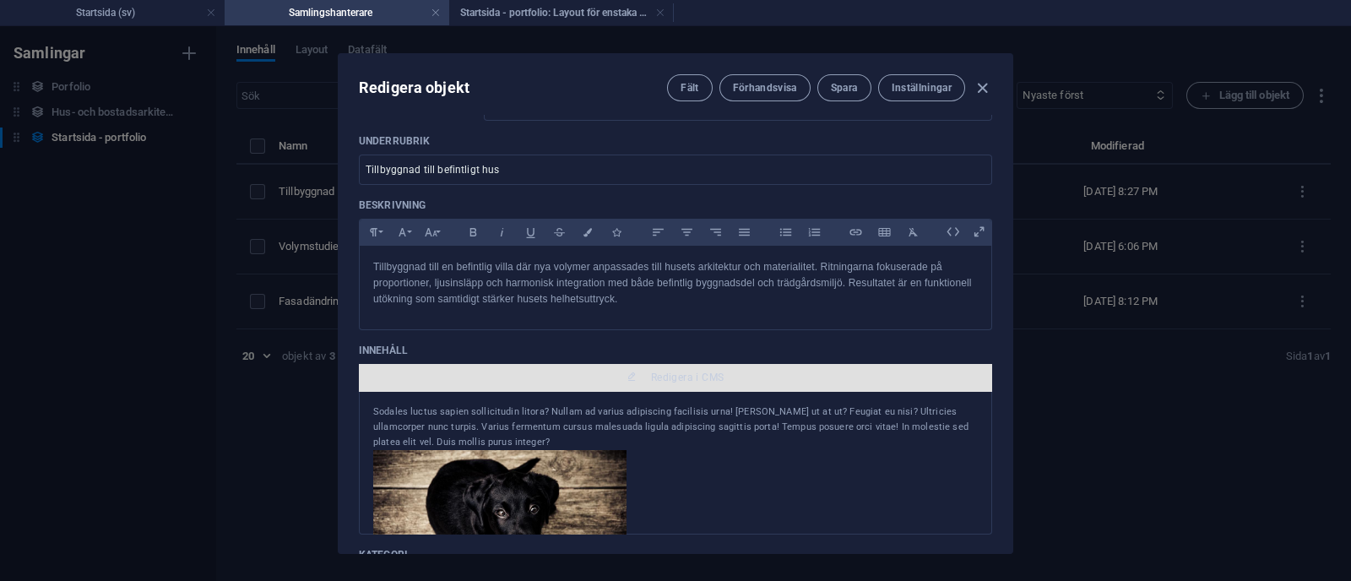
click at [692, 377] on span "Redigera i CMS" at bounding box center [687, 378] width 73 height 14
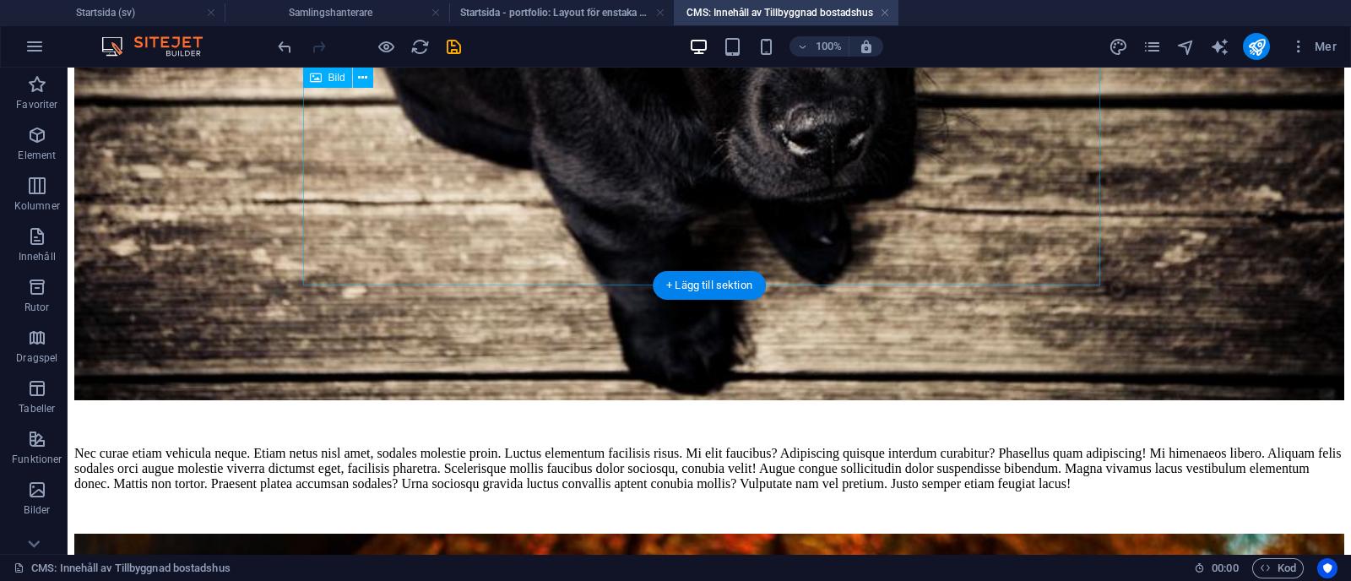
scroll to position [511, 0]
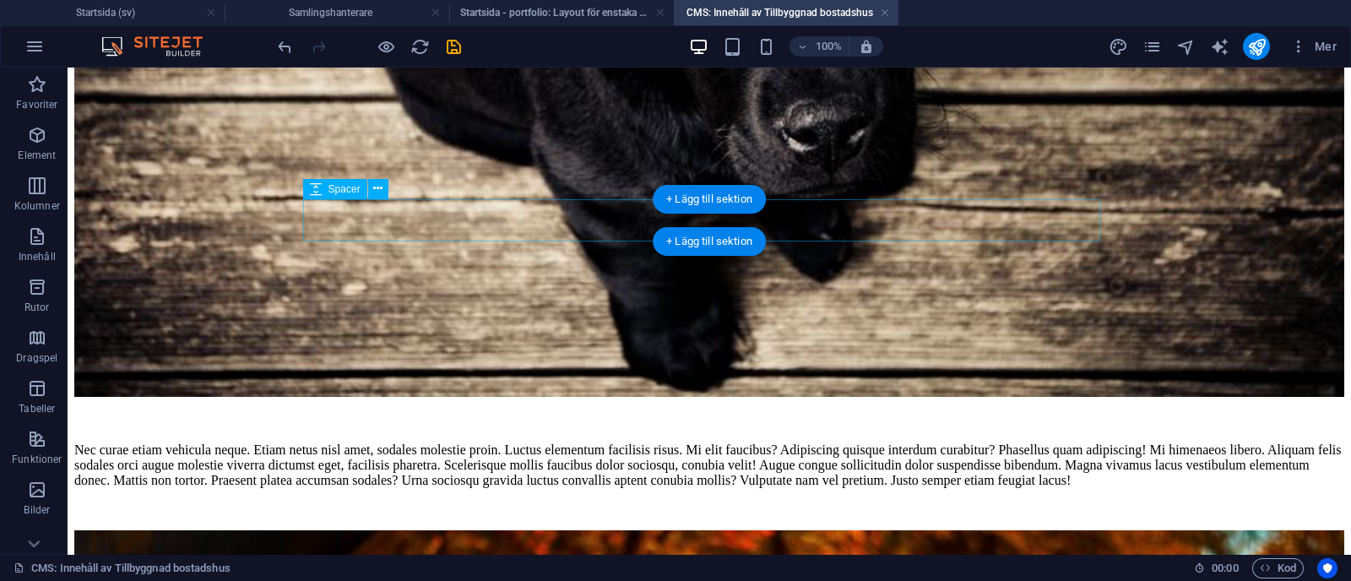
click at [380, 400] on div at bounding box center [709, 421] width 1270 height 42
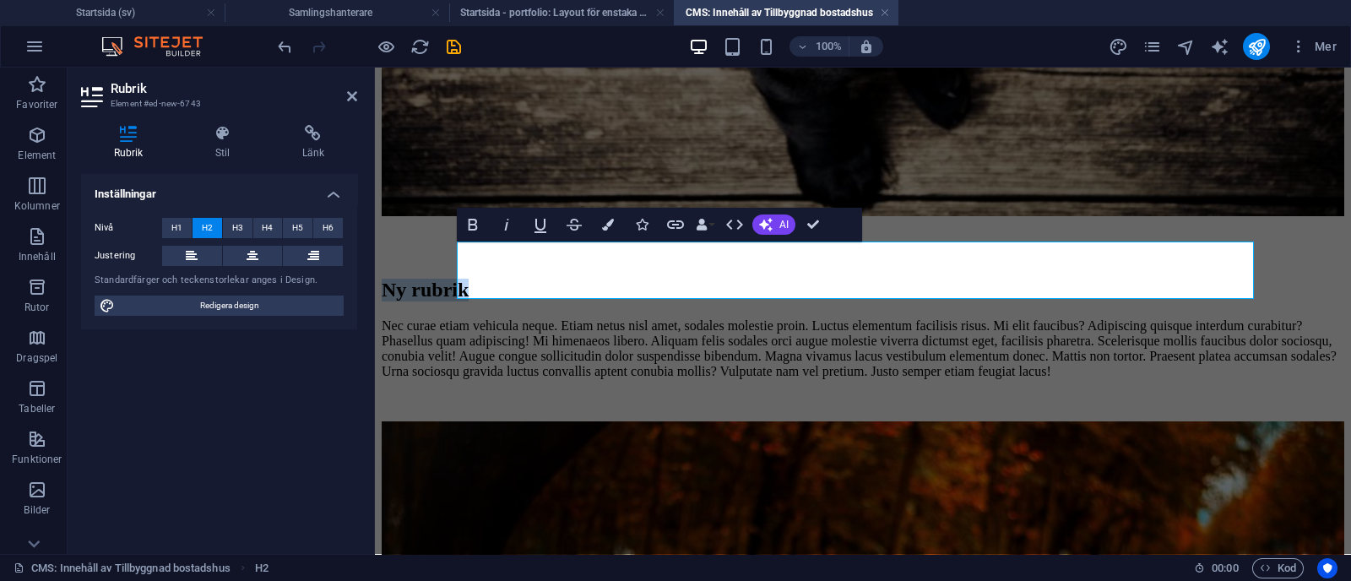
click at [662, 279] on h2 "Ny rubrik" at bounding box center [863, 290] width 963 height 23
click at [252, 265] on icon at bounding box center [253, 256] width 12 height 20
click at [200, 257] on button at bounding box center [192, 256] width 60 height 20
click at [236, 221] on span "H3" at bounding box center [237, 228] width 11 height 20
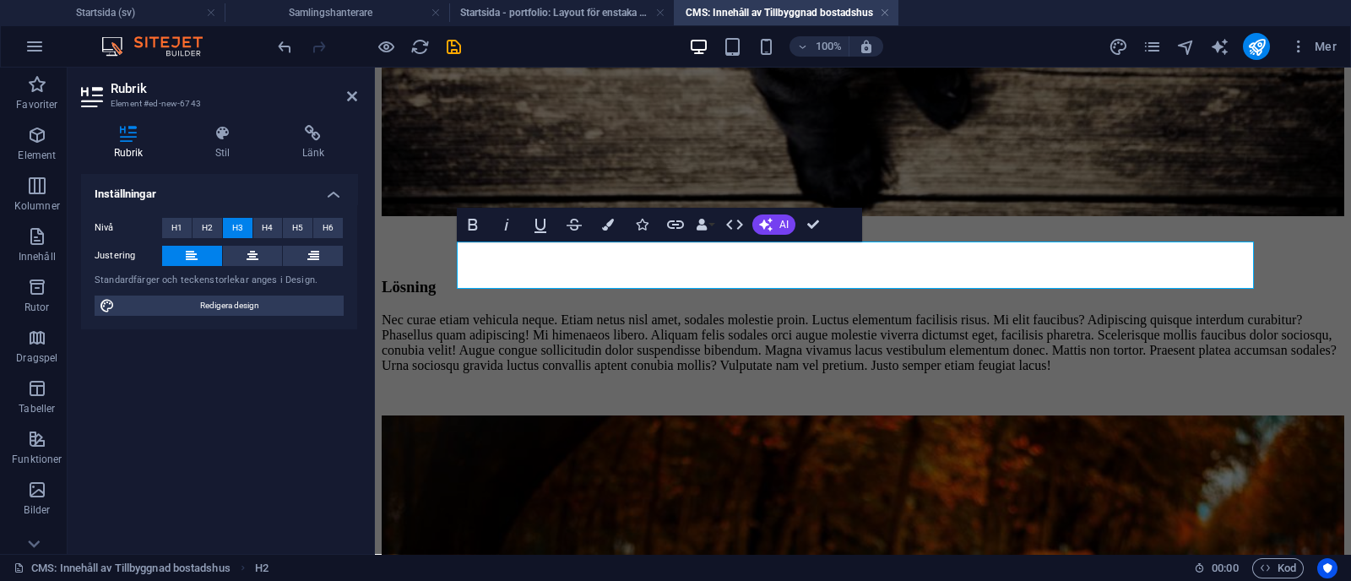
click at [405, 310] on body "Skip to main content Sodales luctus sapien sollicitudin litora? Nullam ad variu…" at bounding box center [863, 332] width 963 height 1539
click at [350, 94] on icon at bounding box center [352, 97] width 10 height 14
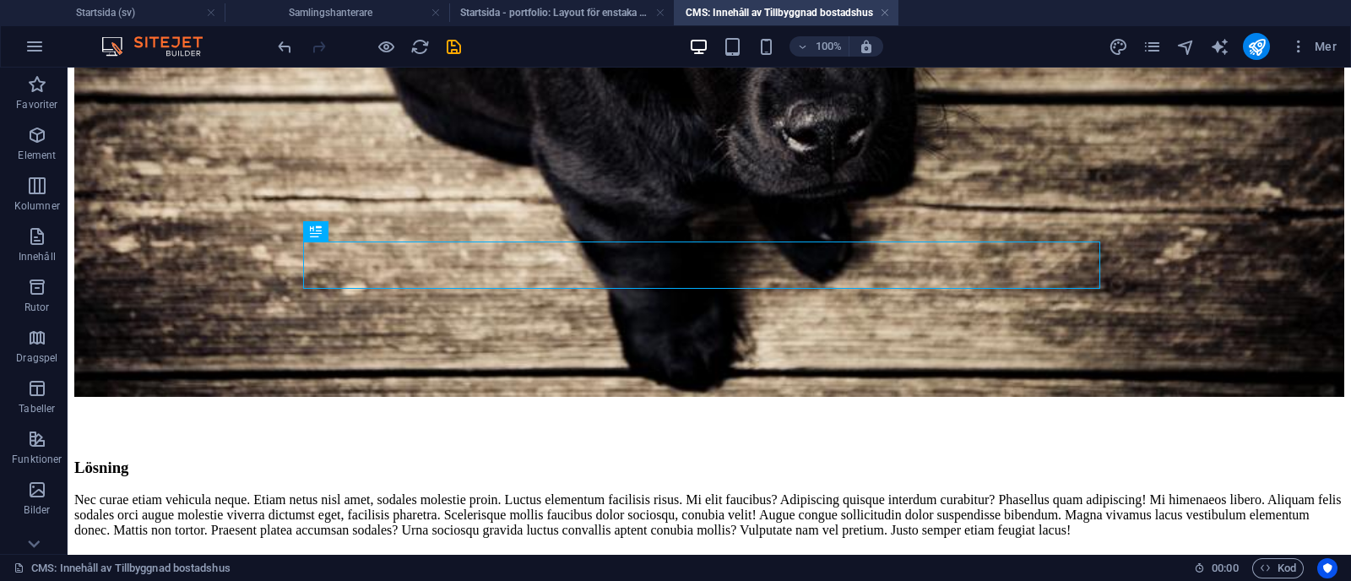
click at [227, 329] on body "Skip to main content Sodales luctus sapien sollicitudin litora? Nullam ad variu…" at bounding box center [709, 497] width 1270 height 1869
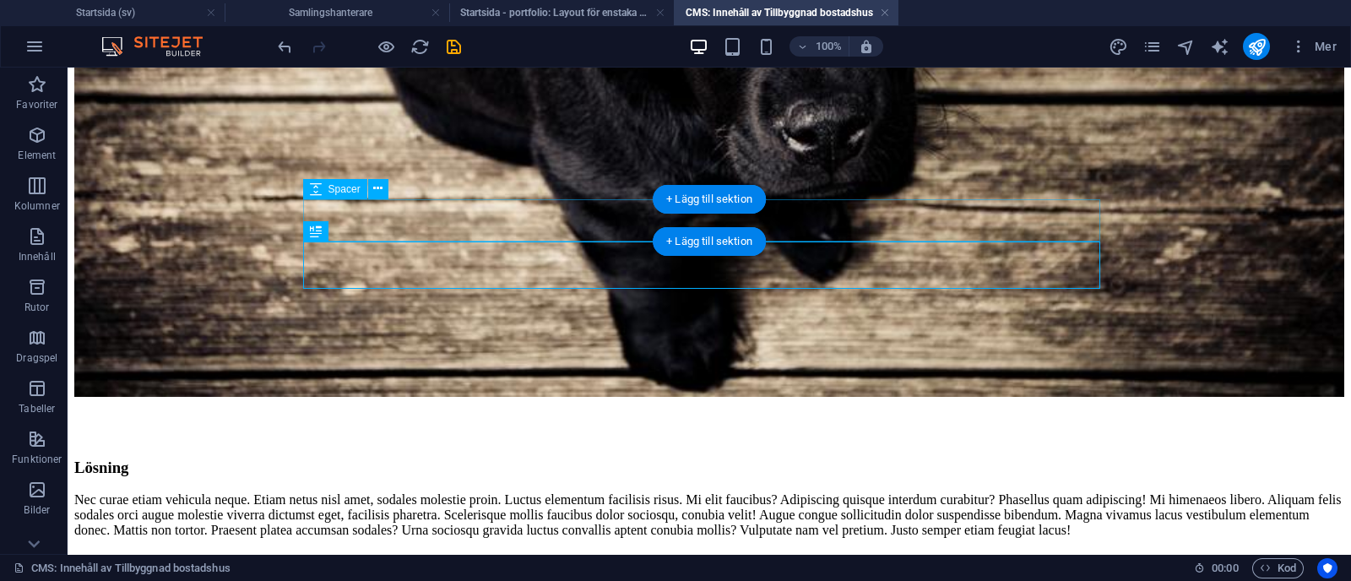
click at [407, 400] on div at bounding box center [709, 421] width 1270 height 42
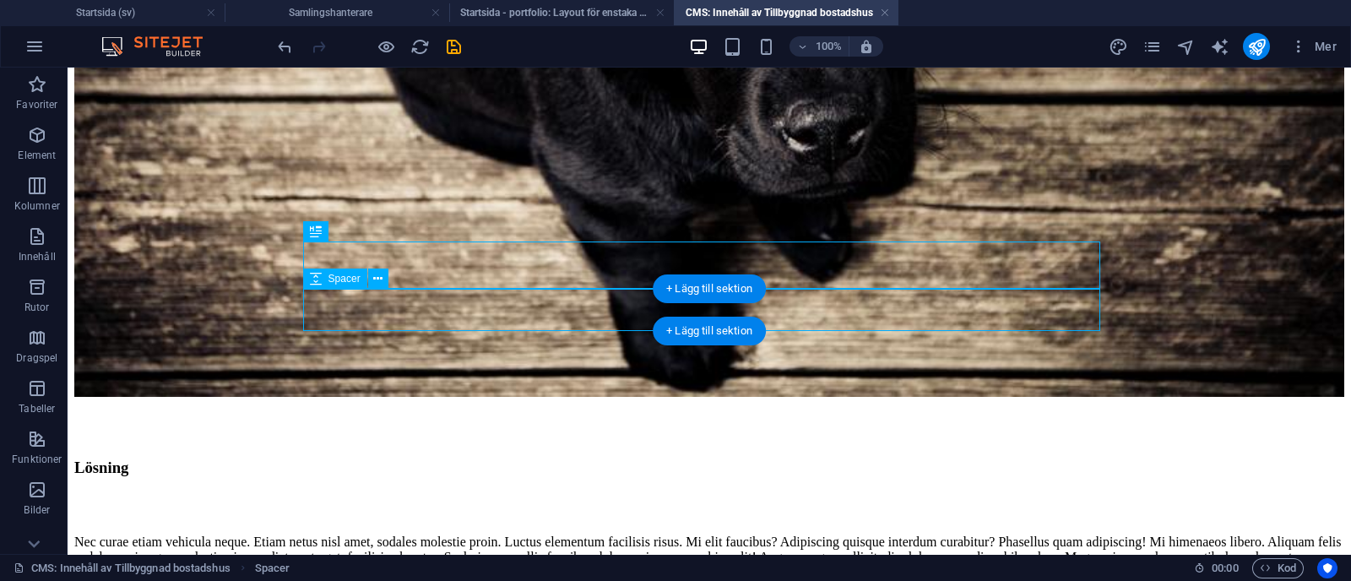
click at [416, 492] on div at bounding box center [709, 513] width 1270 height 42
select select "px"
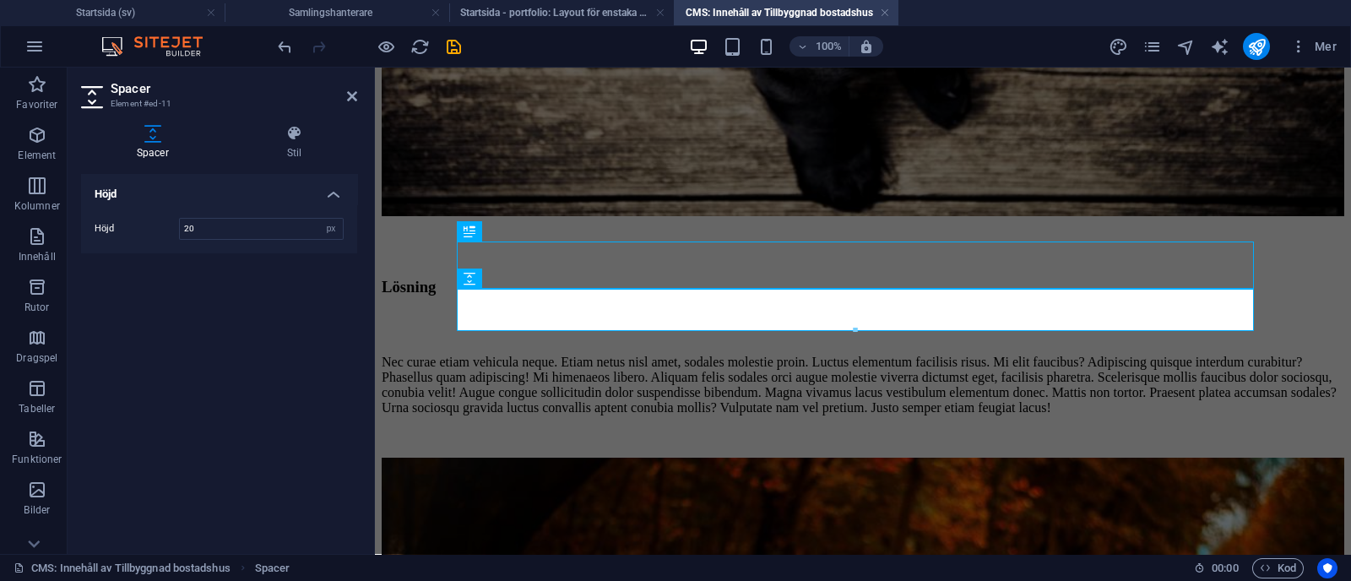
type input "20"
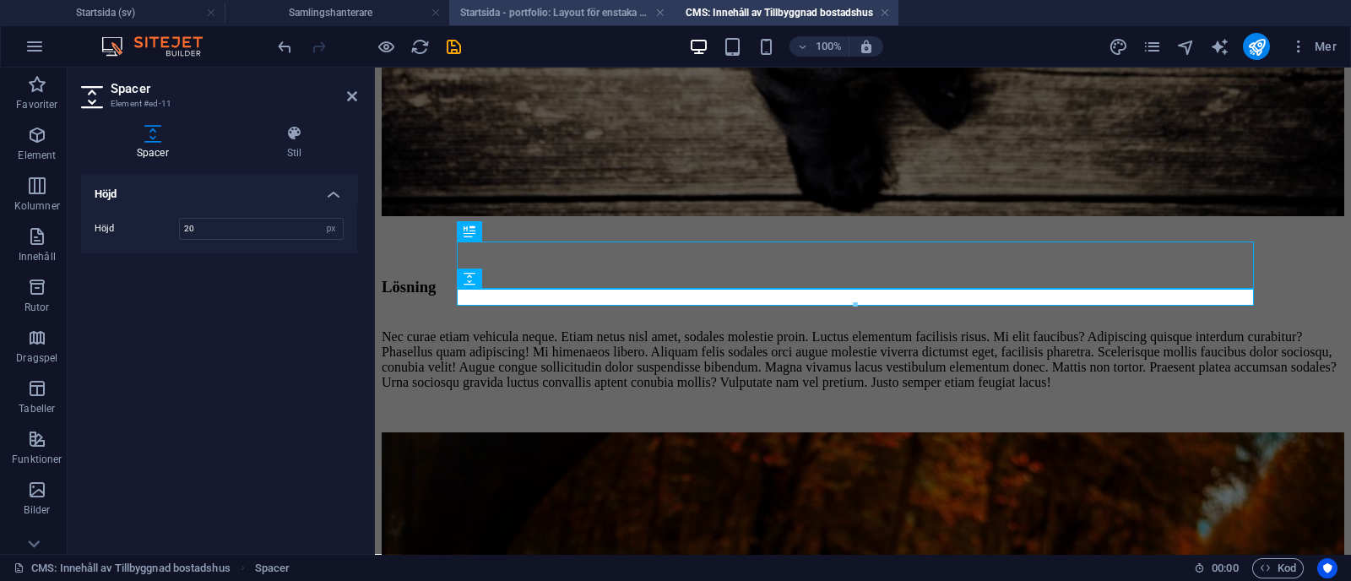
click at [542, 8] on h4 "Startsida - portfolio: Layout för enstaka sida (sv)" at bounding box center [561, 12] width 225 height 19
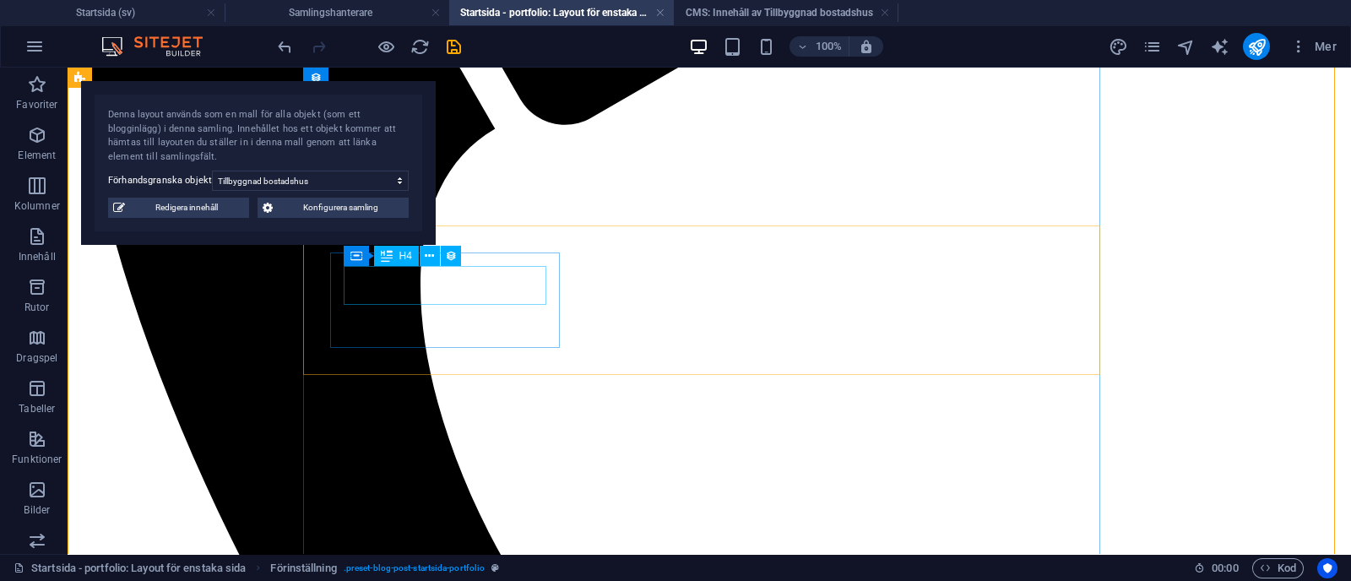
scroll to position [737, 0]
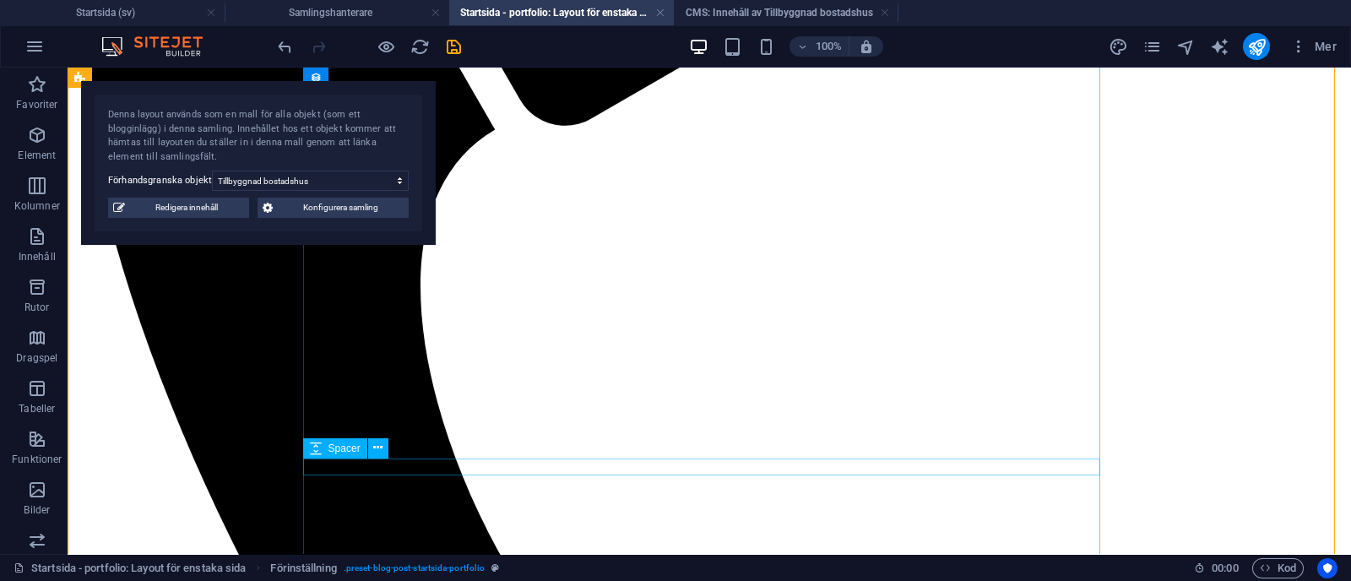
select select "px"
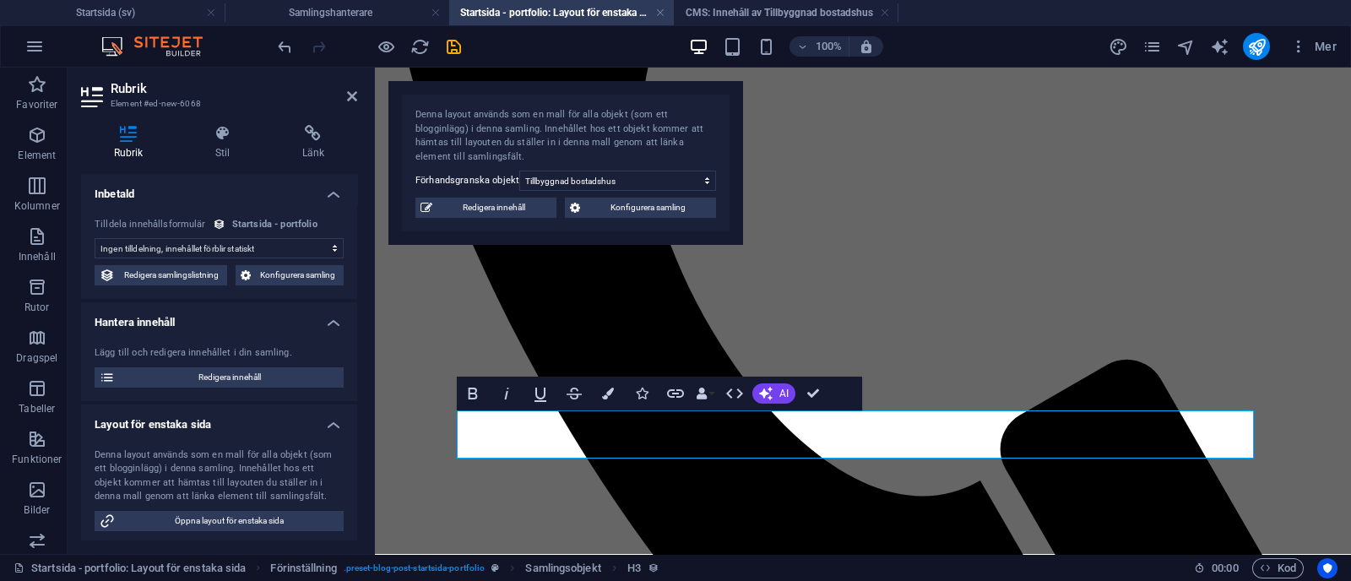
scroll to position [162, 0]
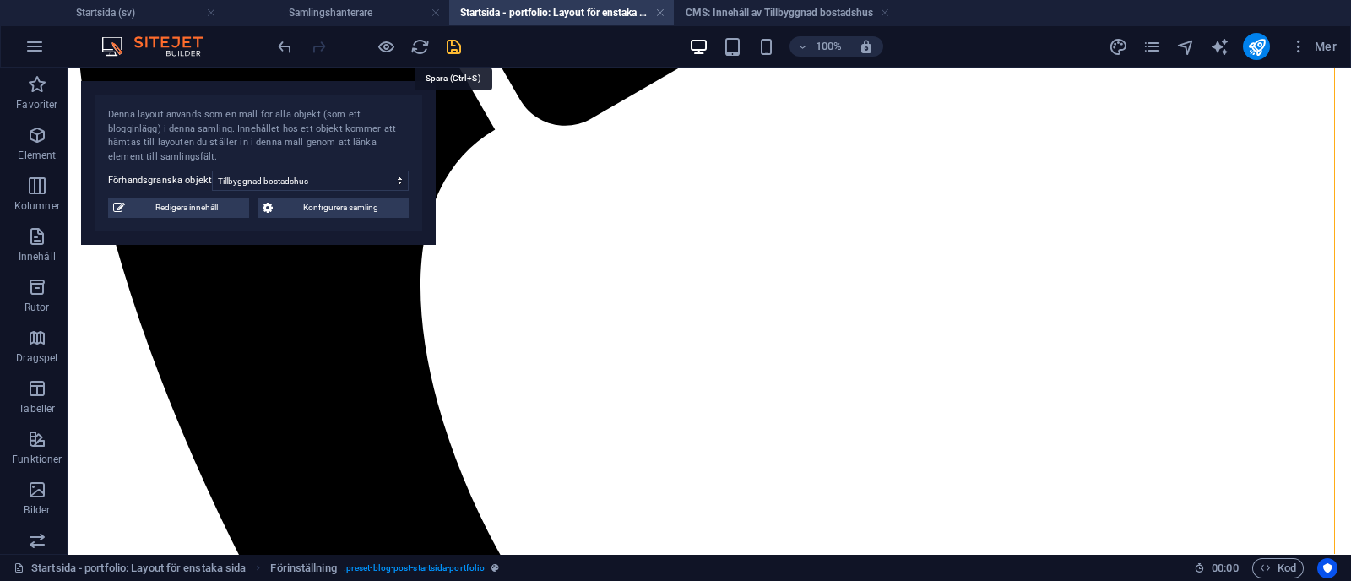
click at [449, 46] on icon "save" at bounding box center [453, 46] width 19 height 19
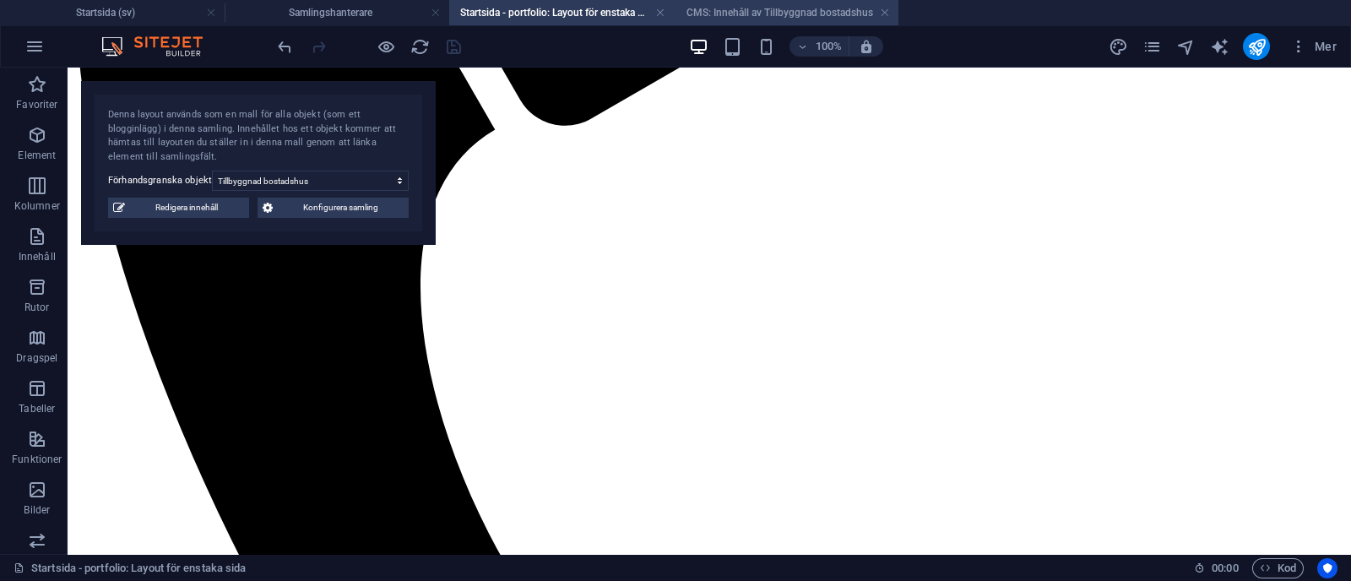
click at [735, 4] on h4 "CMS: Innehåll av Tillbyggnad bostadshus" at bounding box center [786, 12] width 225 height 19
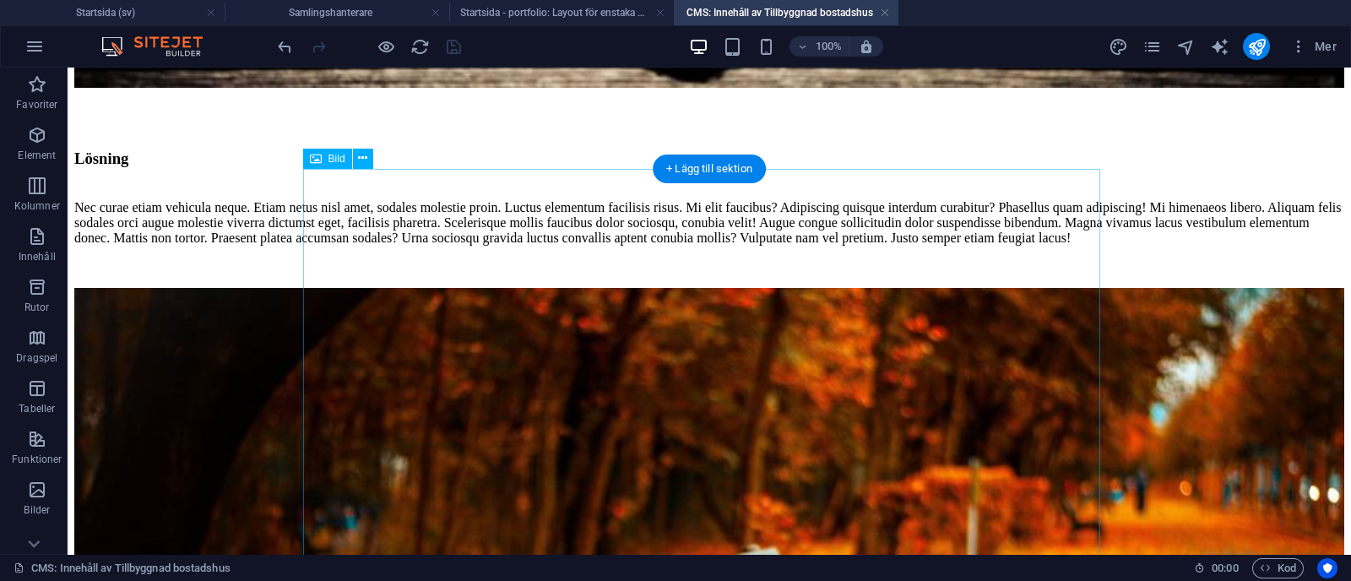
scroll to position [821, 0]
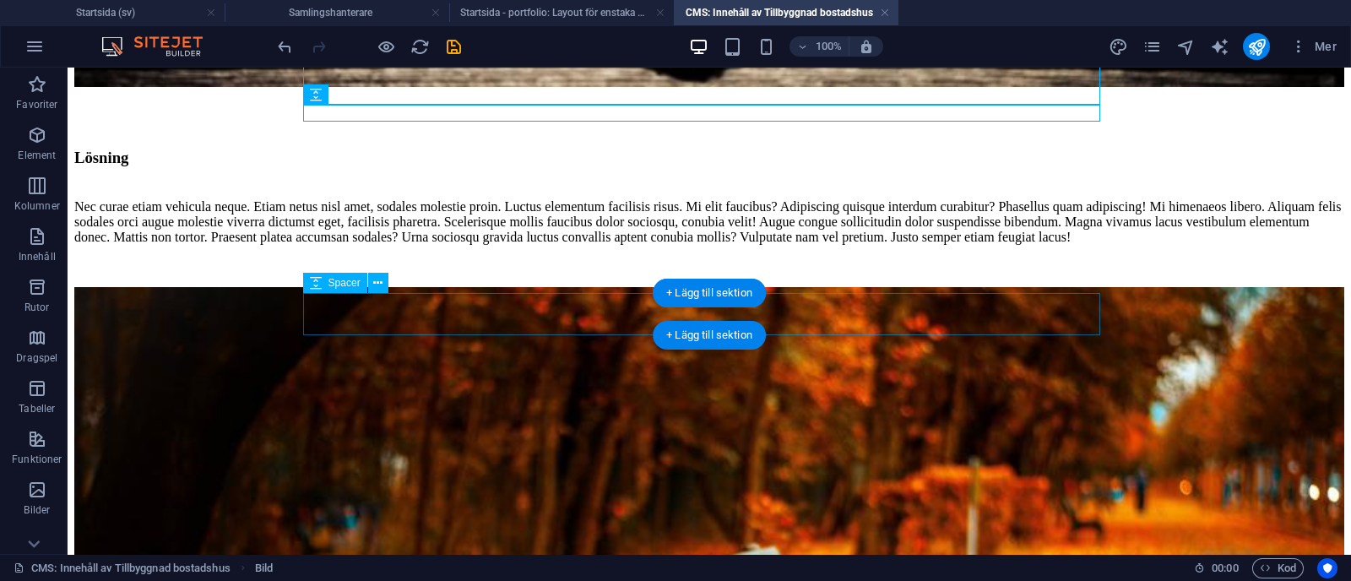
scroll to position [695, 0]
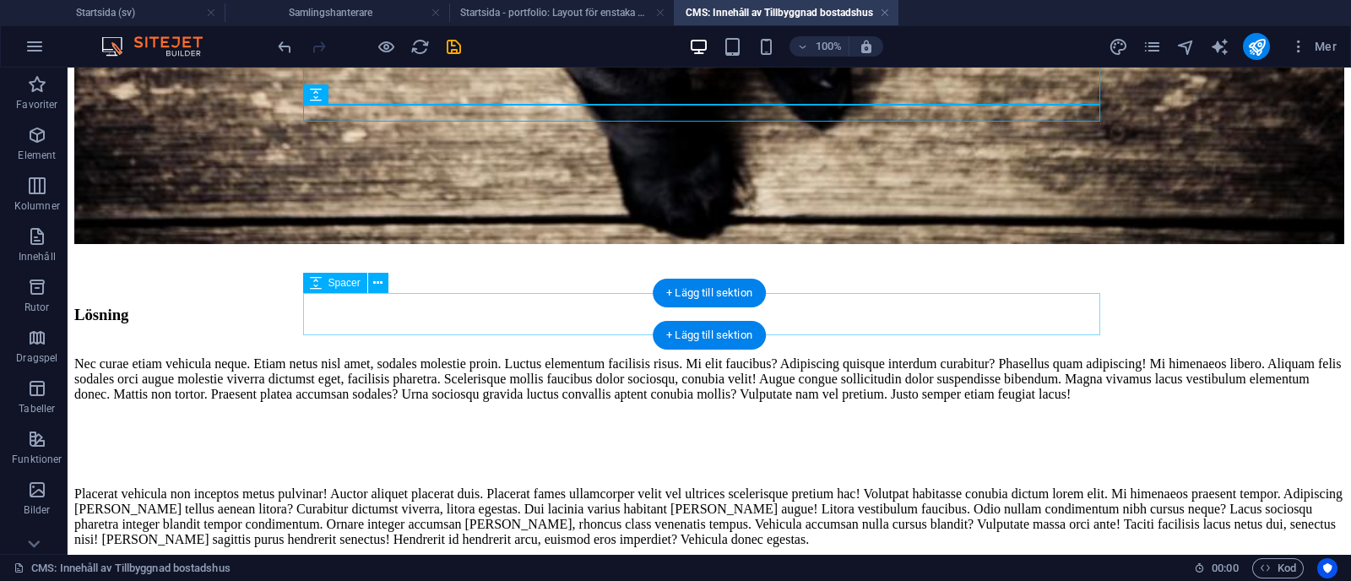
click at [422, 444] on div at bounding box center [709, 465] width 1270 height 42
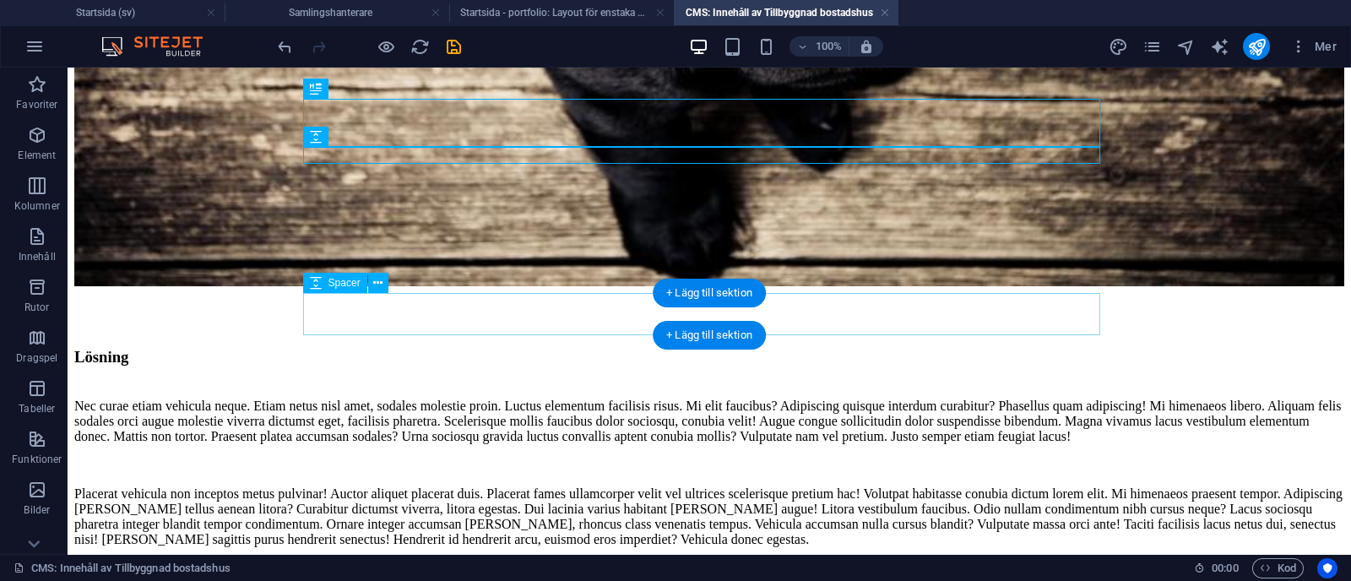
scroll to position [653, 0]
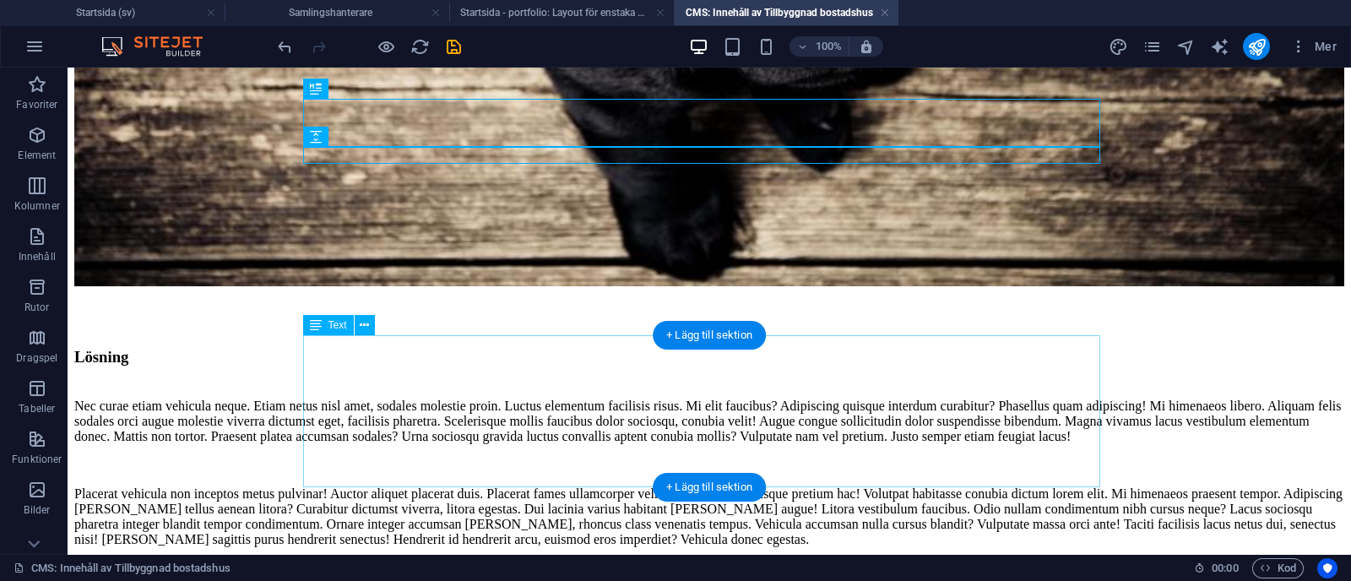
click at [422, 486] on div "Placerat vehicula non inceptos metus pulvinar! Auctor aliquet placerat duis. Pl…" at bounding box center [709, 516] width 1270 height 61
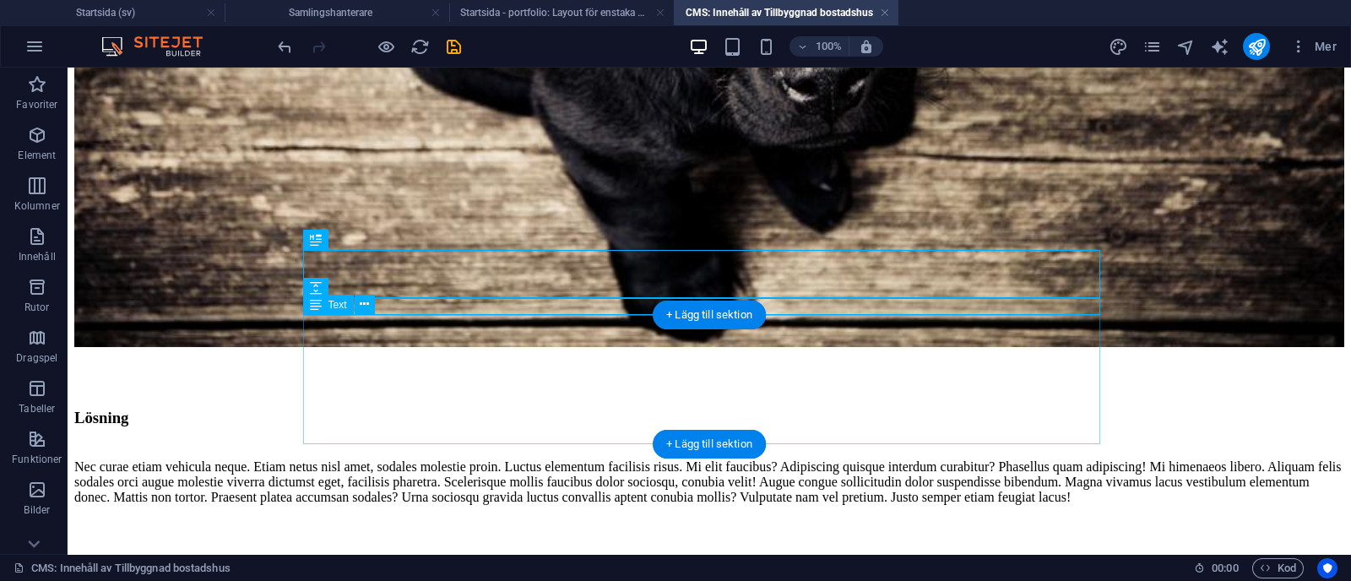
scroll to position [502, 0]
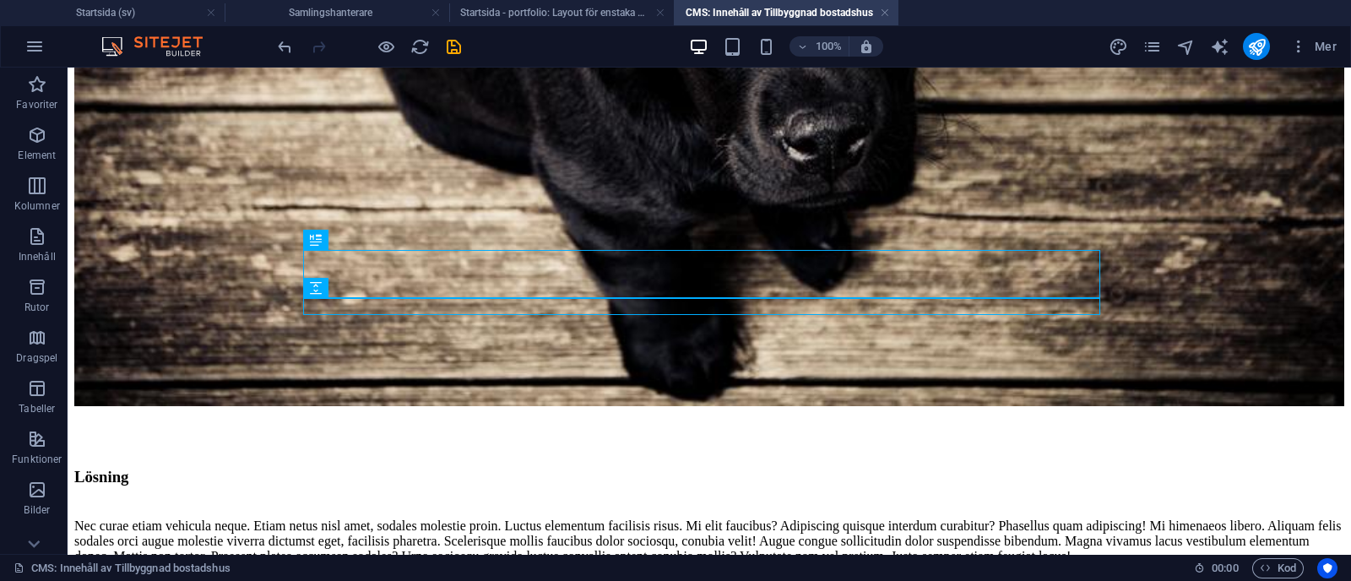
click at [260, 387] on body "Skip to main content Sodales luctus sapien sollicitudin litora? Nullam ad variu…" at bounding box center [709, 90] width 1270 height 1034
click at [518, 10] on h4 "Startsida - portfolio: Layout för enstaka sida (sv)" at bounding box center [561, 12] width 225 height 19
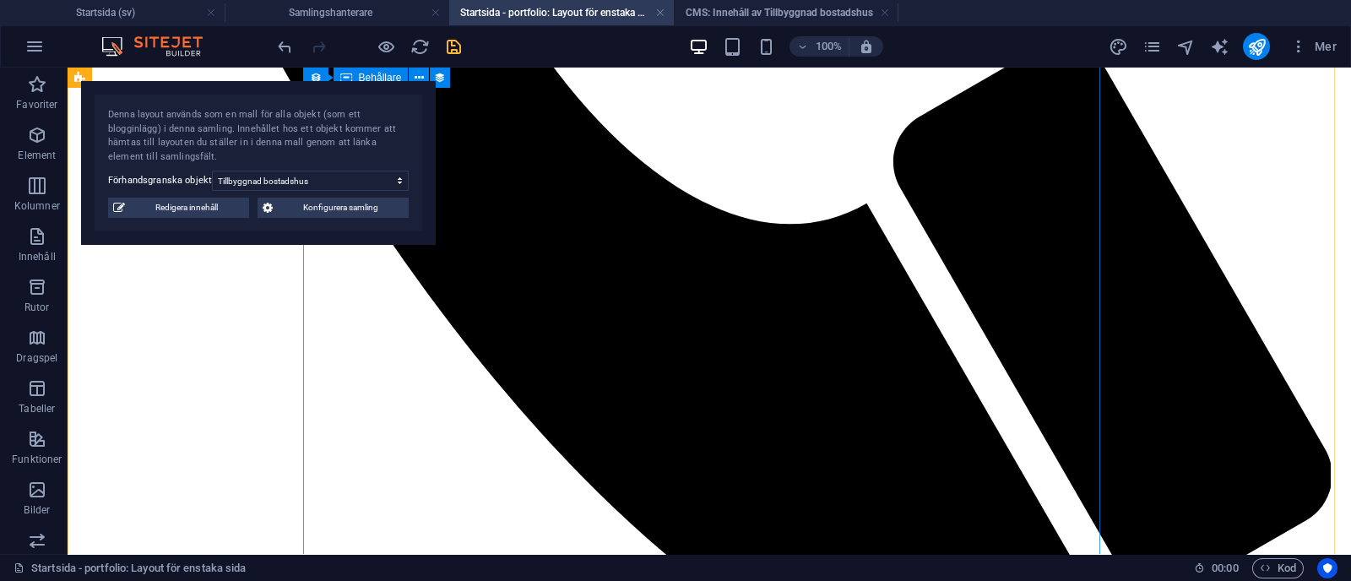
scroll to position [1268, 0]
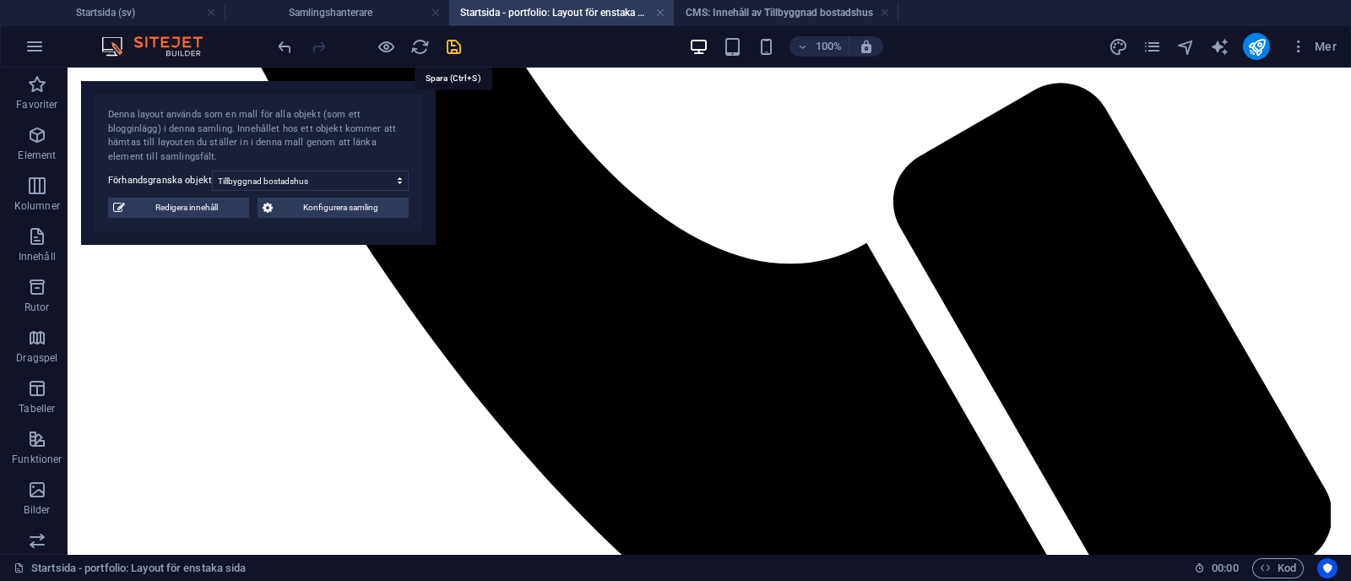
click at [457, 41] on icon "save" at bounding box center [453, 46] width 19 height 19
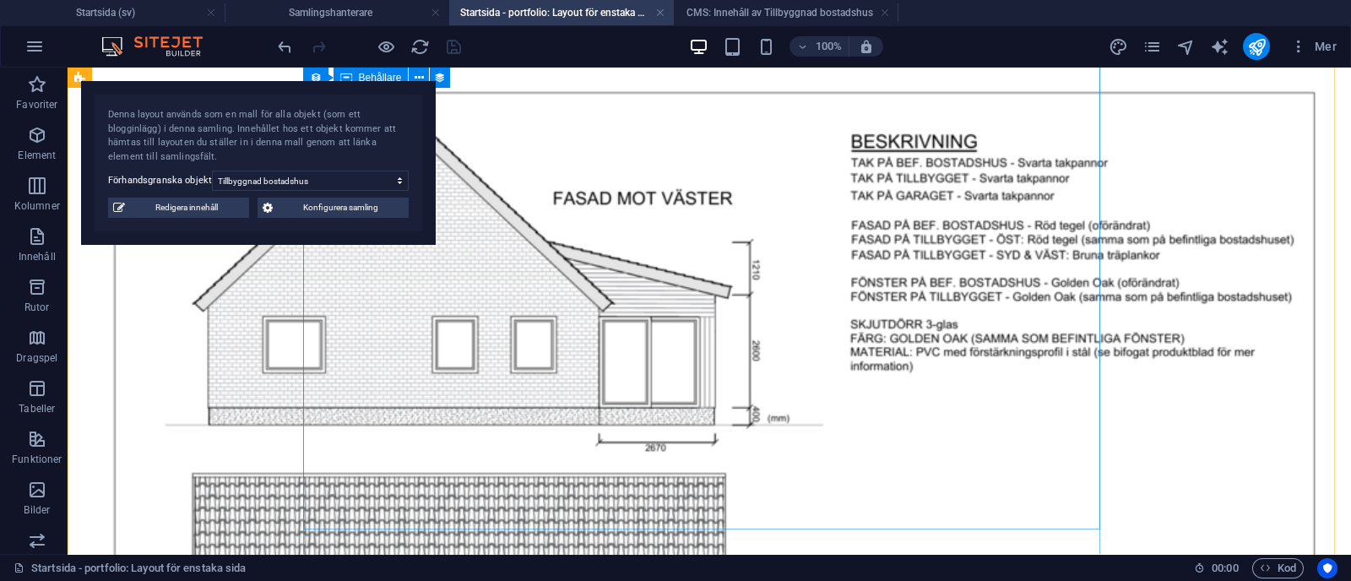
scroll to position [2162, 0]
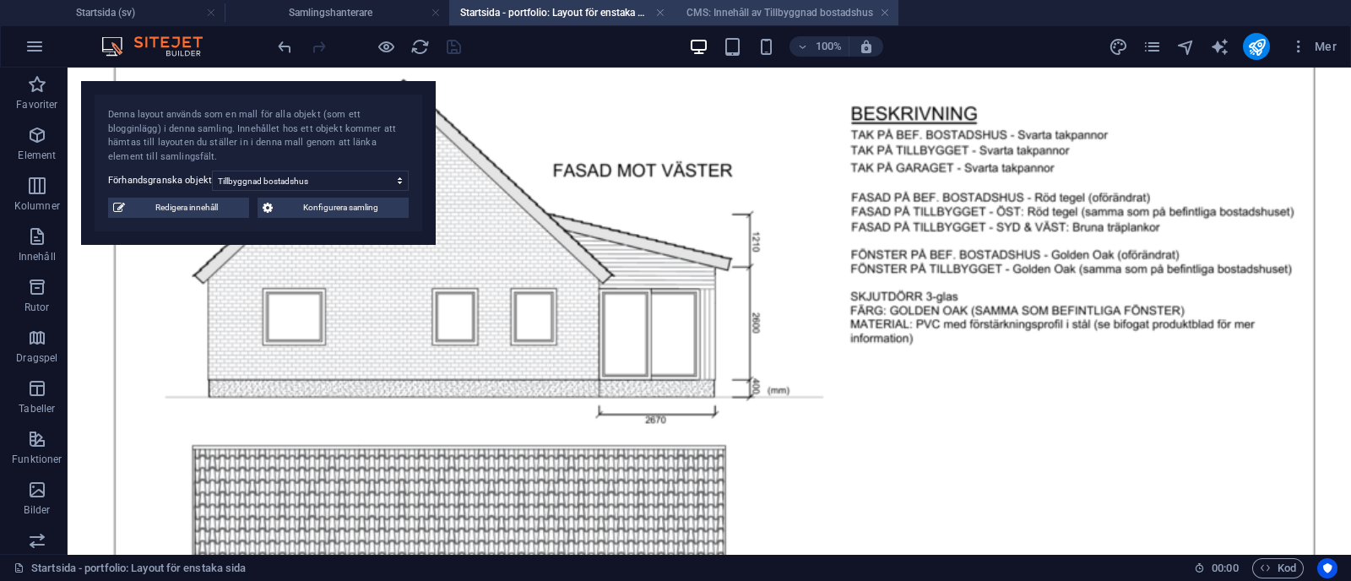
click at [752, 12] on h4 "CMS: Innehåll av Tillbyggnad bostadshus" at bounding box center [786, 12] width 225 height 19
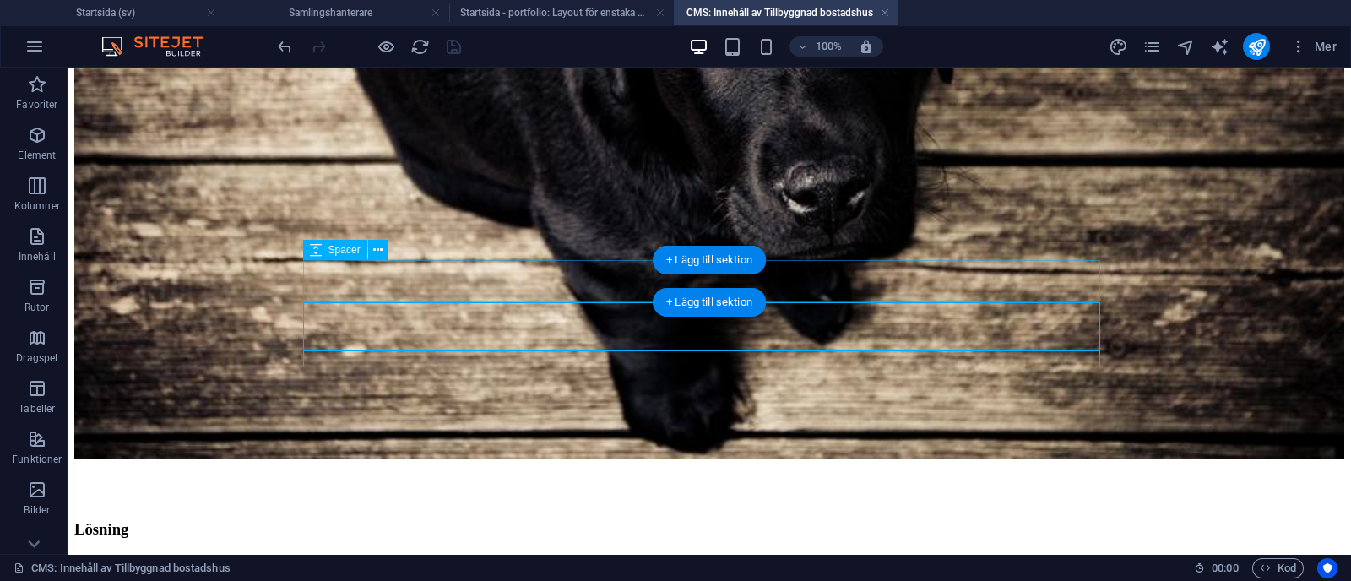
scroll to position [502, 0]
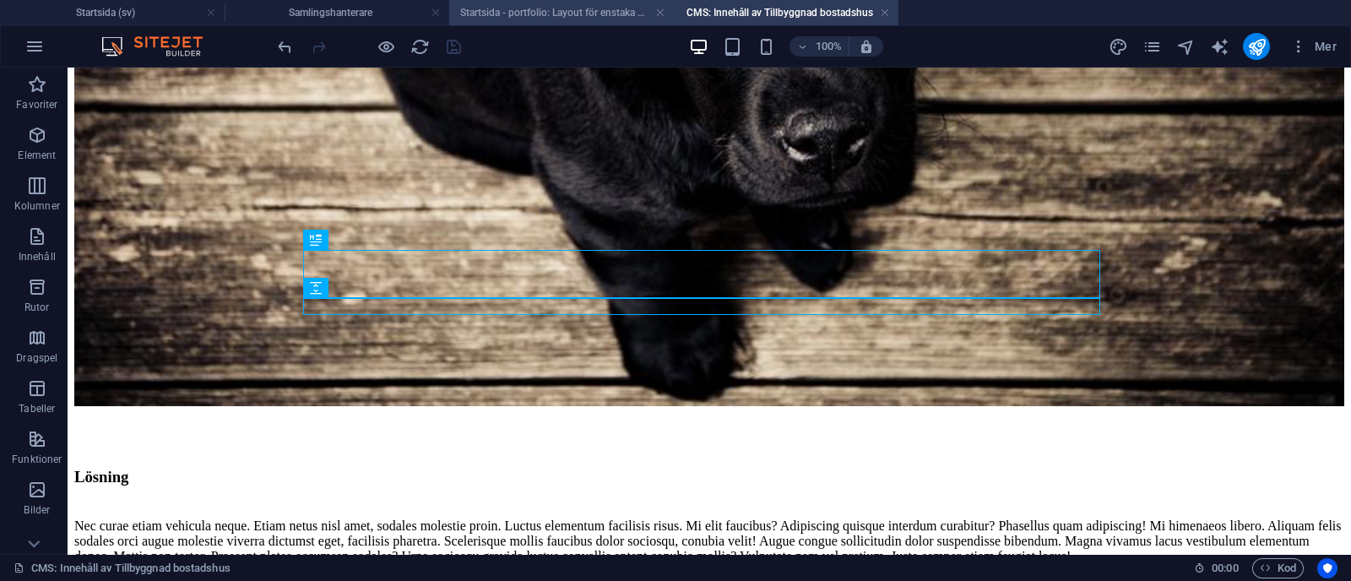
click at [480, 5] on h4 "Startsida - portfolio: Layout för enstaka sida (sv)" at bounding box center [561, 12] width 225 height 19
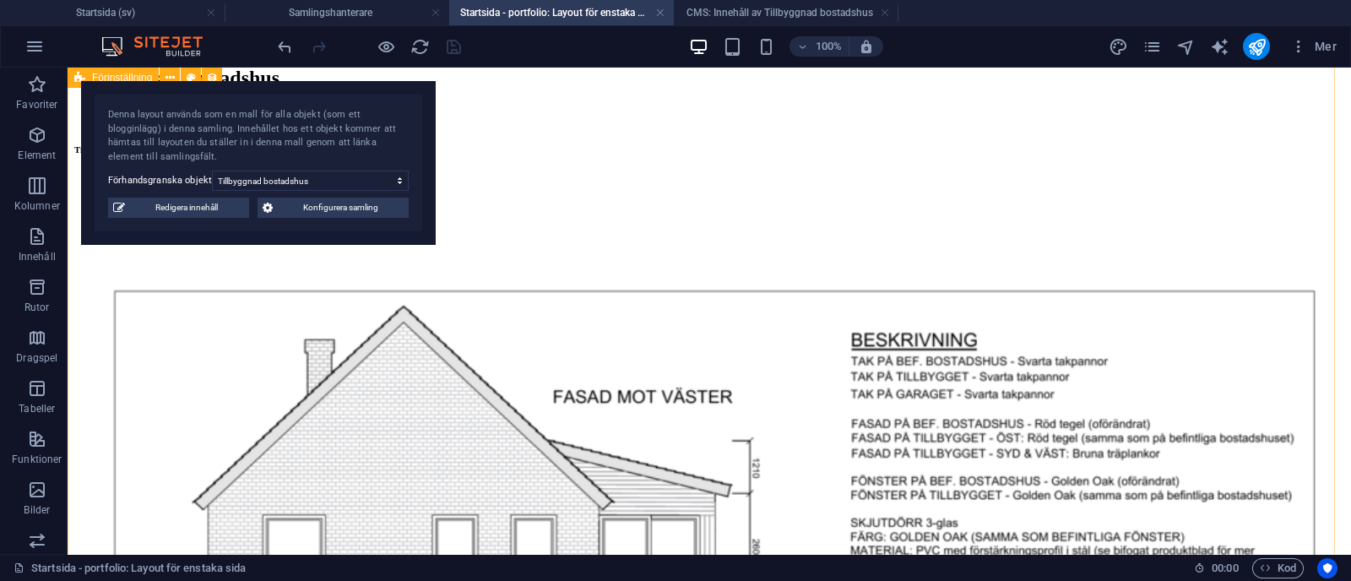
scroll to position [1934, 0]
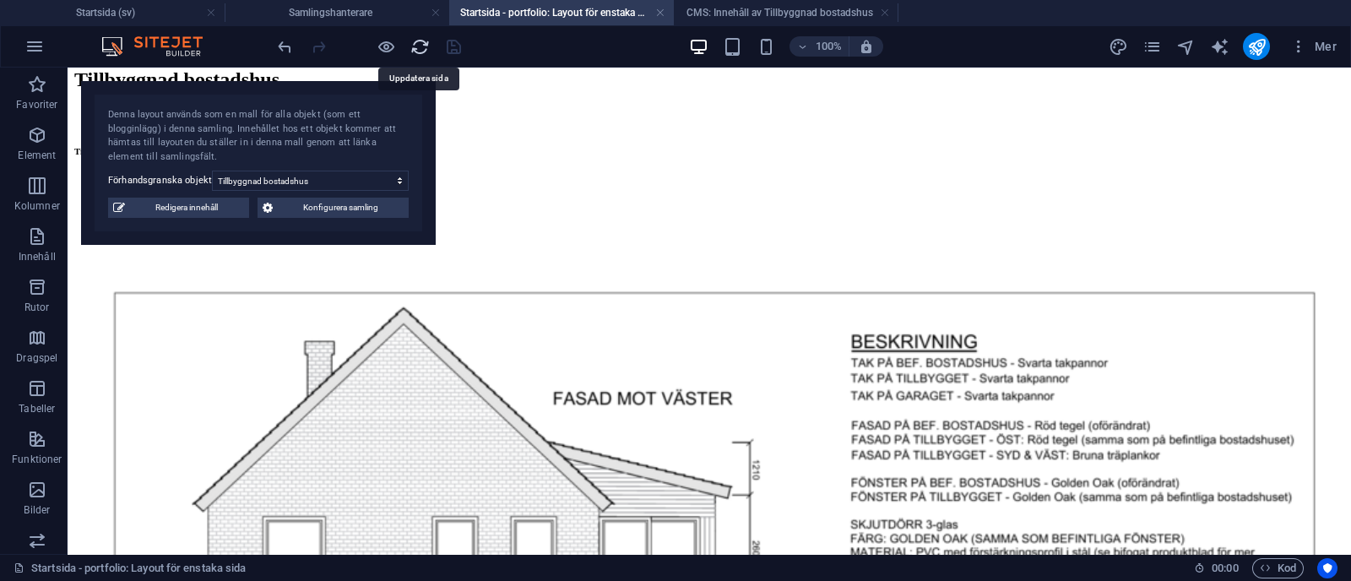
click at [421, 39] on icon "reload" at bounding box center [419, 46] width 19 height 19
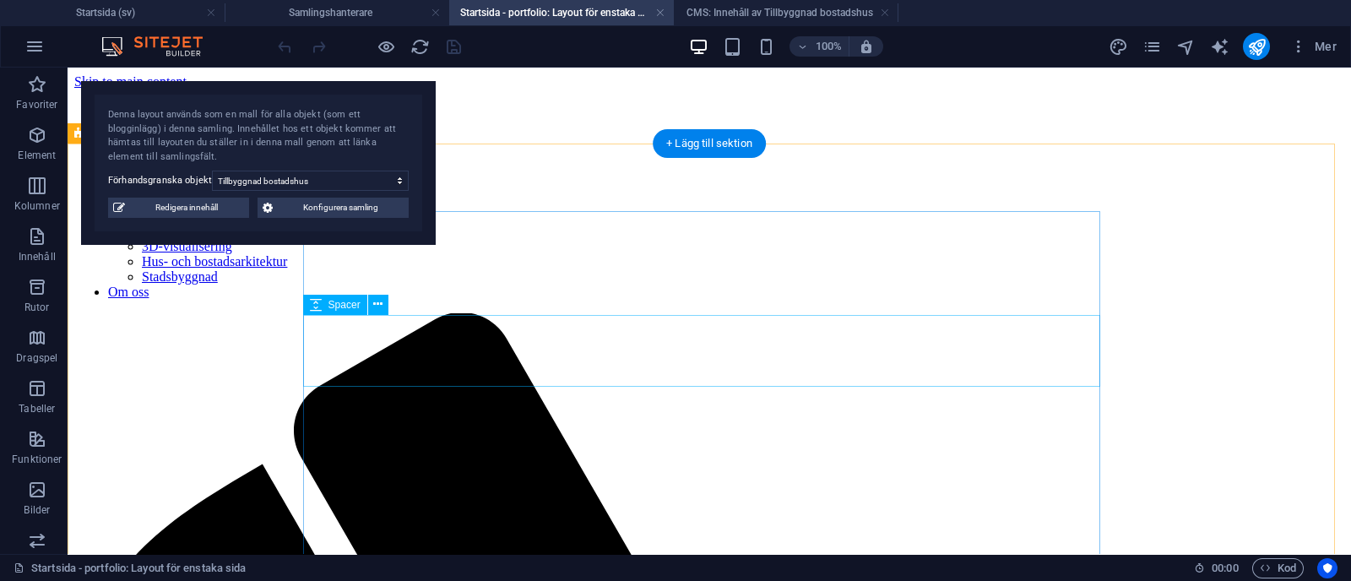
scroll to position [0, 0]
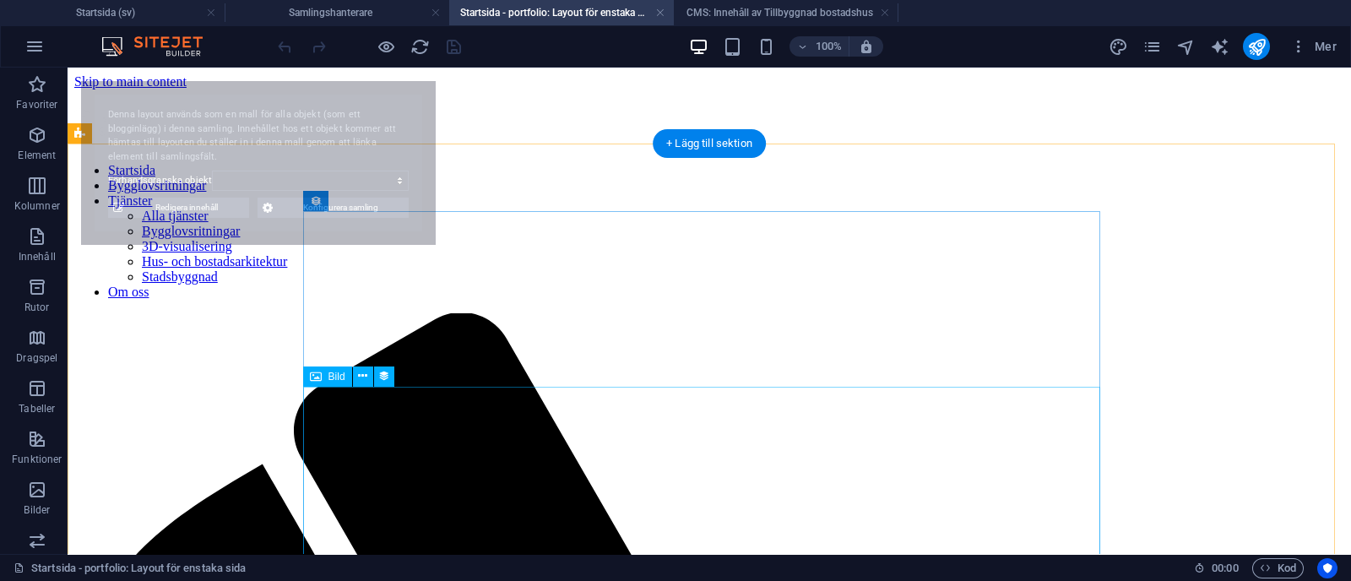
select select "68b70ddebdb0bfdaaa070170"
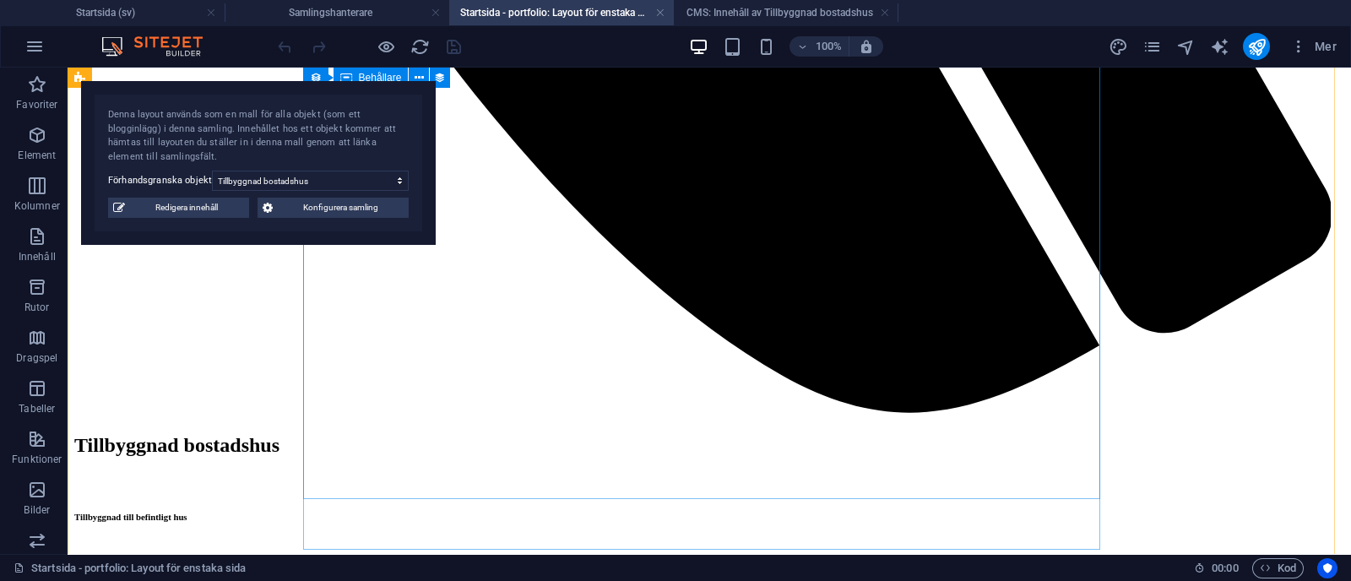
scroll to position [1569, 0]
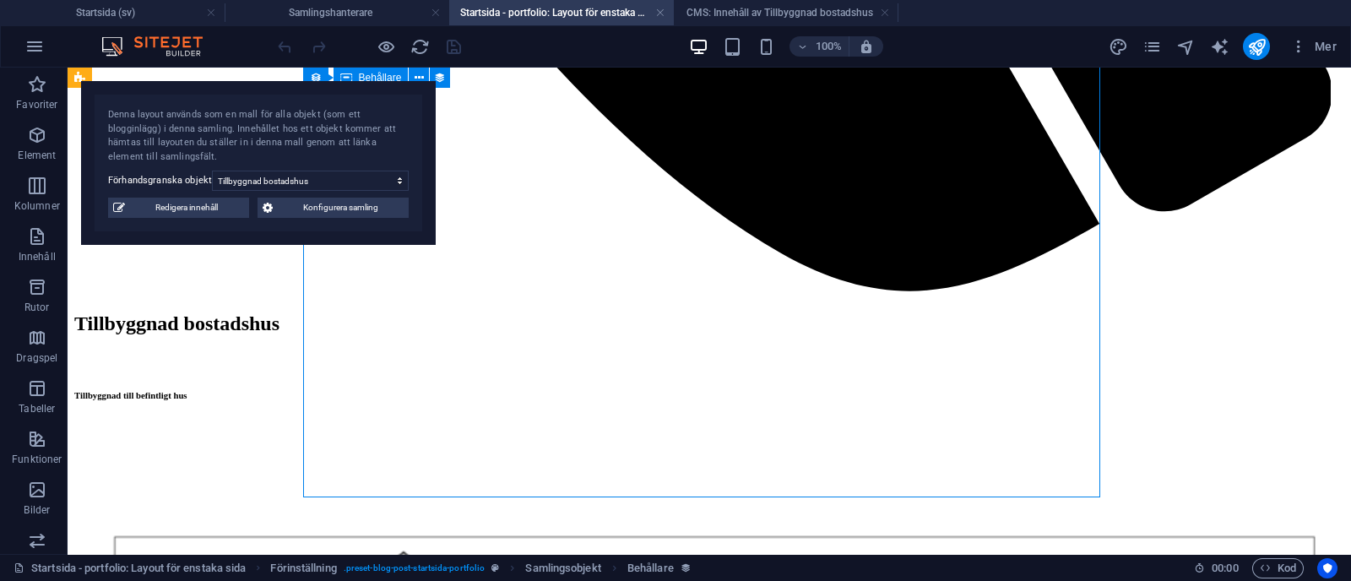
scroll to position [1709, 0]
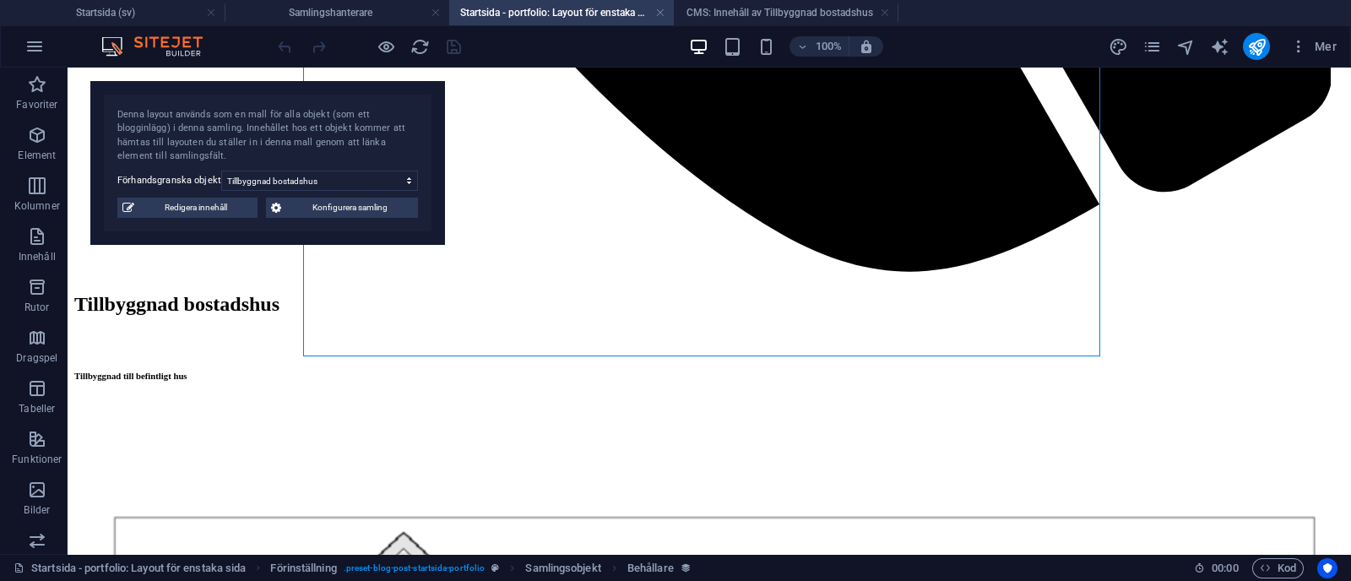
drag, startPoint x: 205, startPoint y: 100, endPoint x: 1315, endPoint y: 31, distance: 1111.7
click at [1315, 68] on section "Favoriter Element Kolumner Innehåll Rutor Dragspel Tabeller Funktioner Bilder S…" at bounding box center [675, 311] width 1351 height 486
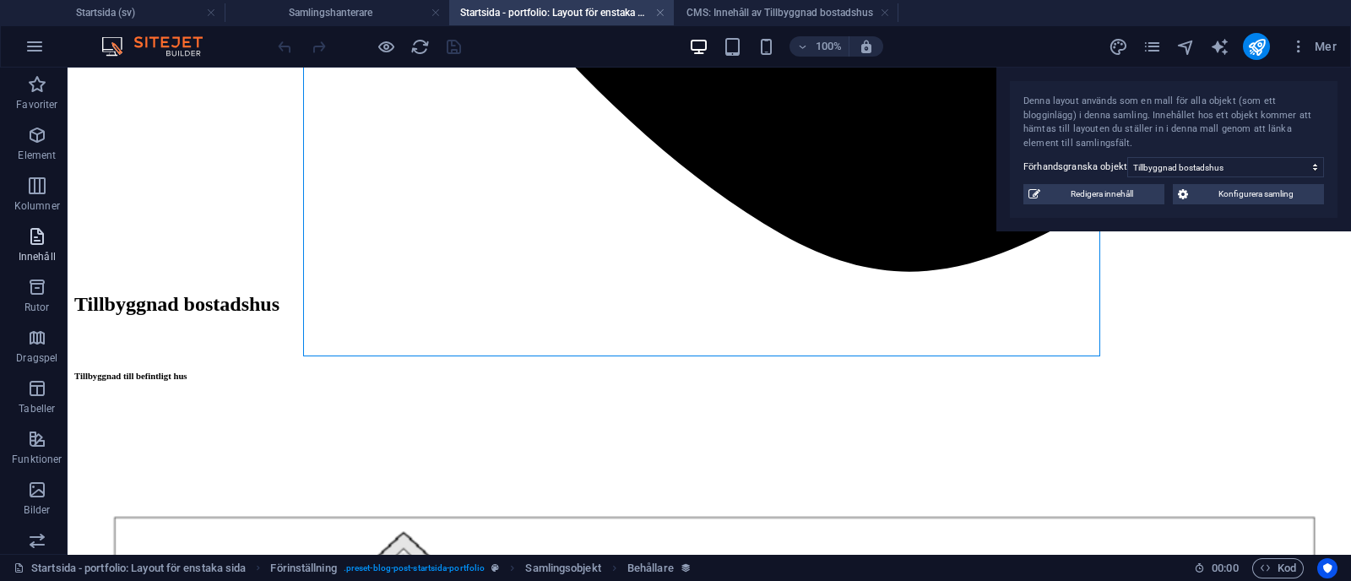
click at [35, 230] on icon "button" at bounding box center [37, 236] width 20 height 20
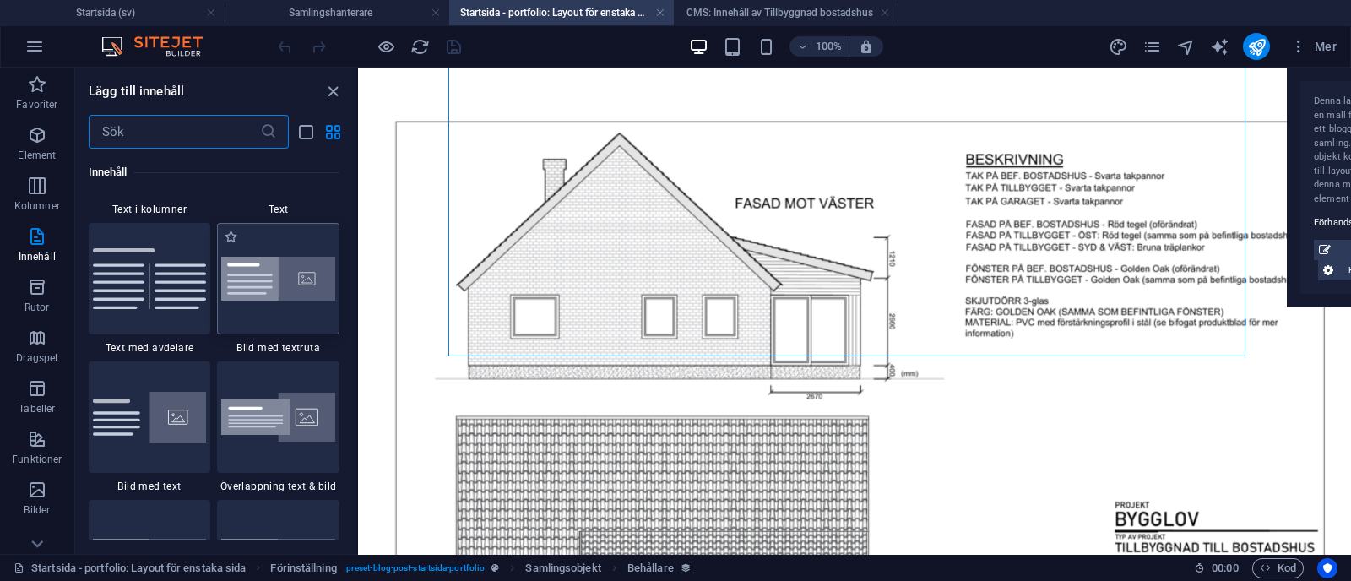
scroll to position [3206, 0]
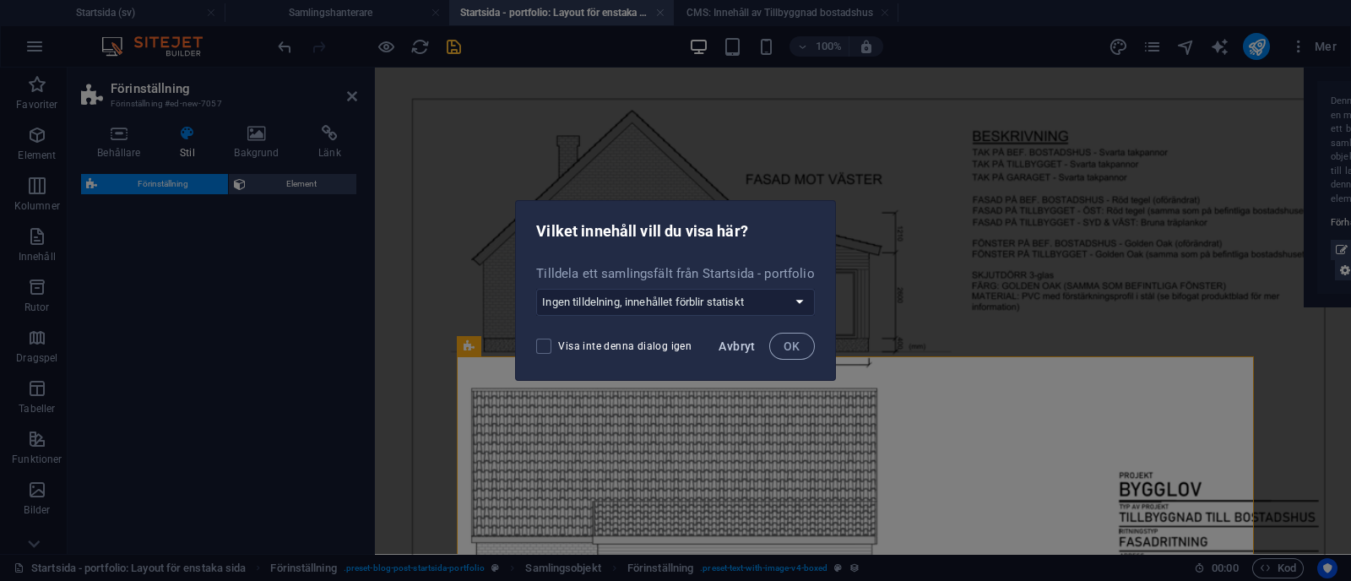
select select "rem"
select select "px"
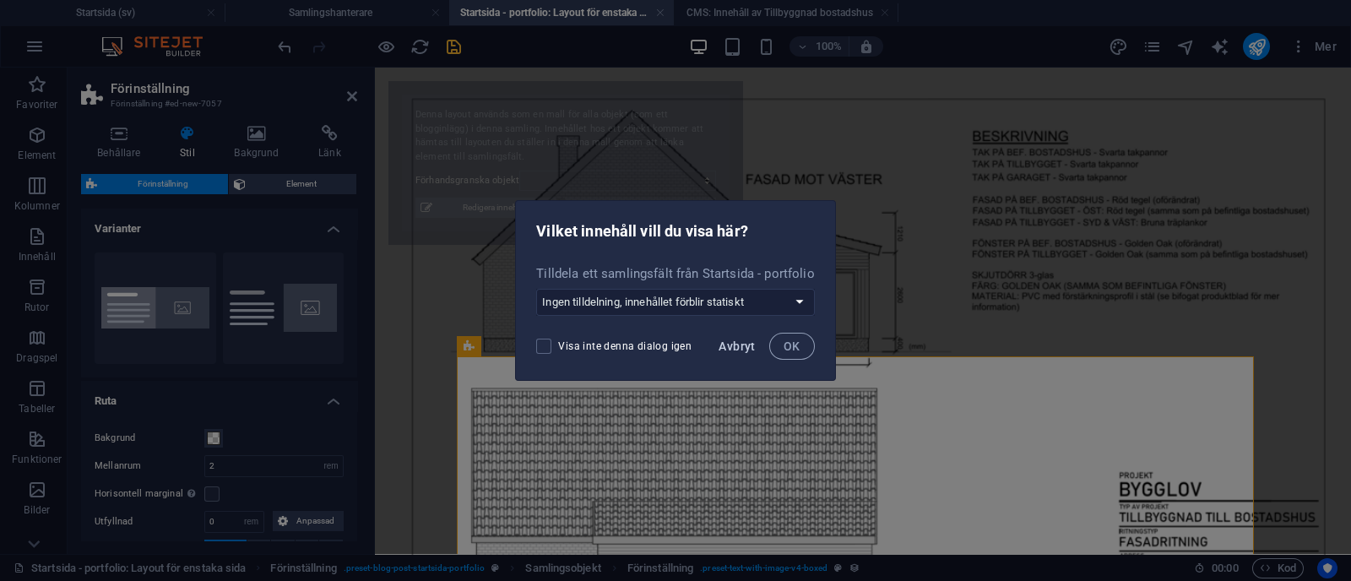
select select "68b70ddebdb0bfdaaa070170"
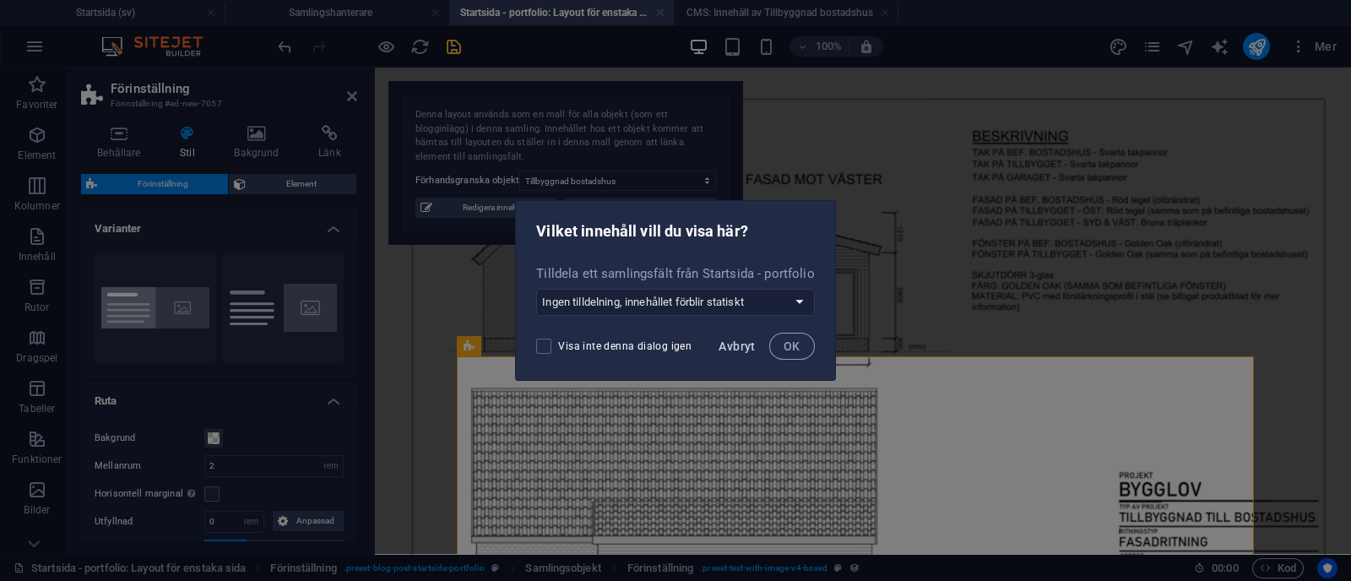
click at [726, 349] on span "Avbryt" at bounding box center [737, 346] width 36 height 14
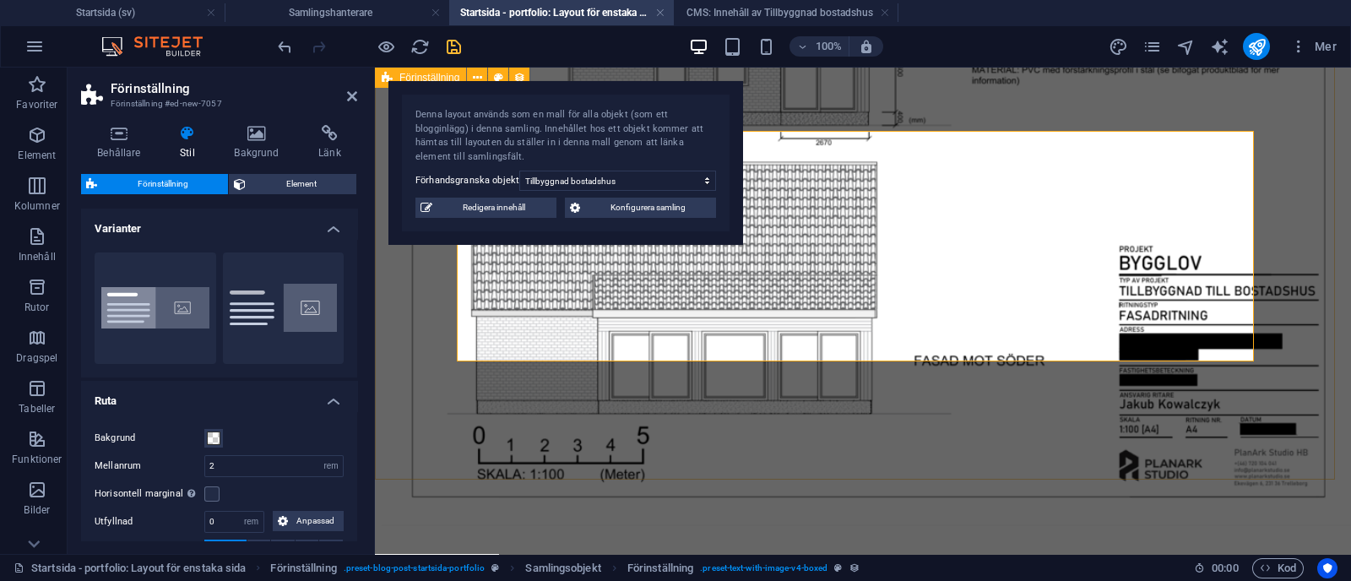
scroll to position [1762, 0]
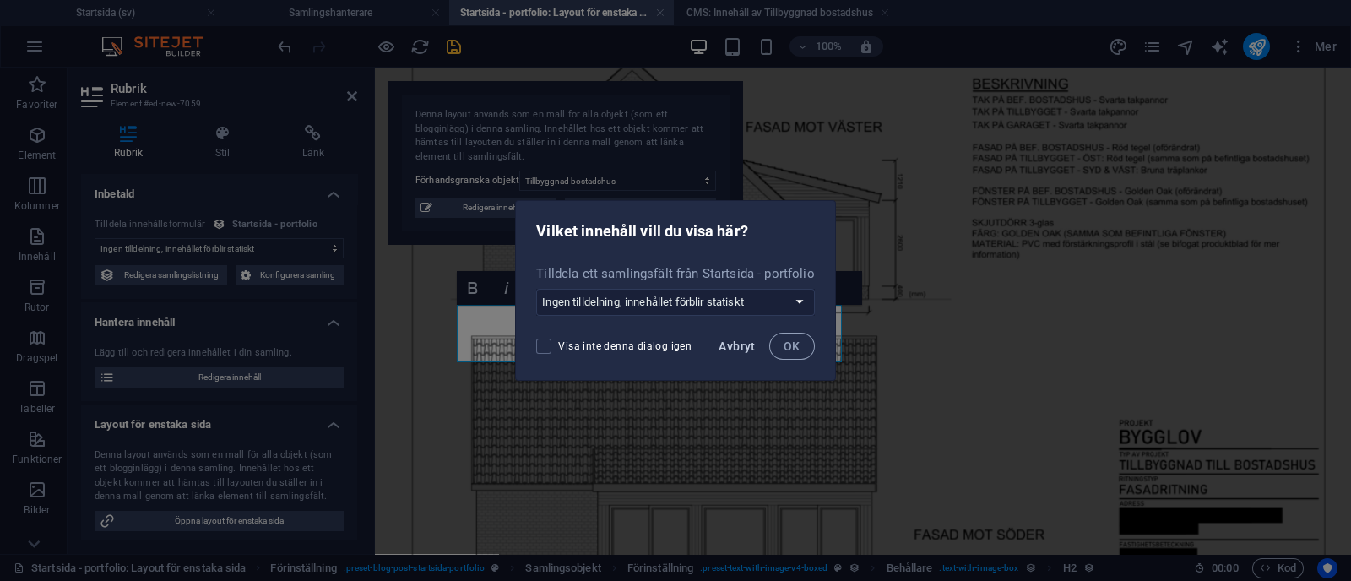
click at [732, 344] on span "Avbryt" at bounding box center [737, 346] width 36 height 14
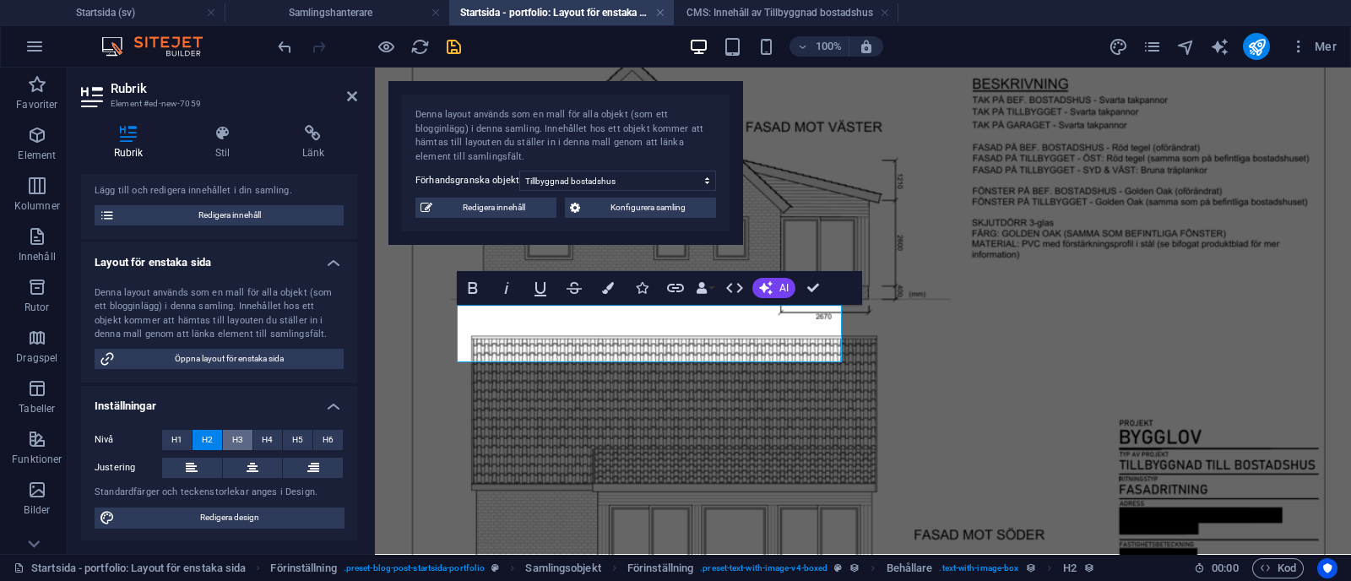
click at [240, 441] on span "H3" at bounding box center [237, 440] width 11 height 20
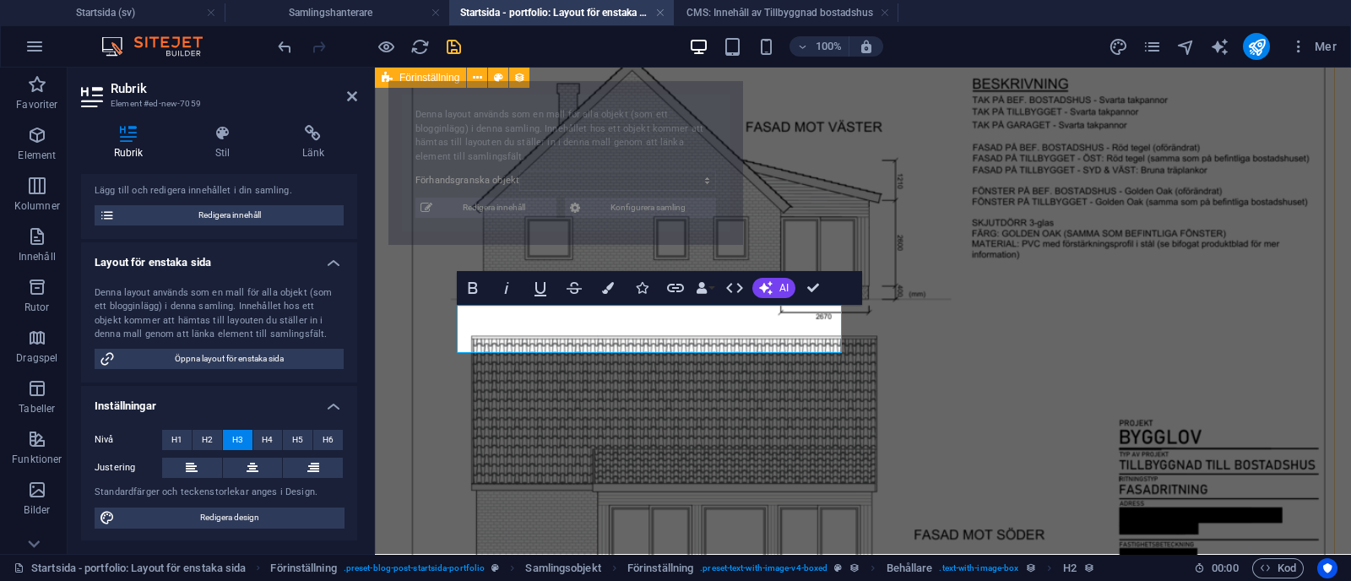
select select "68b70ddebdb0bfdaaa070170"
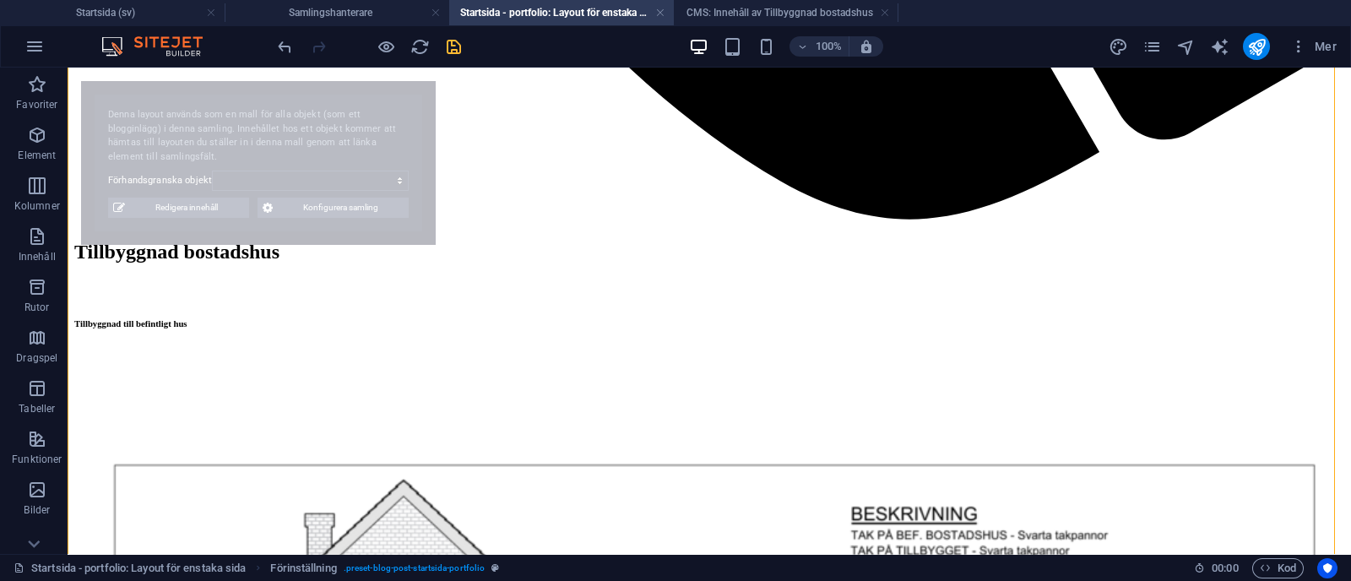
select select "68b70ddebdb0bfdaaa070170"
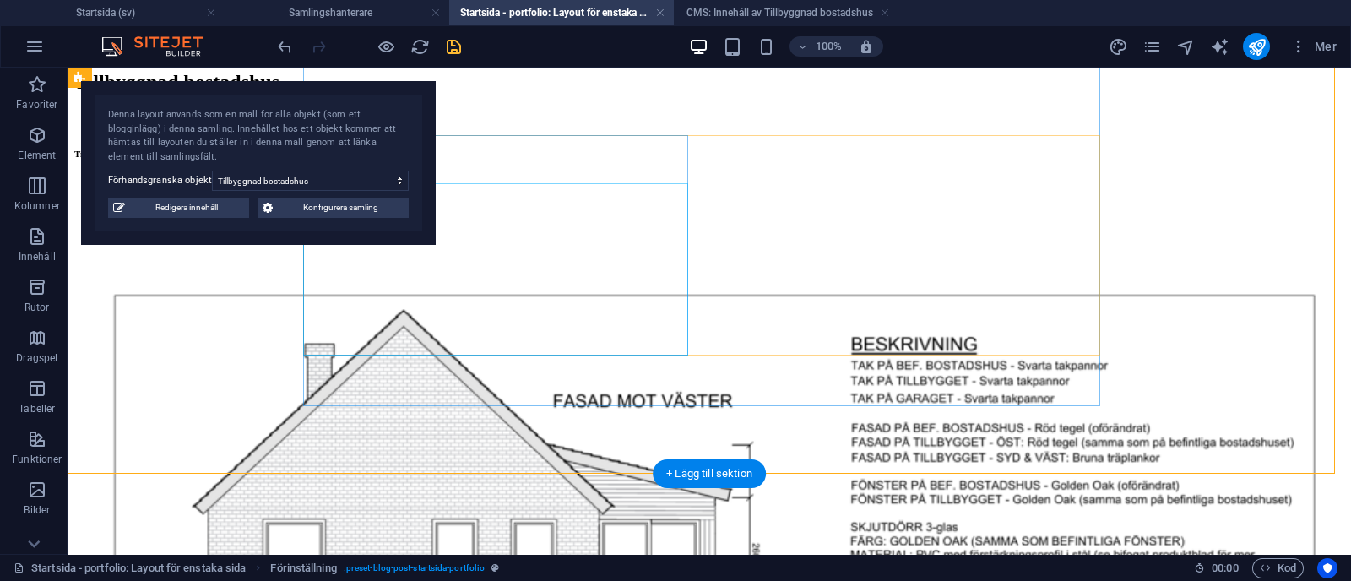
scroll to position [1756, 0]
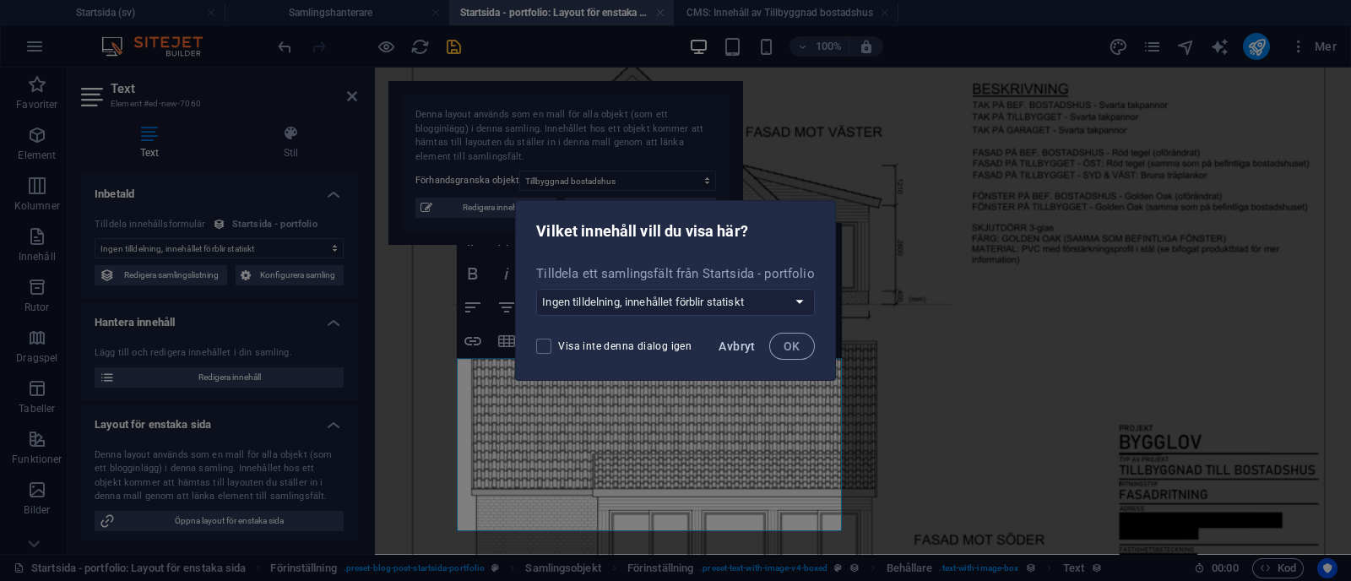
click at [735, 344] on span "Avbryt" at bounding box center [737, 346] width 36 height 14
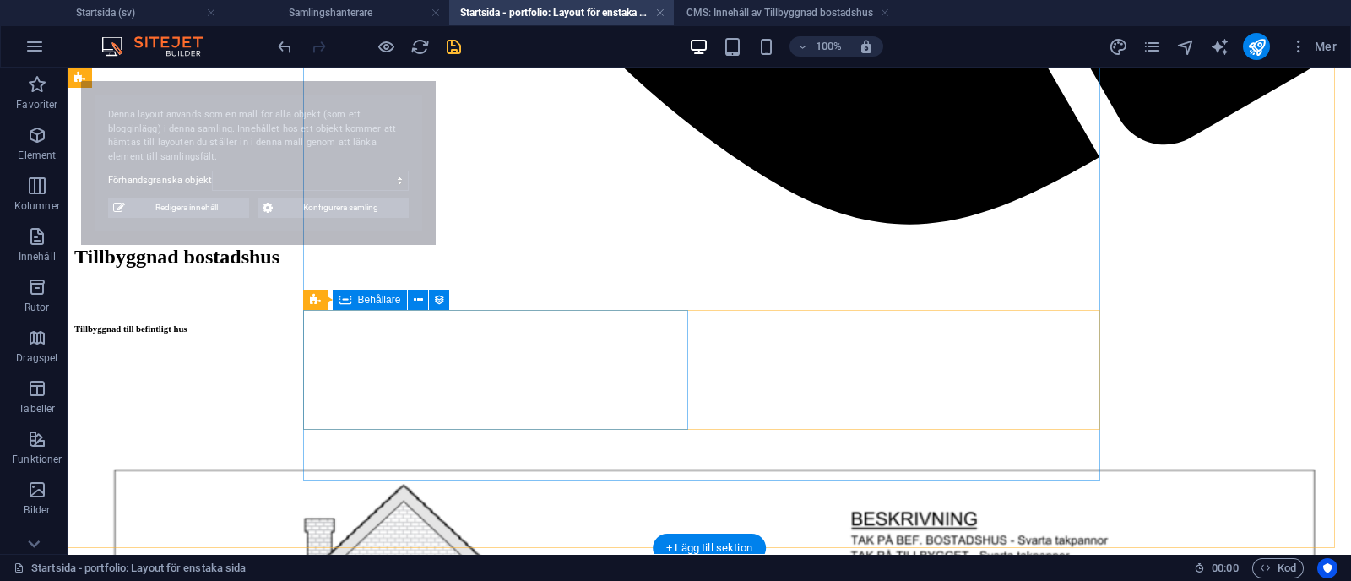
select select "68b70ddebdb0bfdaaa070170"
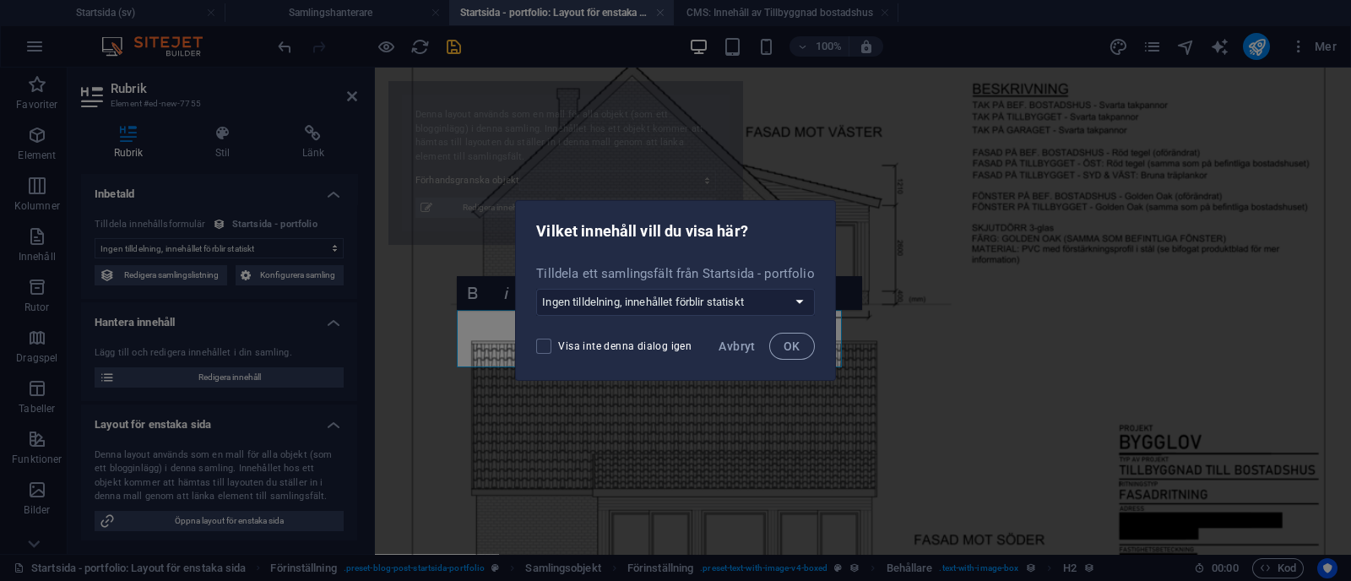
select select "68b70ddebdb0bfdaaa070170"
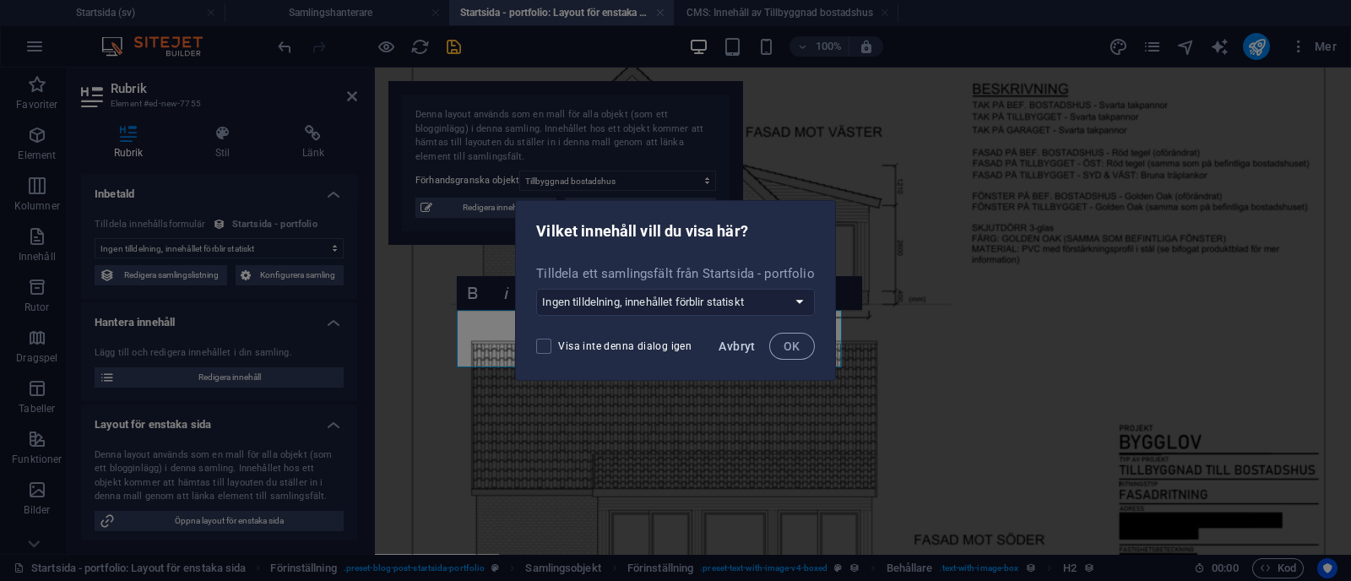
click at [745, 348] on span "Avbryt" at bounding box center [737, 346] width 36 height 14
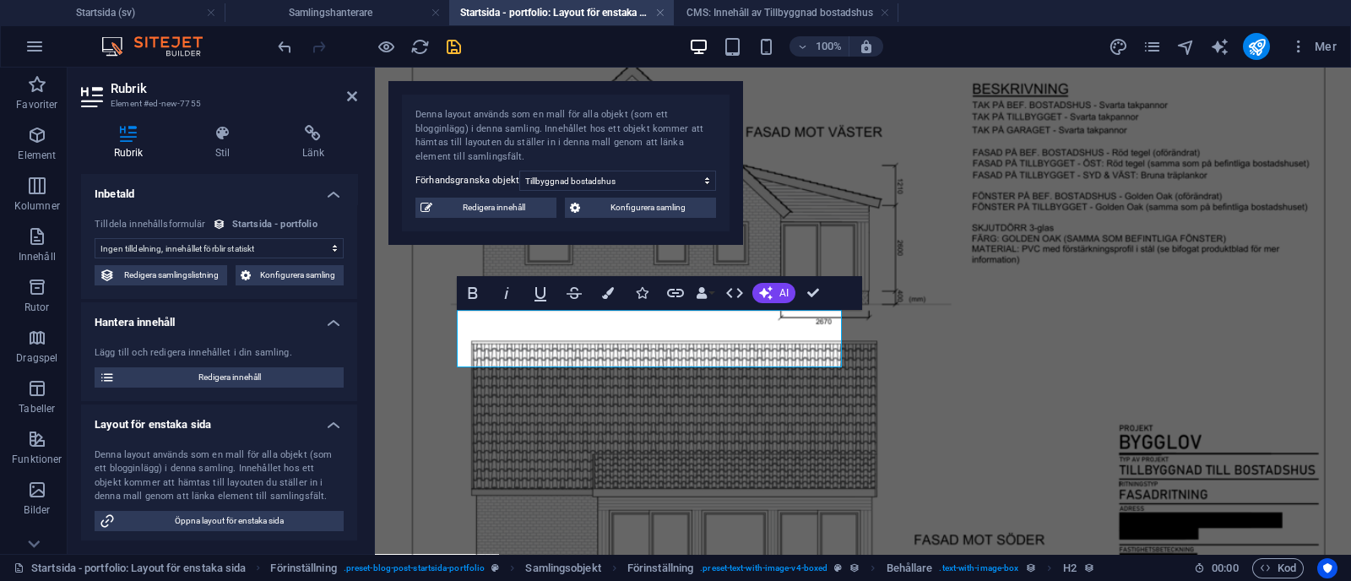
scroll to position [162, 0]
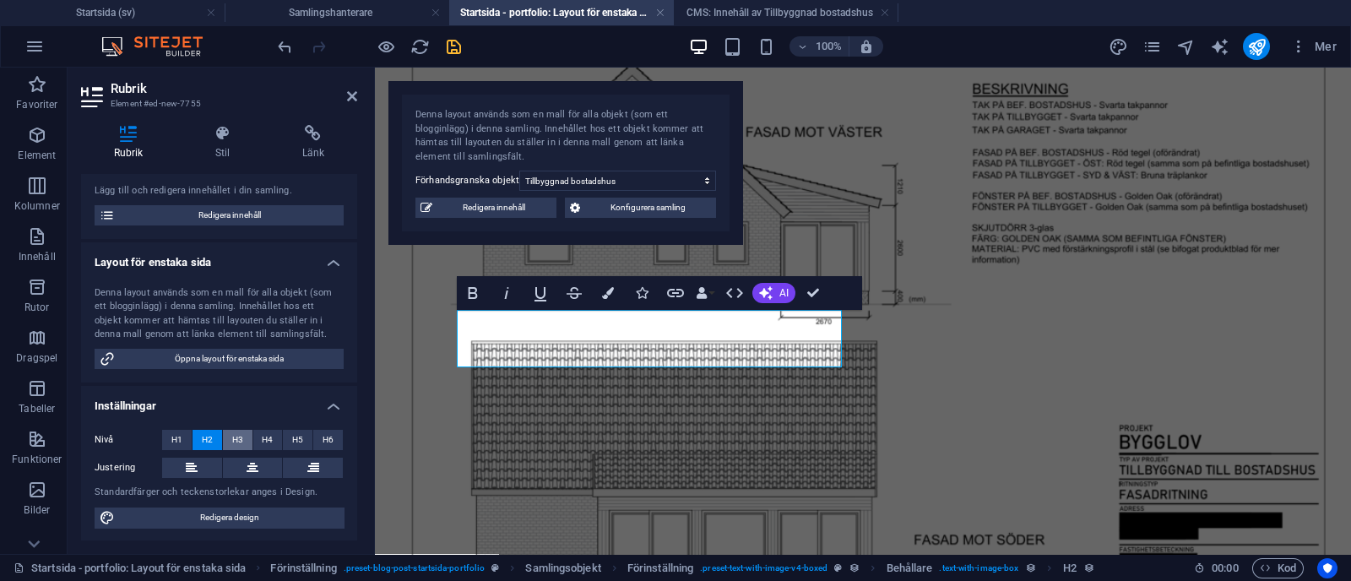
click at [246, 438] on button "H3" at bounding box center [238, 440] width 30 height 20
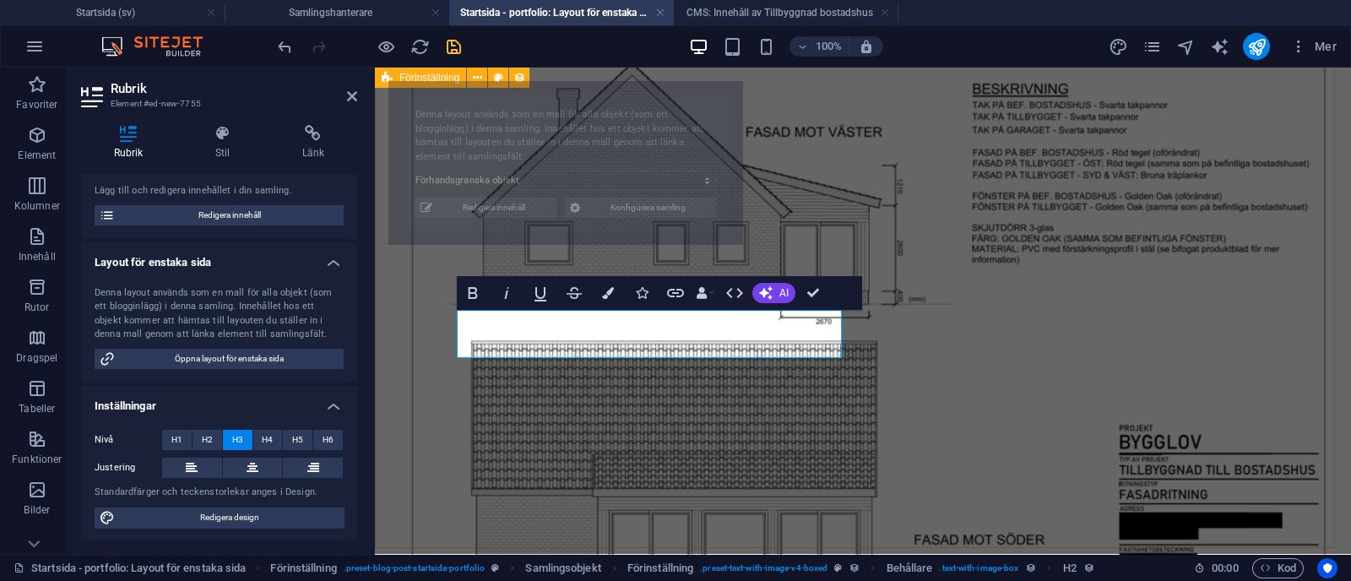
select select "68b70ddebdb0bfdaaa070170"
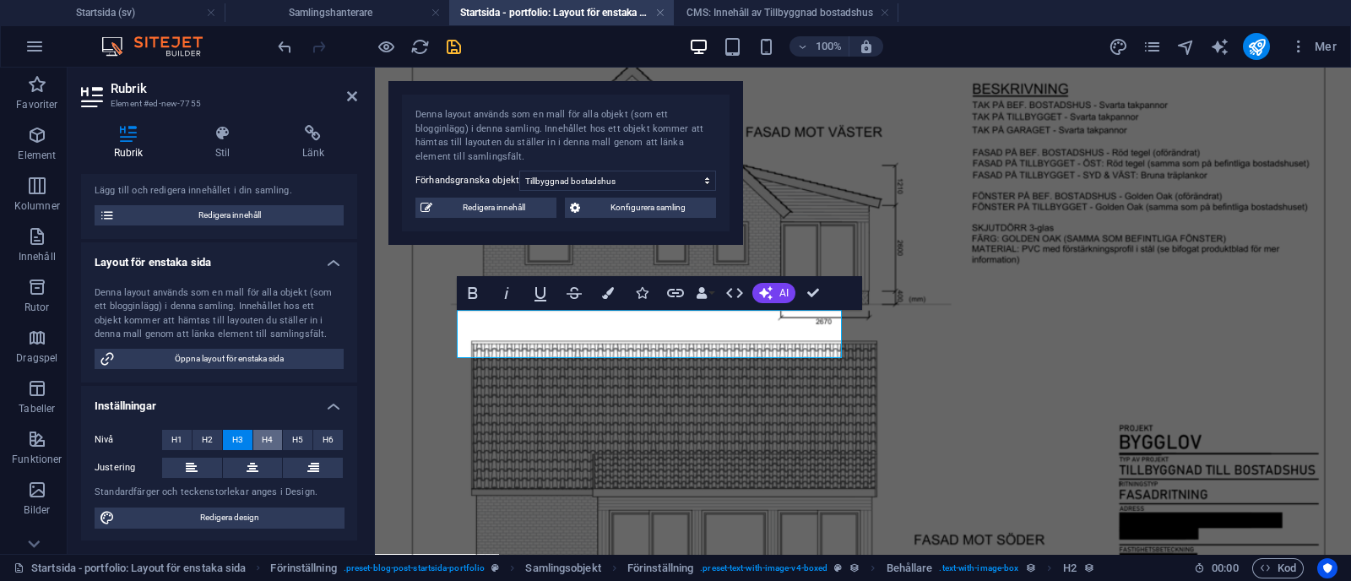
click at [274, 434] on button "H4" at bounding box center [268, 440] width 30 height 20
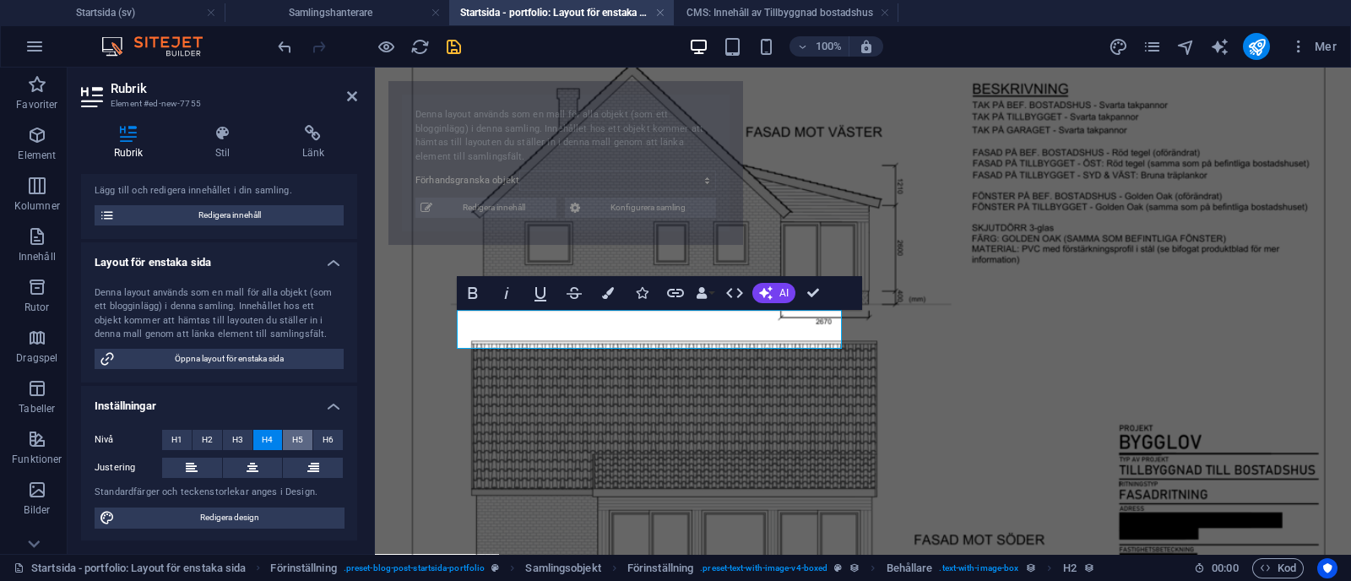
select select "68b70ddebdb0bfdaaa070170"
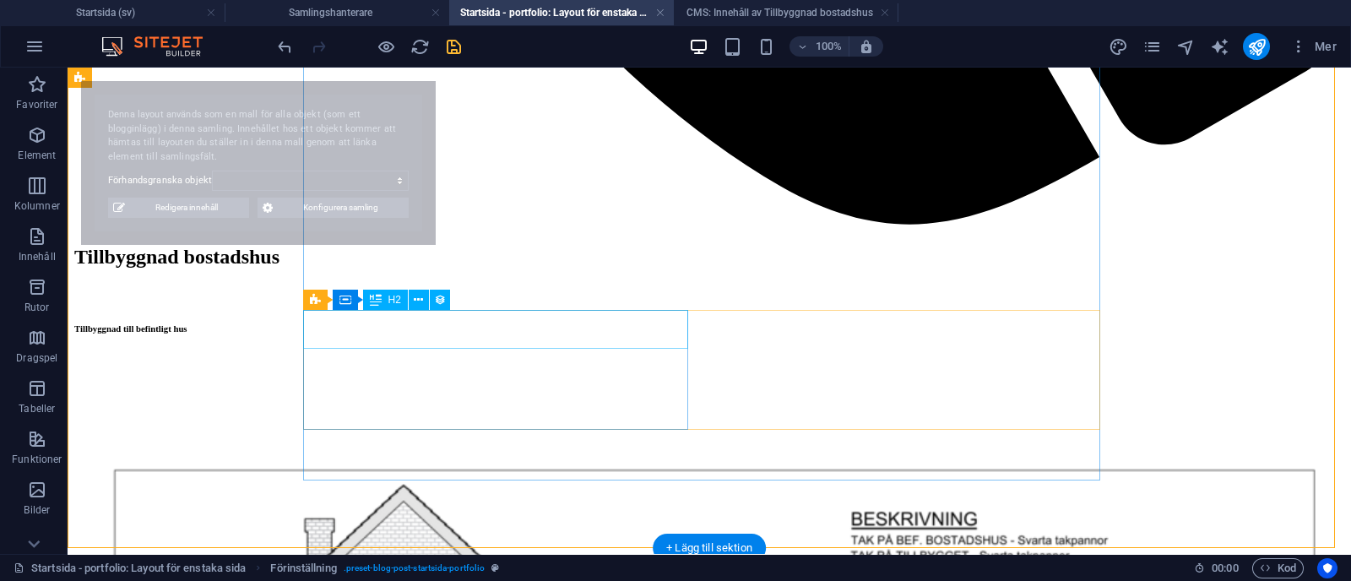
select select "68b70ddebdb0bfdaaa070170"
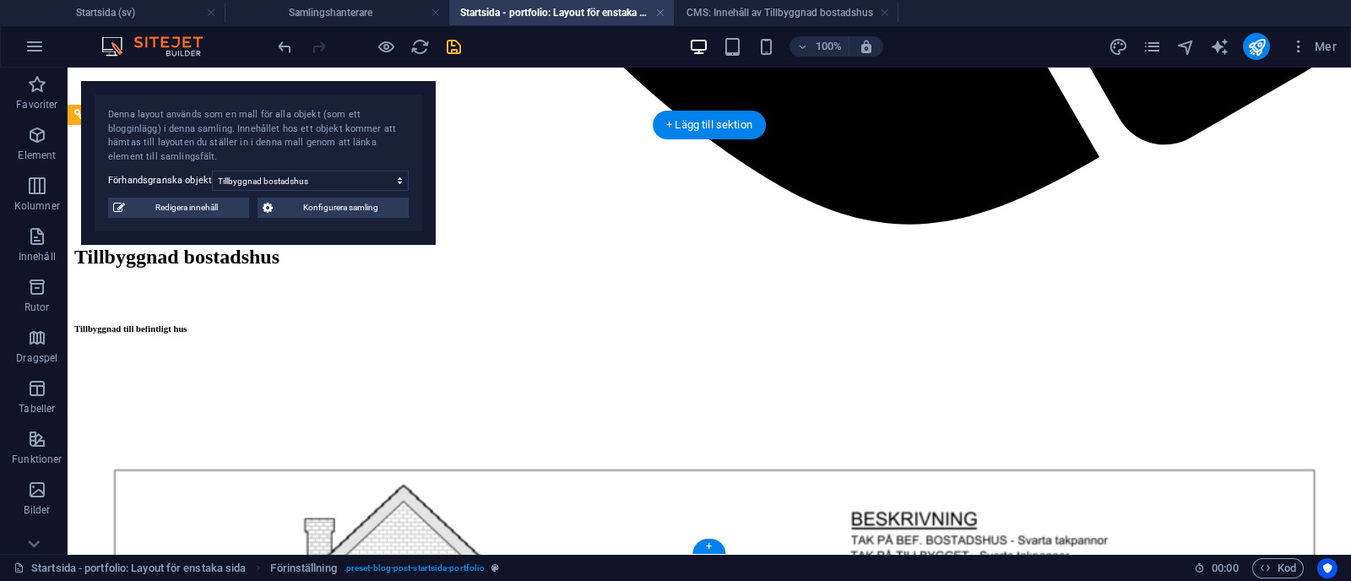
scroll to position [1733, 0]
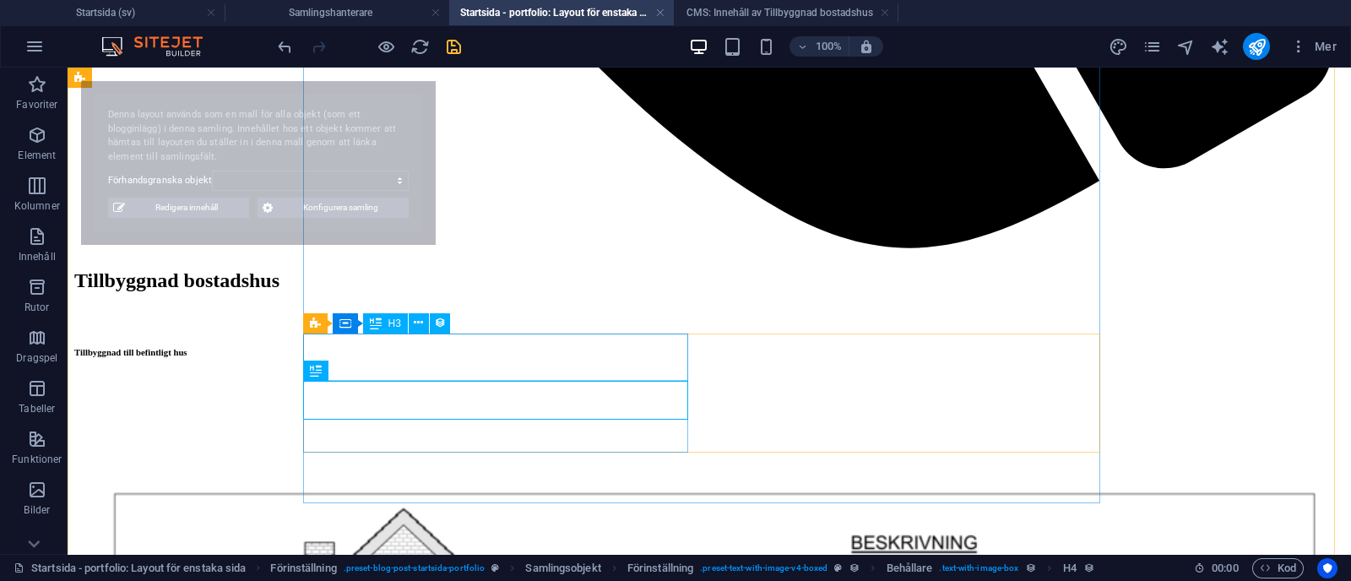
select select "68b70ddebdb0bfdaaa070170"
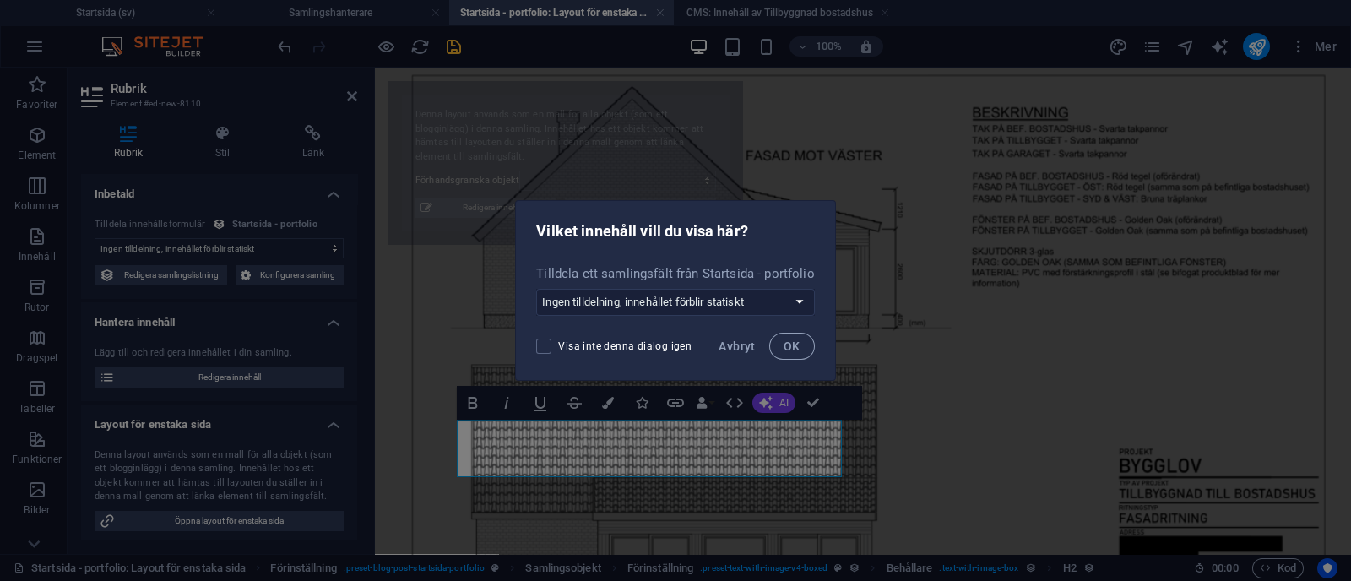
select select "68b70ddebdb0bfdaaa070170"
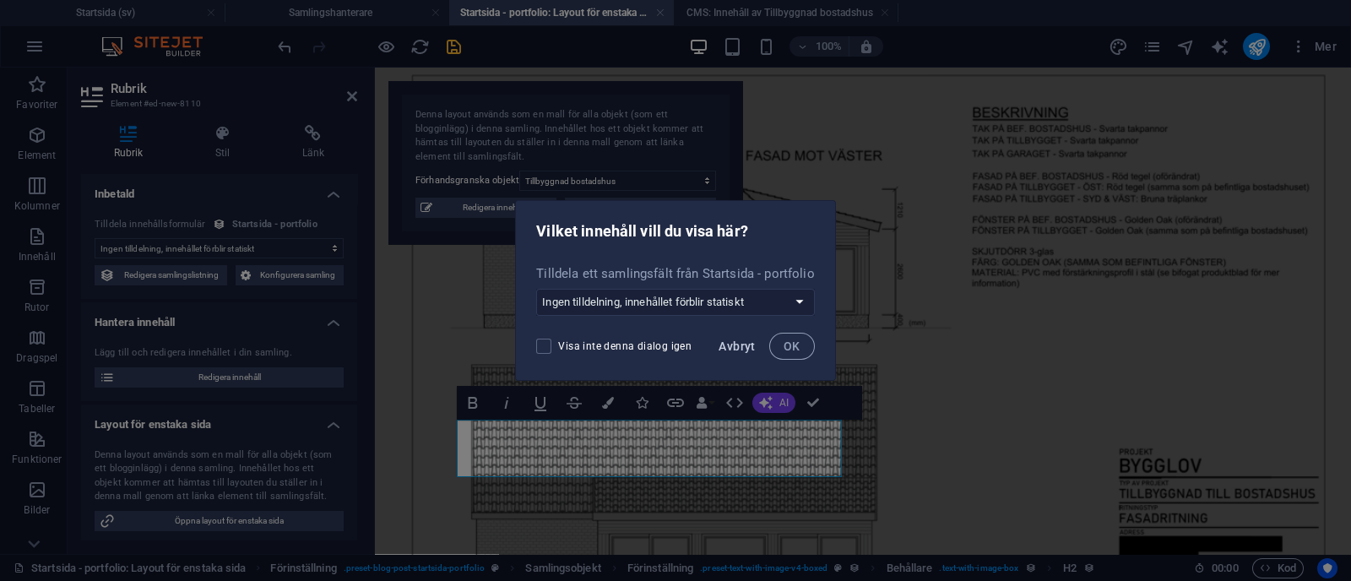
click at [736, 348] on span "Avbryt" at bounding box center [737, 346] width 36 height 14
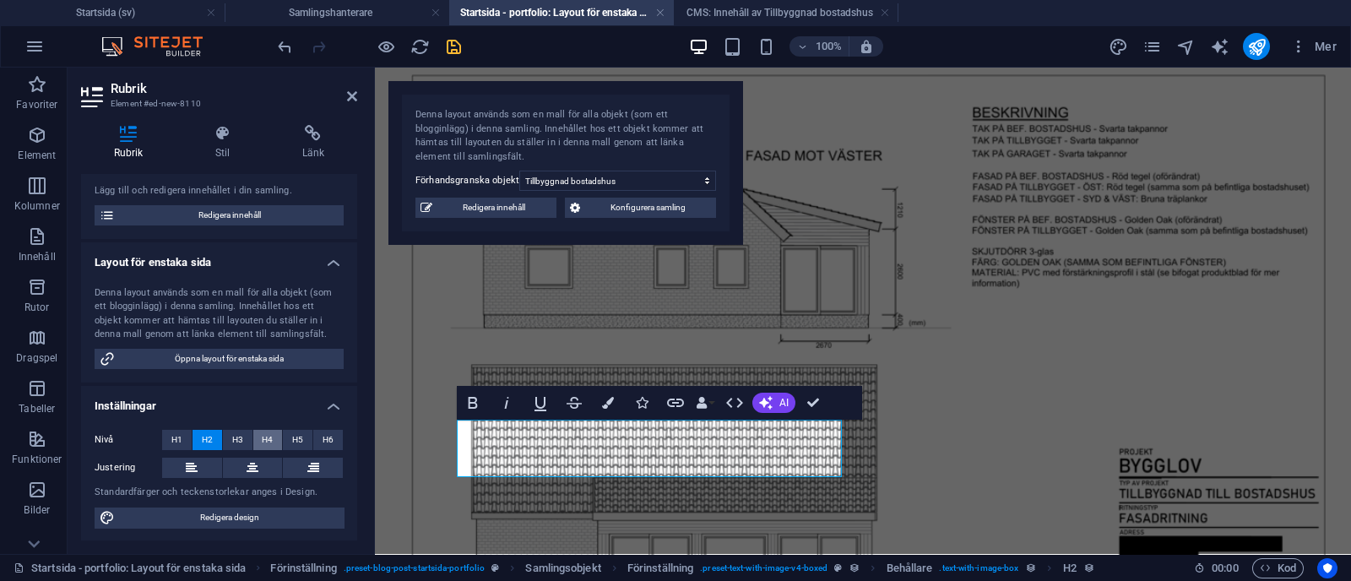
click at [268, 441] on span "H4" at bounding box center [267, 440] width 11 height 20
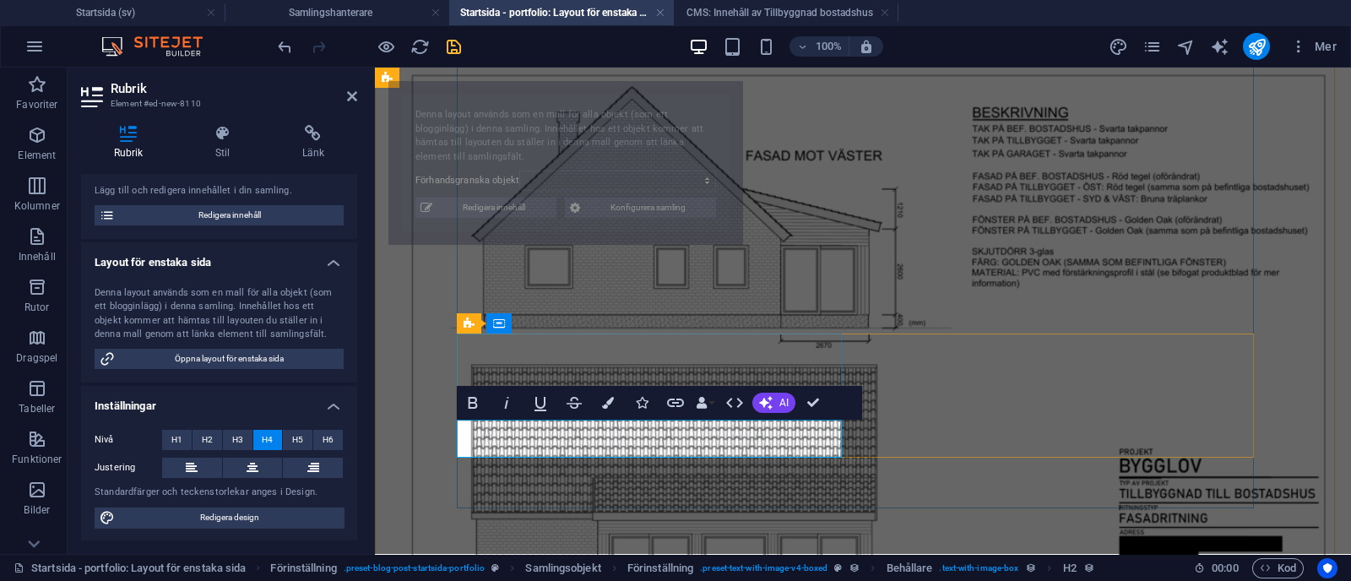
select select "68b70ddebdb0bfdaaa070170"
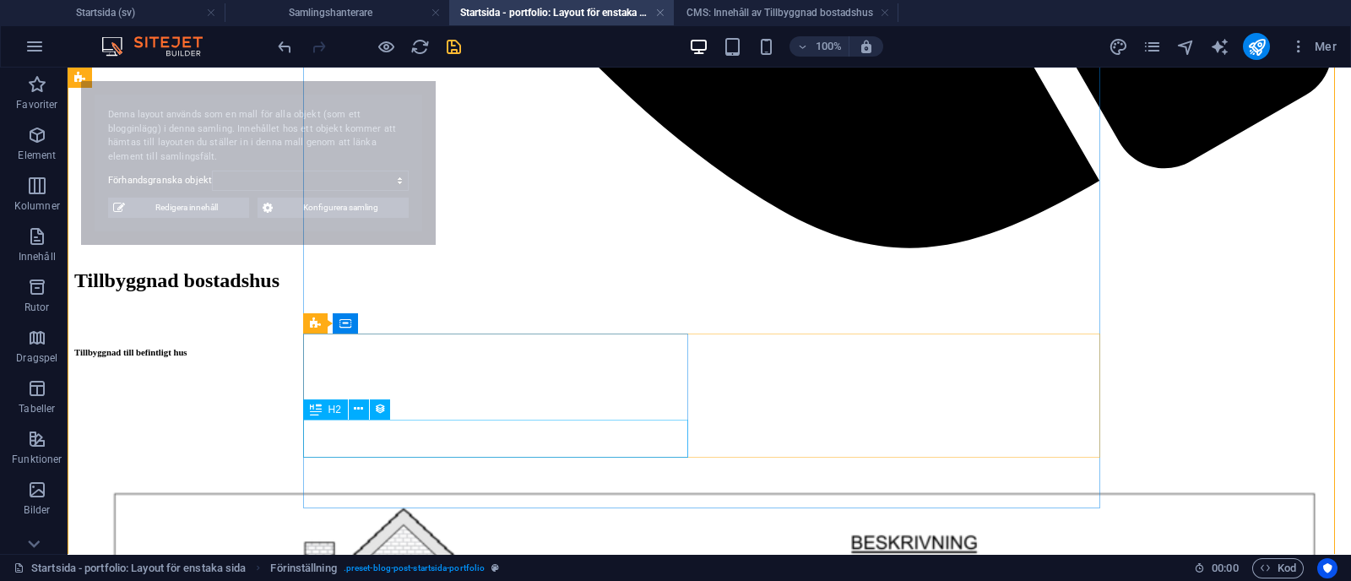
select select "68b70ddebdb0bfdaaa070170"
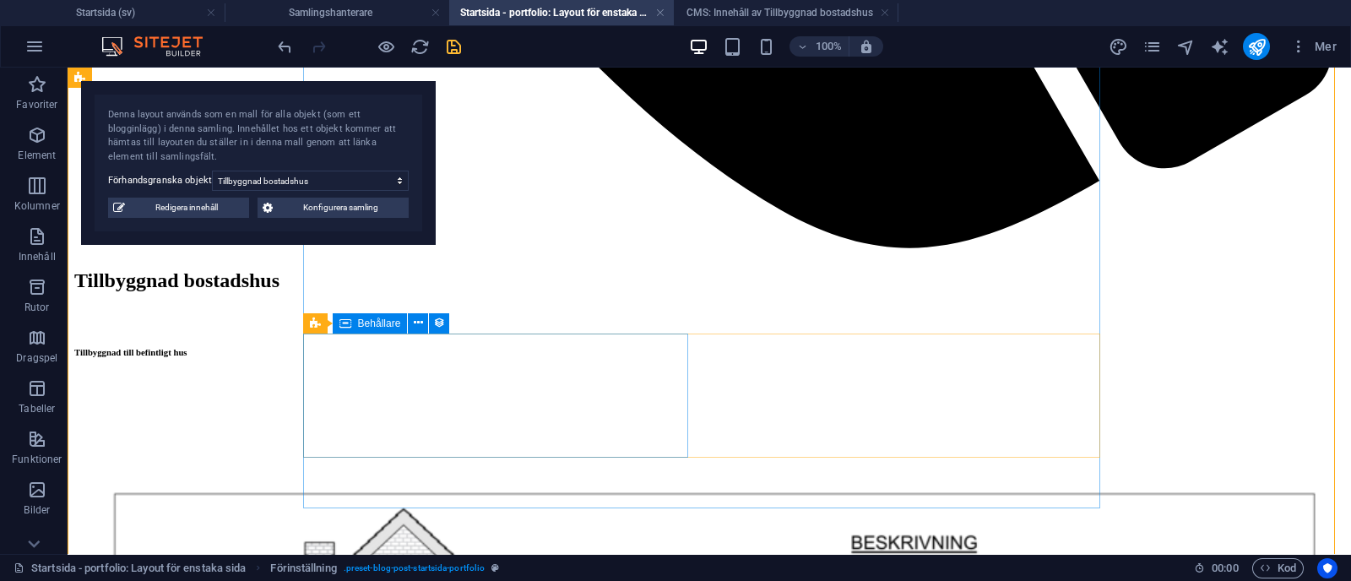
click at [359, 326] on span "Behållare" at bounding box center [379, 323] width 43 height 10
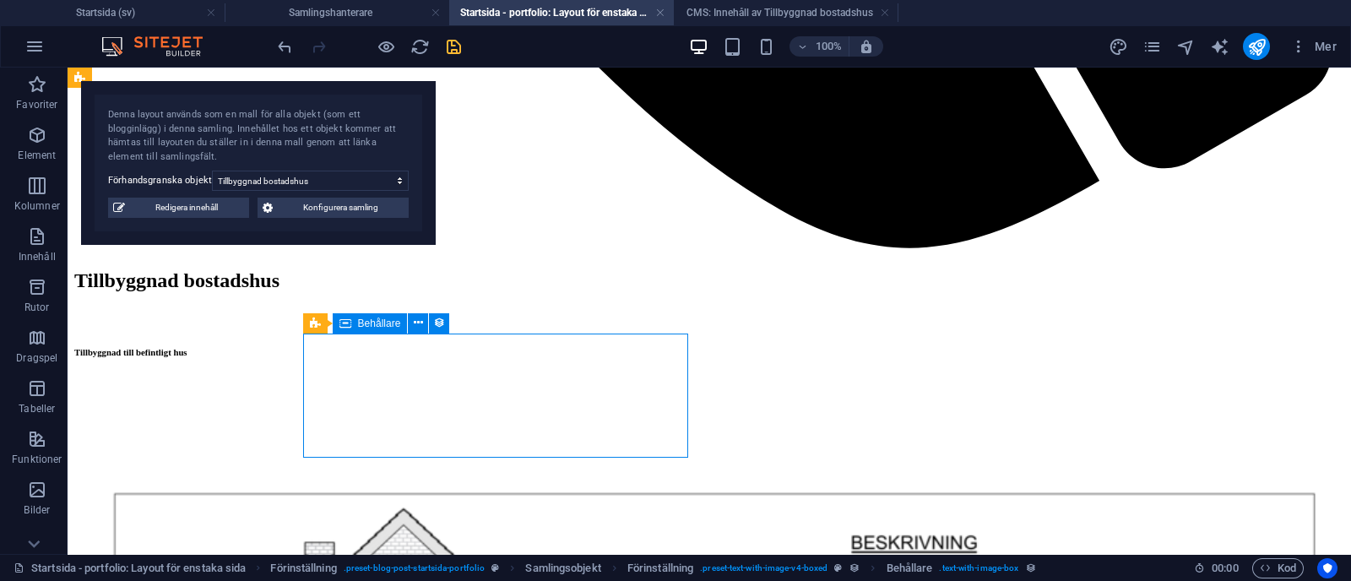
click at [359, 326] on span "Behållare" at bounding box center [379, 323] width 43 height 10
select select "px"
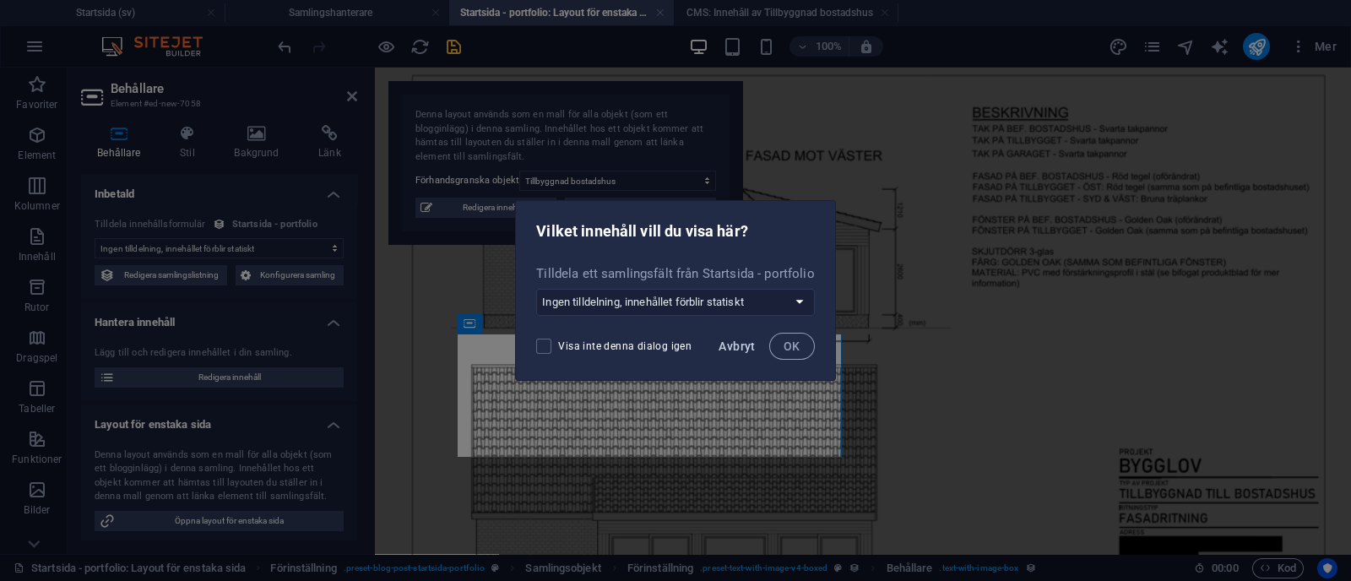
click at [726, 350] on span "Avbryt" at bounding box center [737, 346] width 36 height 14
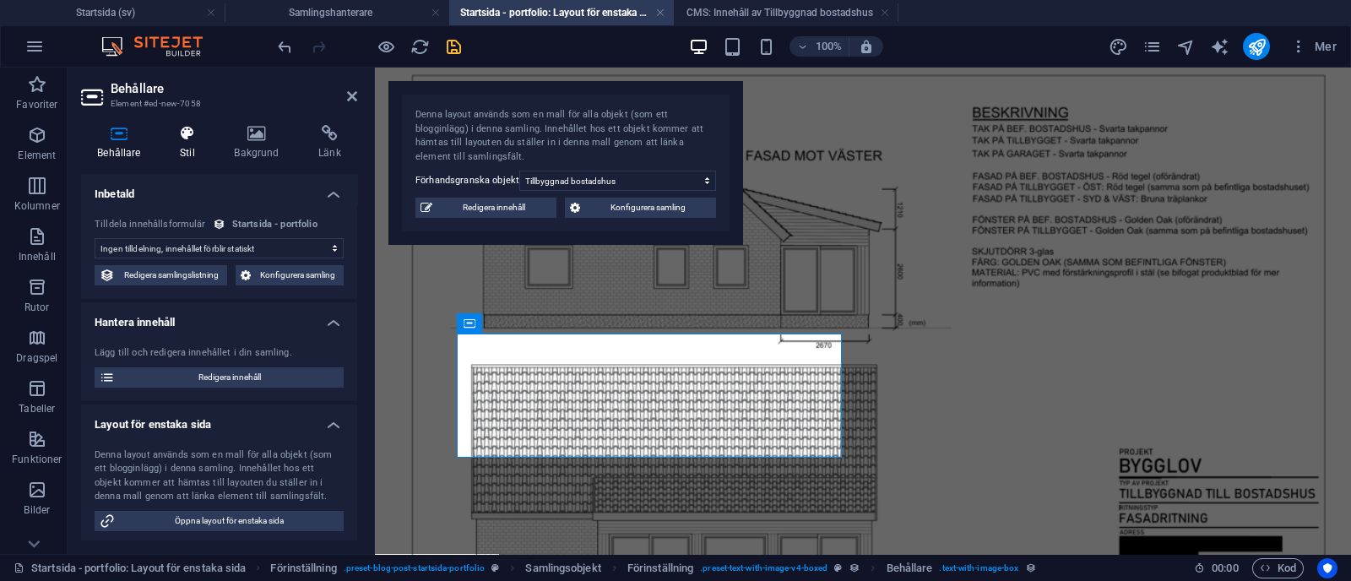
click at [181, 129] on icon at bounding box center [187, 133] width 47 height 17
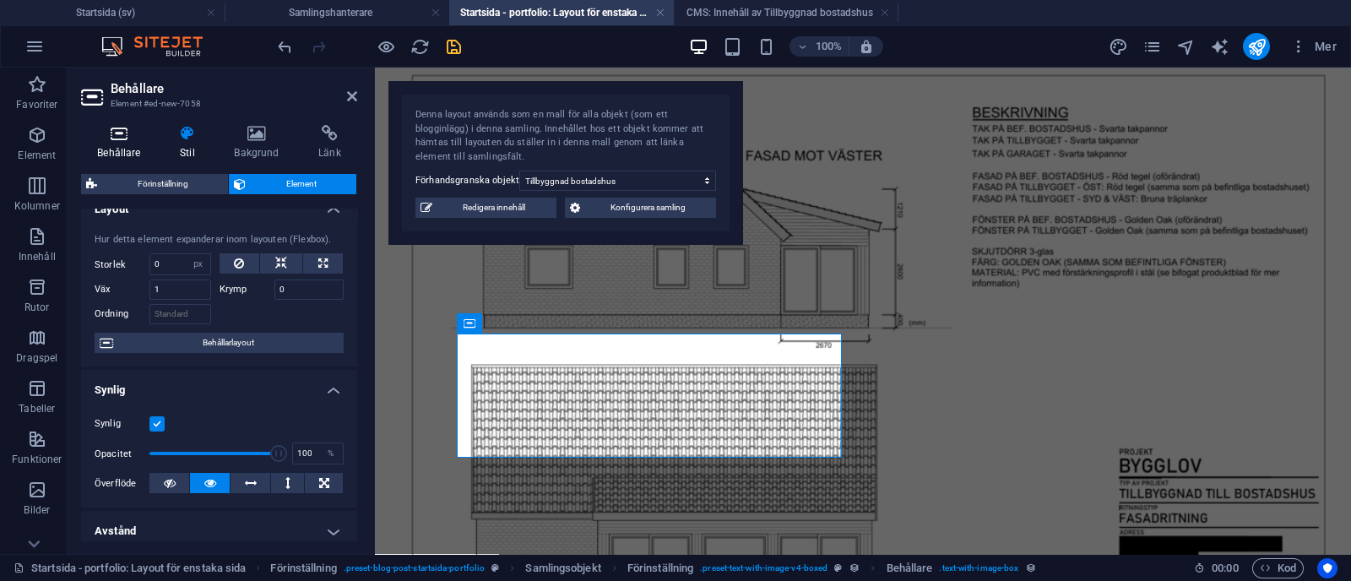
scroll to position [14, 0]
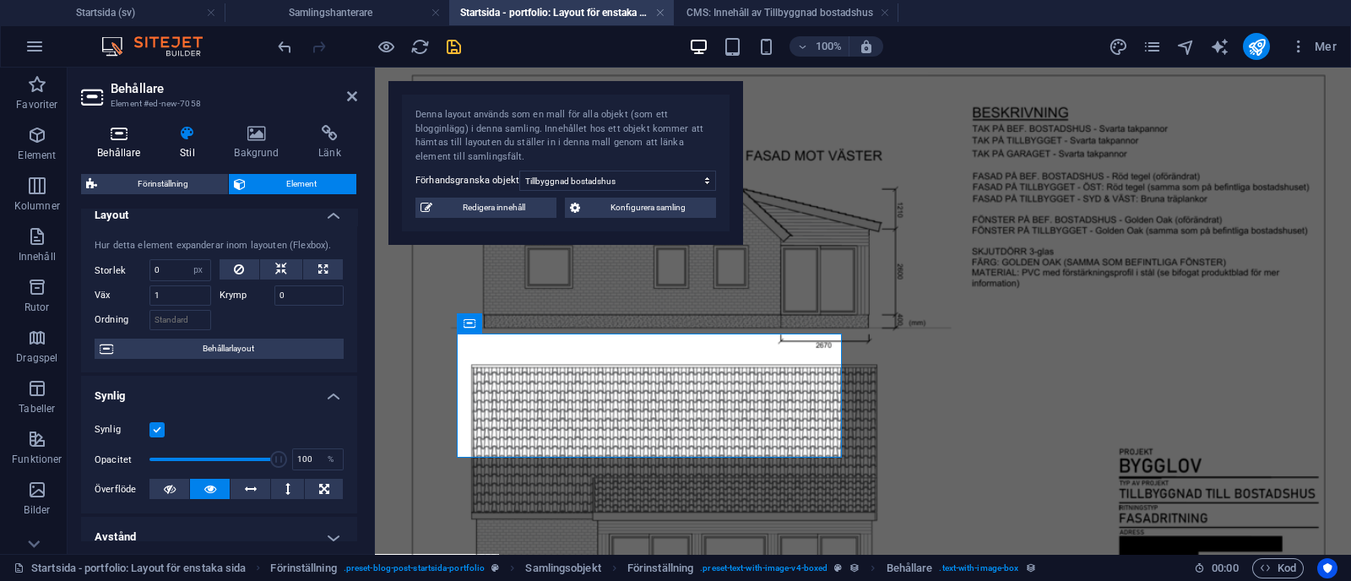
click at [132, 148] on h4 "Behållare" at bounding box center [122, 142] width 83 height 35
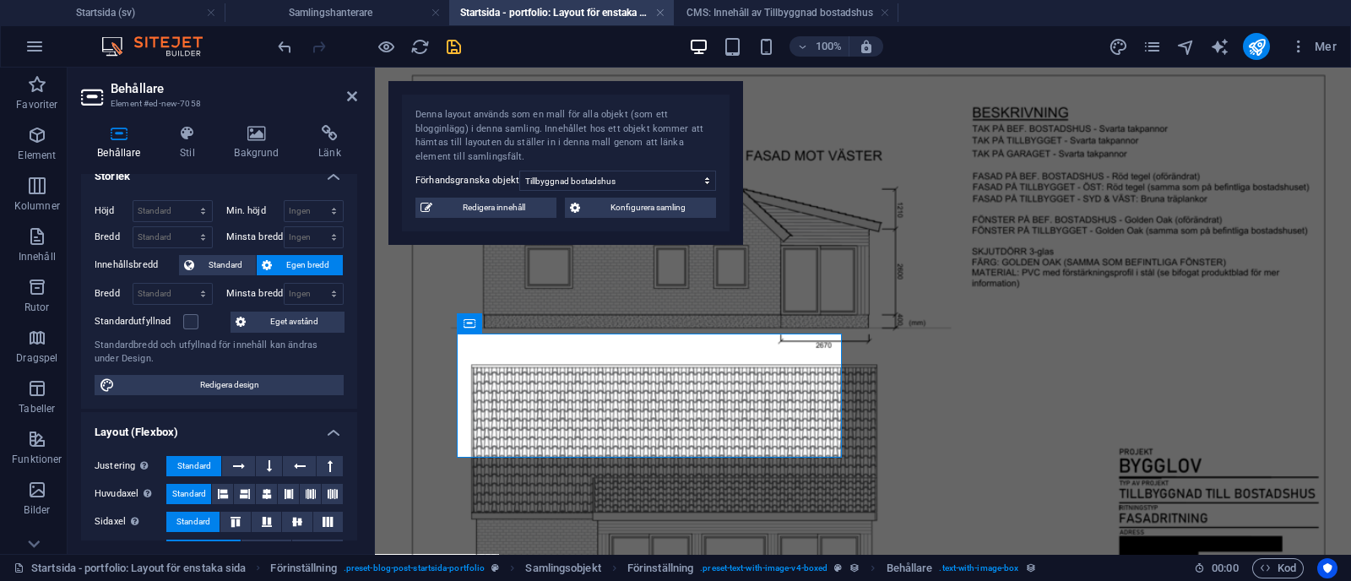
scroll to position [429, 0]
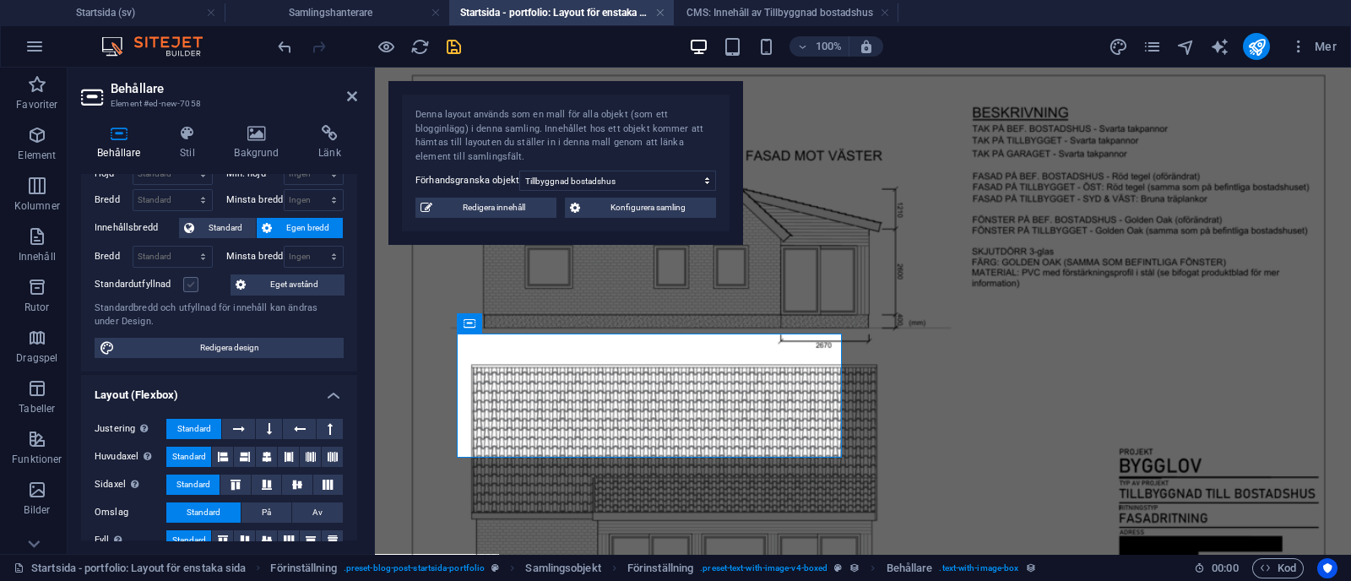
click at [185, 281] on label at bounding box center [190, 284] width 15 height 15
click at [0, 0] on input "Standardutfyllnad" at bounding box center [0, 0] width 0 height 0
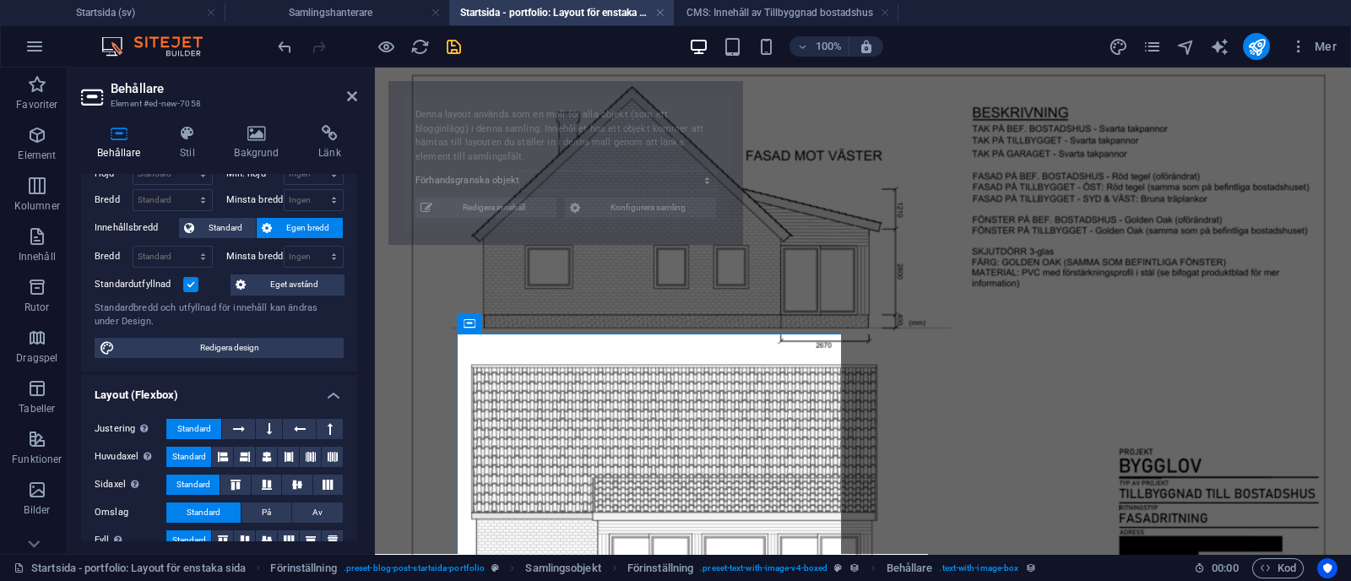
select select "68b70ddebdb0bfdaaa070170"
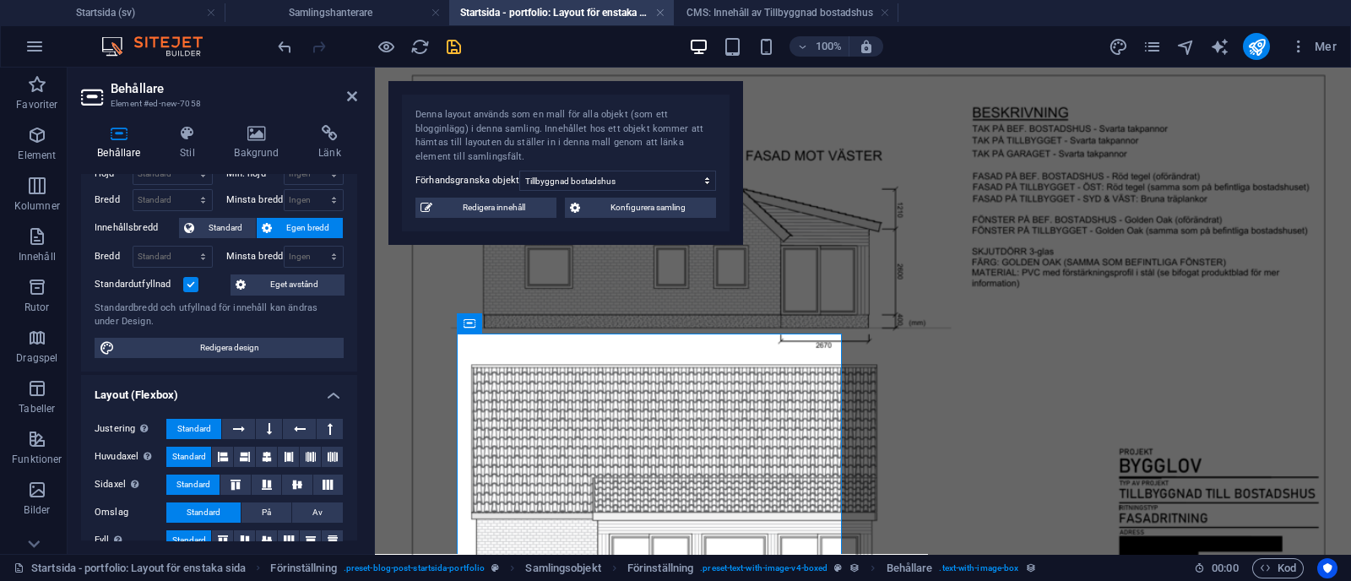
click at [185, 281] on label at bounding box center [190, 284] width 15 height 15
click at [0, 0] on input "Standardutfyllnad" at bounding box center [0, 0] width 0 height 0
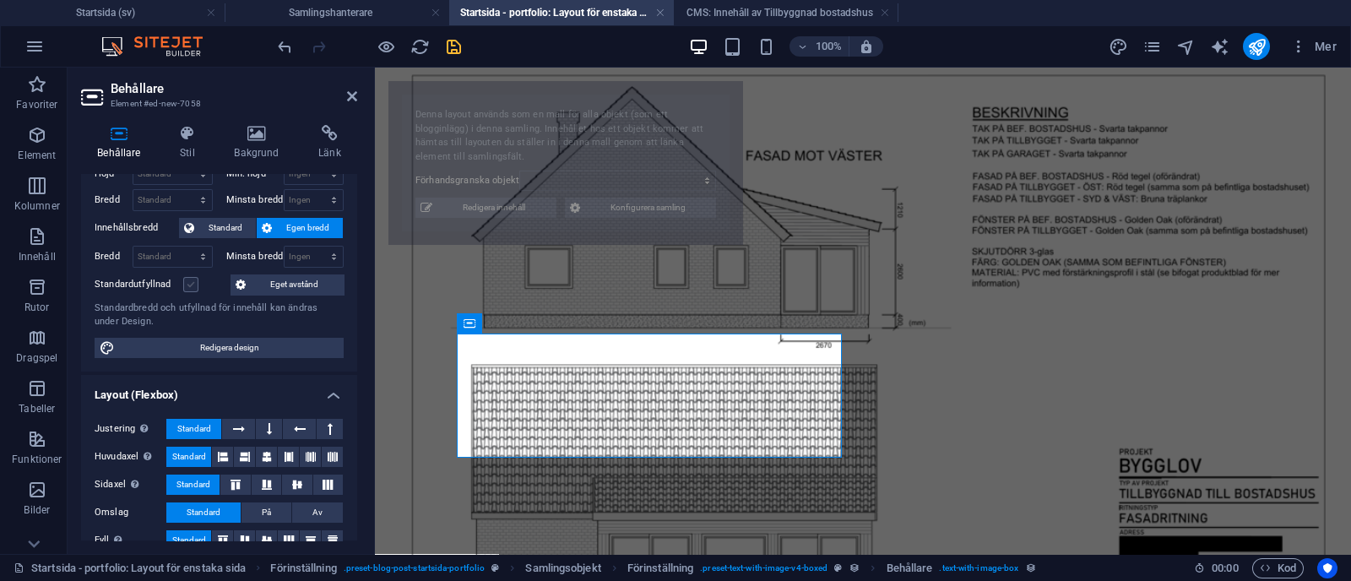
select select "68b70ddebdb0bfdaaa070170"
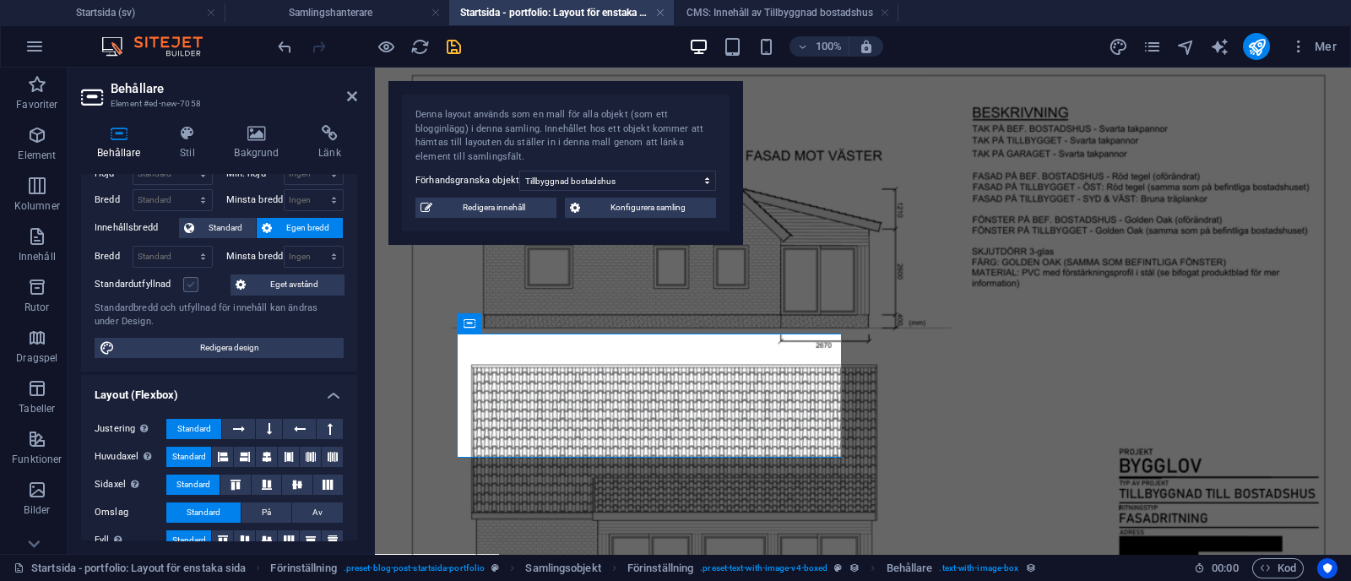
click at [187, 281] on label at bounding box center [190, 284] width 15 height 15
click at [0, 0] on input "Standardutfyllnad" at bounding box center [0, 0] width 0 height 0
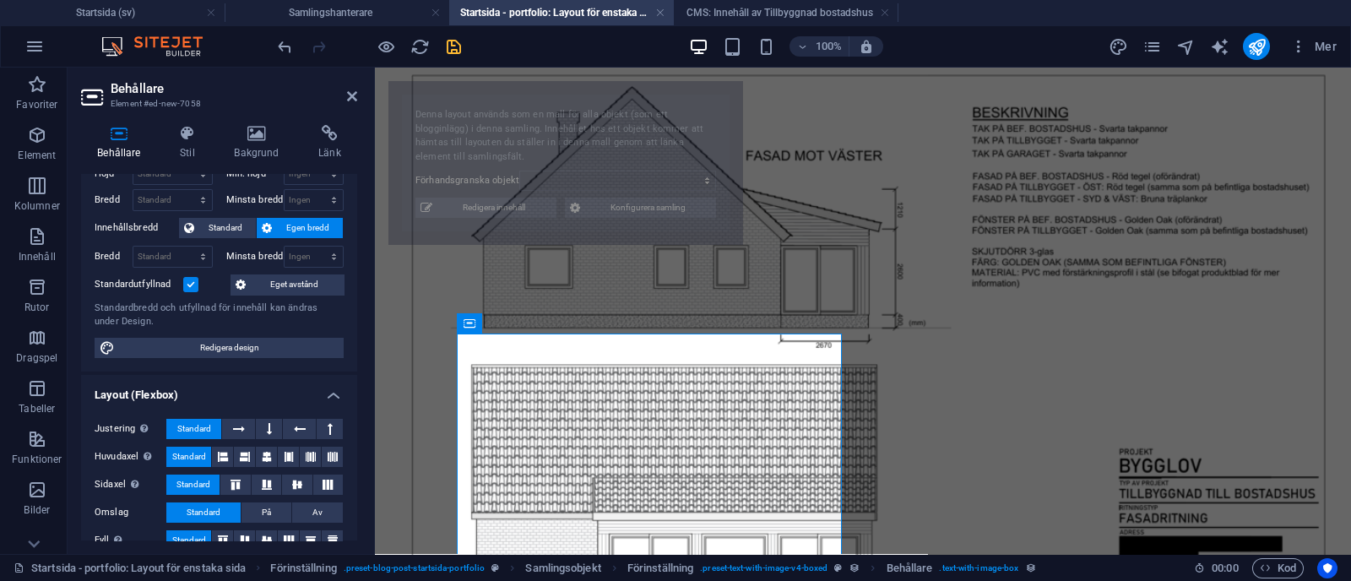
select select "68b70ddebdb0bfdaaa070170"
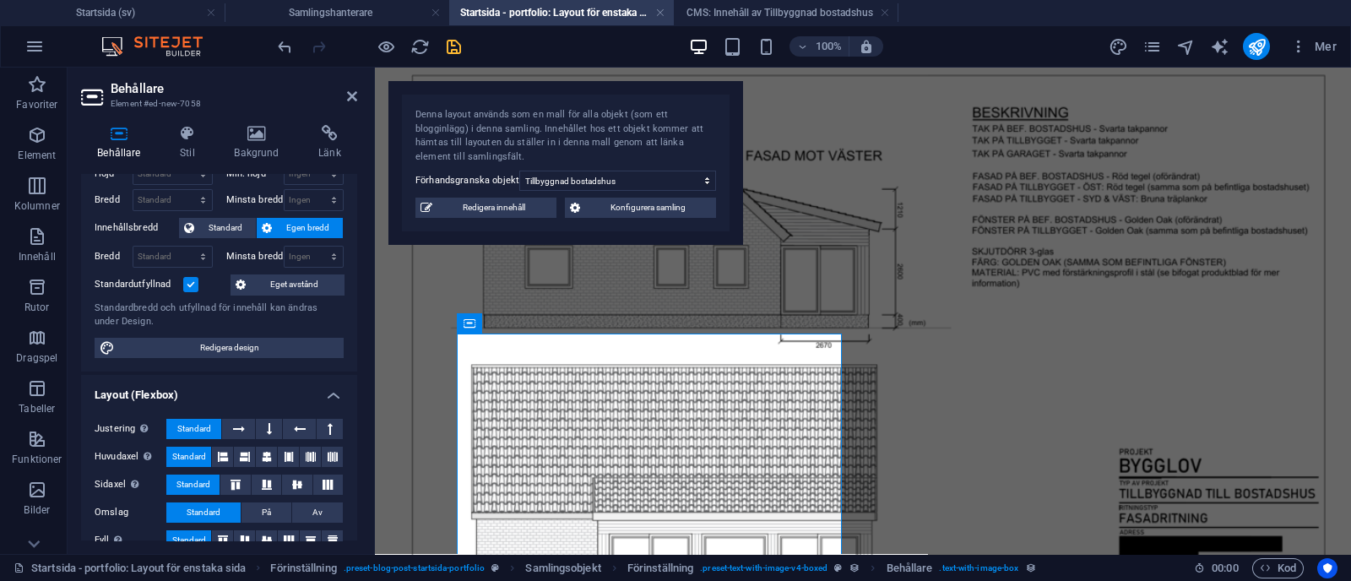
click at [187, 281] on label at bounding box center [190, 284] width 15 height 15
click at [0, 0] on input "Standardutfyllnad" at bounding box center [0, 0] width 0 height 0
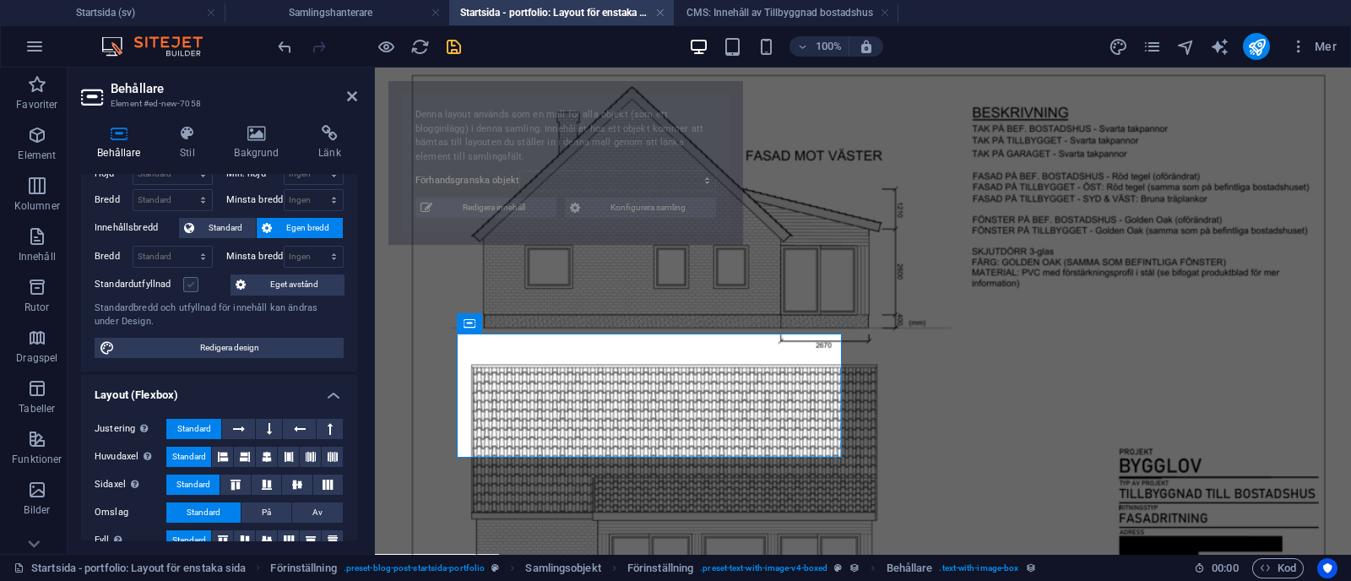
select select "68b70ddebdb0bfdaaa070170"
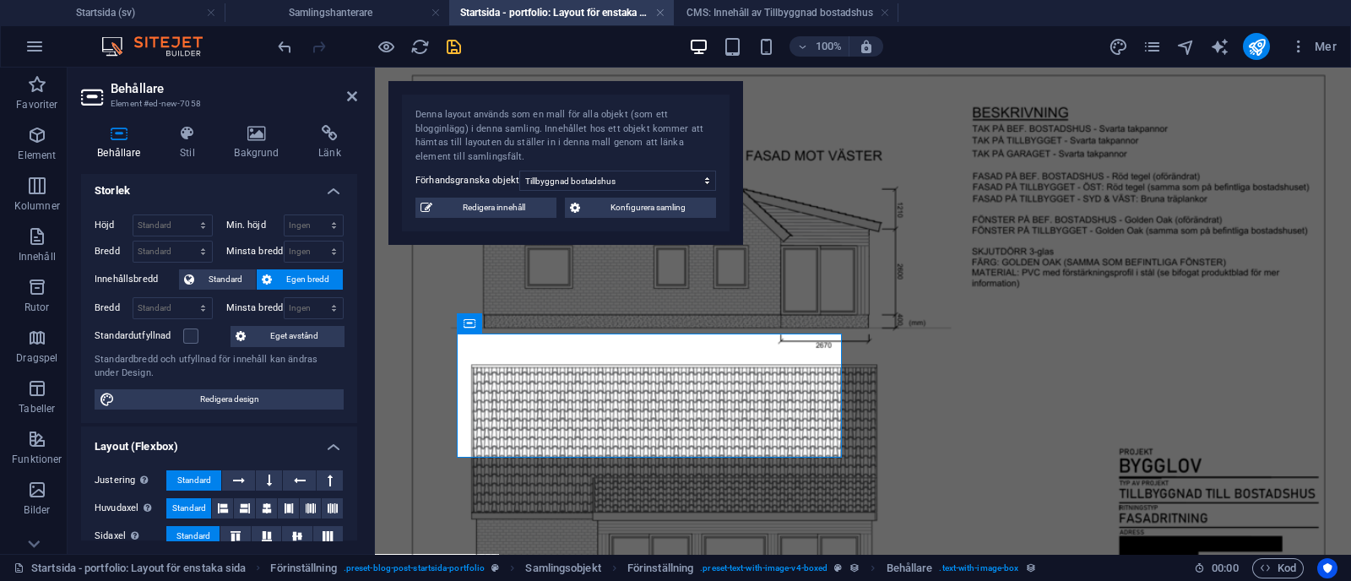
scroll to position [336, 0]
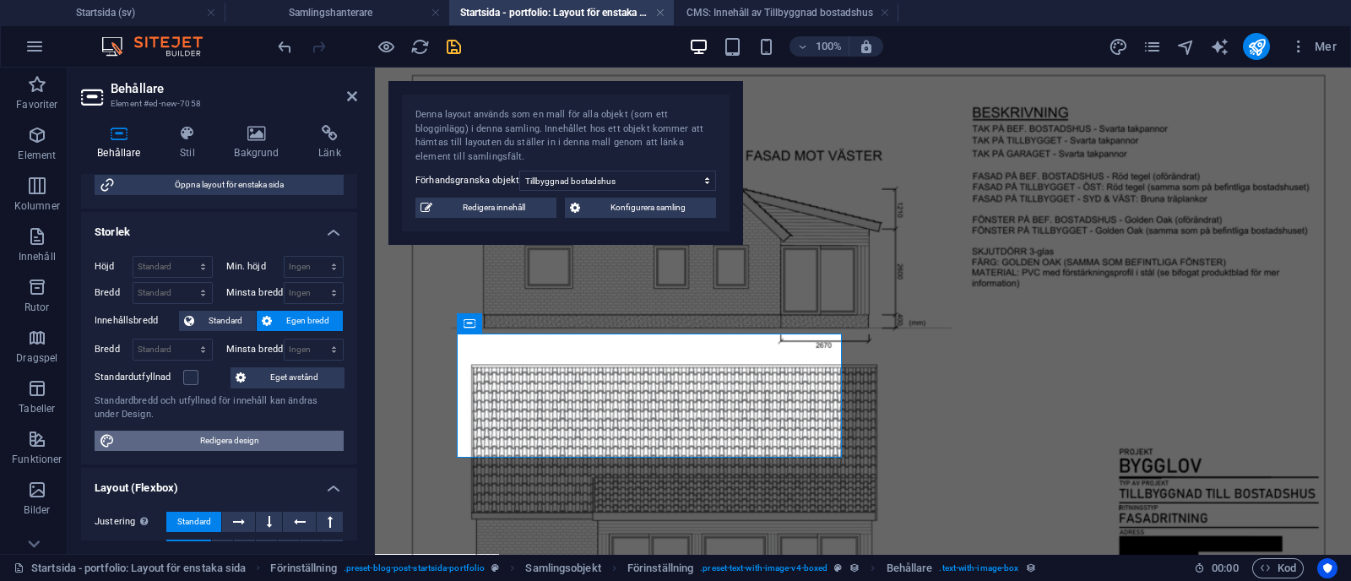
click at [263, 443] on span "Redigera design" at bounding box center [229, 441] width 219 height 20
click at [191, 137] on icon at bounding box center [187, 133] width 47 height 17
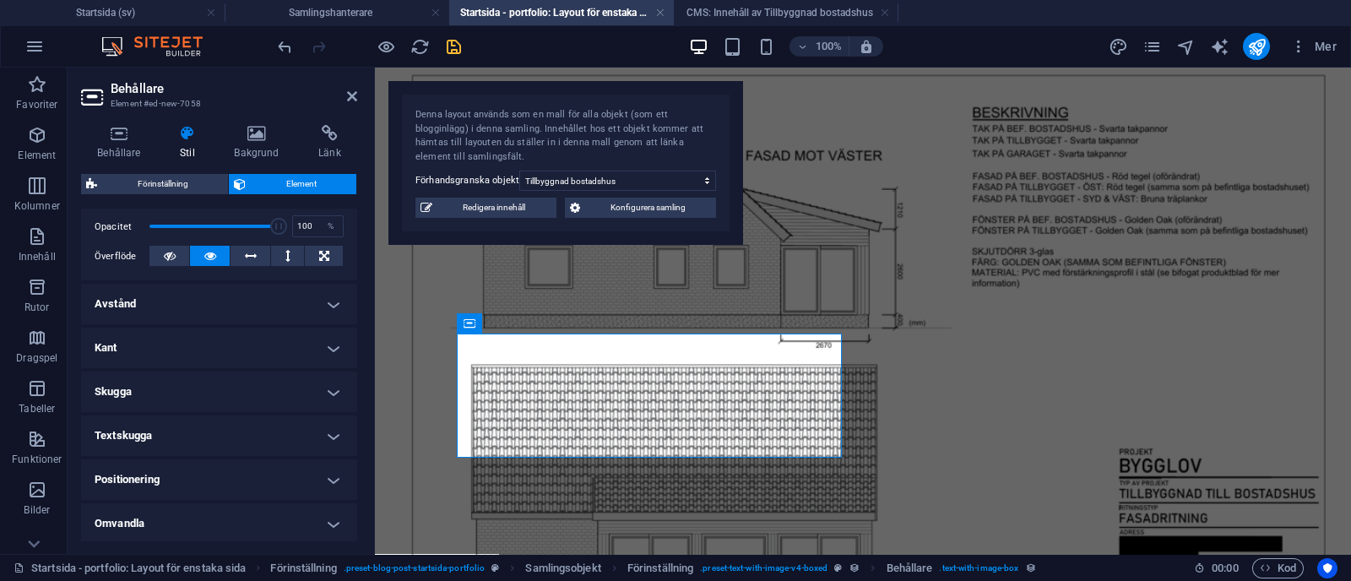
scroll to position [244, 0]
click at [323, 296] on h4 "Avstånd" at bounding box center [219, 306] width 276 height 41
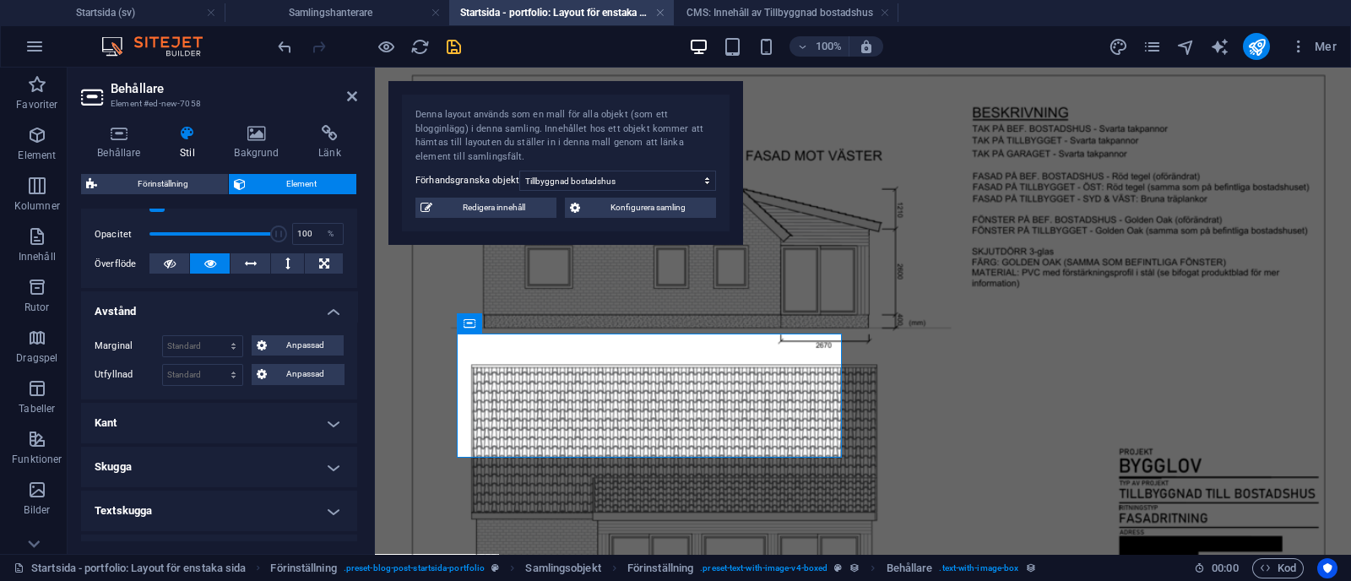
scroll to position [231, 0]
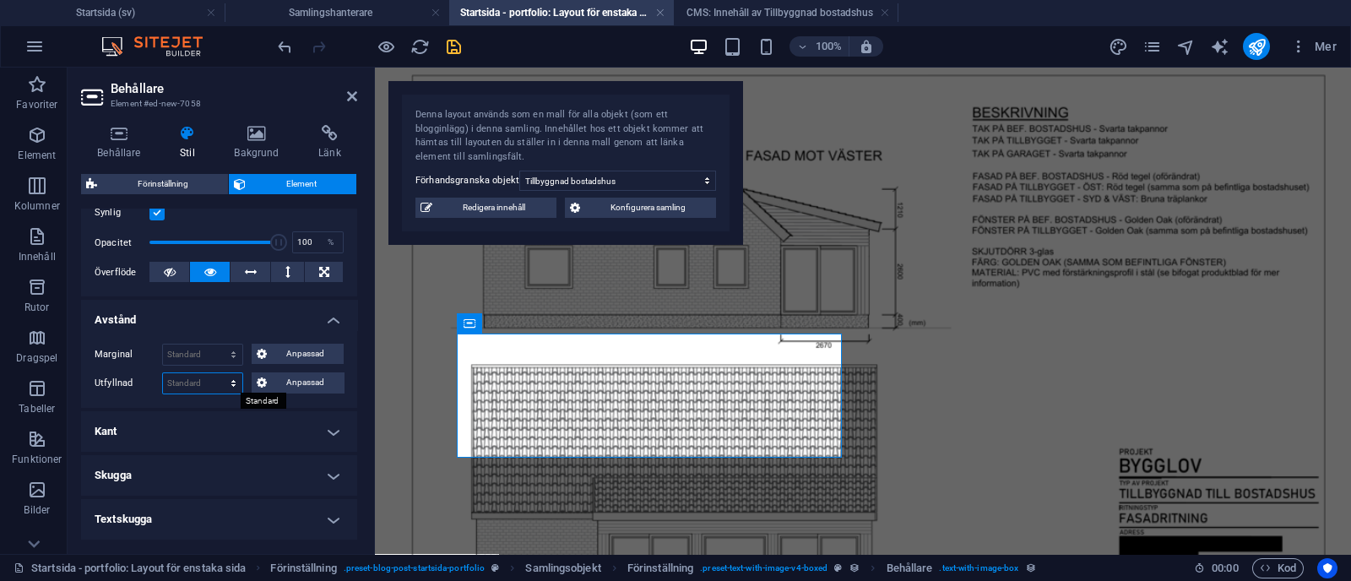
click at [204, 377] on select "Standard px rem % vh vw Anpassad" at bounding box center [202, 383] width 79 height 20
select select "px"
click at [217, 373] on select "Standard px rem % vh vw Anpassad" at bounding box center [202, 383] width 79 height 20
type input "0"
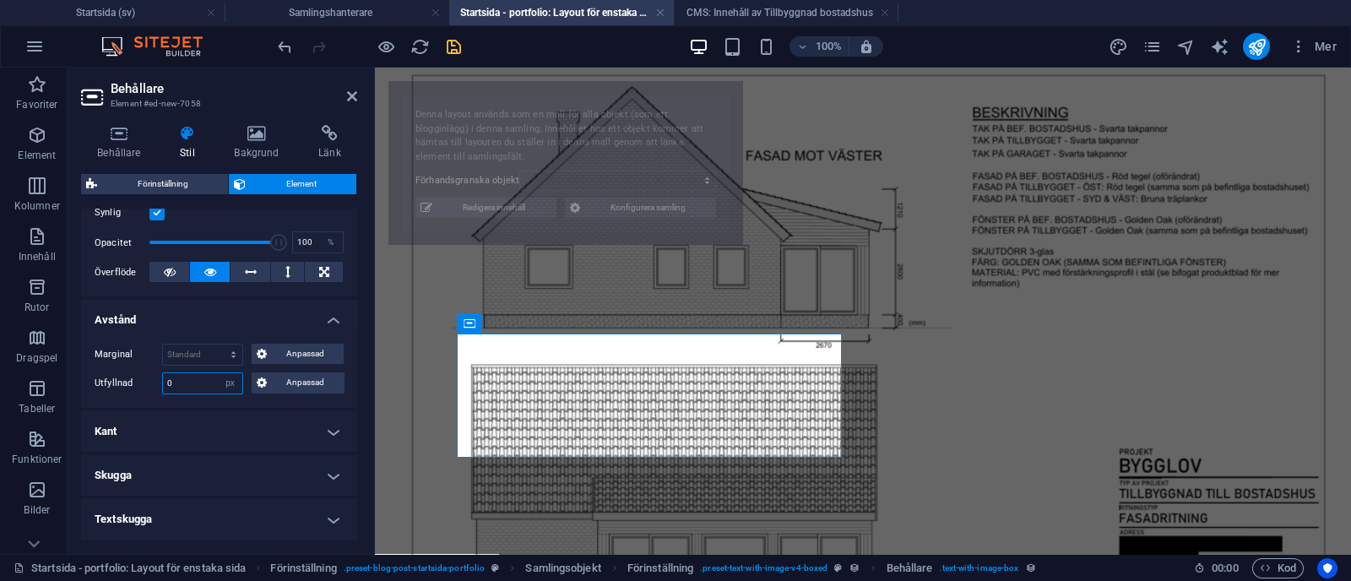
select select "68b70ddebdb0bfdaaa070170"
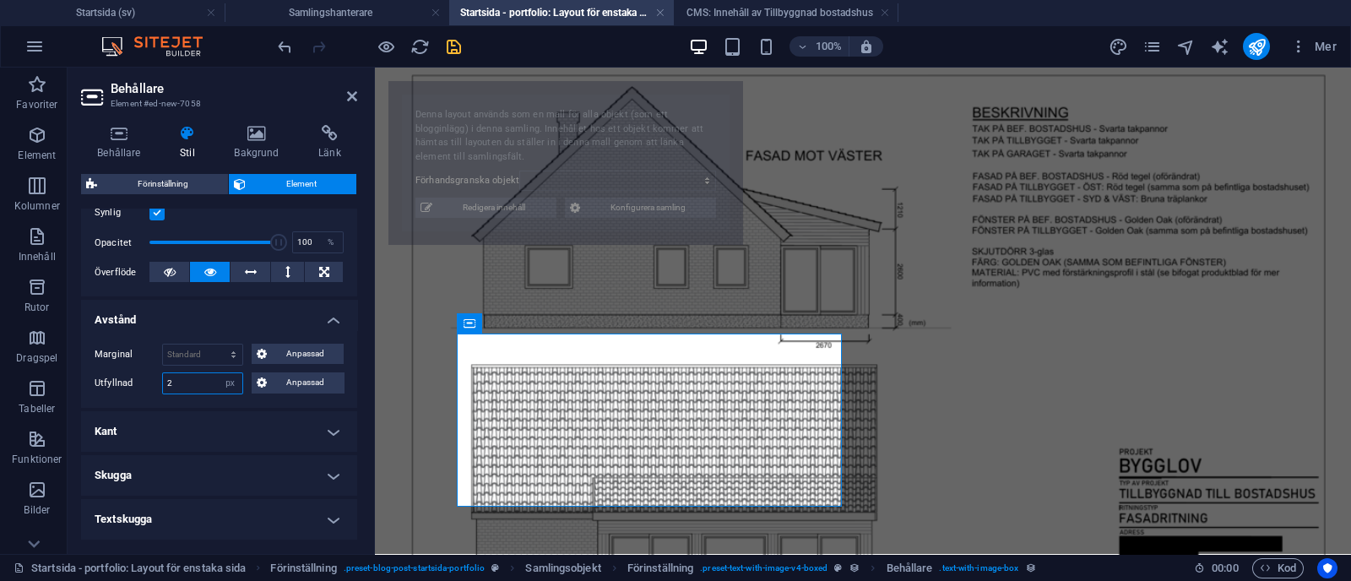
type input "20"
select select "68b70ddebdb0bfdaaa070170"
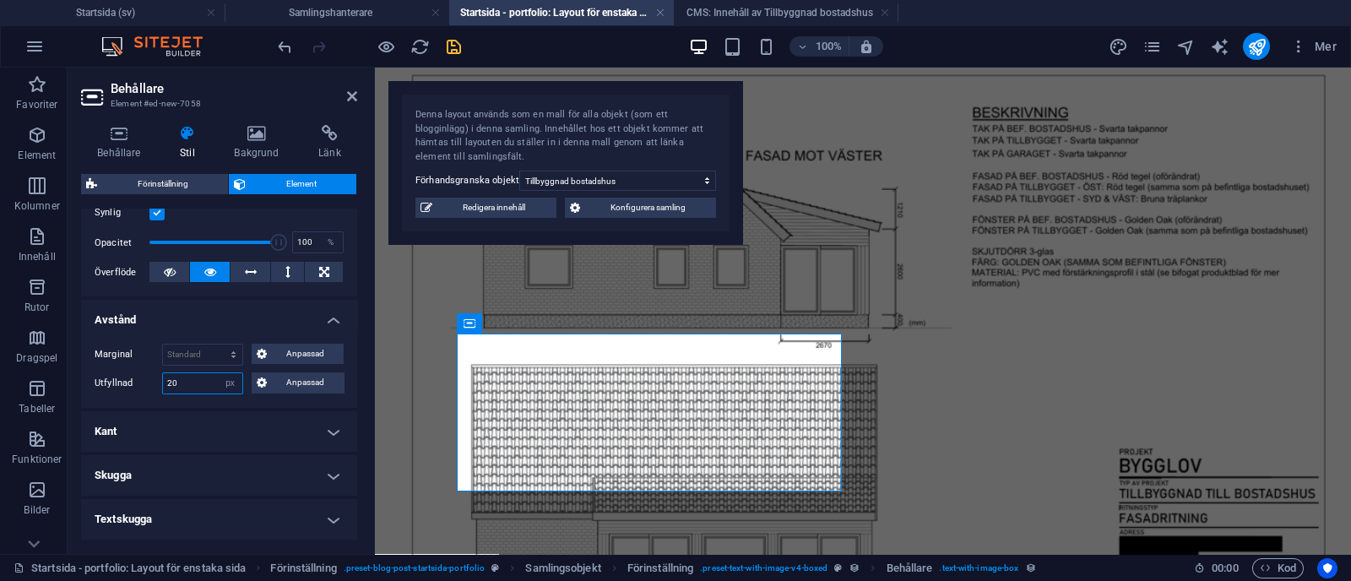
type input "2"
type input "30"
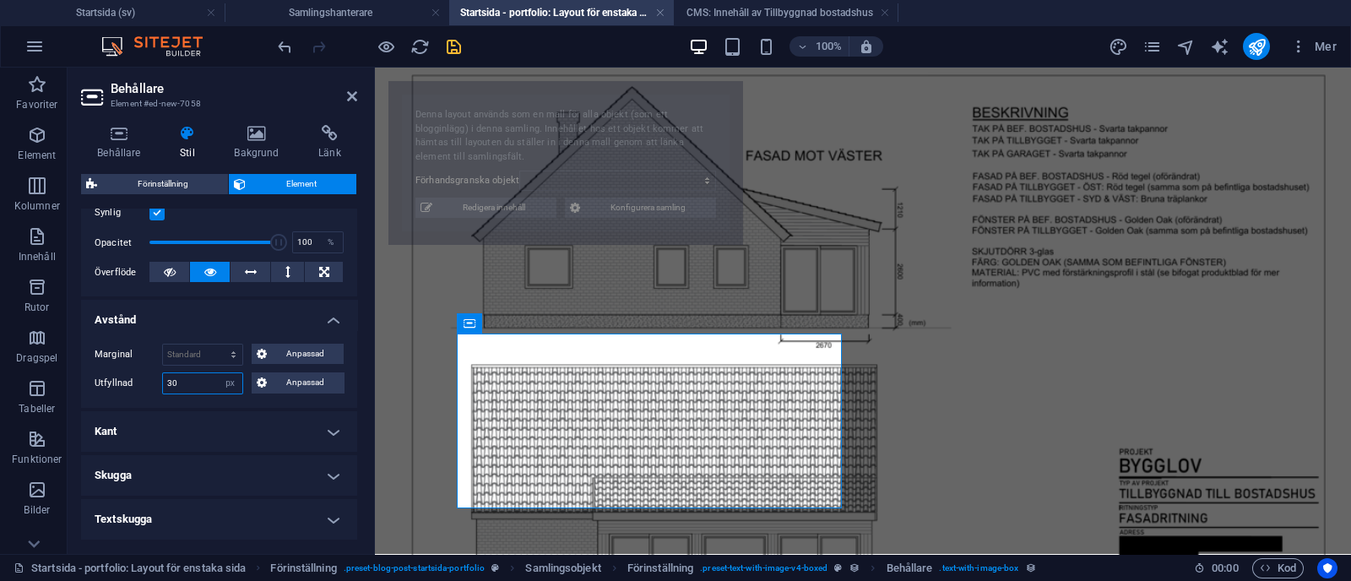
select select "68b70ddebdb0bfdaaa070170"
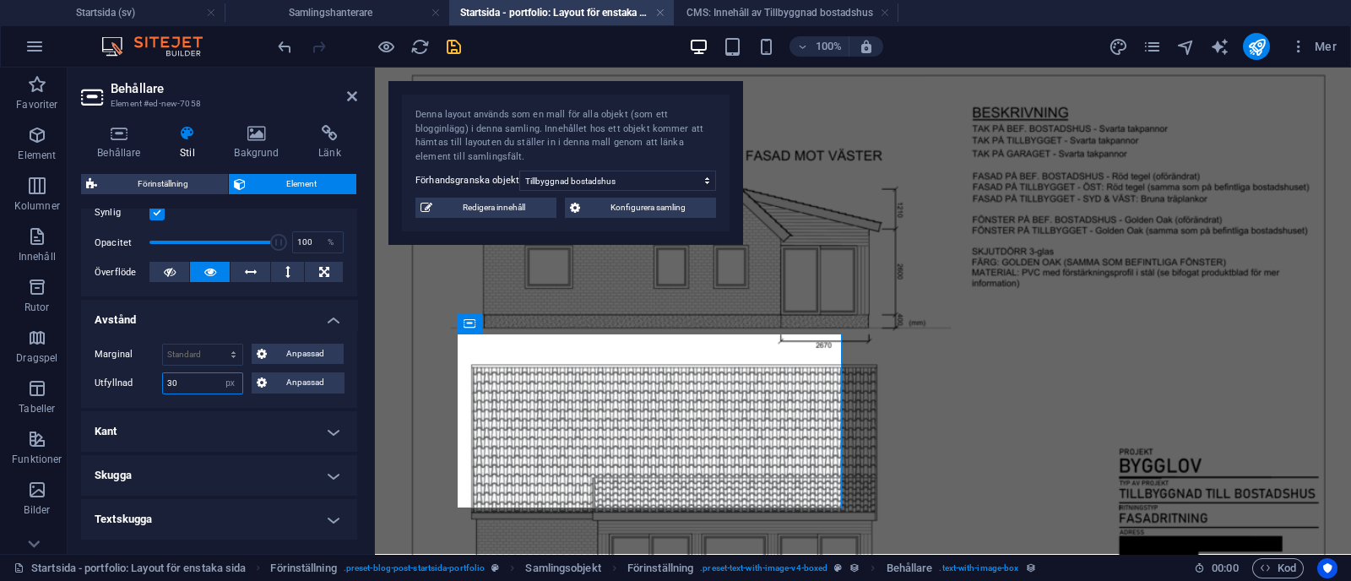
type input "3"
type input "24"
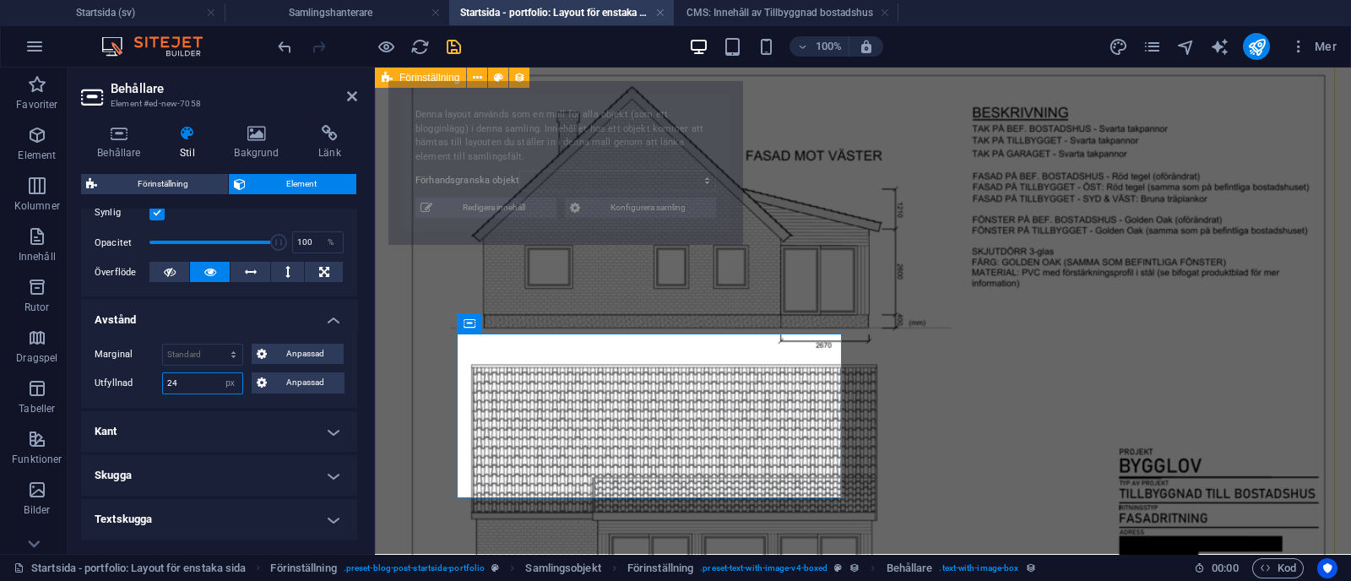
select select "68b70ddebdb0bfdaaa070170"
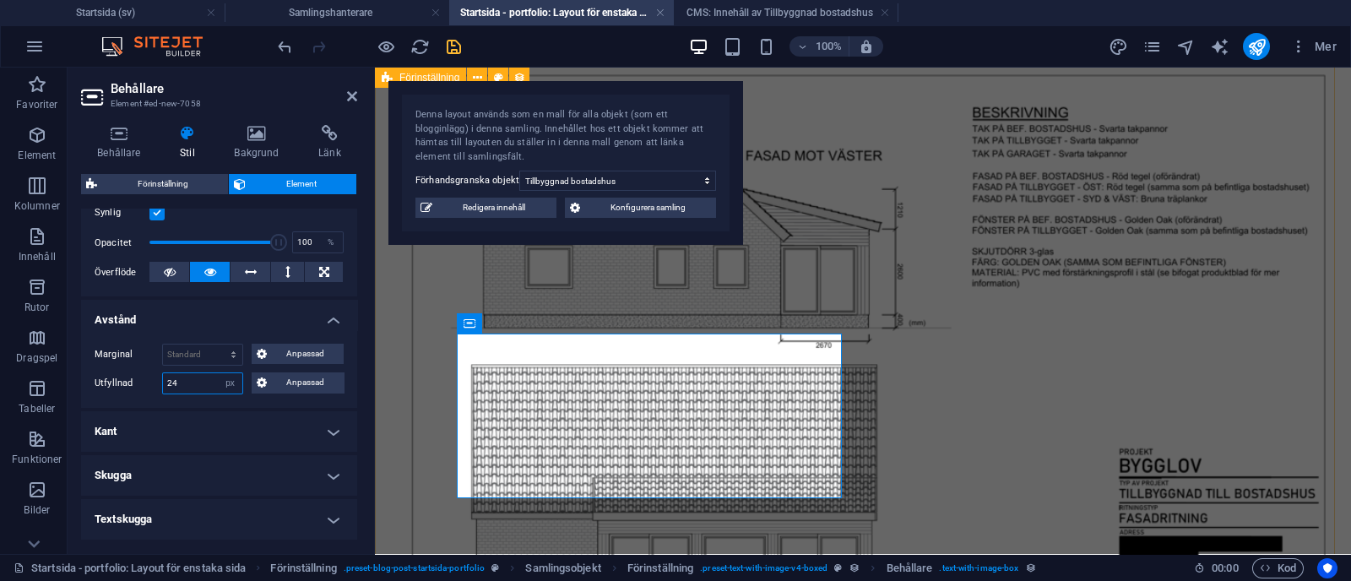
type input "24"
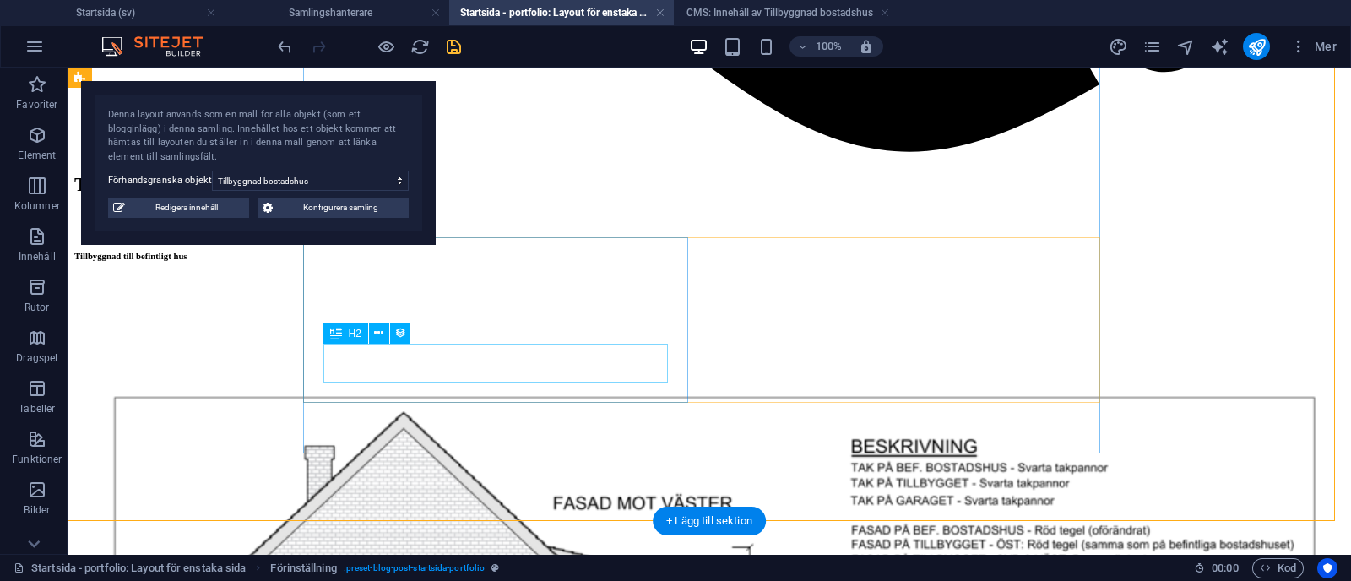
scroll to position [1830, 0]
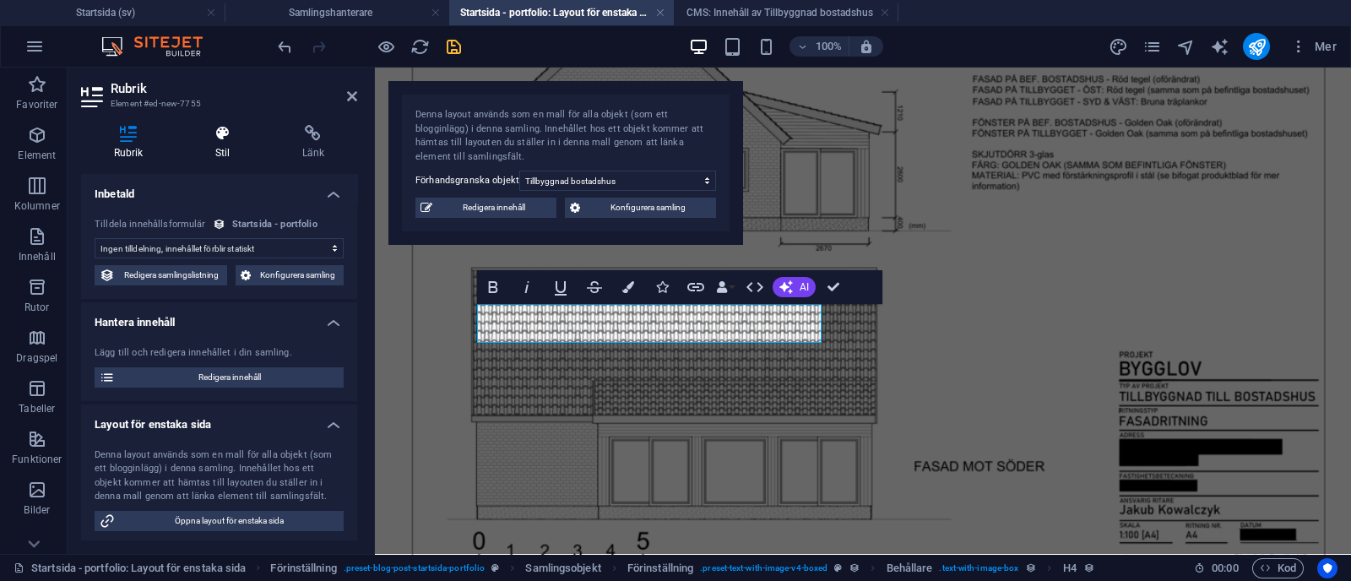
click at [225, 133] on icon at bounding box center [222, 133] width 80 height 17
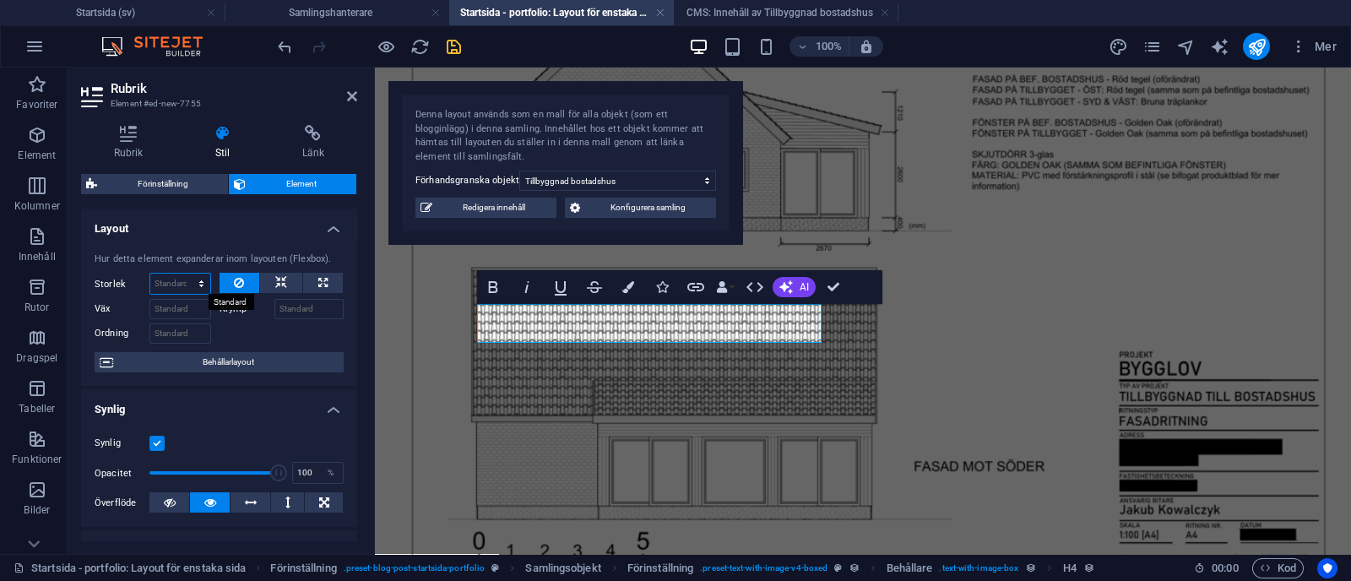
click at [183, 288] on select "Standard auto px % 1/1 1/2 1/3 1/4 1/5 1/6 1/7 1/8 1/9 1/10" at bounding box center [180, 284] width 60 height 20
click at [150, 274] on select "Standard auto px % 1/1 1/2 1/3 1/4 1/5 1/6 1/7 1/8 1/9 1/10" at bounding box center [180, 284] width 60 height 20
select select "DISABLED_OPTION_VALUE"
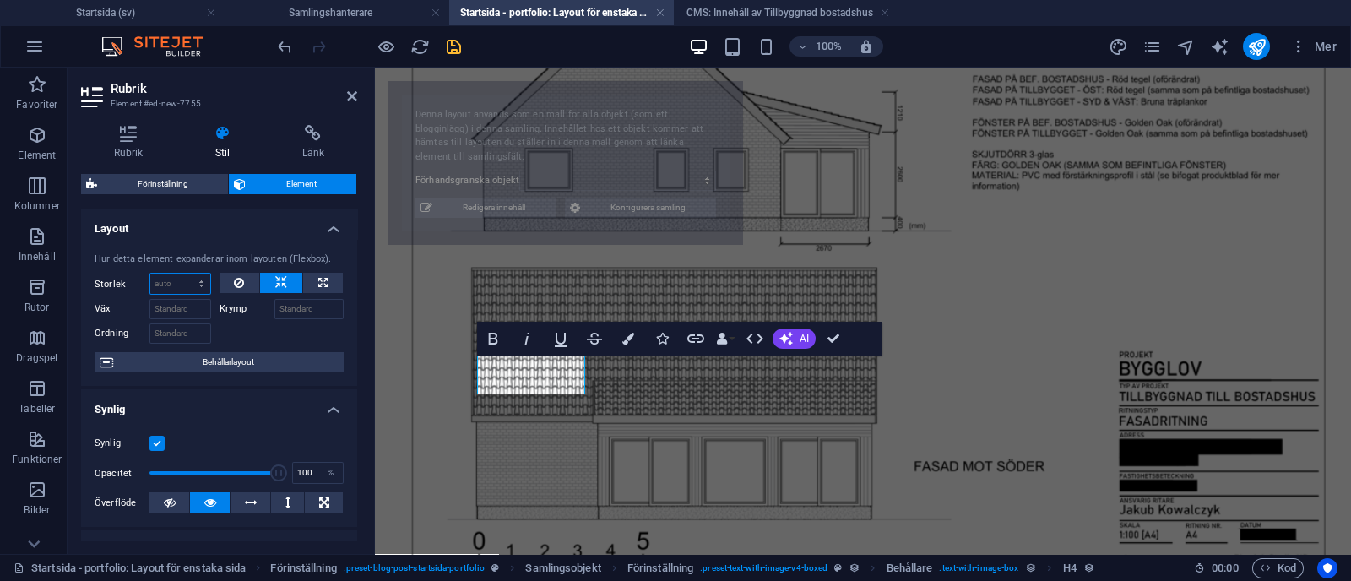
scroll to position [1778, 0]
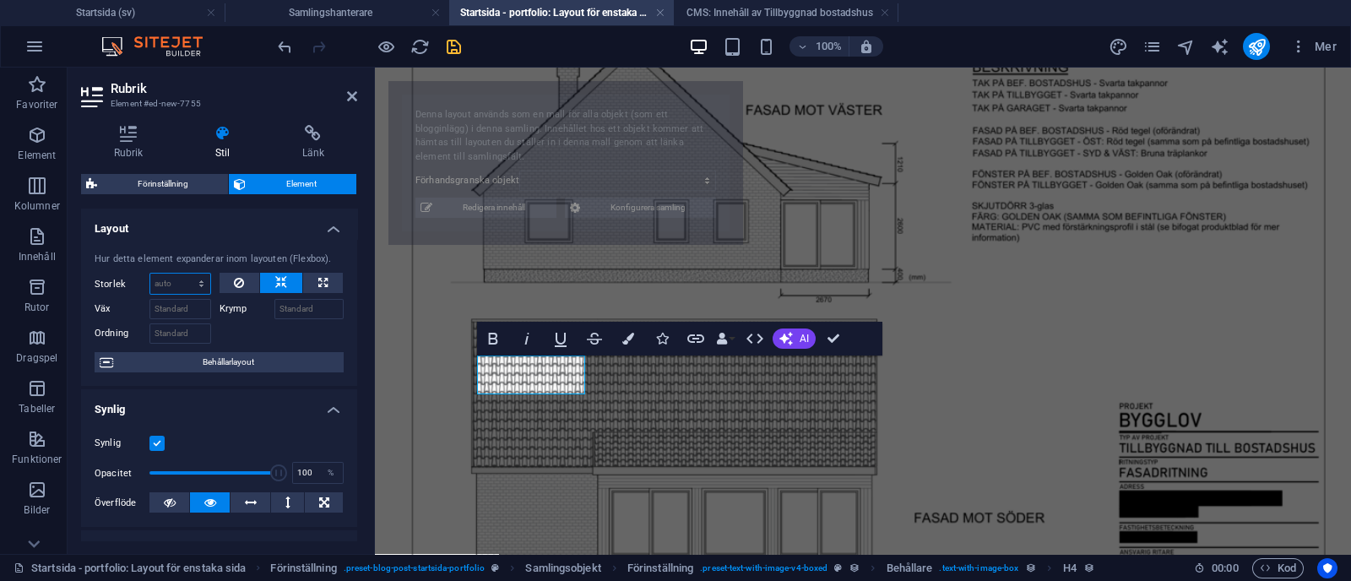
select select "68b70ddebdb0bfdaaa070170"
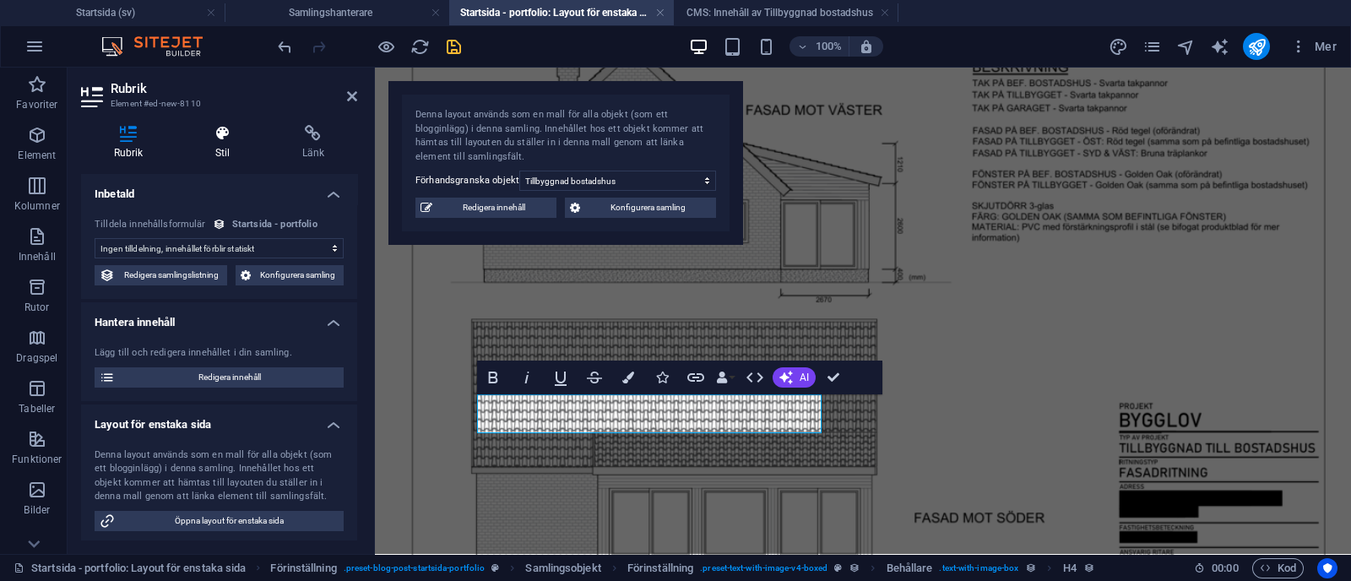
click at [211, 158] on h4 "Stil" at bounding box center [225, 142] width 87 height 35
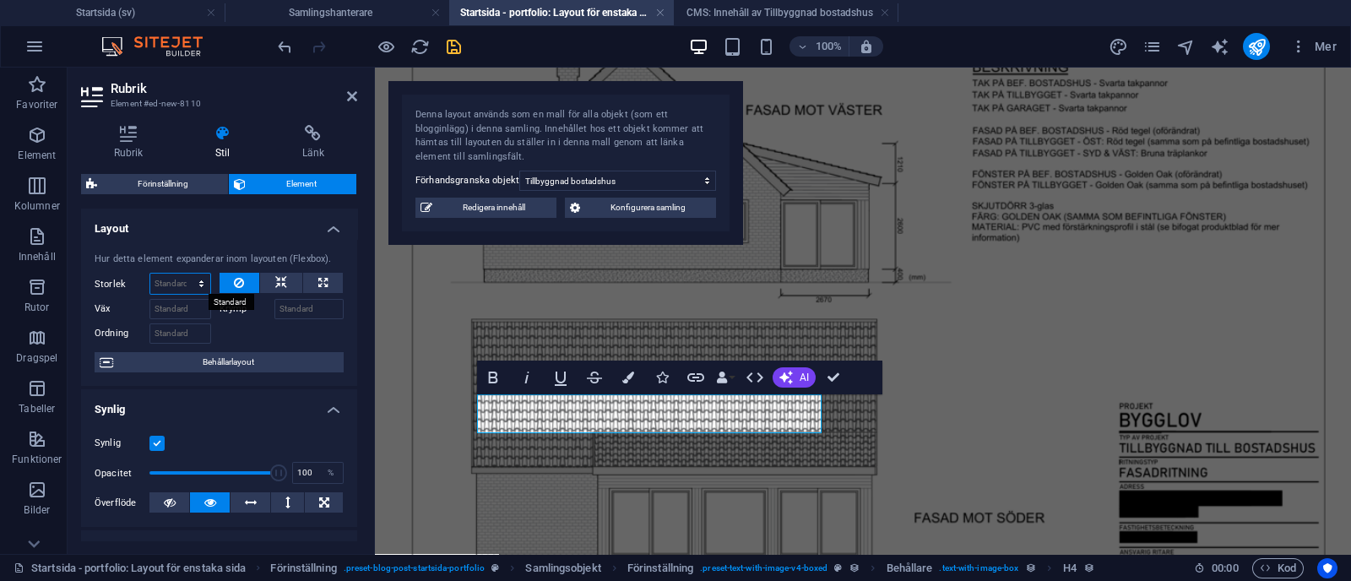
click at [195, 279] on select "Standard auto px % 1/1 1/2 1/3 1/4 1/5 1/6 1/7 1/8 1/9 1/10" at bounding box center [180, 284] width 60 height 20
click at [150, 274] on select "Standard auto px % 1/1 1/2 1/3 1/4 1/5 1/6 1/7 1/8 1/9 1/10" at bounding box center [180, 284] width 60 height 20
select select "DISABLED_OPTION_VALUE"
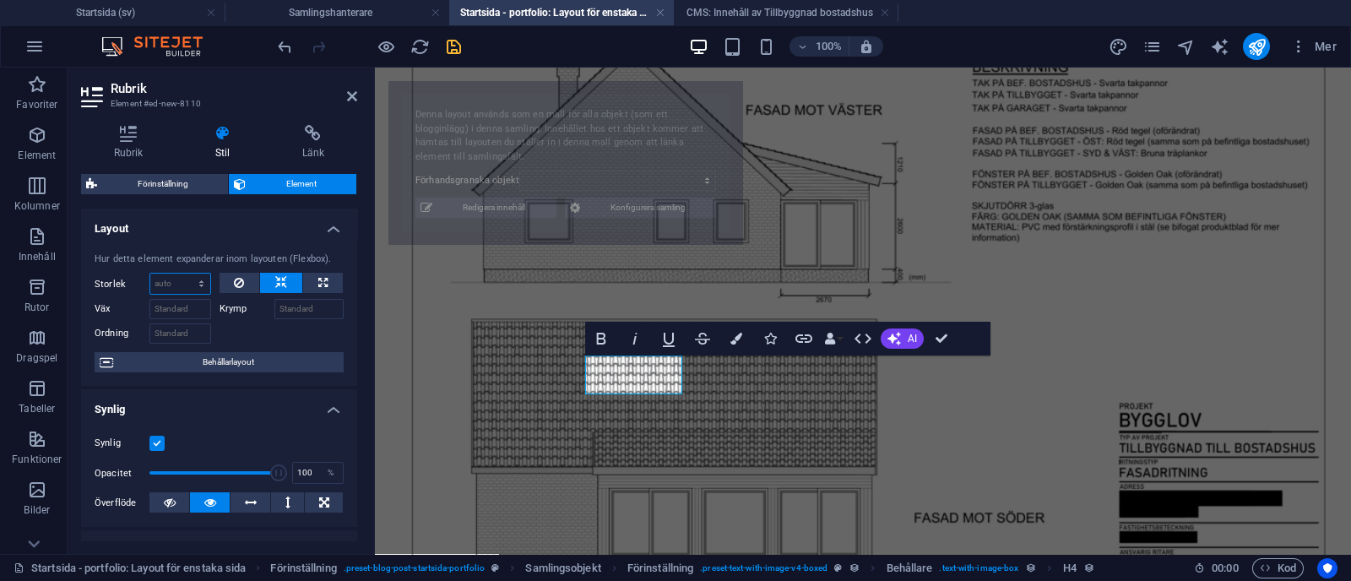
select select "68b70ddebdb0bfdaaa070170"
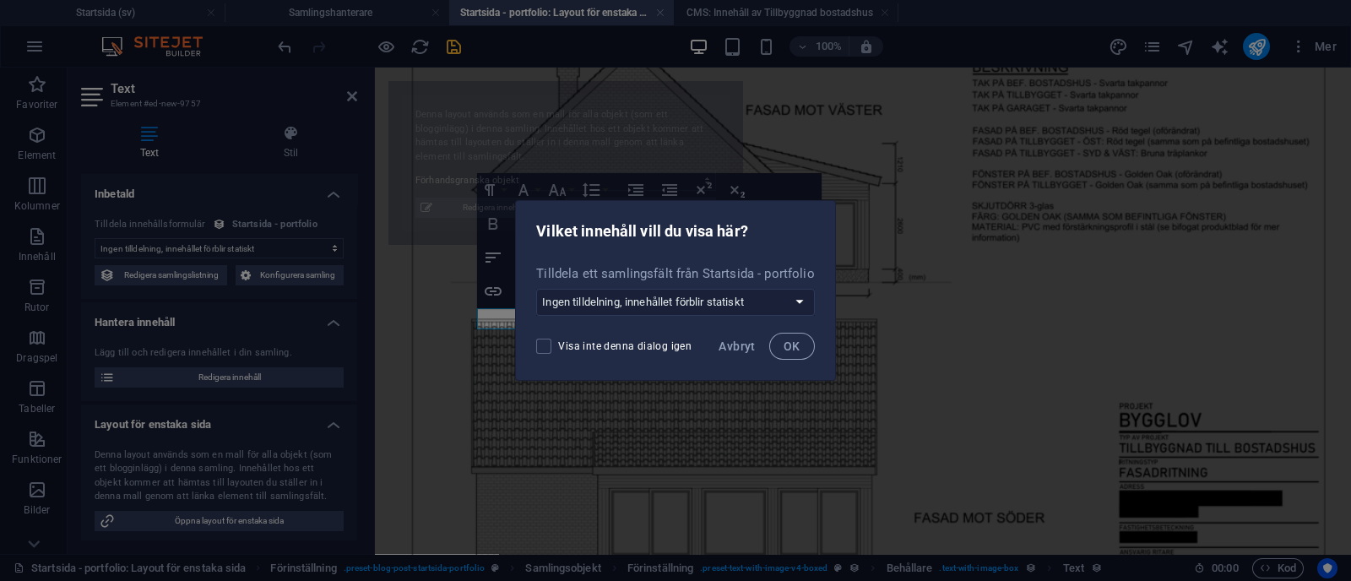
select select "68b70ddebdb0bfdaaa070170"
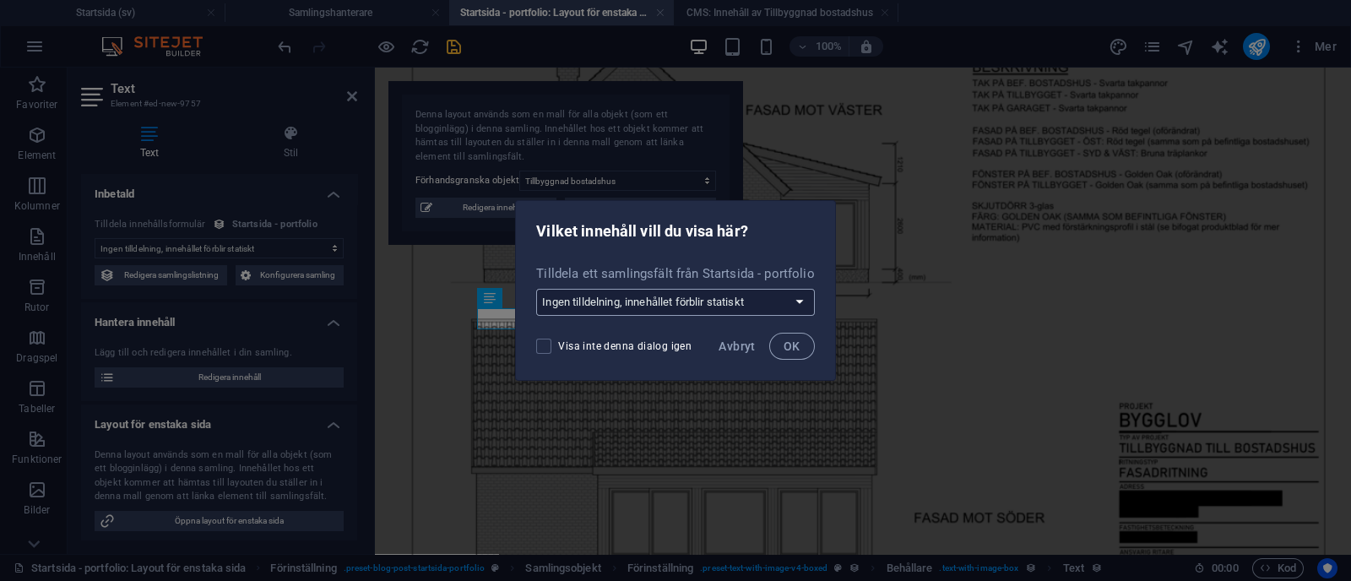
click at [760, 296] on select "Ingen tilldelning, innehållet förblir statiskt Skapa ett nytt fält Skapad (Datu…" at bounding box center [675, 302] width 278 height 27
select select "kund"
click at [537, 289] on select "Ingen tilldelning, innehållet förblir statiskt Skapa ett nytt fält Skapad (Datu…" at bounding box center [675, 302] width 278 height 27
click at [787, 342] on span "OK" at bounding box center [792, 346] width 17 height 14
select select "kund"
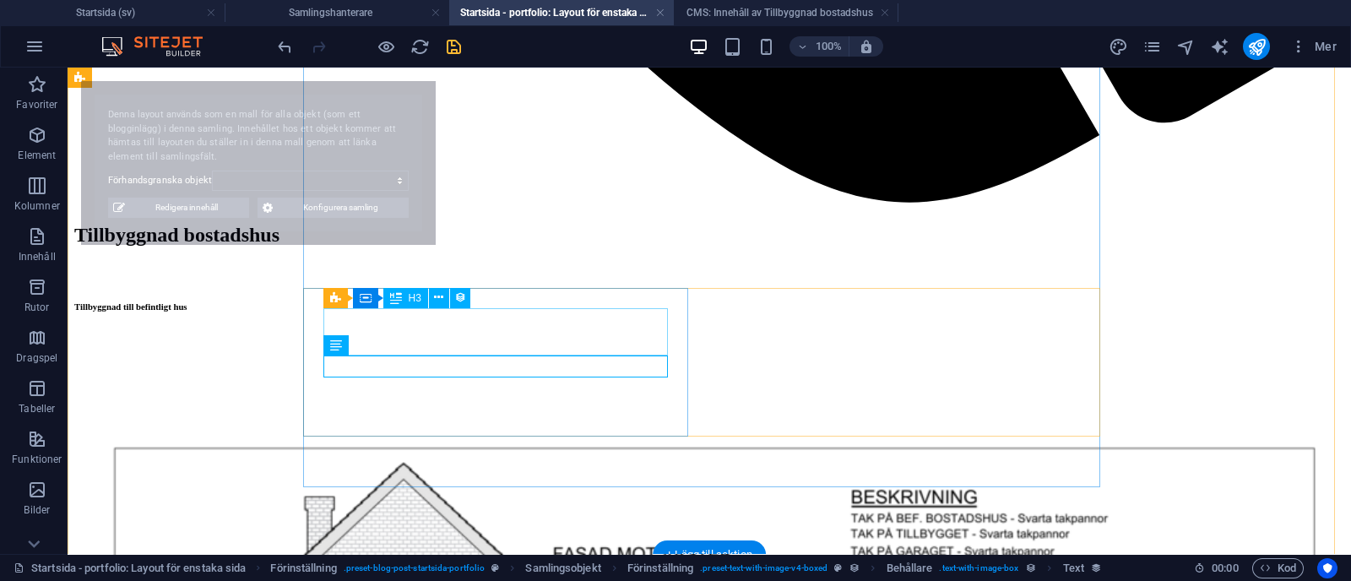
select select "68b70ddebdb0bfdaaa070170"
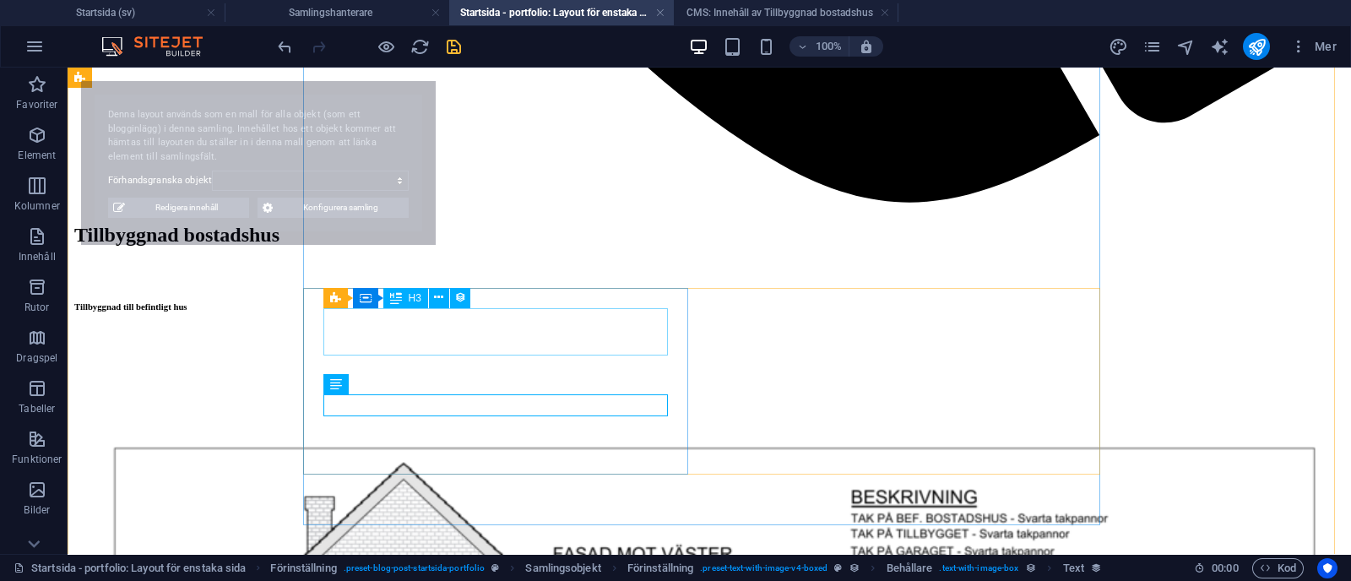
select select "68b70ddebdb0bfdaaa070170"
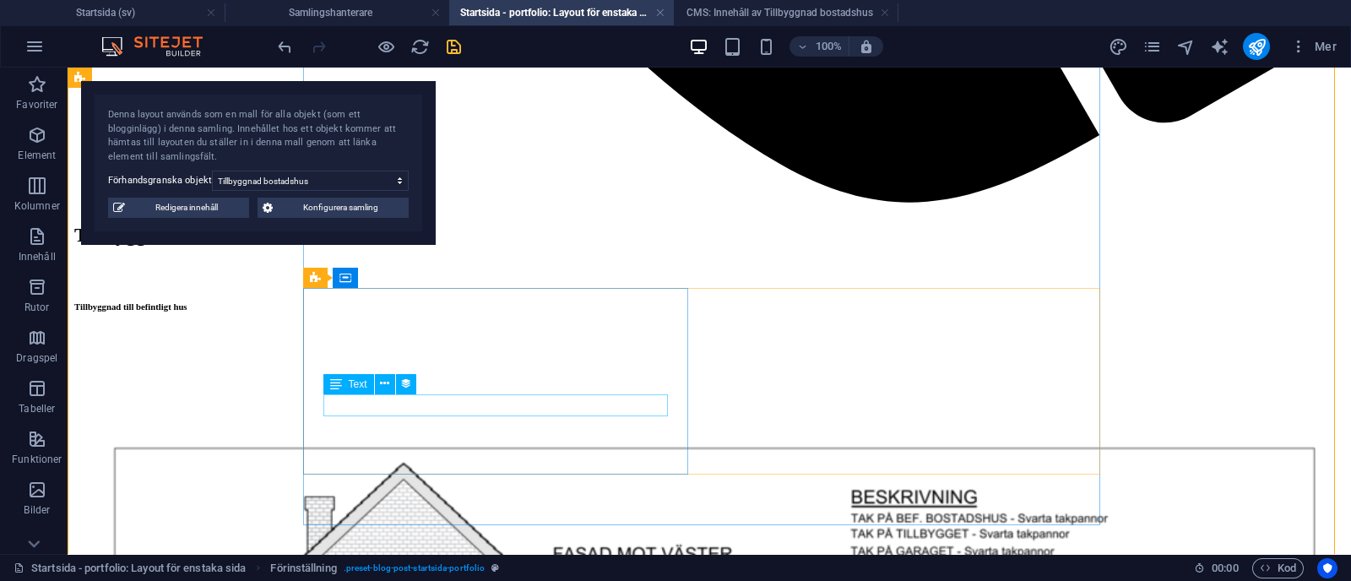
select select "kund"
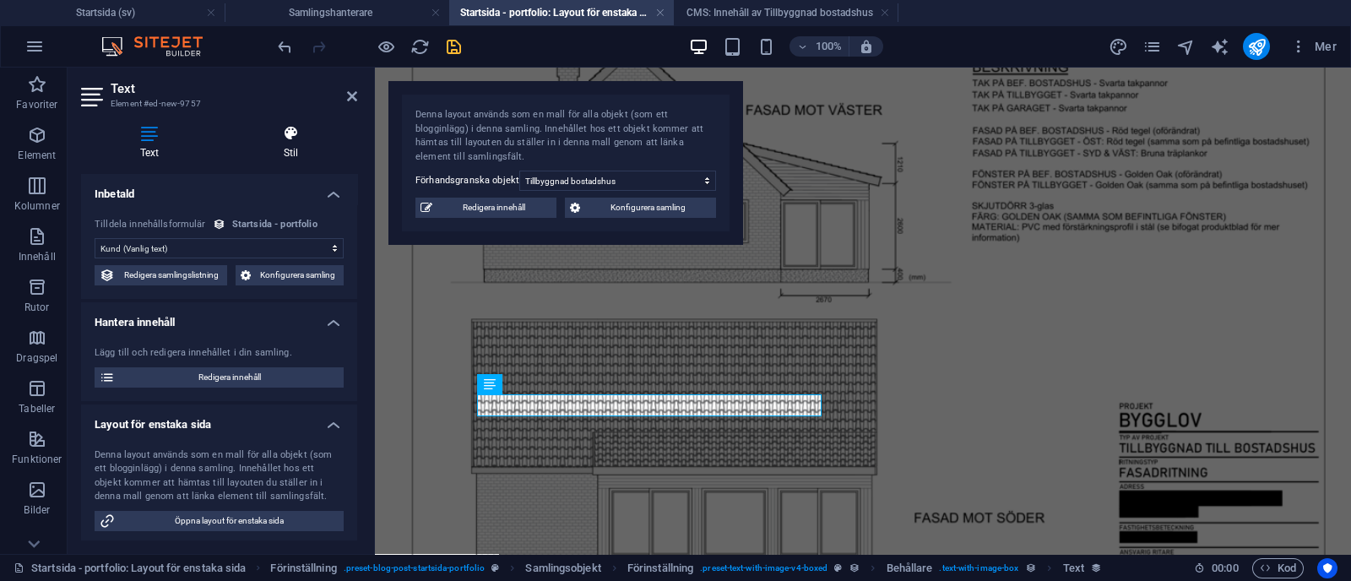
click at [266, 149] on h4 "Stil" at bounding box center [291, 142] width 133 height 35
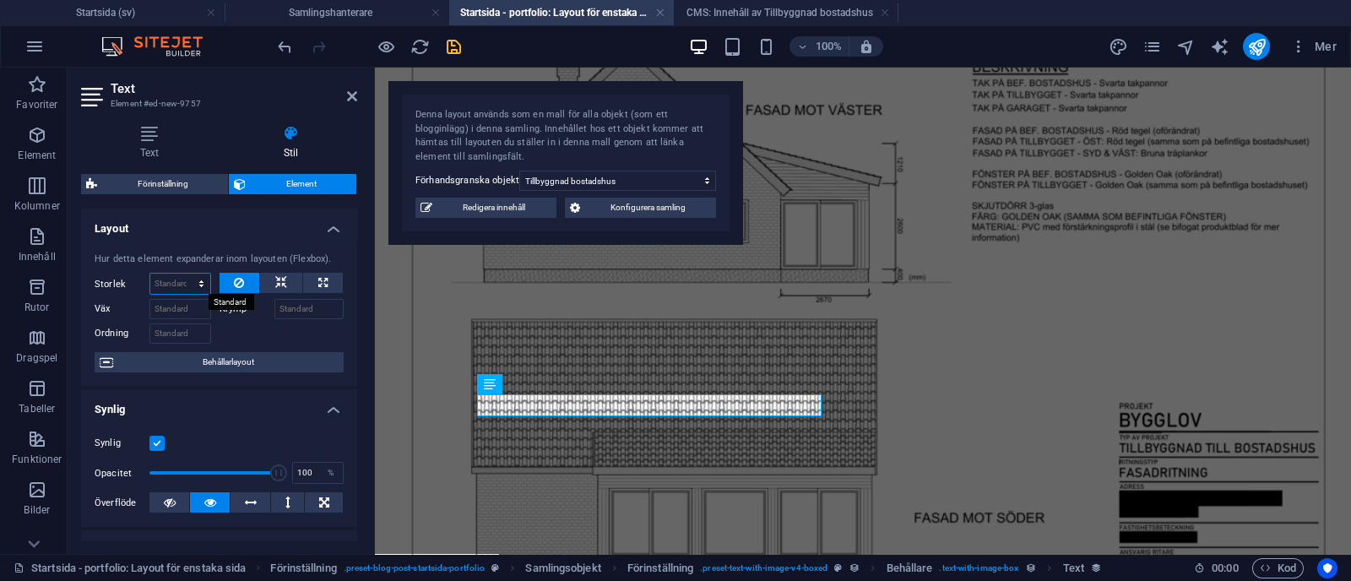
click at [175, 290] on select "Standard auto px % 1/1 1/2 1/3 1/4 1/5 1/6 1/7 1/8 1/9 1/10" at bounding box center [180, 284] width 60 height 20
click at [150, 274] on select "Standard auto px % 1/1 1/2 1/3 1/4 1/5 1/6 1/7 1/8 1/9 1/10" at bounding box center [180, 284] width 60 height 20
select select "DISABLED_OPTION_VALUE"
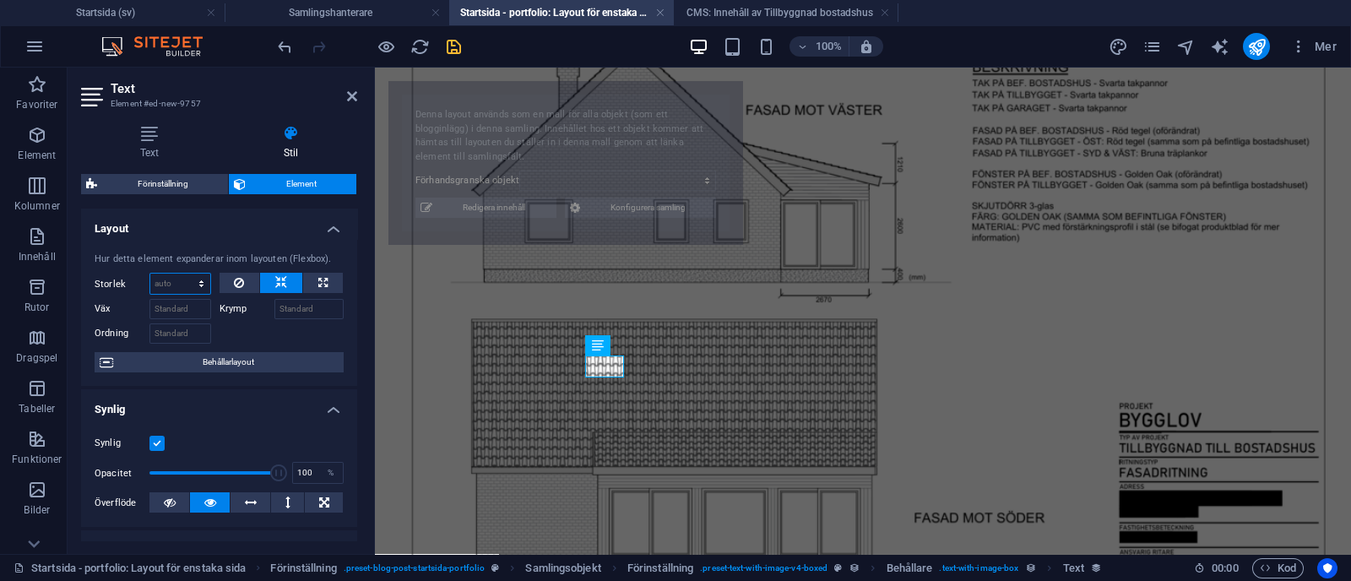
select select "68b70ddebdb0bfdaaa070170"
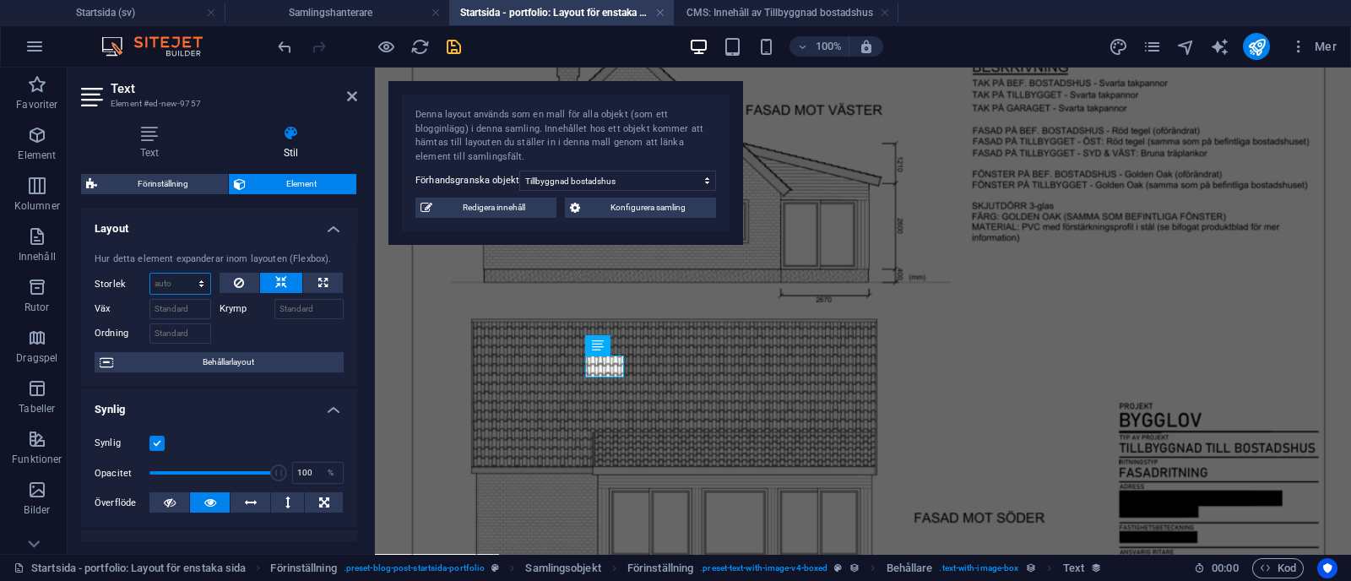
click at [192, 280] on select "Standard auto px % 1/1 1/2 1/3 1/4 1/5 1/6 1/7 1/8 1/9 1/10" at bounding box center [180, 284] width 60 height 20
select select "px"
click at [184, 274] on select "Standard auto px % 1/1 1/2 1/3 1/4 1/5 1/6 1/7 1/8 1/9 1/10" at bounding box center [180, 284] width 60 height 20
type input "0"
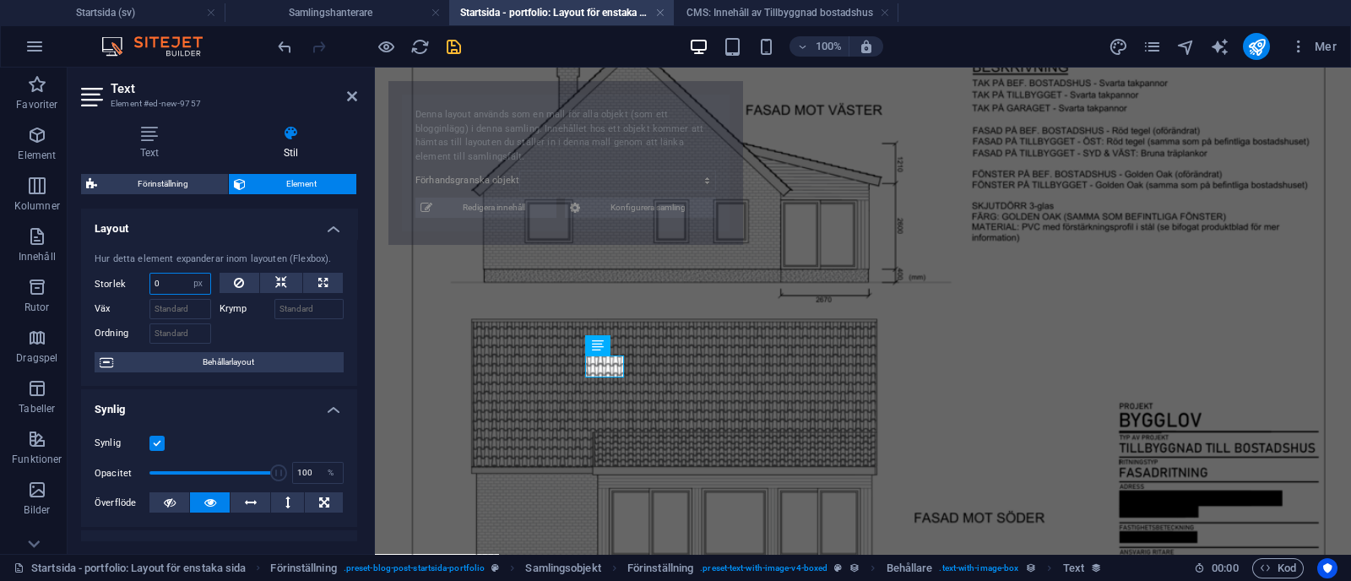
select select "68b70ddebdb0bfdaaa070170"
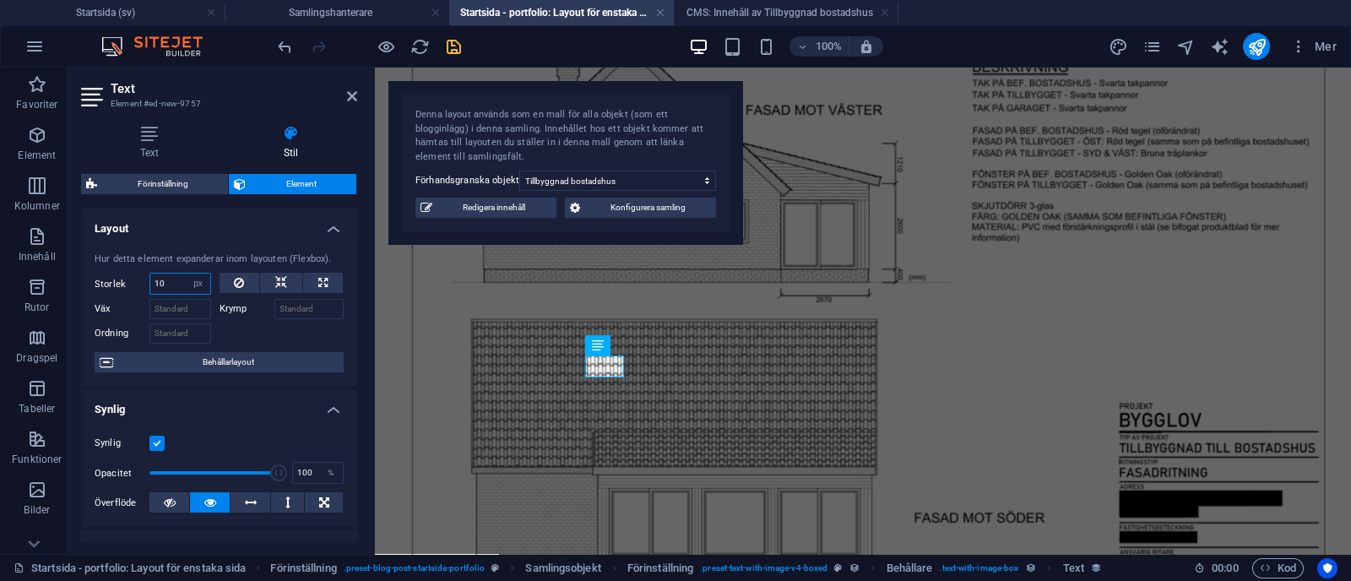
type input "100"
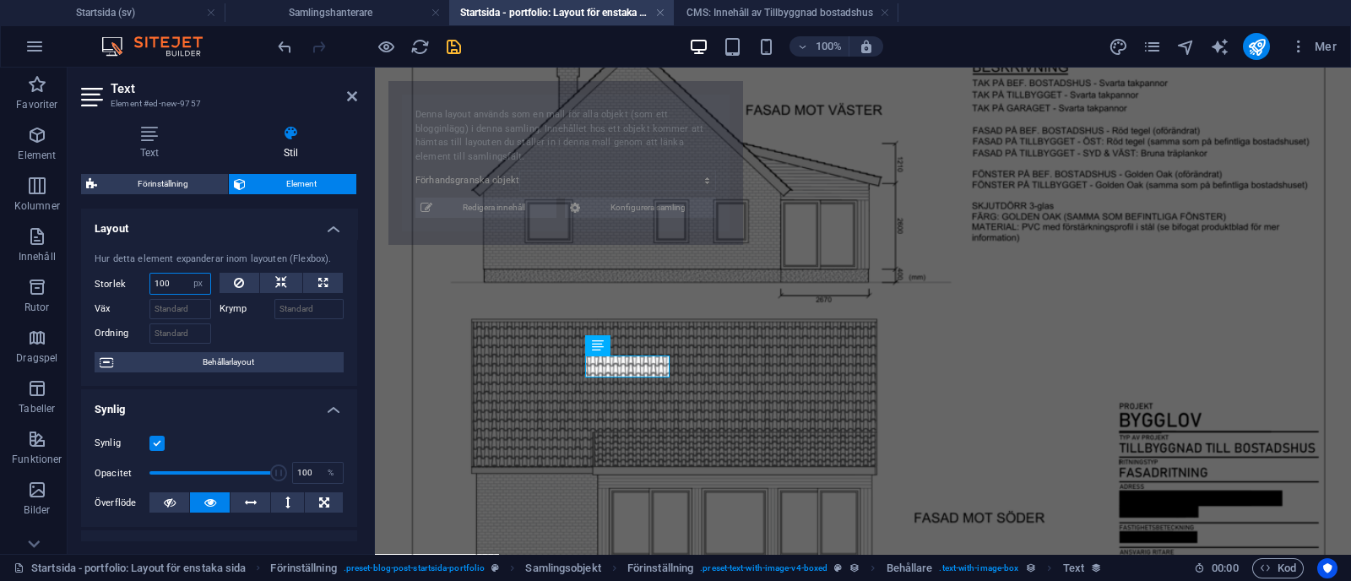
select select "68b70ddebdb0bfdaaa070170"
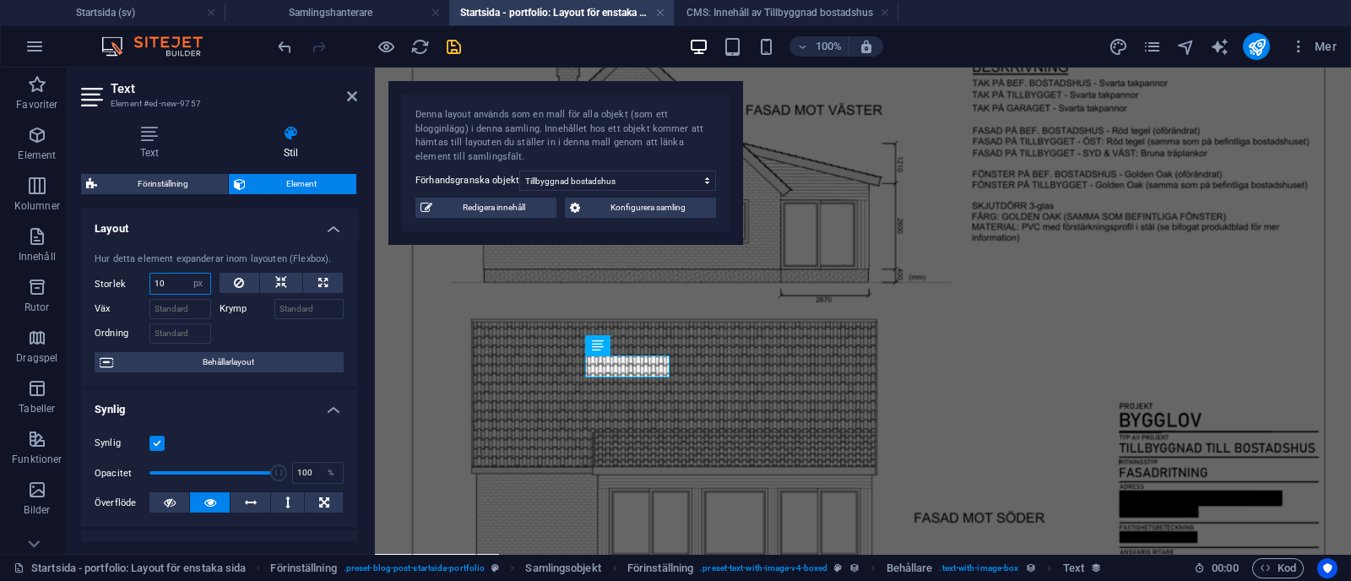
type input "1"
click at [202, 278] on select "Standard auto px % 1/1 1/2 1/3 1/4 1/5 1/6 1/7 1/8 1/9 1/10" at bounding box center [199, 284] width 24 height 20
select select "1/2"
click at [187, 274] on select "Standard auto px % 1/1 1/2 1/3 1/4 1/5 1/6 1/7 1/8 1/9 1/10" at bounding box center [199, 284] width 24 height 20
type input "50"
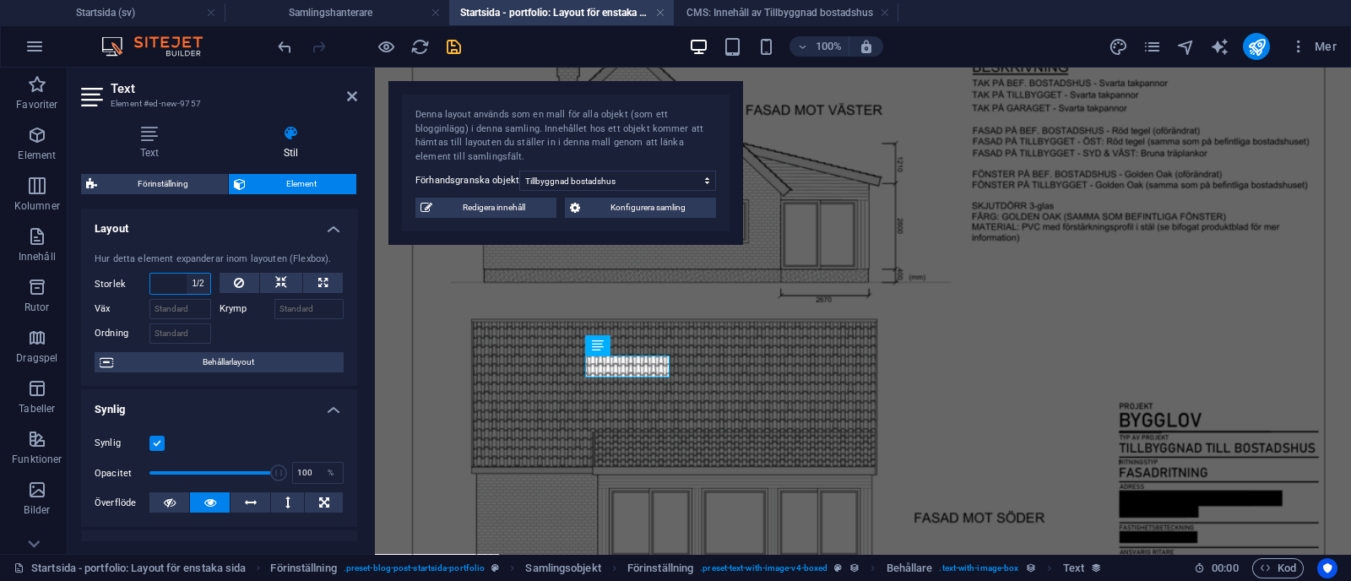
select select "%"
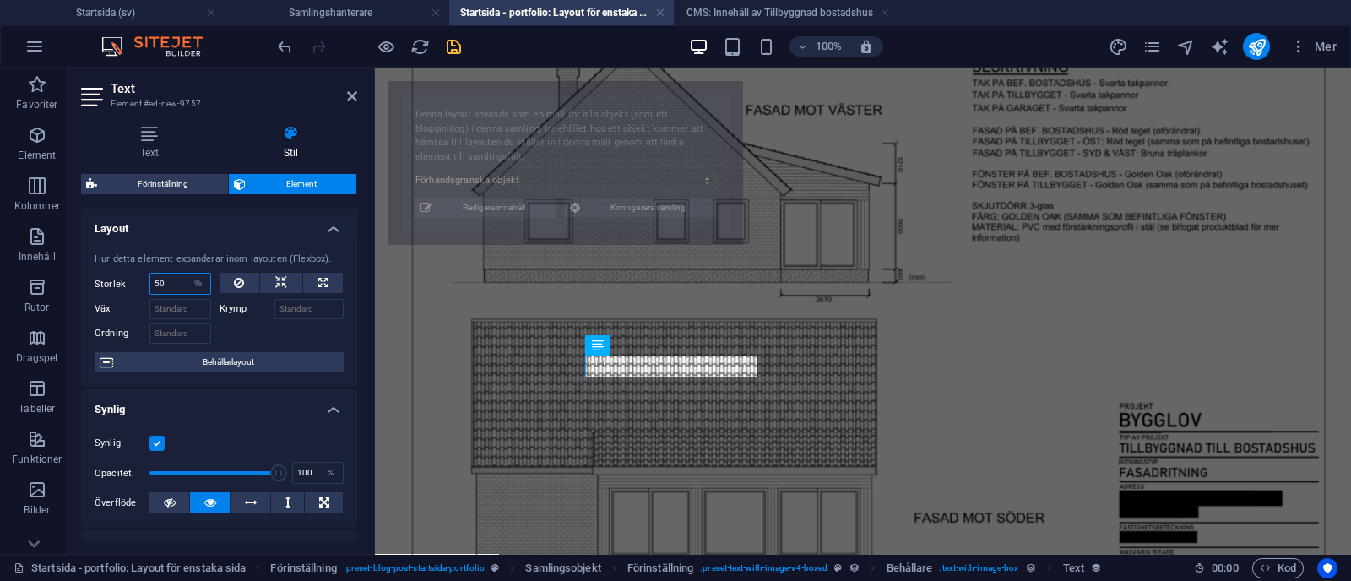
select select "68b70ddebdb0bfdaaa070170"
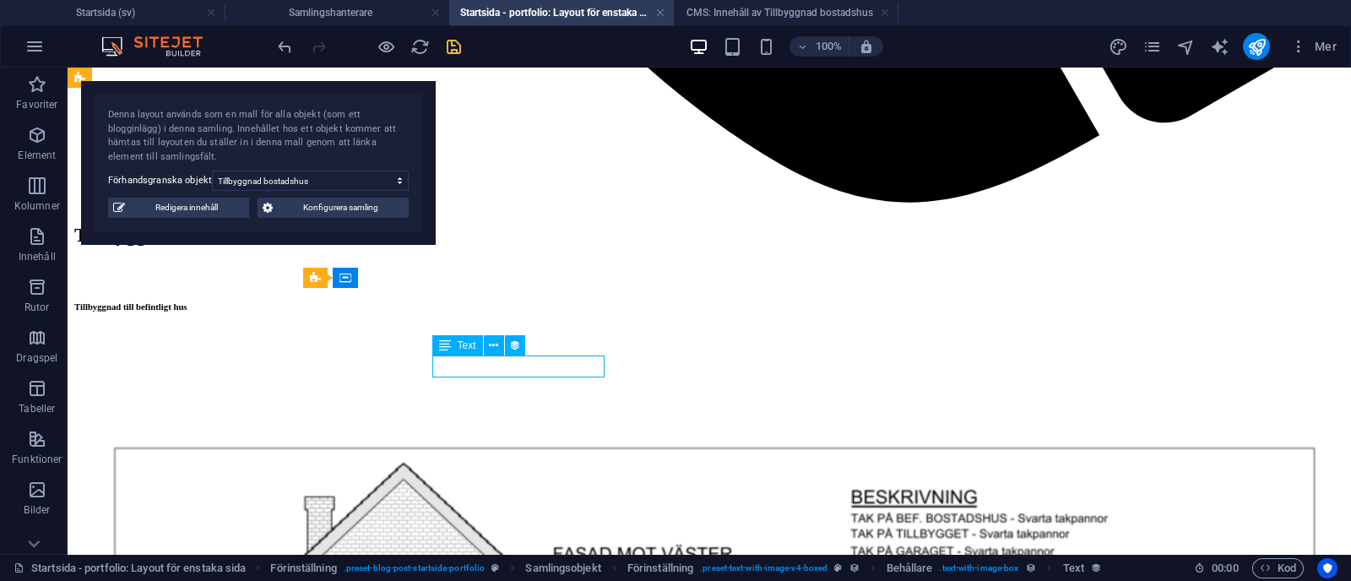
select select "%"
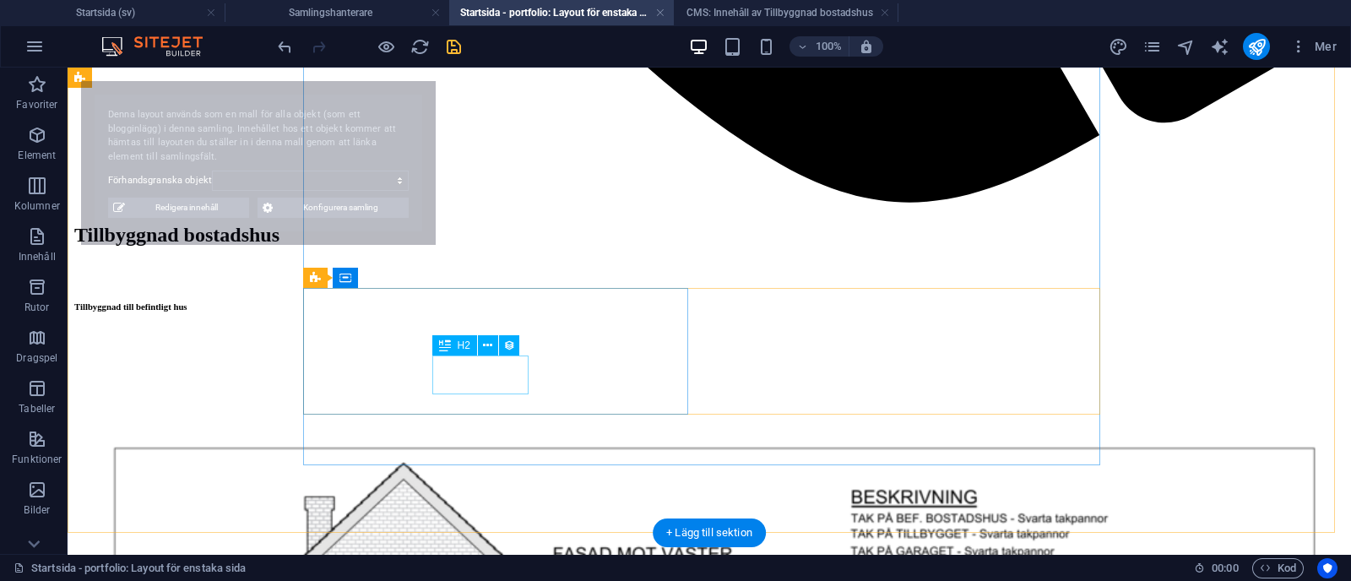
select select "68b70ddebdb0bfdaaa070170"
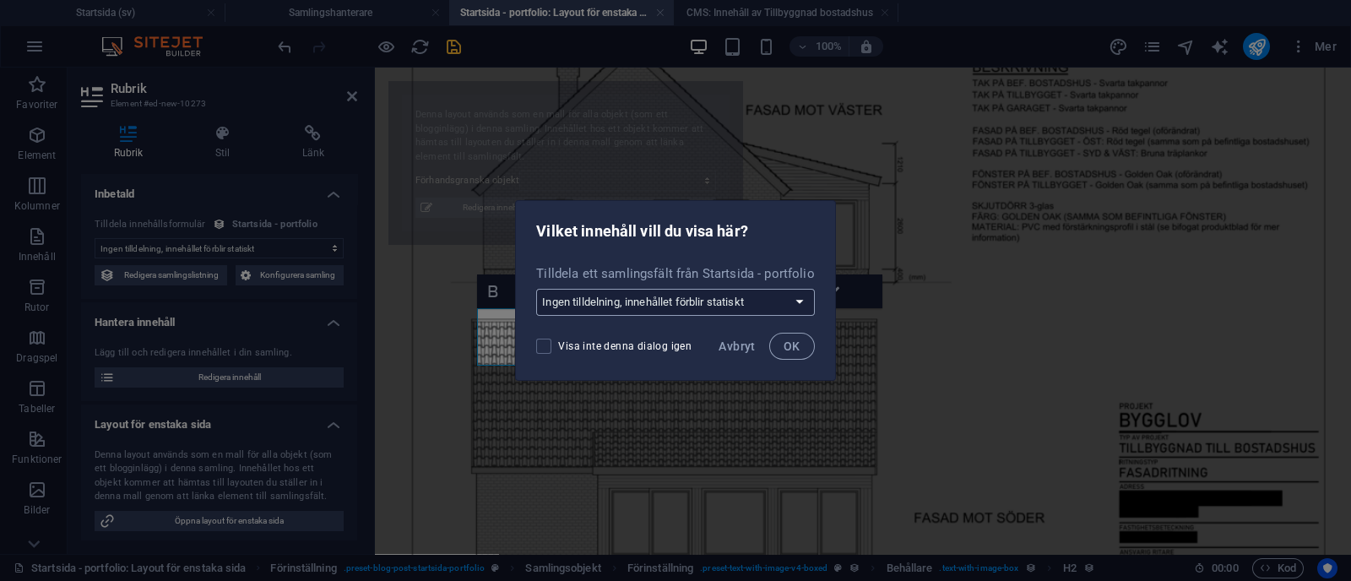
select select "68b70ddebdb0bfdaaa070170"
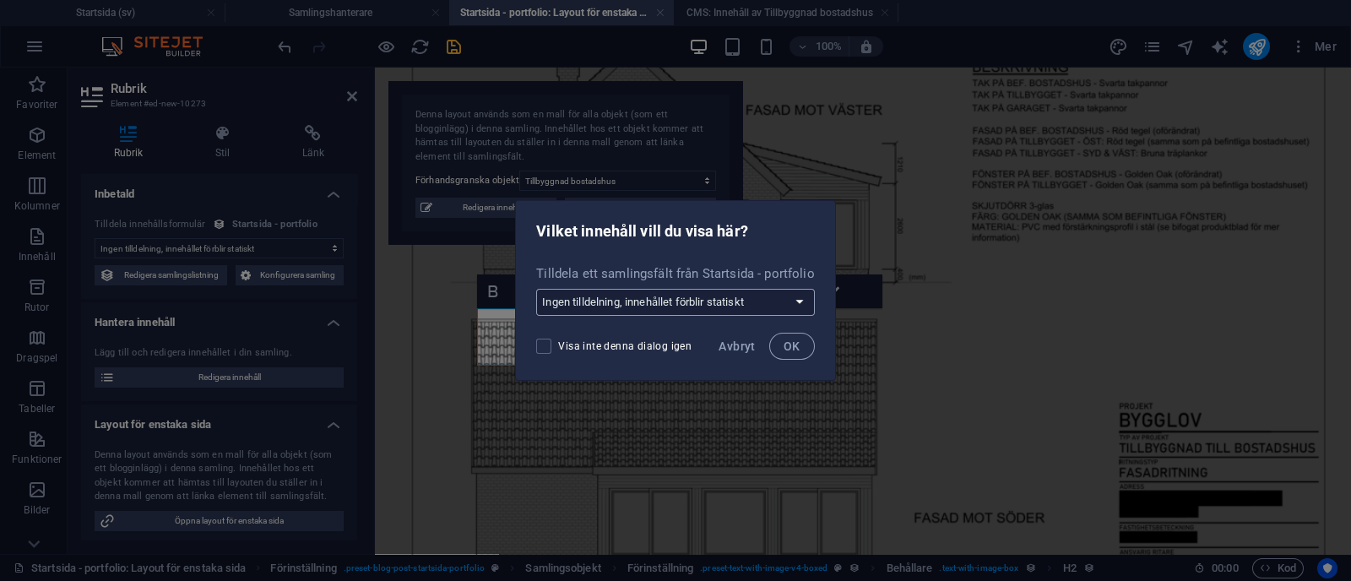
click at [714, 296] on select "Ingen tilldelning, innehållet förblir statiskt Skapa ett nytt fält Skapad (Datu…" at bounding box center [675, 302] width 278 height 27
select select "kund"
click at [537, 289] on select "Ingen tilldelning, innehållet förblir statiskt Skapa ett nytt fält Skapad (Datu…" at bounding box center [675, 302] width 278 height 27
click at [781, 343] on button "OK" at bounding box center [792, 346] width 46 height 27
select select "kund"
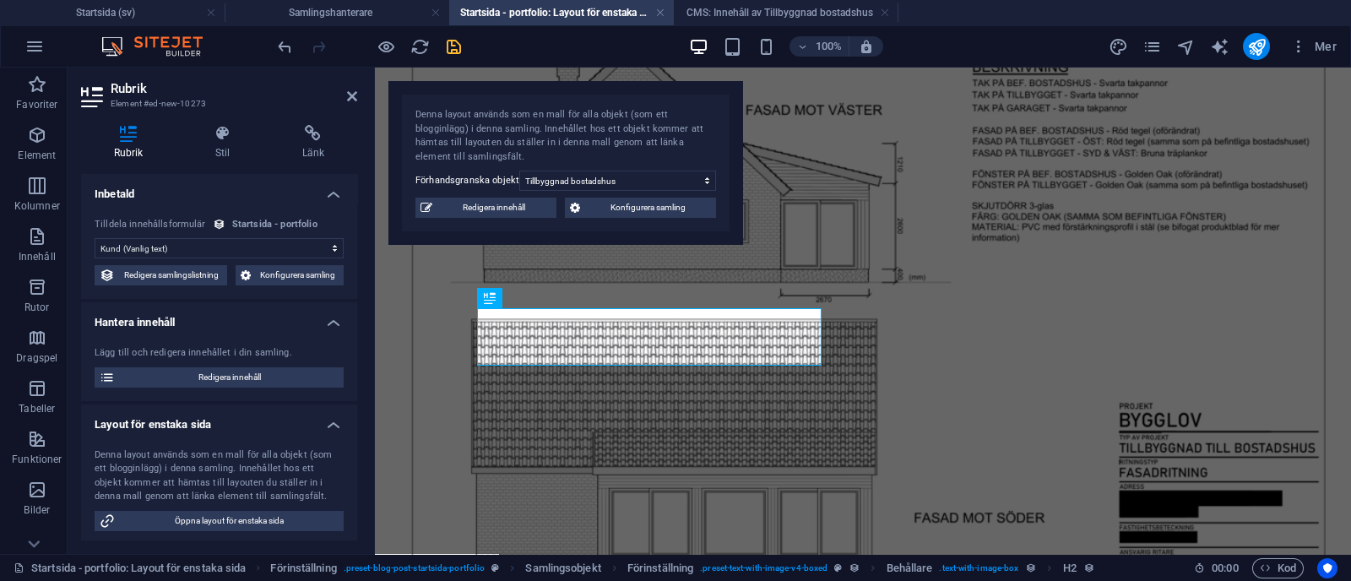
scroll to position [162, 0]
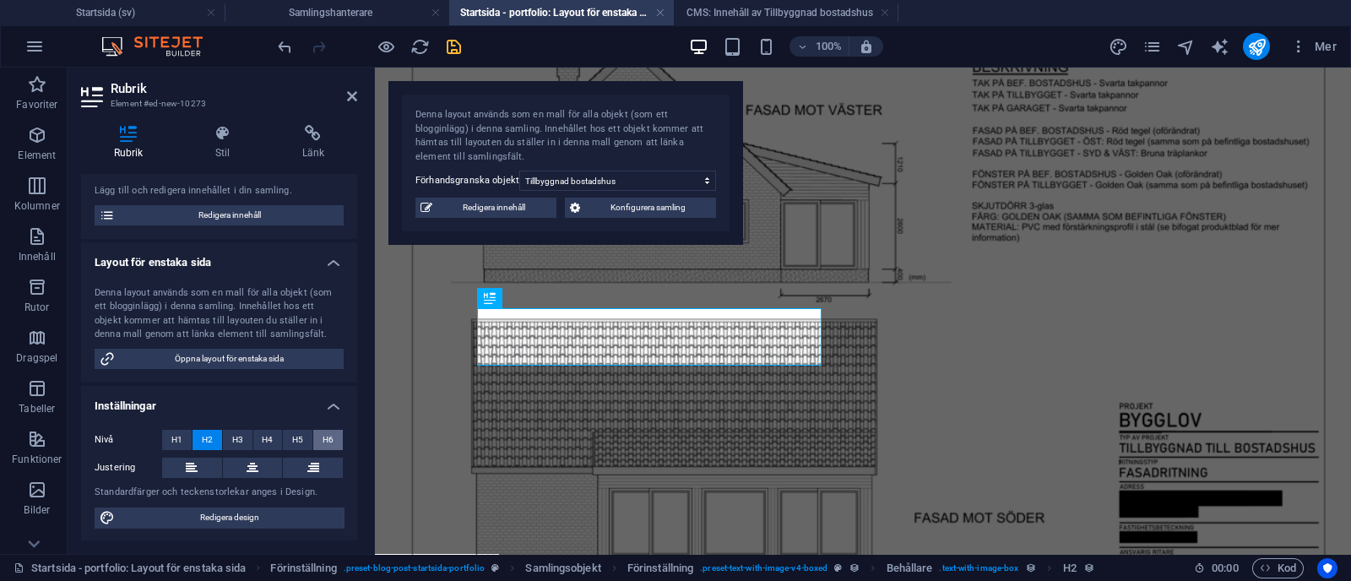
click at [324, 438] on span "H6" at bounding box center [328, 440] width 11 height 20
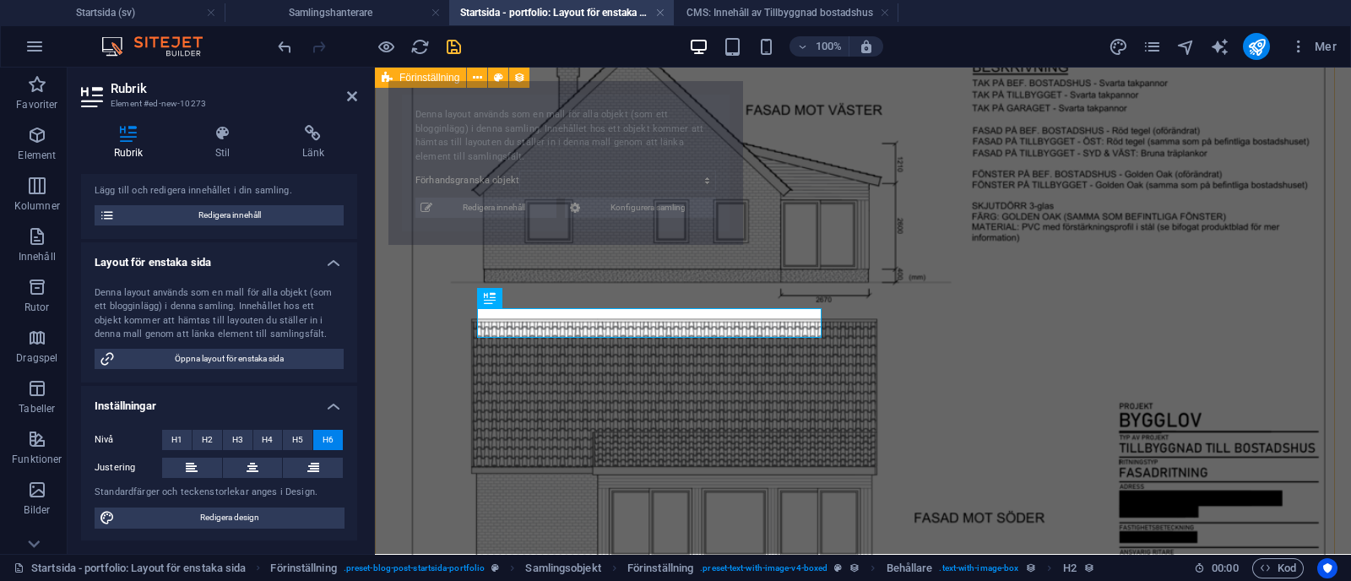
select select "68b70ddebdb0bfdaaa070170"
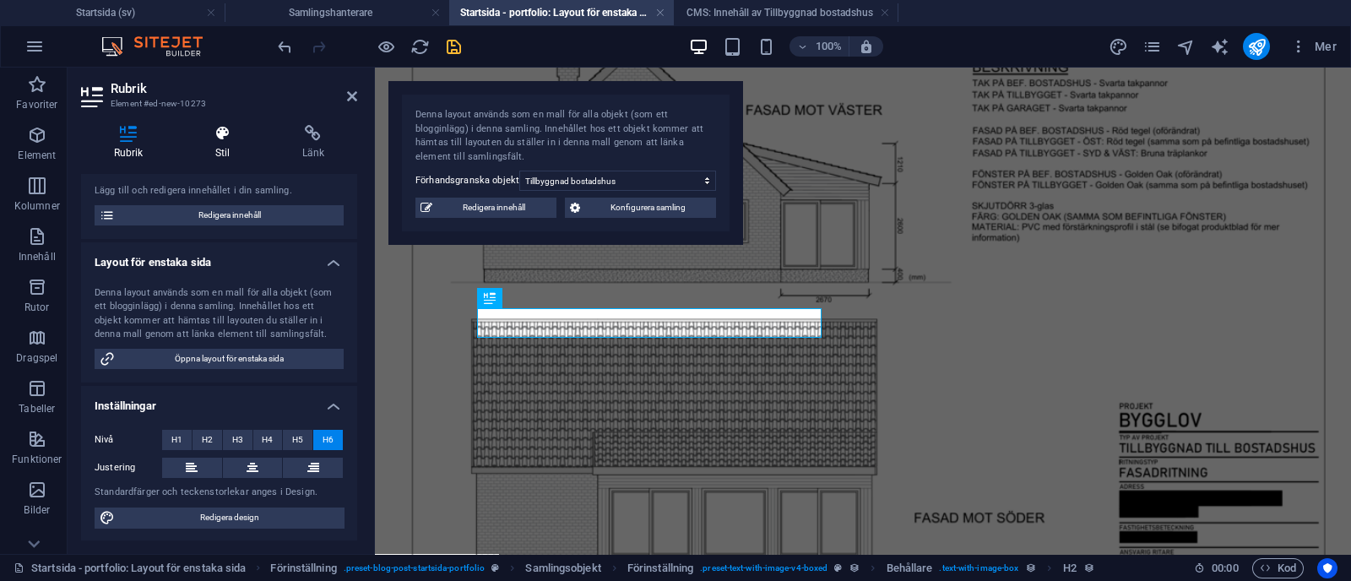
click at [218, 139] on icon at bounding box center [222, 133] width 80 height 17
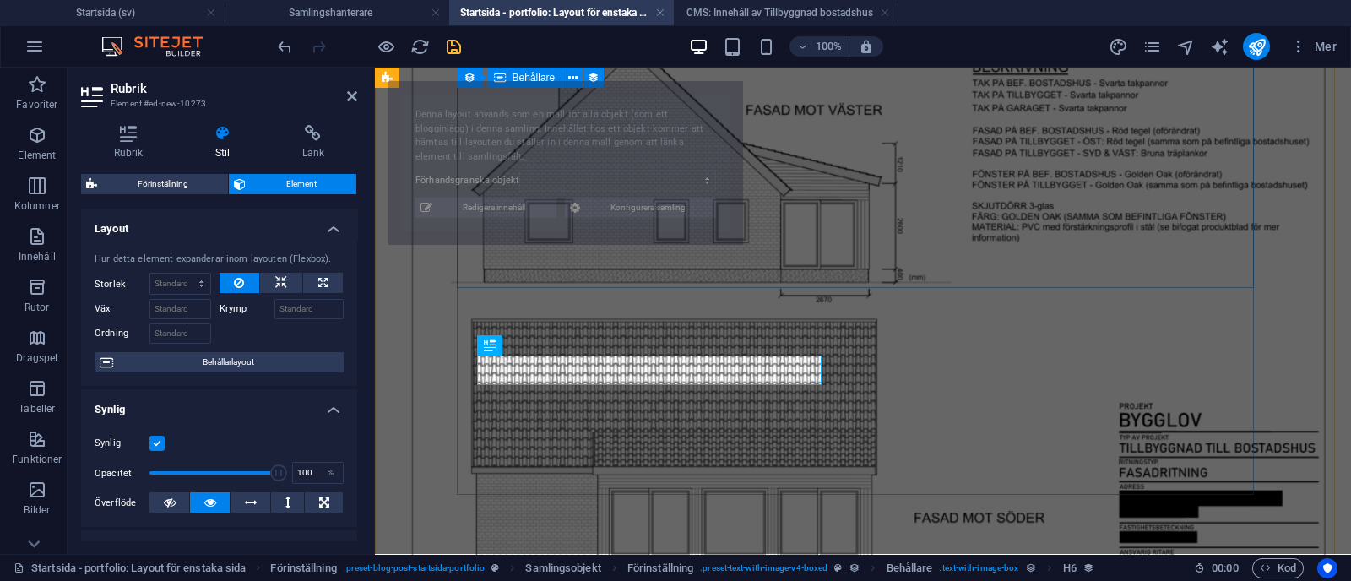
select select "68b70ddebdb0bfdaaa070170"
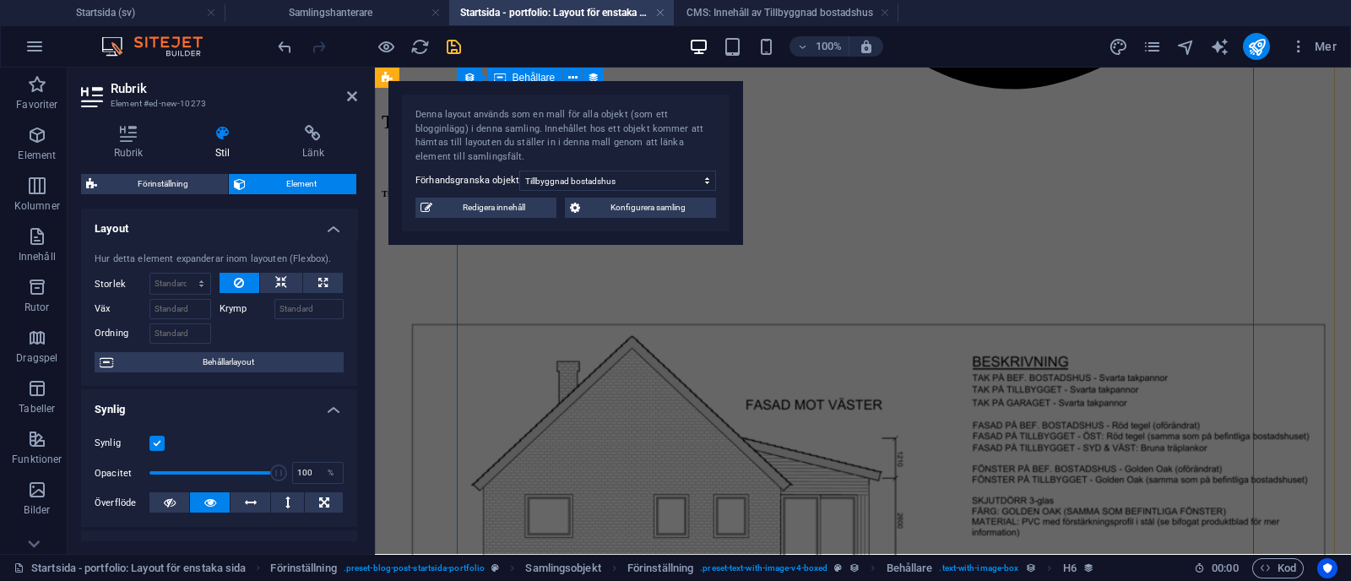
scroll to position [1877, 0]
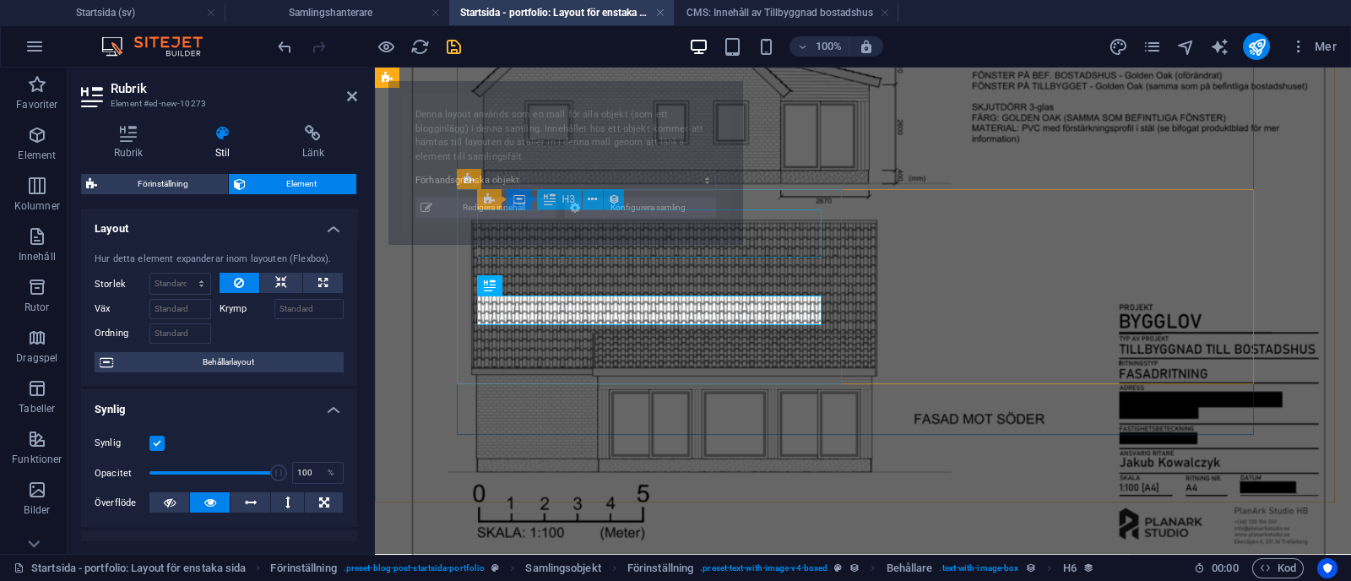
select select "68b70ddebdb0bfdaaa070170"
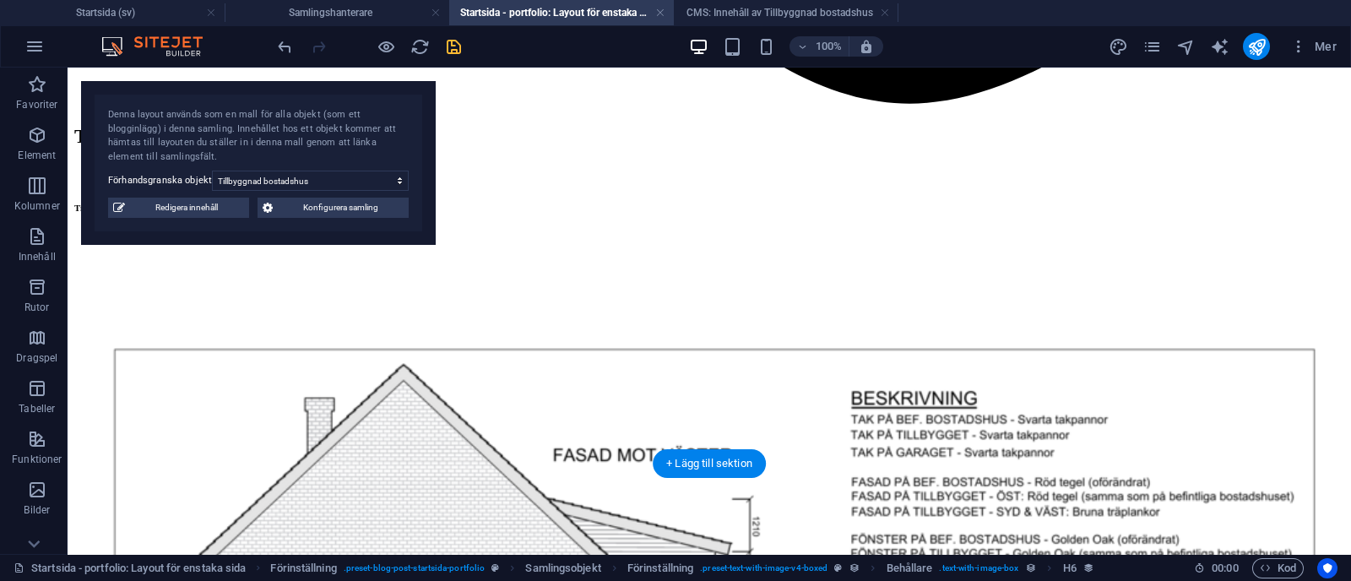
drag, startPoint x: 418, startPoint y: 372, endPoint x: 391, endPoint y: 306, distance: 72.0
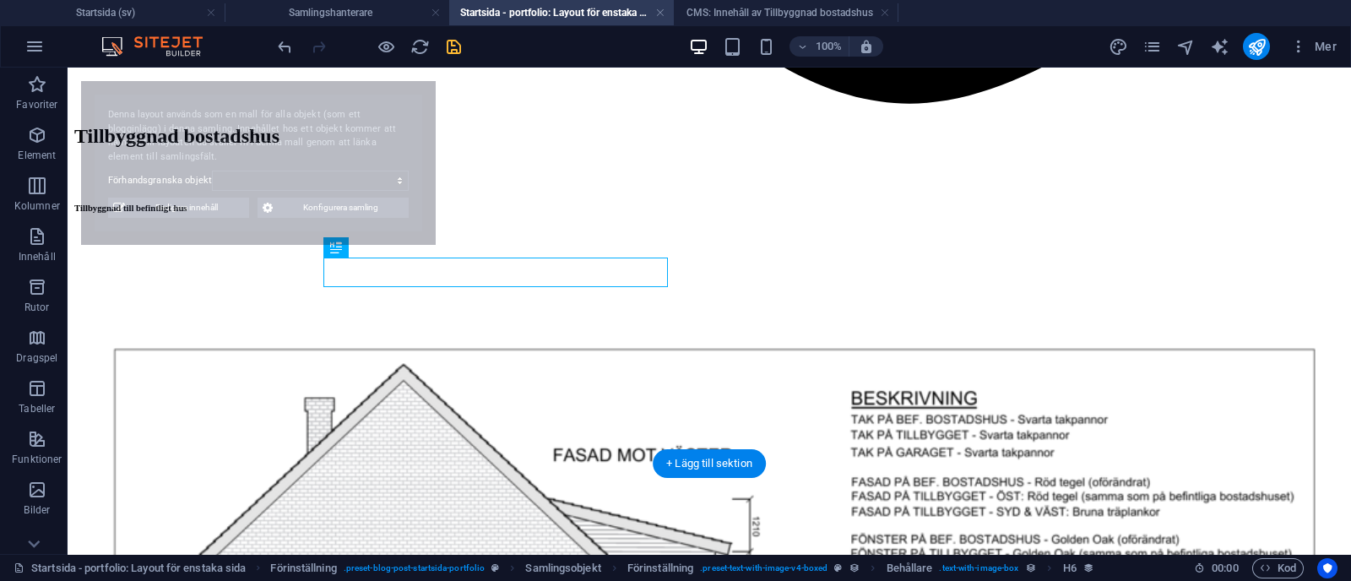
select select "68b70ddebdb0bfdaaa070170"
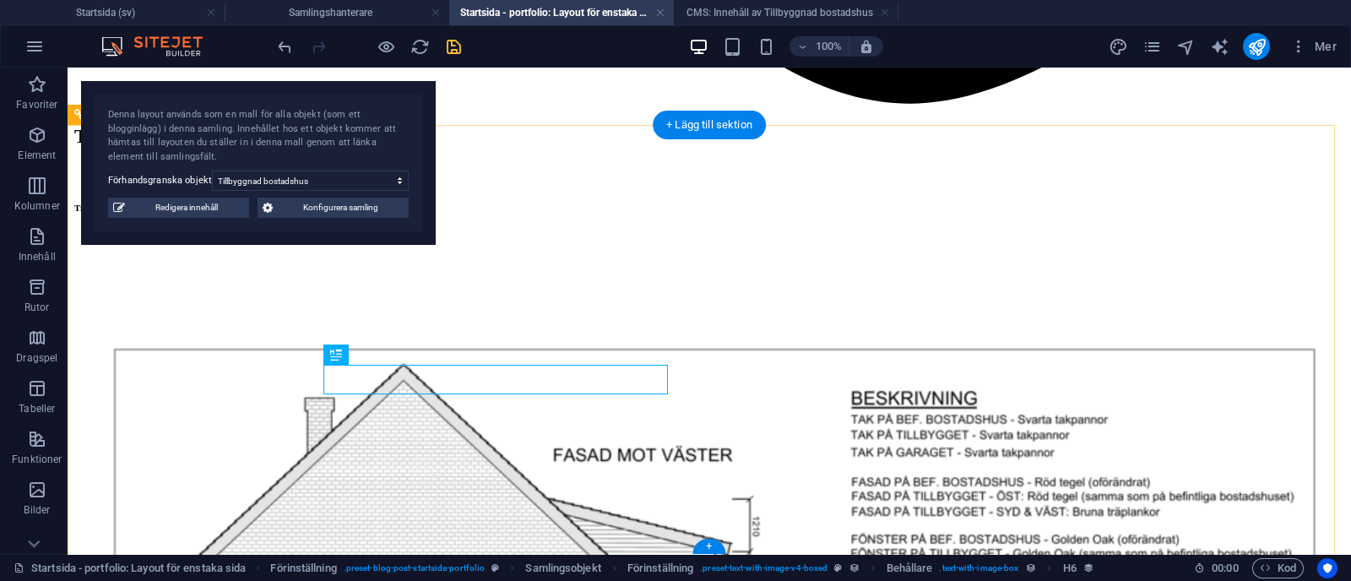
scroll to position [1770, 0]
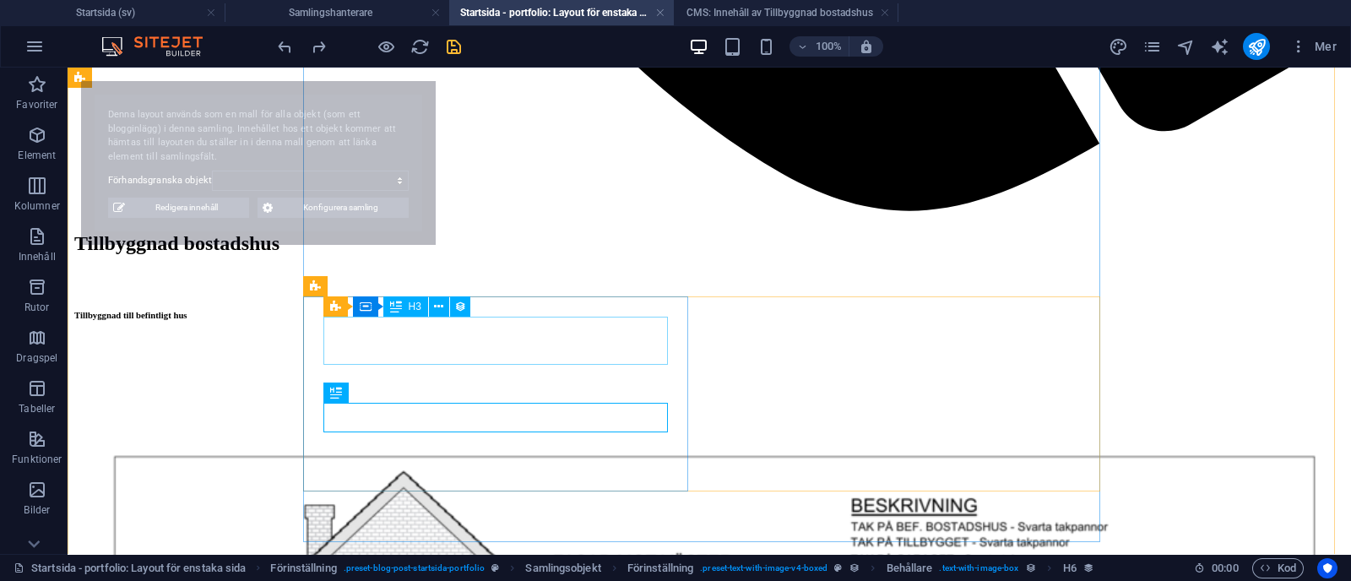
select select "68b70ddebdb0bfdaaa070170"
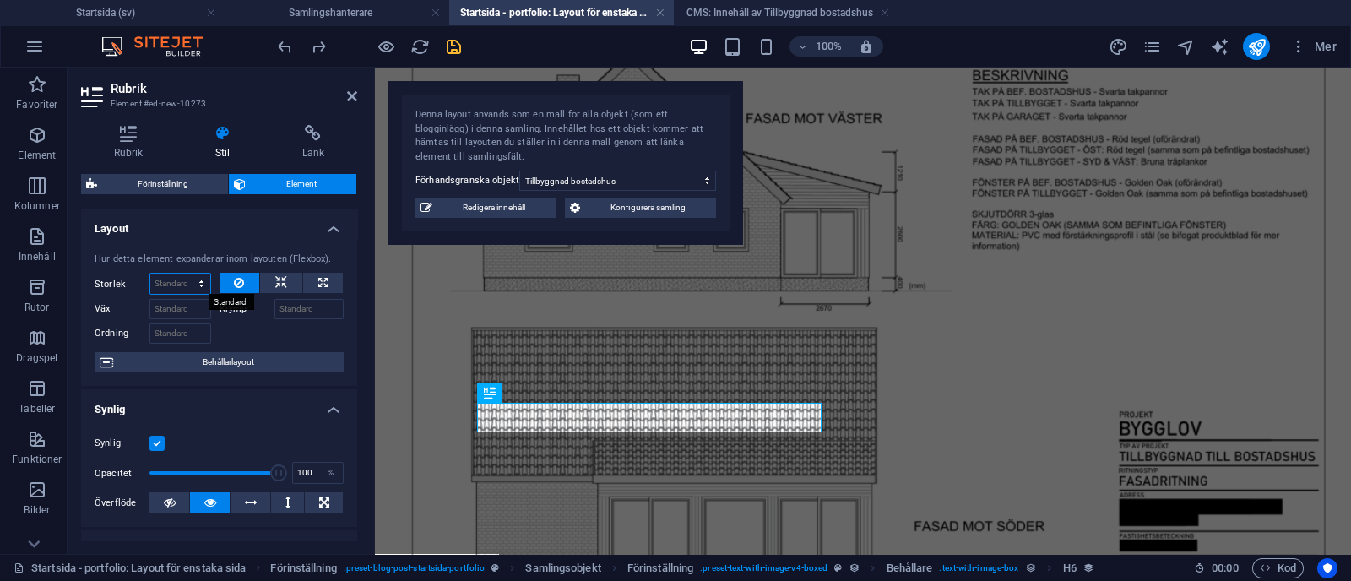
click at [186, 281] on select "Standard auto px % 1/1 1/2 1/3 1/4 1/5 1/6 1/7 1/8 1/9 1/10" at bounding box center [180, 284] width 60 height 20
select select "%"
click at [184, 274] on select "Standard auto px % 1/1 1/2 1/3 1/4 1/5 1/6 1/7 1/8 1/9 1/10" at bounding box center [180, 284] width 60 height 20
type input "100"
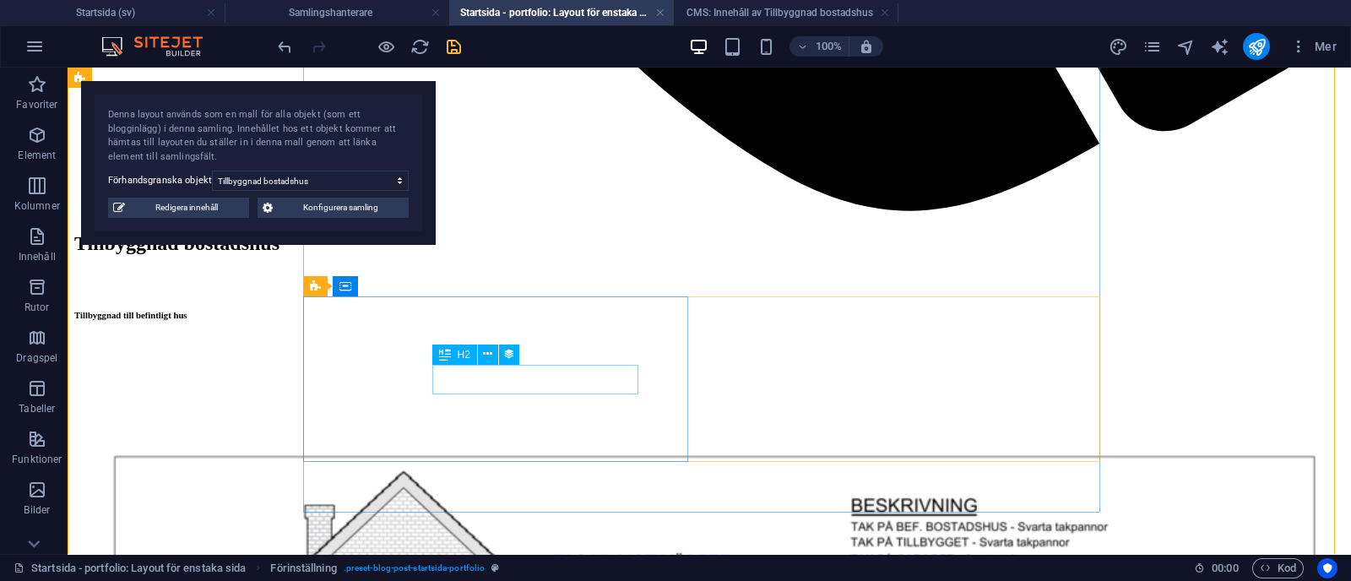
click at [451, 355] on div "H2" at bounding box center [454, 355] width 45 height 20
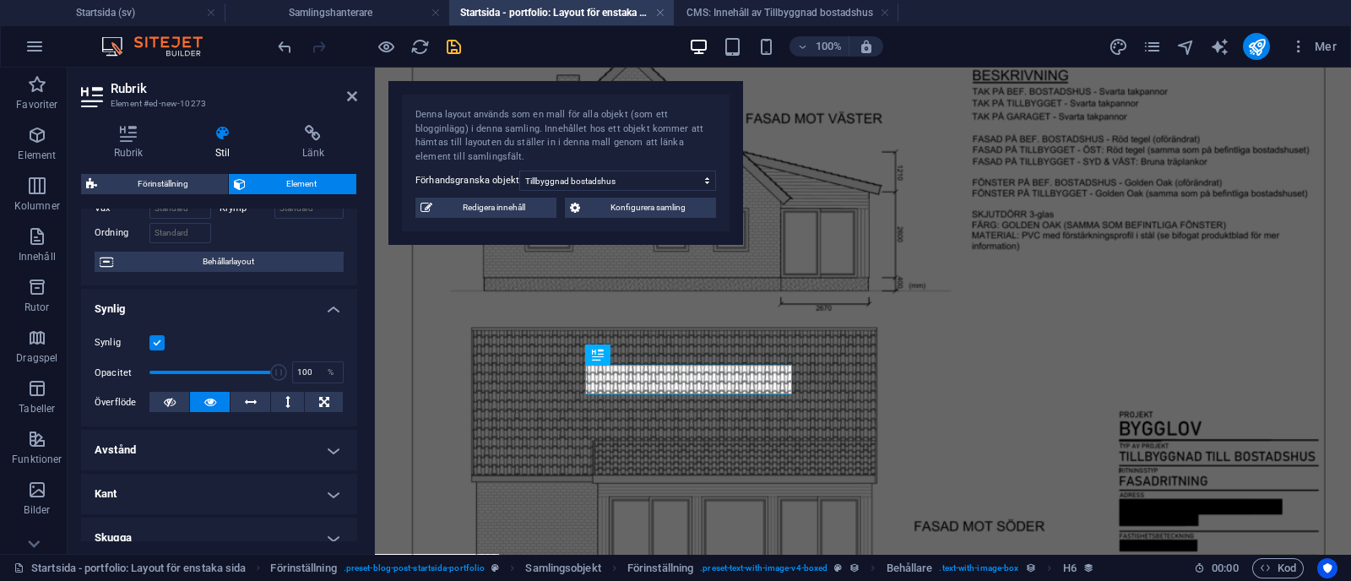
scroll to position [102, 0]
click at [281, 397] on button at bounding box center [287, 400] width 33 height 20
click at [207, 400] on icon at bounding box center [210, 400] width 12 height 20
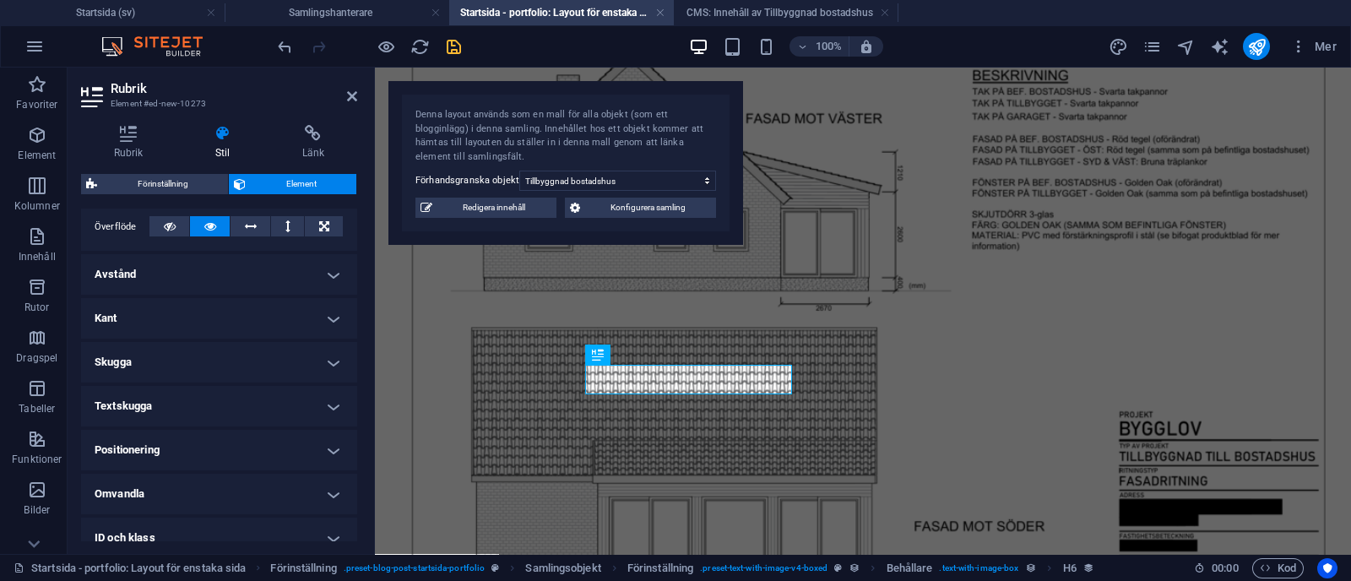
scroll to position [0, 0]
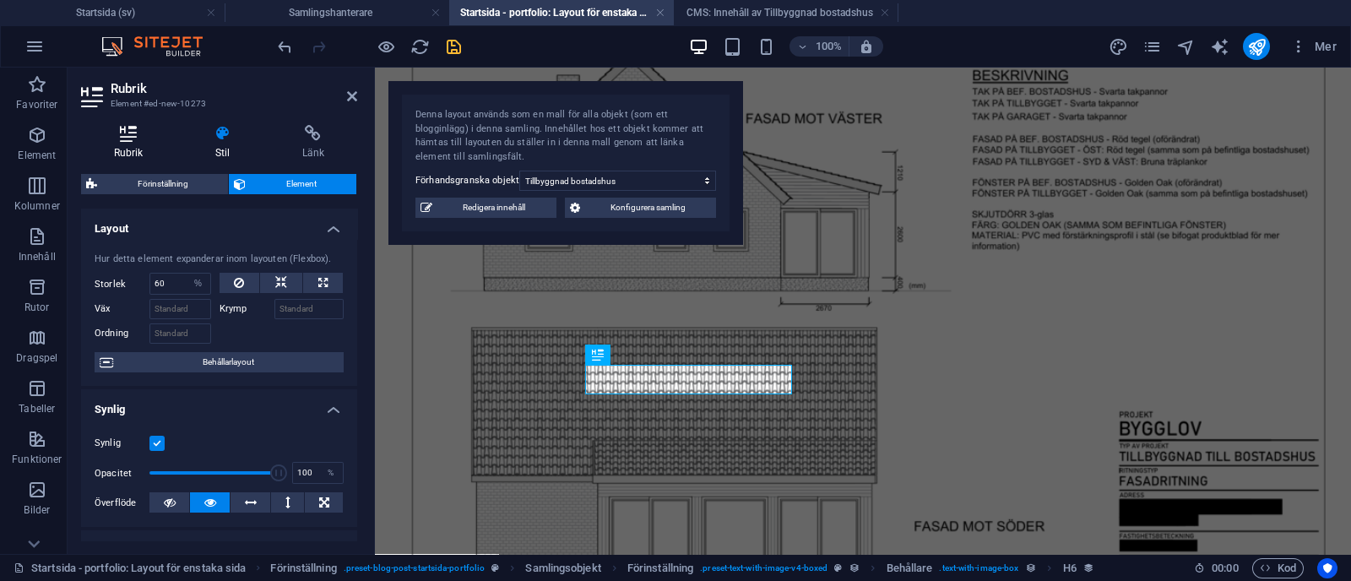
click at [128, 130] on icon at bounding box center [128, 133] width 95 height 17
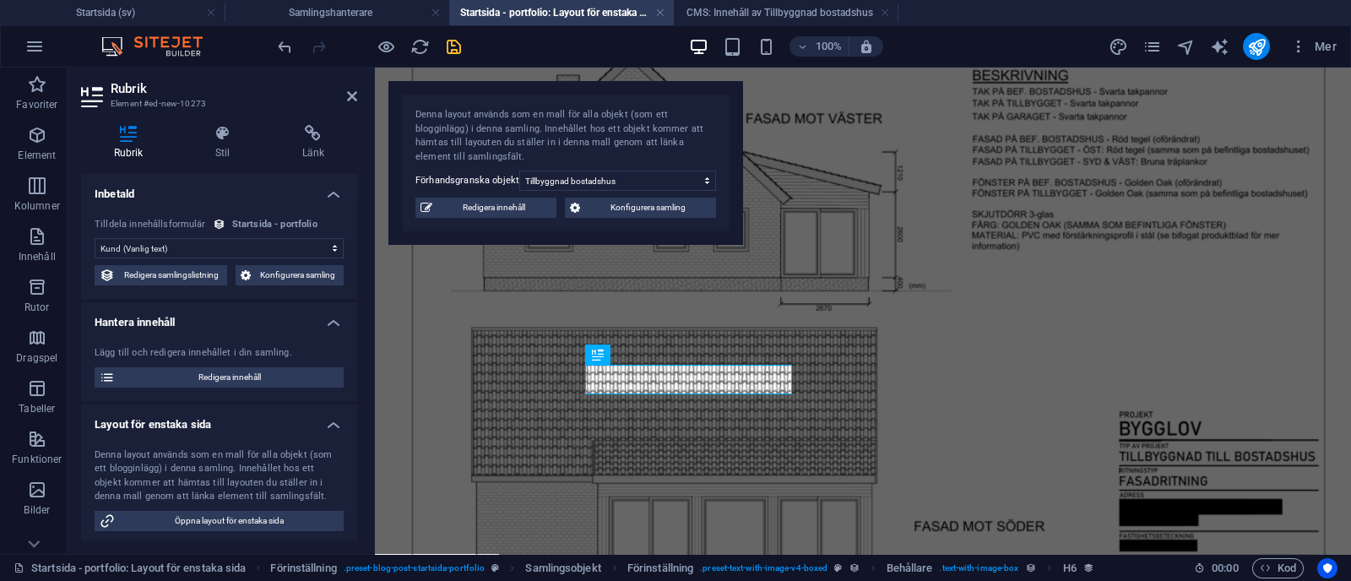
scroll to position [162, 0]
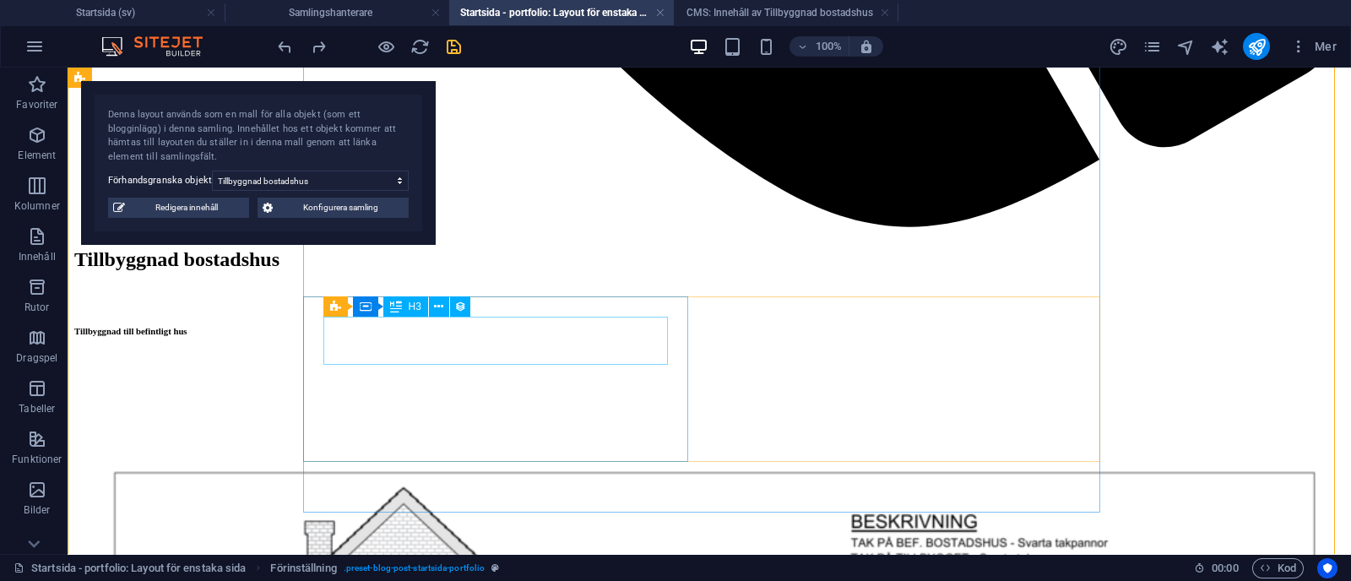
scroll to position [1753, 0]
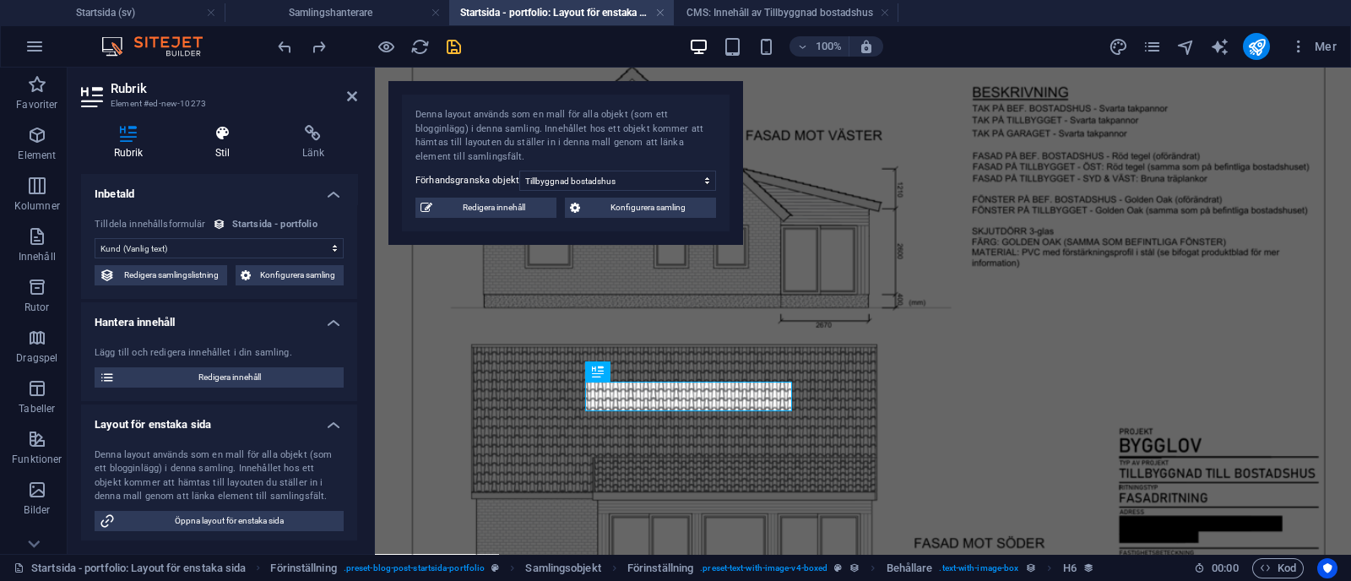
click at [214, 143] on h4 "Stil" at bounding box center [225, 142] width 87 height 35
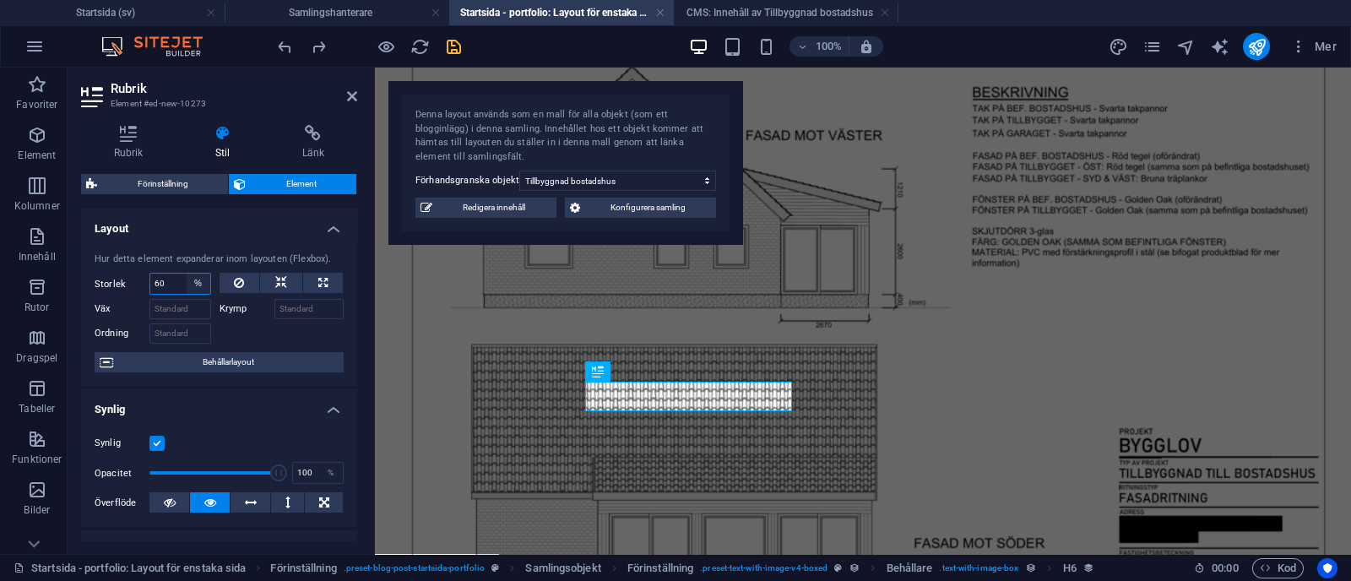
click at [202, 276] on select "Standard auto px % 1/1 1/2 1/3 1/4 1/5 1/6 1/7 1/8 1/9 1/10" at bounding box center [199, 284] width 24 height 20
click at [187, 274] on select "Standard auto px % 1/1 1/2 1/3 1/4 1/5 1/6 1/7 1/8 1/9 1/10" at bounding box center [199, 284] width 24 height 20
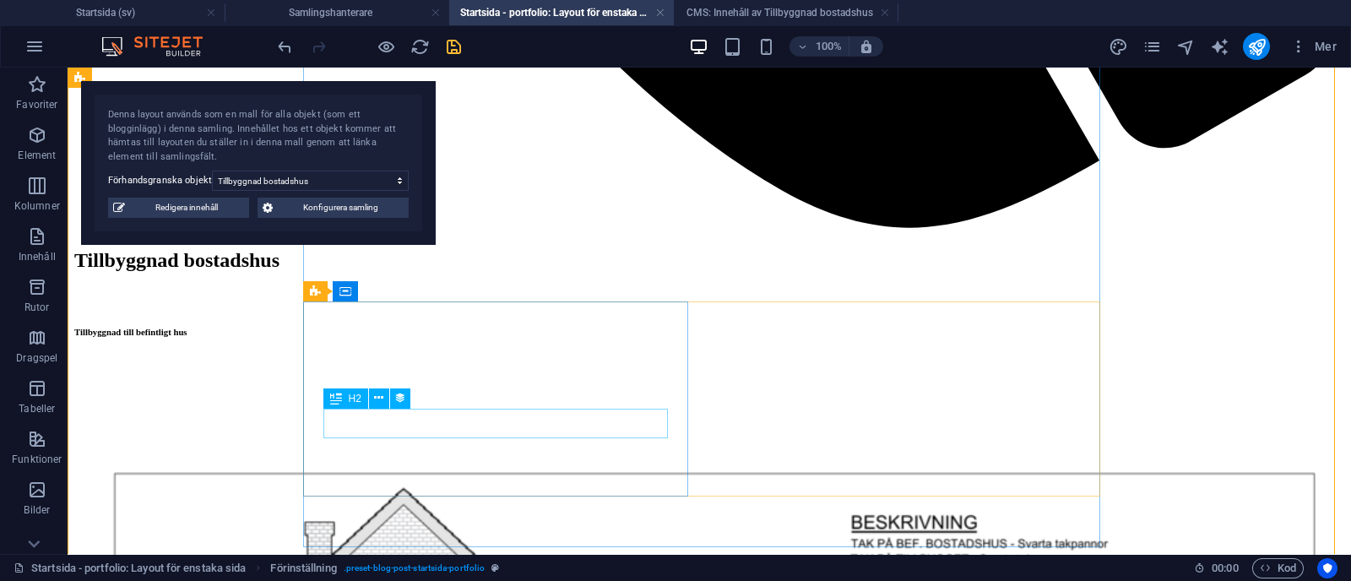
scroll to position [1783, 0]
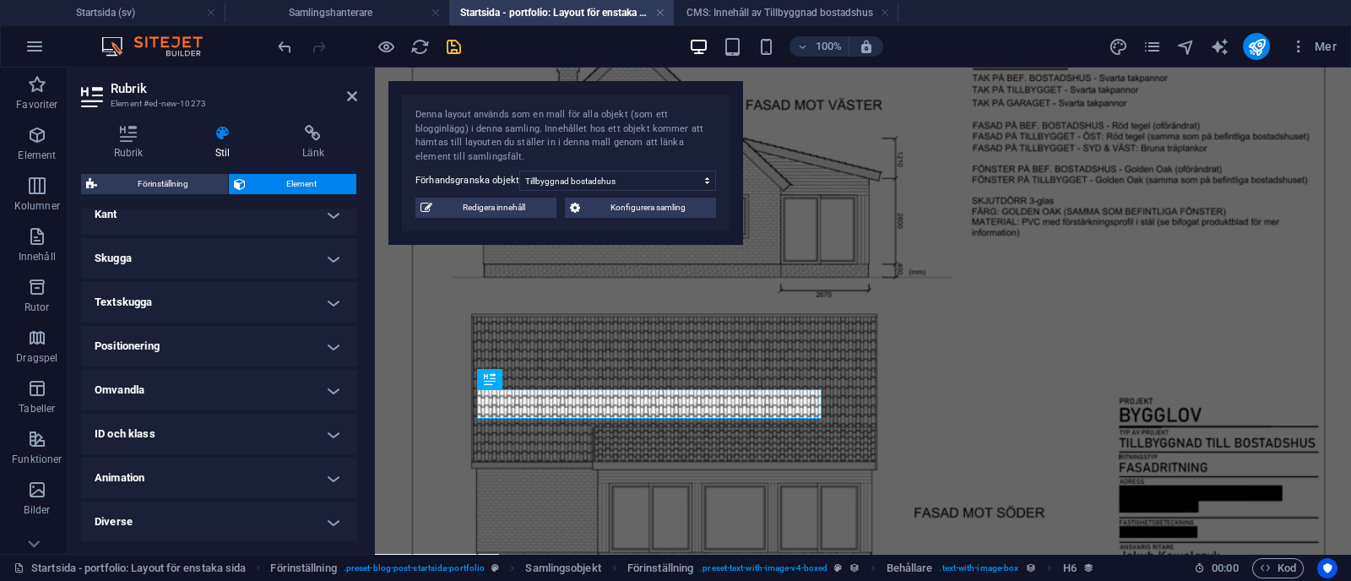
scroll to position [0, 0]
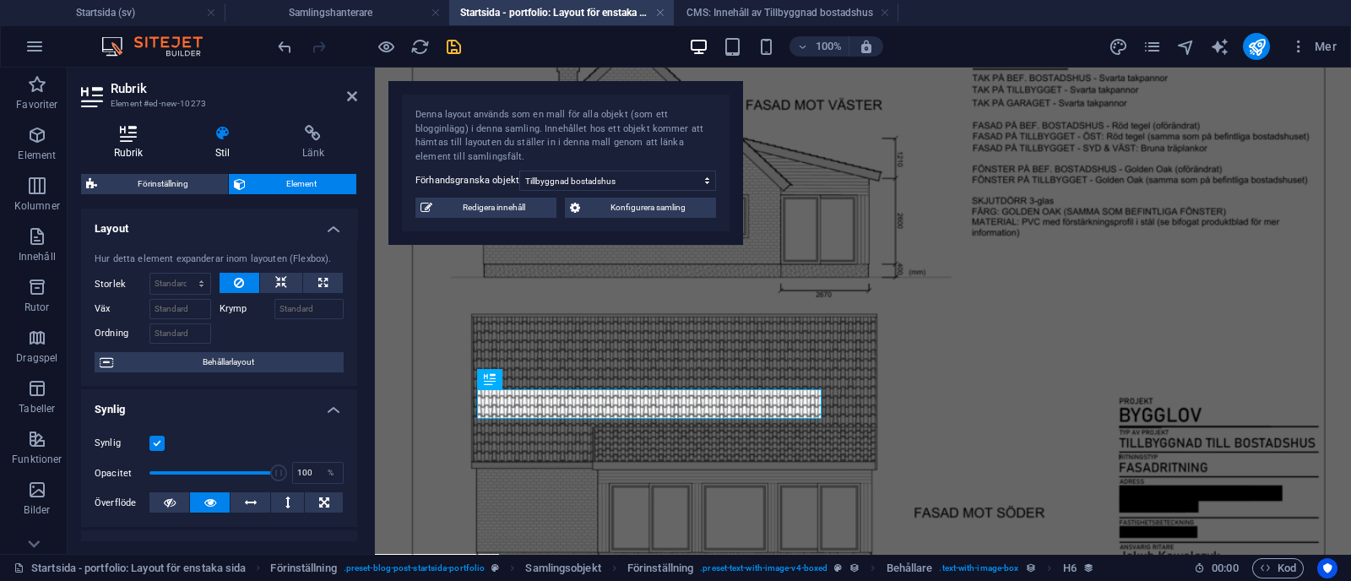
click at [131, 134] on icon at bounding box center [128, 133] width 95 height 17
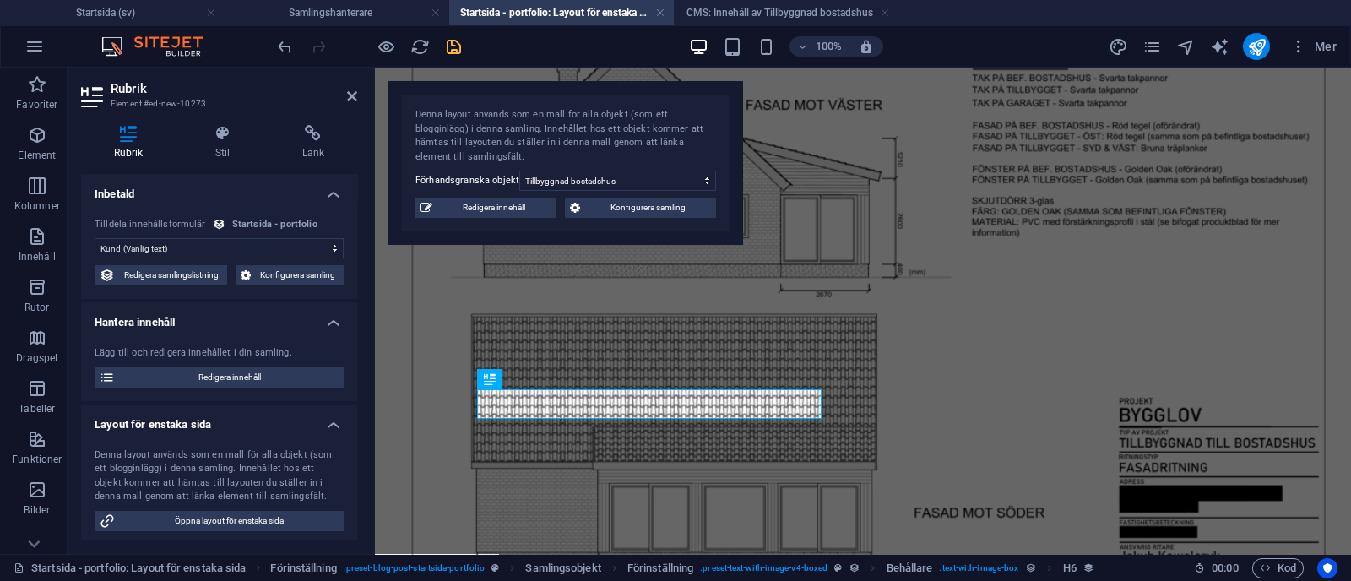
scroll to position [162, 0]
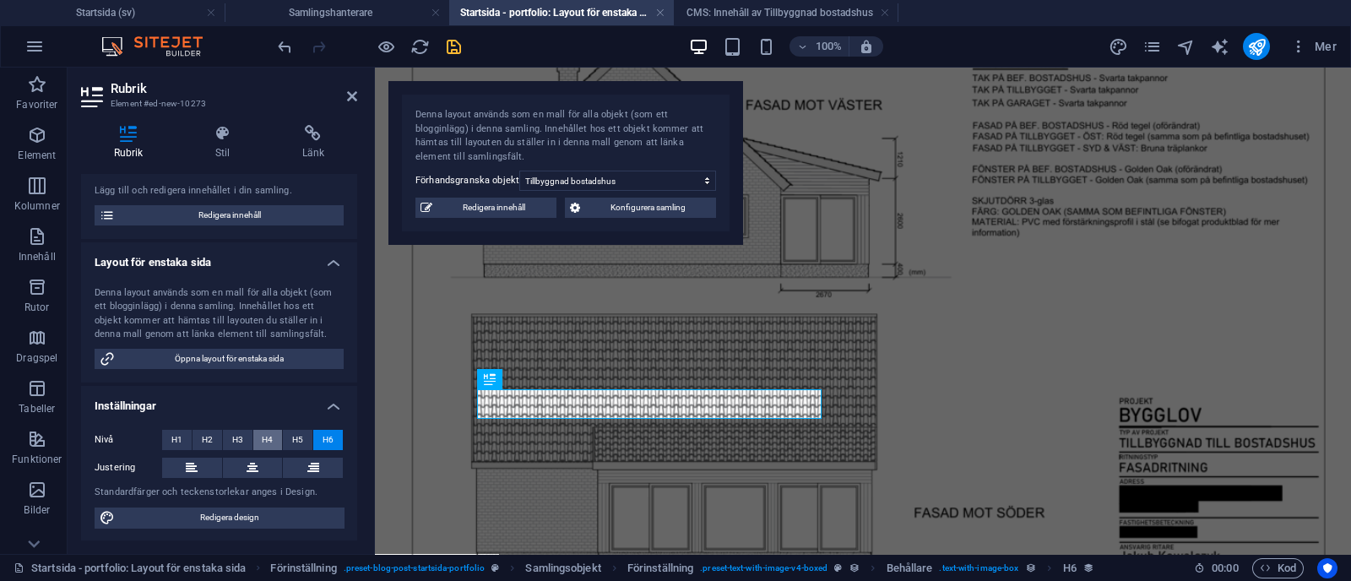
click at [262, 445] on span "H4" at bounding box center [267, 440] width 11 height 20
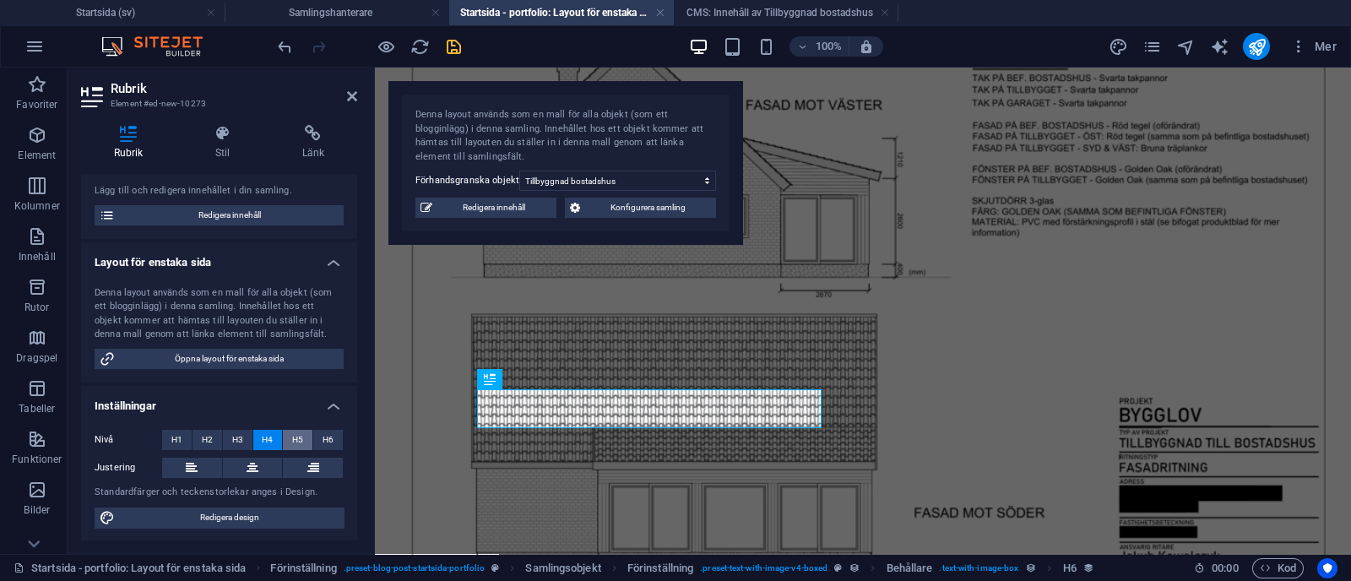
click at [296, 435] on span "H5" at bounding box center [297, 440] width 11 height 20
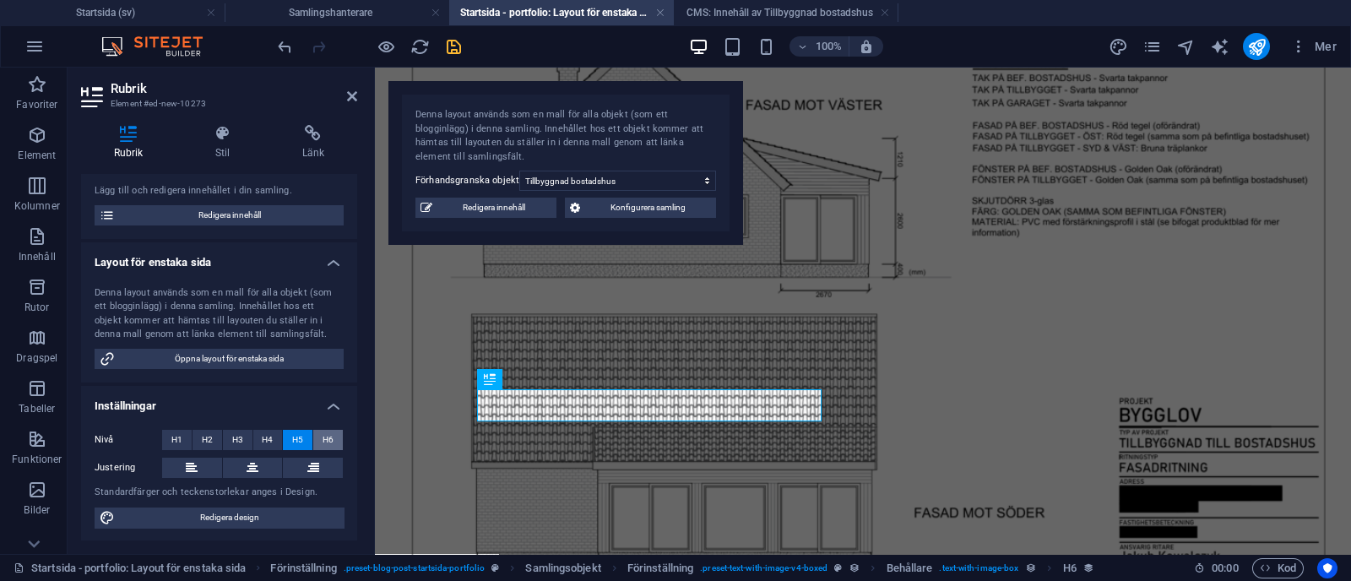
click at [318, 432] on button "H6" at bounding box center [328, 440] width 30 height 20
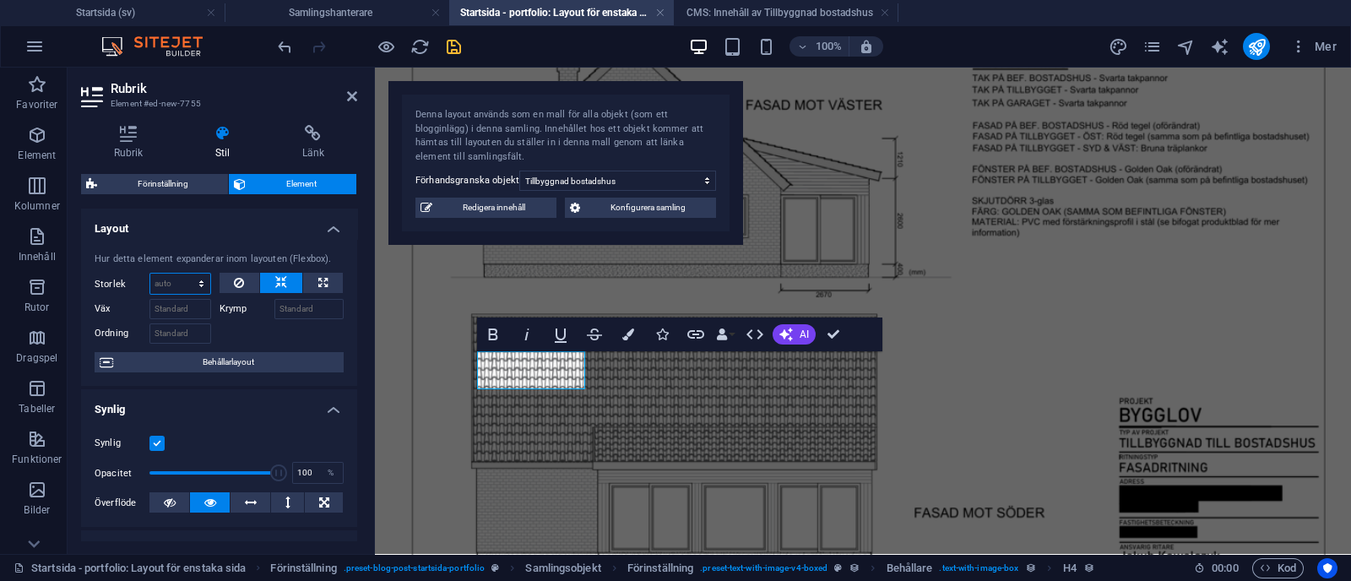
click at [195, 282] on select "Standard auto px % 1/1 1/2 1/3 1/4 1/5 1/6 1/7 1/8 1/9 1/10" at bounding box center [180, 284] width 60 height 20
click at [150, 274] on select "Standard auto px % 1/1 1/2 1/3 1/4 1/5 1/6 1/7 1/8 1/9 1/10" at bounding box center [180, 284] width 60 height 20
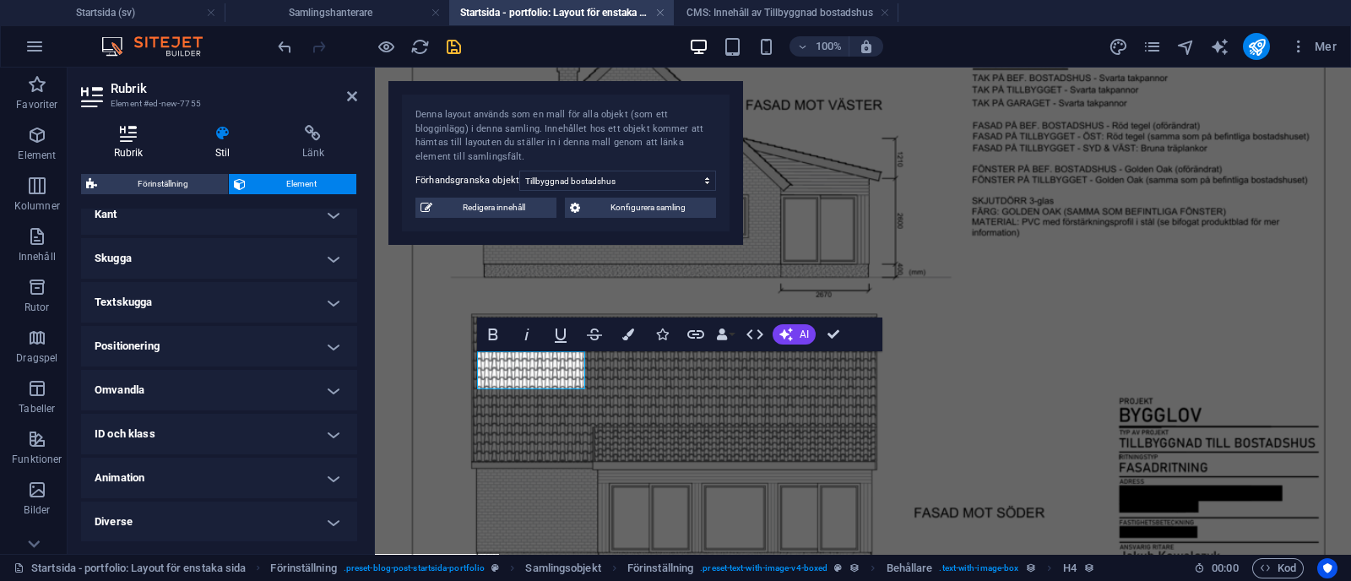
click at [115, 142] on h4 "Rubrik" at bounding box center [131, 142] width 101 height 35
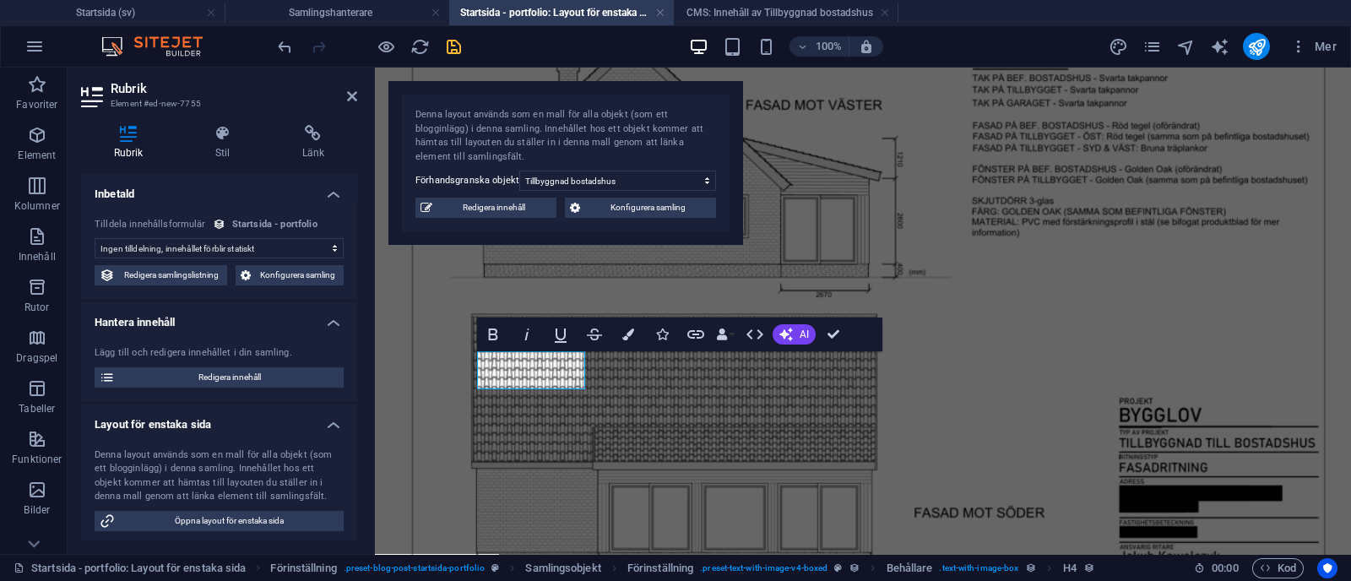
scroll to position [162, 0]
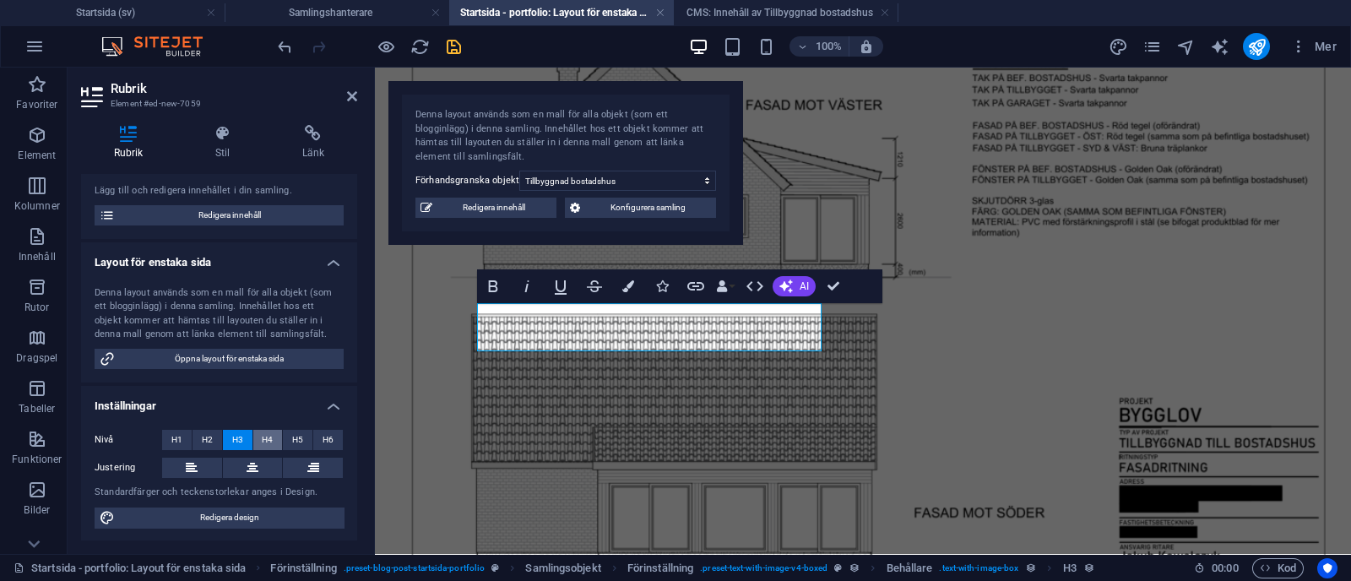
click at [270, 432] on span "H4" at bounding box center [267, 440] width 11 height 20
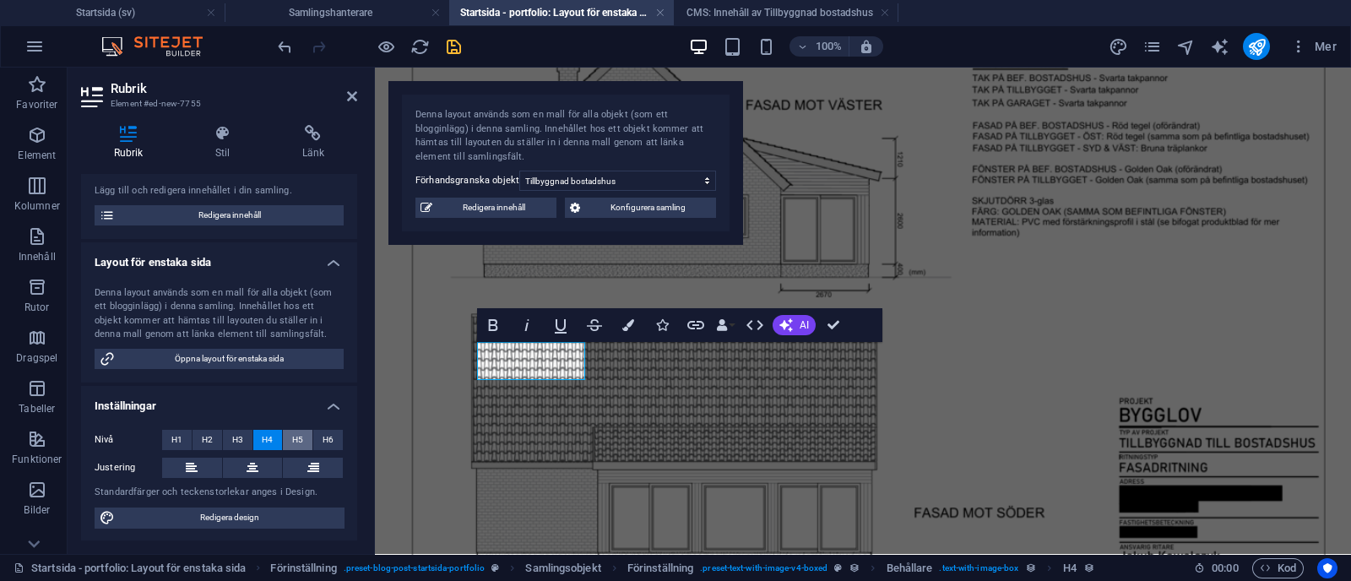
click at [293, 438] on span "H5" at bounding box center [297, 440] width 11 height 20
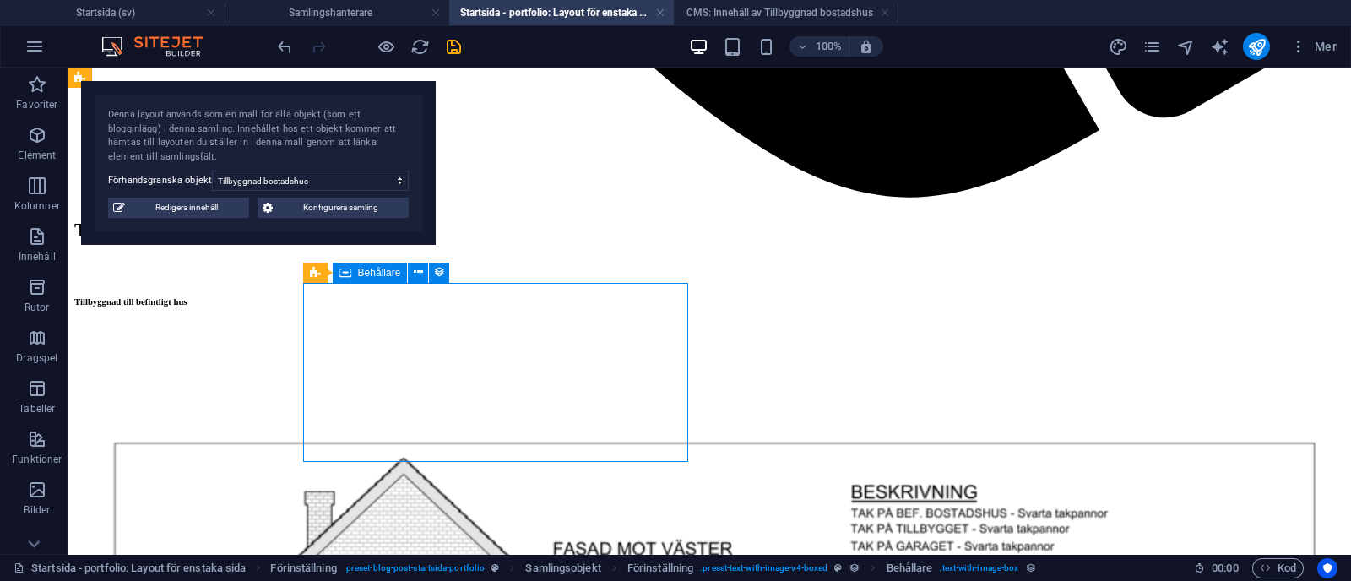
select select "px"
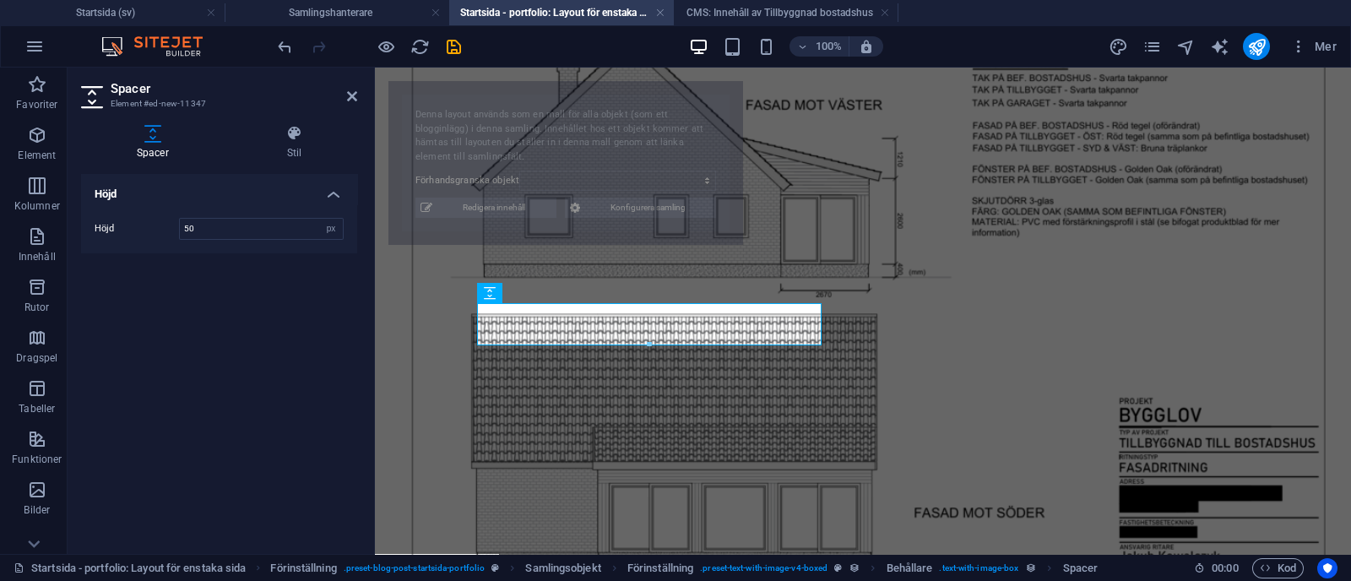
select select "68b70ddebdb0bfdaaa070170"
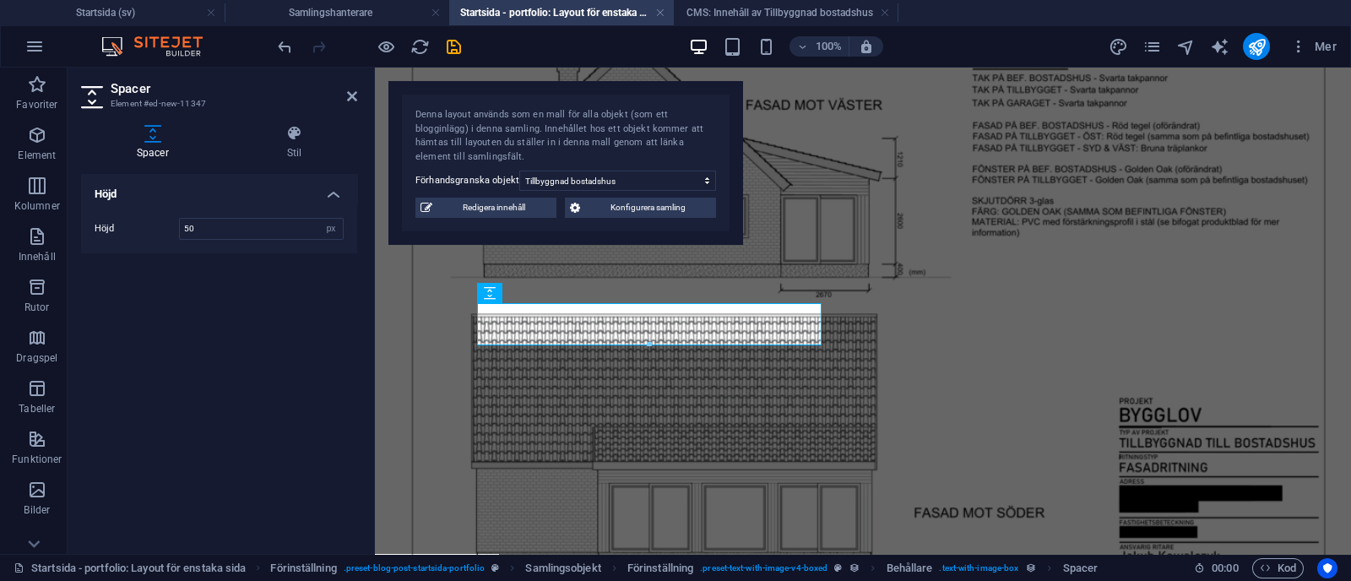
type input "49"
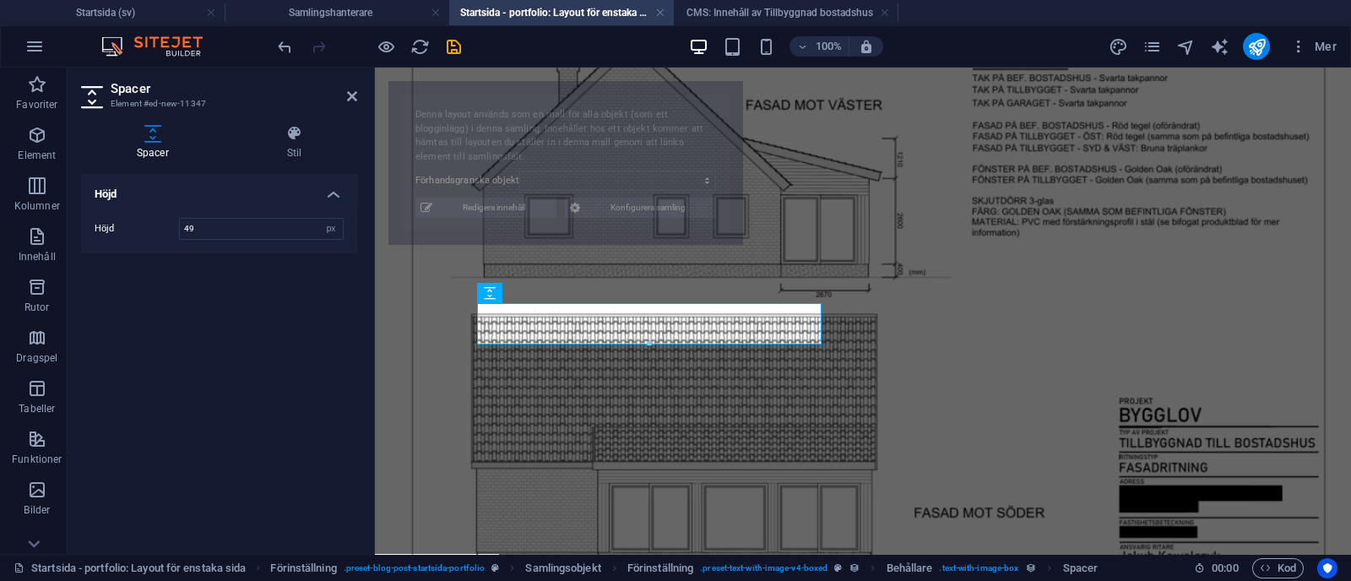
select select "68b70ddebdb0bfdaaa070170"
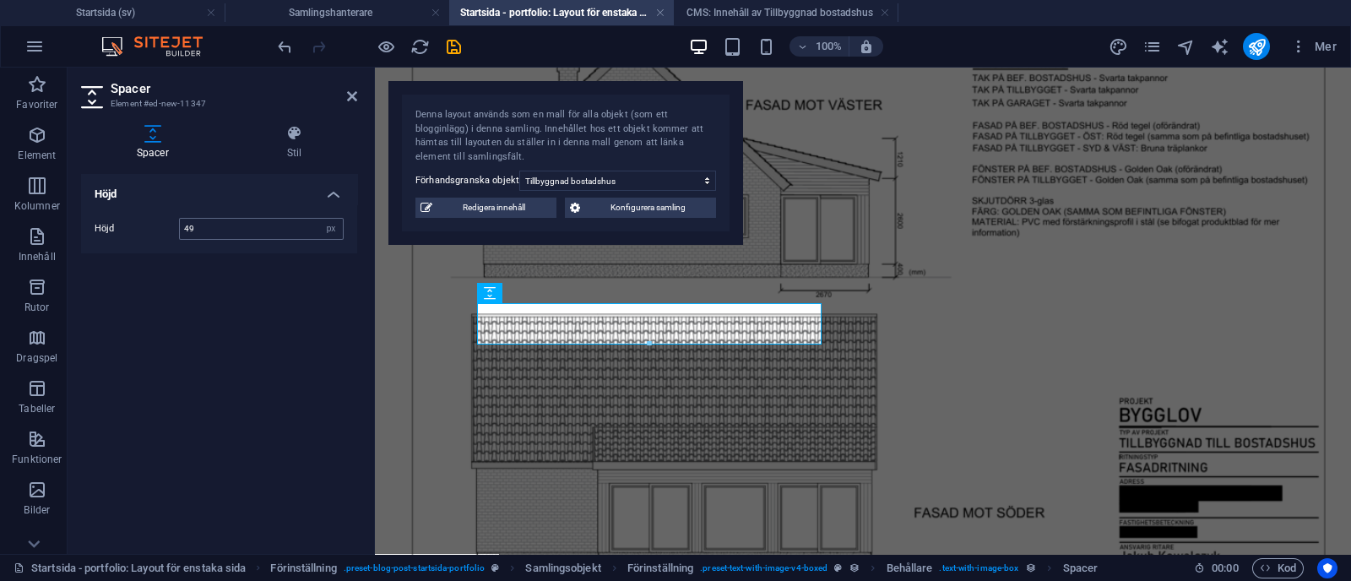
type input "4"
type input "24"
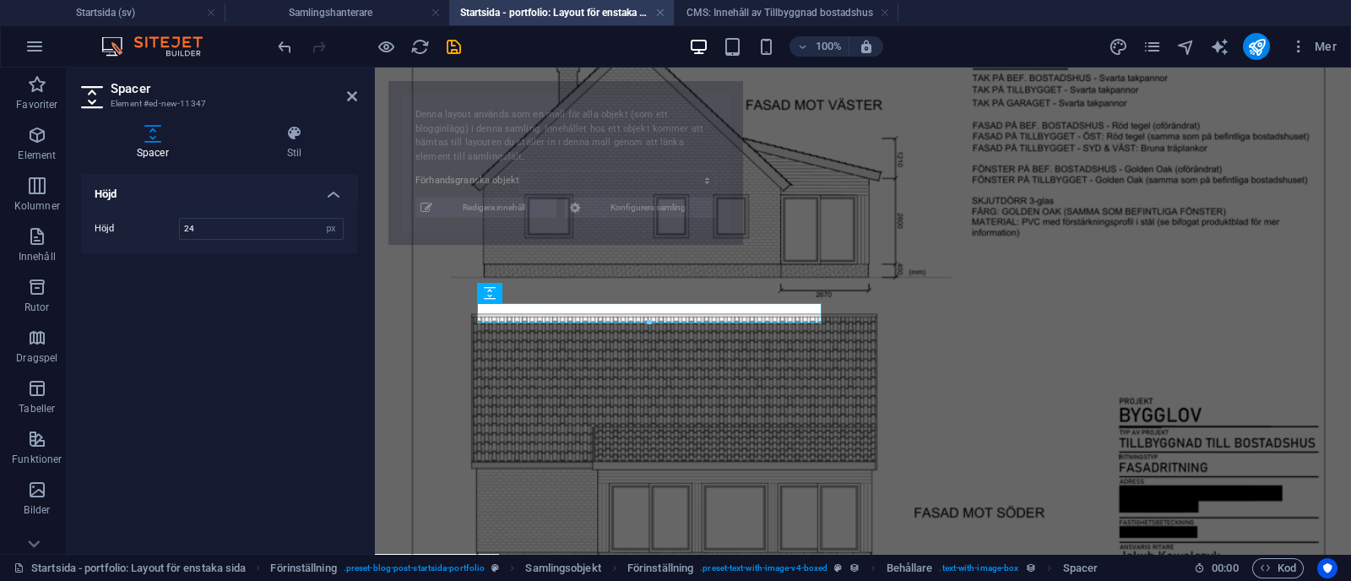
select select "68b70ddebdb0bfdaaa070170"
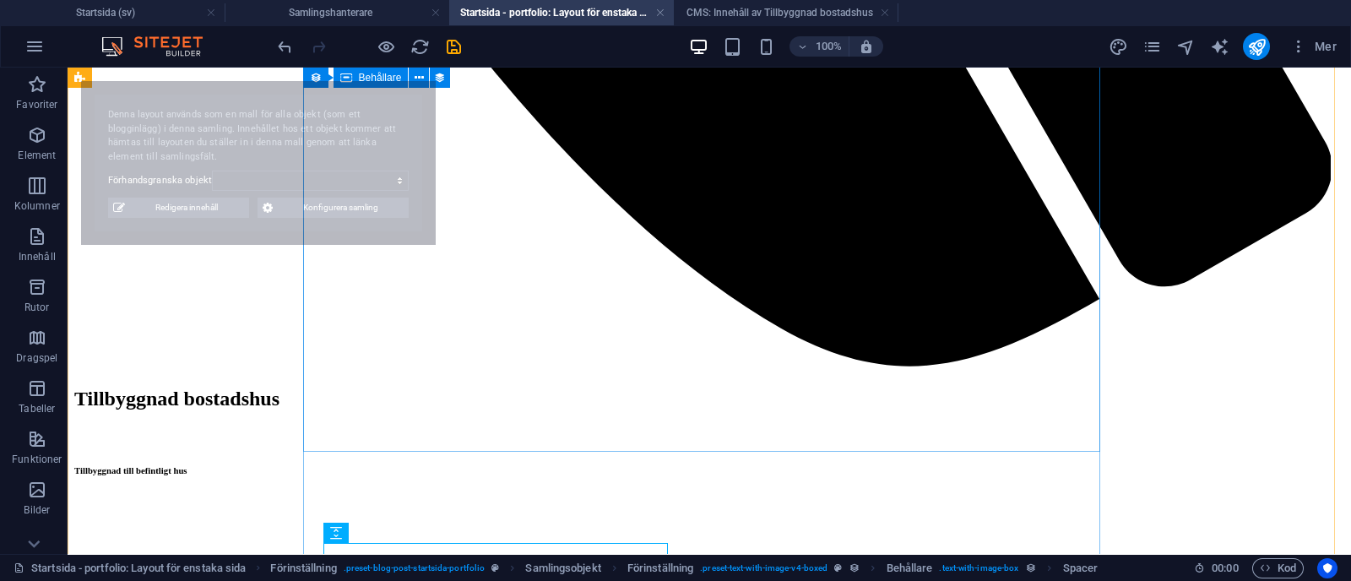
select select "68b70ddebdb0bfdaaa070170"
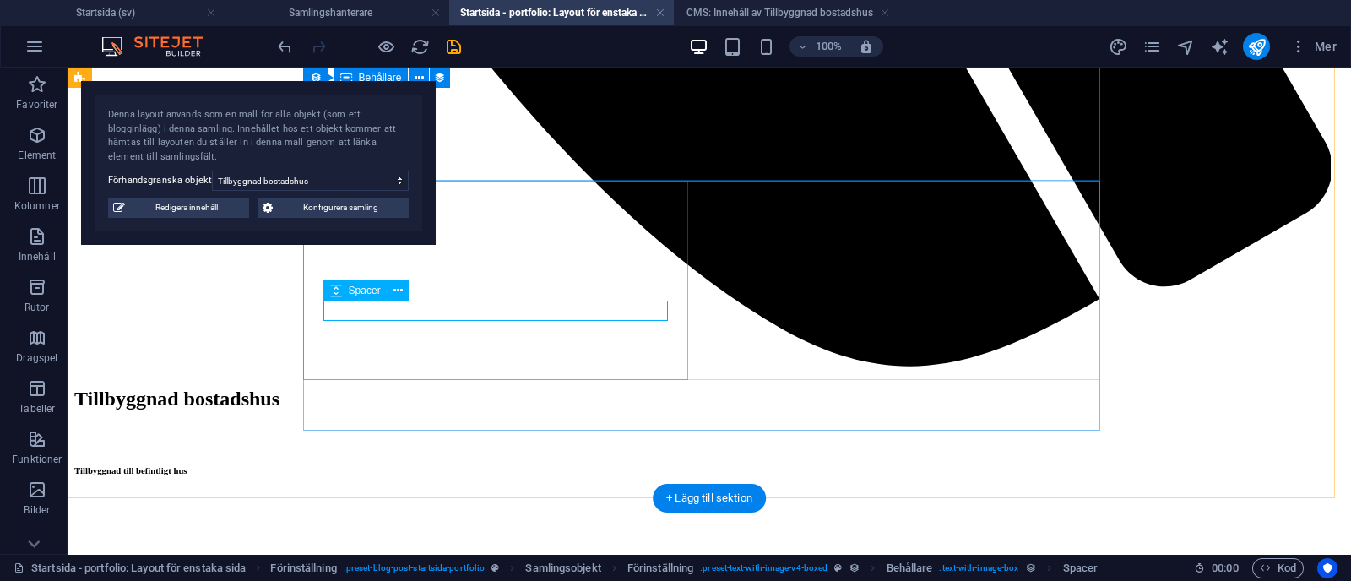
scroll to position [1886, 0]
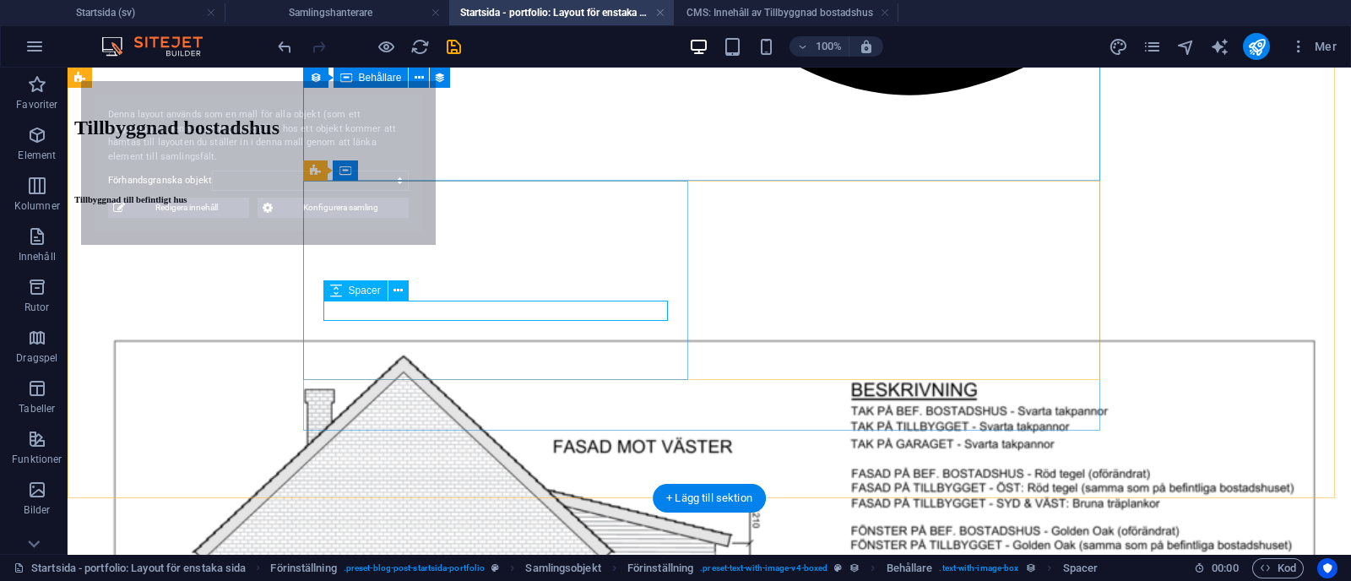
select select "68b70ddebdb0bfdaaa070170"
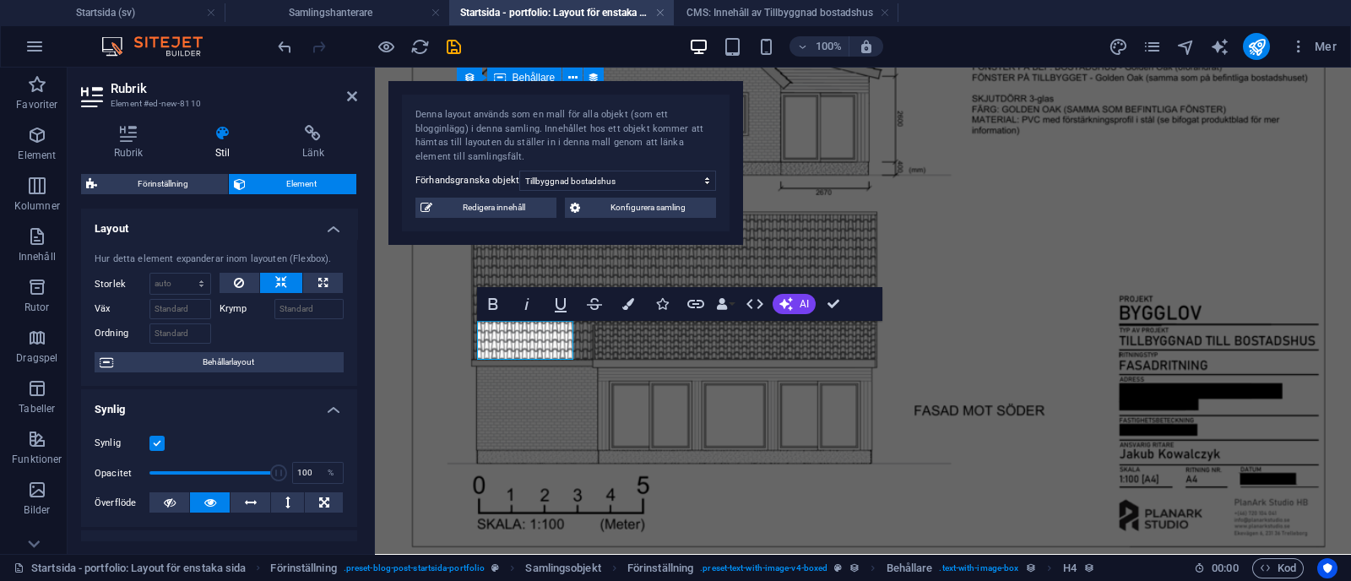
scroll to position [380, 0]
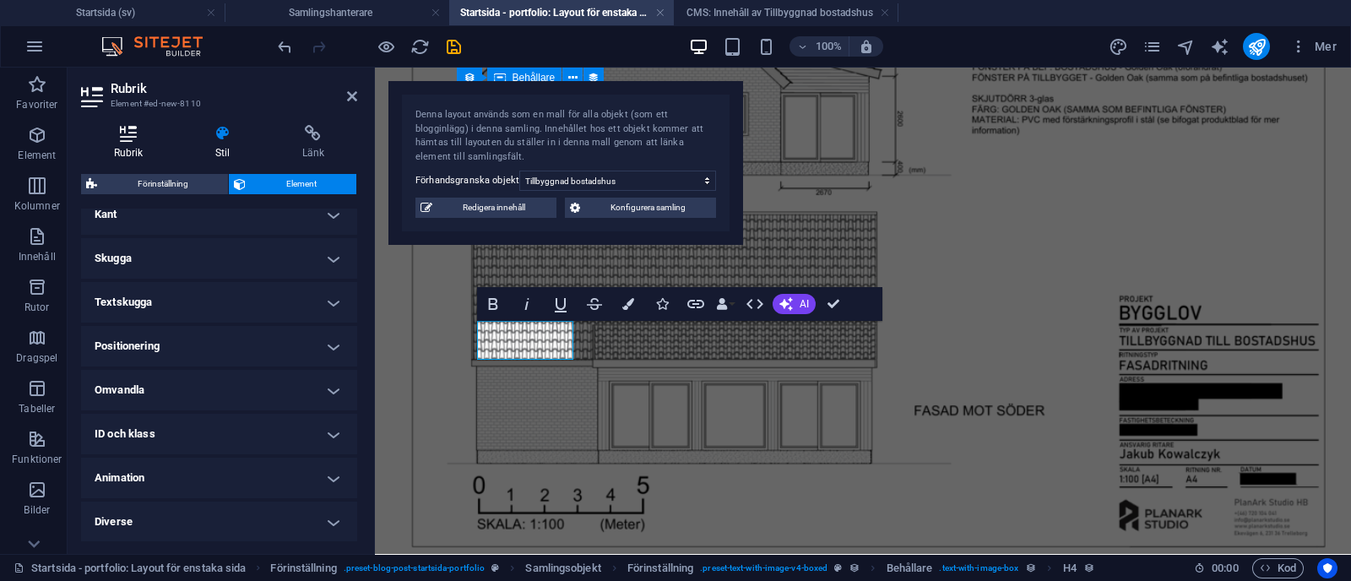
click at [138, 154] on h4 "Rubrik" at bounding box center [131, 142] width 101 height 35
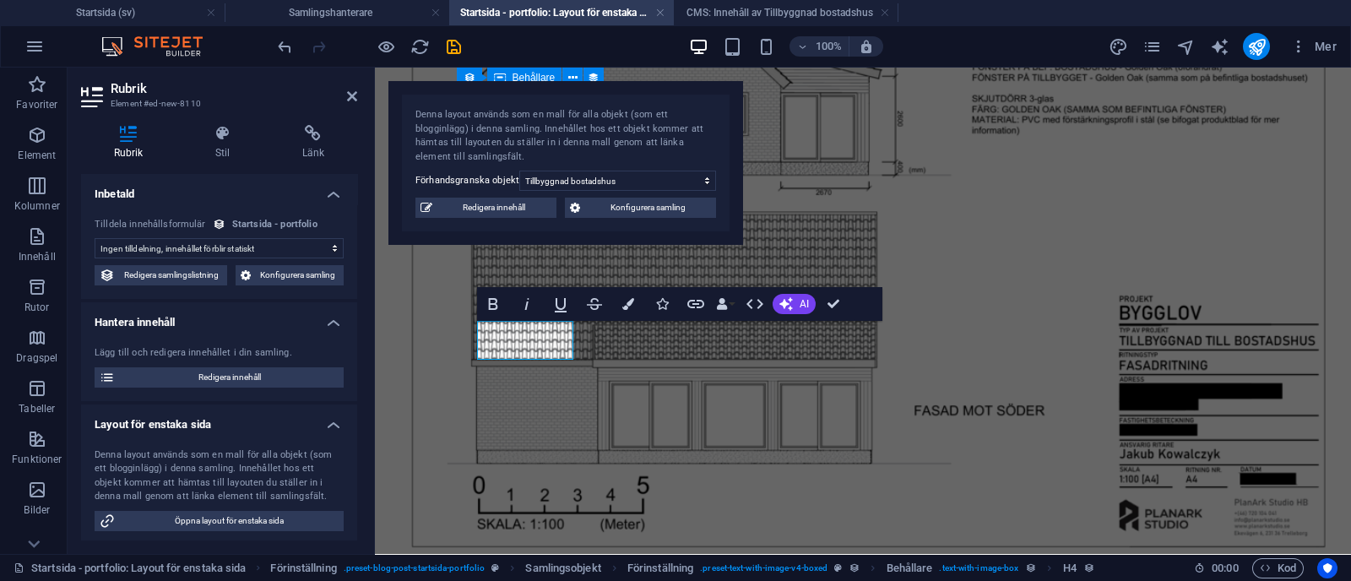
scroll to position [162, 0]
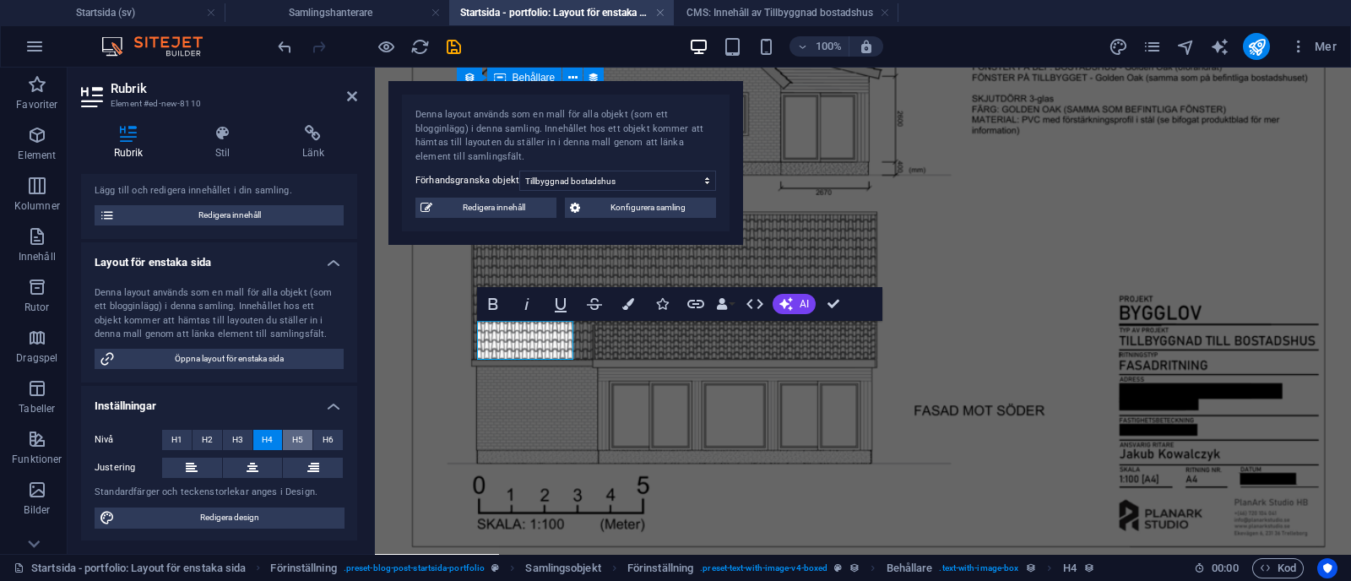
click at [297, 437] on span "H5" at bounding box center [297, 440] width 11 height 20
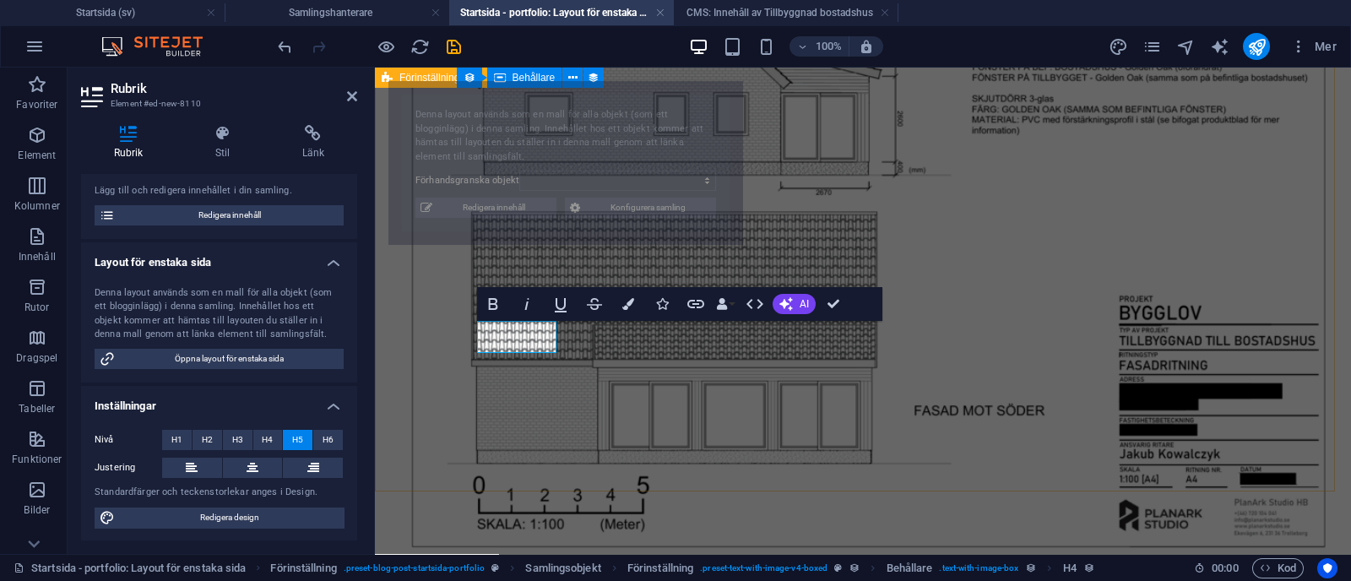
select select "68b70ddebdb0bfdaaa070170"
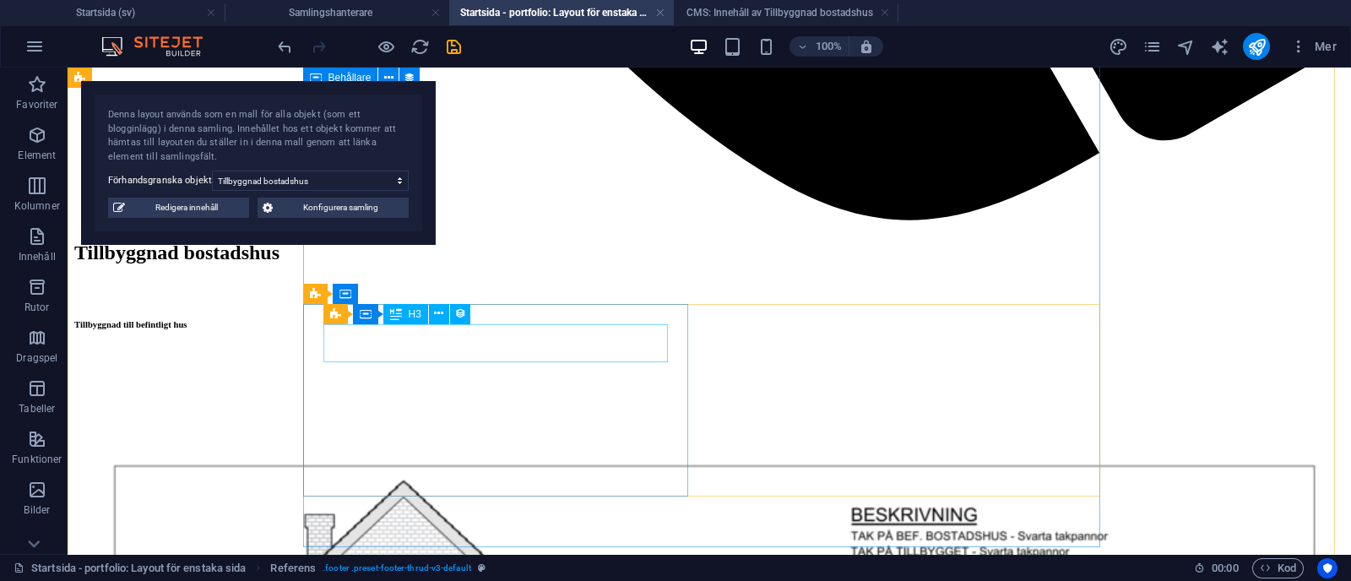
scroll to position [1762, 0]
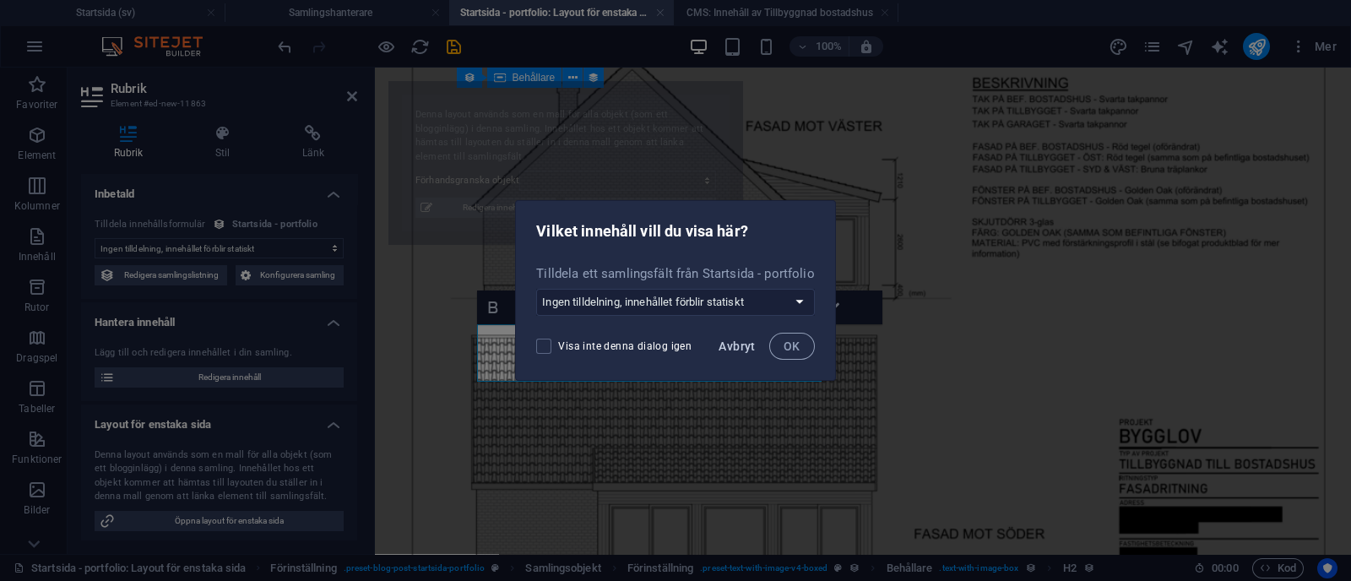
select select "68b70ddebdb0bfdaaa070170"
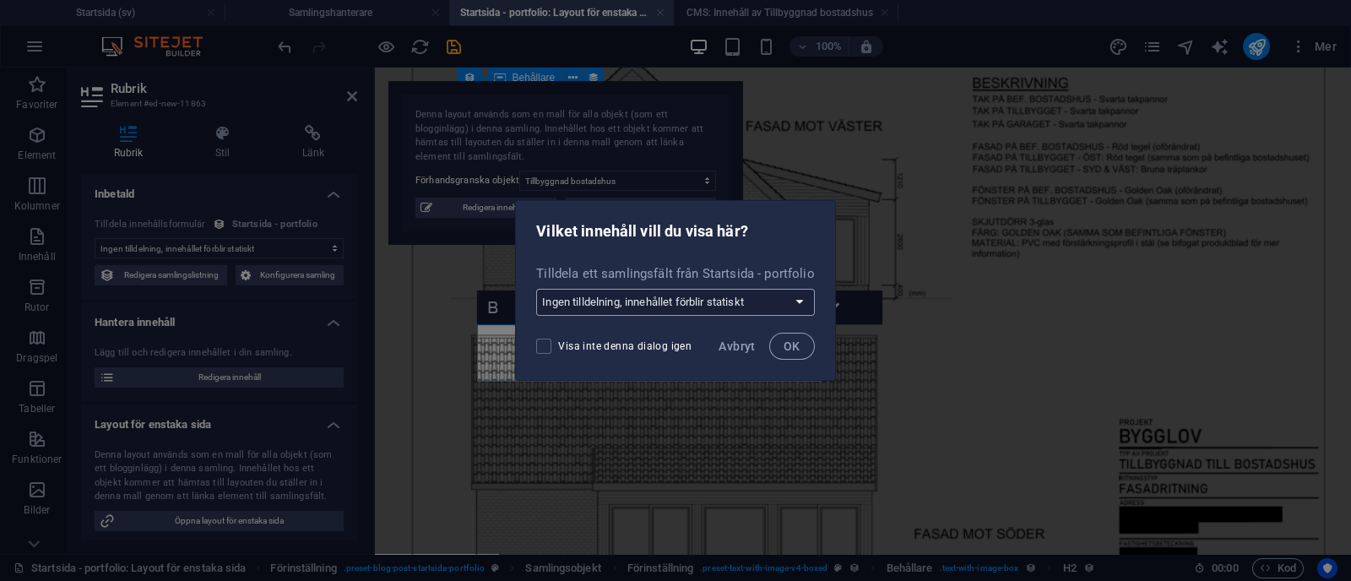
click at [741, 293] on select "Ingen tilldelning, innehållet förblir statiskt Skapa ett nytt fält Skapad (Datu…" at bounding box center [675, 302] width 278 height 27
select select "underrubrik"
click at [537, 289] on select "Ingen tilldelning, innehållet förblir statiskt Skapa ett nytt fält Skapad (Datu…" at bounding box center [675, 302] width 278 height 27
click at [783, 339] on button "OK" at bounding box center [792, 346] width 46 height 27
select select "underrubrik"
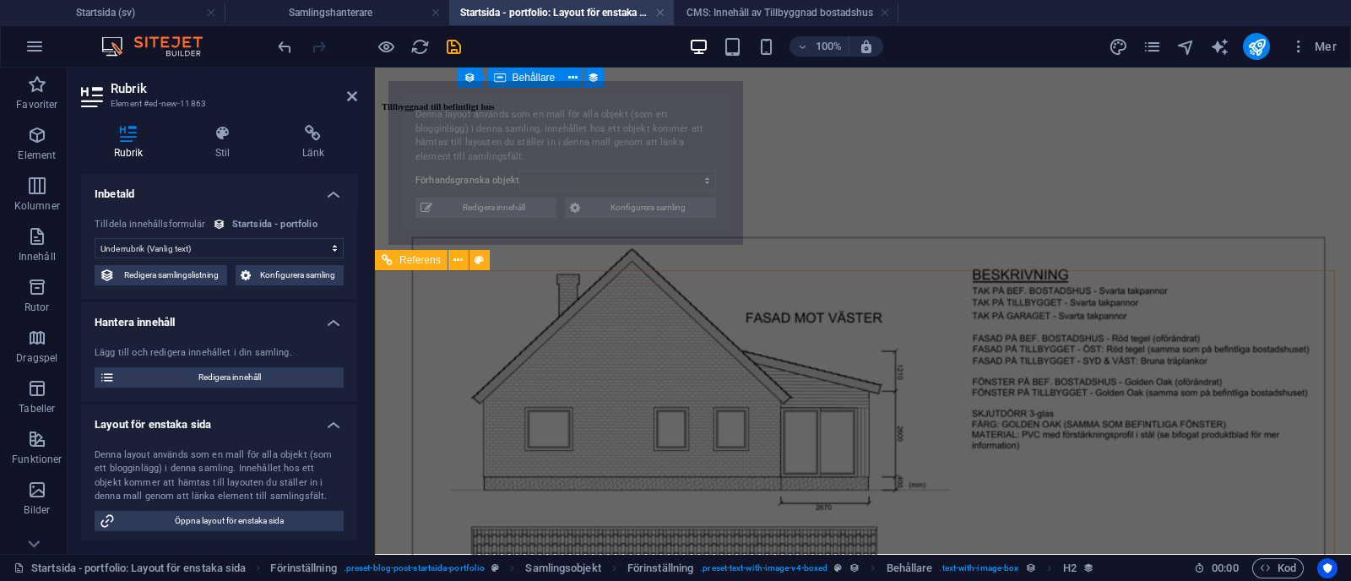
select select "68b70ddebdb0bfdaaa070170"
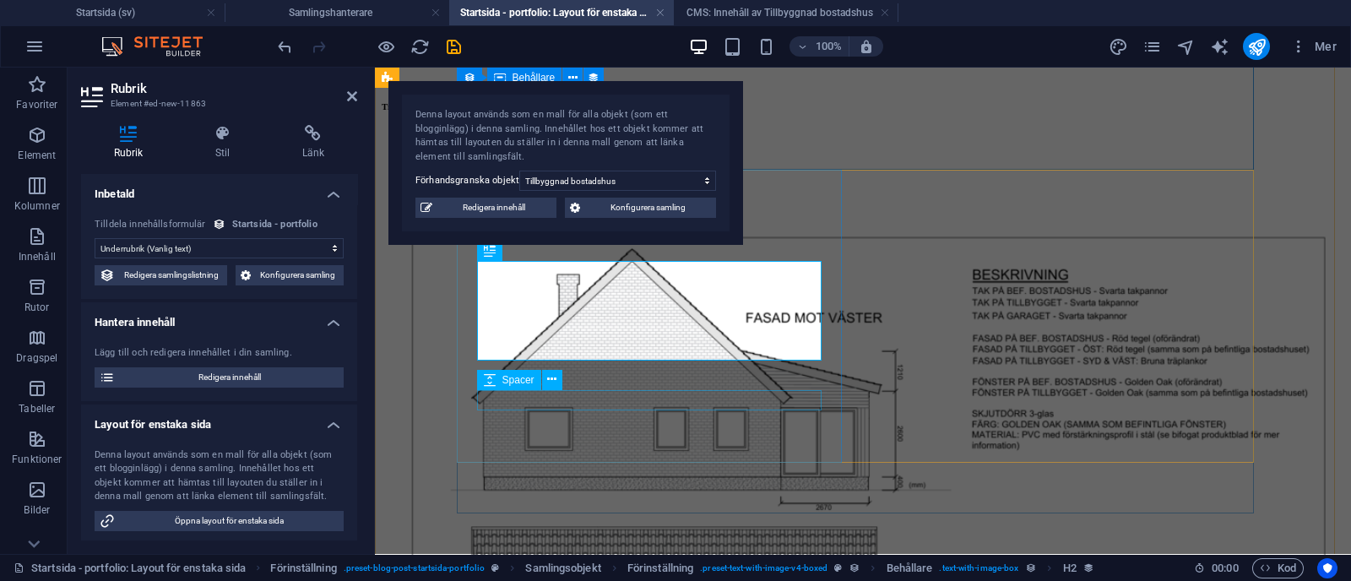
scroll to position [1897, 0]
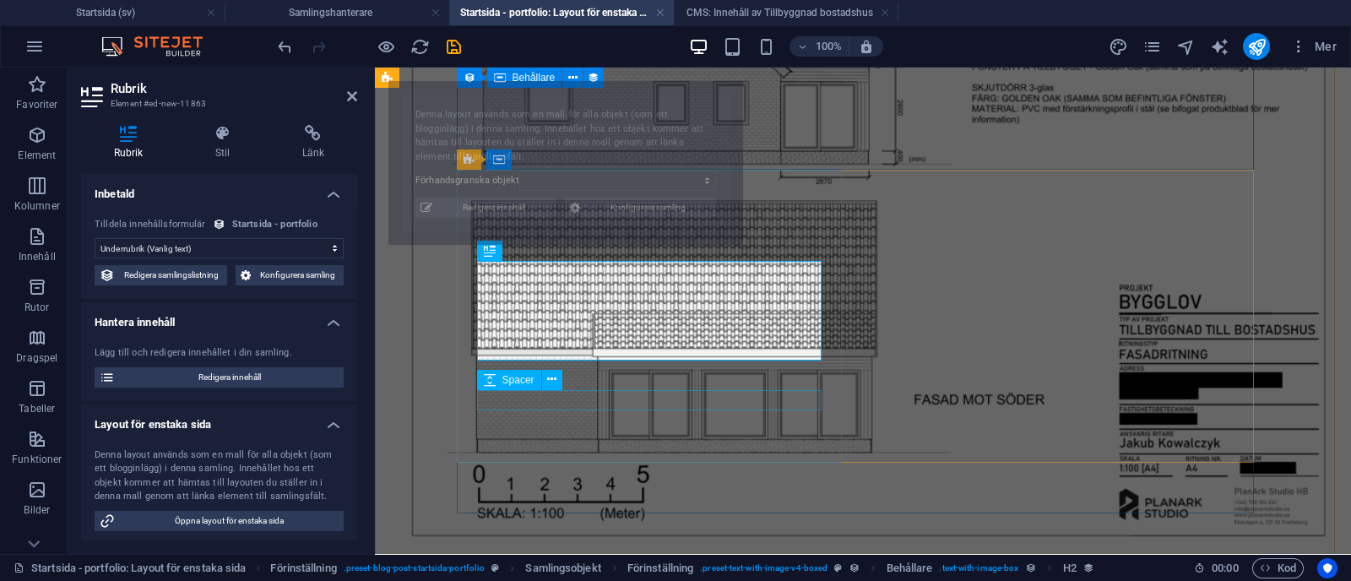
select select "68b70ddebdb0bfdaaa070170"
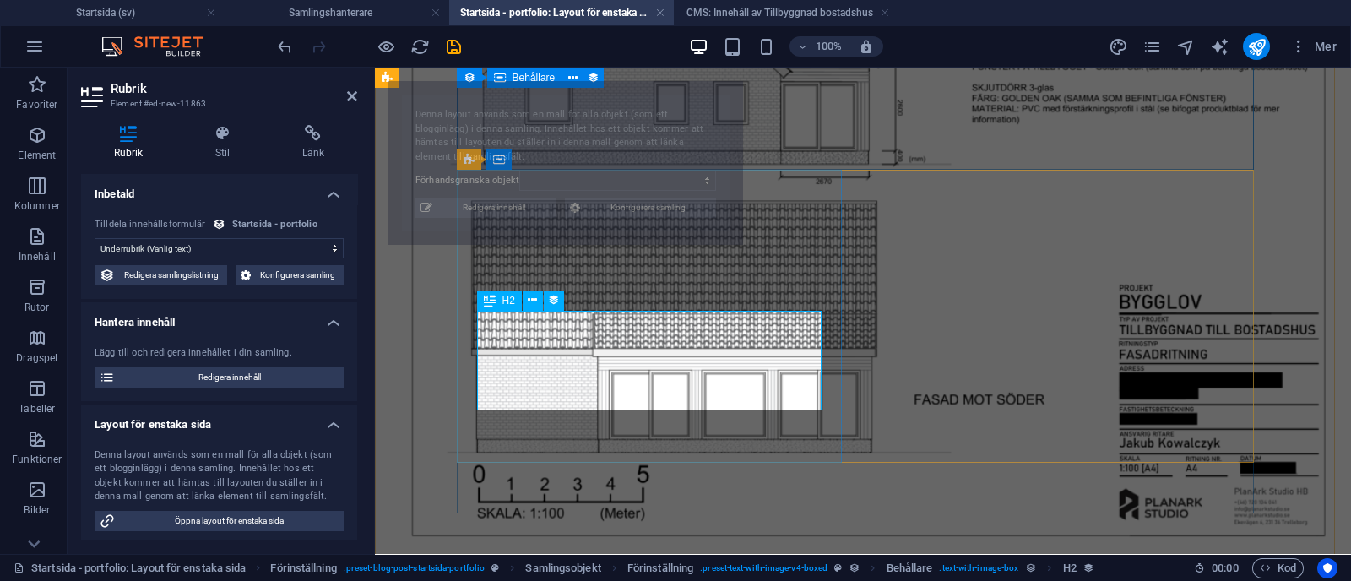
select select "68b70ddebdb0bfdaaa070170"
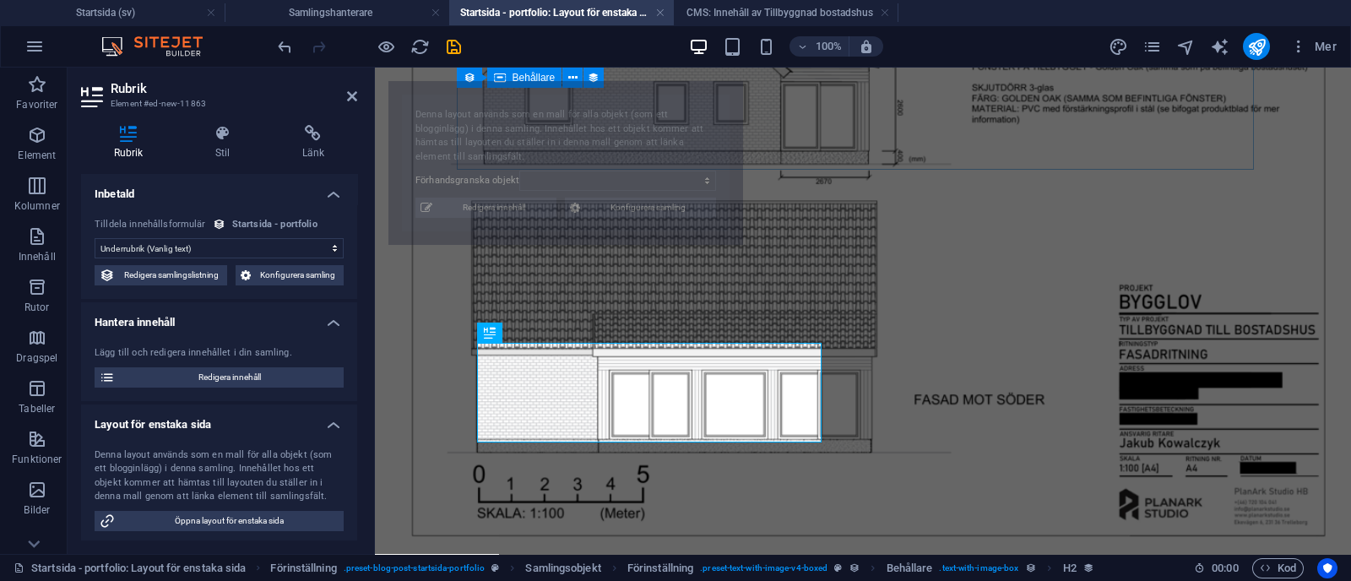
select select "68b70ddebdb0bfdaaa070170"
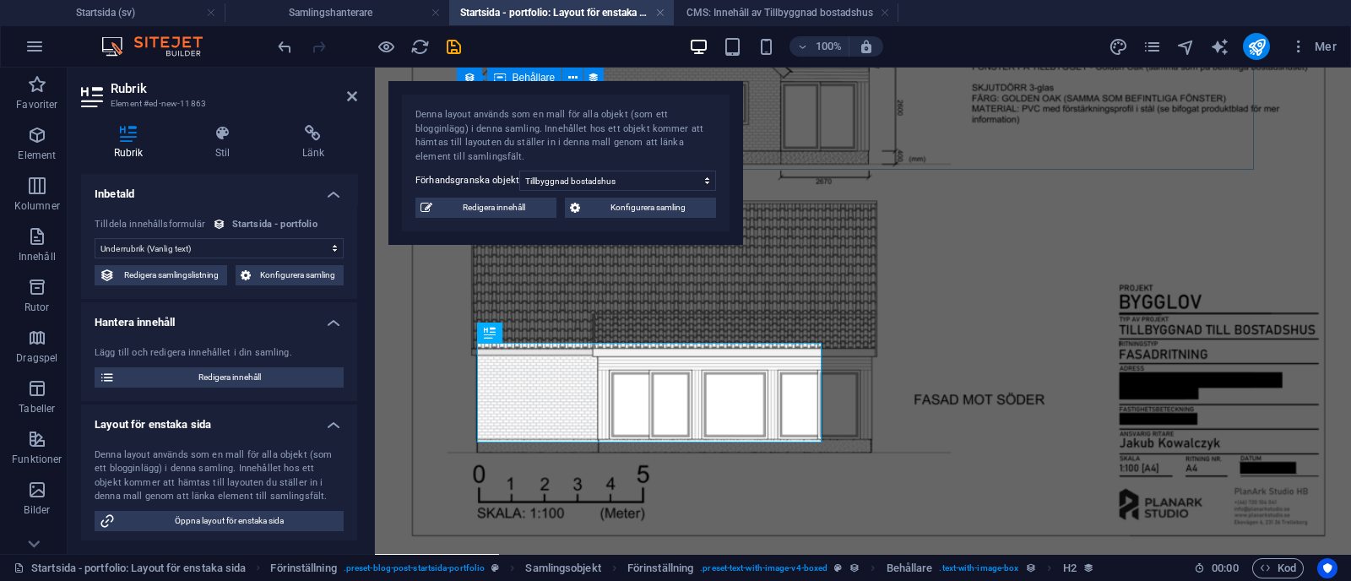
scroll to position [162, 0]
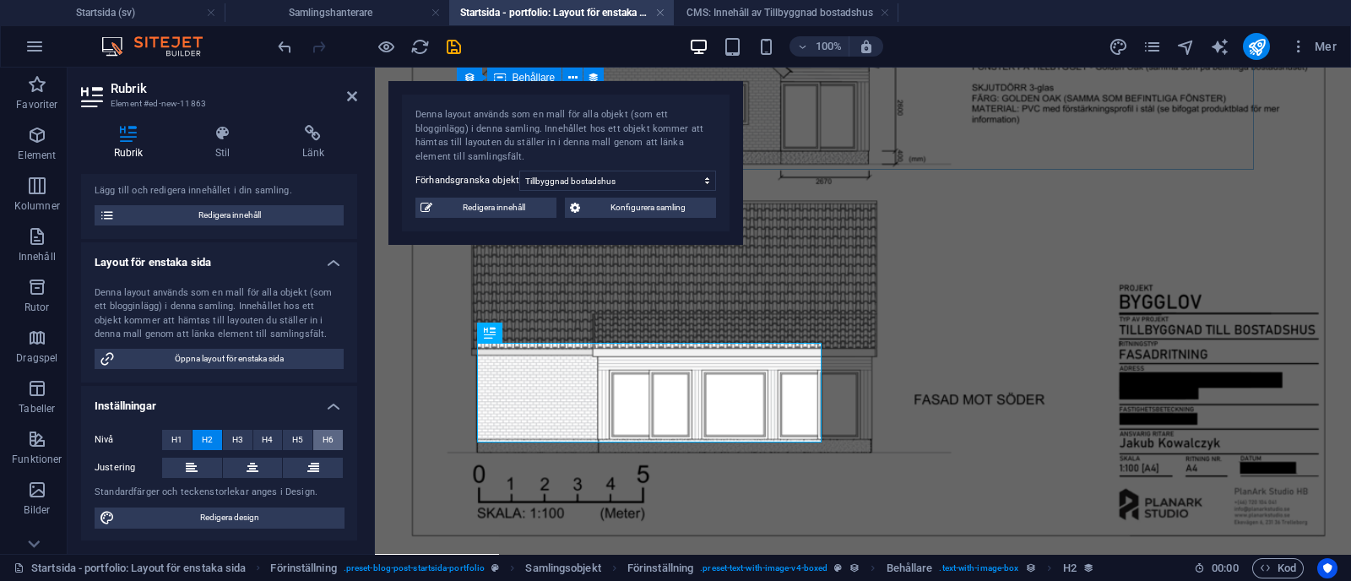
click at [328, 435] on span "H6" at bounding box center [328, 440] width 11 height 20
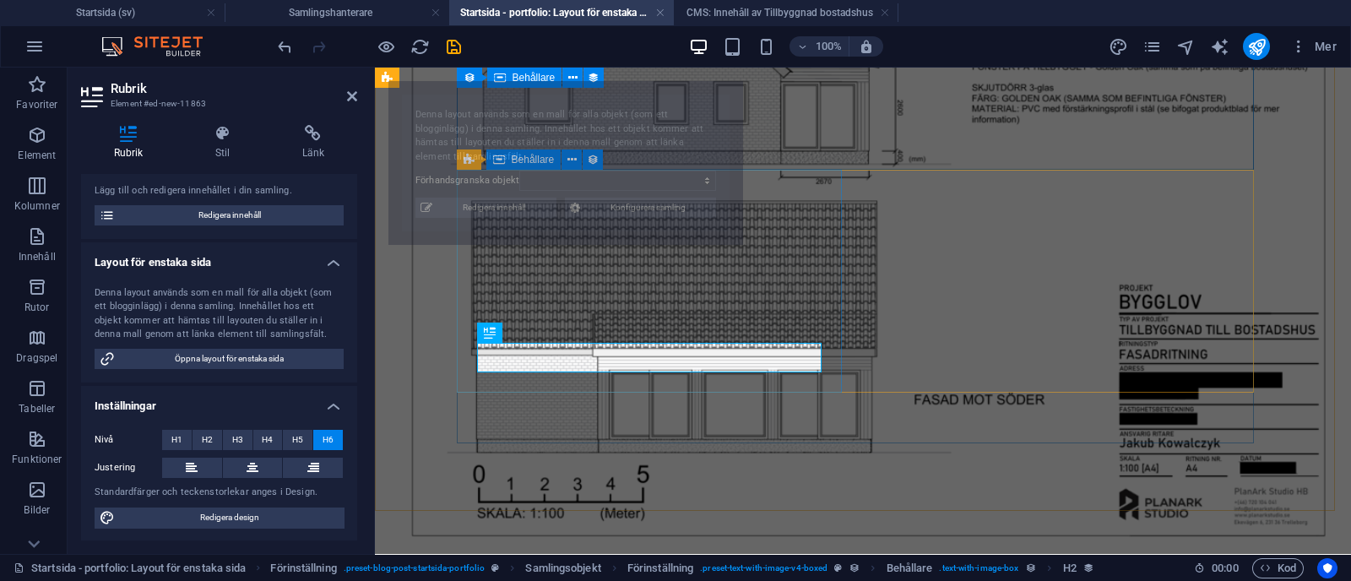
select select "68b70ddebdb0bfdaaa070170"
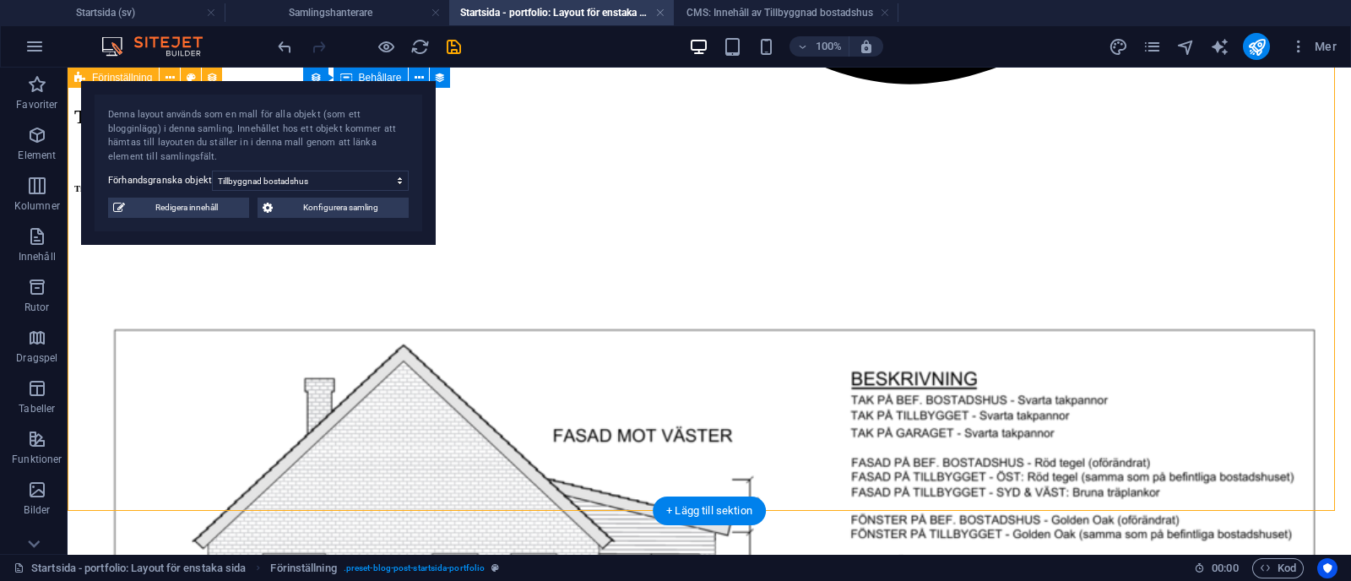
scroll to position [1804, 0]
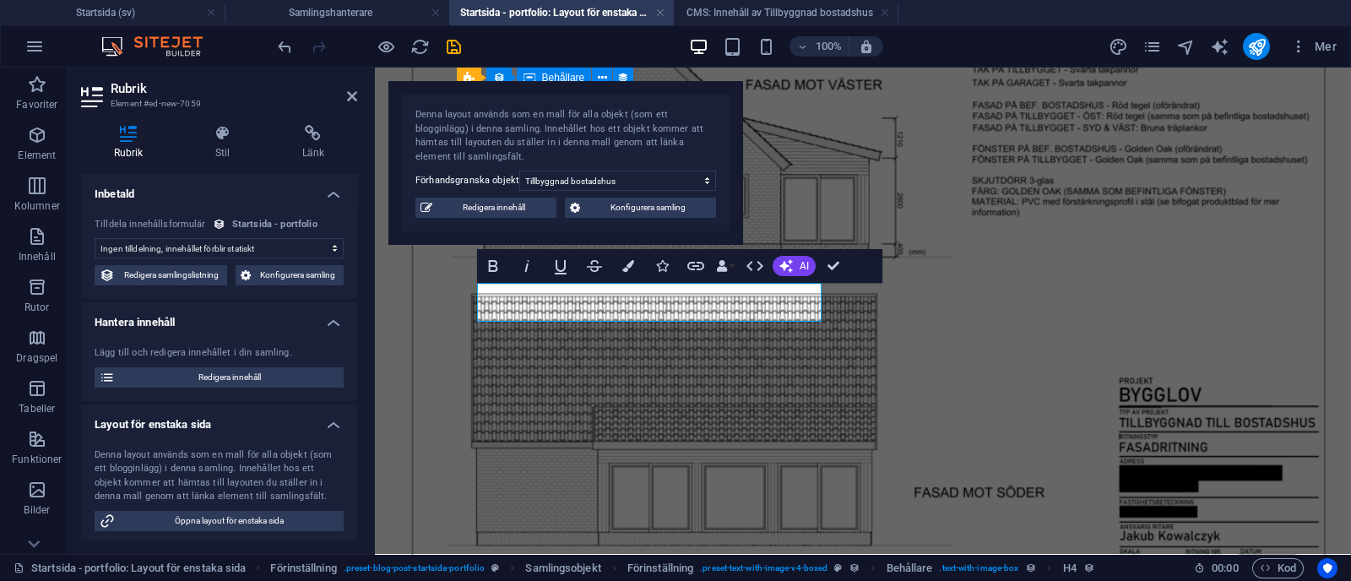
scroll to position [162, 0]
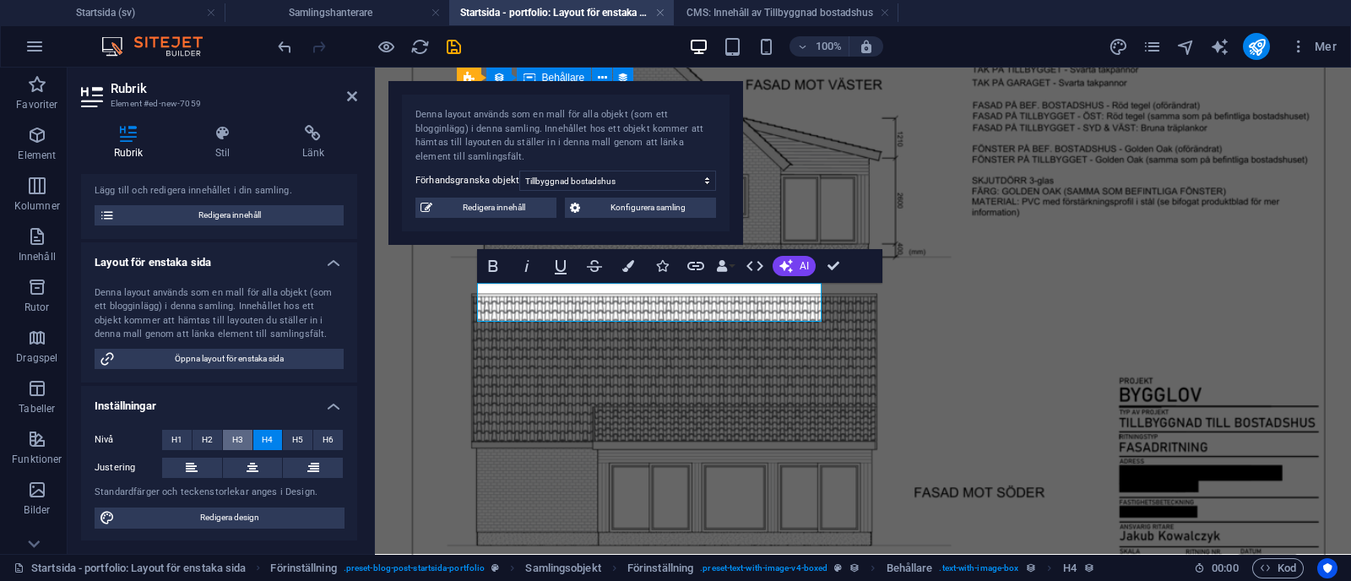
click at [236, 444] on span "H3" at bounding box center [237, 440] width 11 height 20
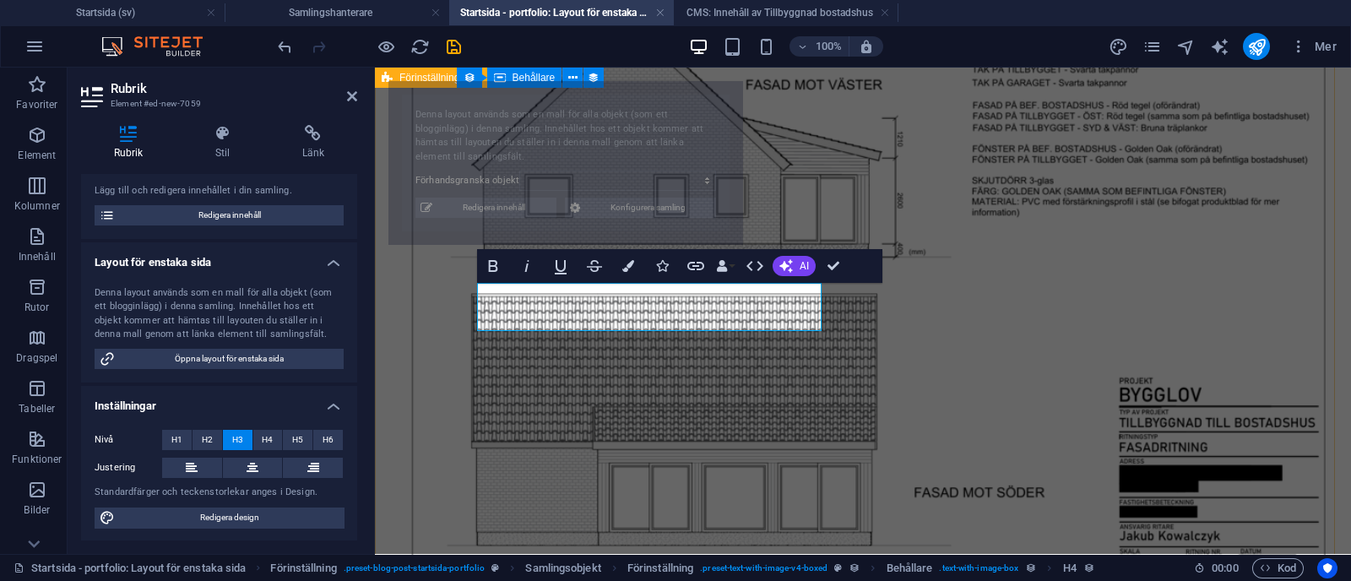
select select "68b70ddebdb0bfdaaa070170"
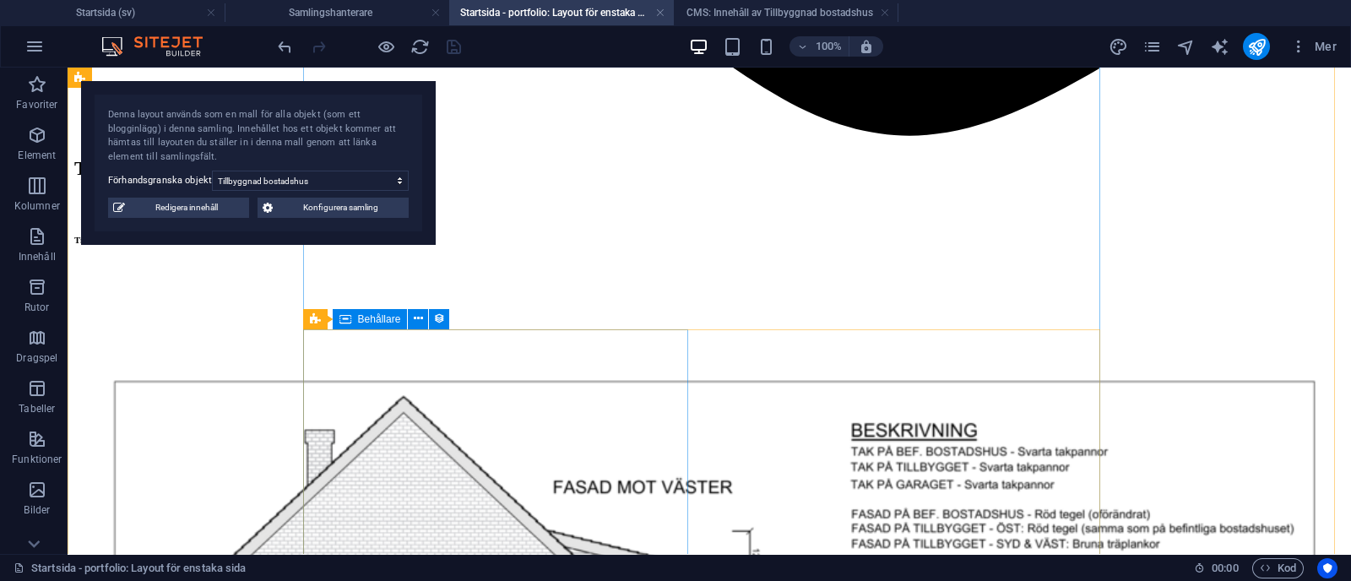
scroll to position [1854, 0]
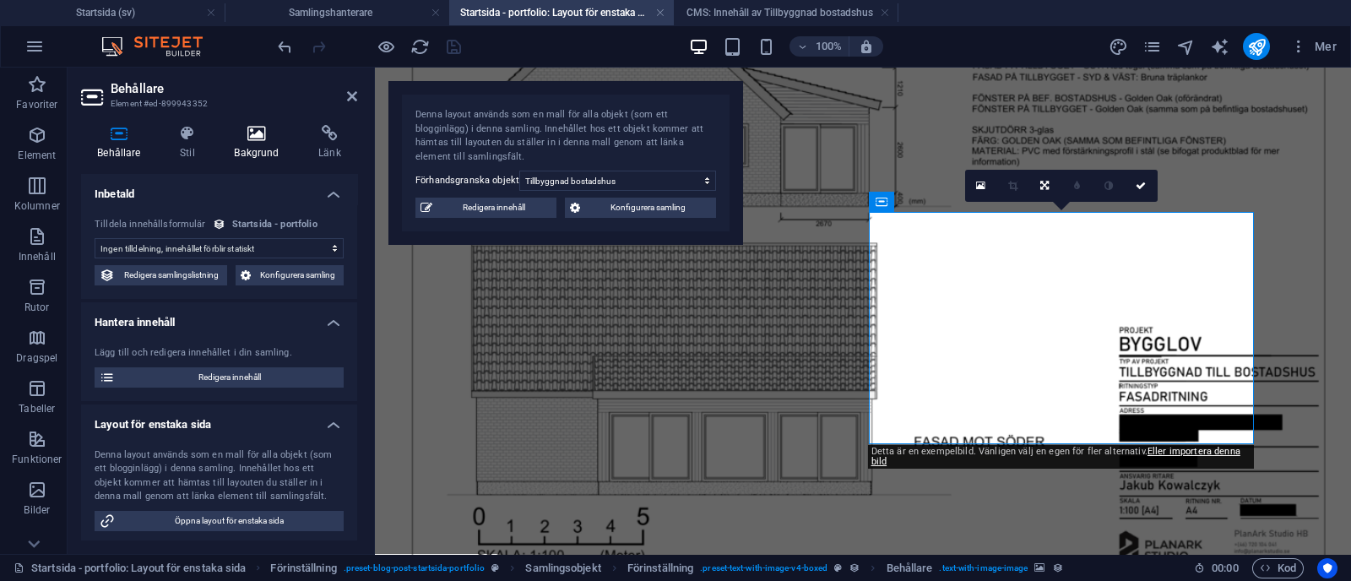
click at [257, 135] on icon at bounding box center [257, 133] width 78 height 17
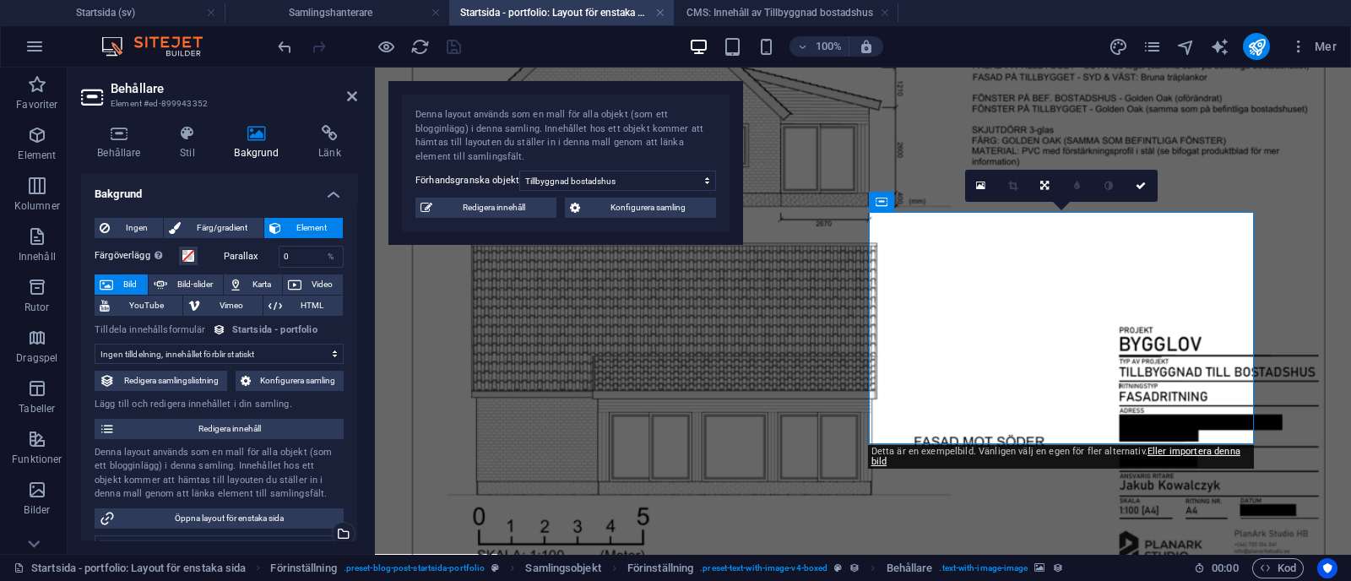
click at [118, 280] on span "Bild" at bounding box center [130, 284] width 24 height 20
click at [220, 346] on select "Ingen tilldelning, innehållet förblir statiskt Skapad (Datum) Uppdaterad (Datum…" at bounding box center [219, 354] width 249 height 20
select select "image"
click at [95, 344] on select "Ingen tilldelning, innehållet förblir statiskt Skapad (Datum) Uppdaterad (Datum…" at bounding box center [219, 354] width 249 height 20
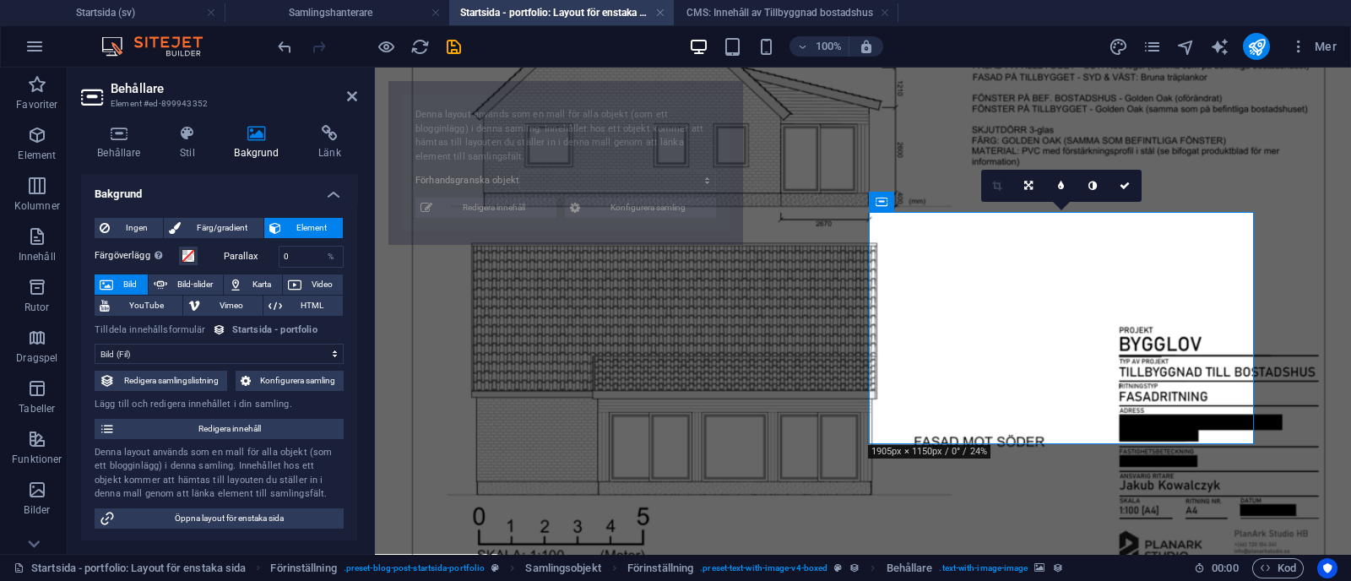
select select "68b70ddebdb0bfdaaa070170"
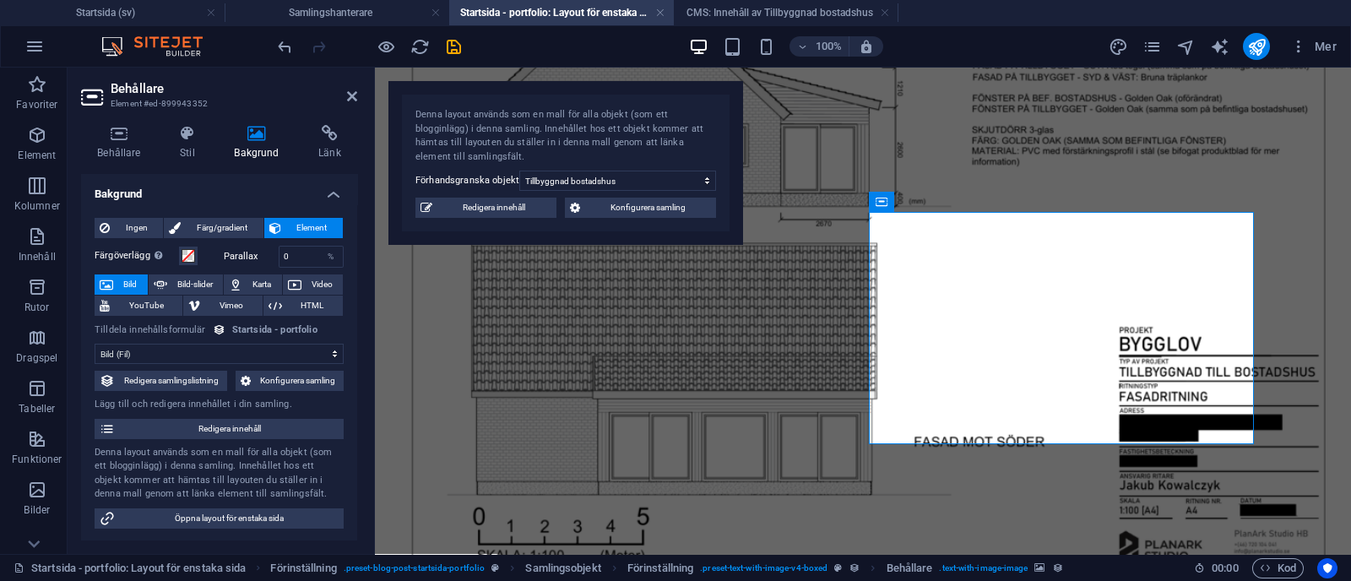
click at [226, 355] on select "Ingen tilldelning, innehållet förblir statiskt Skapad (Datum) Uppdaterad (Datum…" at bounding box center [219, 354] width 249 height 20
click at [266, 350] on select "Ingen tilldelning, innehållet förblir statiskt Skapad (Datum) Uppdaterad (Datum…" at bounding box center [219, 354] width 249 height 20
click at [369, 11] on h4 "Samlingshanterare" at bounding box center [337, 12] width 225 height 19
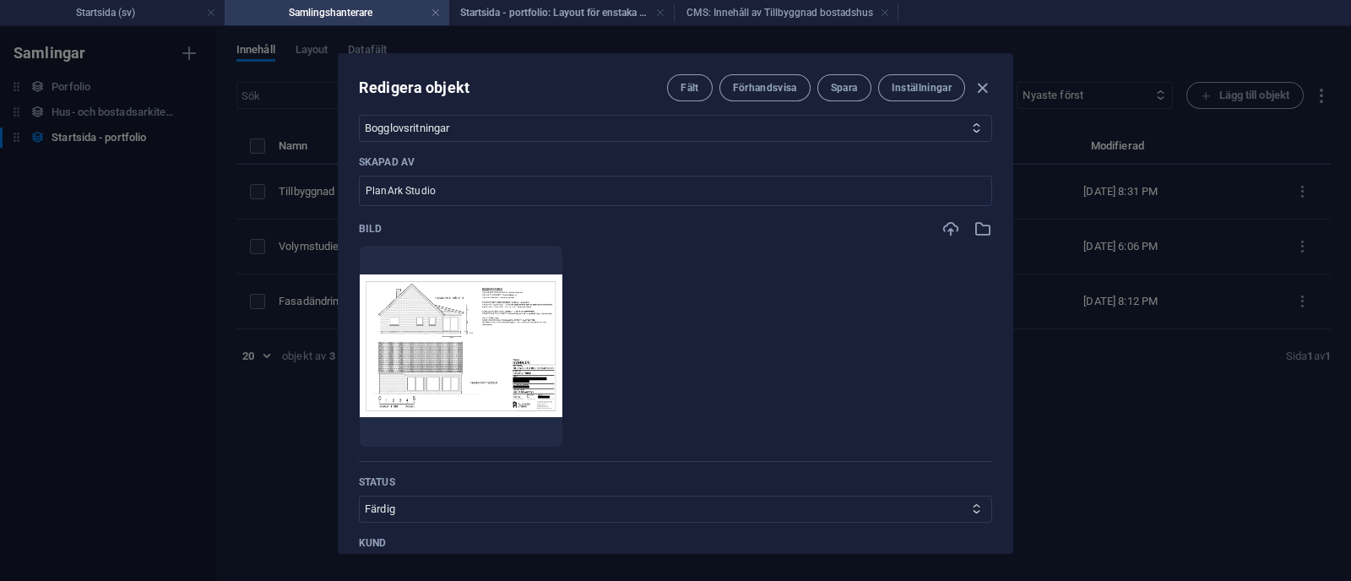
scroll to position [577, 0]
click at [388, 226] on div "Bild" at bounding box center [675, 228] width 633 height 19
click at [849, 86] on span "Spara" at bounding box center [844, 88] width 27 height 14
click at [986, 84] on icon "button" at bounding box center [982, 88] width 19 height 19
type input "tillbyggnad-bostadshus"
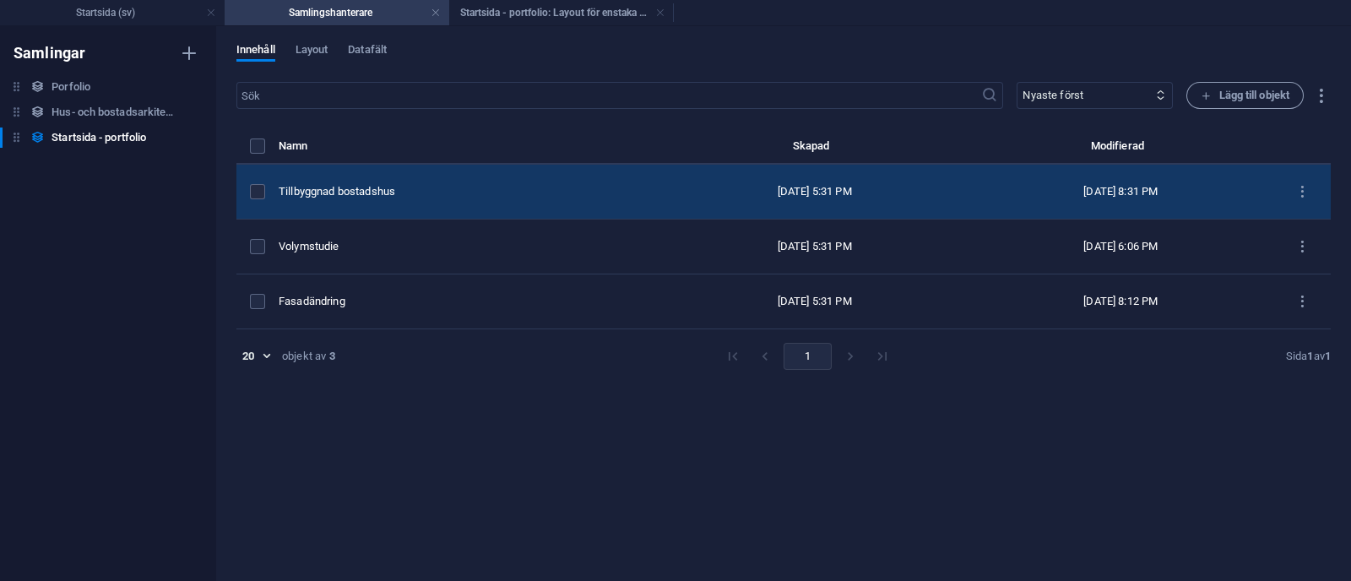
scroll to position [476, 0]
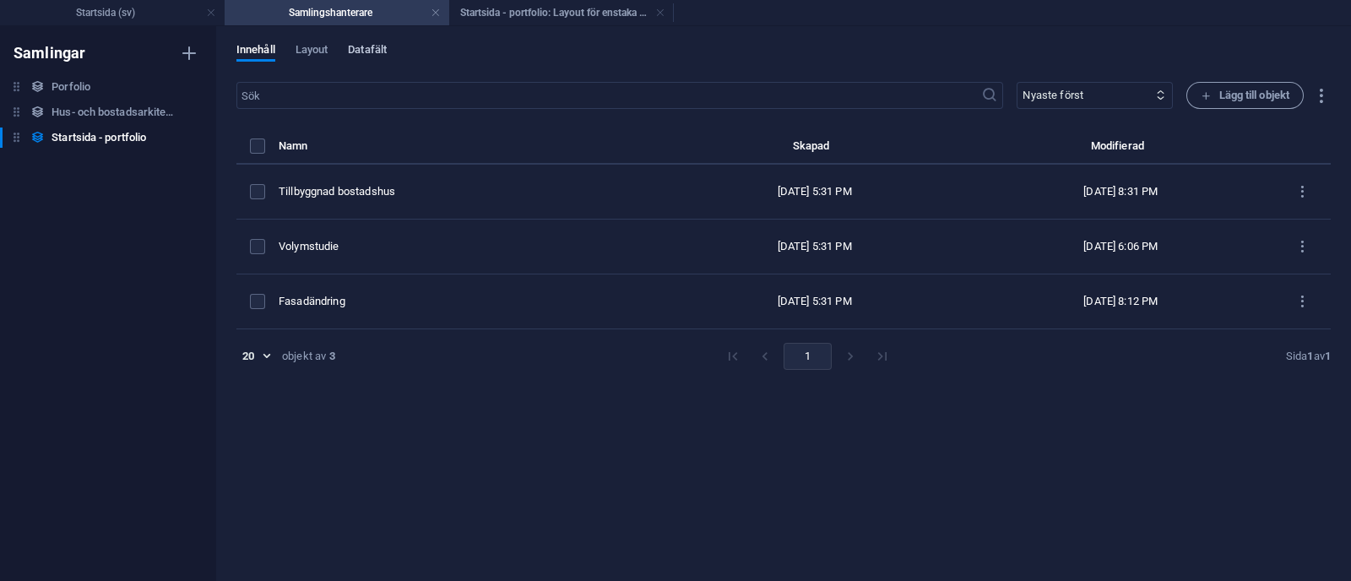
click at [0, 0] on span "Datafält" at bounding box center [0, 0] width 0 height 0
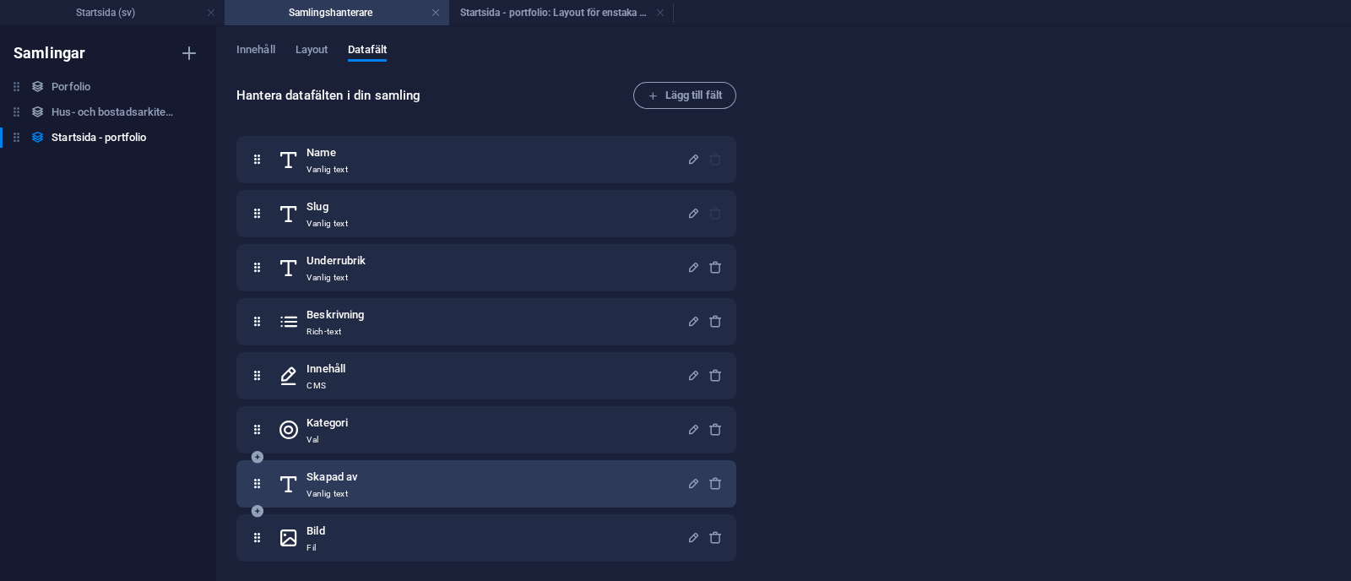
scroll to position [108, 0]
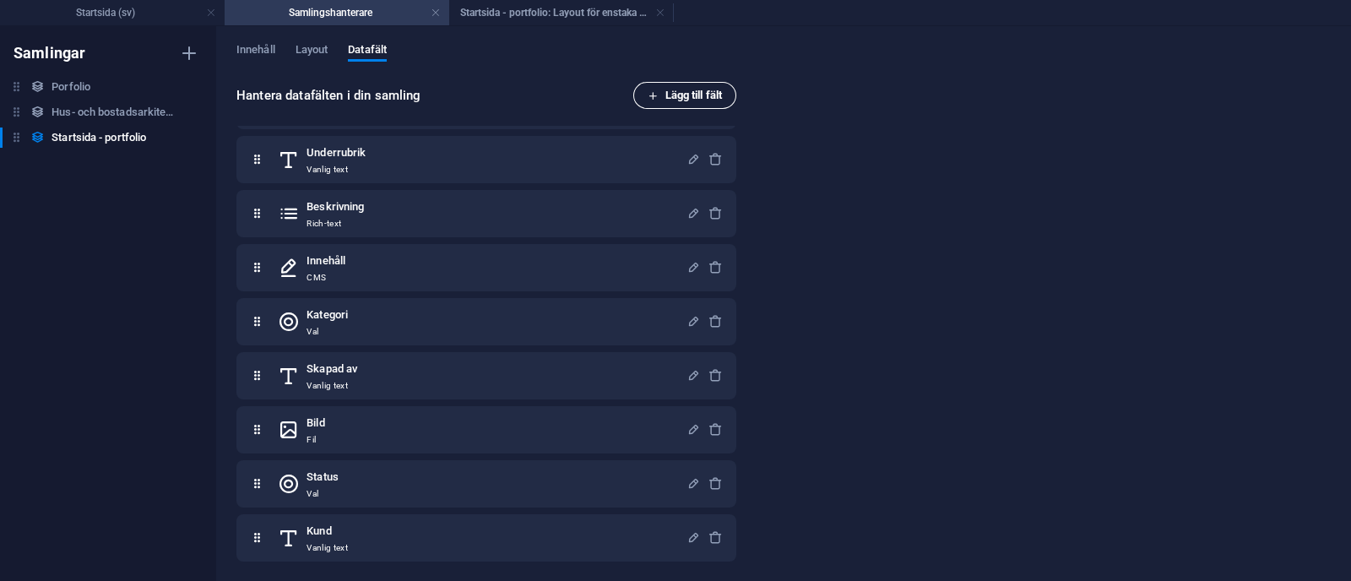
click at [674, 100] on span "Lägg till fält" at bounding box center [685, 95] width 74 height 20
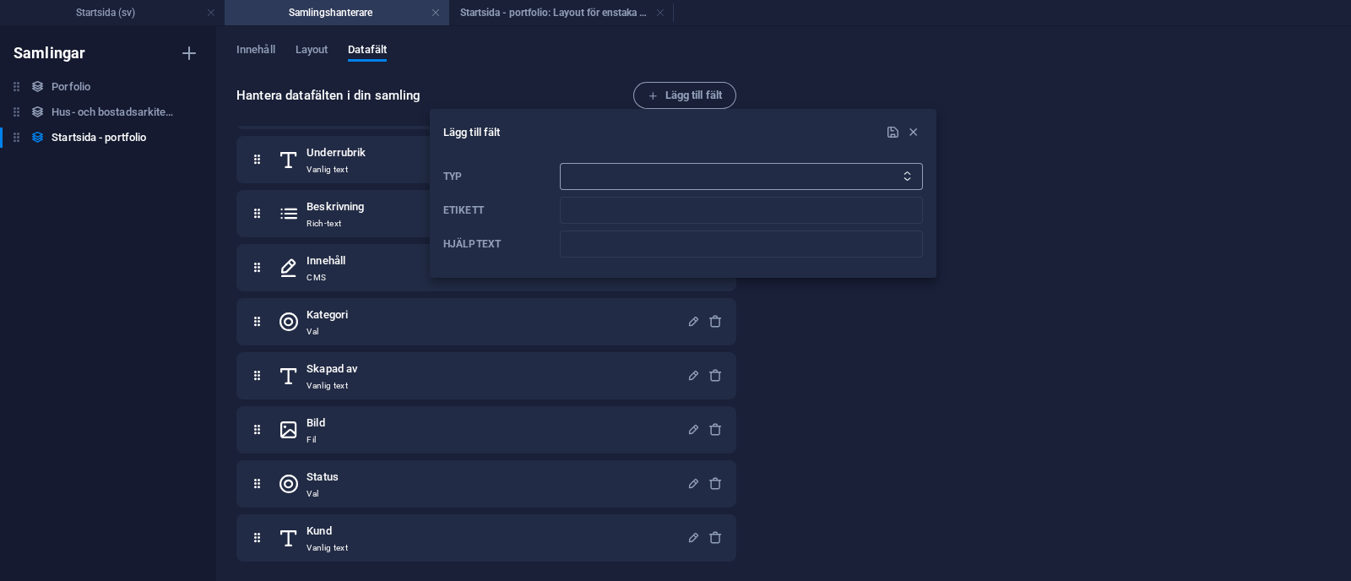
click at [631, 176] on select "Vanlig text Länk CMS Rich-text Fil Flera filer Kryssruta Val Datum Antal" at bounding box center [741, 176] width 363 height 27
select select "file"
click at [560, 163] on select "Vanlig text Länk CMS Rich-text Fil Flera filer Kryssruta Val Datum Antal" at bounding box center [741, 176] width 363 height 27
click at [609, 214] on input "Etikett" at bounding box center [741, 210] width 363 height 27
type input "Bild,"
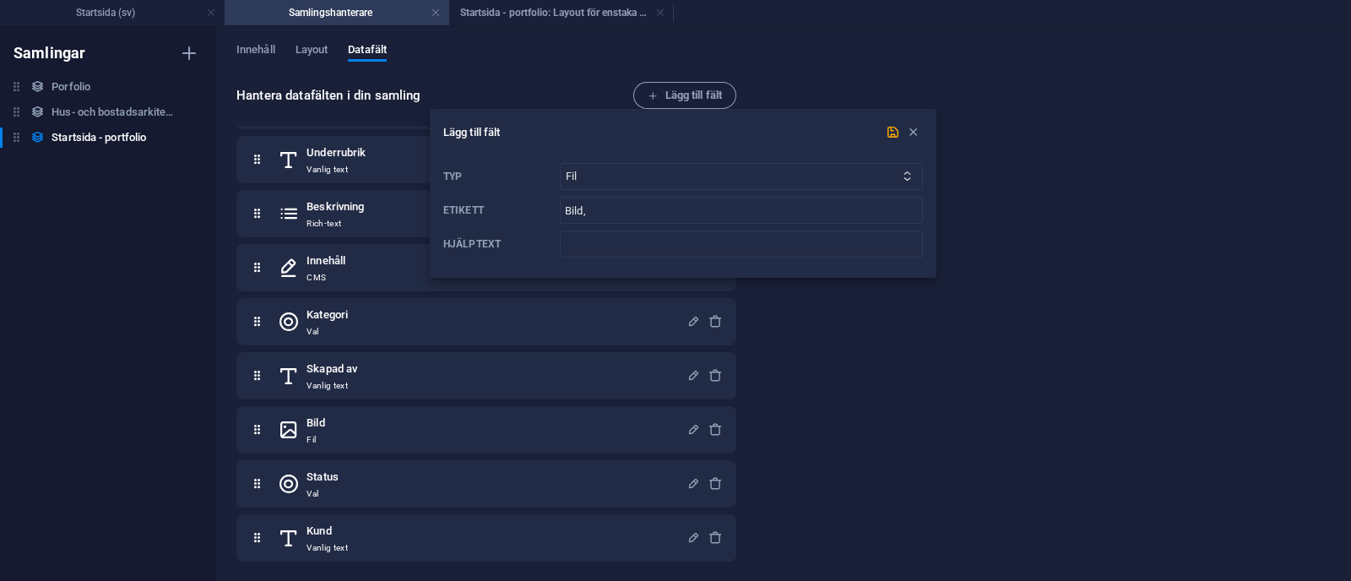
click at [497, 19] on div at bounding box center [675, 290] width 1351 height 581
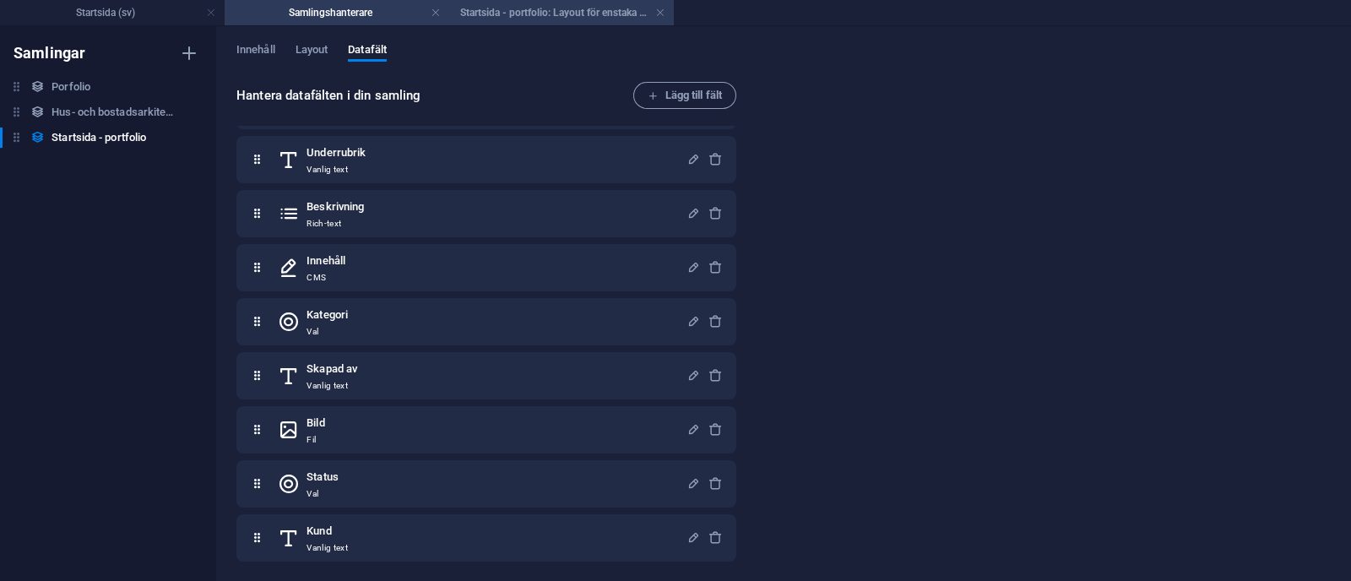
click at [509, 14] on h4 "Startsida - portfolio: Layout för enstaka sida (sv)" at bounding box center [561, 12] width 225 height 19
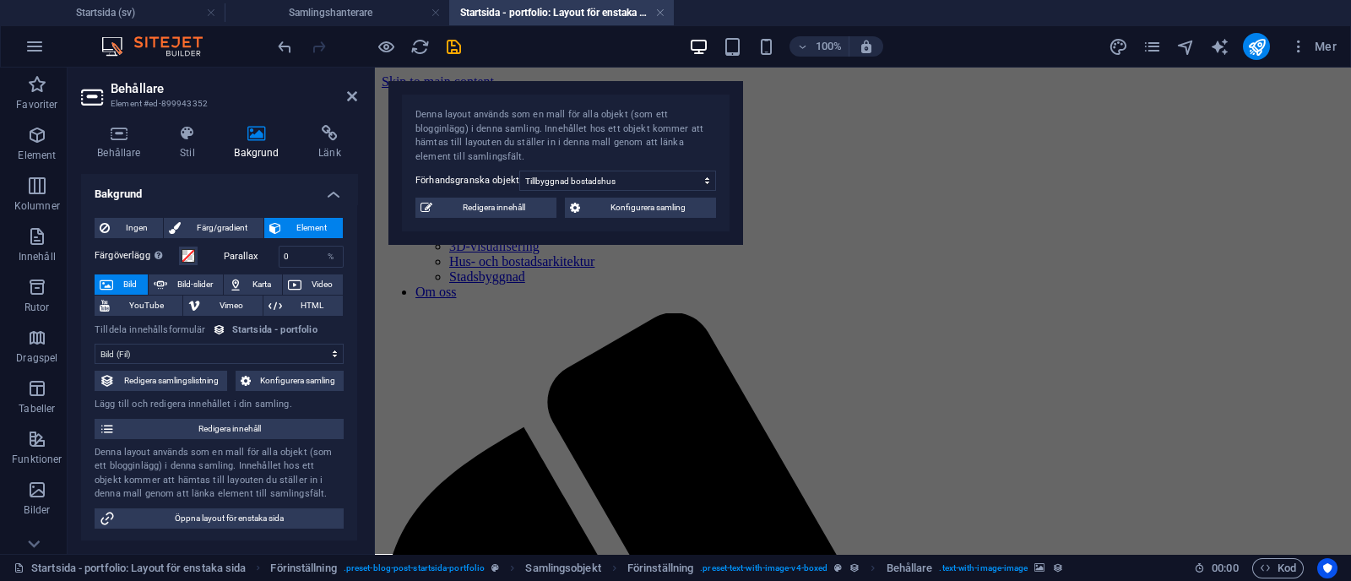
scroll to position [1854, 0]
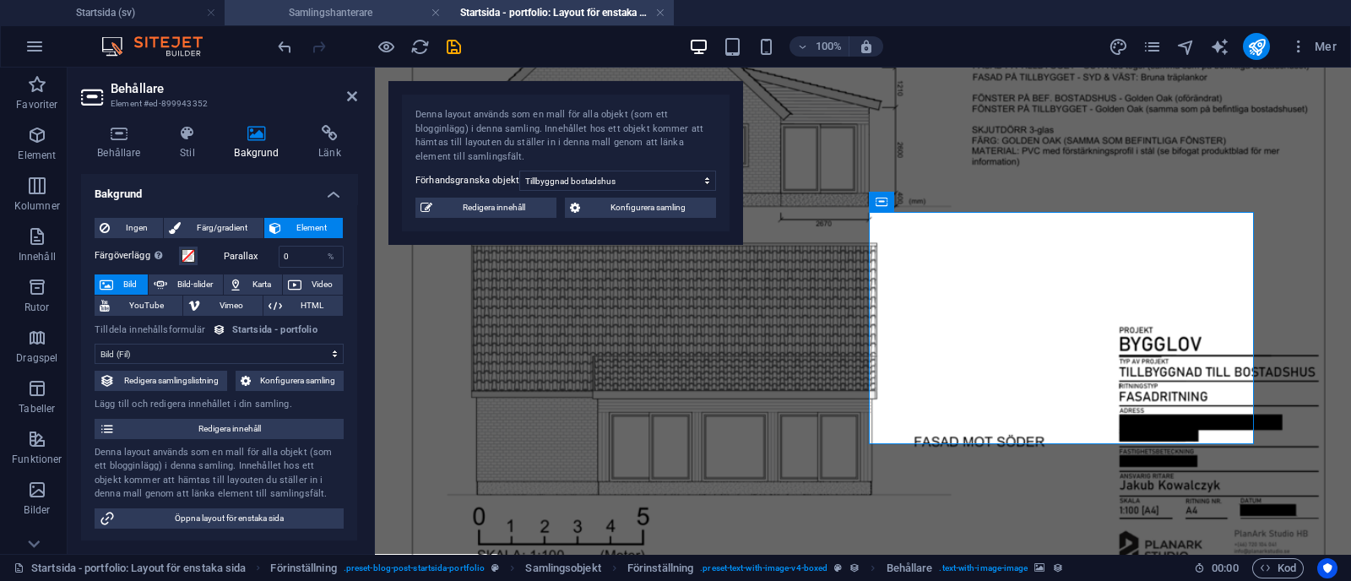
click at [331, 14] on h4 "Samlingshanterare" at bounding box center [337, 12] width 225 height 19
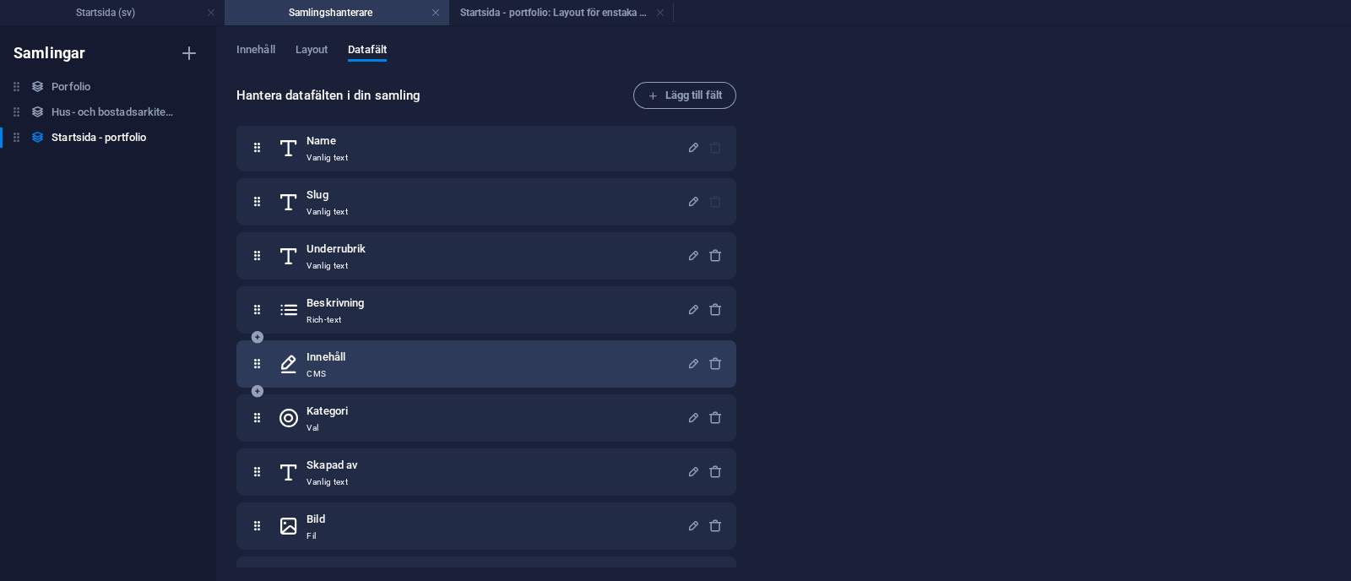
scroll to position [108, 0]
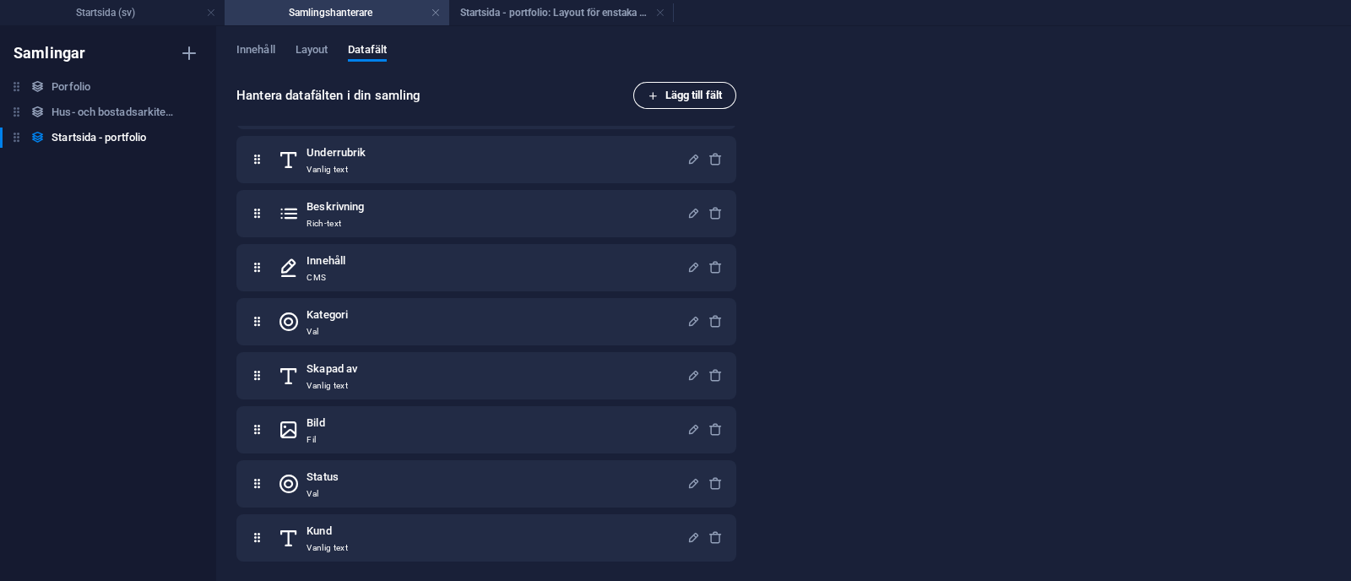
click at [670, 101] on span "Lägg till fält" at bounding box center [685, 95] width 74 height 20
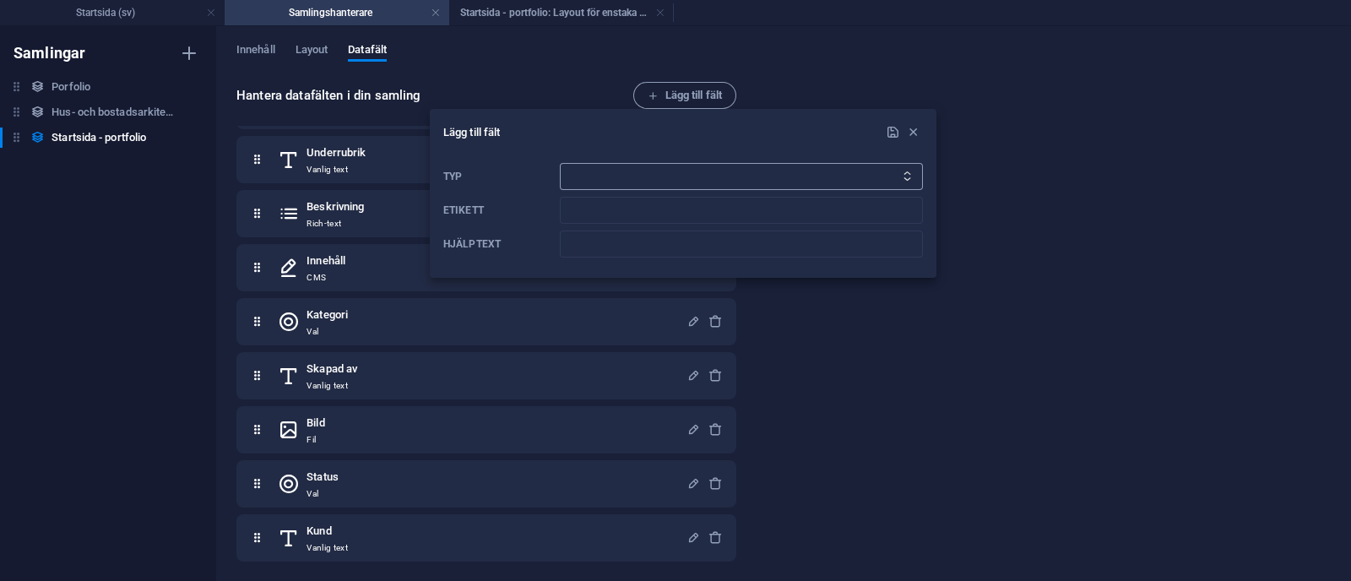
click at [596, 182] on select "Vanlig text Länk CMS Rich-text Fil Flera filer Kryssruta Val Datum Antal" at bounding box center [741, 176] width 363 height 27
select select "file"
click at [560, 163] on select "Vanlig text Länk CMS Rich-text Fil Flera filer Kryssruta Val Datum Antal" at bounding box center [741, 176] width 363 height 27
click at [638, 211] on input "Etikett" at bounding box center [741, 210] width 363 height 27
type input "Fakta-bild"
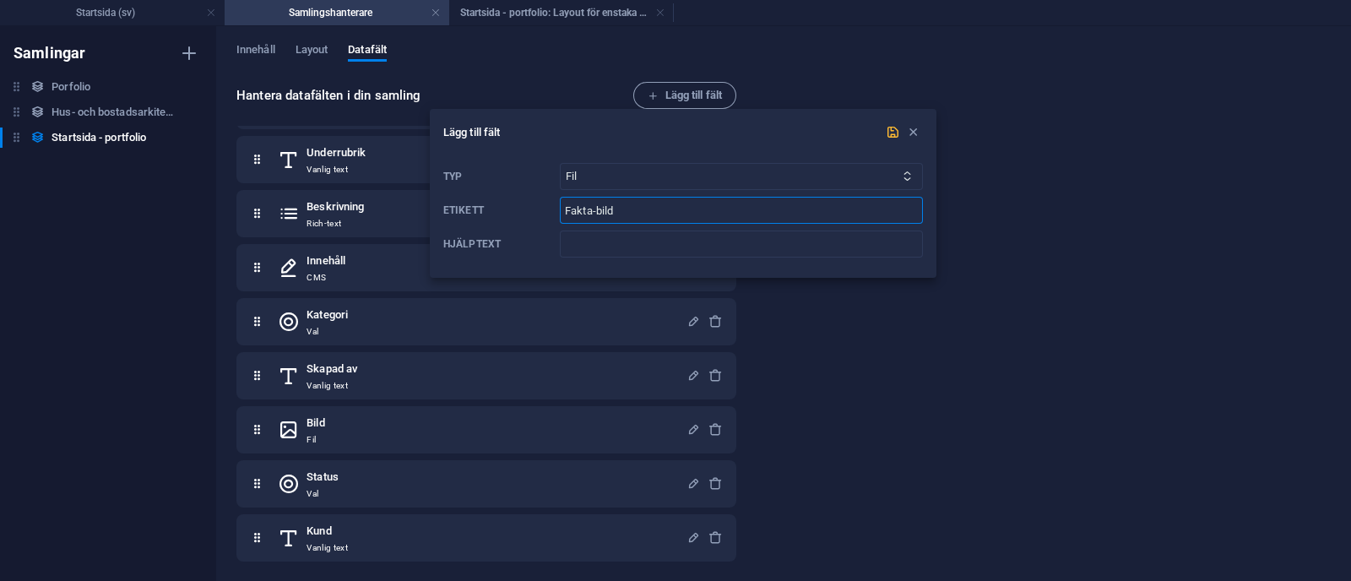
click at [891, 133] on icon "submit" at bounding box center [893, 132] width 14 height 14
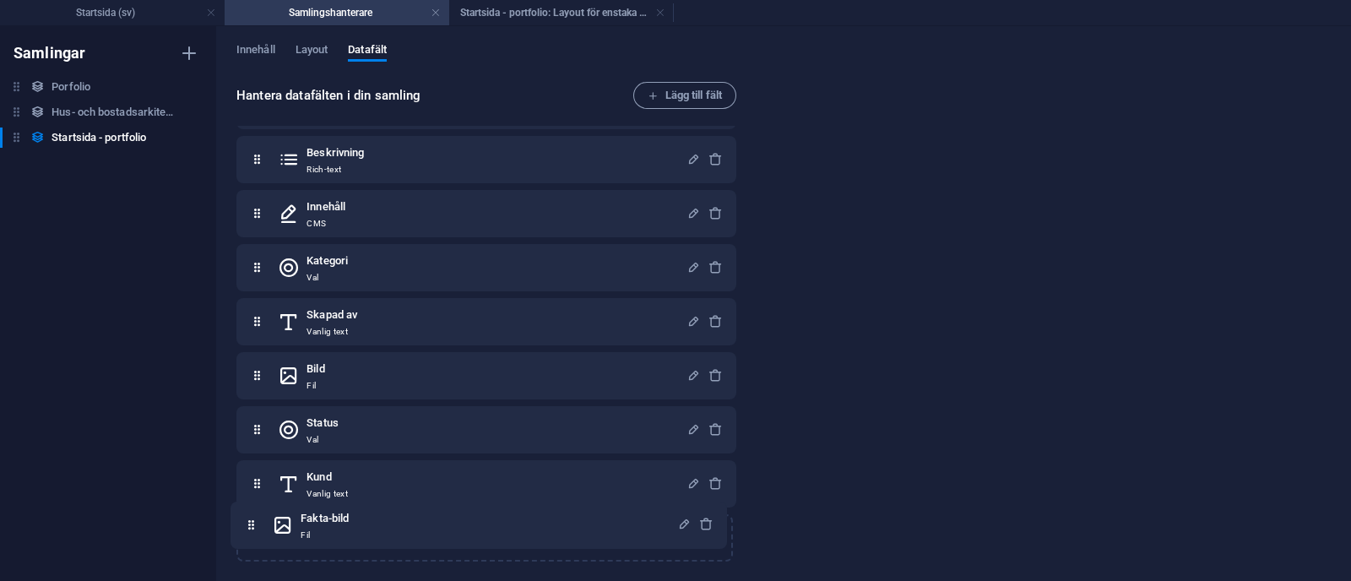
scroll to position [162, 0]
click at [253, 540] on div "Name Vanlig text Slug Vanlig text Underrubrik Vanlig text Beskrivning Rich-text…" at bounding box center [486, 268] width 500 height 588
click at [0, 0] on button "Innehåll" at bounding box center [0, 0] width 0 height 0
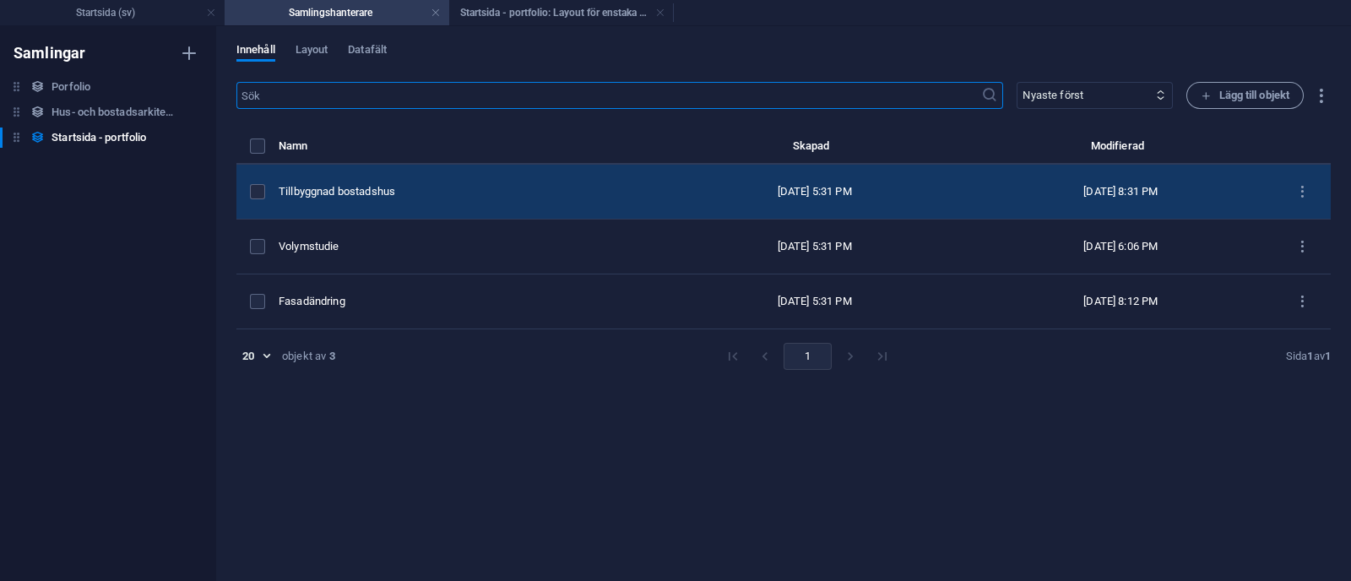
click at [448, 207] on td "Tillbyggnad bostadshus" at bounding box center [470, 192] width 383 height 55
select select "Bogglovsritningar"
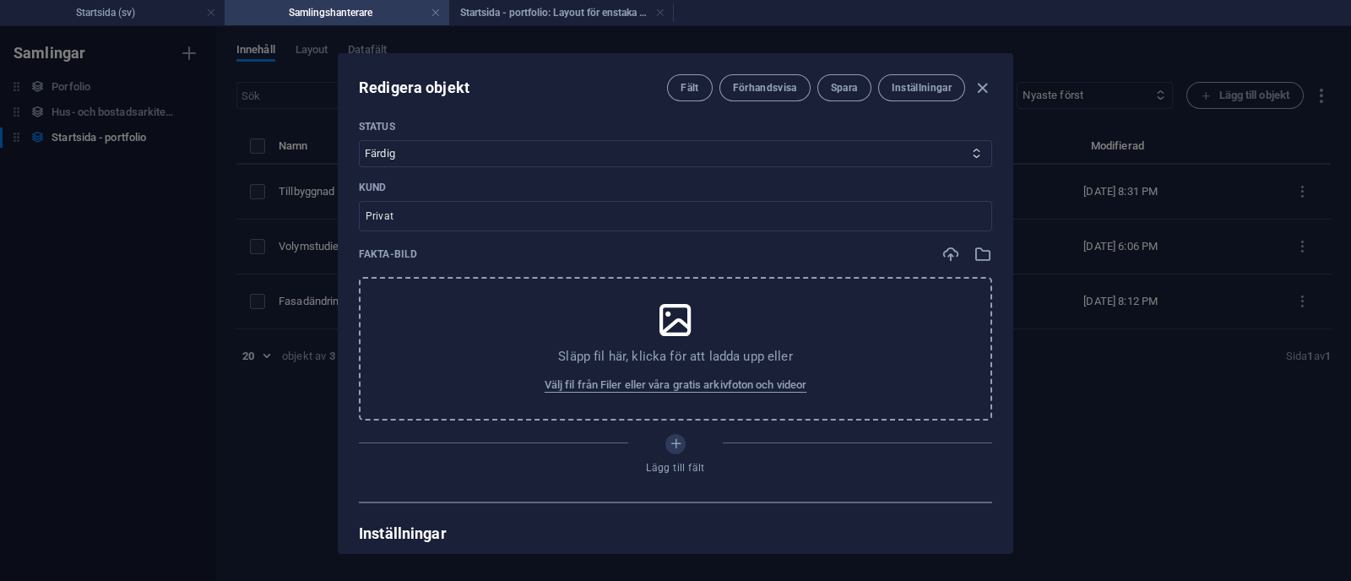
scroll to position [931, 0]
click at [981, 250] on icon "button" at bounding box center [983, 255] width 19 height 19
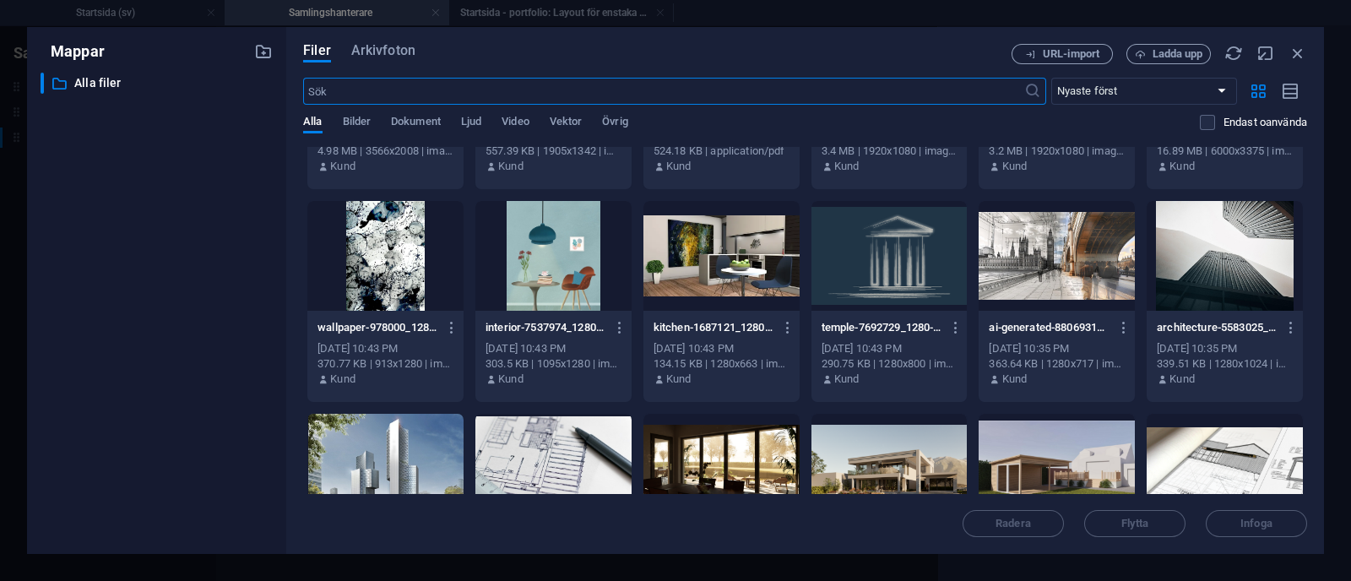
scroll to position [370, 0]
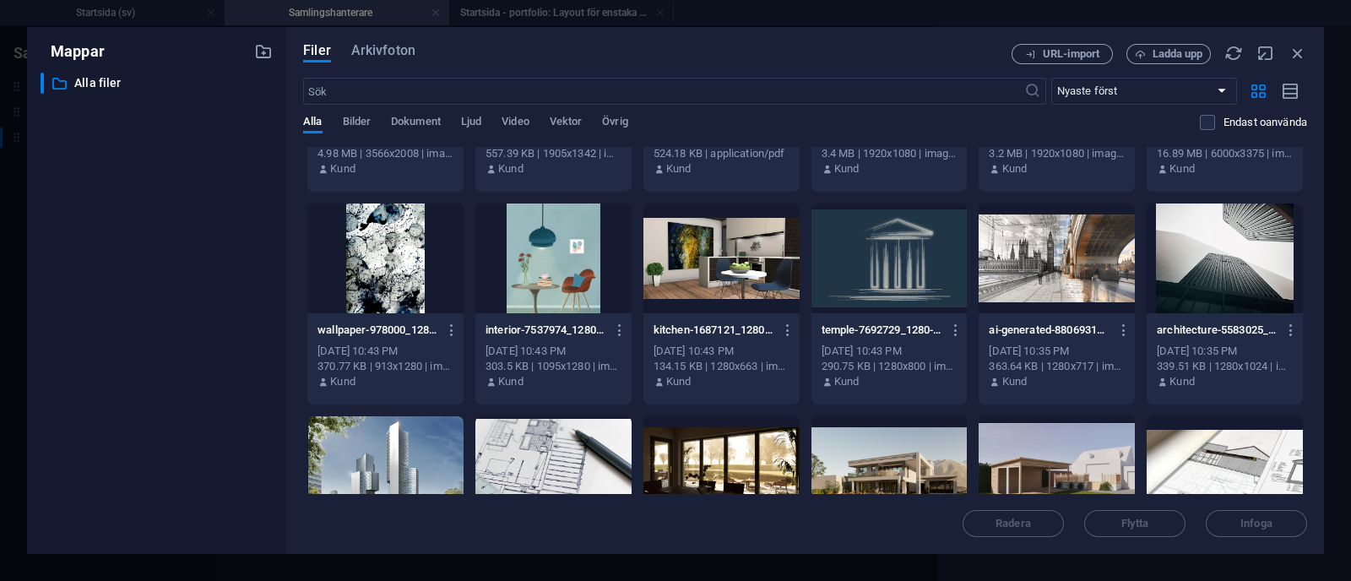
click at [377, 263] on div at bounding box center [385, 259] width 156 height 110
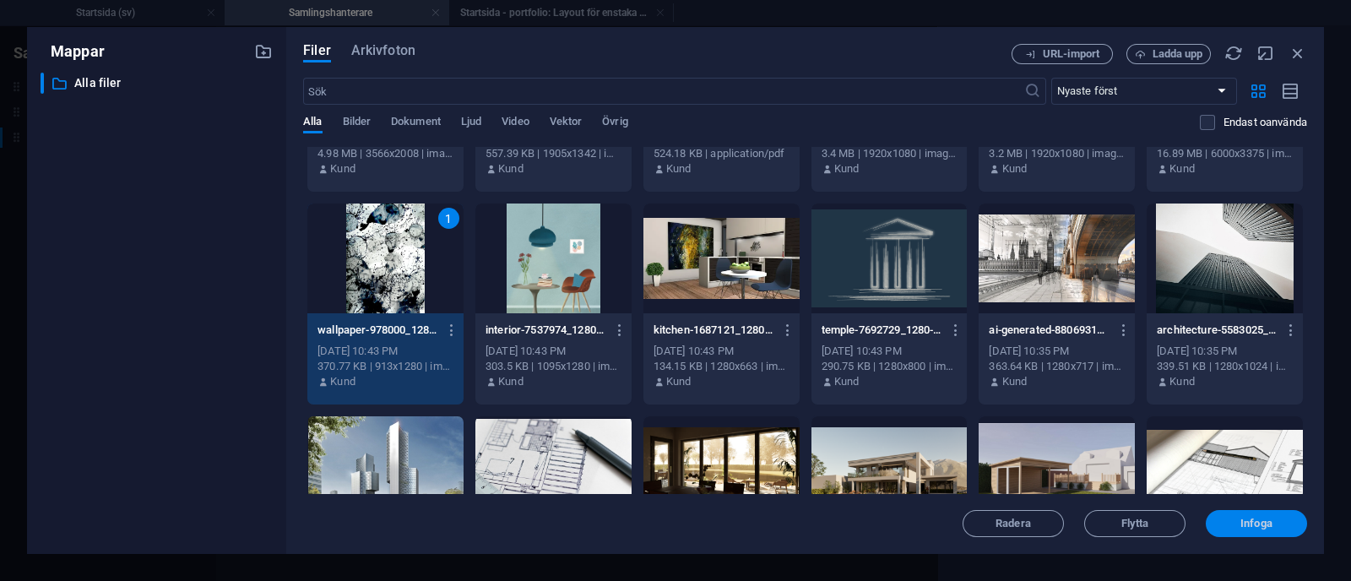
click at [1251, 515] on button "Infoga" at bounding box center [1256, 523] width 101 height 27
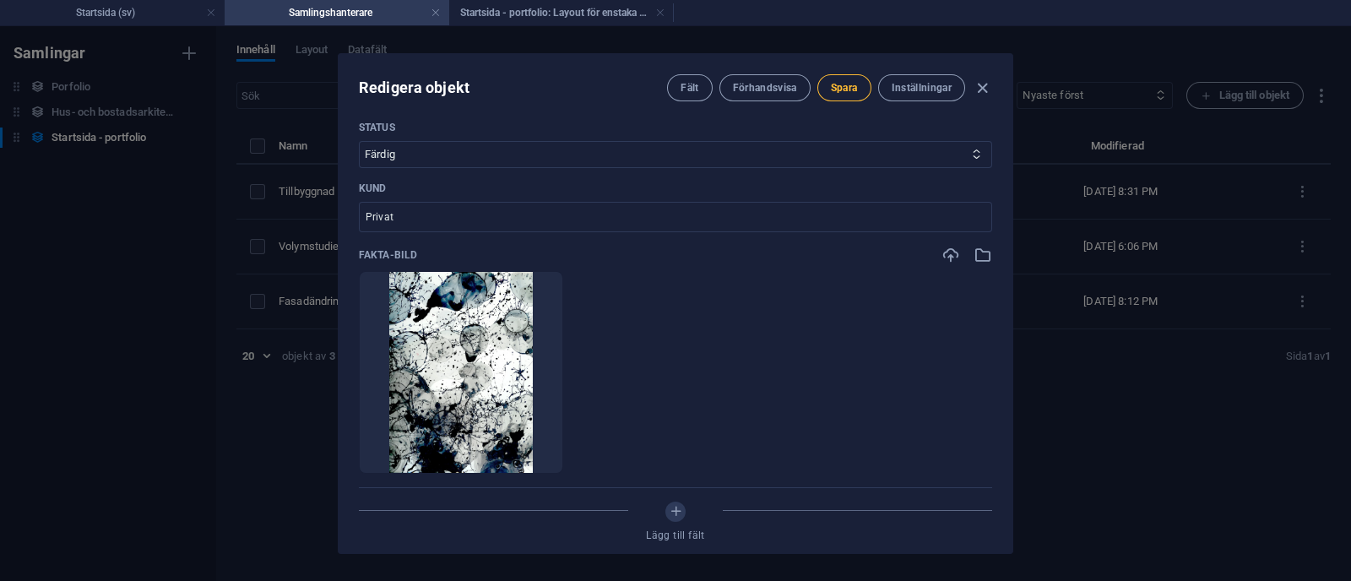
click at [845, 82] on span "Spara" at bounding box center [844, 88] width 27 height 14
click at [563, 6] on h4 "Startsida - portfolio: Layout för enstaka sida (sv)" at bounding box center [561, 12] width 225 height 19
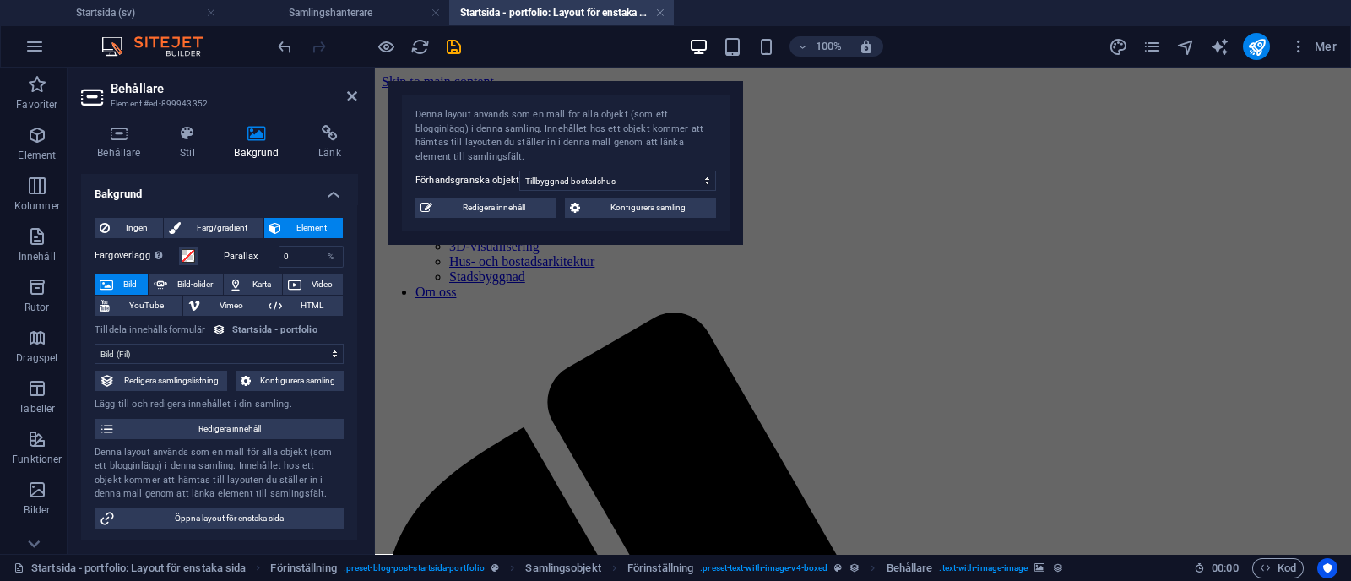
scroll to position [1854, 0]
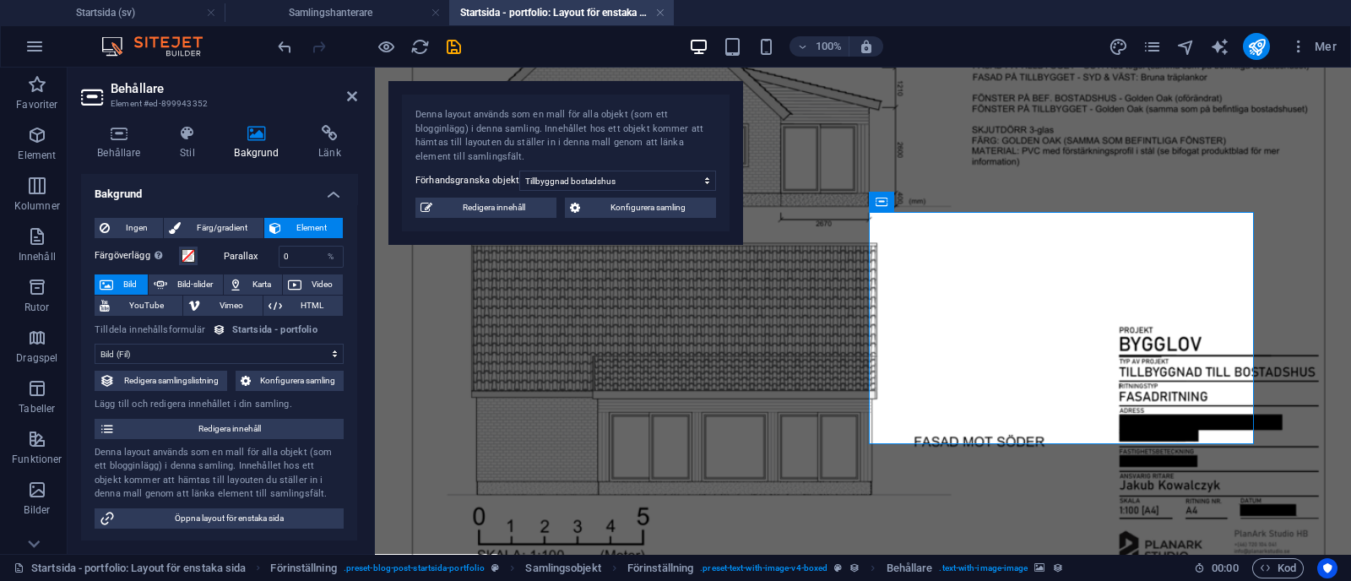
click at [204, 350] on select "Ingen tilldelning, innehållet förblir statiskt Skapad (Datum) Uppdaterad (Datum…" at bounding box center [219, 354] width 249 height 20
select select "fakta-bild"
click at [95, 344] on select "Ingen tilldelning, innehållet förblir statiskt Skapad (Datum) Uppdaterad (Datum…" at bounding box center [219, 354] width 249 height 20
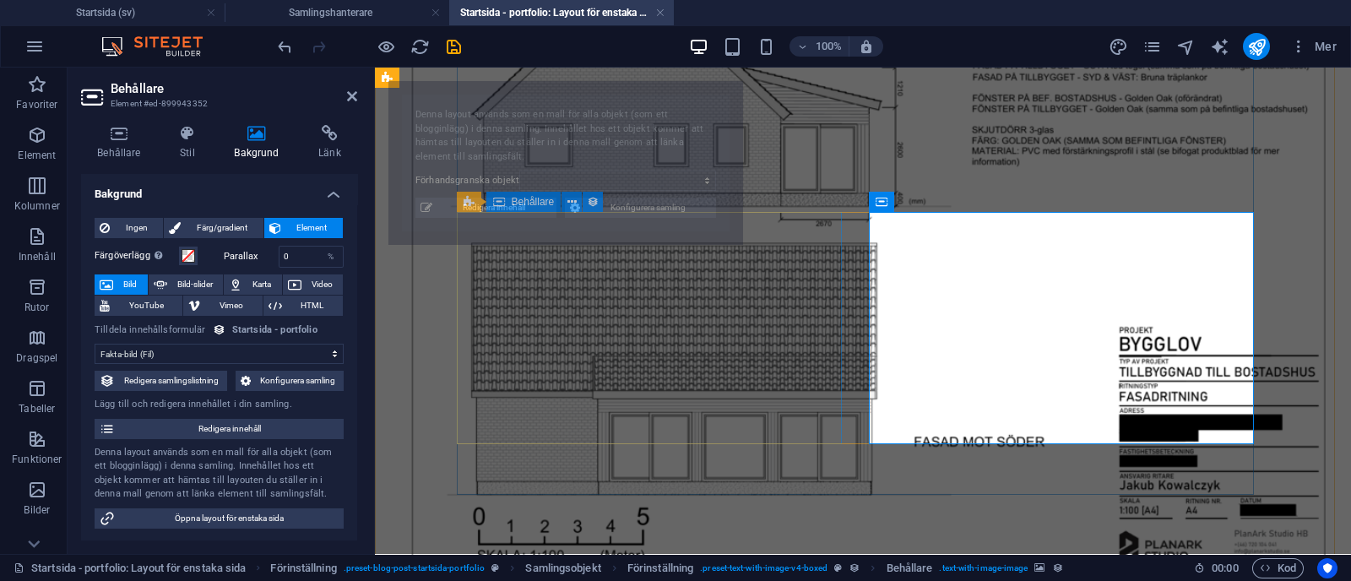
select select "68b70ddebdb0bfdaaa070170"
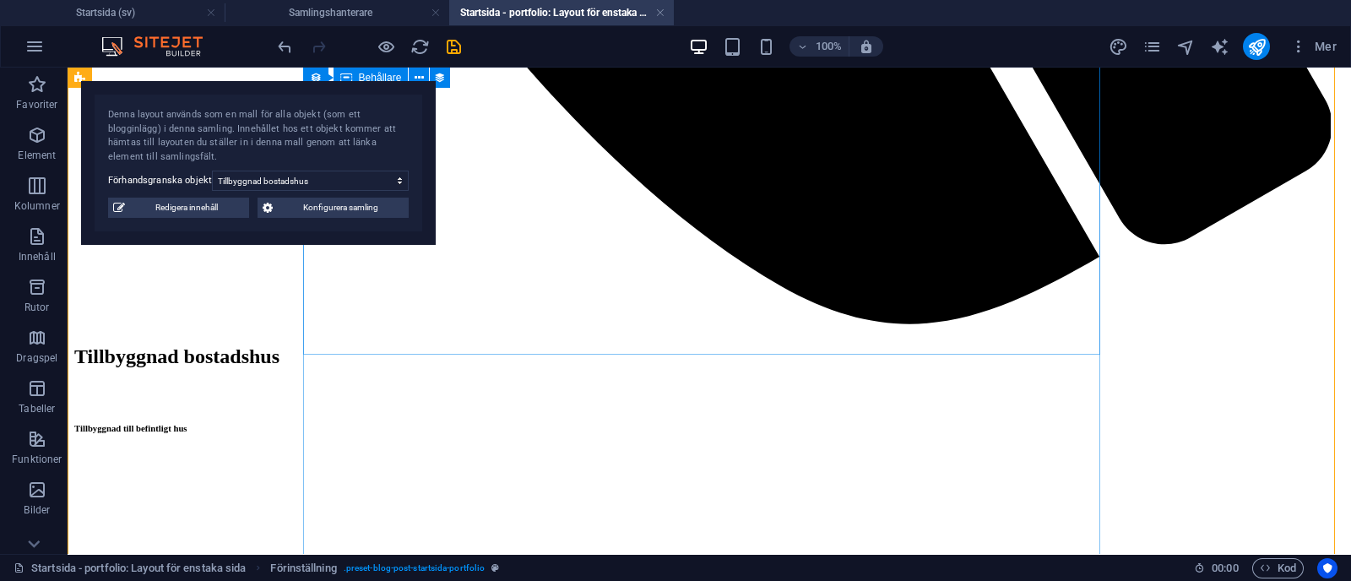
scroll to position [1593, 0]
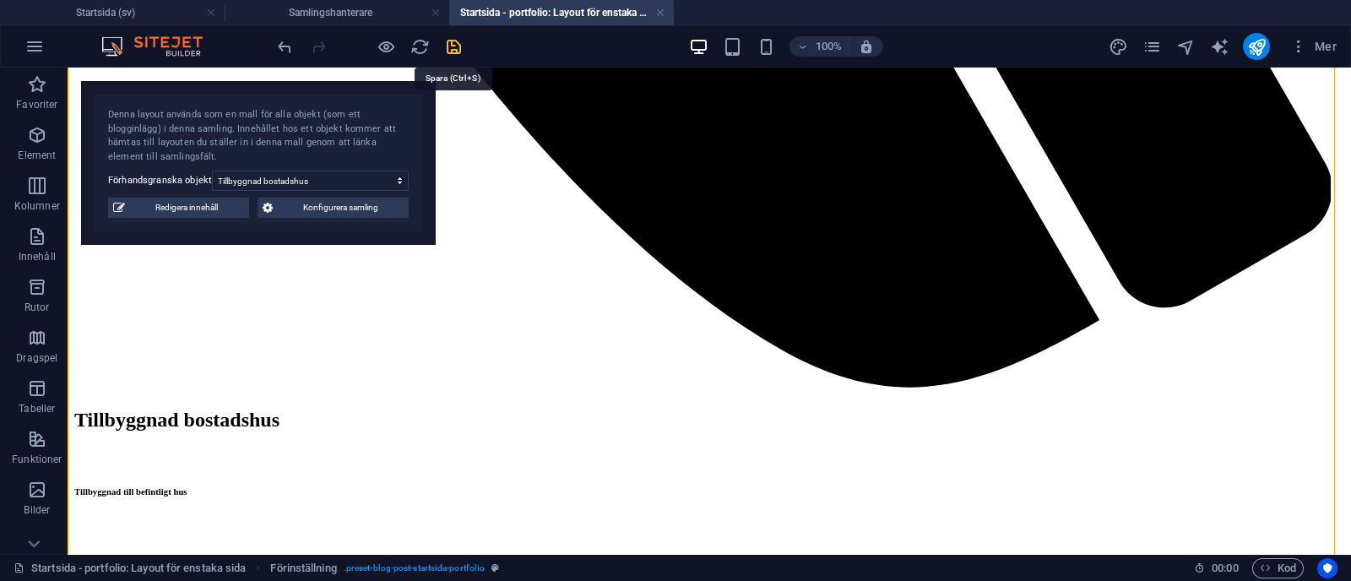
click at [454, 45] on icon "save" at bounding box center [453, 46] width 19 height 19
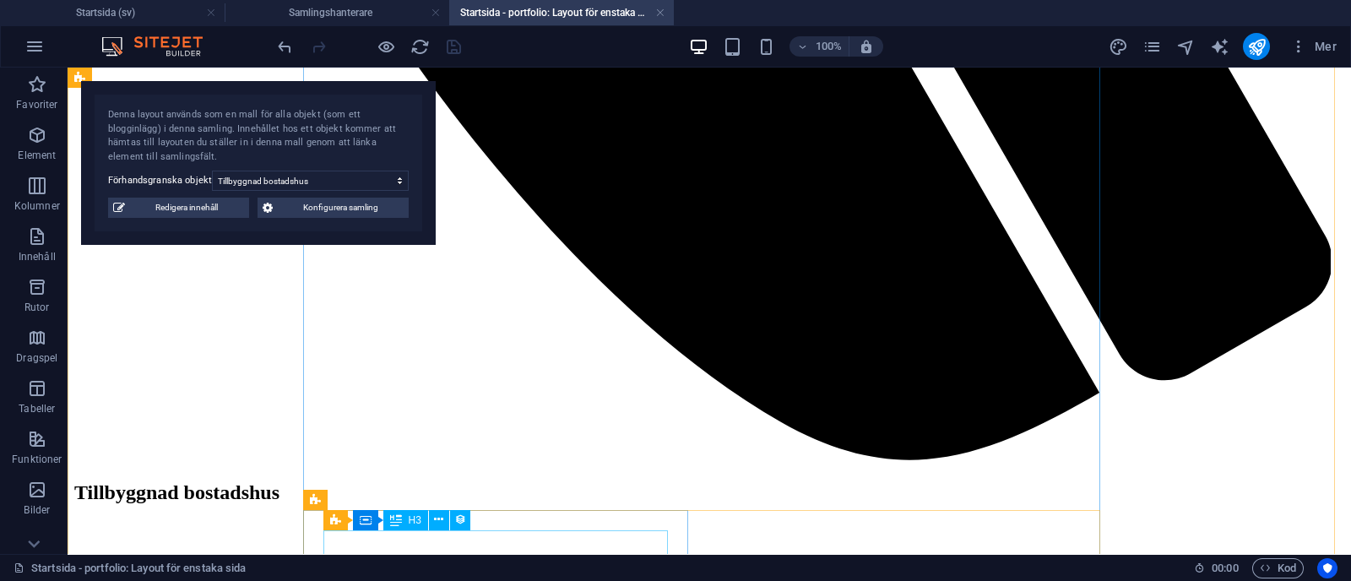
scroll to position [1502, 0]
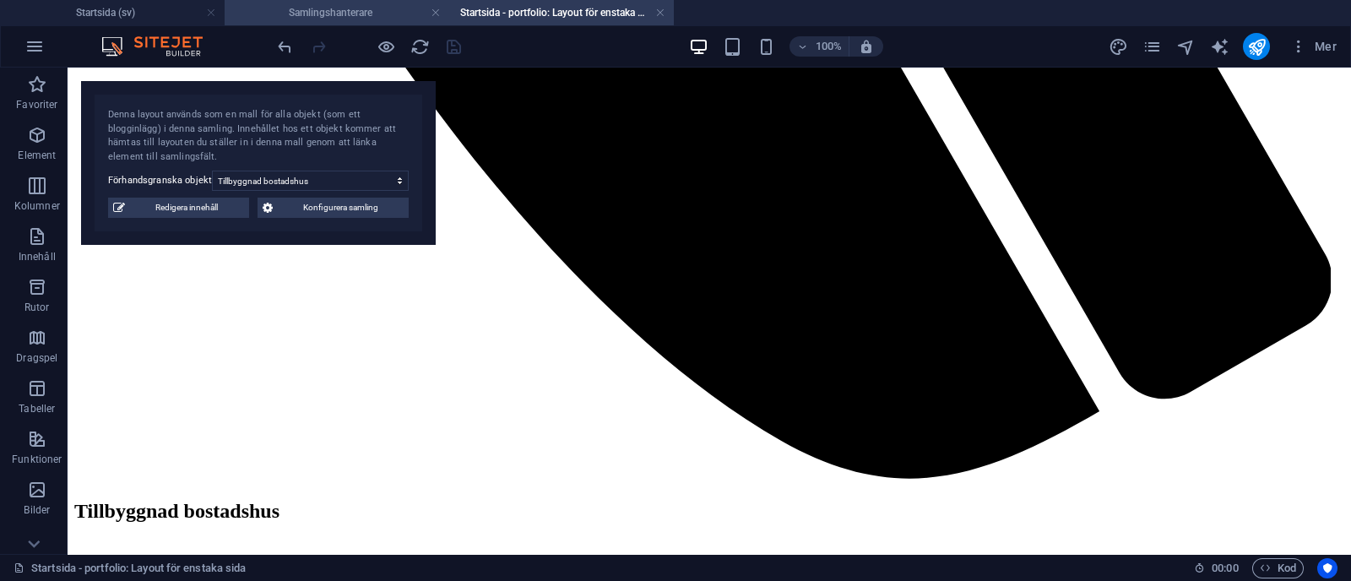
click at [399, 0] on li "Samlingshanterare" at bounding box center [337, 12] width 225 height 25
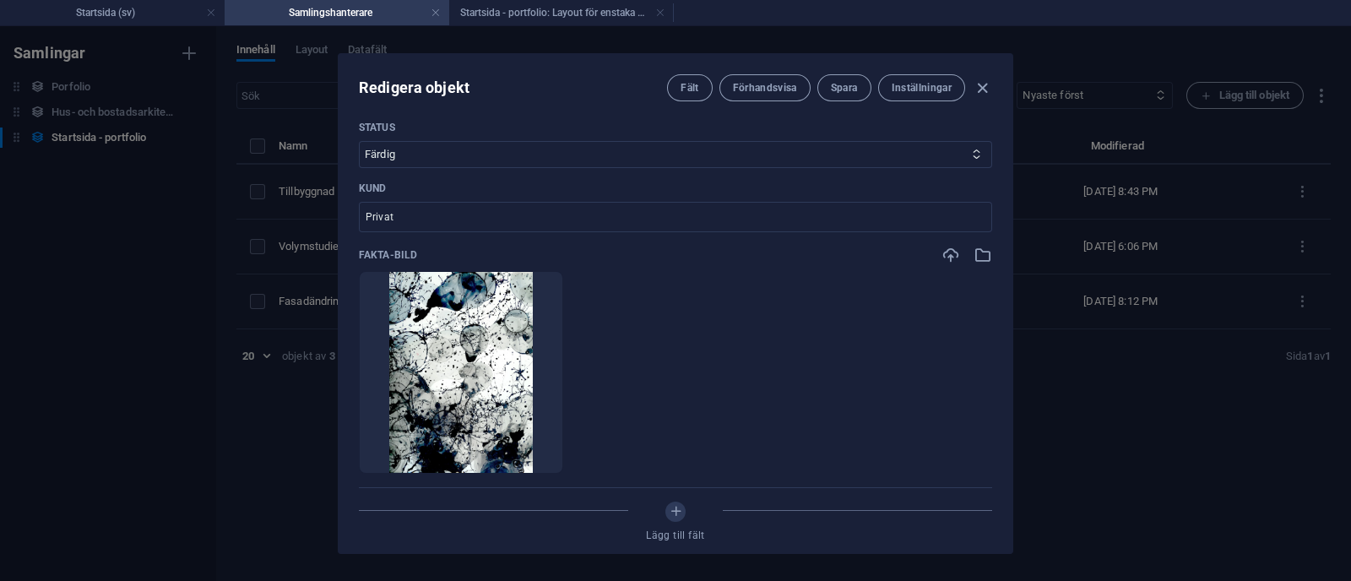
scroll to position [0, 0]
click at [557, 16] on h4 "Startsida - portfolio: Layout för enstaka sida (sv)" at bounding box center [561, 12] width 225 height 19
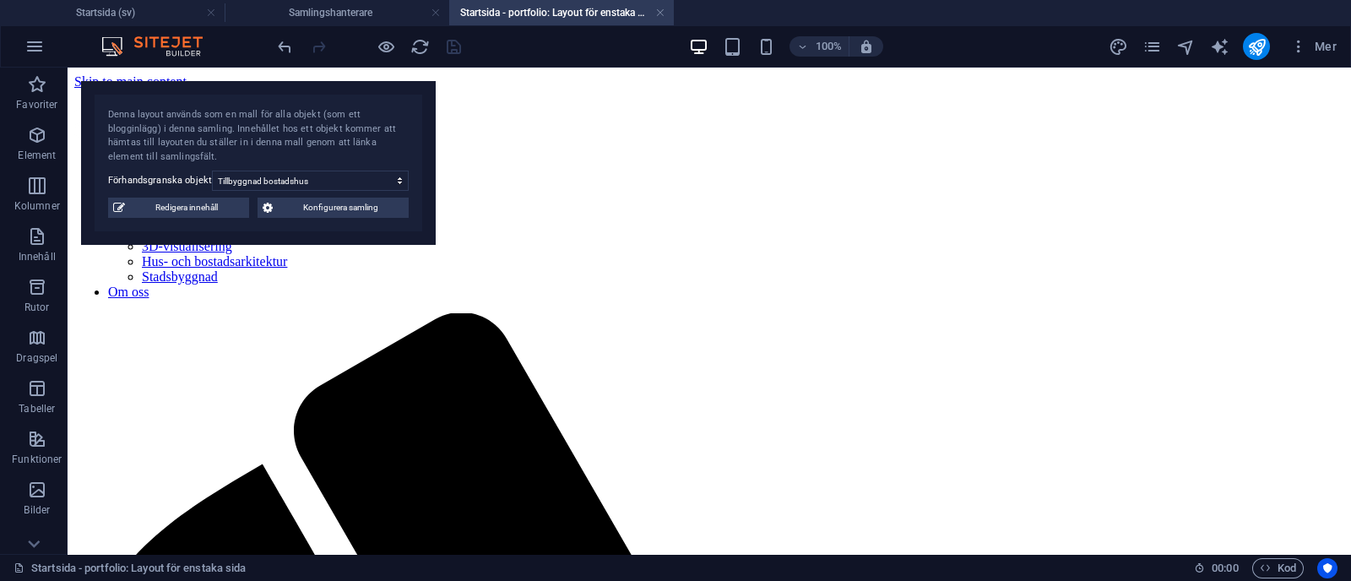
scroll to position [1502, 0]
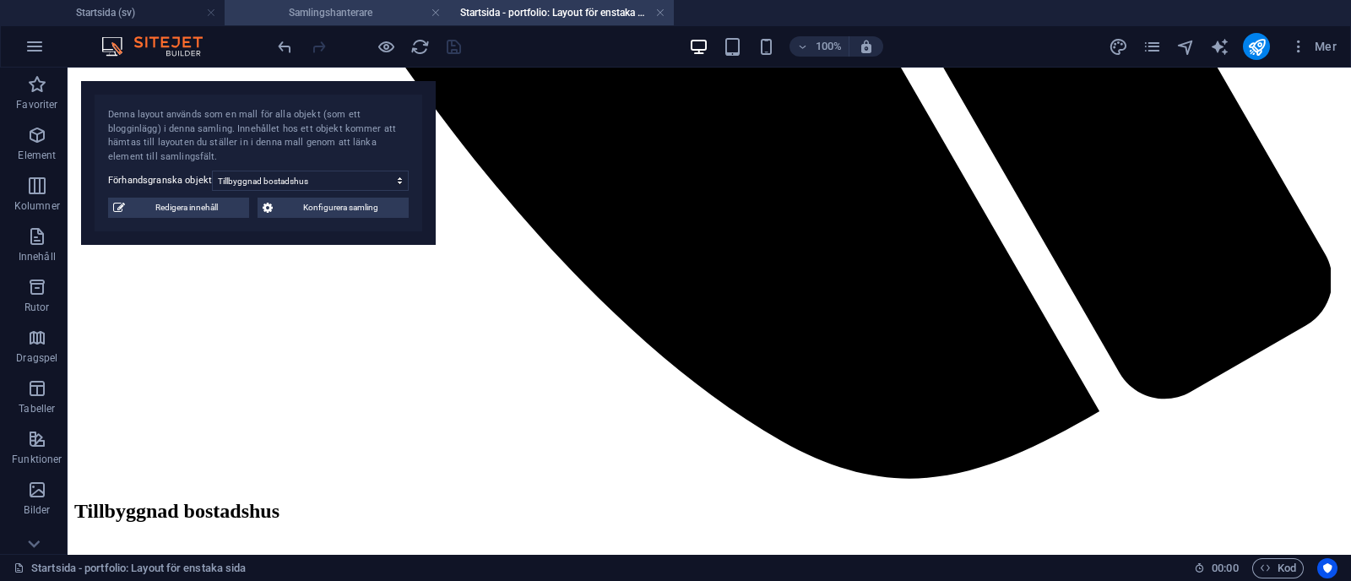
click at [353, 5] on h4 "Samlingshanterare" at bounding box center [337, 12] width 225 height 19
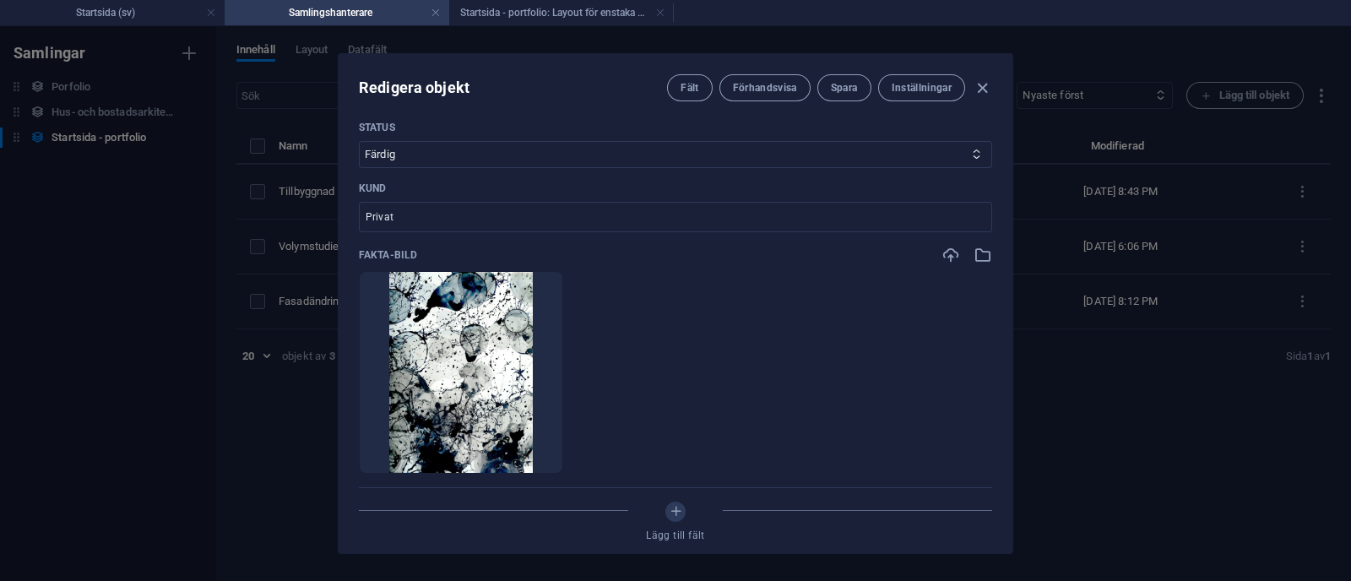
scroll to position [0, 0]
click at [844, 95] on button "Spara" at bounding box center [844, 87] width 54 height 27
click at [982, 82] on icon "button" at bounding box center [982, 88] width 19 height 19
type input "tillbyggnad-bostadshus"
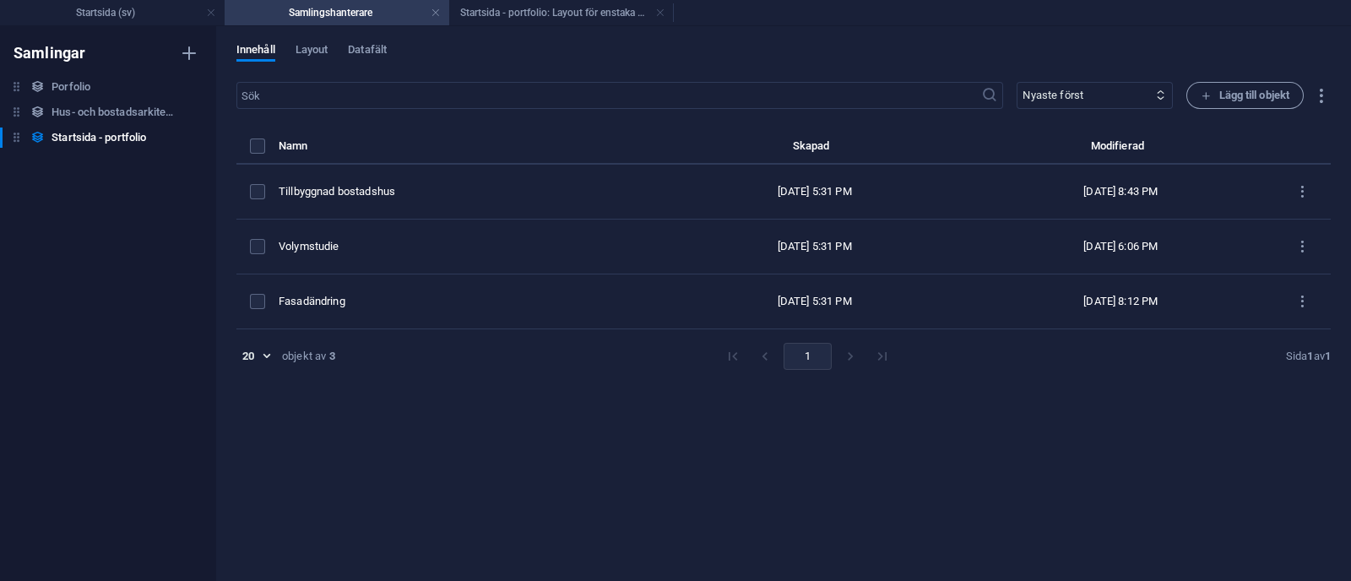
scroll to position [763, 0]
click at [592, 18] on h4 "Startsida - portfolio: Layout för enstaka sida (sv)" at bounding box center [561, 12] width 225 height 19
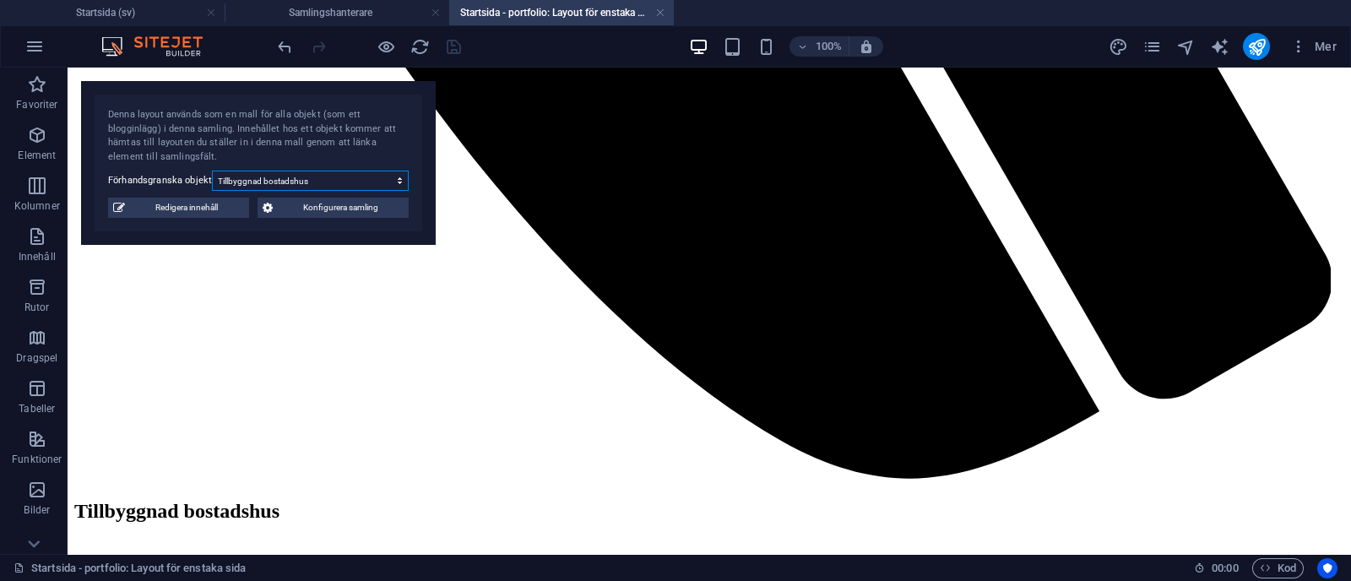
click at [331, 175] on select "Tillbyggnad bostadshus Volymstudie Fasadändring" at bounding box center [310, 181] width 197 height 20
select select "68b70ddebdb0bfdaaa07016d"
click at [212, 171] on select "Tillbyggnad bostadshus Volymstudie Fasadändring" at bounding box center [310, 181] width 197 height 20
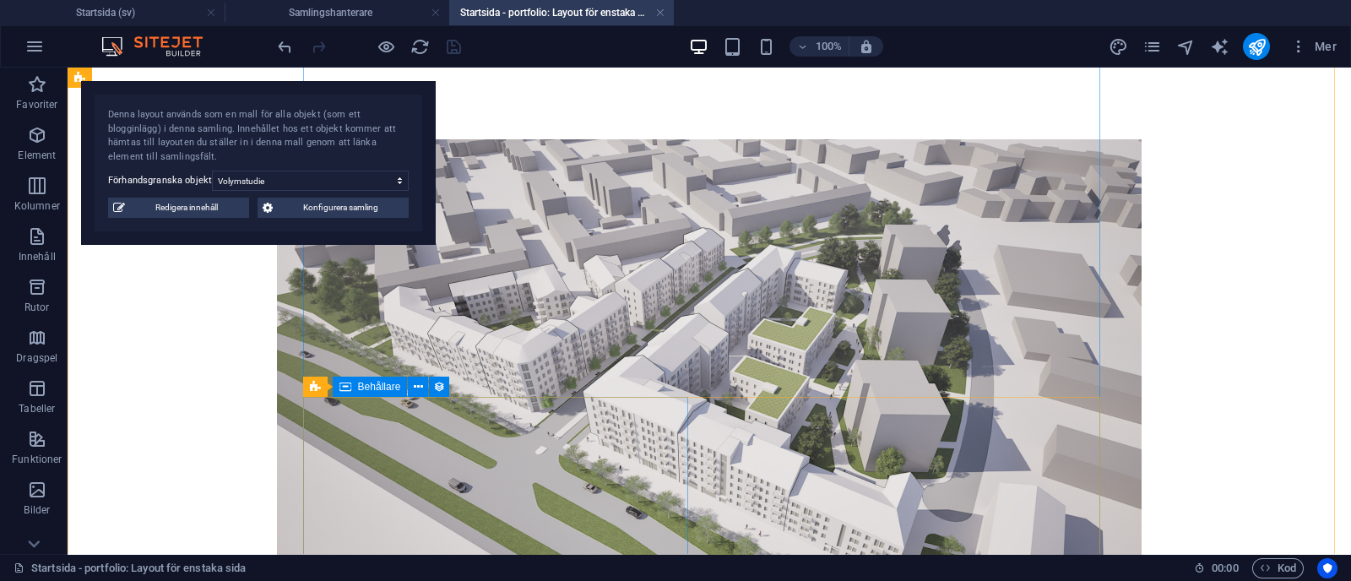
scroll to position [2088, 0]
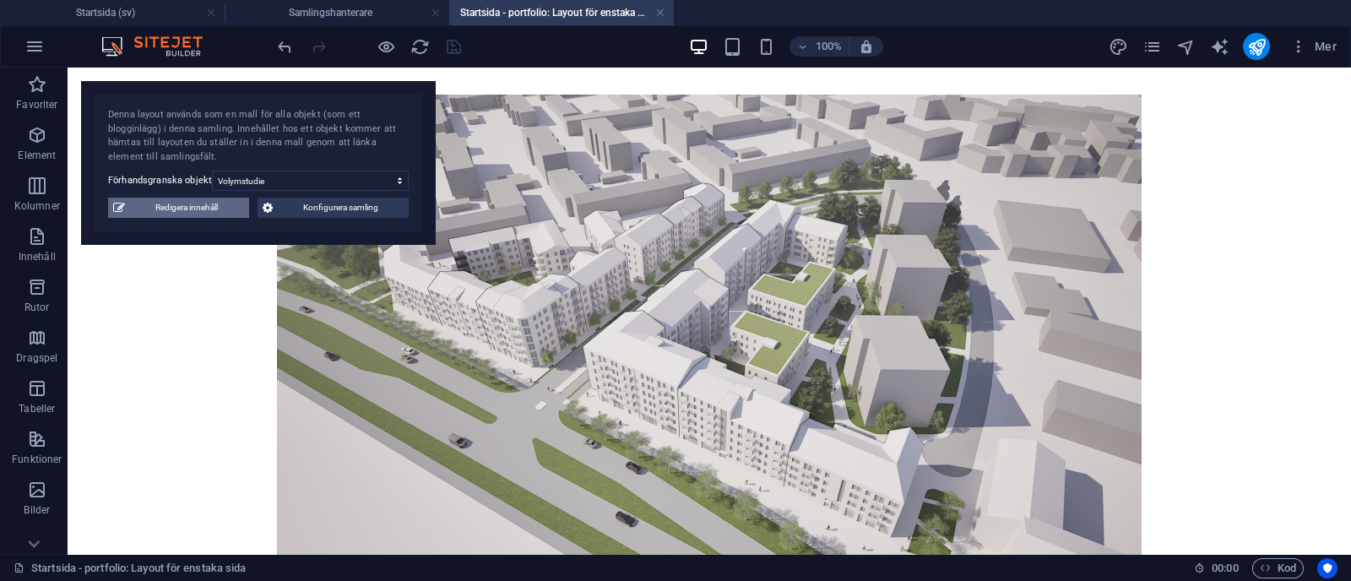
click at [213, 215] on span "Redigera innehåll" at bounding box center [187, 208] width 114 height 20
select select "Stadsbyggnad"
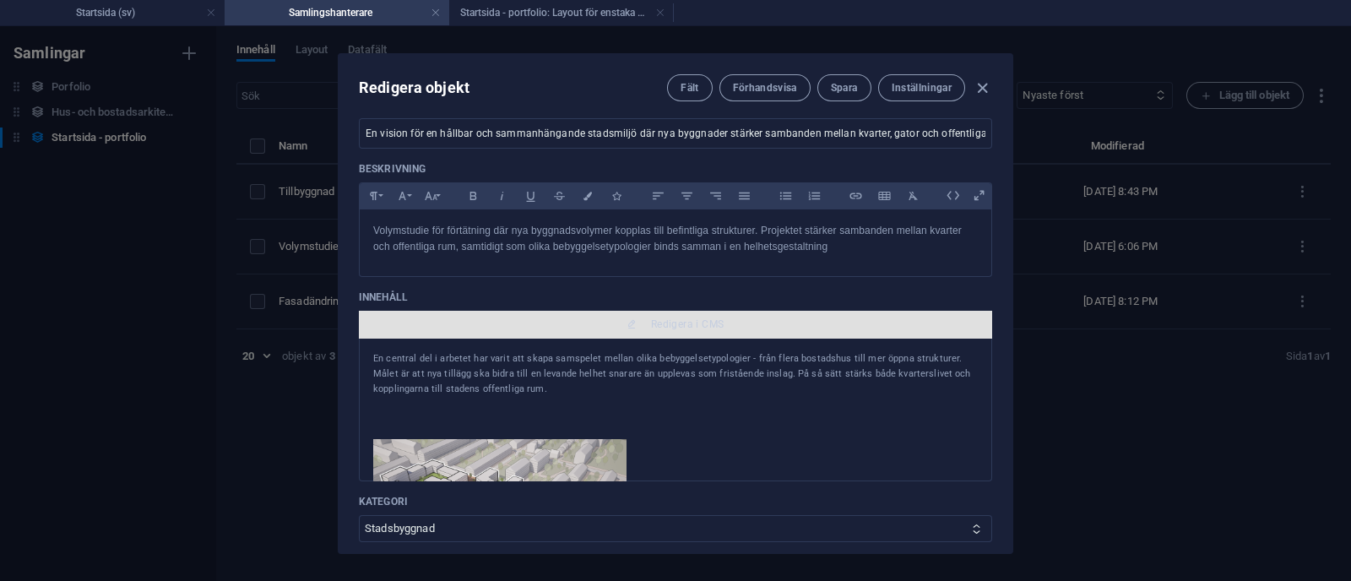
scroll to position [163, 0]
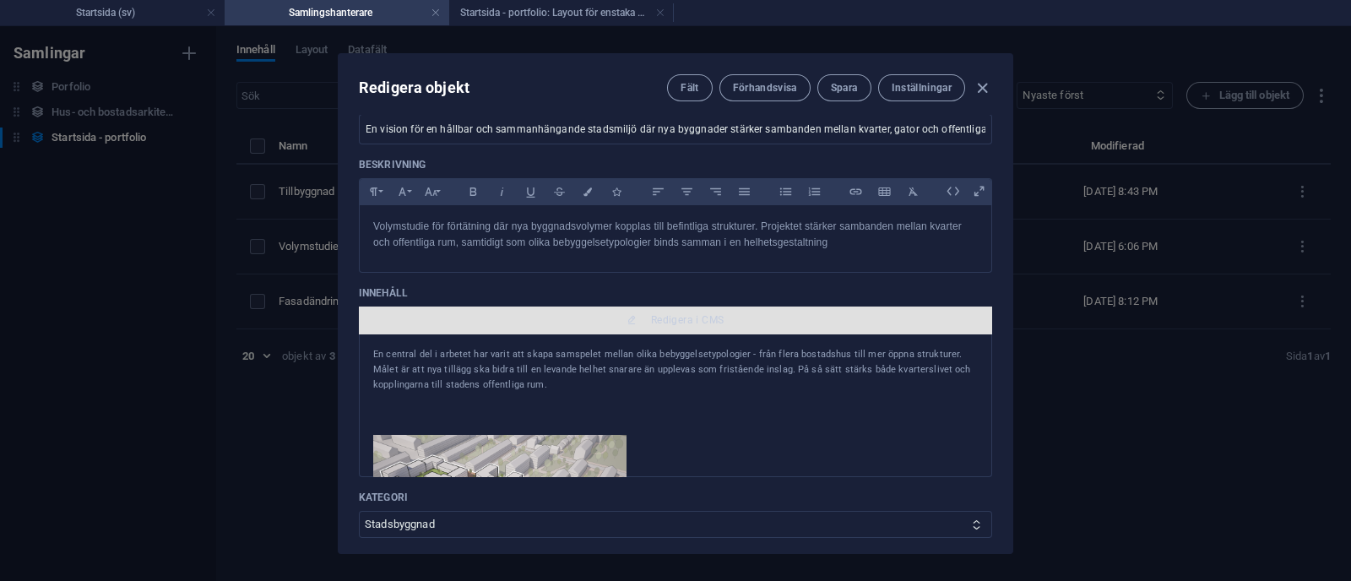
click at [677, 318] on span "Redigera i CMS" at bounding box center [687, 320] width 73 height 14
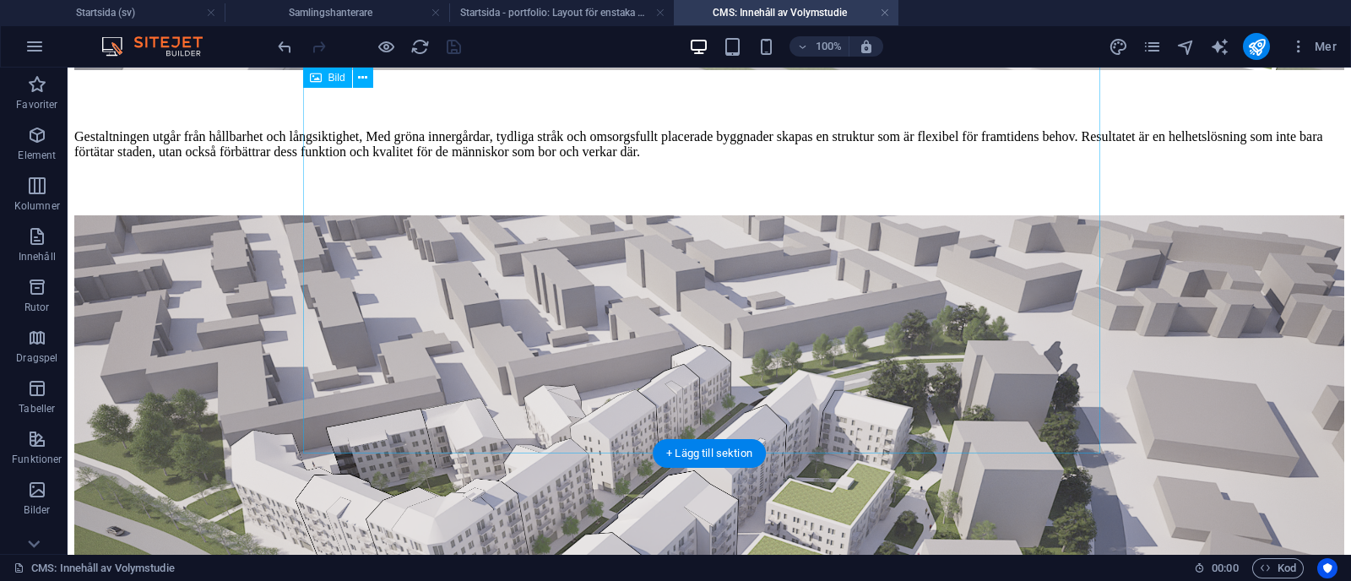
scroll to position [835, 0]
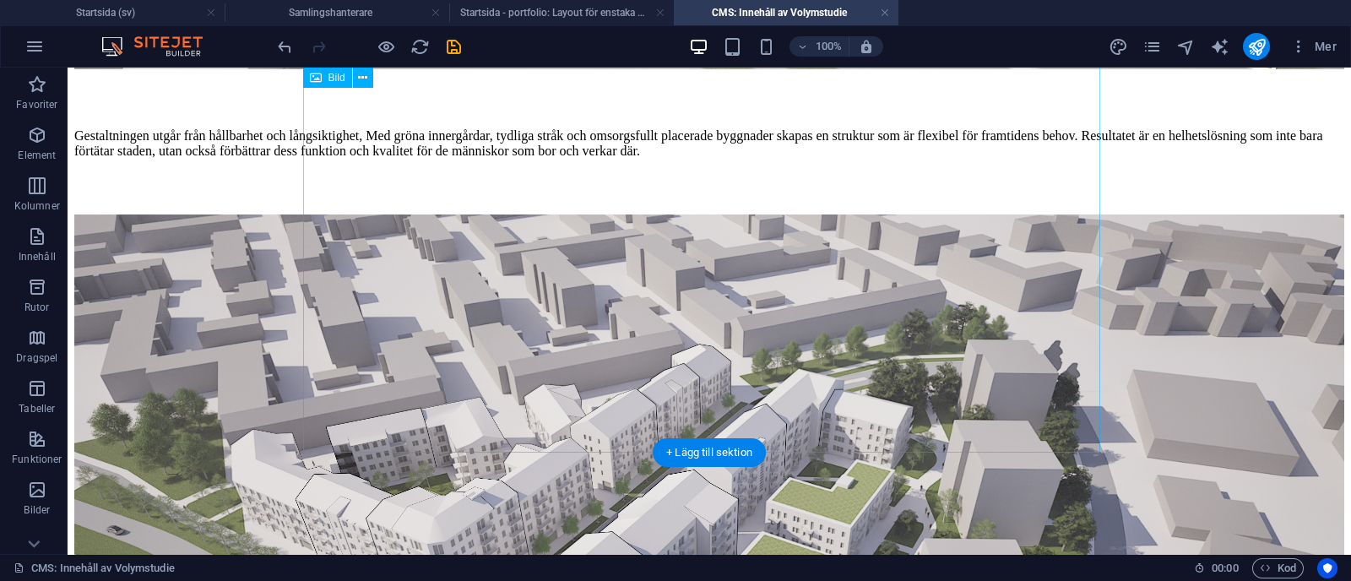
click at [421, 383] on figure at bounding box center [709, 573] width 1270 height 718
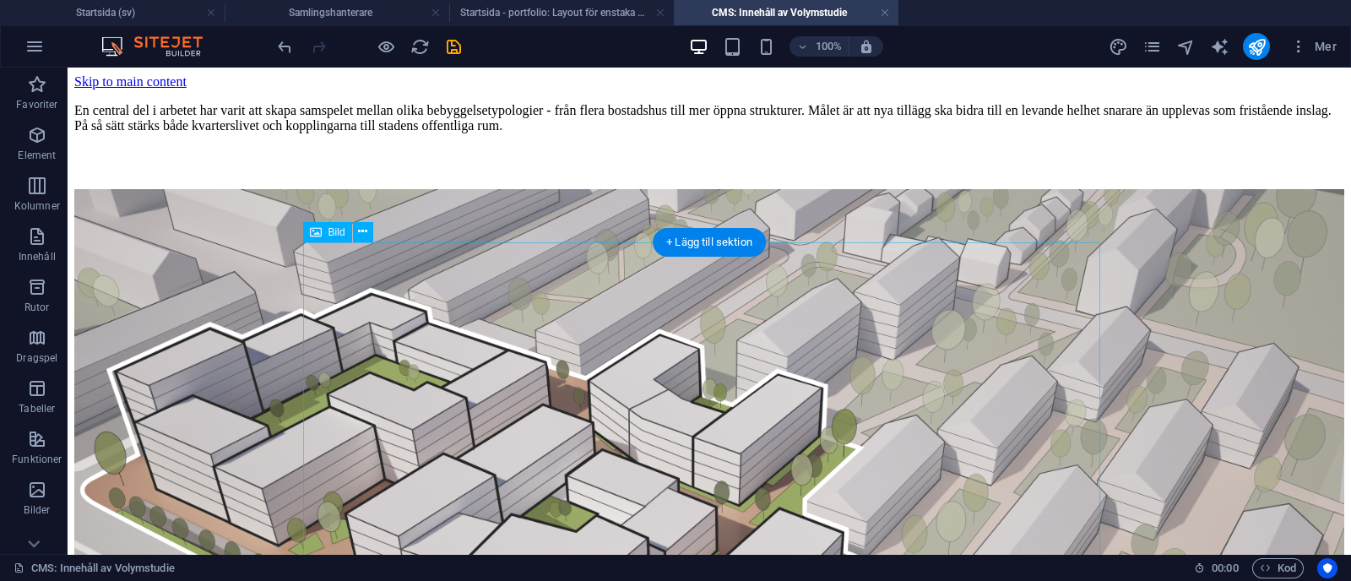
scroll to position [395, 0]
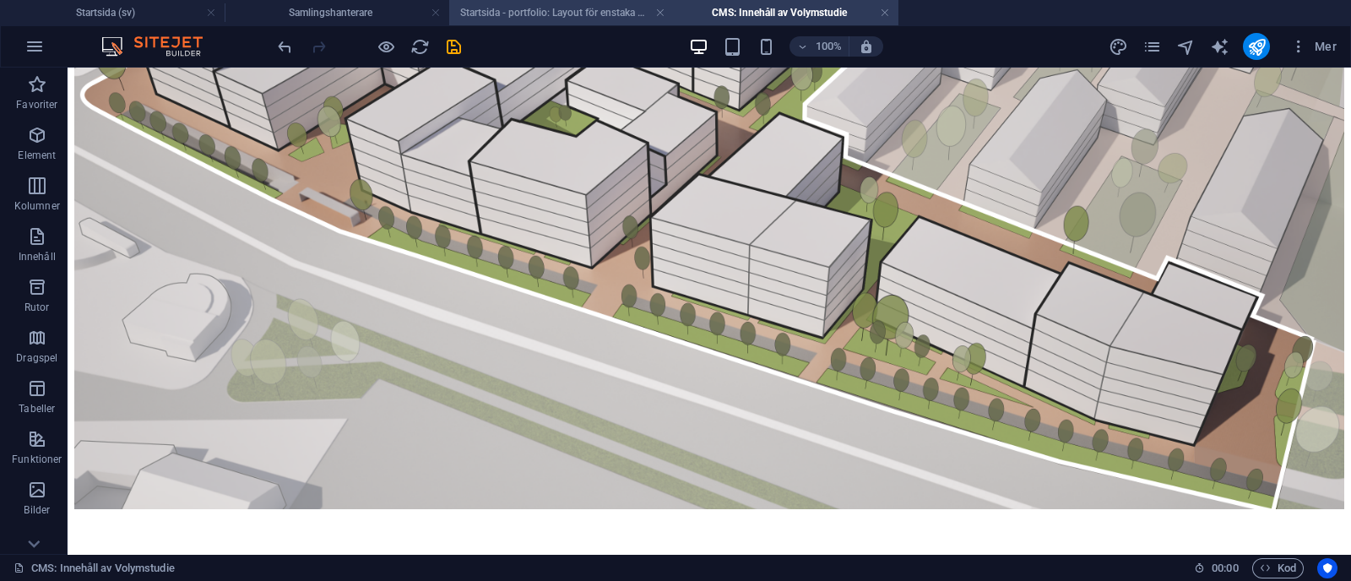
click at [524, 5] on h4 "Startsida - portfolio: Layout för enstaka sida (sv)" at bounding box center [561, 12] width 225 height 19
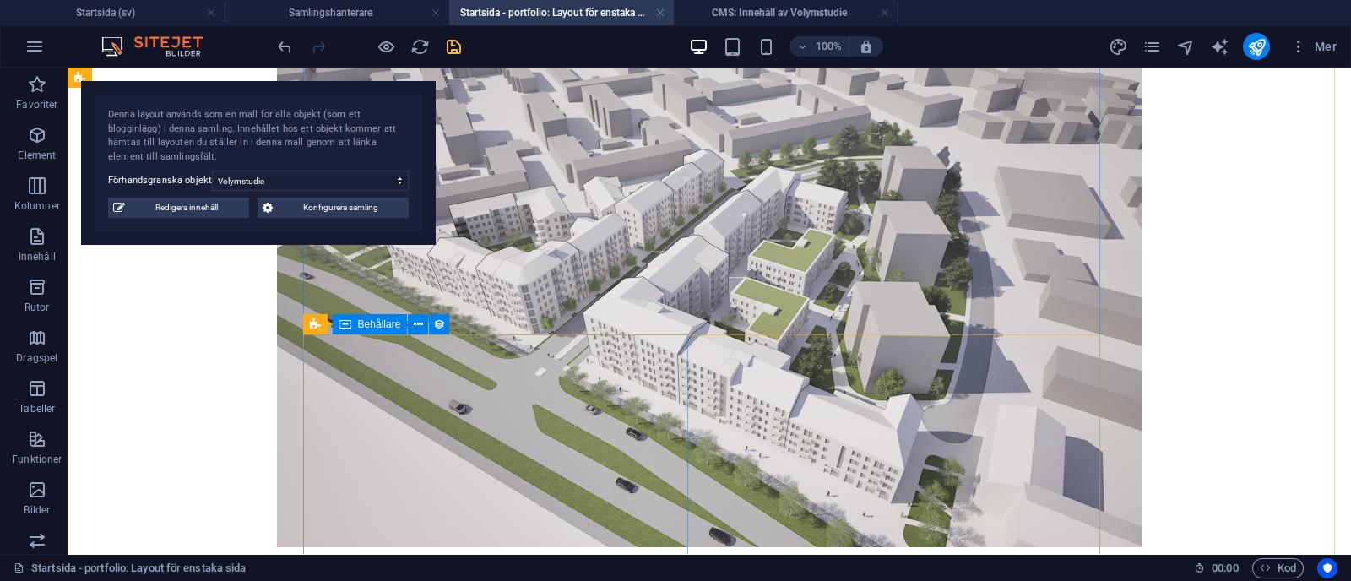
scroll to position [2150, 0]
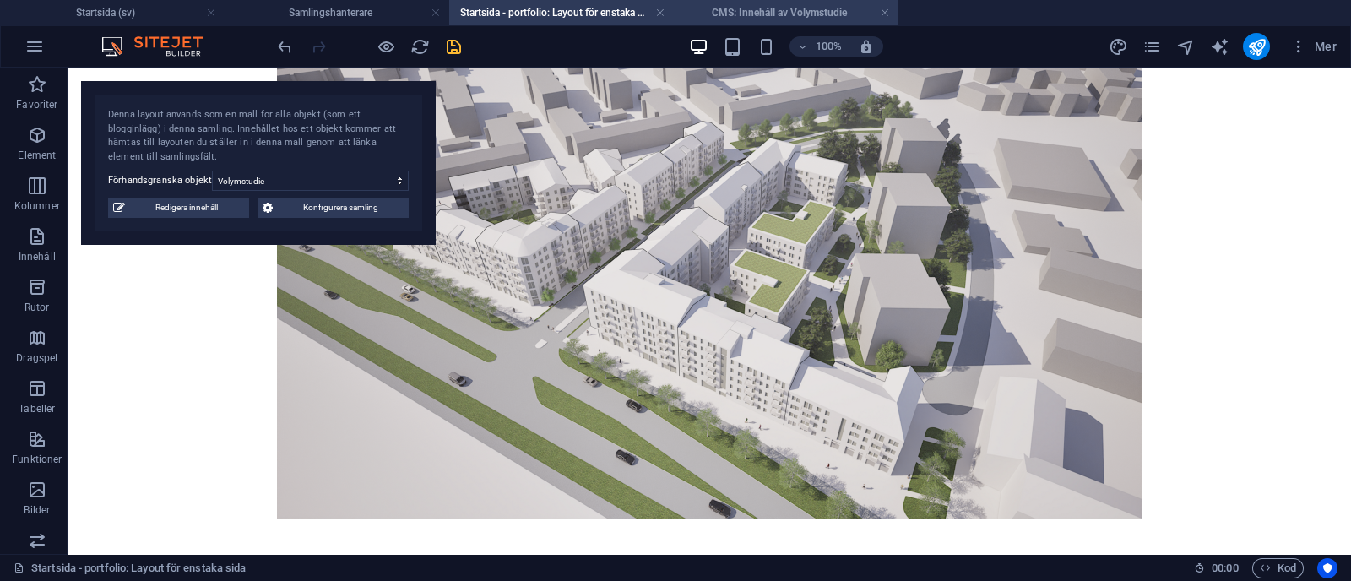
click at [724, 15] on h4 "CMS: Innehåll av Volymstudie" at bounding box center [786, 12] width 225 height 19
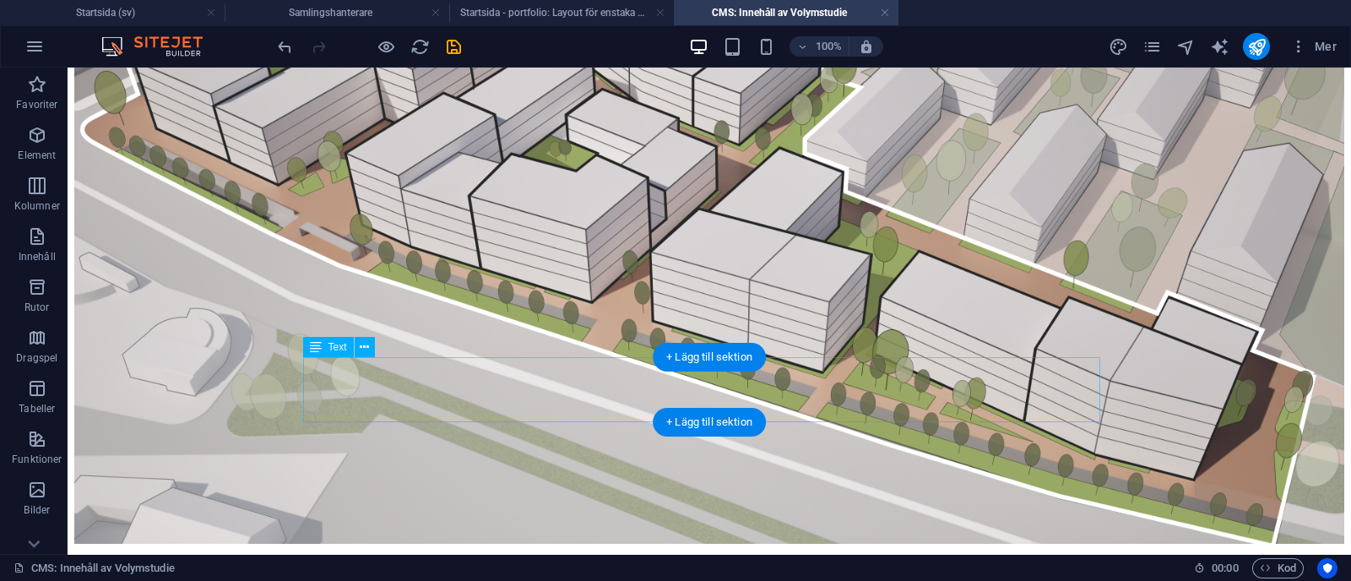
scroll to position [395, 0]
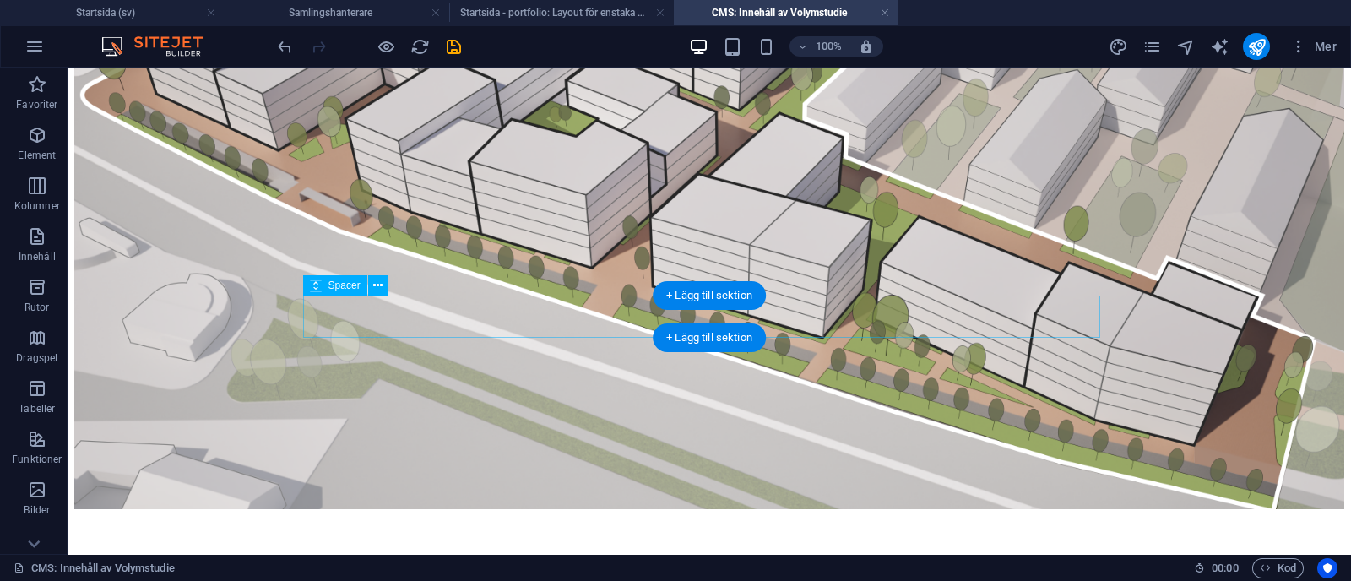
click at [409, 513] on div at bounding box center [709, 534] width 1270 height 42
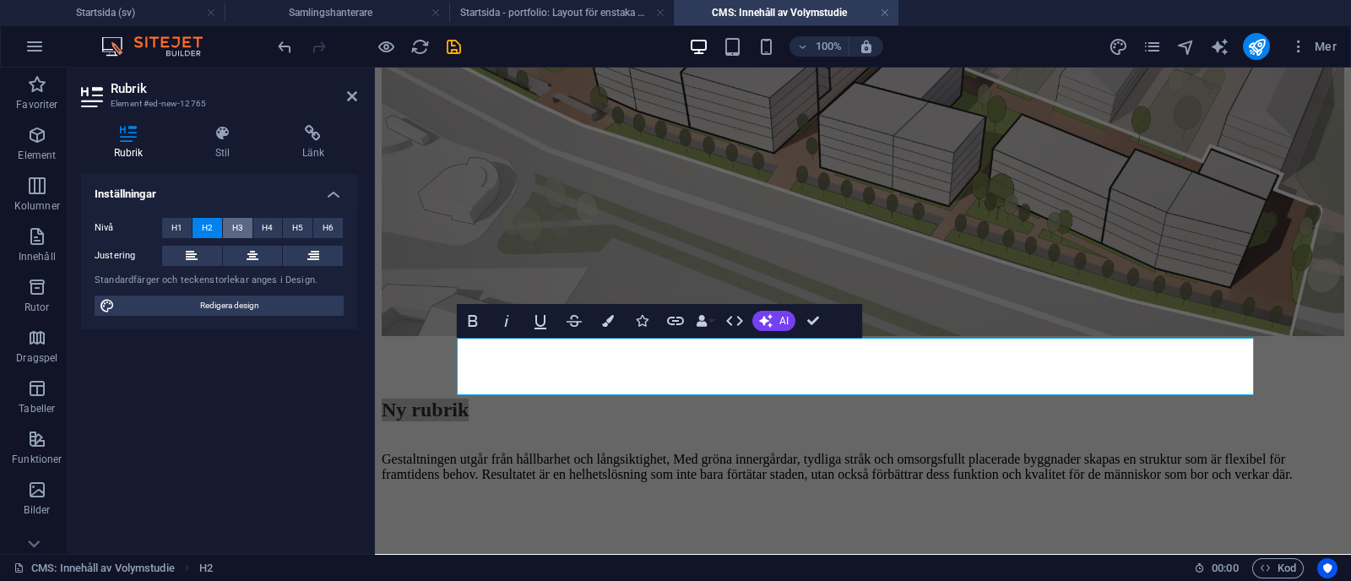
click at [236, 225] on span "H3" at bounding box center [237, 228] width 11 height 20
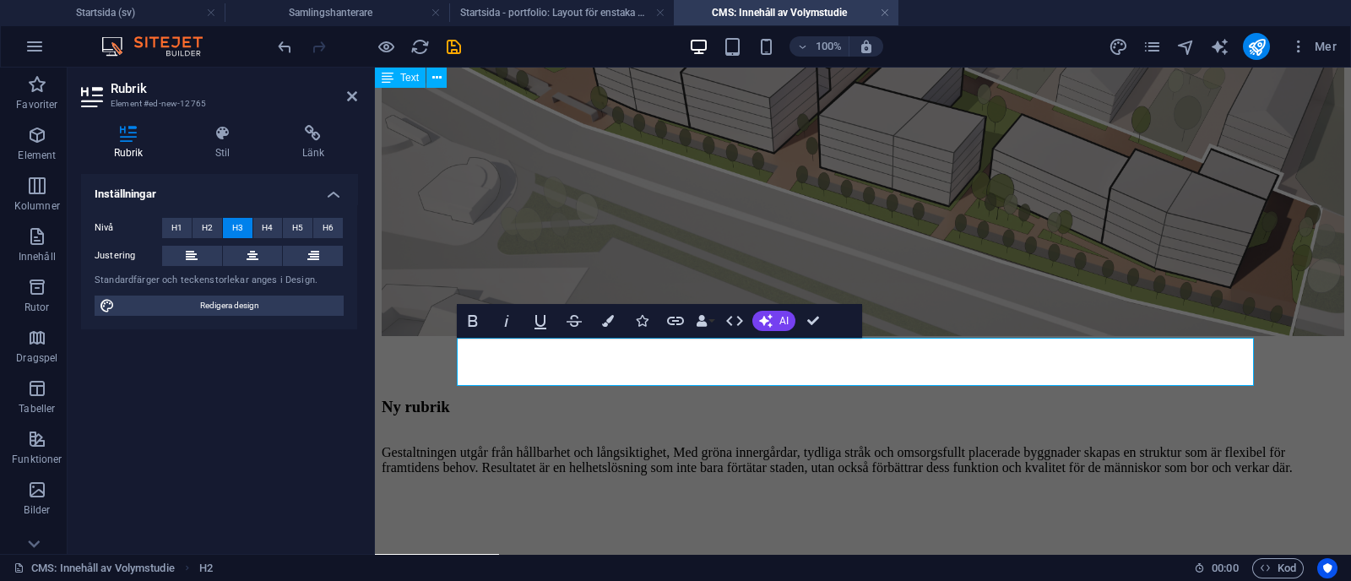
click at [608, 398] on h3 "Ny rubrik" at bounding box center [863, 407] width 963 height 19
click at [425, 373] on body "Skip to main content En central del i arbetet har varit att skapa samspelet mel…" at bounding box center [863, 126] width 963 height 894
click at [385, 372] on body "Skip to main content En central del i arbetet har varit att skapa samspelet mel…" at bounding box center [863, 126] width 963 height 894
click at [433, 386] on body "Skip to main content En central del i arbetet har varit att skapa samspelet mel…" at bounding box center [863, 126] width 963 height 894
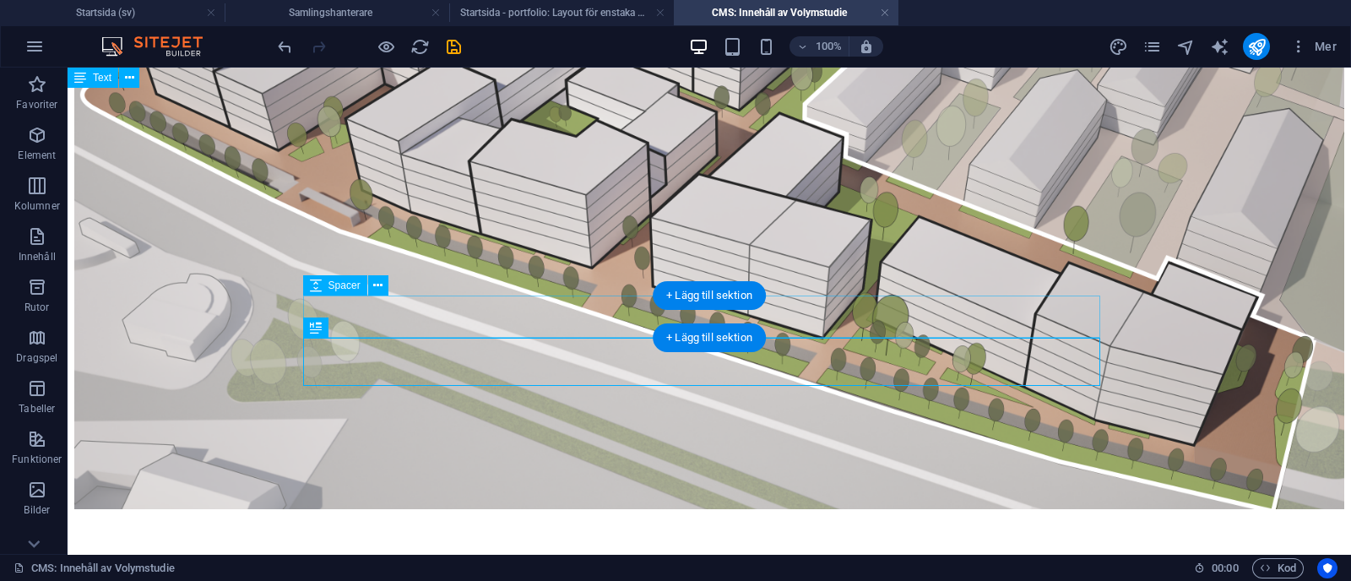
click at [355, 513] on div at bounding box center [709, 534] width 1270 height 42
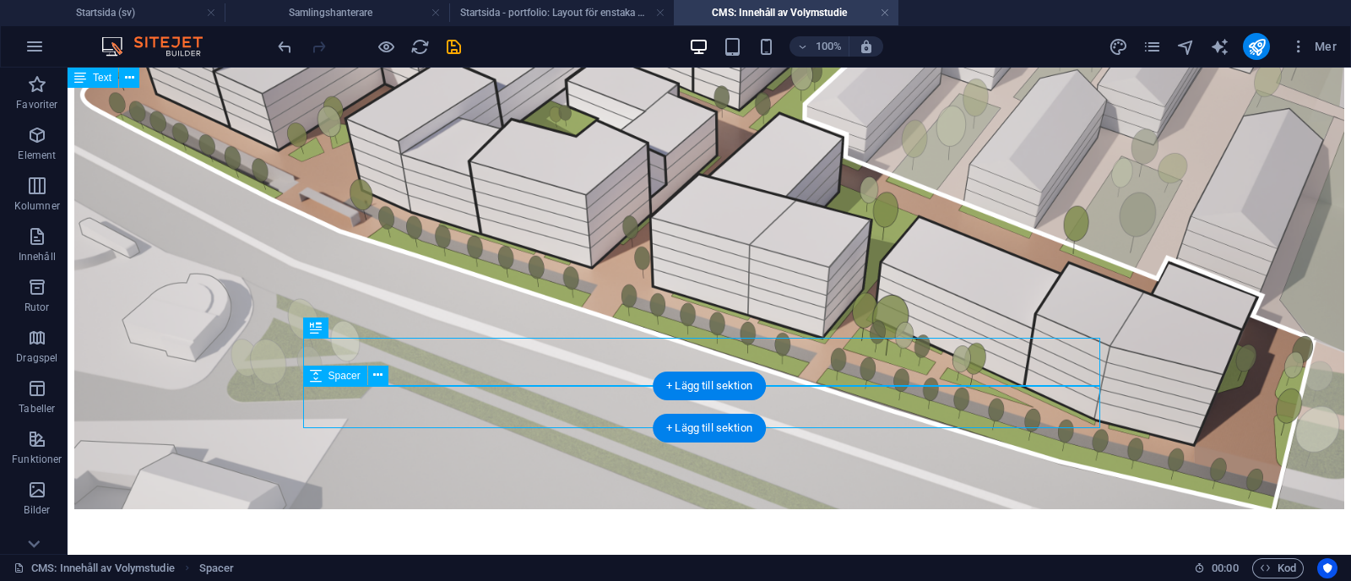
select select "px"
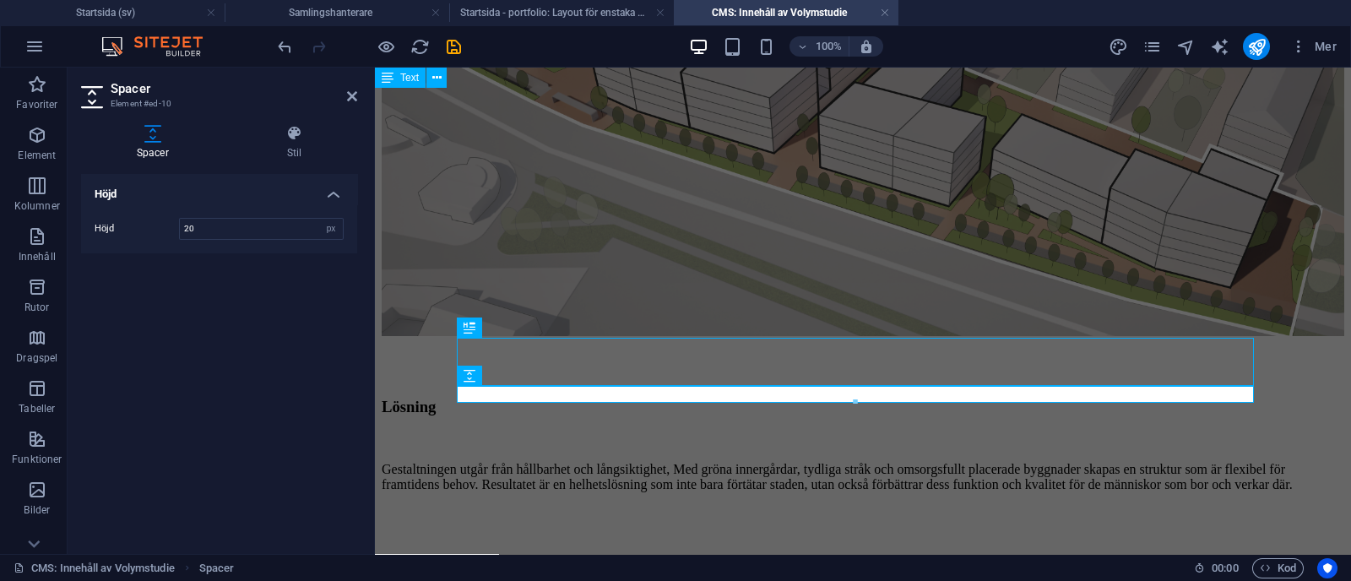
type input "20"
click at [399, 393] on body "Skip to main content En central del i arbetet har varit att skapa samspelet mel…" at bounding box center [863, 134] width 963 height 911
click at [355, 95] on icon at bounding box center [352, 97] width 10 height 14
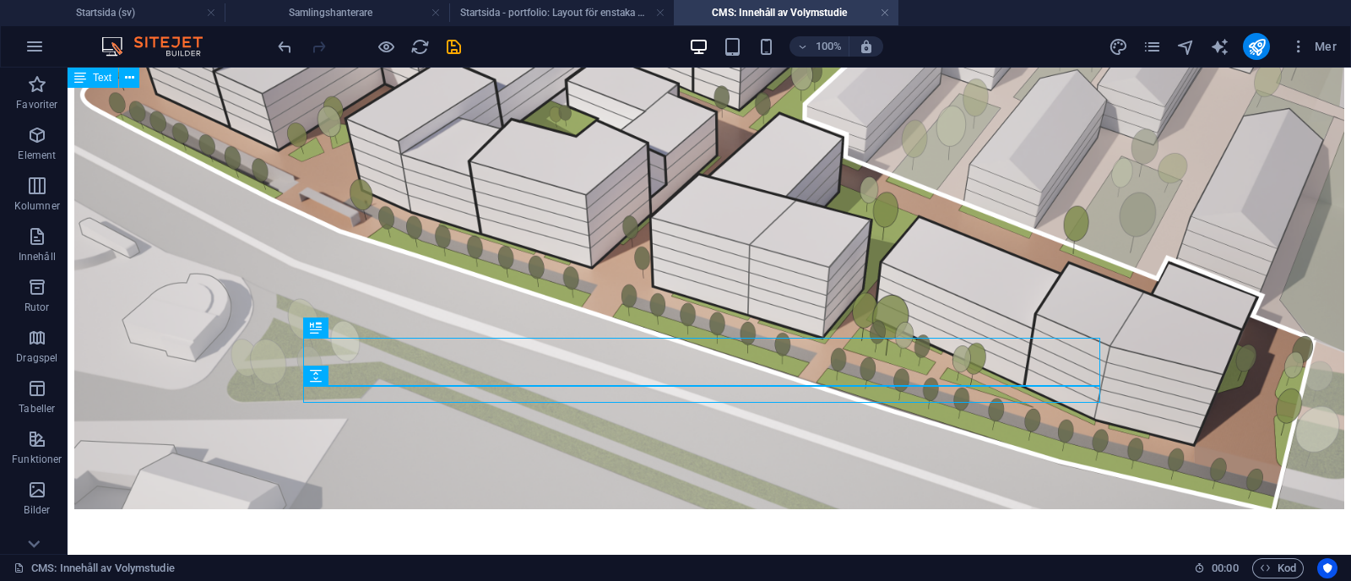
scroll to position [460, 0]
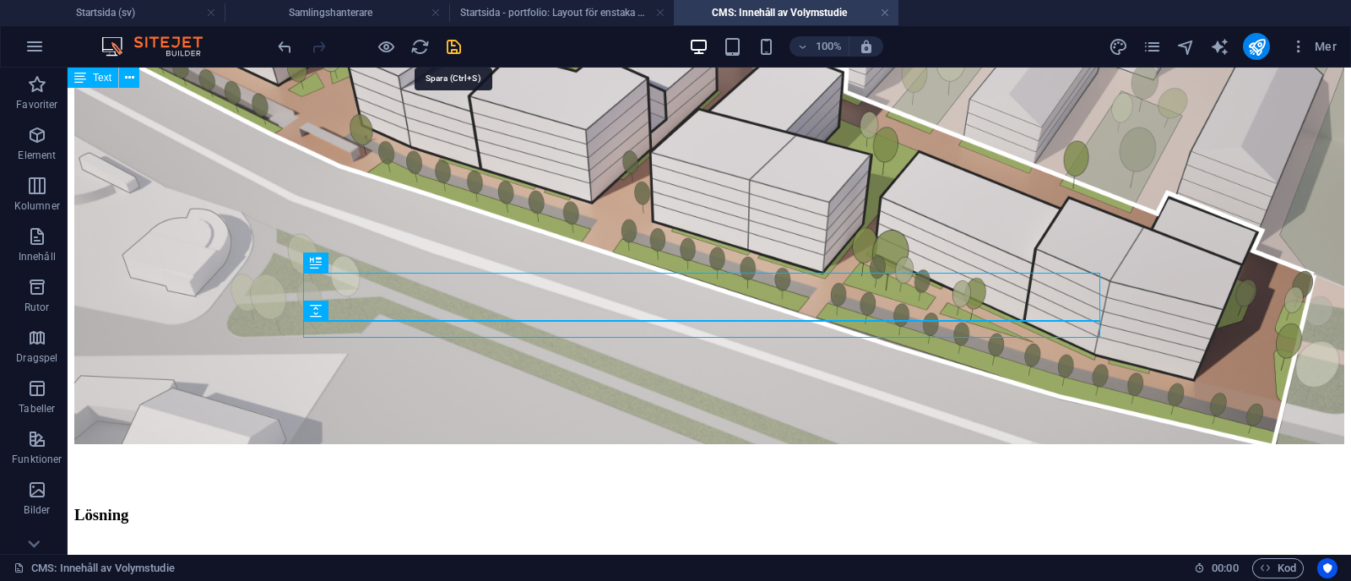
drag, startPoint x: 458, startPoint y: 43, endPoint x: 363, endPoint y: 36, distance: 94.8
click at [458, 43] on icon "save" at bounding box center [453, 46] width 19 height 19
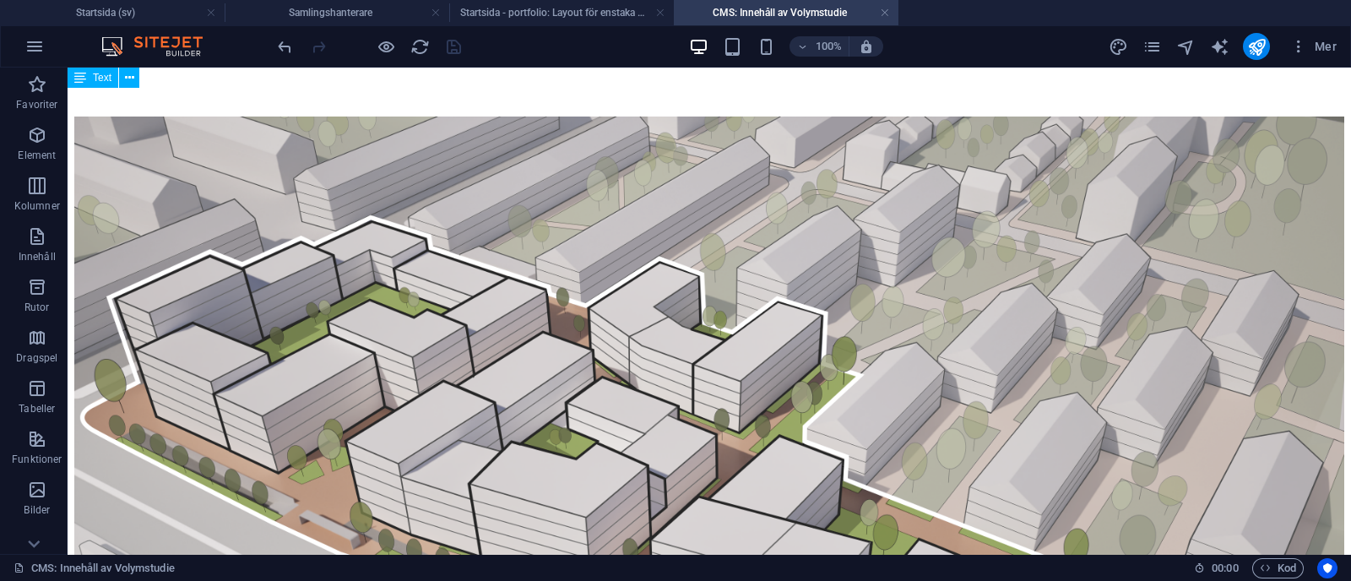
scroll to position [0, 0]
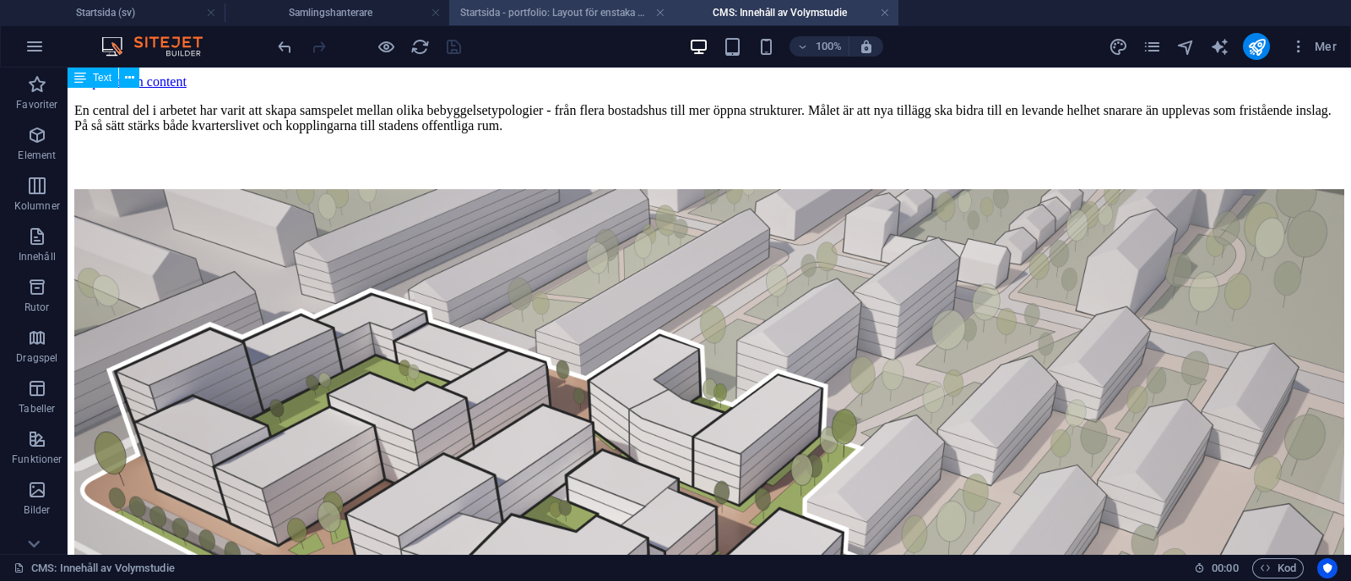
click at [557, 17] on h4 "Startsida - portfolio: Layout för enstaka sida (sv)" at bounding box center [561, 12] width 225 height 19
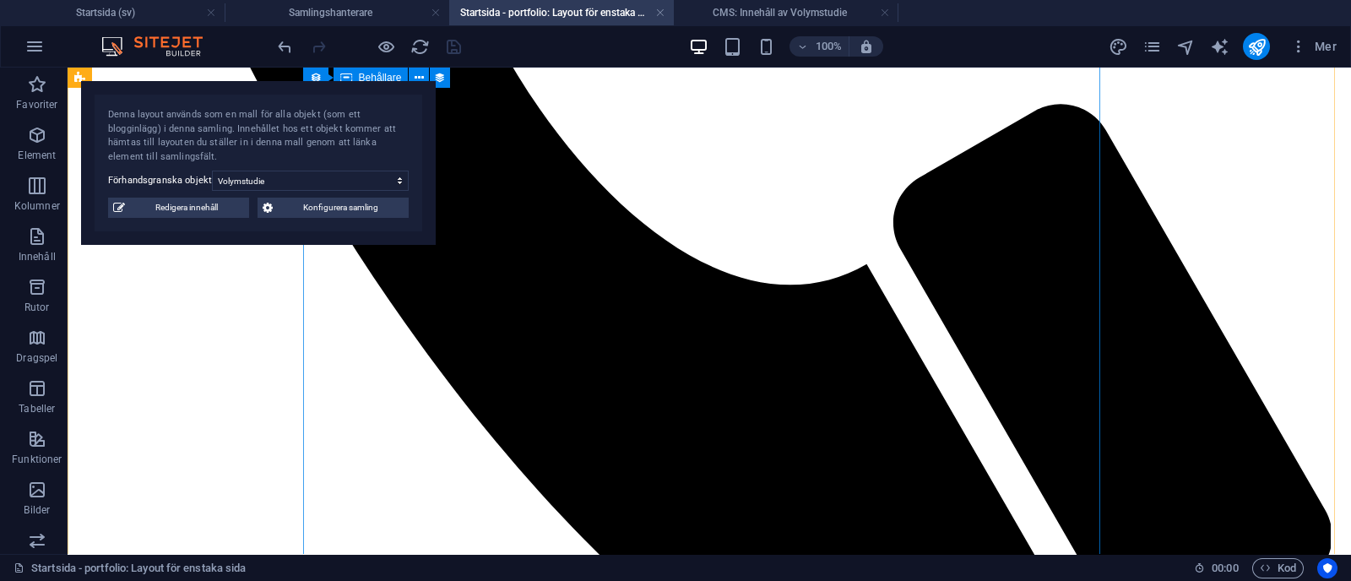
scroll to position [1242, 0]
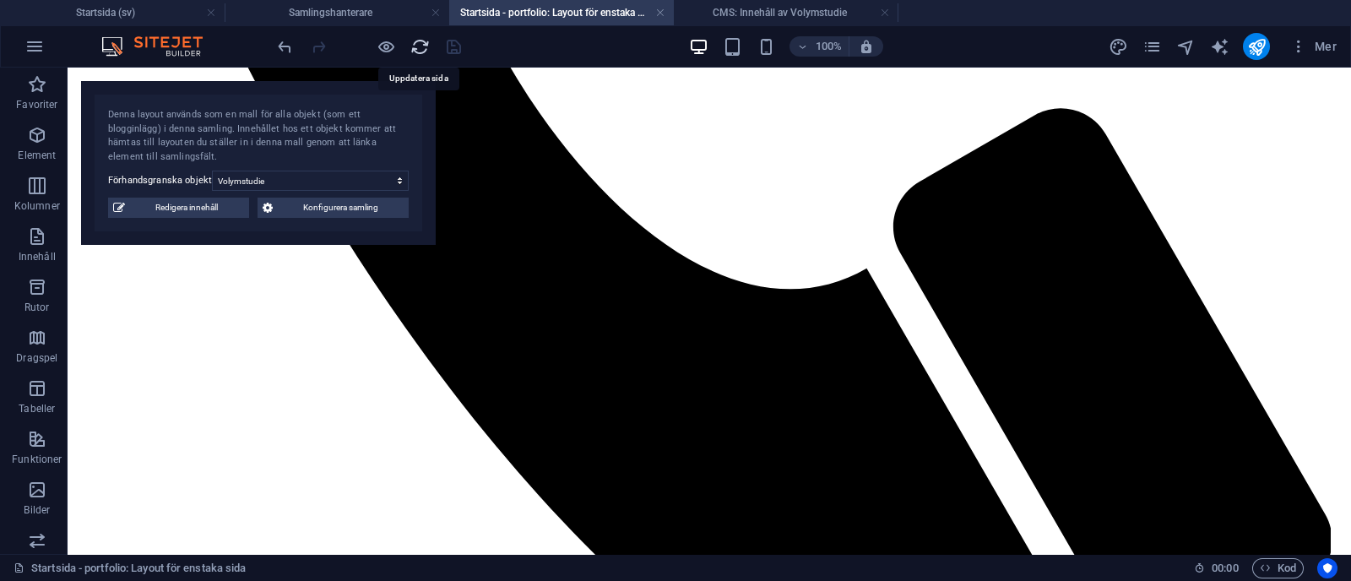
click at [421, 51] on icon "reload" at bounding box center [419, 46] width 19 height 19
click at [372, 181] on select "Tillbyggnad bostadshus Volymstudie Fasadändring" at bounding box center [310, 181] width 197 height 20
click at [212, 171] on select "Tillbyggnad bostadshus Volymstudie Fasadändring" at bounding box center [310, 181] width 197 height 20
click at [368, 182] on select "Tillbyggnad bostadshus Volymstudie Fasadändring" at bounding box center [310, 181] width 197 height 20
click at [345, 183] on select "Tillbyggnad bostadshus Volymstudie Fasadändring" at bounding box center [310, 181] width 197 height 20
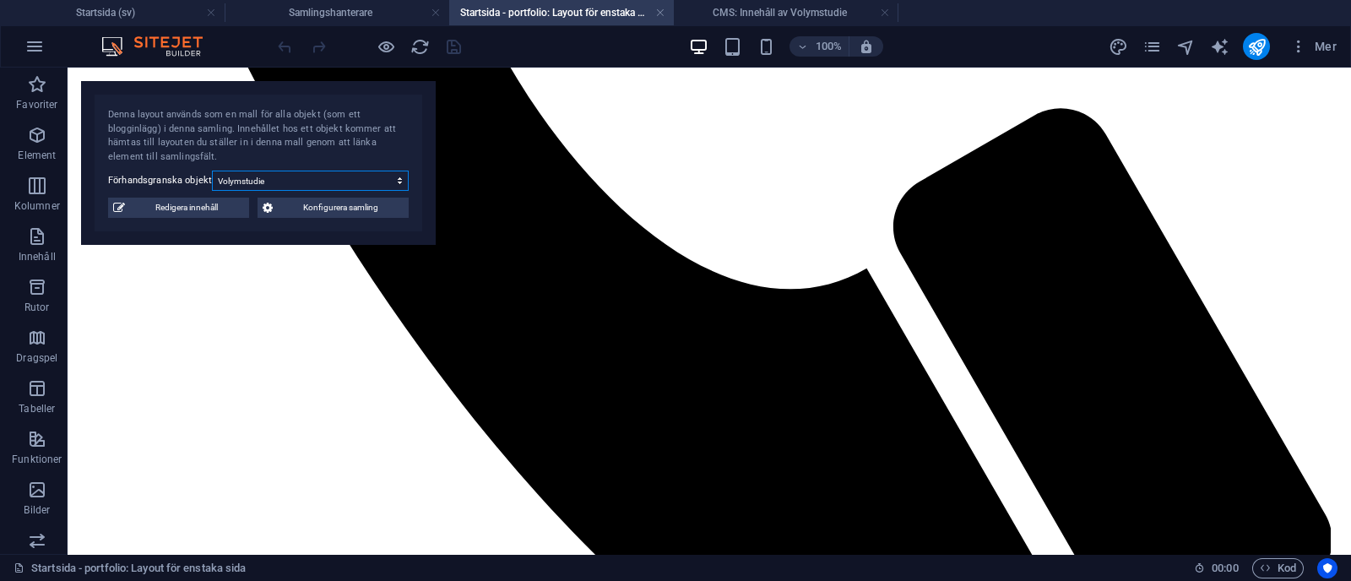
click at [361, 184] on select "Tillbyggnad bostadshus Volymstudie Fasadändring" at bounding box center [310, 181] width 197 height 20
click at [212, 171] on select "Tillbyggnad bostadshus Volymstudie Fasadändring" at bounding box center [310, 181] width 197 height 20
click at [363, 184] on select "Tillbyggnad bostadshus Volymstudie Fasadändring" at bounding box center [310, 181] width 197 height 20
click at [212, 171] on select "Tillbyggnad bostadshus Volymstudie Fasadändring" at bounding box center [310, 181] width 197 height 20
click at [768, 7] on h4 "CMS: Innehåll av Volymstudie" at bounding box center [786, 12] width 225 height 19
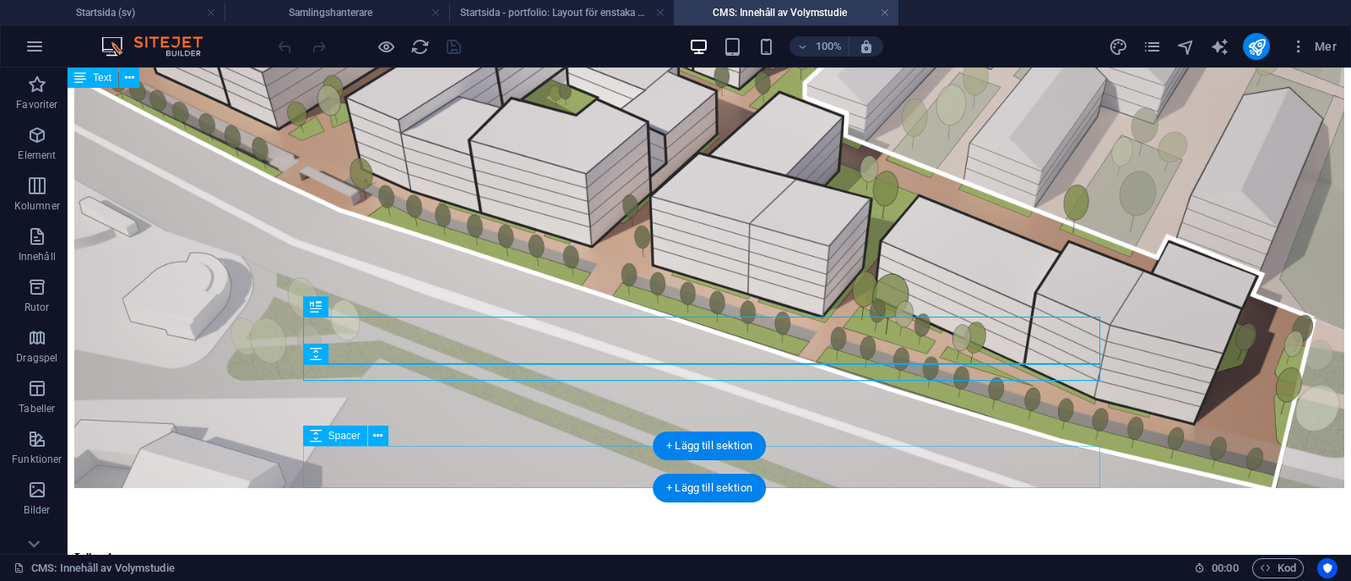
scroll to position [460, 0]
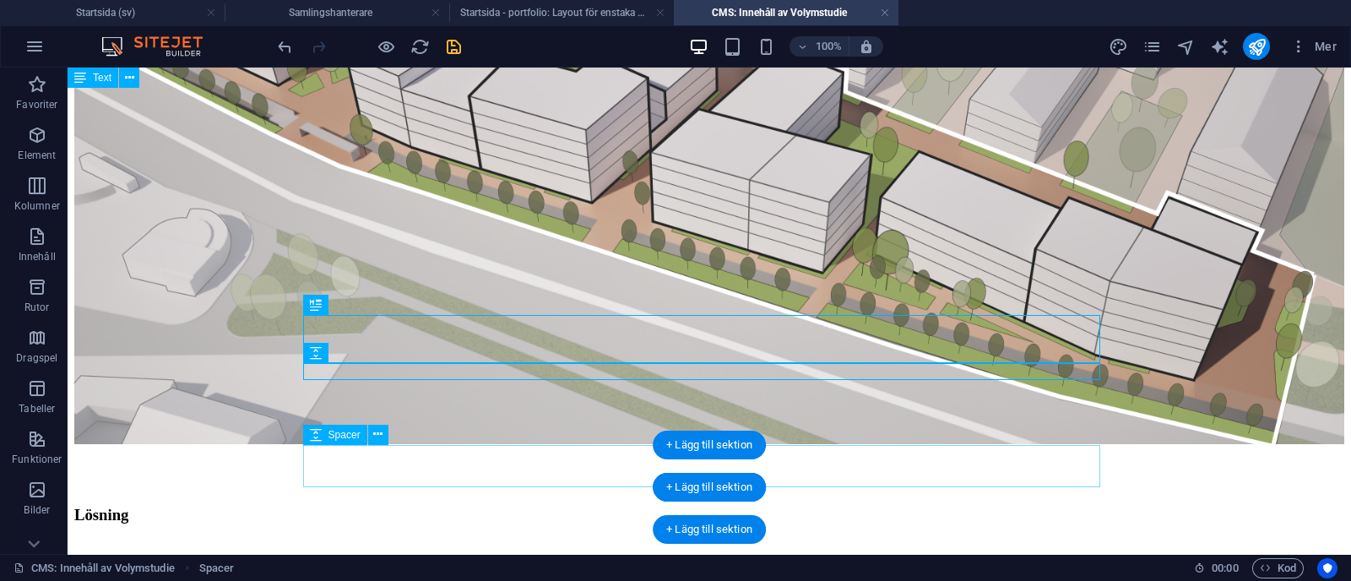
scroll to position [417, 0]
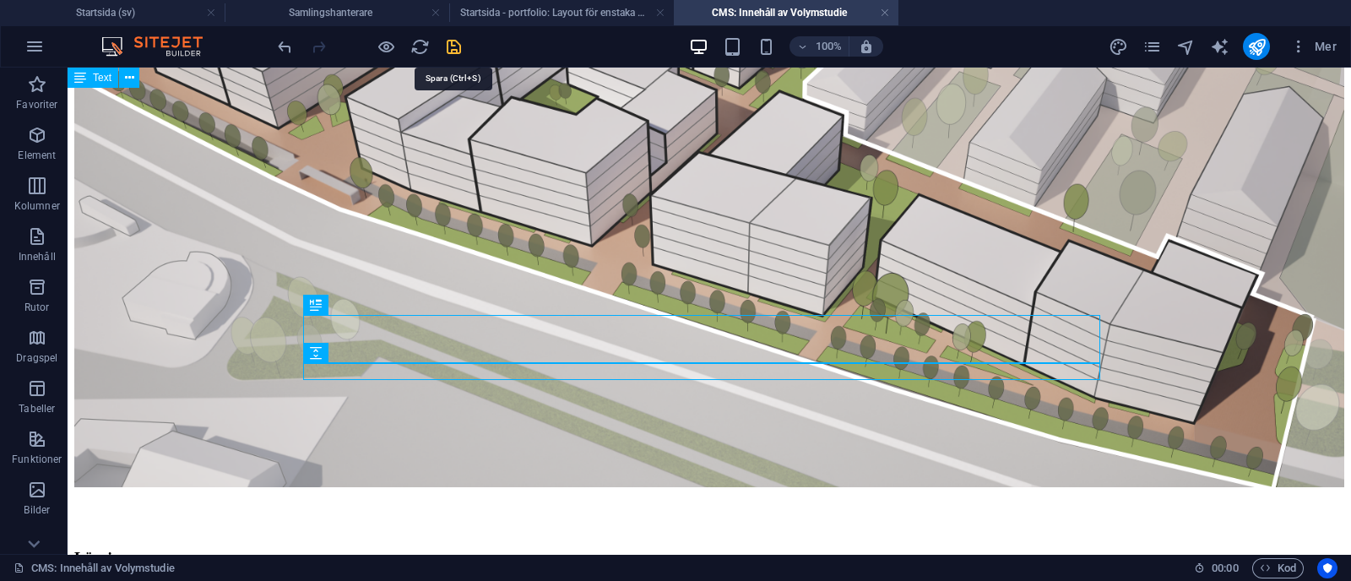
click at [448, 53] on icon "save" at bounding box center [453, 46] width 19 height 19
click at [545, 8] on h4 "Startsida - portfolio: Layout för enstaka sida (sv)" at bounding box center [561, 12] width 225 height 19
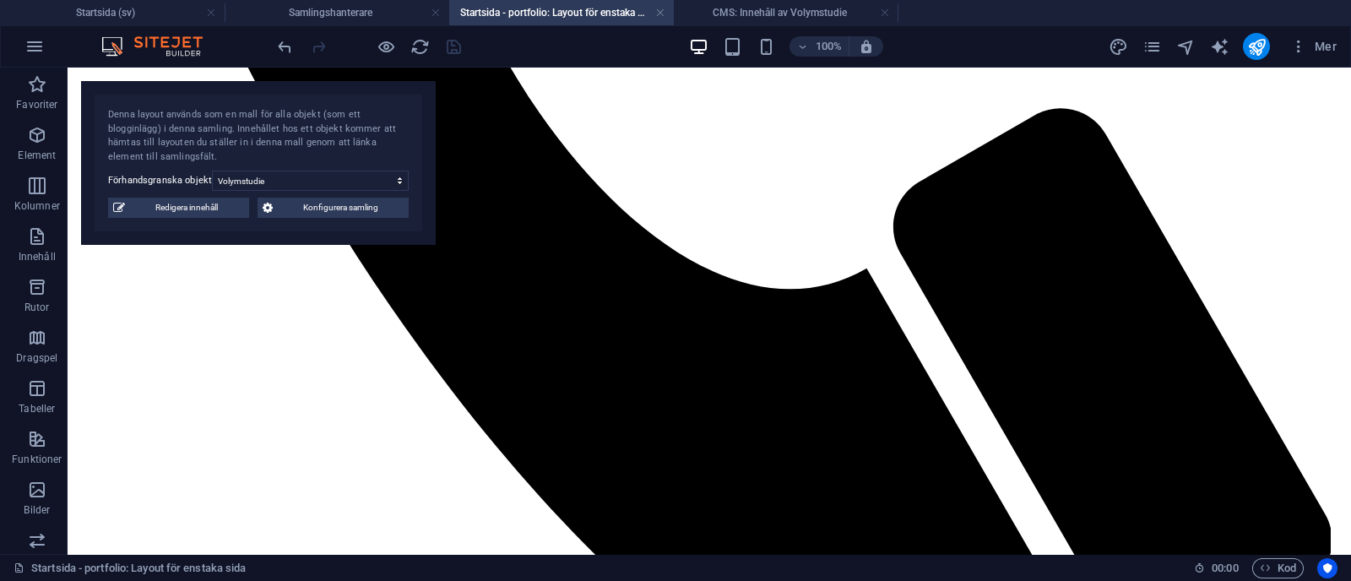
scroll to position [0, 0]
click at [310, 177] on select "Tillbyggnad bostadshus Volymstudie Fasadändring" at bounding box center [310, 181] width 197 height 20
select select "68b70ddebdb0bfdaaa070170"
click at [212, 171] on select "Tillbyggnad bostadshus Volymstudie Fasadändring" at bounding box center [310, 181] width 197 height 20
click at [209, 205] on span "Redigera innehåll" at bounding box center [187, 208] width 114 height 20
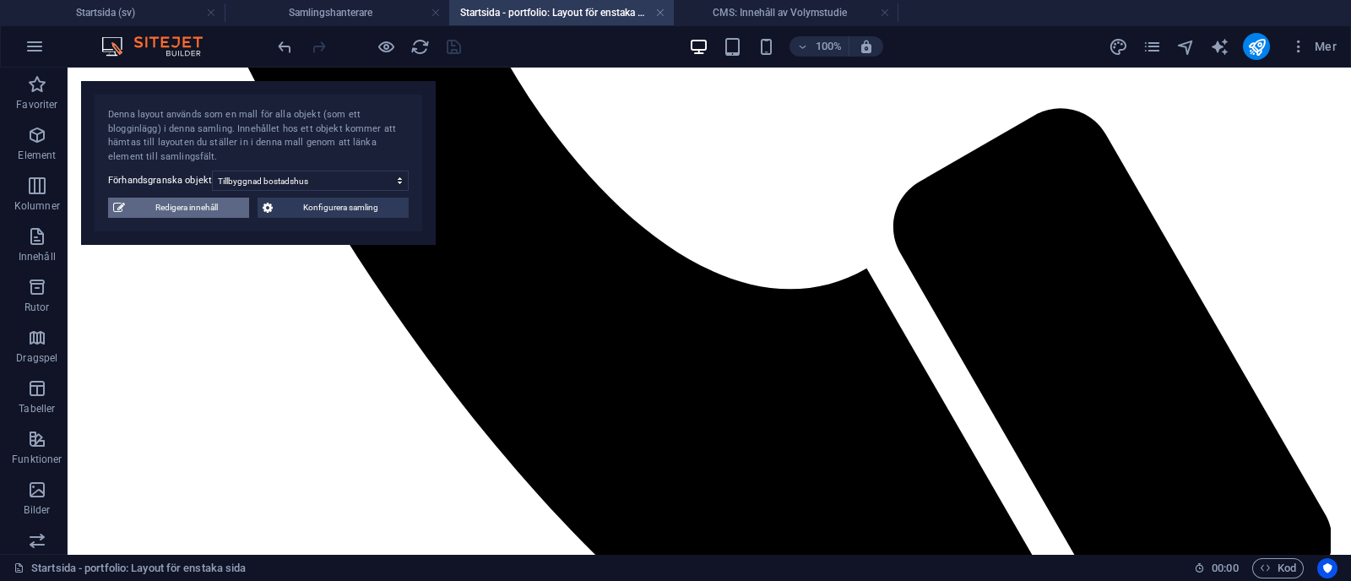
type input "Tillbyggnad bostadshus"
type input "tillbyggnad-bostadshus"
type input "Tillbyggnad till befintligt hus"
select select "Bogglovsritningar"
type input "Privat"
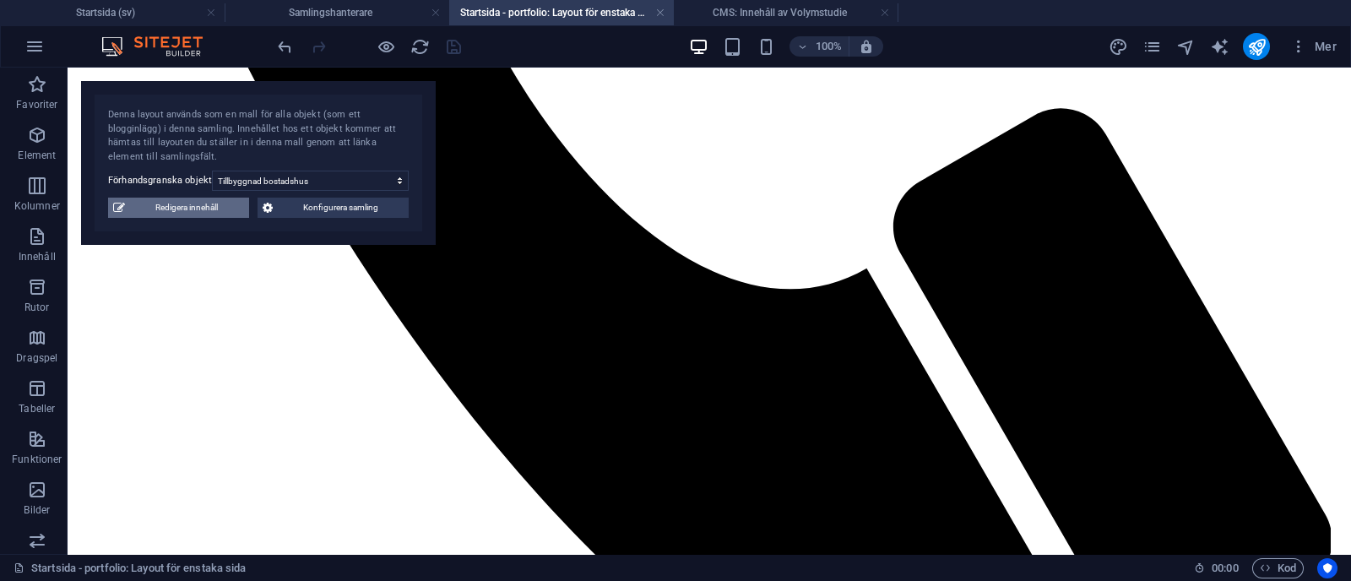
type input "tillbyggnad-bostadshus"
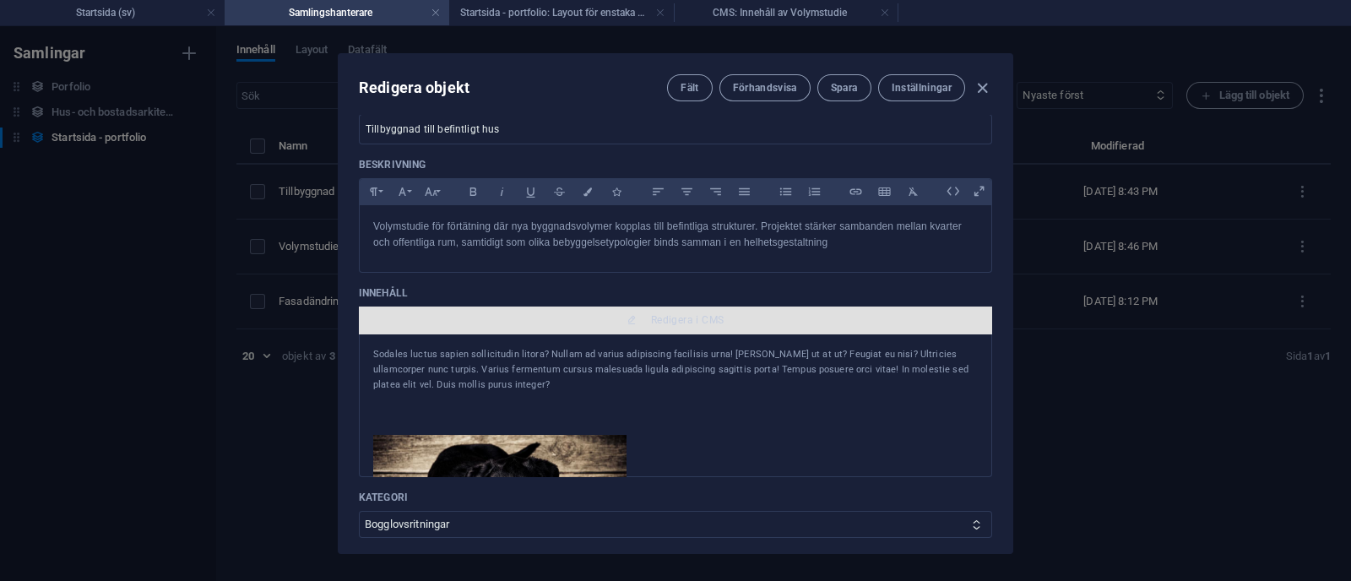
click at [567, 317] on span "Redigera i CMS" at bounding box center [676, 320] width 620 height 14
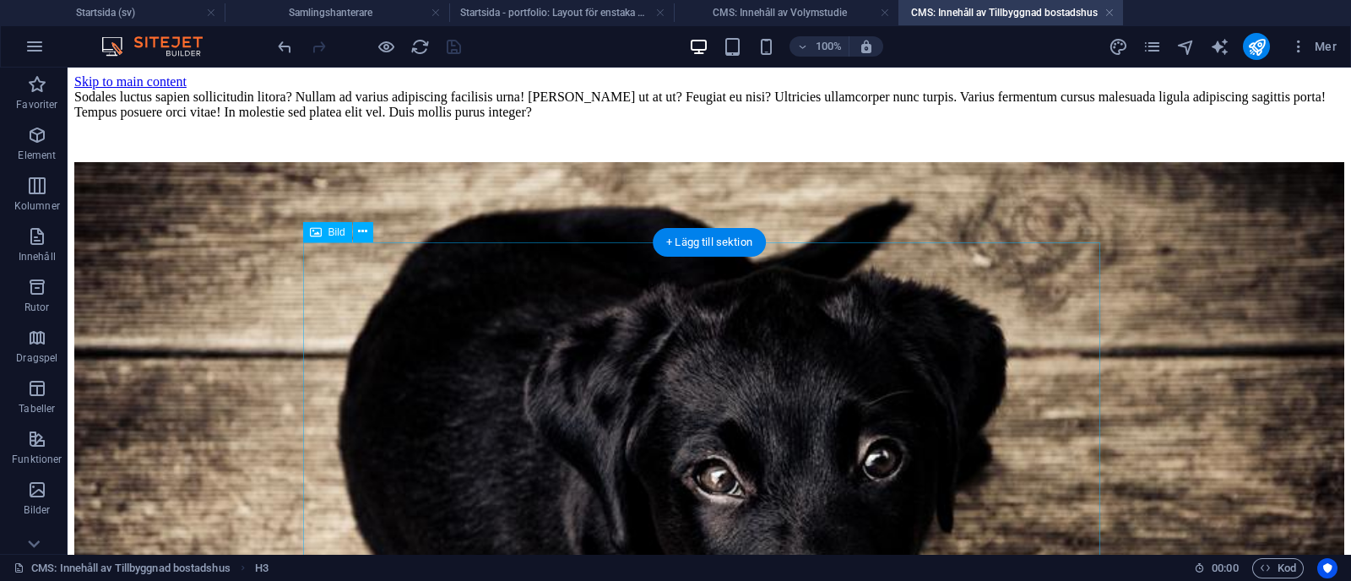
scroll to position [502, 0]
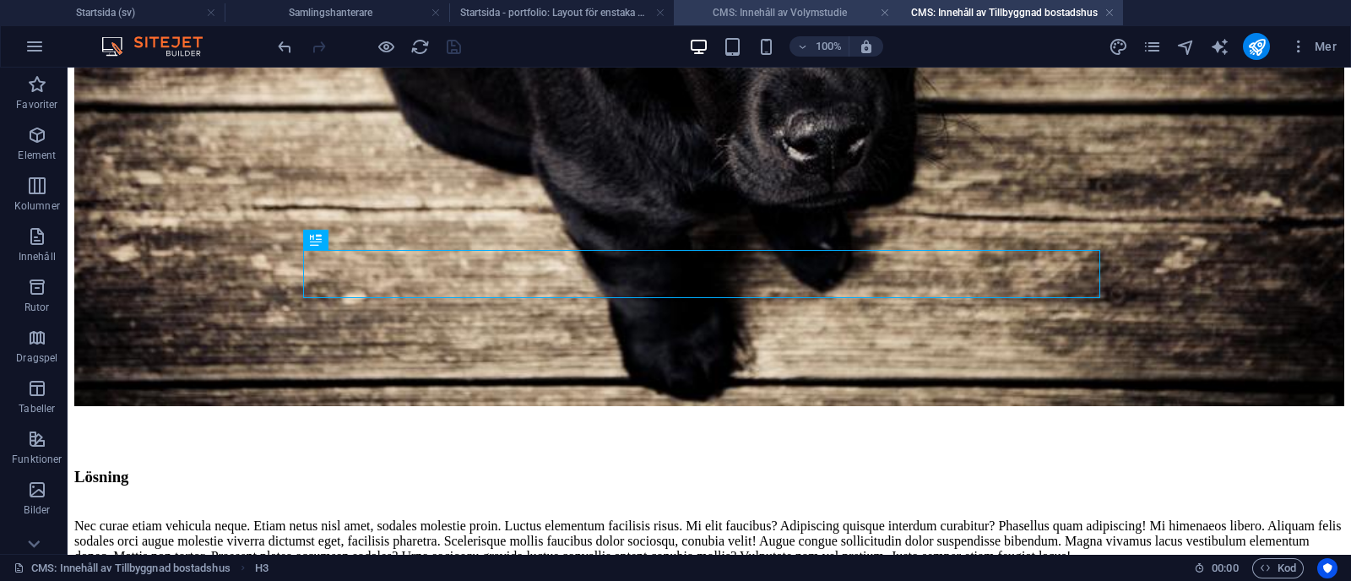
click at [787, 20] on h4 "CMS: Innehåll av Volymstudie" at bounding box center [786, 12] width 225 height 19
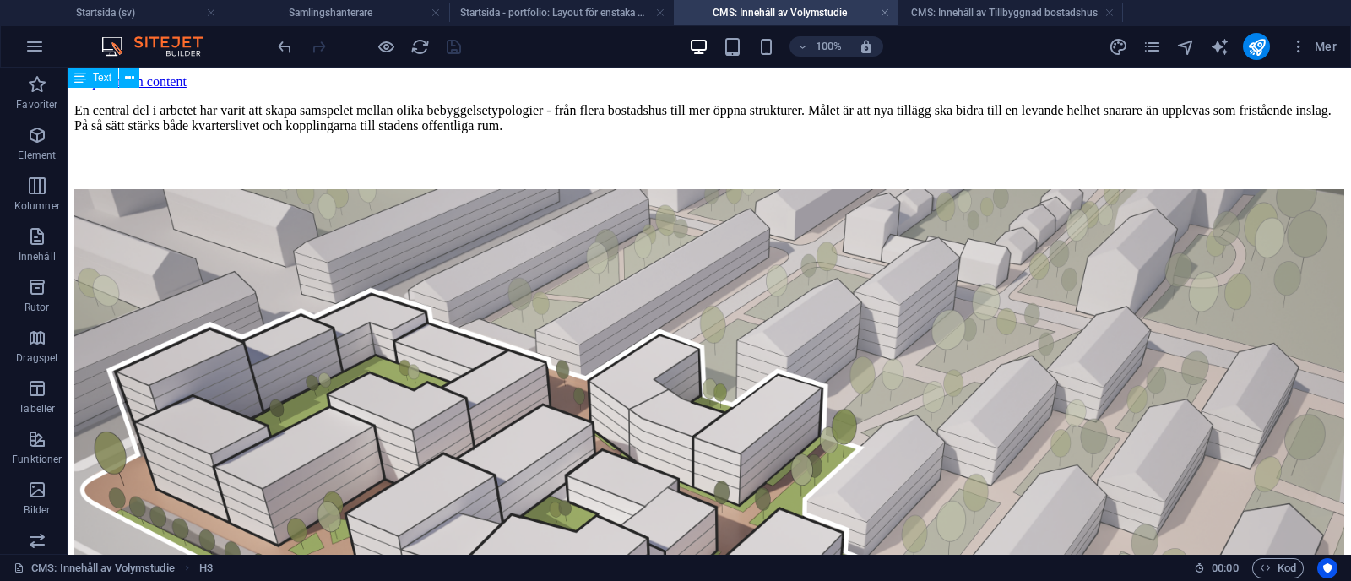
scroll to position [0, 0]
click at [594, 15] on h4 "Startsida - portfolio: Layout för enstaka sida (sv)" at bounding box center [561, 12] width 225 height 19
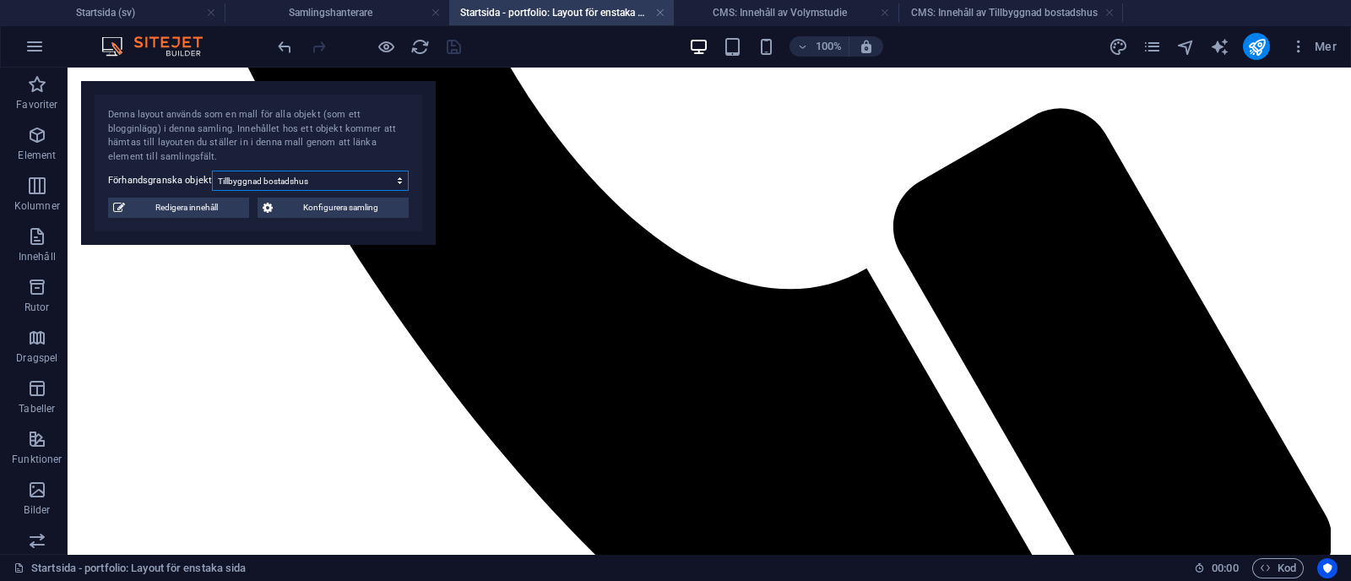
click at [261, 179] on select "Tillbyggnad bostadshus Volymstudie Fasadändring" at bounding box center [310, 181] width 197 height 20
select select "68b70ddebdb0bfdaaa07016c"
click at [212, 171] on select "Tillbyggnad bostadshus Volymstudie Fasadändring" at bounding box center [310, 181] width 197 height 20
click at [198, 207] on span "Redigera innehåll" at bounding box center [187, 208] width 114 height 20
type input "Fasadändring"
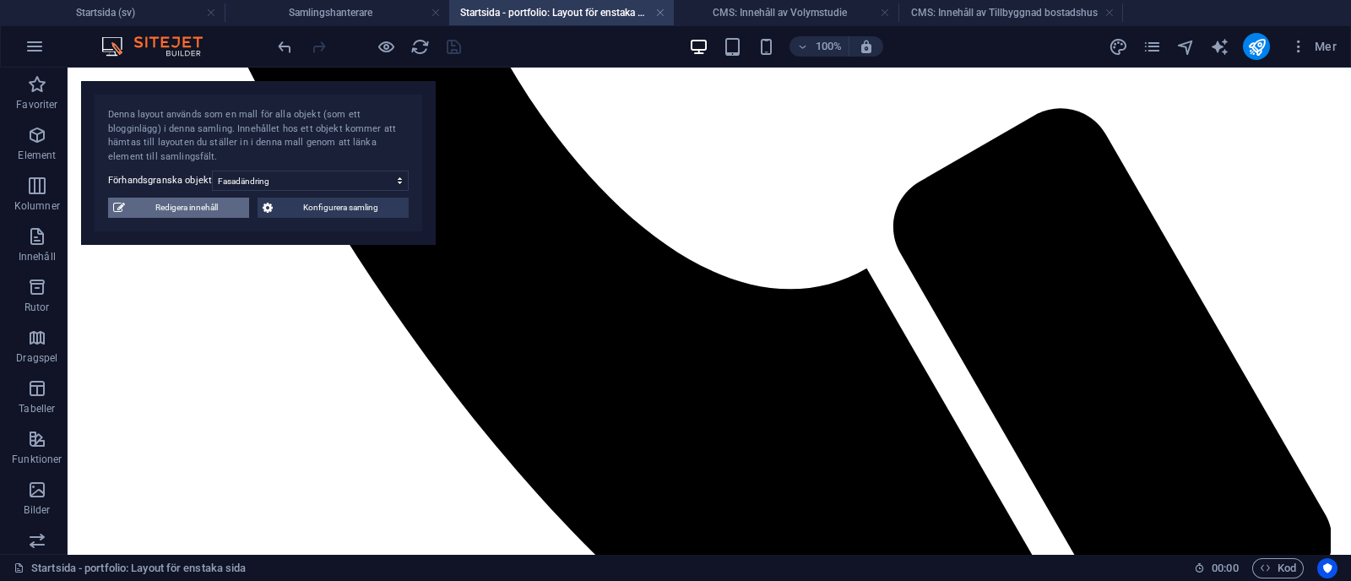
type input "fasadaendring"
type input "Gestaltning av ny fasad för befintlig byggnad"
type input "fasadaendring"
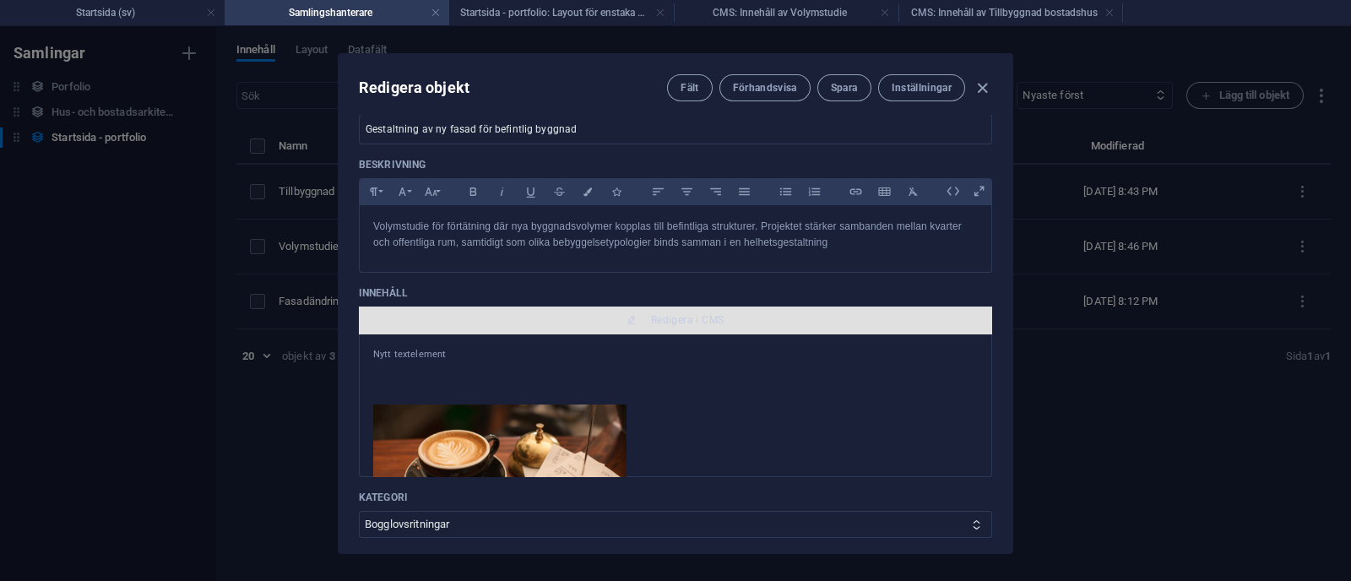
click at [681, 318] on span "Redigera i CMS" at bounding box center [687, 320] width 73 height 14
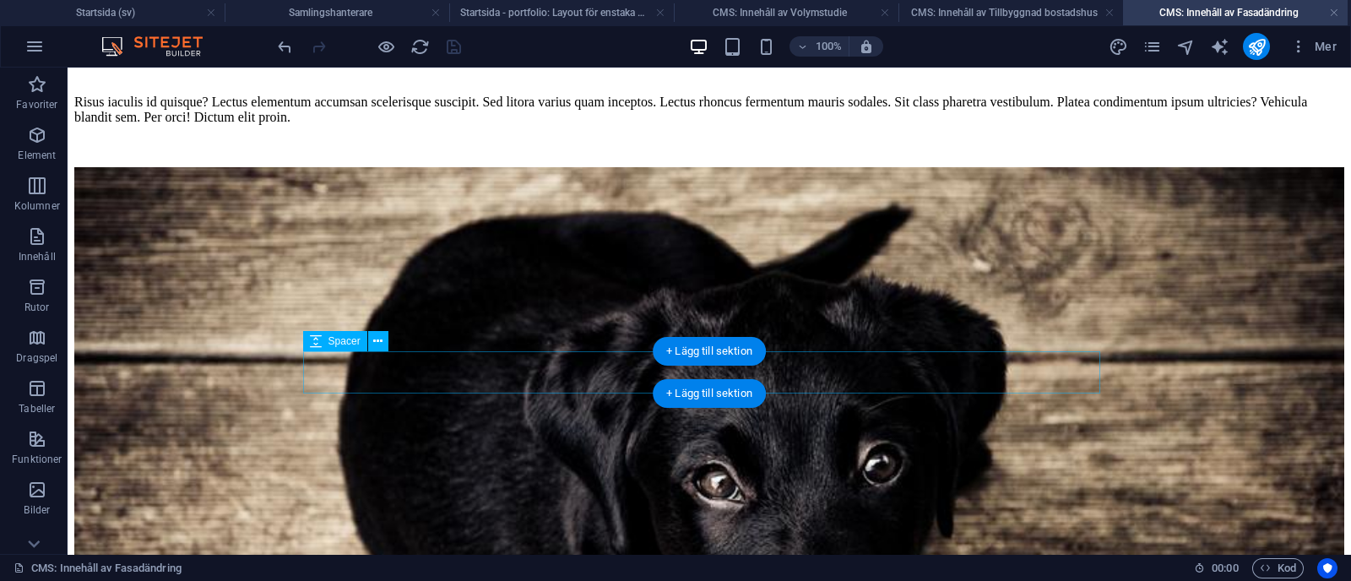
scroll to position [1012, 0]
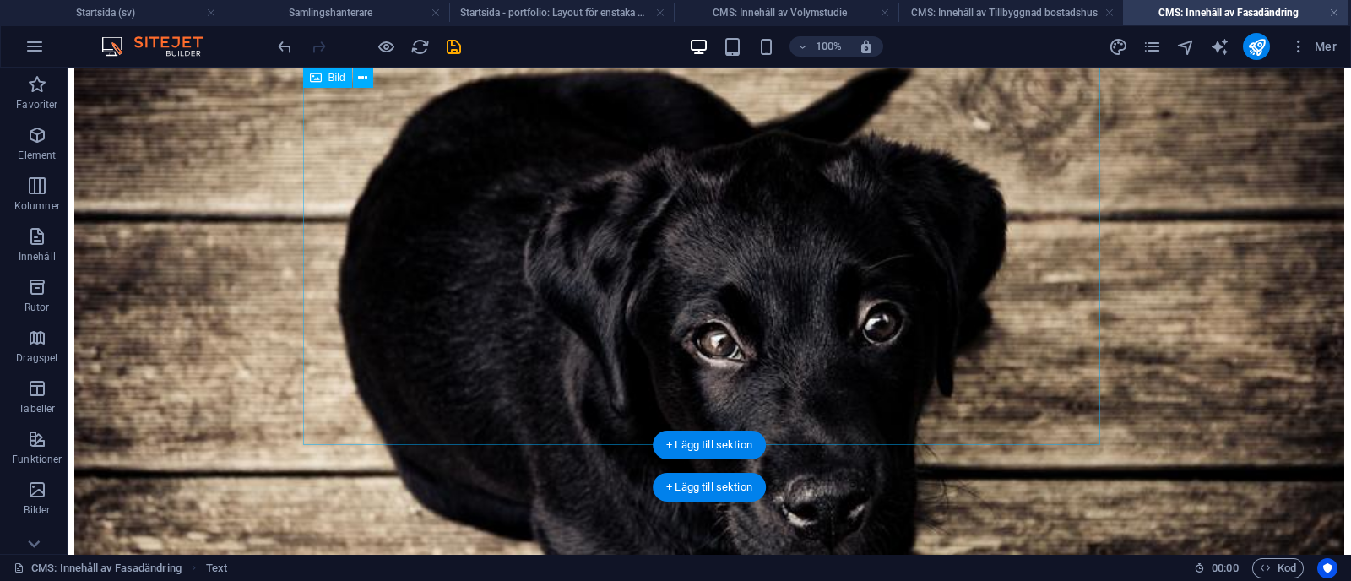
scroll to position [839, 0]
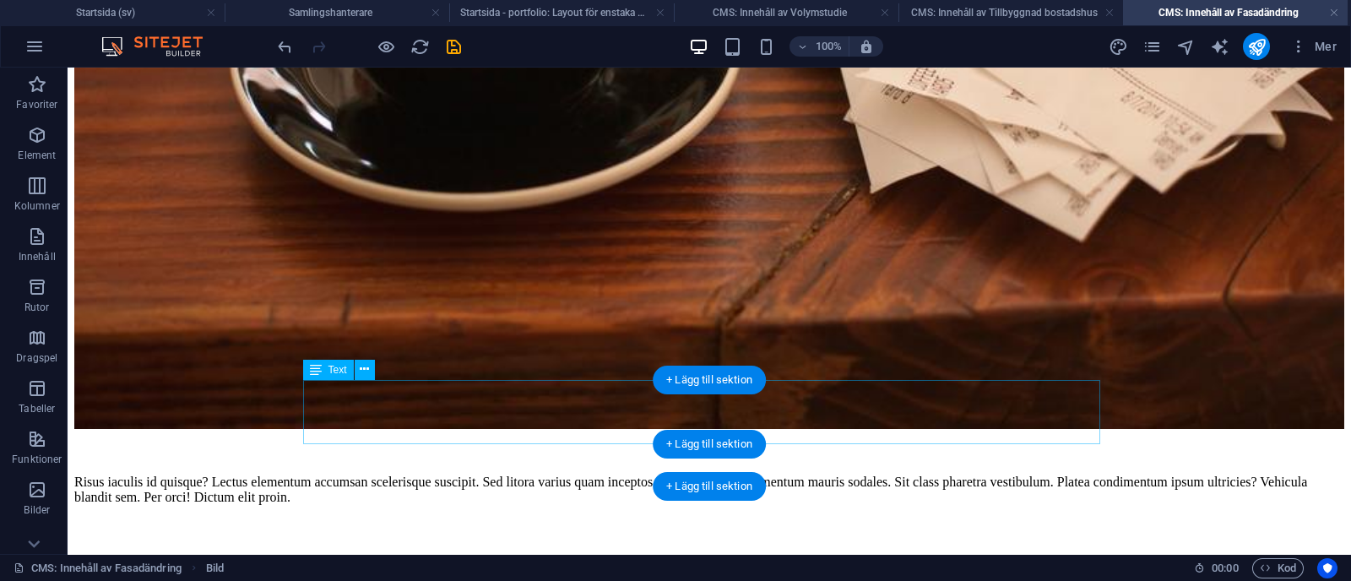
scroll to position [328, 0]
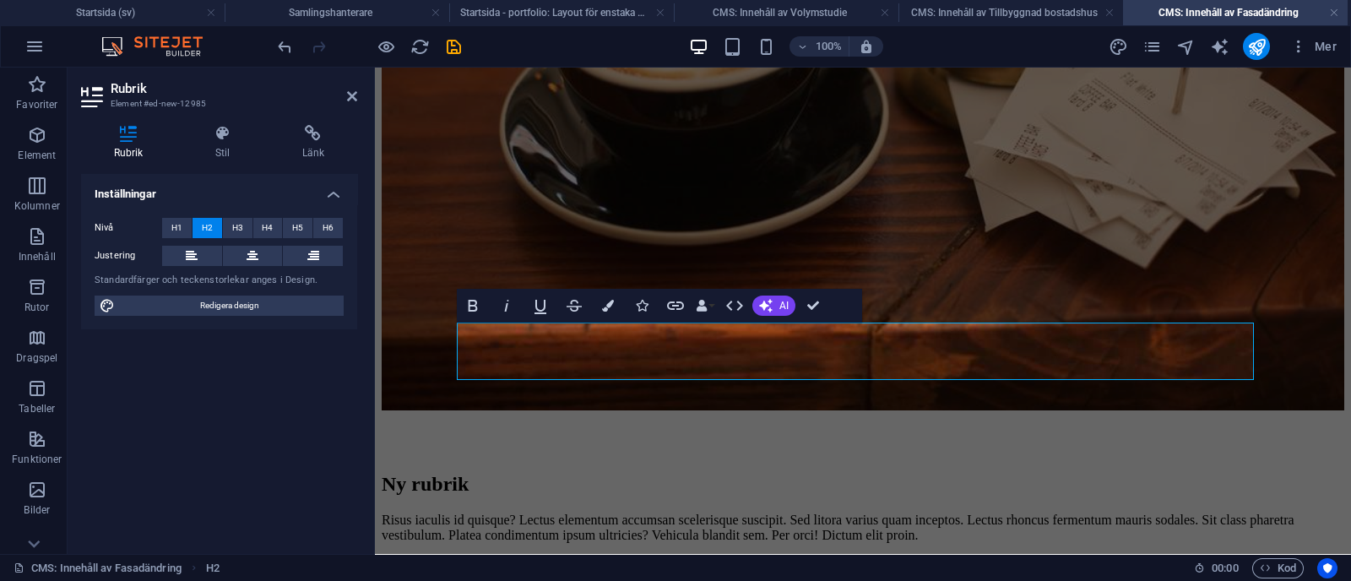
scroll to position [386, 0]
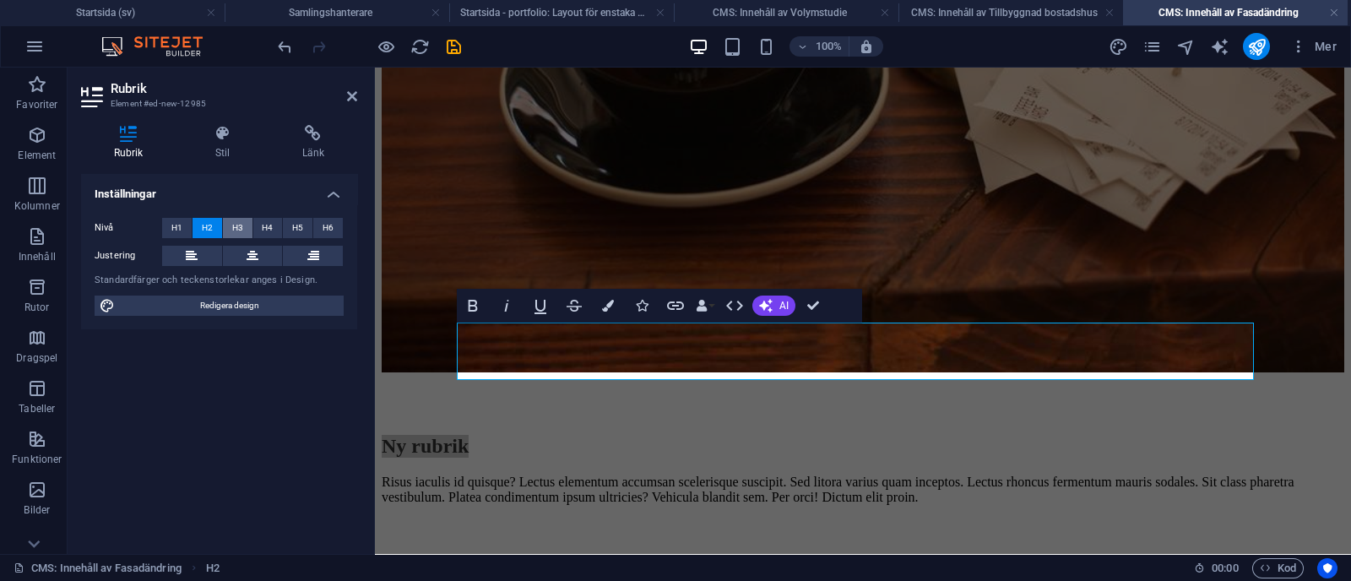
click at [241, 224] on span "H3" at bounding box center [237, 228] width 11 height 20
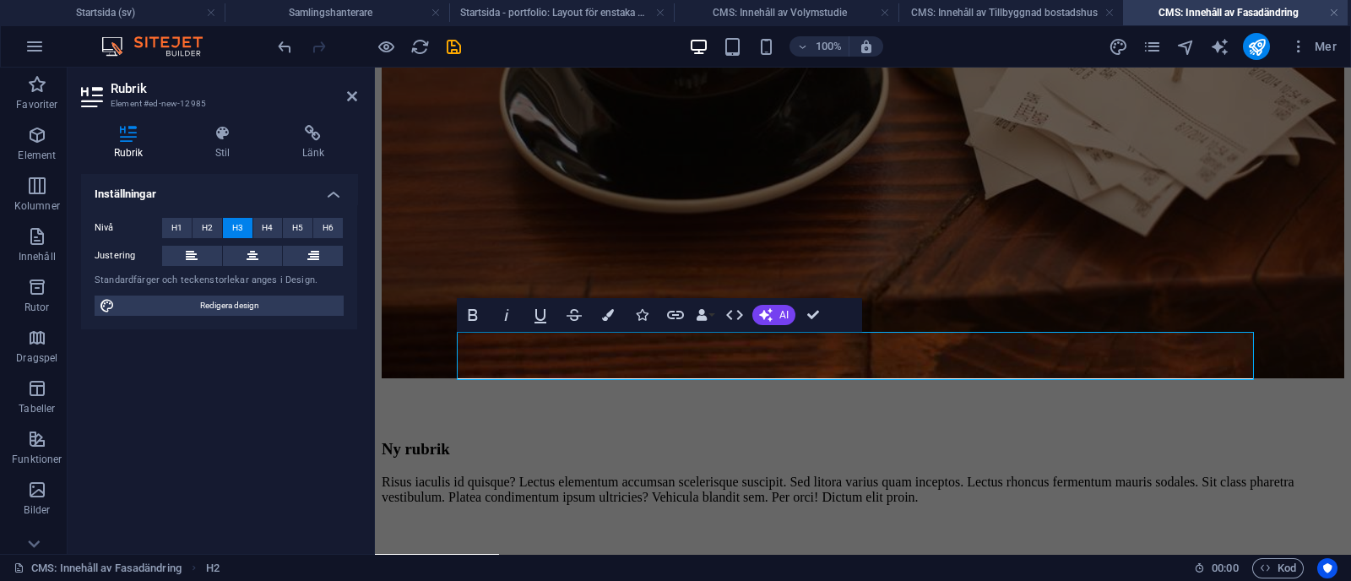
click at [617, 440] on h3 "Ny rubrik" at bounding box center [863, 449] width 963 height 19
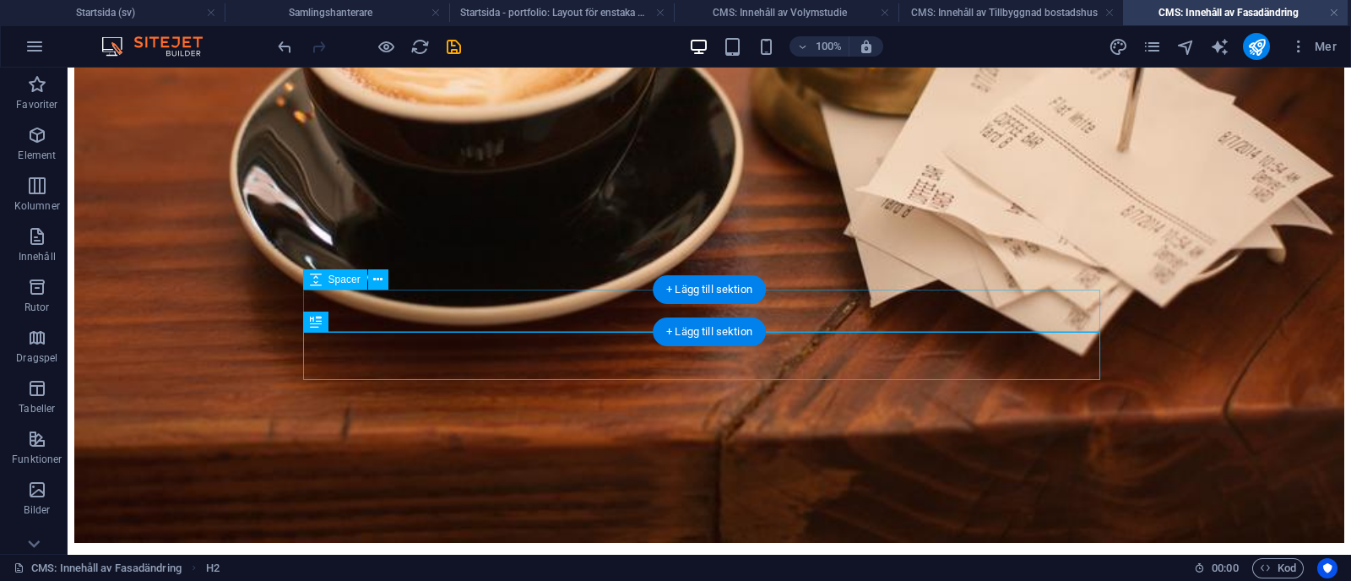
click at [426, 546] on div at bounding box center [709, 567] width 1270 height 42
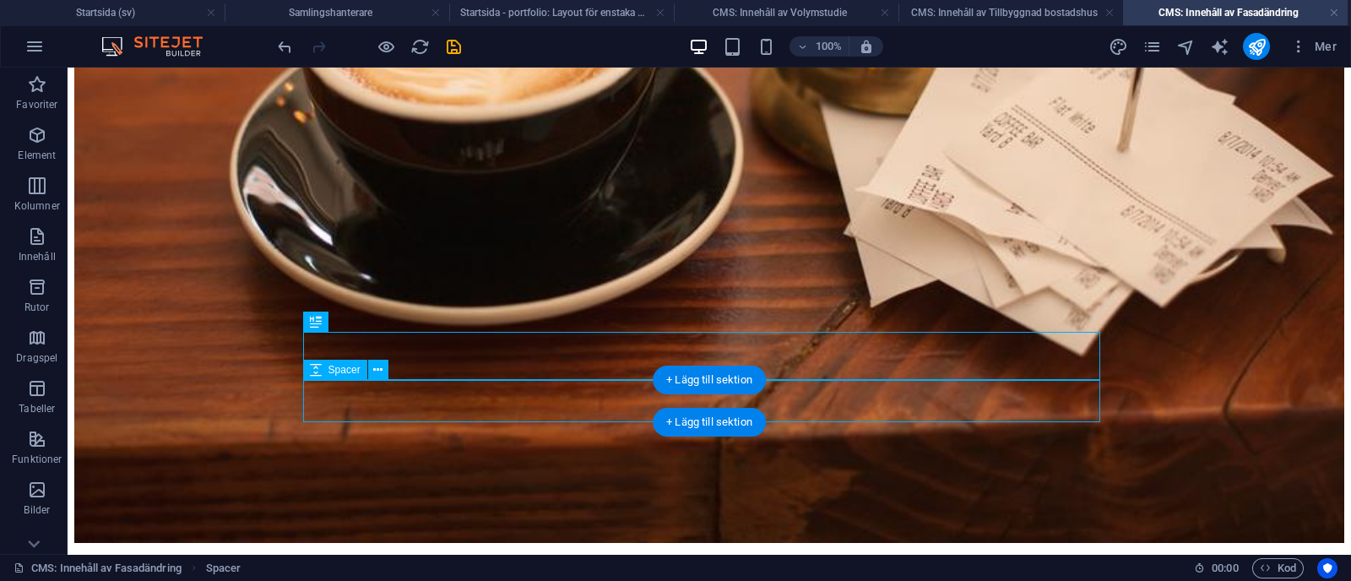
select select "px"
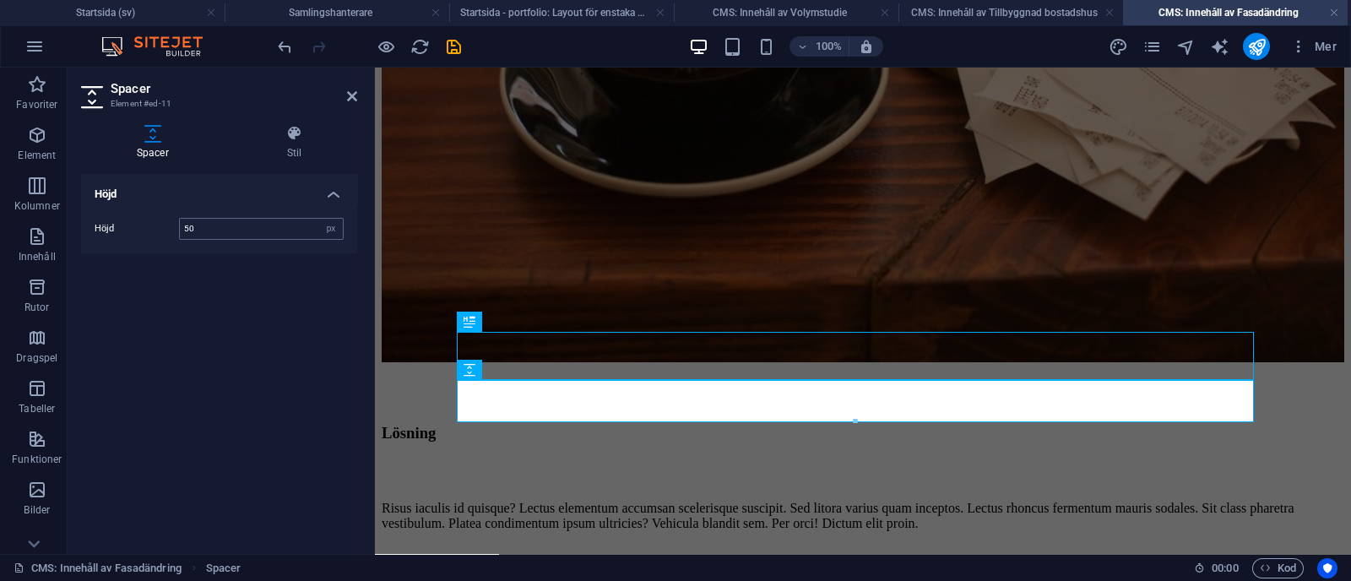
click at [230, 221] on input "50" at bounding box center [261, 229] width 163 height 20
type input "5"
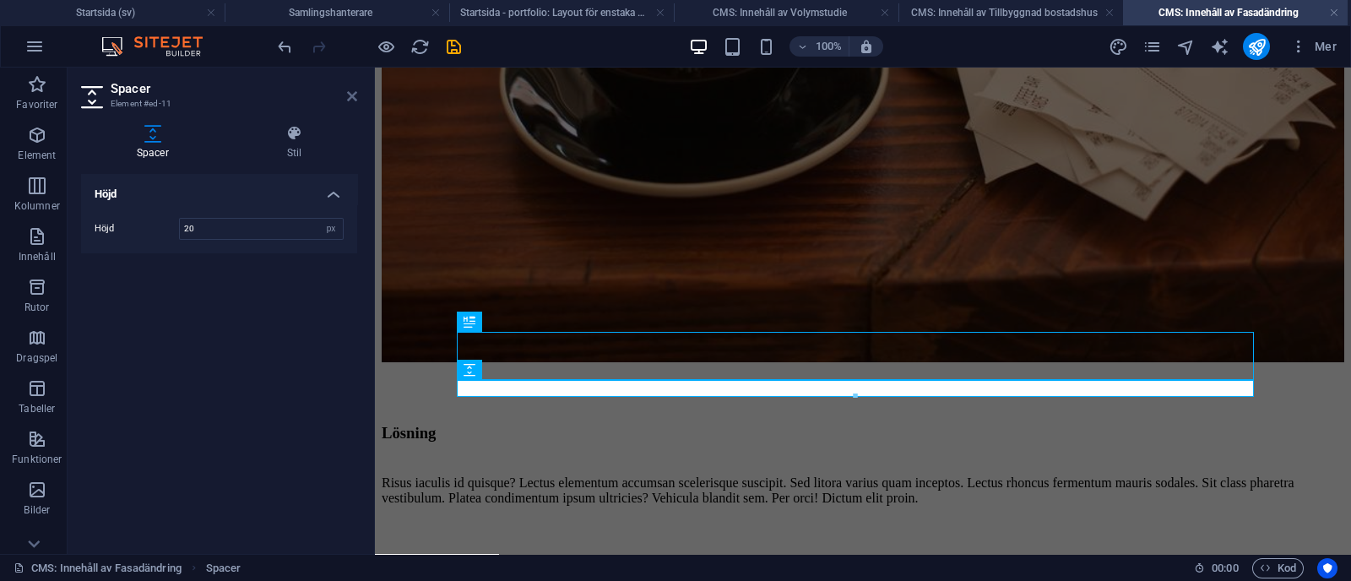
type input "20"
click at [355, 95] on icon at bounding box center [352, 97] width 10 height 14
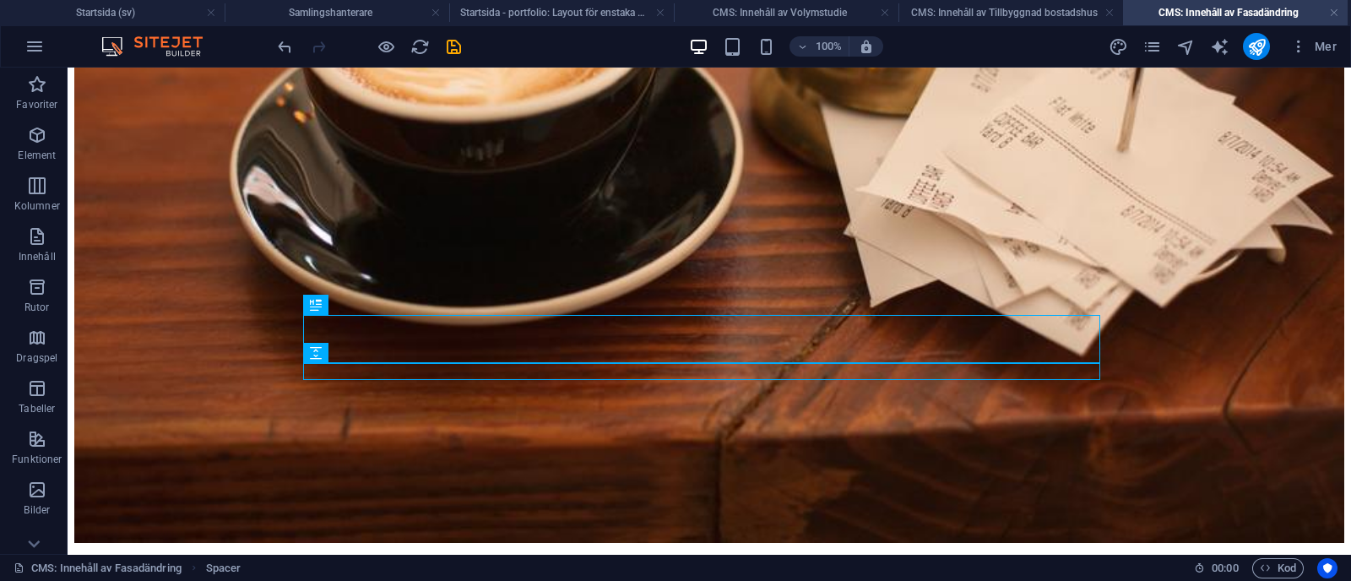
scroll to position [394, 0]
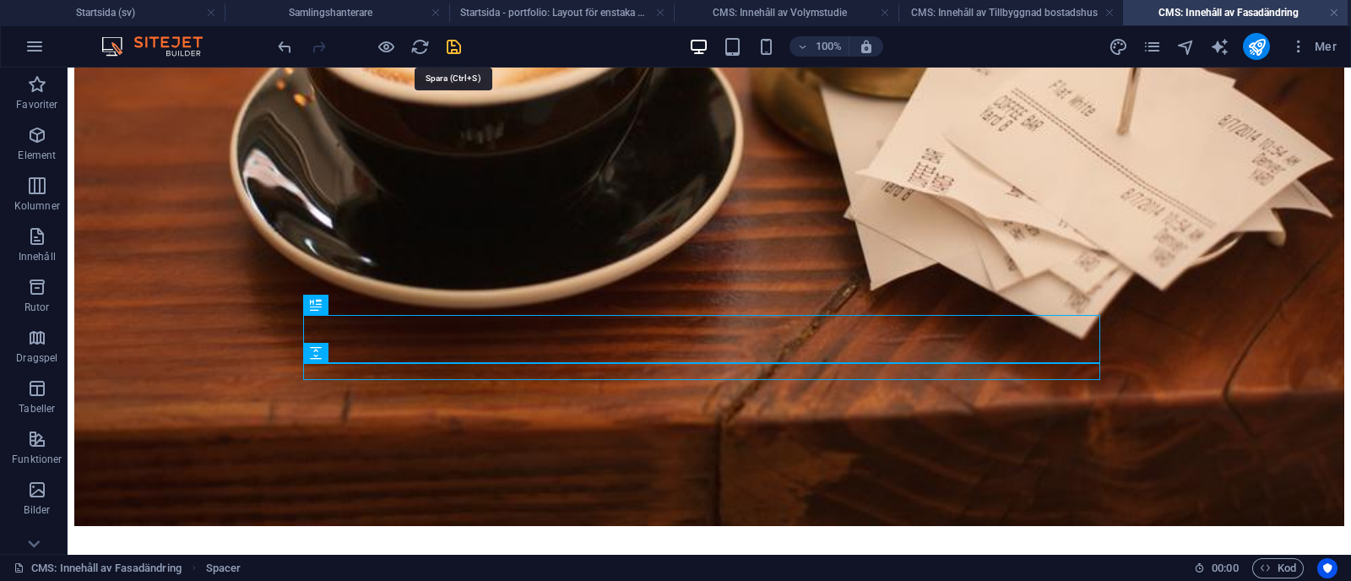
click at [453, 37] on icon "save" at bounding box center [453, 46] width 19 height 19
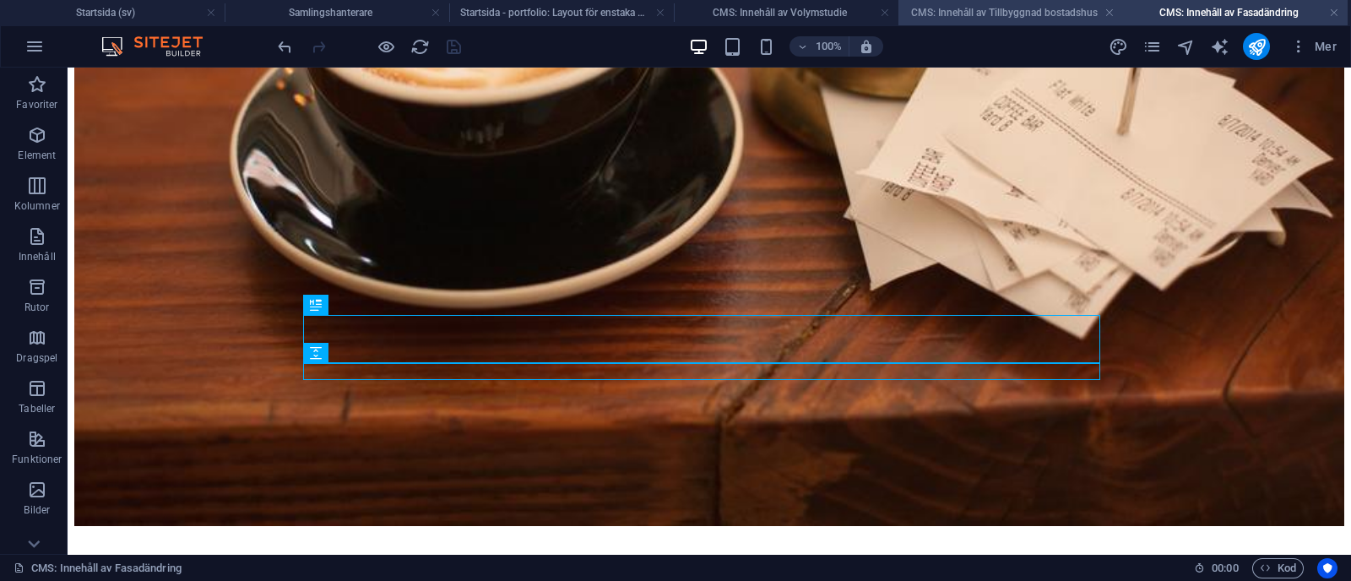
click at [985, 9] on h4 "CMS: Innehåll av Tillbyggnad bostadshus" at bounding box center [1010, 12] width 225 height 19
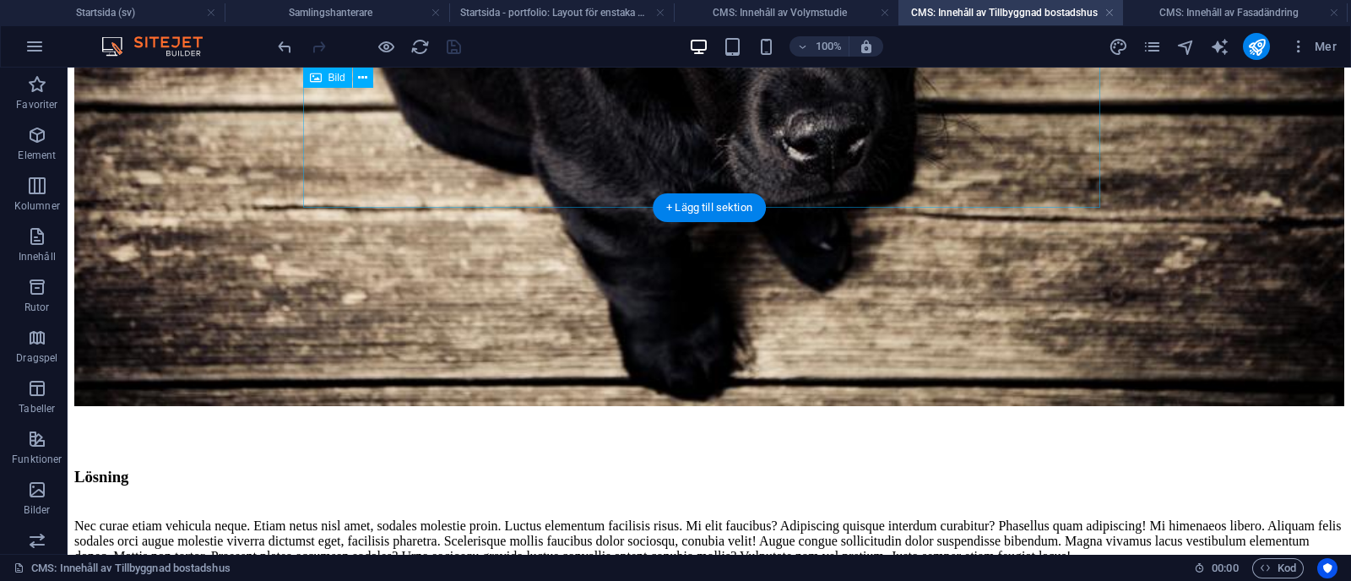
scroll to position [0, 0]
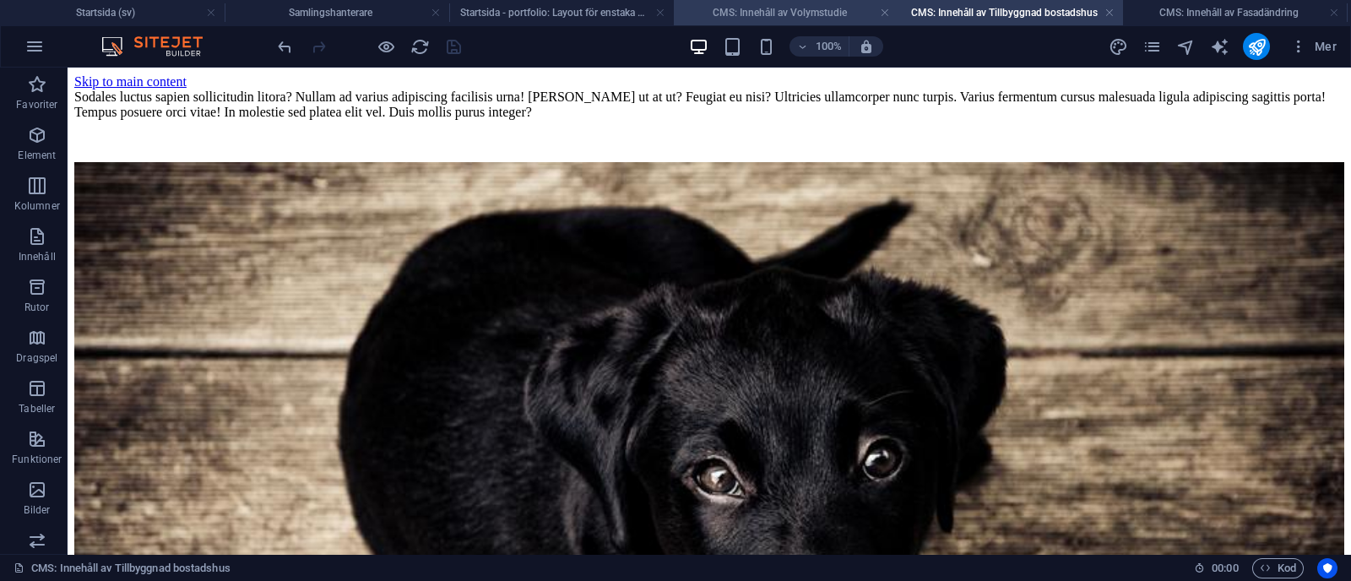
click at [771, 14] on h4 "CMS: Innehåll av Volymstudie" at bounding box center [786, 12] width 225 height 19
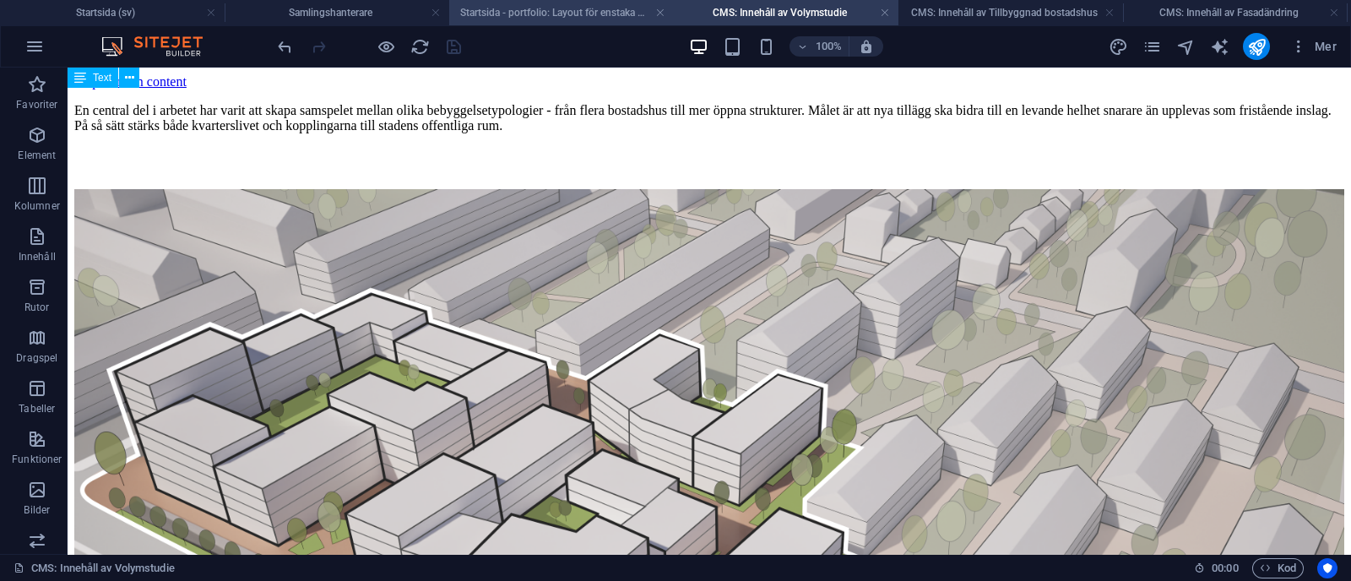
click at [606, 5] on h4 "Startsida - portfolio: Layout för enstaka sida (sv)" at bounding box center [561, 12] width 225 height 19
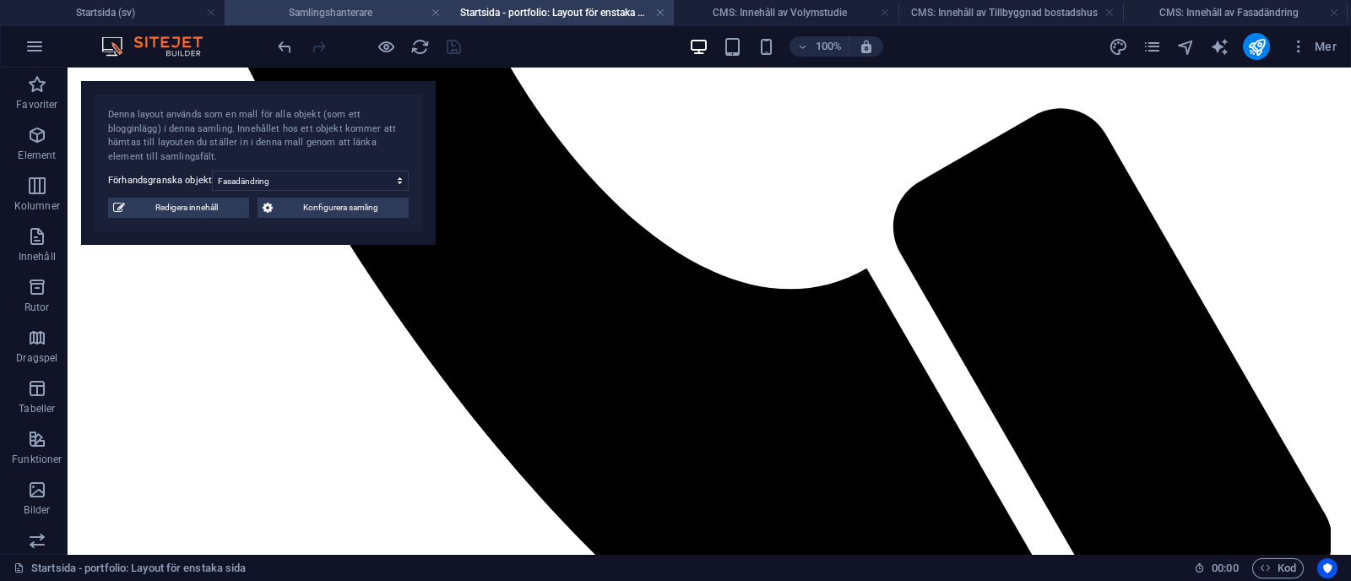
click at [348, 8] on h4 "Samlingshanterare" at bounding box center [337, 12] width 225 height 19
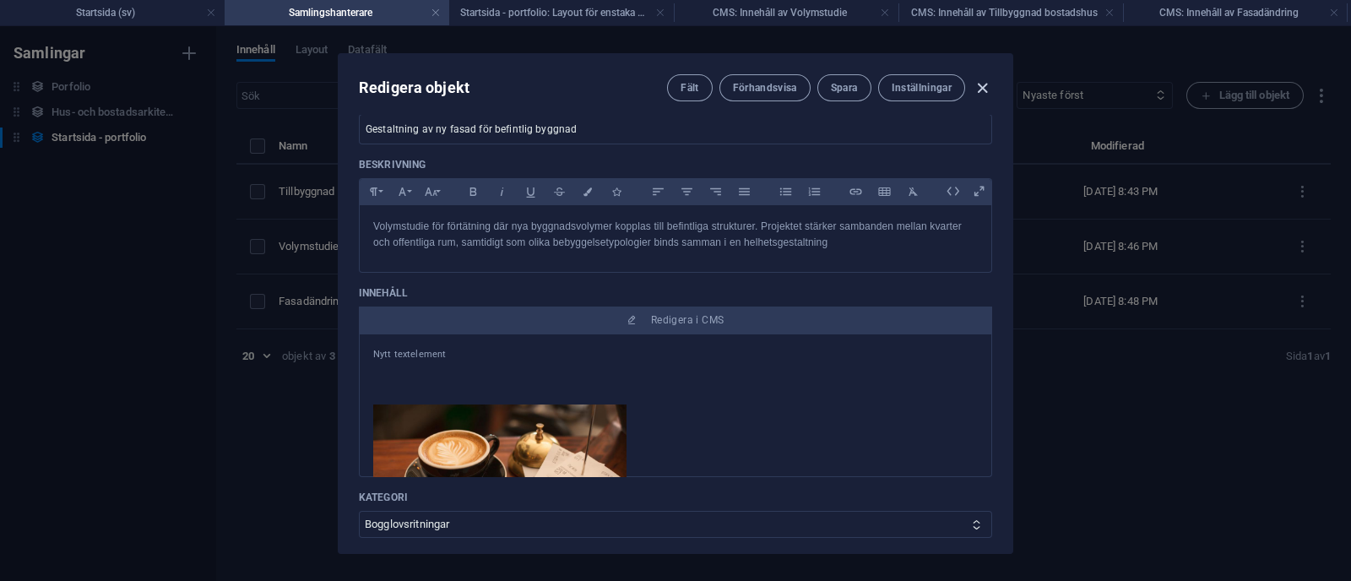
click at [985, 83] on icon "button" at bounding box center [982, 88] width 19 height 19
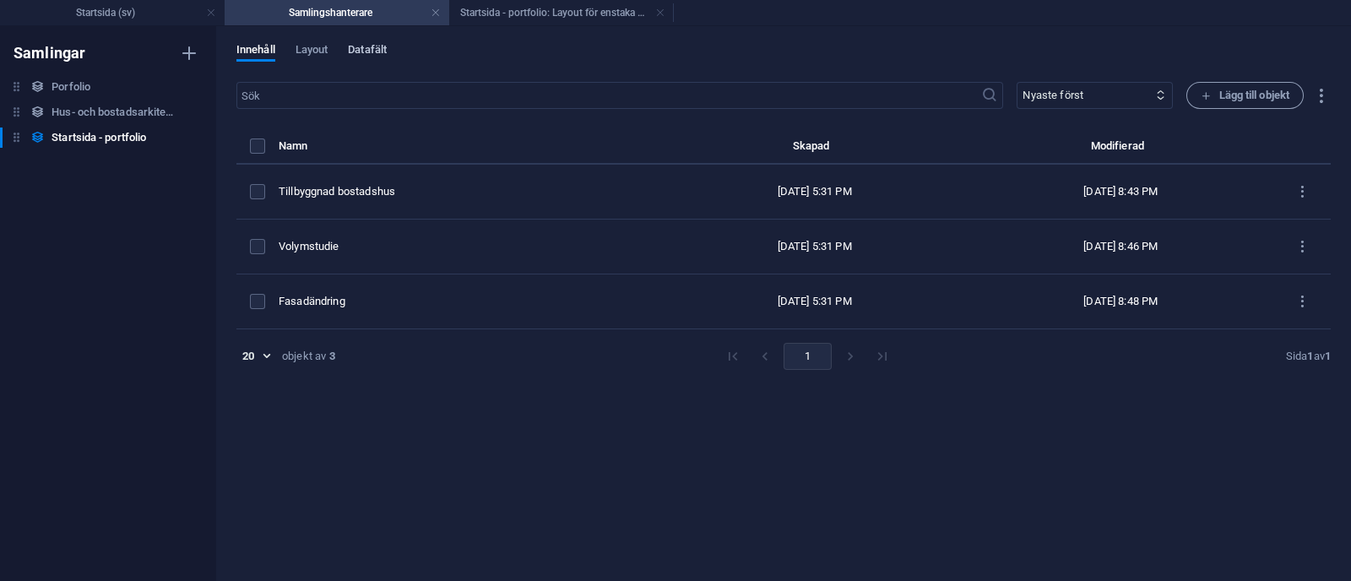
click at [0, 0] on span "Datafält" at bounding box center [0, 0] width 0 height 0
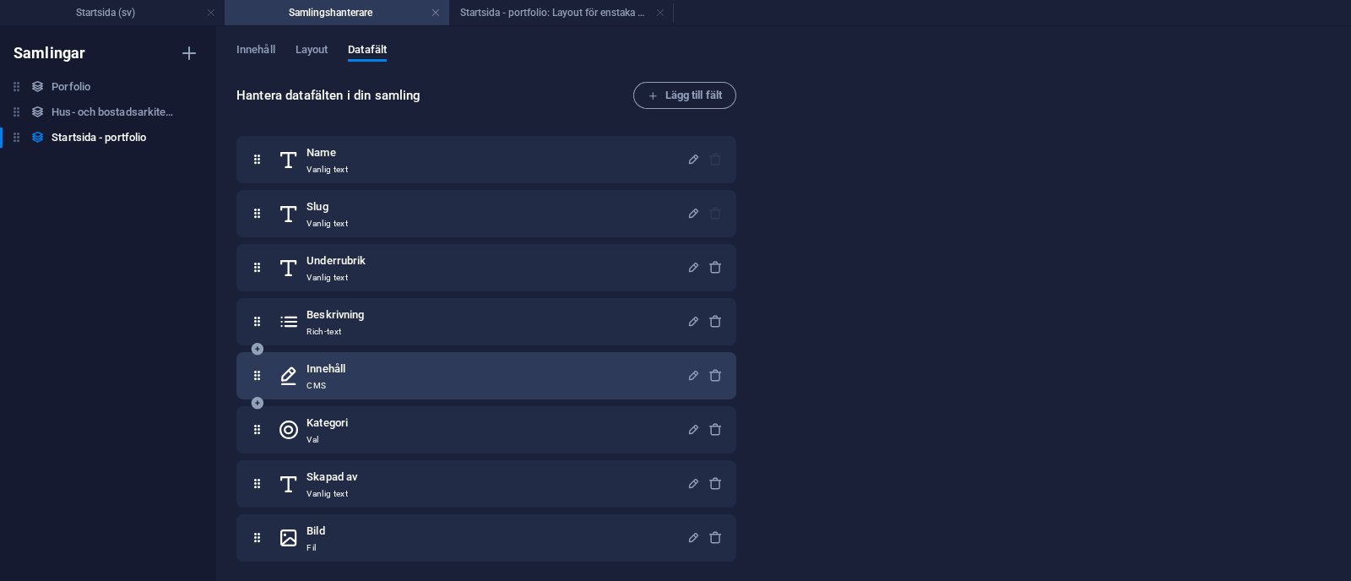
scroll to position [162, 0]
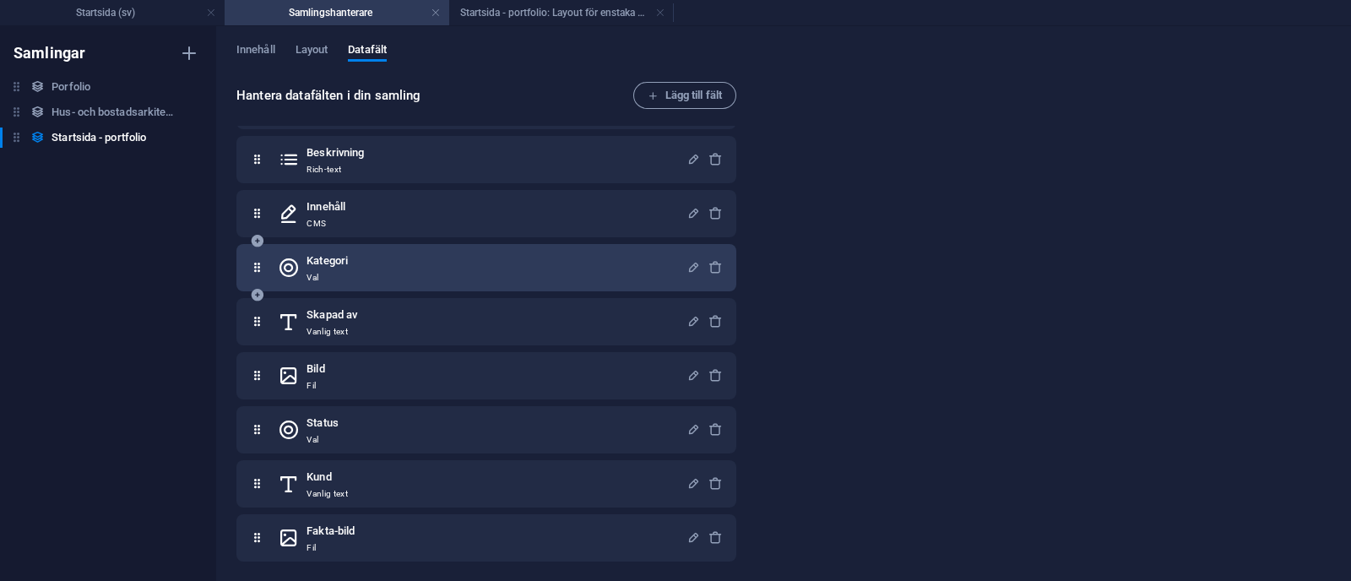
click at [409, 259] on div "Kategori Val" at bounding box center [482, 268] width 409 height 34
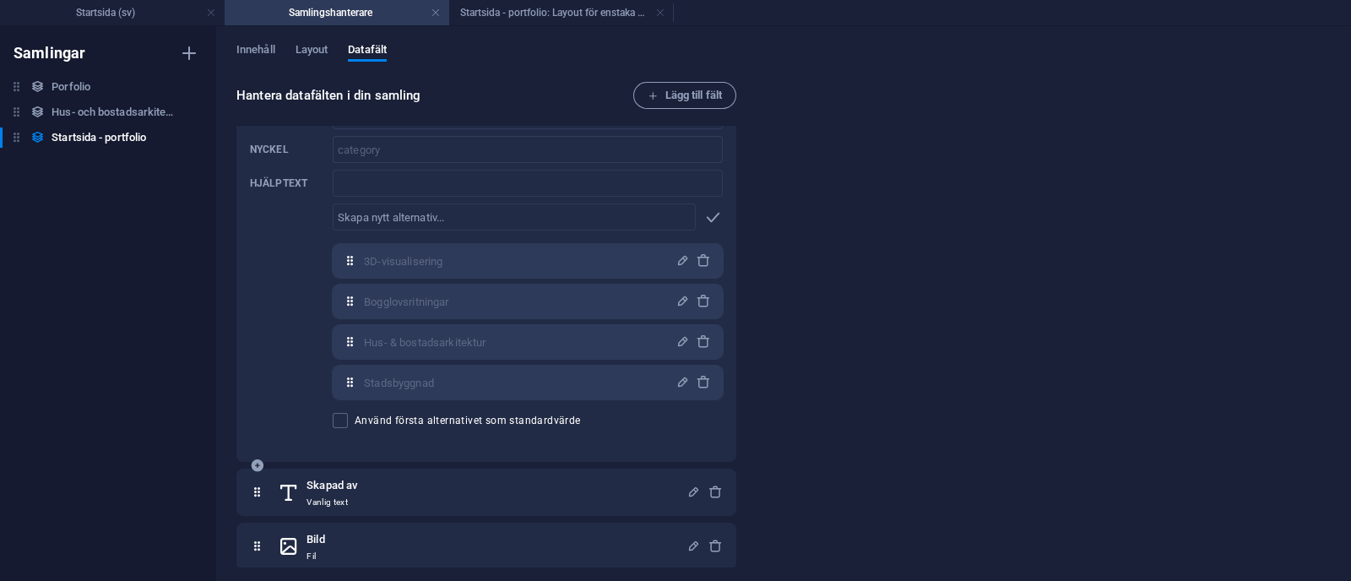
scroll to position [372, 0]
click at [676, 334] on icon "button" at bounding box center [683, 341] width 14 height 14
click at [681, 300] on icon "button" at bounding box center [683, 300] width 14 height 14
click at [378, 302] on input "Bogglovsritningar" at bounding box center [514, 300] width 301 height 27
type input "Bygglovsritningar"
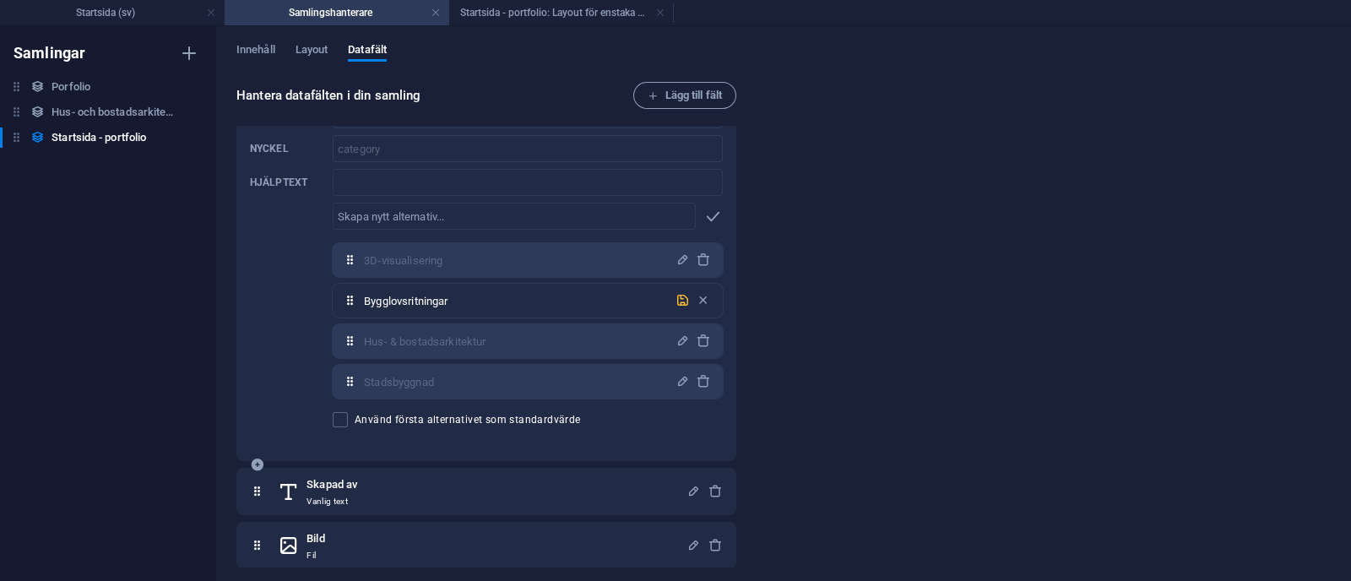
click at [681, 297] on icon "button" at bounding box center [683, 300] width 14 height 14
click at [683, 298] on icon "button" at bounding box center [683, 300] width 14 height 14
type input "Bygglov"
click at [677, 299] on icon "button" at bounding box center [683, 300] width 14 height 14
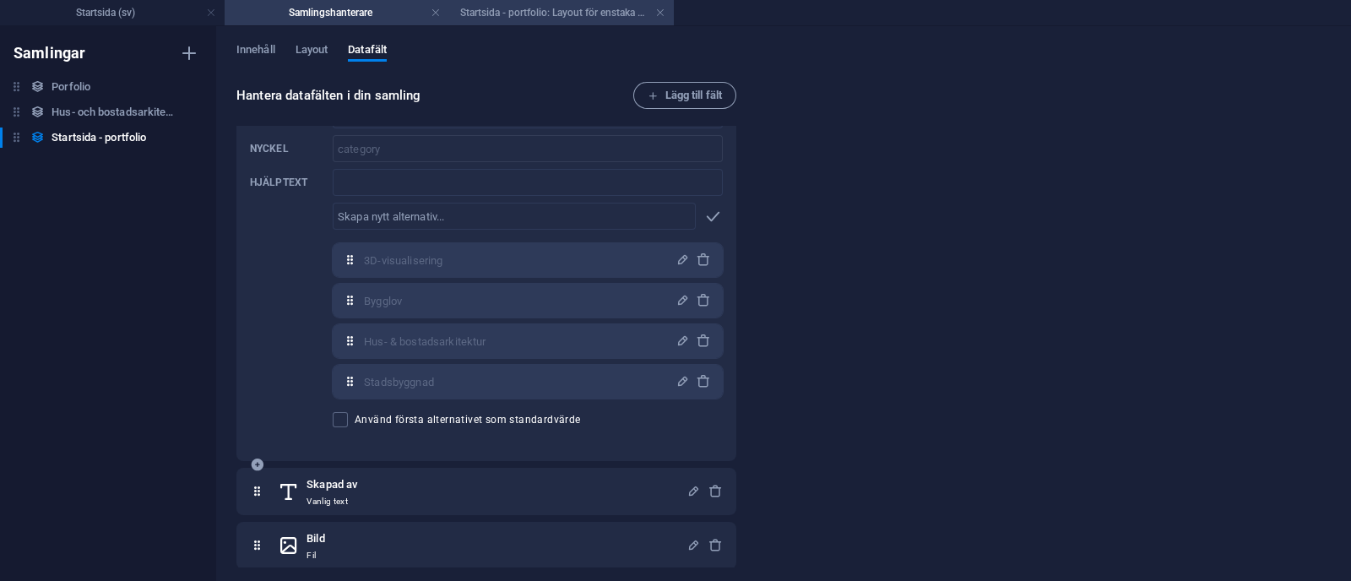
click at [500, 16] on h4 "Startsida - portfolio: Layout för enstaka sida (sv)" at bounding box center [561, 12] width 225 height 19
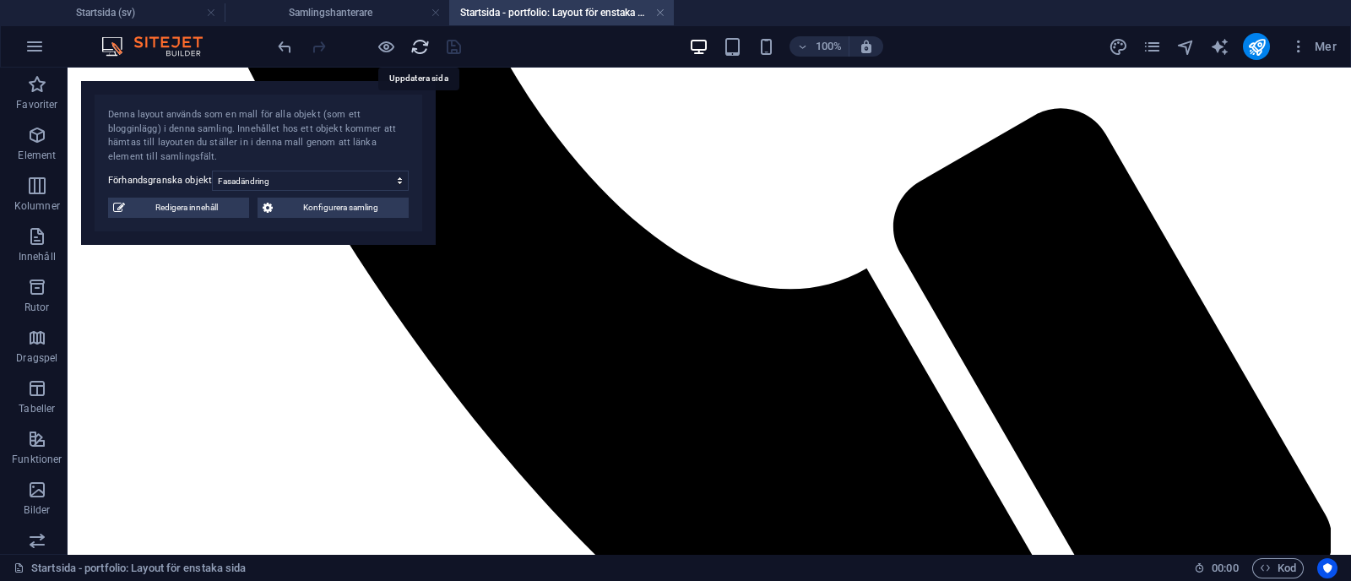
click at [417, 40] on icon "reload" at bounding box center [419, 46] width 19 height 19
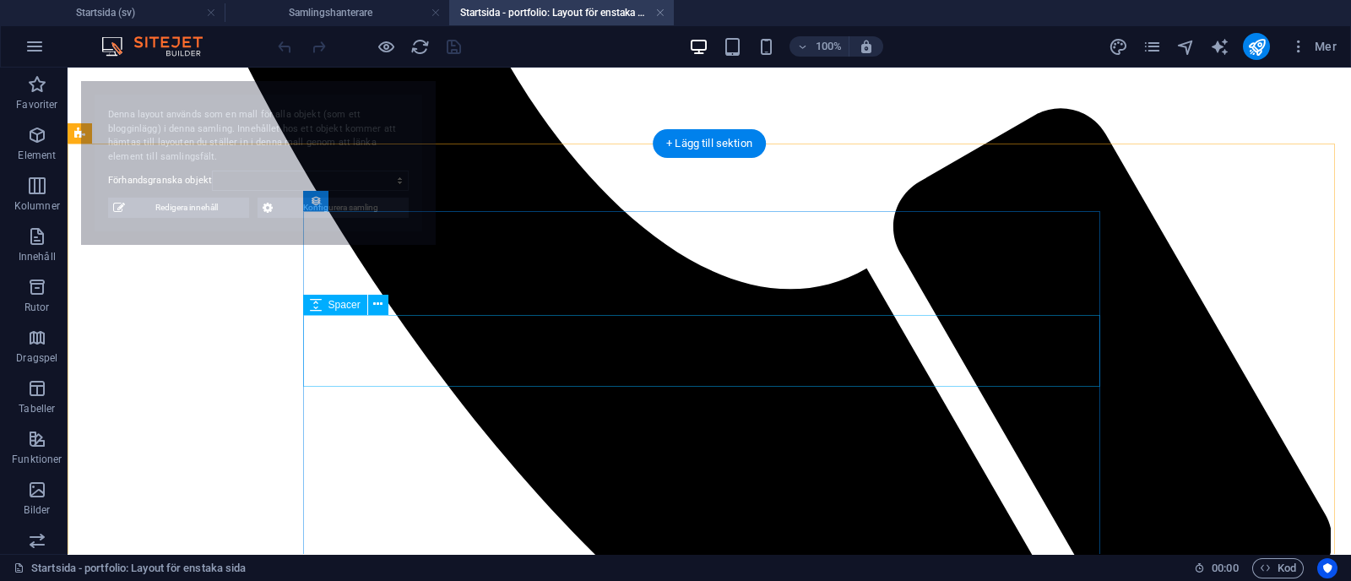
select select "68b70ddebdb0bfdaaa070170"
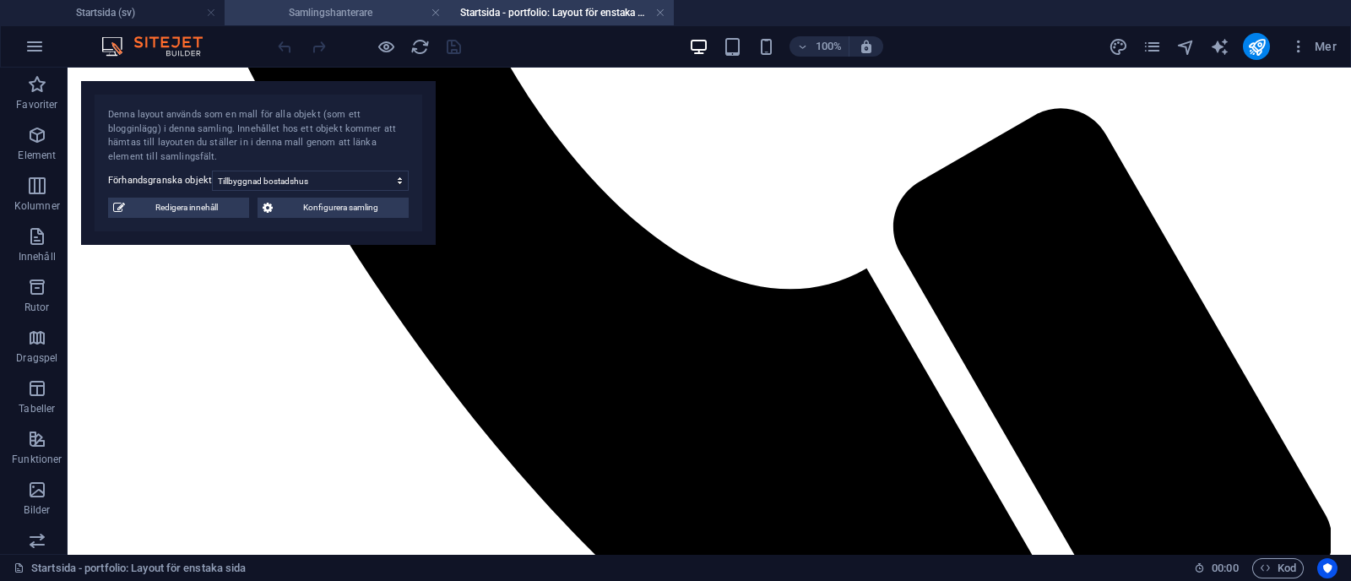
click at [352, 8] on h4 "Samlingshanterare" at bounding box center [337, 12] width 225 height 19
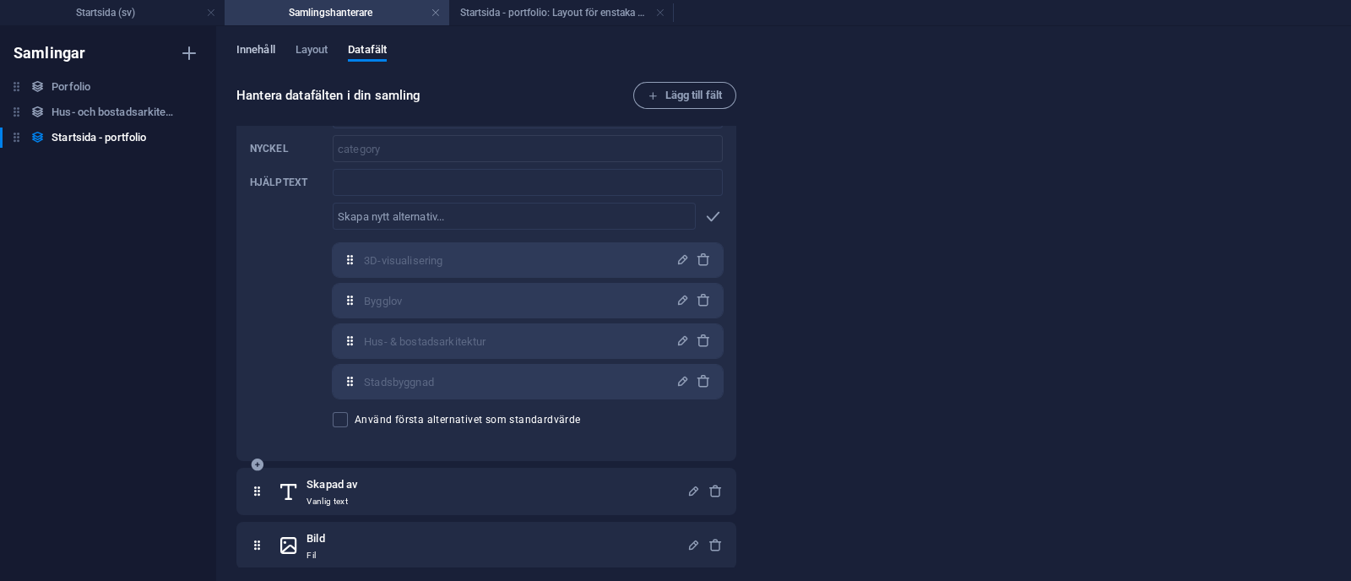
click at [252, 51] on span "Innehåll" at bounding box center [255, 52] width 39 height 24
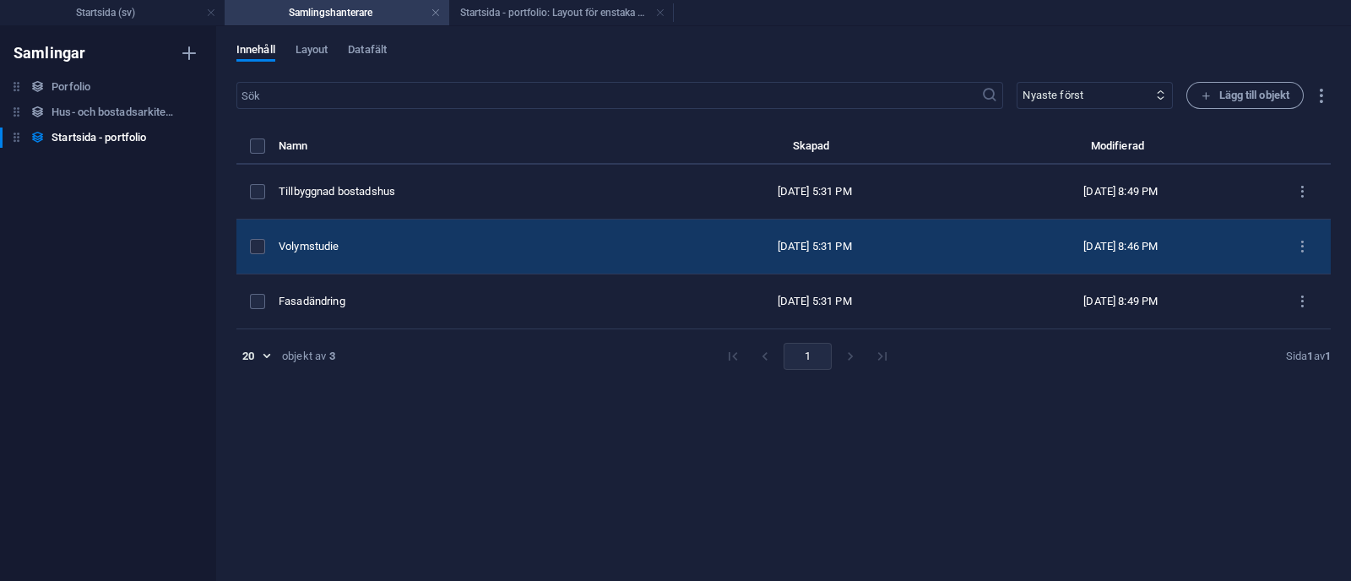
click at [458, 237] on td "Volymstudie" at bounding box center [470, 247] width 383 height 55
select select "Stadsbyggnad"
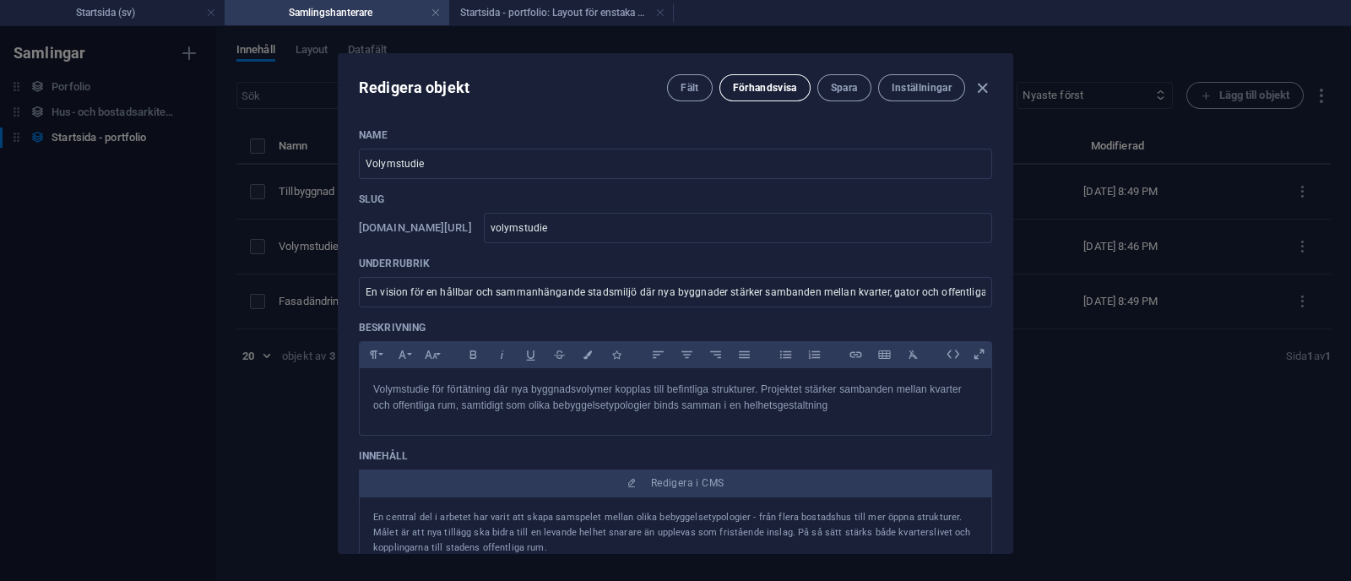
click at [783, 79] on button "Förhandsvisa" at bounding box center [764, 87] width 91 height 27
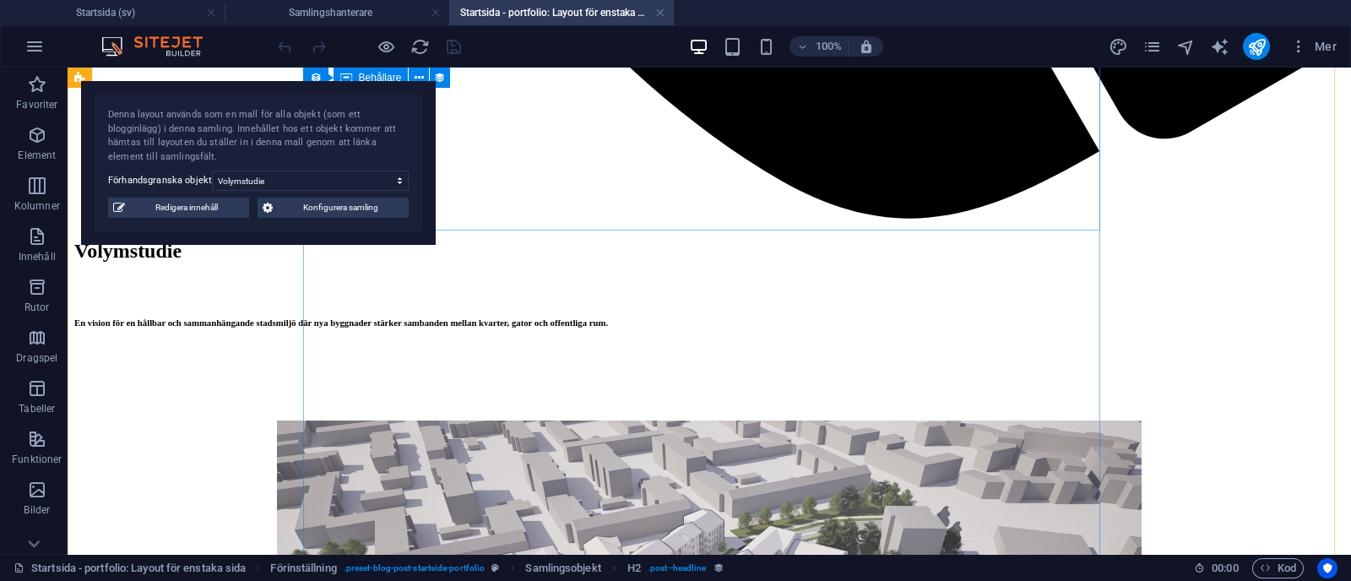
scroll to position [1762, 0]
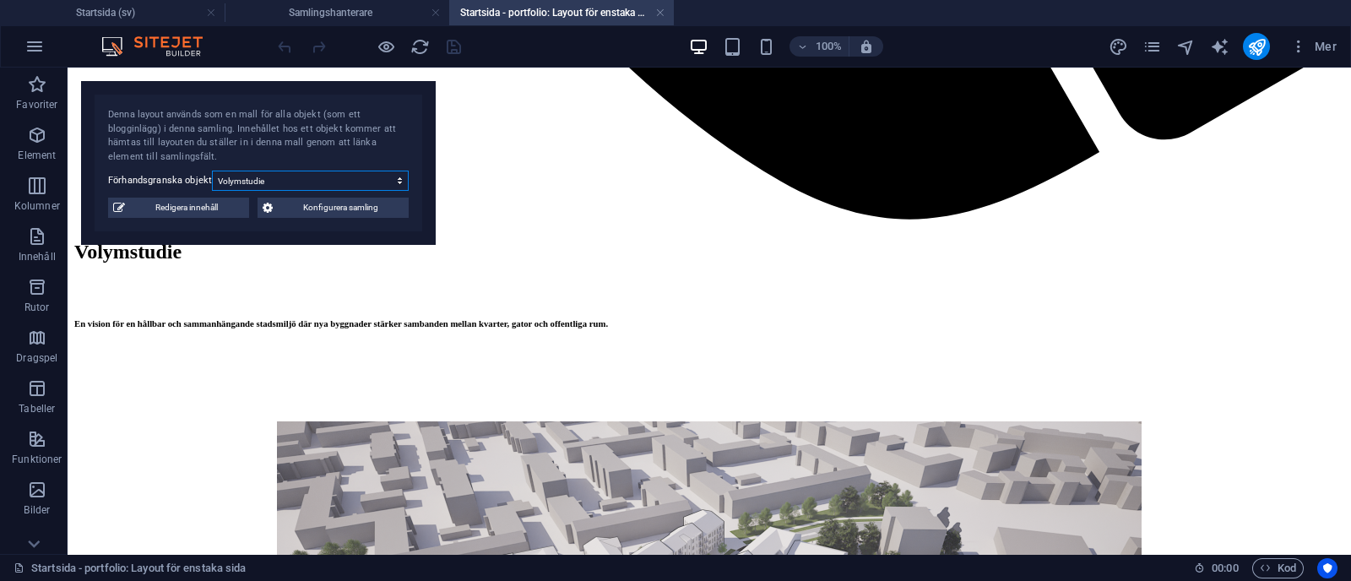
click at [327, 178] on select "Tillbyggnad bostadshus Volymstudie Fasadändring" at bounding box center [310, 181] width 197 height 20
select select "68b70ddebdb0bfdaaa07016c"
click at [212, 171] on select "Tillbyggnad bostadshus Volymstudie Fasadändring" at bounding box center [310, 181] width 197 height 20
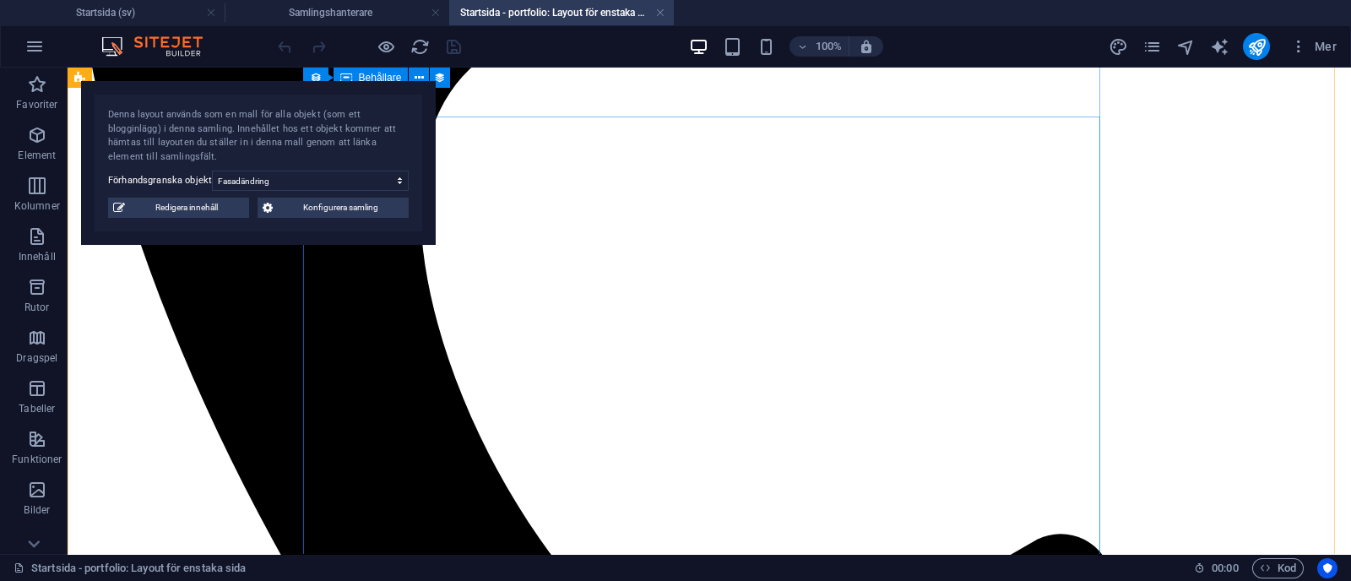
scroll to position [686, 0]
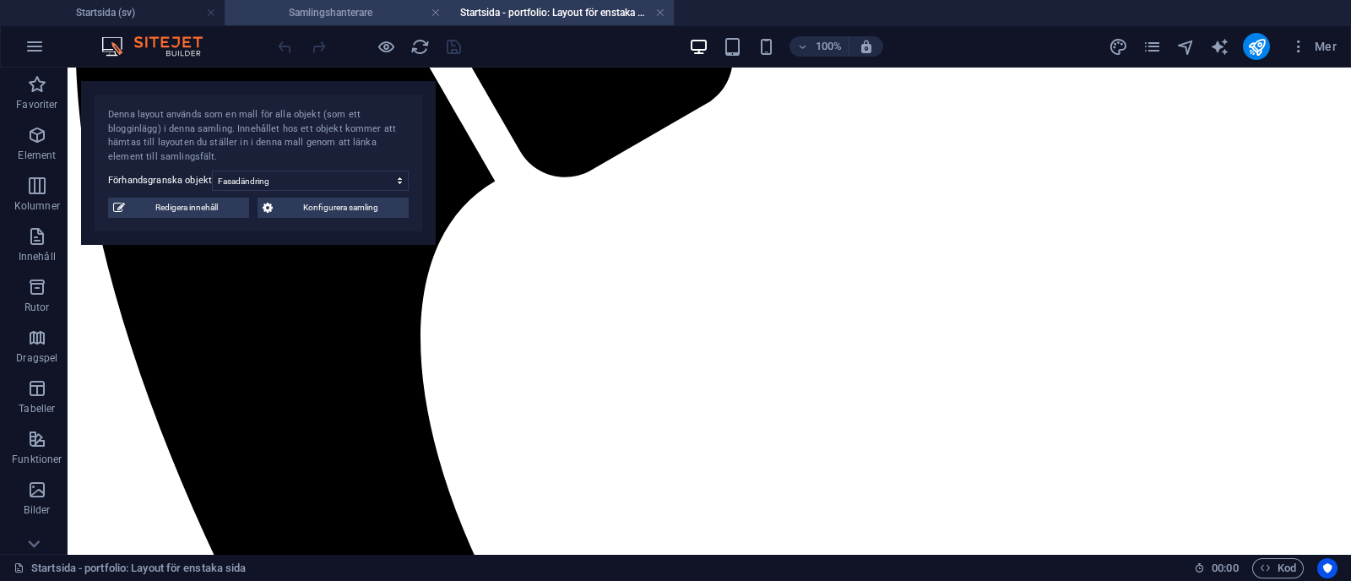
click at [383, 0] on li "Samlingshanterare" at bounding box center [337, 12] width 225 height 25
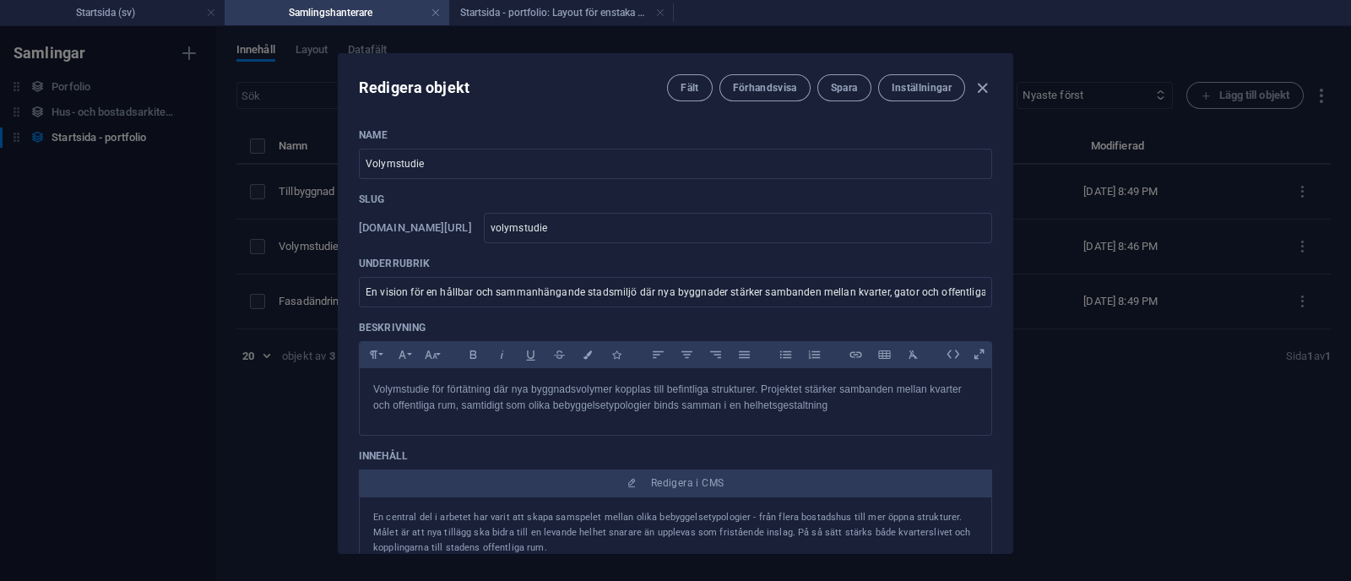
scroll to position [0, 0]
click at [605, 204] on p "Slug" at bounding box center [675, 200] width 633 height 14
click at [850, 78] on button "Spara" at bounding box center [844, 87] width 54 height 27
click at [977, 84] on icon "button" at bounding box center [982, 88] width 19 height 19
type input "volymstudie"
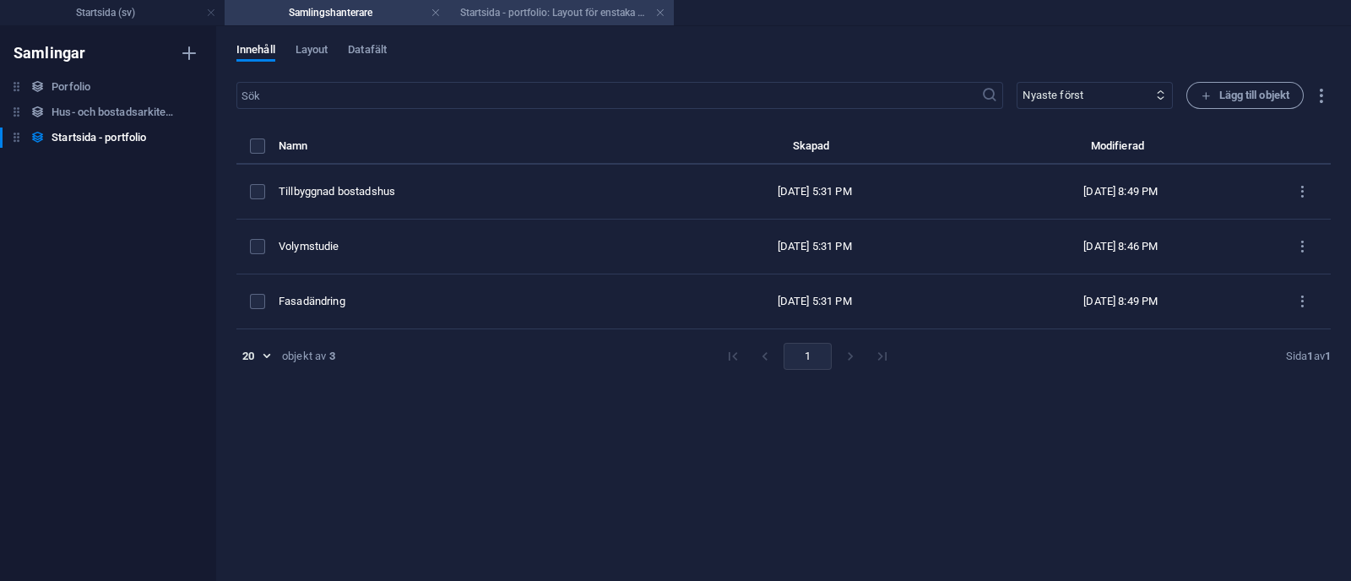
click at [546, 18] on h4 "Startsida - portfolio: Layout för enstaka sida (sv)" at bounding box center [561, 12] width 225 height 19
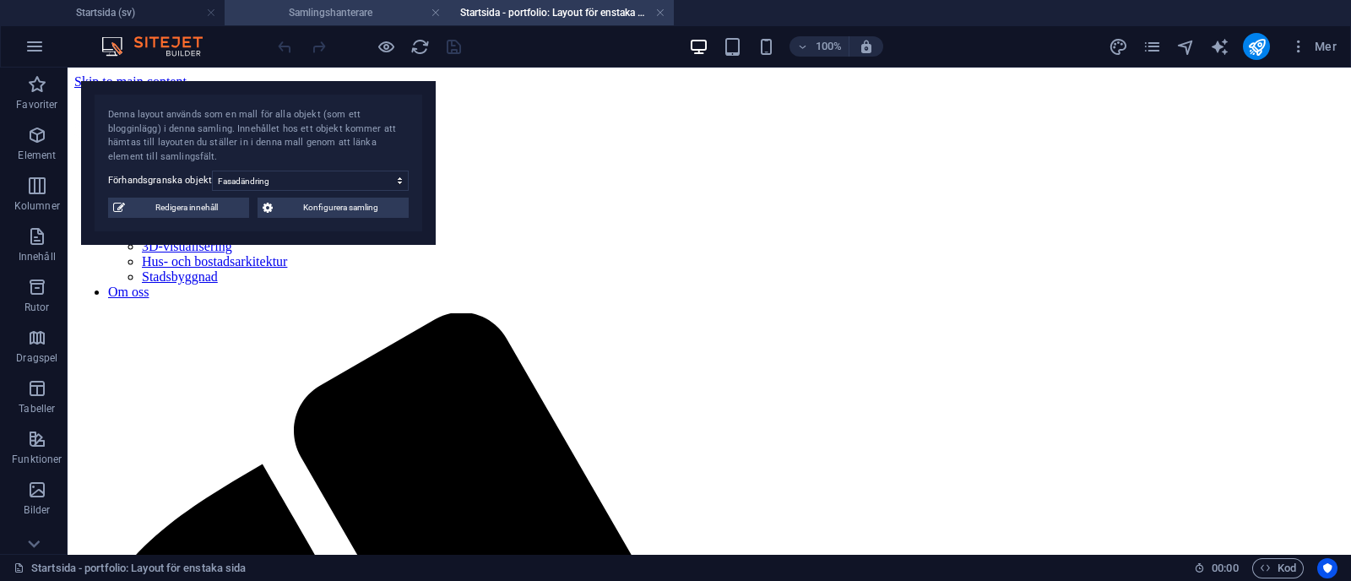
scroll to position [686, 0]
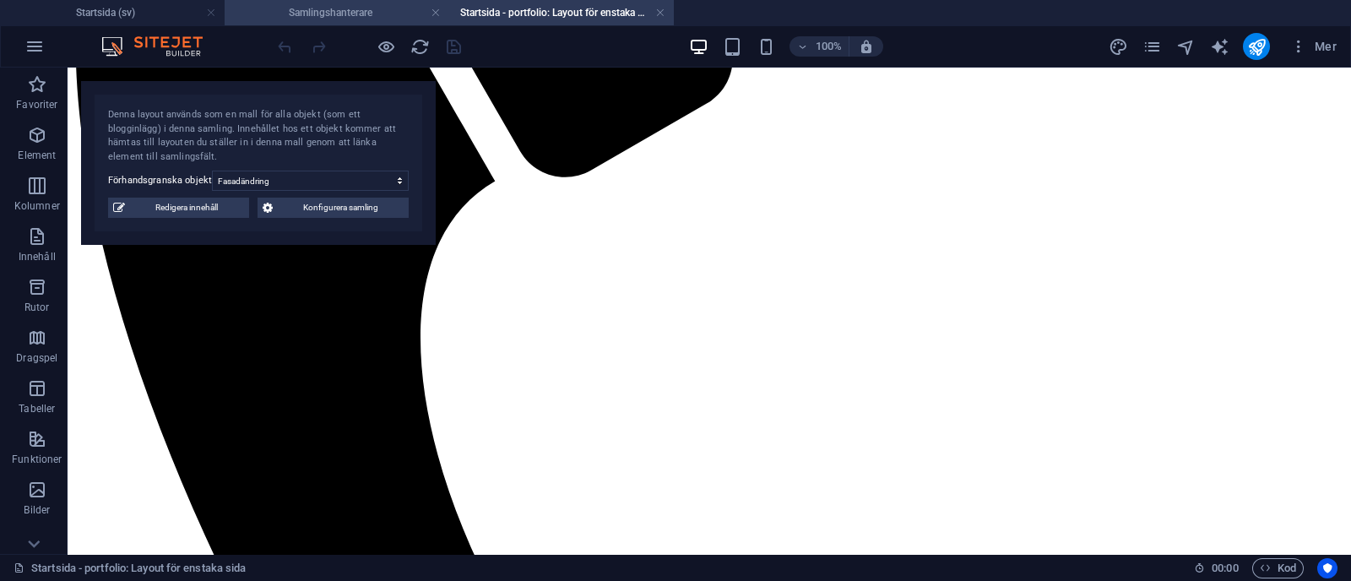
click at [332, 13] on h4 "Samlingshanterare" at bounding box center [337, 12] width 225 height 19
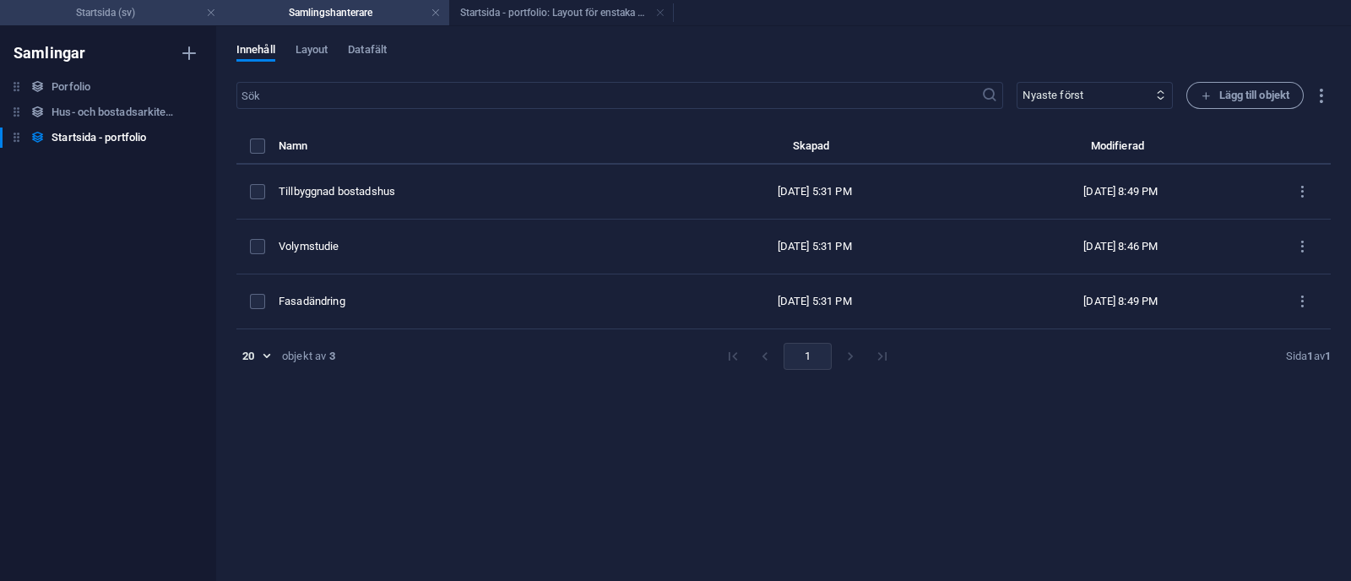
click at [141, 12] on h4 "Startsida (sv)" at bounding box center [112, 12] width 225 height 19
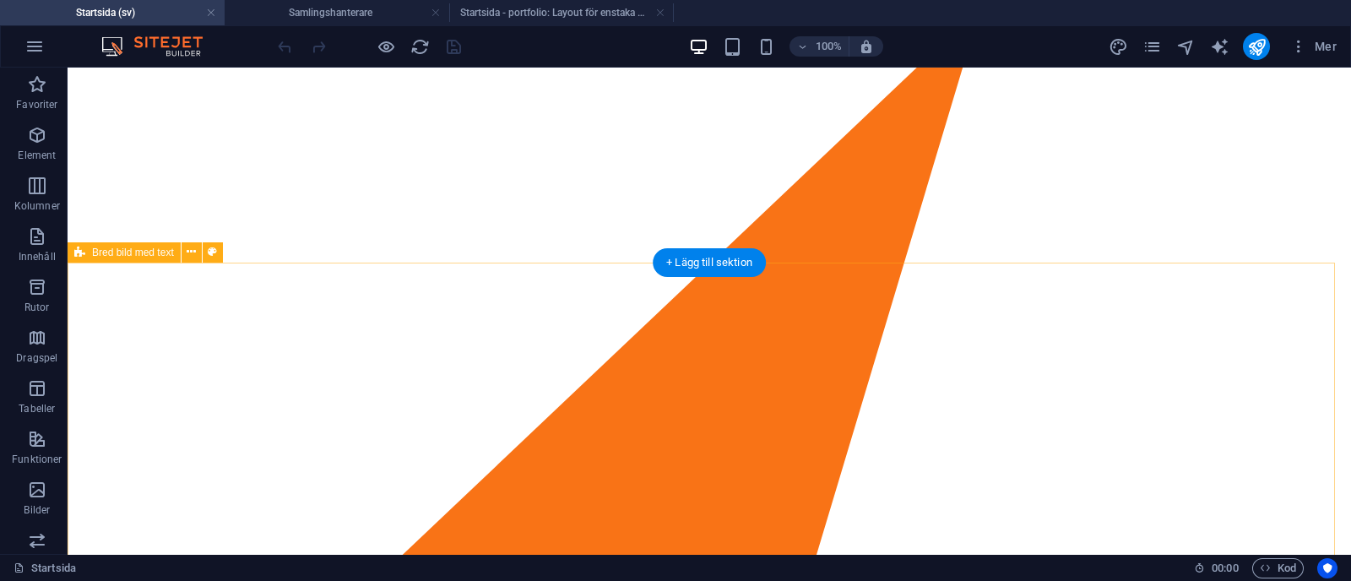
scroll to position [2784, 0]
